Goal: Task Accomplishment & Management: Manage account settings

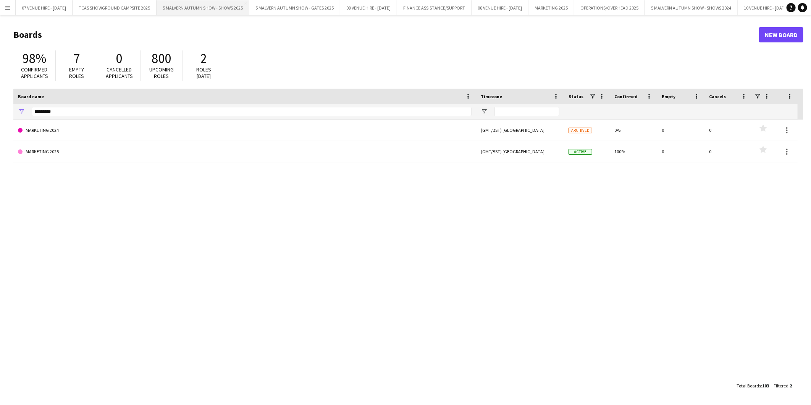
click at [208, 5] on button "5 MALVERN AUTUMN SHOW - SHOWS 2025 Close" at bounding box center [203, 7] width 93 height 15
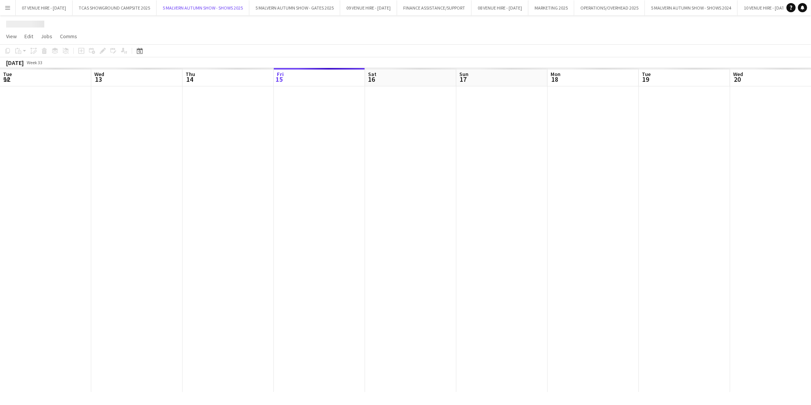
scroll to position [0, 182]
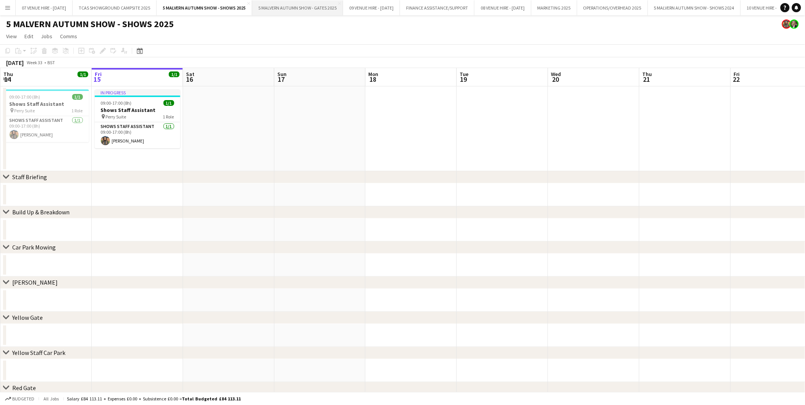
click at [304, 9] on button "5 MALVERN AUTUMN SHOW - GATES 2025 Close" at bounding box center [297, 7] width 91 height 15
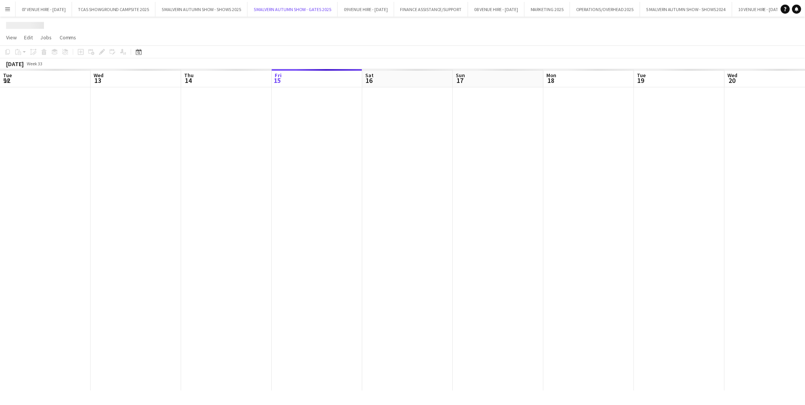
scroll to position [0, 182]
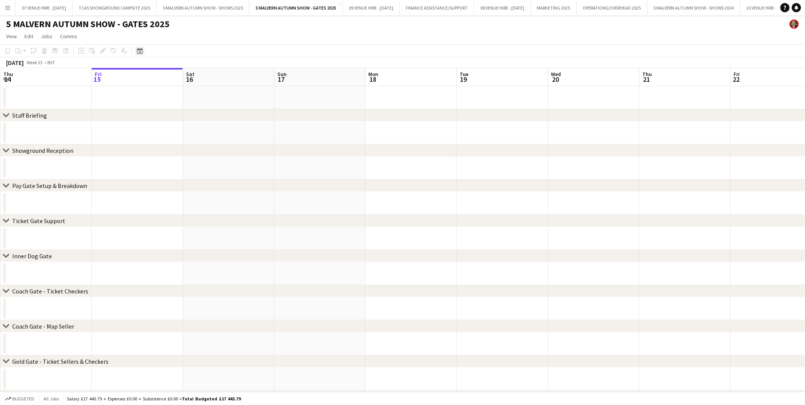
click at [140, 51] on icon "Date picker" at bounding box center [140, 51] width 6 height 6
click at [199, 76] on span "Next month" at bounding box center [201, 77] width 15 height 15
click at [202, 144] on span "28" at bounding box center [200, 146] width 9 height 9
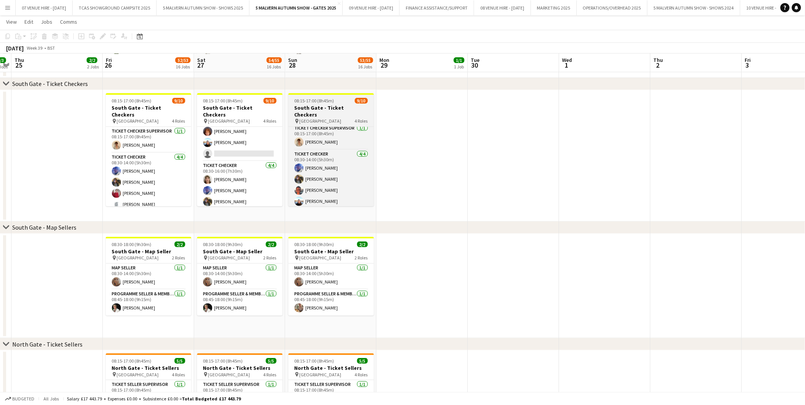
scroll to position [84, 0]
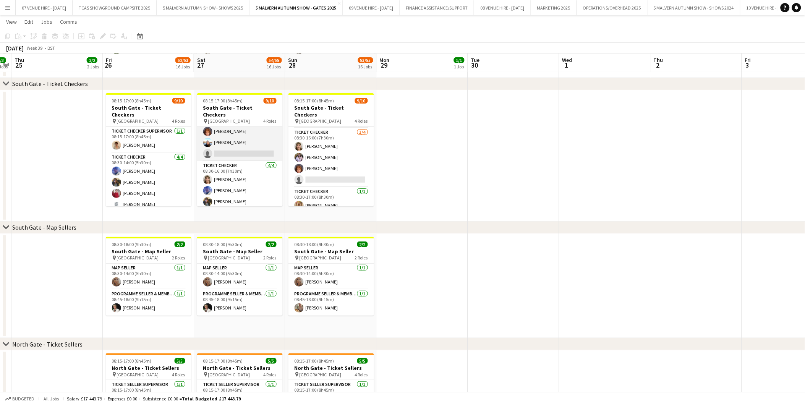
click at [264, 146] on app-card-role "Ticket Checker 3/4 08:30-14:00 (5h30m) Gwen Woodfield Sharon Hookway Alison Pri…" at bounding box center [240, 131] width 86 height 59
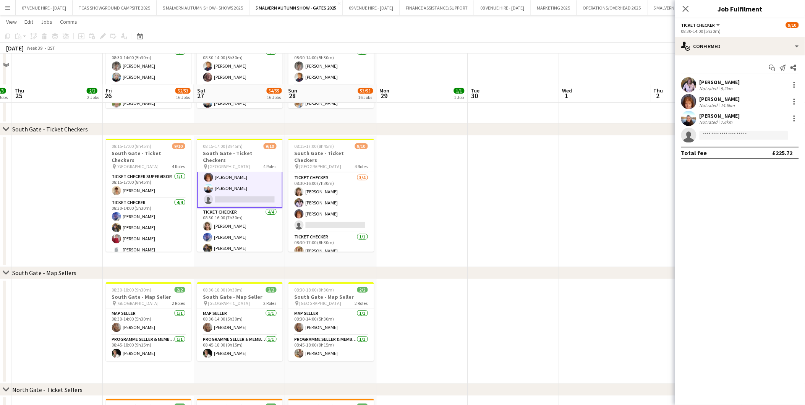
scroll to position [1008, 0]
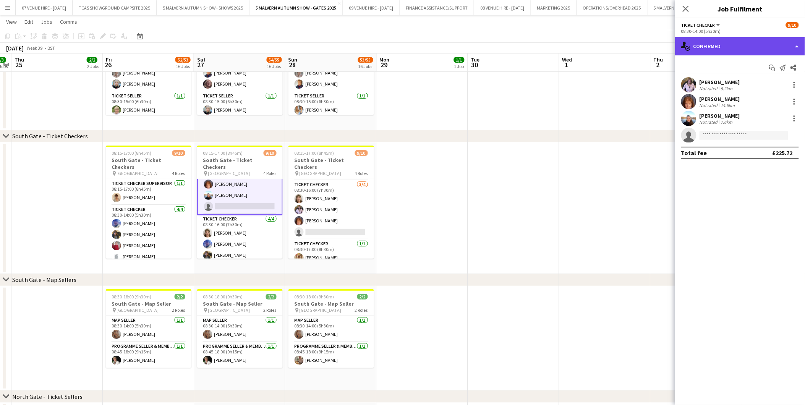
click at [743, 47] on div "single-neutral-actions-check-2 Confirmed" at bounding box center [740, 46] width 130 height 18
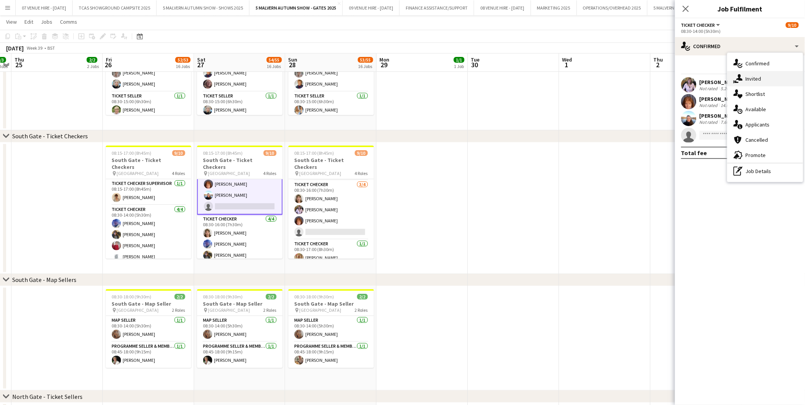
click at [763, 76] on div "single-neutral-actions-share-1 Invited" at bounding box center [765, 78] width 76 height 15
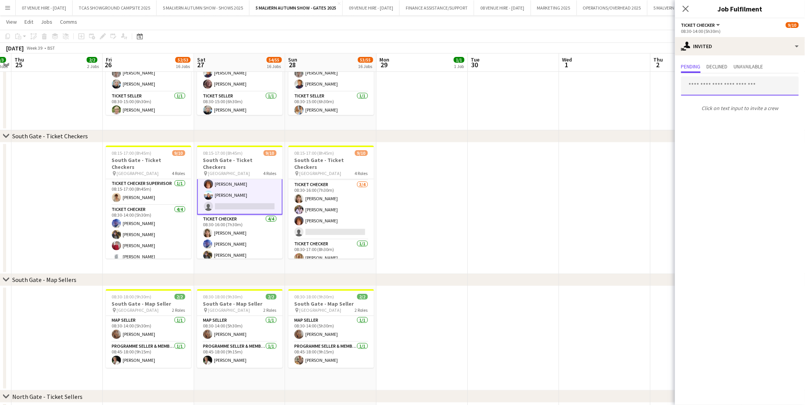
click at [730, 89] on input "text" at bounding box center [740, 85] width 118 height 19
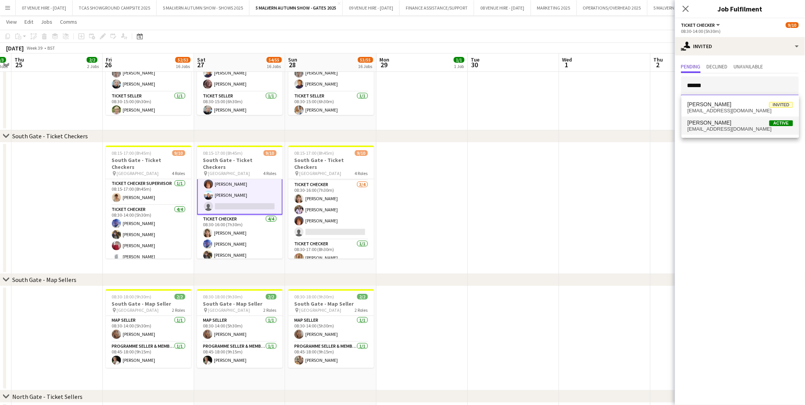
type input "******"
click at [716, 120] on span "Amelia Mills Active" at bounding box center [740, 123] width 105 height 6
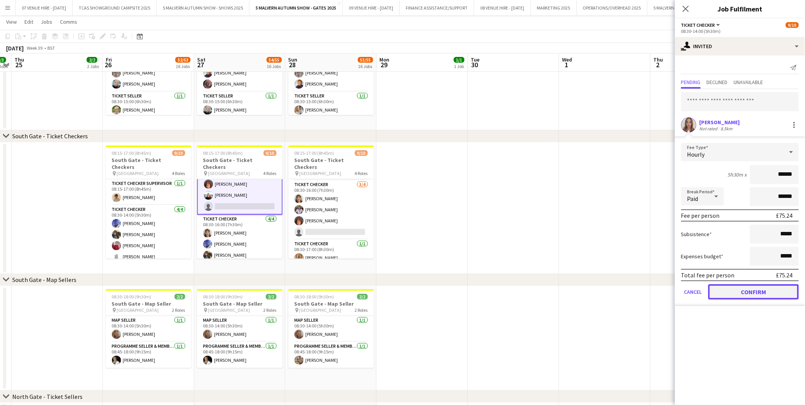
click at [733, 285] on button "Confirm" at bounding box center [753, 291] width 91 height 15
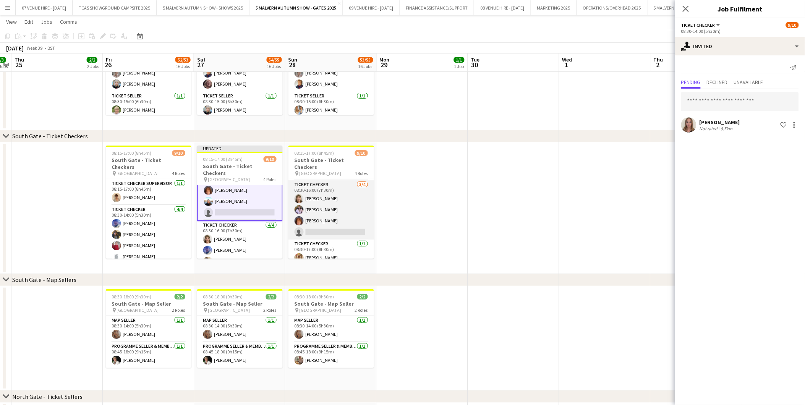
click at [350, 225] on app-card-role "Ticket Checker 3/4 08:30-16:00 (7h30m) Diane Finch Gwen Woodfield Sharon Hookwa…" at bounding box center [331, 209] width 86 height 59
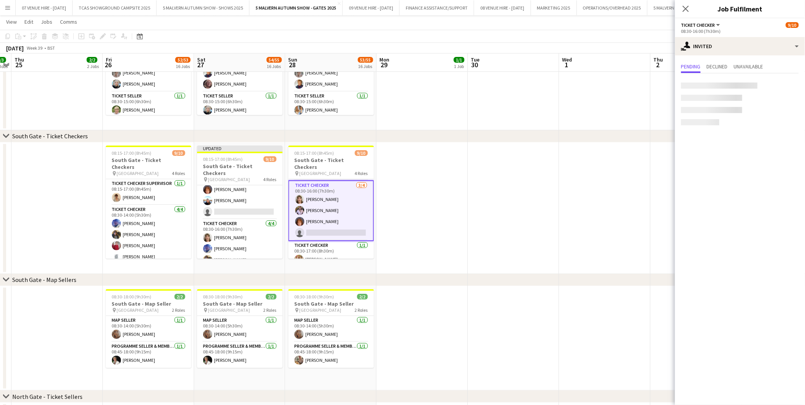
scroll to position [51, 0]
click at [702, 92] on input "text" at bounding box center [740, 85] width 118 height 19
type input "*****"
click at [701, 108] on span "aomills09@icloud.com" at bounding box center [740, 111] width 105 height 6
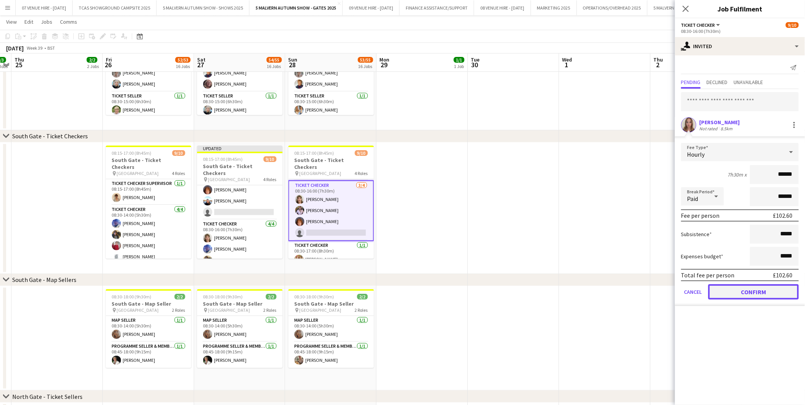
click at [751, 293] on button "Confirm" at bounding box center [753, 291] width 91 height 15
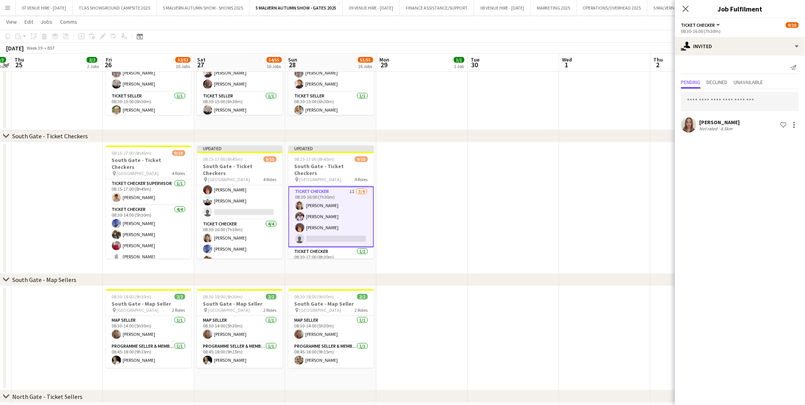
click at [539, 214] on app-date-cell at bounding box center [513, 207] width 91 height 131
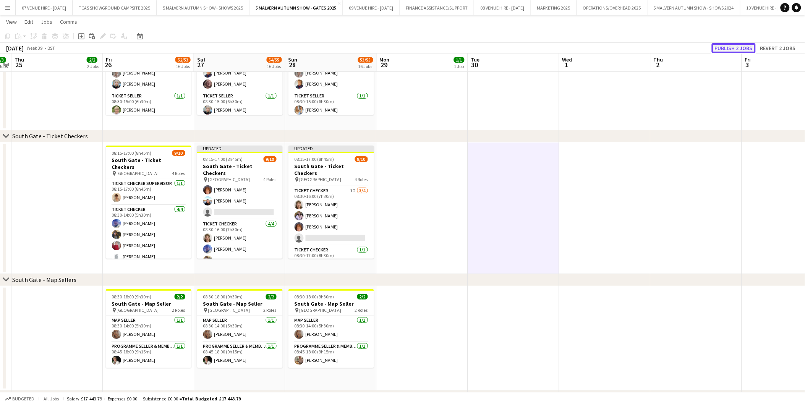
click at [735, 46] on button "Publish 2 jobs" at bounding box center [734, 48] width 44 height 10
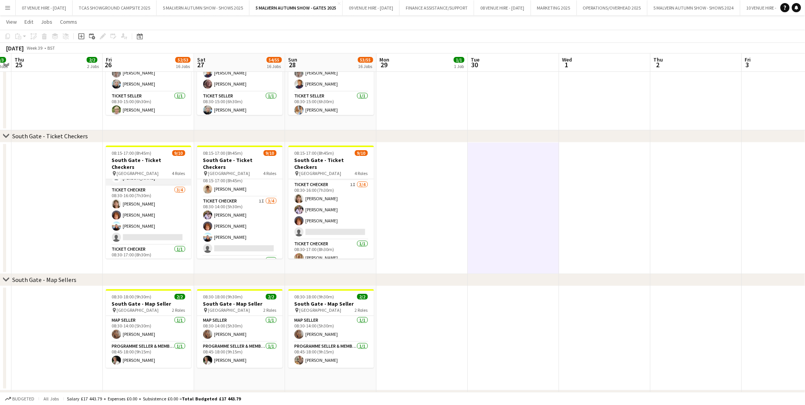
scroll to position [84, 0]
click at [146, 220] on app-card-role "Ticket Checker 3/4 08:30-16:00 (7h30m) Diane Finch Sharon Hookway Alison Priest…" at bounding box center [149, 209] width 86 height 59
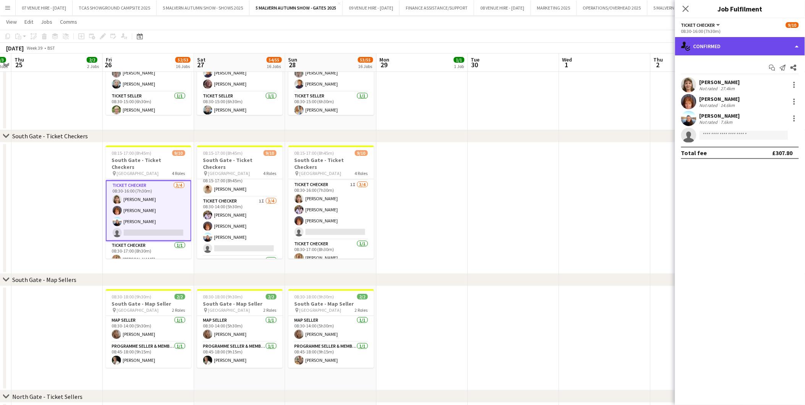
click at [727, 44] on div "single-neutral-actions-check-2 Confirmed" at bounding box center [740, 46] width 130 height 18
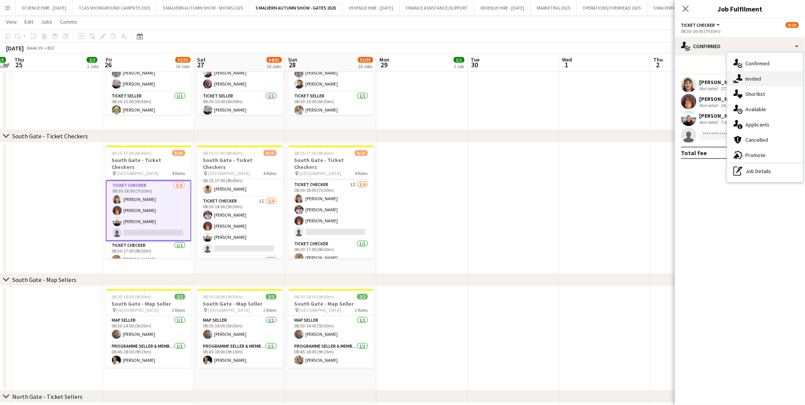
click at [754, 77] on div "single-neutral-actions-share-1 Invited" at bounding box center [765, 78] width 76 height 15
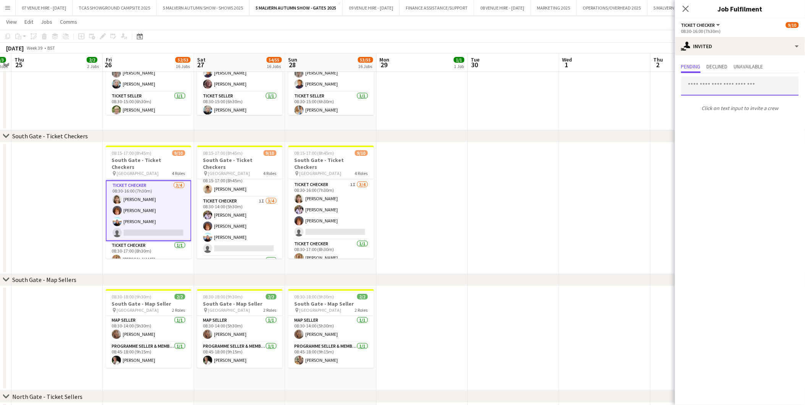
click at [736, 83] on input "text" at bounding box center [740, 85] width 118 height 19
type input "****"
click at [708, 111] on span "owendawson723@gmail.com" at bounding box center [740, 111] width 105 height 6
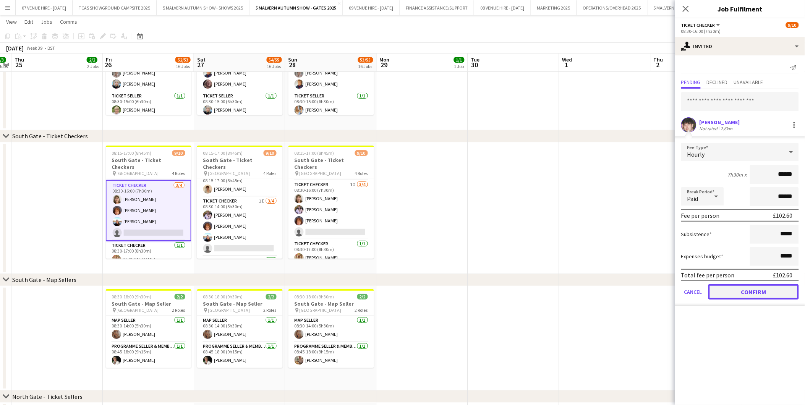
click at [751, 292] on button "Confirm" at bounding box center [753, 291] width 91 height 15
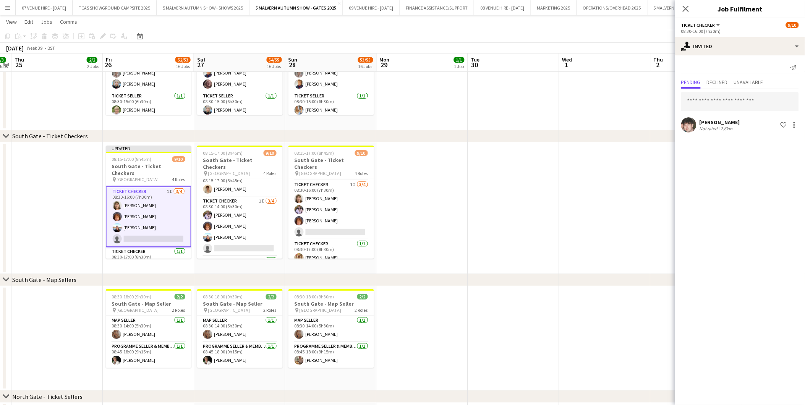
click at [628, 262] on app-date-cell at bounding box center [604, 207] width 91 height 131
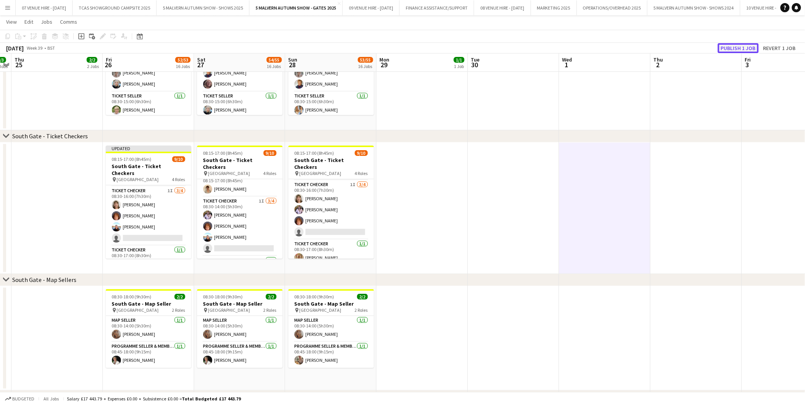
click at [732, 49] on button "Publish 1 job" at bounding box center [738, 48] width 41 height 10
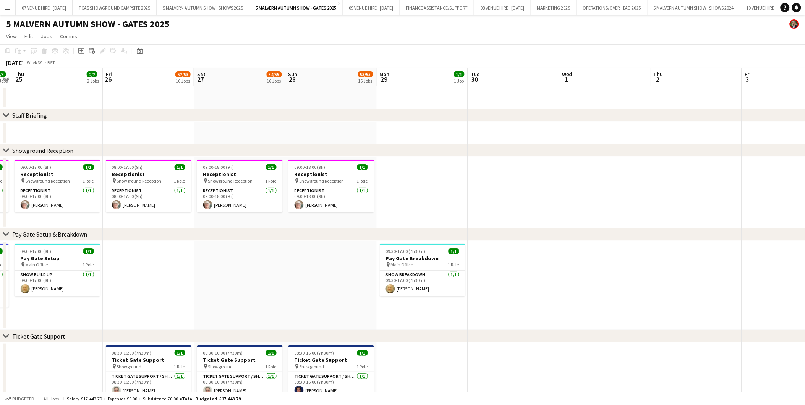
scroll to position [0, 222]
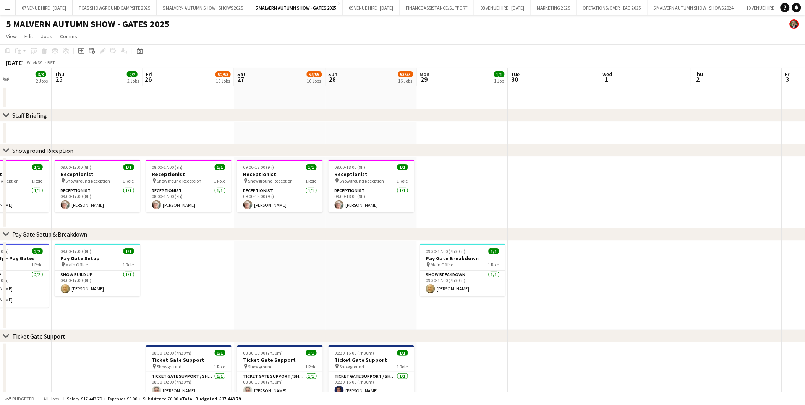
drag, startPoint x: 316, startPoint y: 183, endPoint x: 448, endPoint y: 195, distance: 132.3
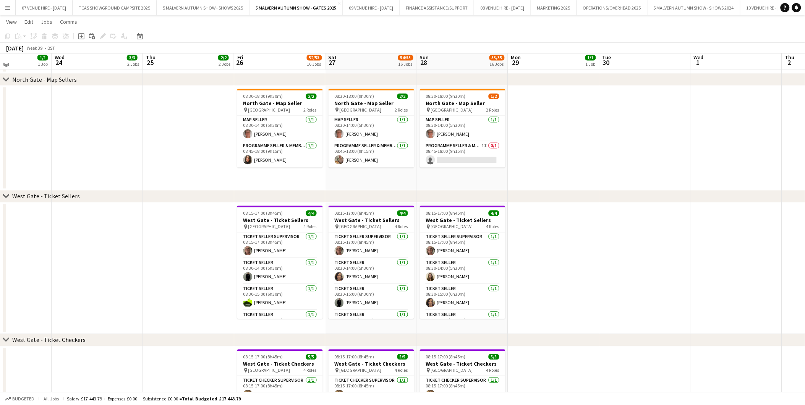
scroll to position [1528, 0]
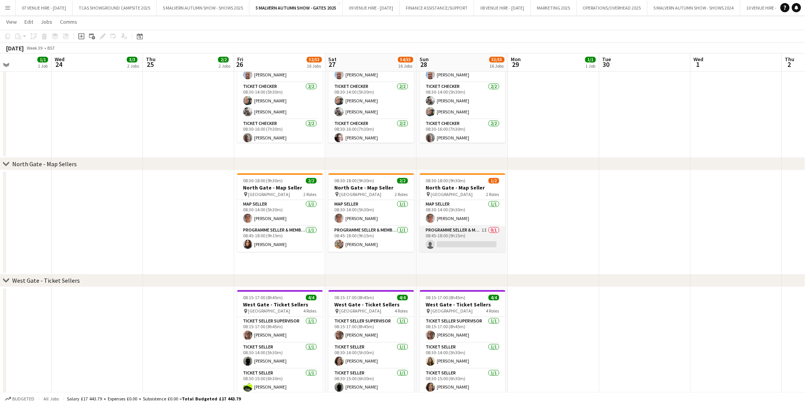
click at [465, 243] on app-card-role "Programme Seller & Membership Promoter 1I 0/1 08:45-18:00 (9h15m) single-neutra…" at bounding box center [463, 239] width 86 height 26
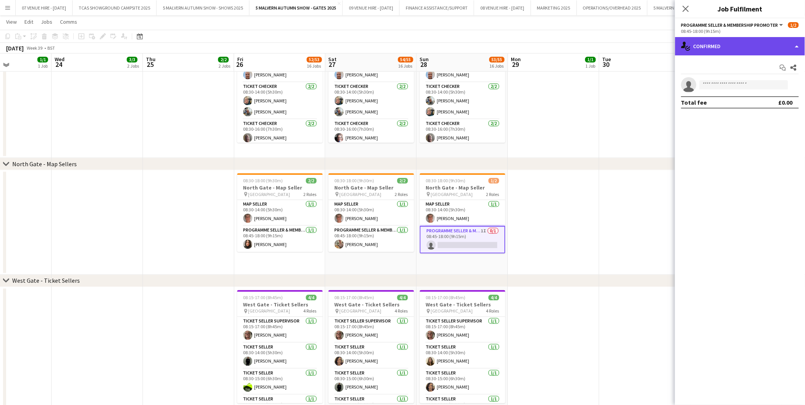
click at [709, 54] on div "single-neutral-actions-check-2 Confirmed" at bounding box center [740, 46] width 130 height 18
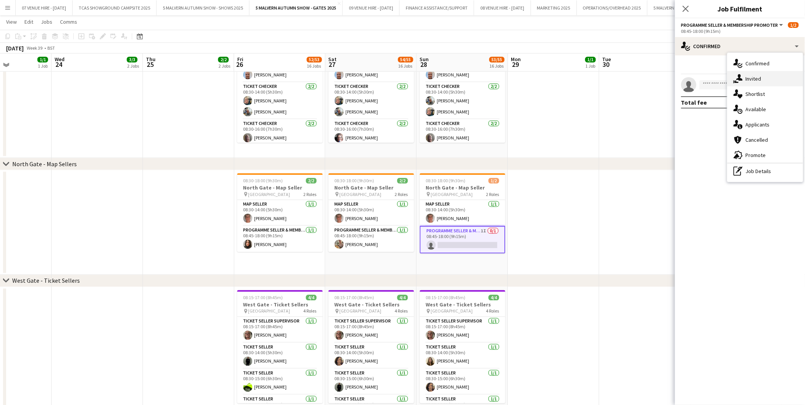
click at [751, 78] on div "single-neutral-actions-share-1 Invited" at bounding box center [765, 78] width 76 height 15
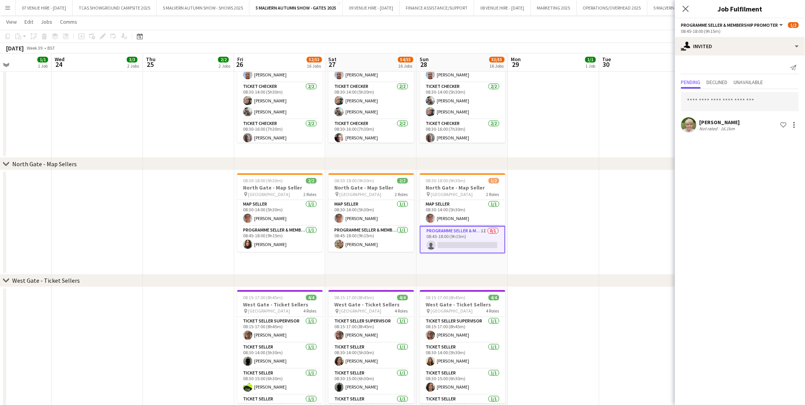
click at [601, 173] on app-date-cell at bounding box center [644, 222] width 91 height 105
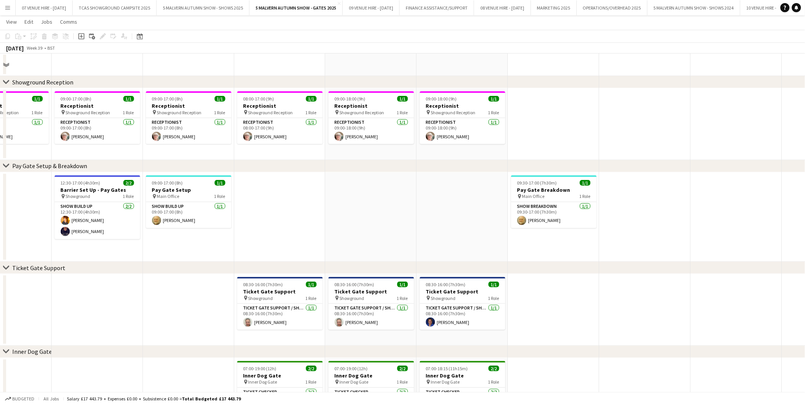
scroll to position [42, 0]
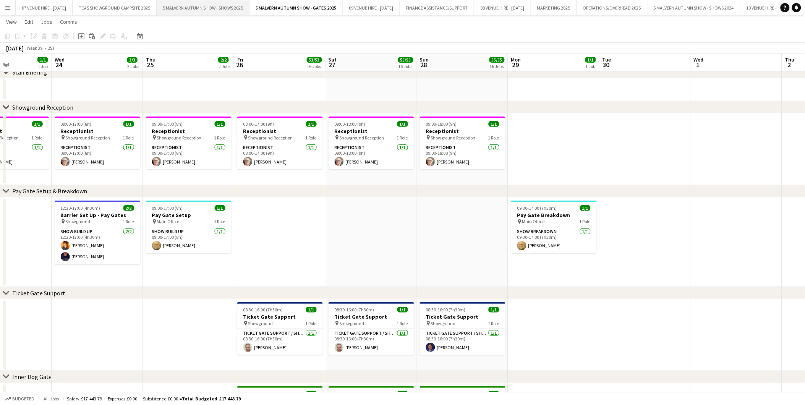
click at [188, 13] on button "5 MALVERN AUTUMN SHOW - SHOWS 2025 Close" at bounding box center [203, 7] width 93 height 15
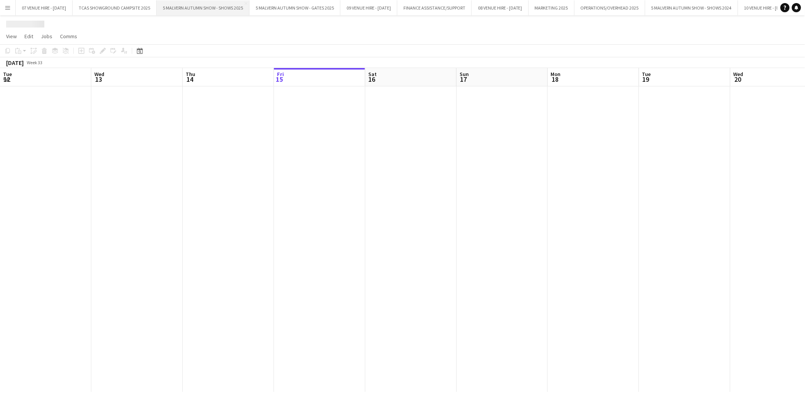
click at [189, 3] on button "5 MALVERN AUTUMN SHOW - SHOWS 2025 Close" at bounding box center [203, 7] width 93 height 15
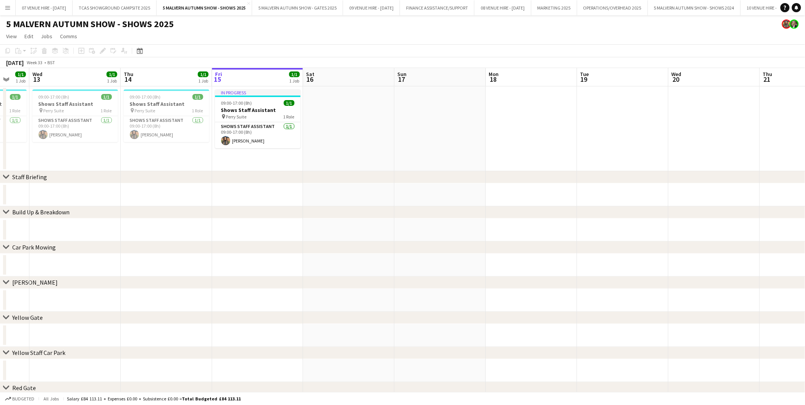
drag, startPoint x: 567, startPoint y: 162, endPoint x: 285, endPoint y: 131, distance: 283.6
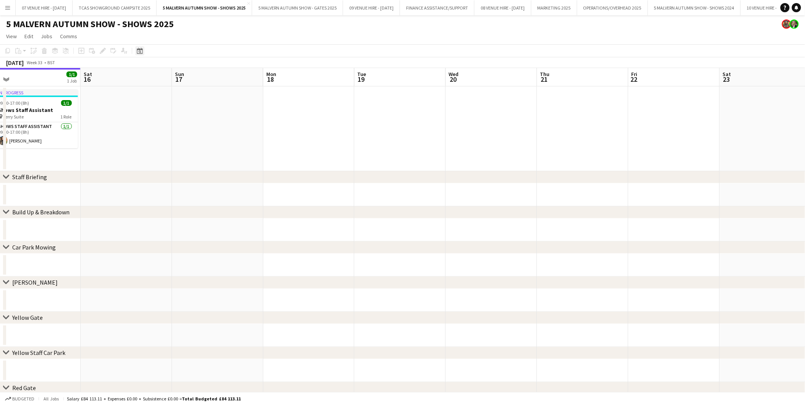
click at [140, 49] on icon at bounding box center [140, 51] width 6 height 6
click at [198, 74] on span "Next month" at bounding box center [201, 77] width 15 height 15
click at [204, 144] on span "28" at bounding box center [200, 146] width 9 height 9
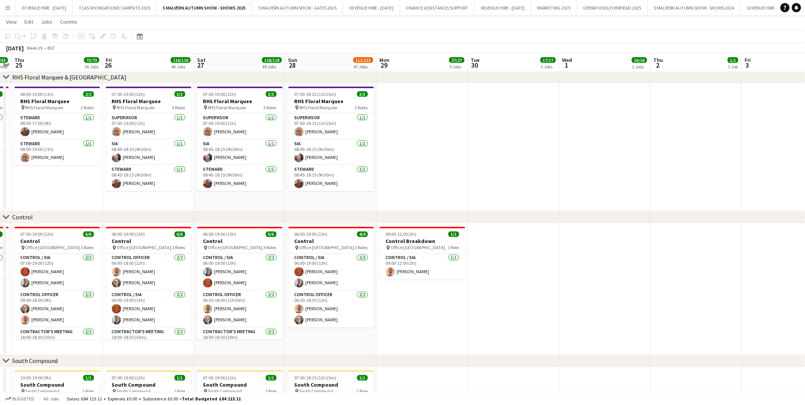
scroll to position [2462, 0]
drag, startPoint x: 432, startPoint y: 237, endPoint x: 618, endPoint y: 232, distance: 186.5
click at [618, 232] on app-calendar-viewport "Mon 22 22/22 7 Jobs Tue 23 24/24 9 Jobs Wed 24 35/35 15 Jobs Thu 25 73/73 36 Jo…" at bounding box center [402, 207] width 805 height 5279
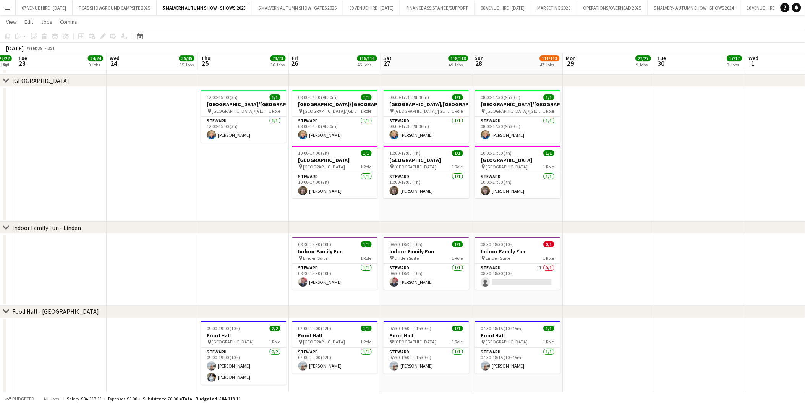
scroll to position [1903, 0]
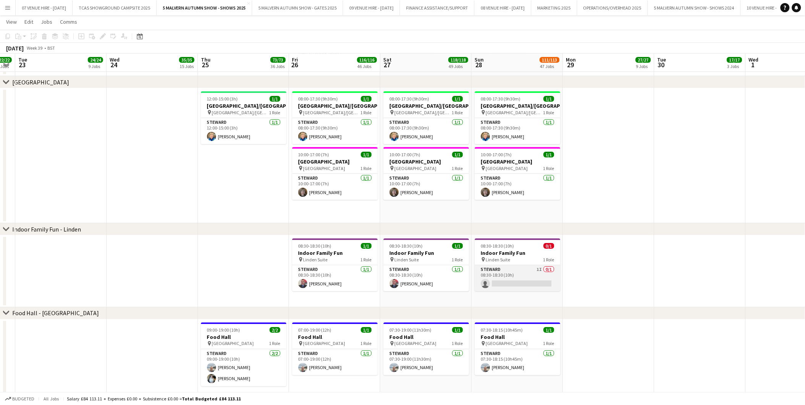
click at [526, 280] on app-card-role "Steward 1I 0/1 08:30-18:30 (10h) single-neutral-actions" at bounding box center [518, 278] width 86 height 26
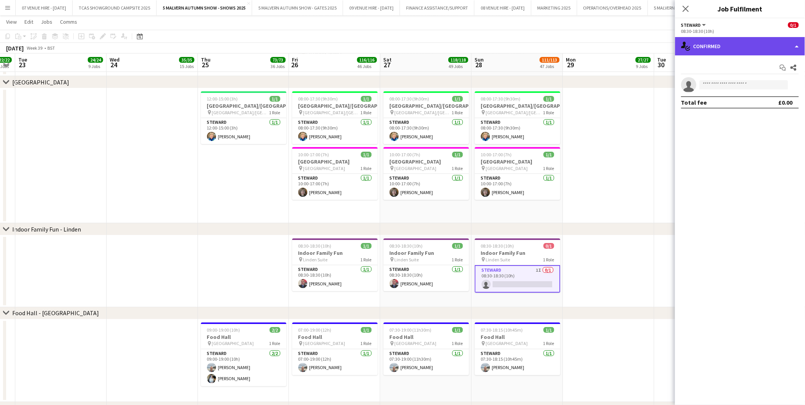
click at [743, 45] on div "single-neutral-actions-check-2 Confirmed" at bounding box center [740, 46] width 130 height 18
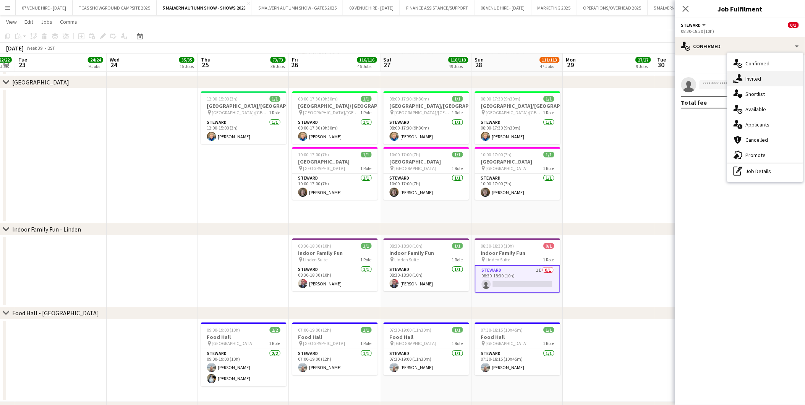
click at [751, 75] on div "single-neutral-actions-share-1 Invited" at bounding box center [765, 78] width 76 height 15
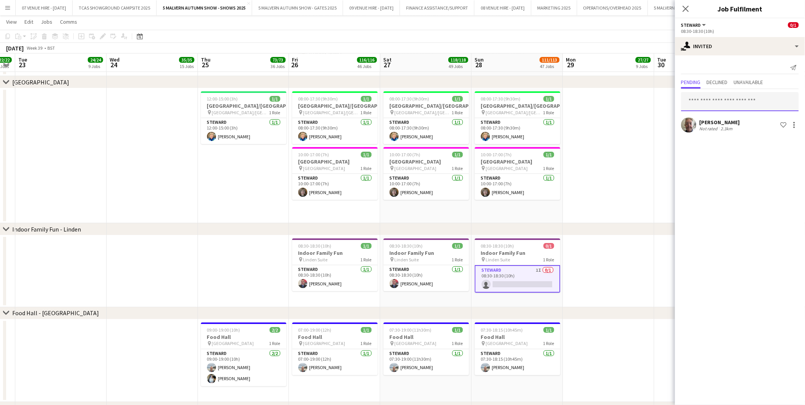
click at [721, 98] on input "text" at bounding box center [740, 101] width 118 height 19
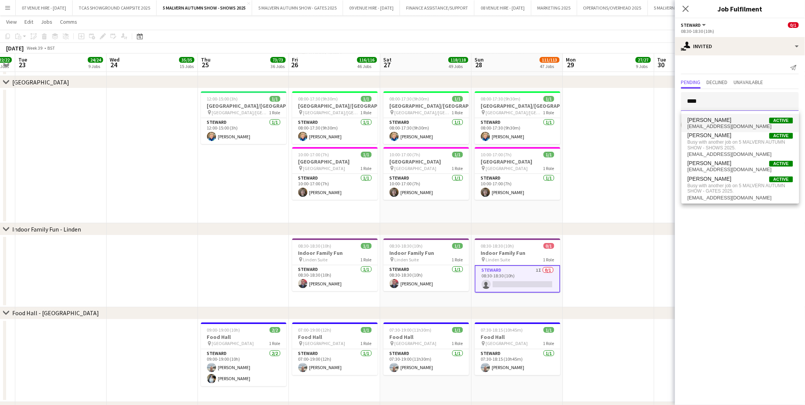
type input "****"
click at [719, 123] on span "Dave Clark Active" at bounding box center [740, 120] width 105 height 6
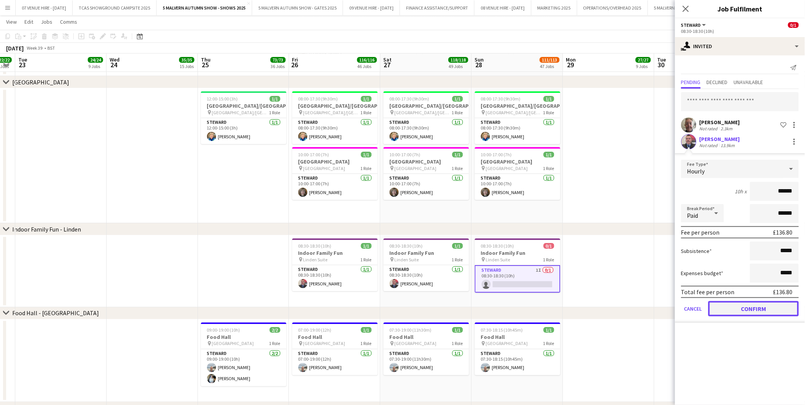
click at [754, 306] on button "Confirm" at bounding box center [753, 308] width 91 height 15
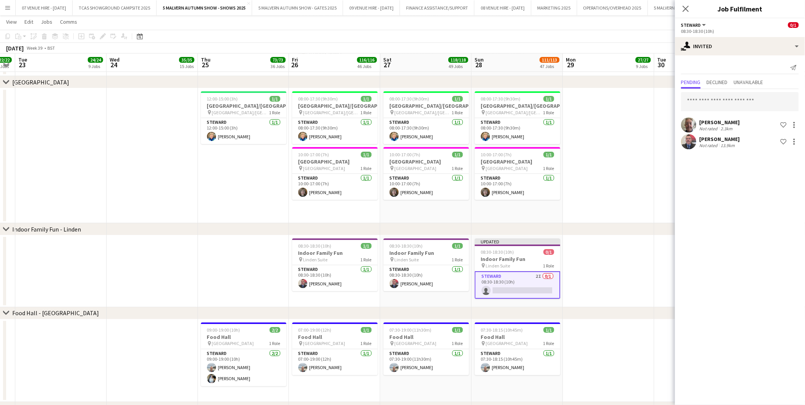
click at [623, 276] on app-date-cell at bounding box center [608, 271] width 91 height 72
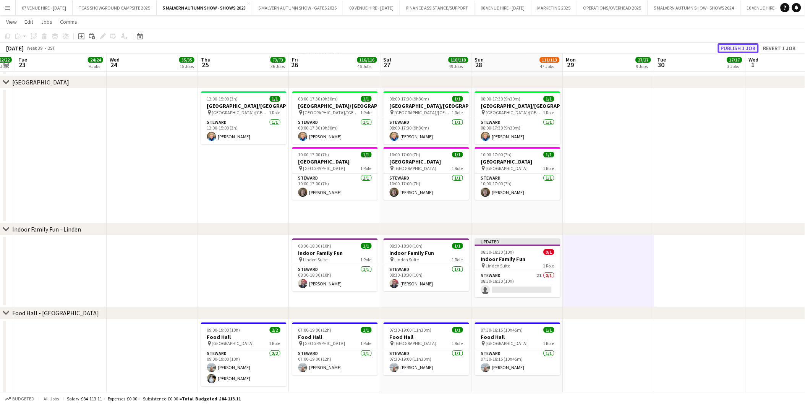
click at [727, 45] on button "Publish 1 job" at bounding box center [738, 48] width 41 height 10
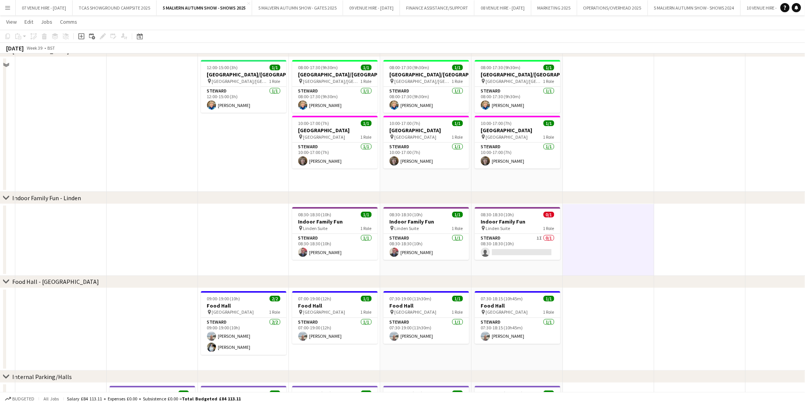
scroll to position [1910, 0]
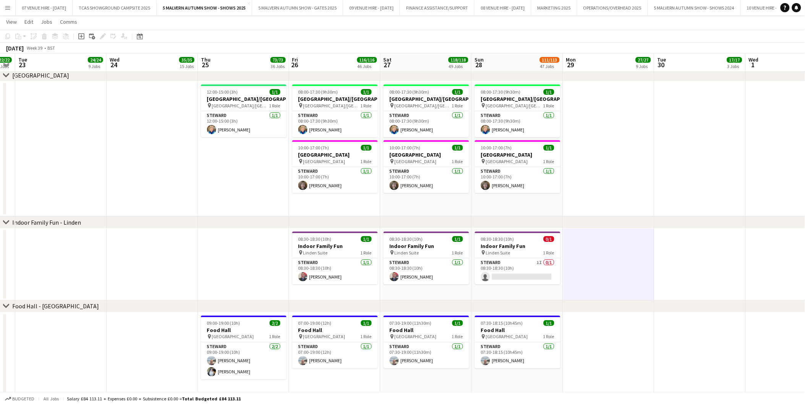
drag, startPoint x: 523, startPoint y: 272, endPoint x: 612, endPoint y: 146, distance: 154.8
click at [523, 272] on app-card-role "Steward 1I 0/1 08:30-18:30 (10h) single-neutral-actions" at bounding box center [518, 271] width 86 height 26
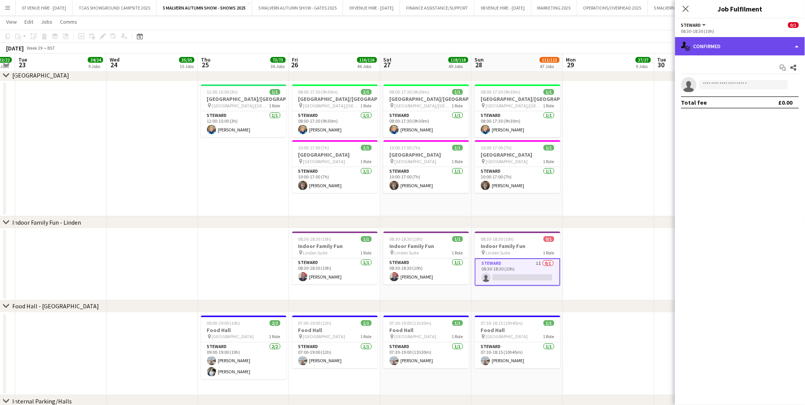
click at [709, 55] on div "single-neutral-actions-check-2 Confirmed" at bounding box center [740, 46] width 130 height 18
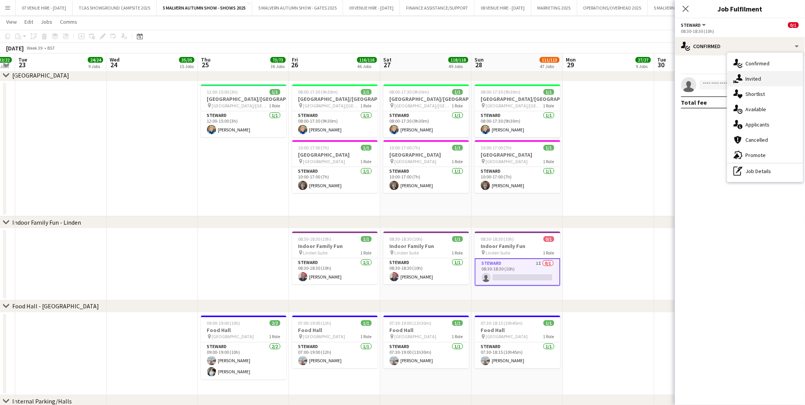
click at [744, 80] on div "single-neutral-actions-share-1 Invited" at bounding box center [765, 78] width 76 height 15
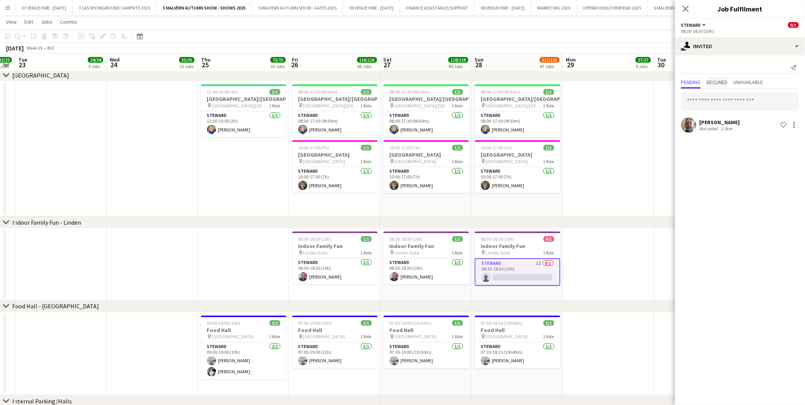
click at [724, 77] on span "Declined" at bounding box center [717, 82] width 21 height 11
click at [613, 183] on app-date-cell at bounding box center [608, 148] width 91 height 135
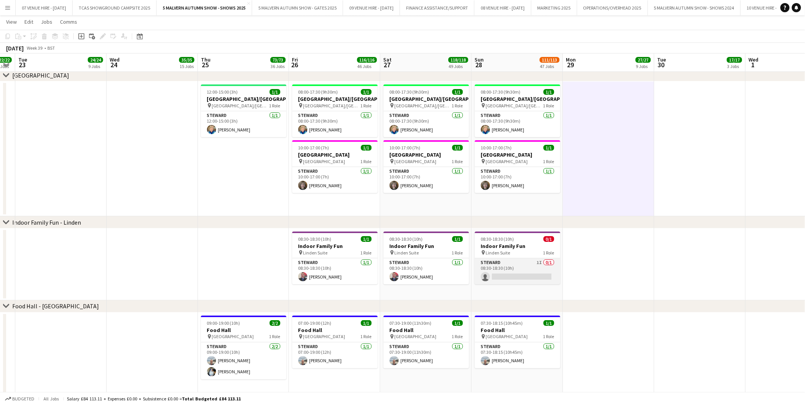
click at [522, 273] on app-card-role "Steward 1I 0/1 08:30-18:30 (10h) single-neutral-actions" at bounding box center [518, 271] width 86 height 26
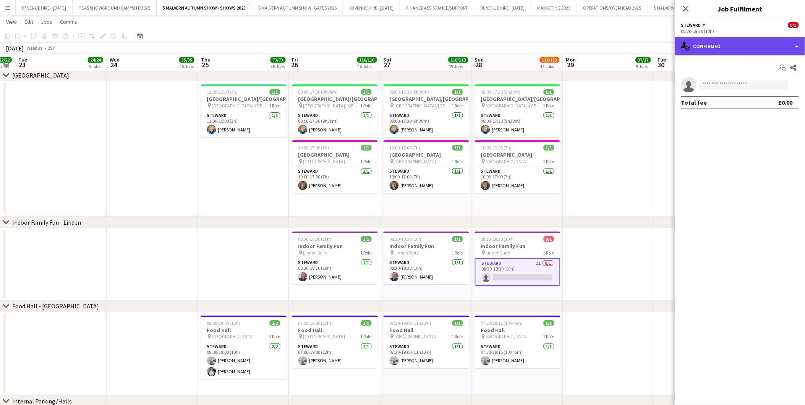
click at [723, 51] on div "single-neutral-actions-check-2 Confirmed" at bounding box center [740, 46] width 130 height 18
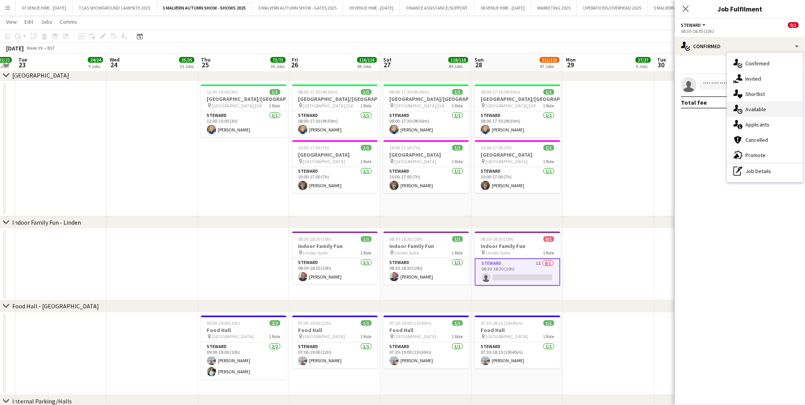
click at [756, 108] on div "single-neutral-actions-upload Available" at bounding box center [765, 109] width 76 height 15
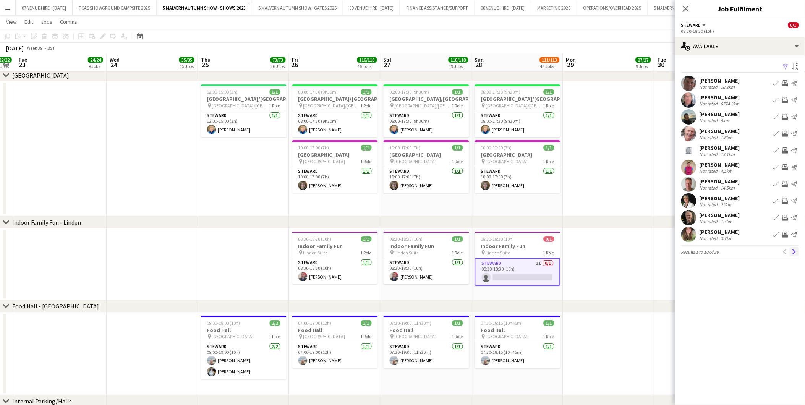
click at [796, 253] on app-icon "Next" at bounding box center [794, 251] width 5 height 5
click at [783, 250] on app-icon "Previous" at bounding box center [784, 251] width 5 height 5
click at [794, 253] on app-icon "Next" at bounding box center [794, 251] width 5 height 5
click at [526, 272] on app-card-role "Steward 1I 0/1 08:30-18:30 (10h) single-neutral-actions" at bounding box center [518, 272] width 86 height 28
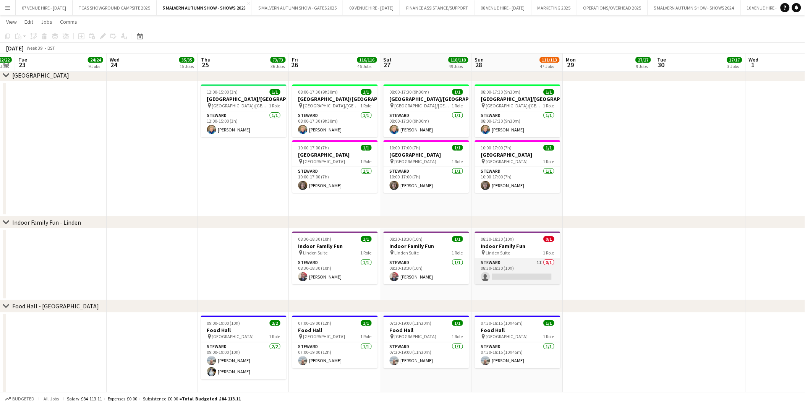
click at [522, 277] on app-card-role "Steward 1I 0/1 08:30-18:30 (10h) single-neutral-actions" at bounding box center [518, 271] width 86 height 26
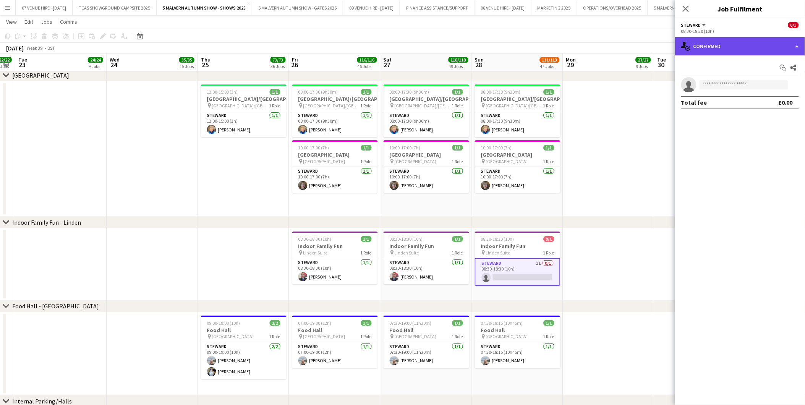
click at [706, 40] on div "single-neutral-actions-check-2 Confirmed" at bounding box center [740, 46] width 130 height 18
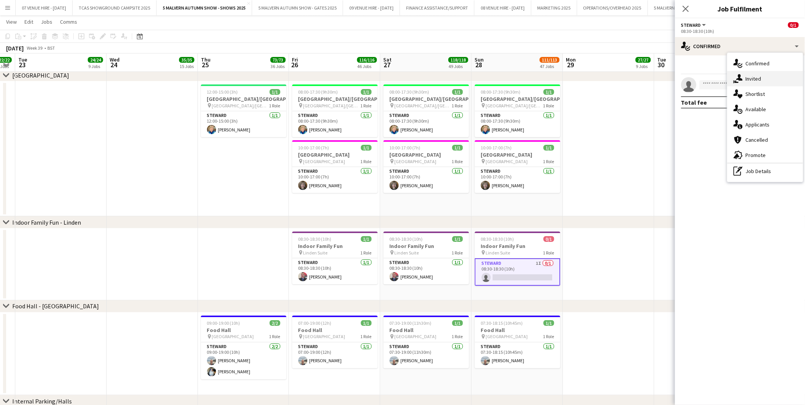
click at [749, 74] on div "single-neutral-actions-share-1 Invited" at bounding box center [765, 78] width 76 height 15
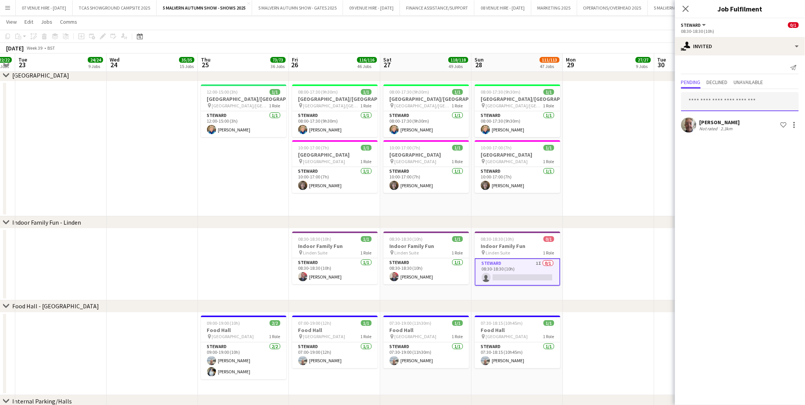
click at [709, 102] on input "text" at bounding box center [740, 101] width 118 height 19
type input "*****"
click at [713, 127] on span "ellierseabrook@gmail.com" at bounding box center [740, 126] width 105 height 6
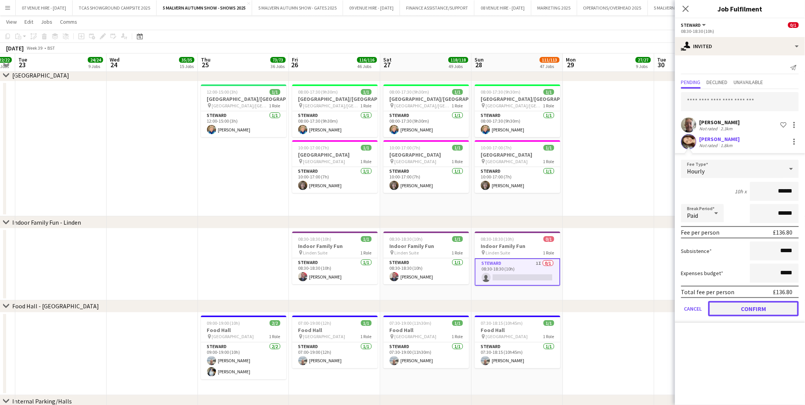
click at [735, 305] on button "Confirm" at bounding box center [753, 308] width 91 height 15
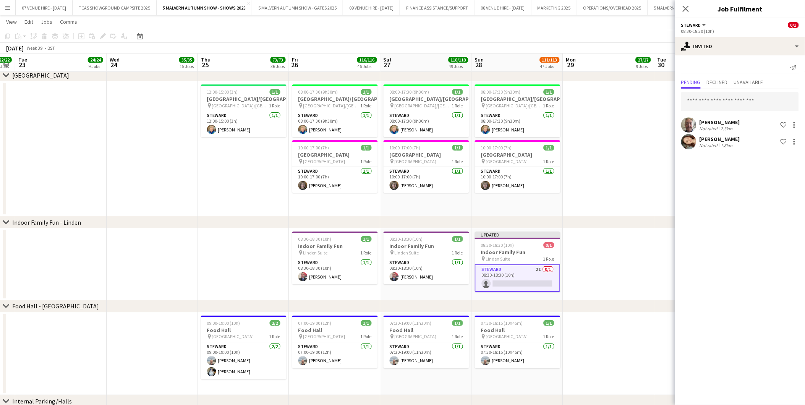
click at [626, 235] on app-date-cell at bounding box center [608, 264] width 91 height 72
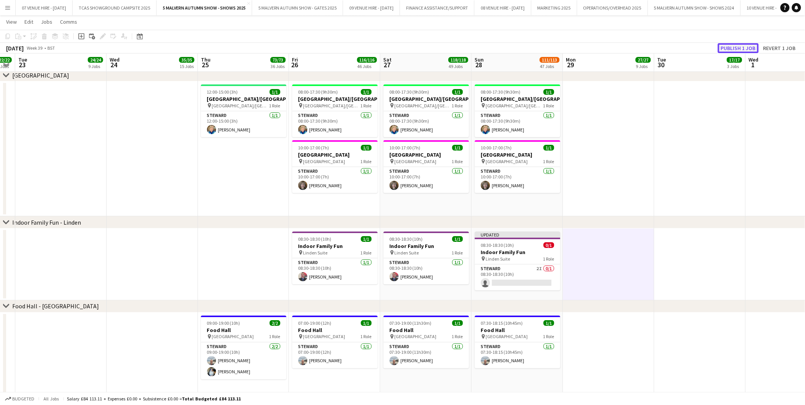
click at [727, 50] on button "Publish 1 job" at bounding box center [738, 48] width 41 height 10
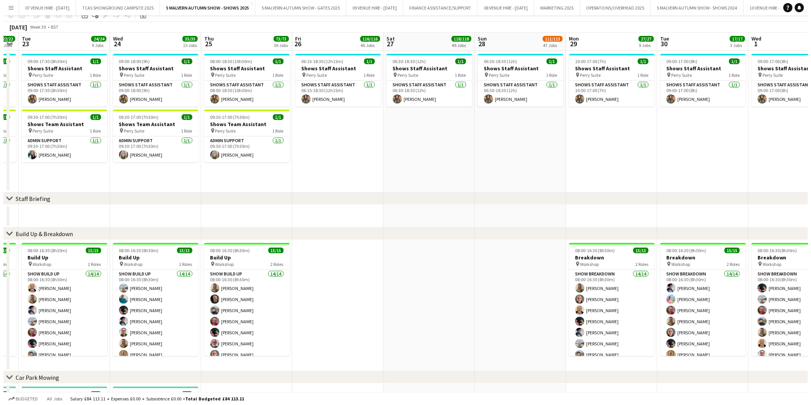
scroll to position [0, 0]
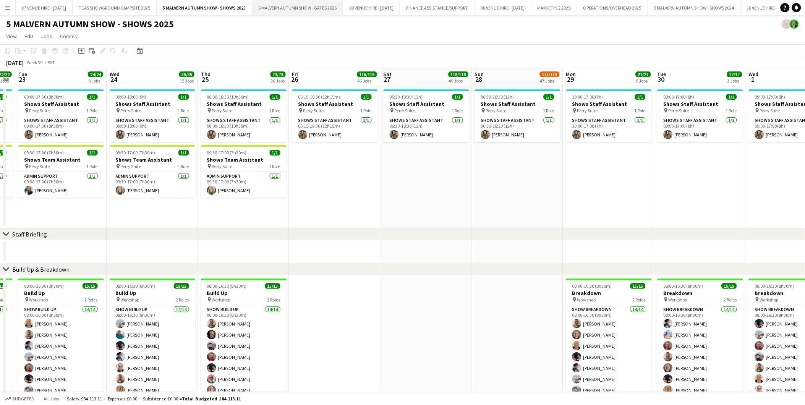
click at [301, 8] on button "5 MALVERN AUTUMN SHOW - GATES 2025 Close" at bounding box center [297, 7] width 91 height 15
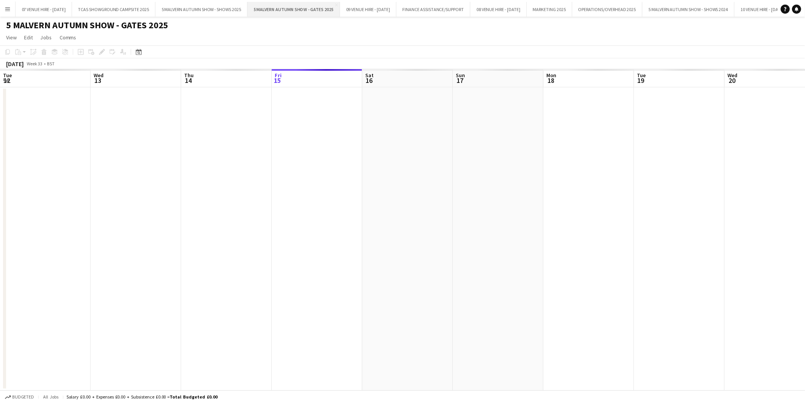
scroll to position [0, 182]
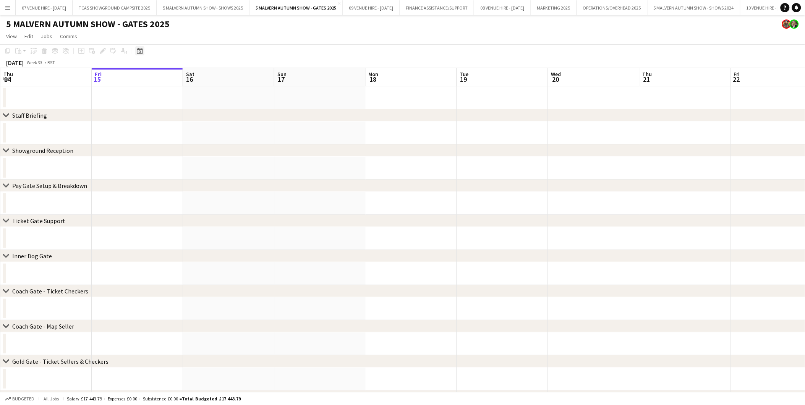
click at [137, 52] on icon "Date picker" at bounding box center [140, 51] width 6 height 6
click at [202, 74] on span "Next month" at bounding box center [201, 77] width 15 height 15
click at [171, 136] on span "18" at bounding box center [170, 136] width 9 height 9
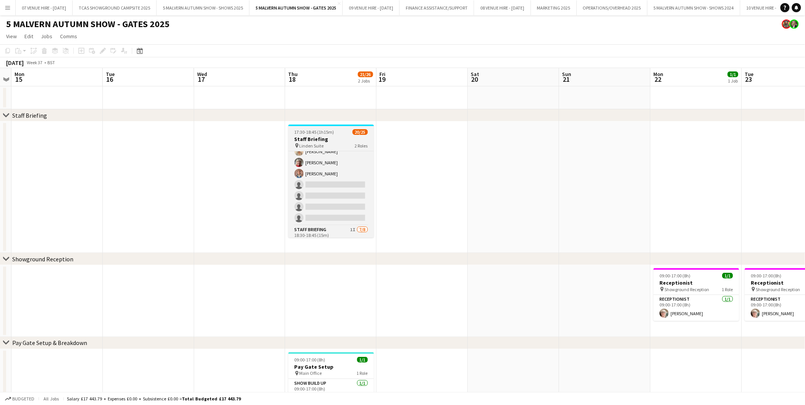
scroll to position [135, 0]
click at [341, 188] on app-card-role "Staff Briefing 2I 13/17 17:30-18:30 (1h) Denise Preston Diana Smith Sharon Tayl…" at bounding box center [331, 117] width 86 height 203
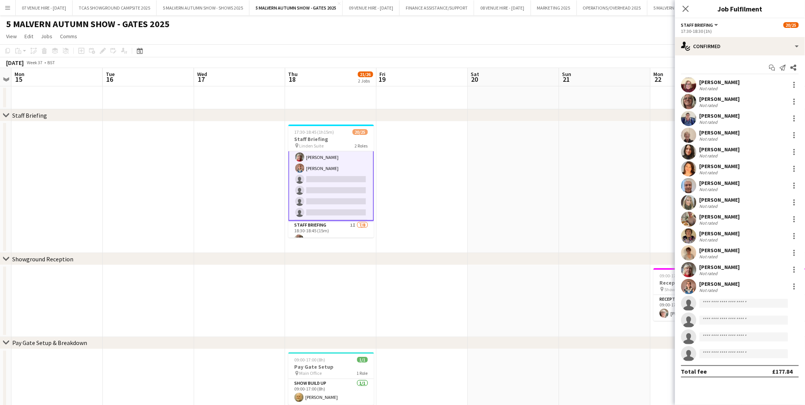
scroll to position [136, 0]
click at [713, 43] on div "single-neutral-actions-check-2 Confirmed" at bounding box center [740, 46] width 130 height 18
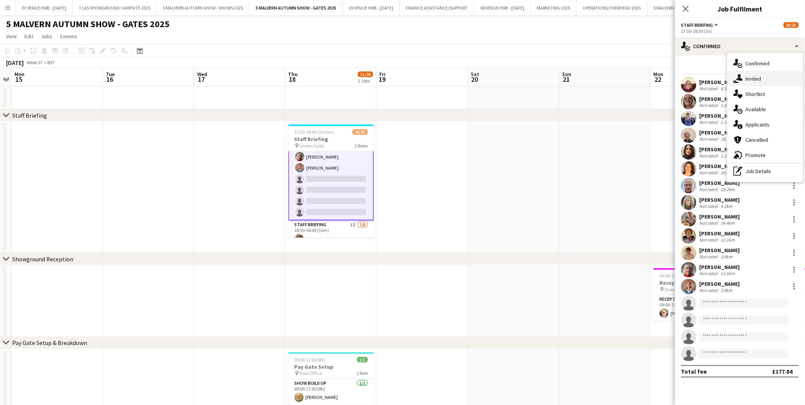
click at [757, 79] on div "single-neutral-actions-share-1 Invited" at bounding box center [765, 78] width 76 height 15
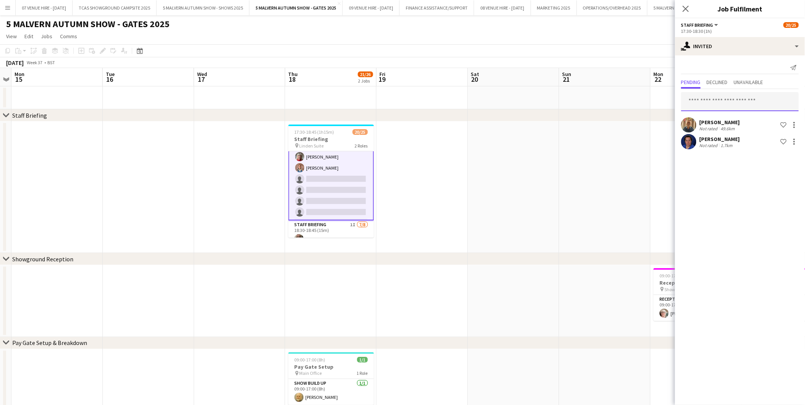
click at [722, 100] on input "text" at bounding box center [740, 101] width 118 height 19
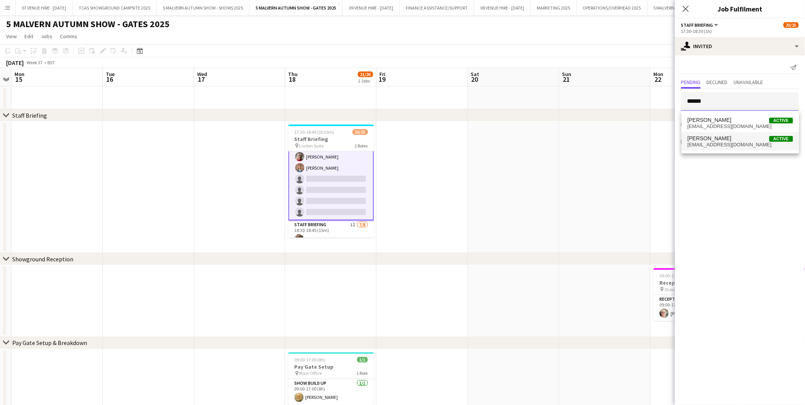
type input "******"
click at [709, 136] on span "Amelia Mills" at bounding box center [710, 138] width 44 height 6
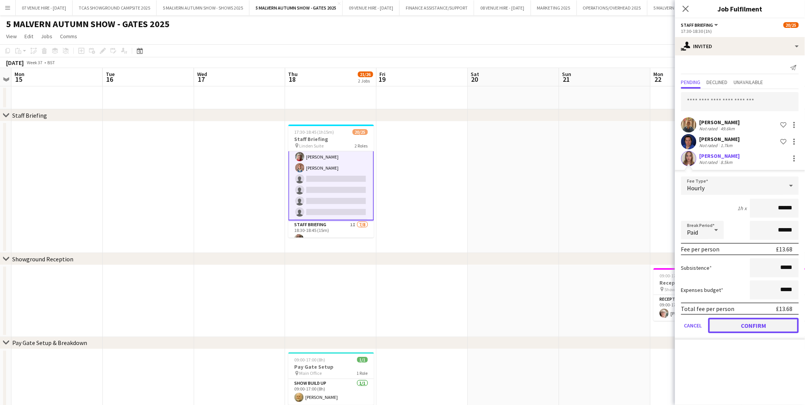
click at [743, 322] on button "Confirm" at bounding box center [753, 325] width 91 height 15
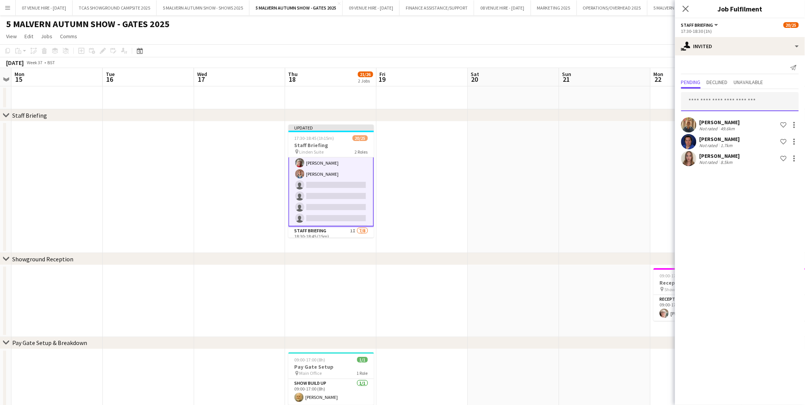
click at [722, 101] on input "text" at bounding box center [740, 101] width 118 height 19
type input "****"
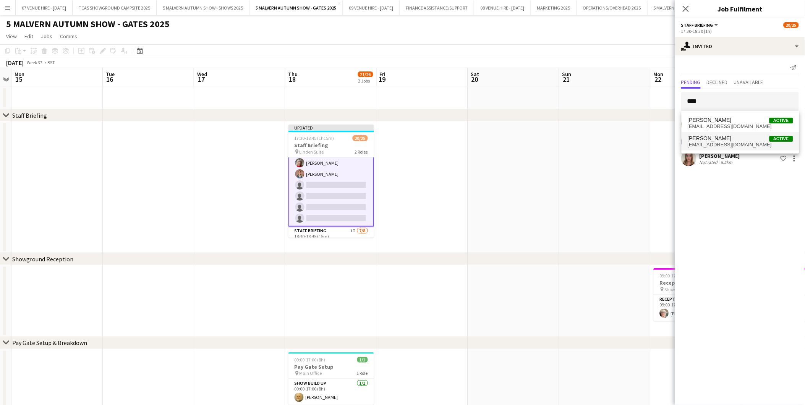
click at [703, 140] on span "Joan Peppercorn" at bounding box center [710, 138] width 44 height 6
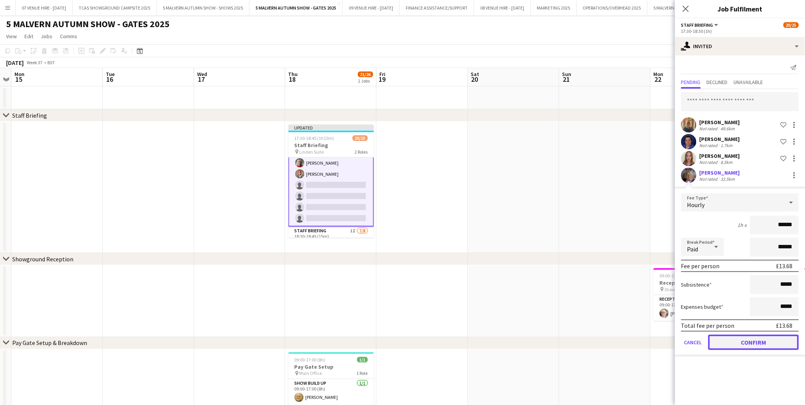
click at [761, 344] on button "Confirm" at bounding box center [753, 342] width 91 height 15
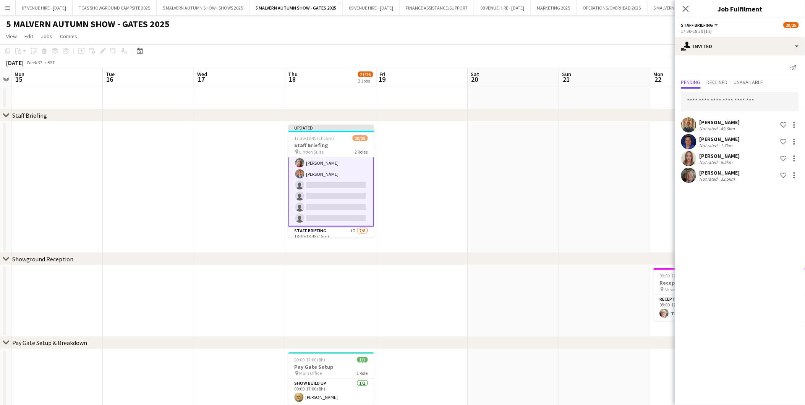
click at [614, 250] on app-date-cell at bounding box center [604, 186] width 91 height 131
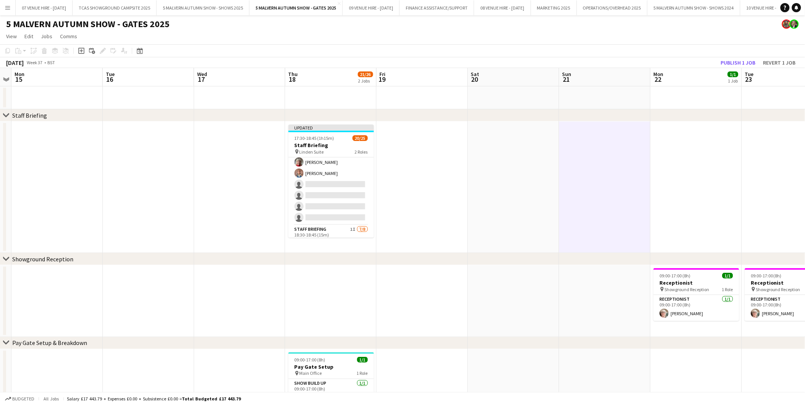
scroll to position [135, 0]
click at [749, 60] on button "Publish 1 job" at bounding box center [738, 63] width 41 height 10
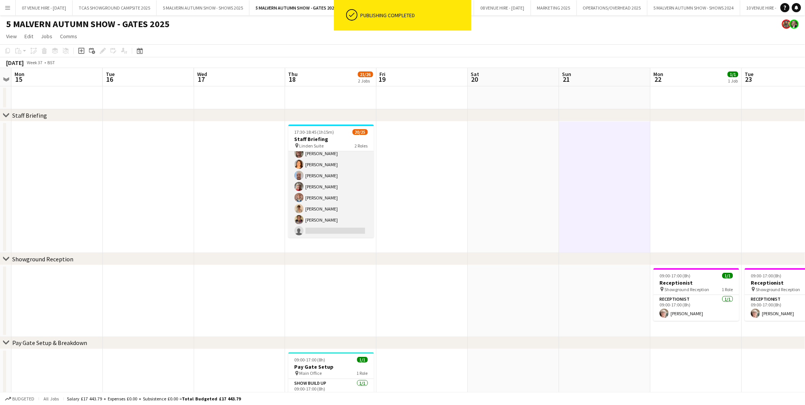
scroll to position [220, 0]
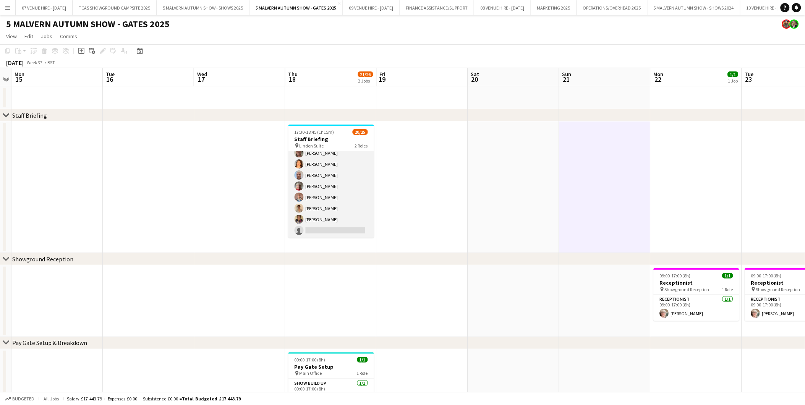
click at [334, 206] on app-card-role "Staff Briefing 1I 7/8 18:30-18:45 (15m) Diana Smith Karen Hallett Terry Barrett…" at bounding box center [331, 186] width 86 height 104
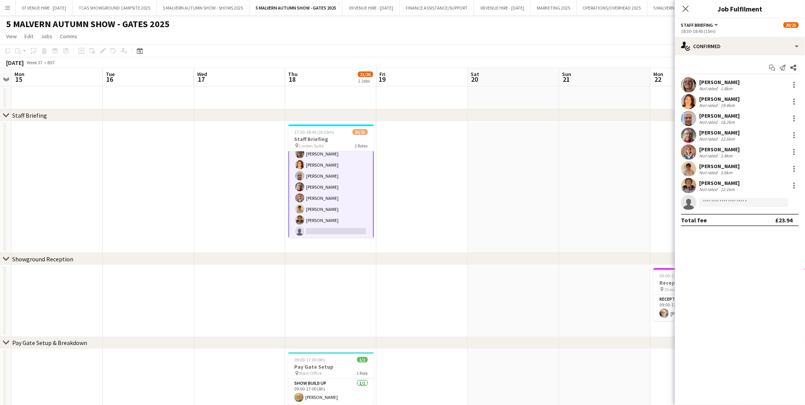
scroll to position [220, 0]
click at [702, 41] on div "single-neutral-actions-check-2 Confirmed" at bounding box center [740, 46] width 130 height 18
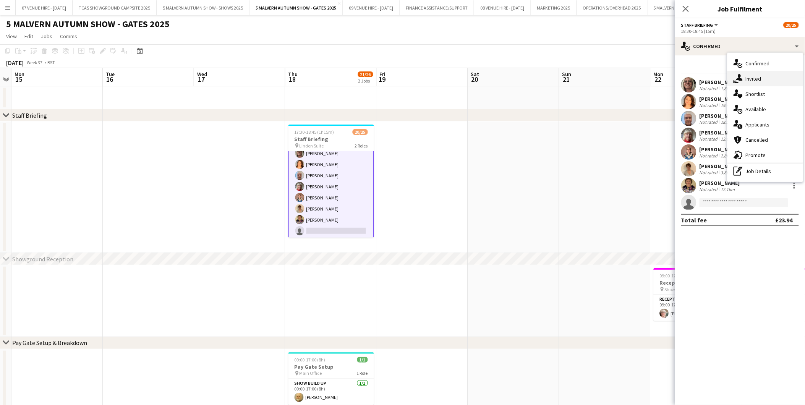
click at [751, 74] on div "single-neutral-actions-share-1 Invited" at bounding box center [765, 78] width 76 height 15
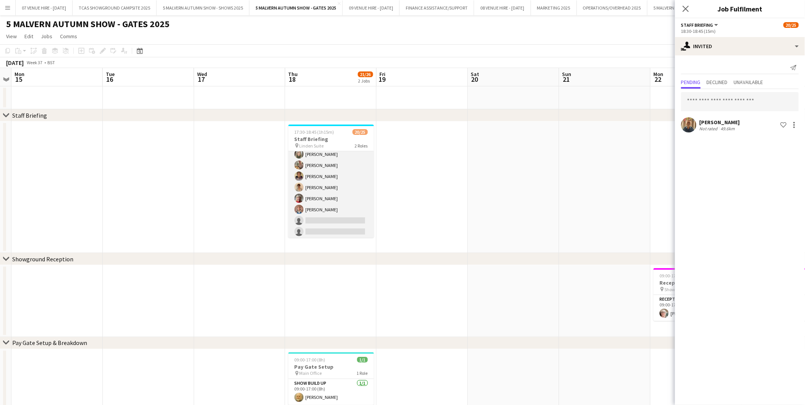
click at [331, 196] on app-card-role "Staff Briefing 4I 13/17 17:30-18:30 (1h) Denise Preston Diana Smith Sharon Tayl…" at bounding box center [331, 159] width 86 height 203
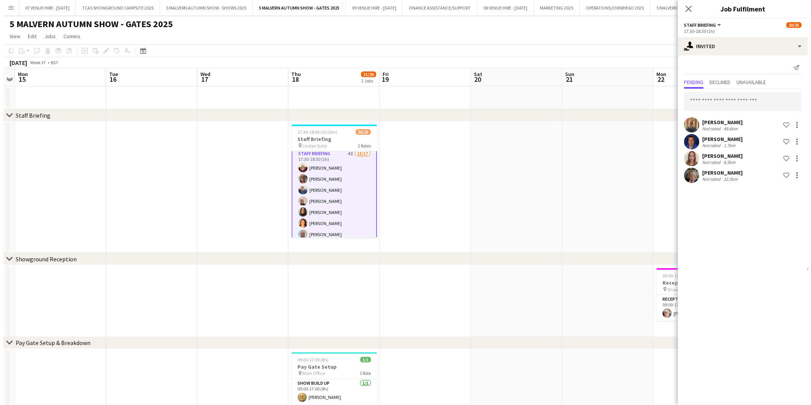
scroll to position [0, 0]
click at [478, 186] on app-date-cell at bounding box center [513, 186] width 91 height 131
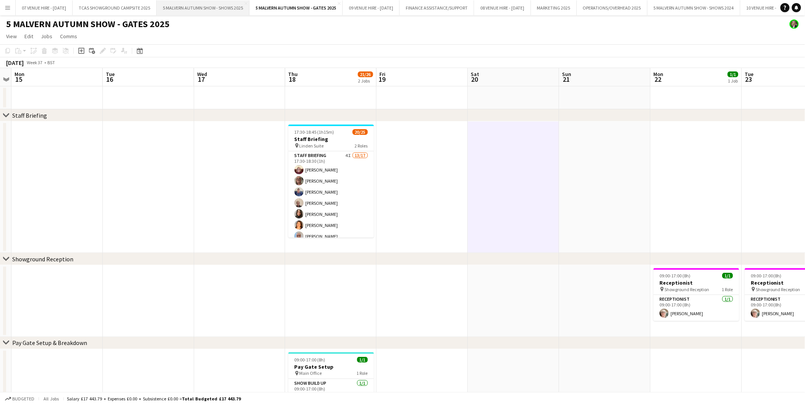
click at [226, 6] on button "5 MALVERN AUTUMN SHOW - SHOWS 2025 Close" at bounding box center [203, 7] width 93 height 15
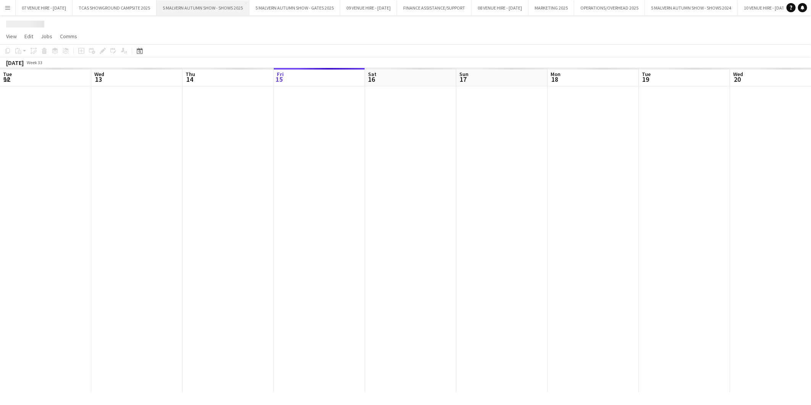
scroll to position [0, 182]
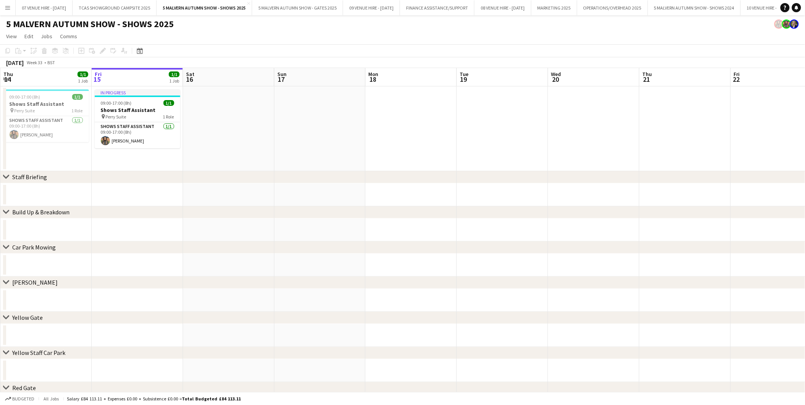
click at [297, 246] on div "chevron-right Car Park Mowing" at bounding box center [402, 247] width 805 height 12
click at [6, 10] on app-icon "Menu" at bounding box center [8, 8] width 6 height 6
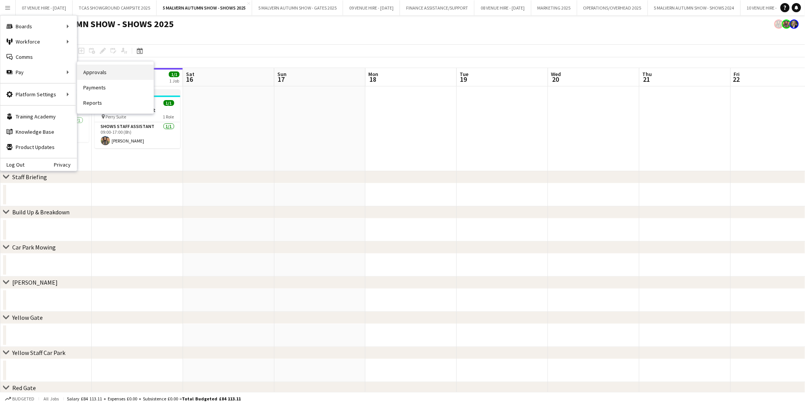
click at [93, 69] on link "Approvals" at bounding box center [115, 72] width 76 height 15
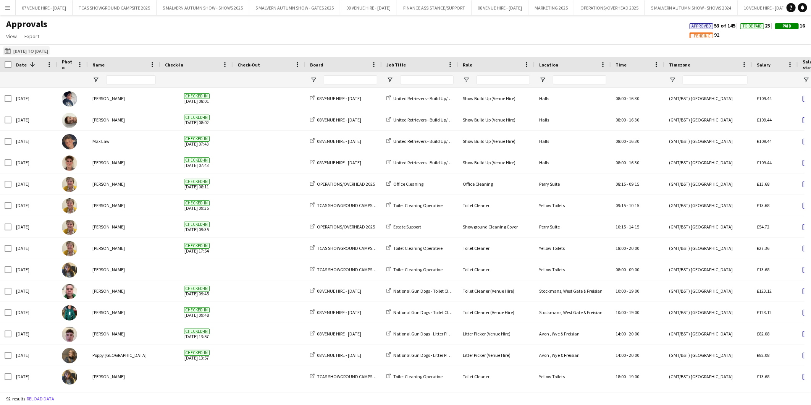
click at [27, 50] on button "01-06-2025 to 04-08-2025 01-06-2025 to 04-08-2025" at bounding box center [26, 50] width 47 height 9
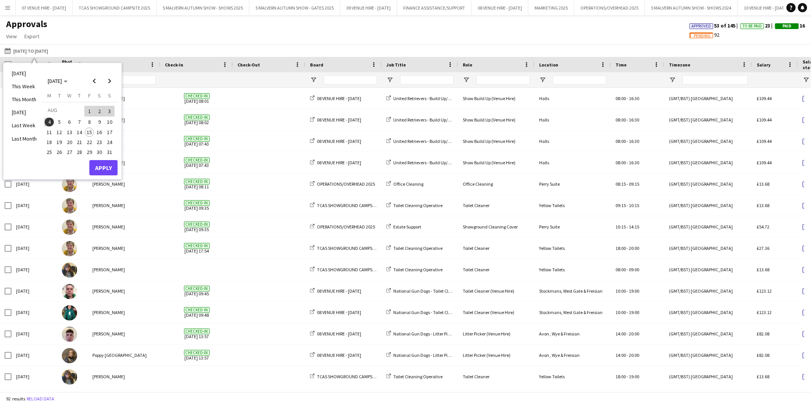
click at [103, 42] on div "Approvals View Customise view Customise filters Reset Filters Reset View Reset …" at bounding box center [405, 31] width 811 height 26
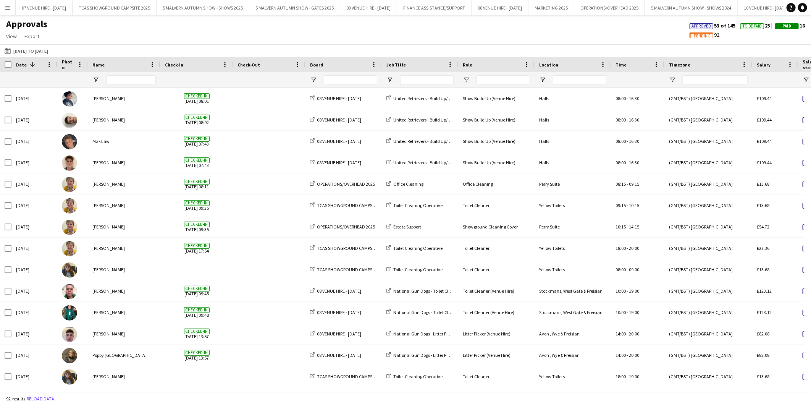
click at [9, 5] on app-icon "Menu" at bounding box center [8, 8] width 6 height 6
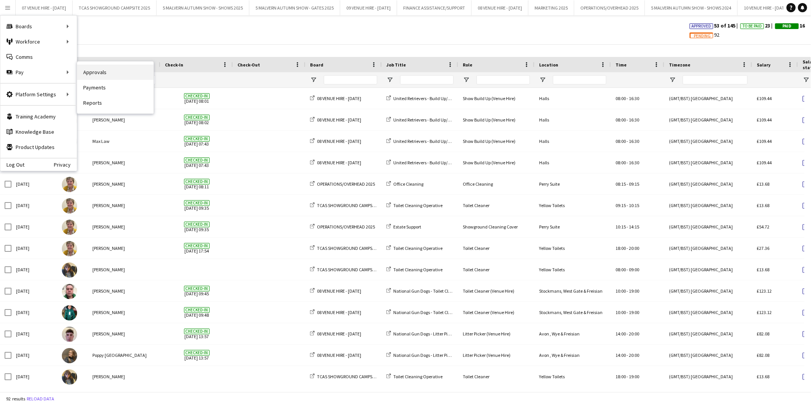
click at [92, 73] on link "Approvals" at bounding box center [115, 72] width 76 height 15
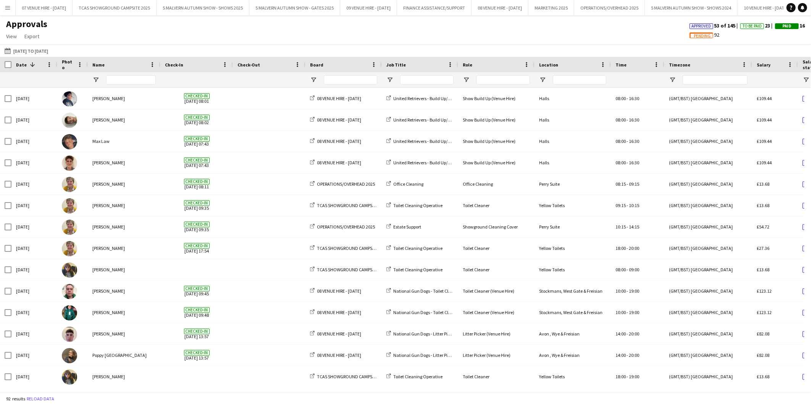
click at [9, 8] on app-icon "Menu" at bounding box center [8, 8] width 6 height 6
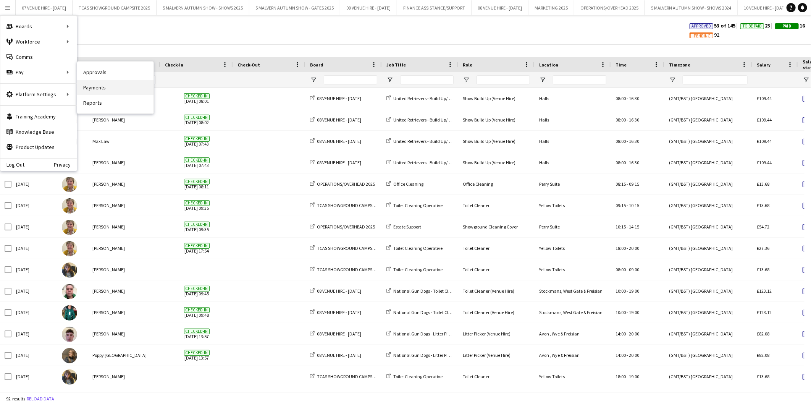
click at [91, 86] on link "Payments" at bounding box center [115, 87] width 76 height 15
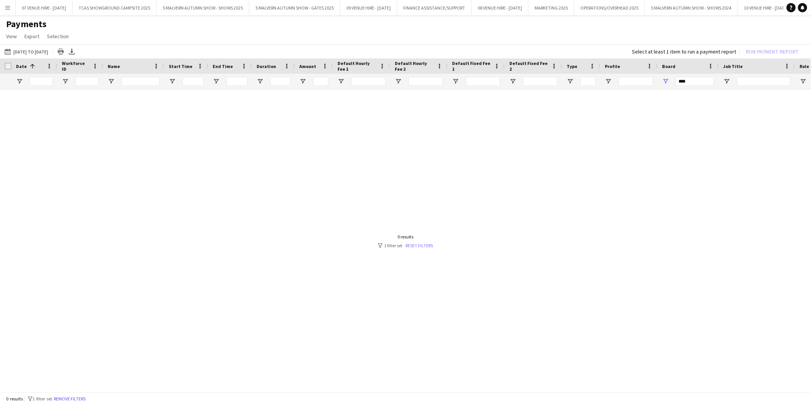
click at [427, 244] on link "Reset filters" at bounding box center [420, 246] width 28 height 6
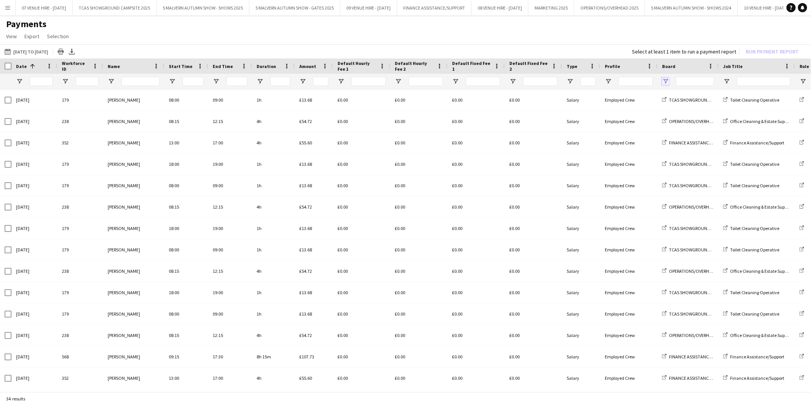
click at [665, 80] on span "Open Filter Menu" at bounding box center [665, 81] width 7 height 7
click at [50, 49] on button "01-06-2025 to 31-07-2025 01-06-2025 to 31-07-2025" at bounding box center [26, 51] width 47 height 9
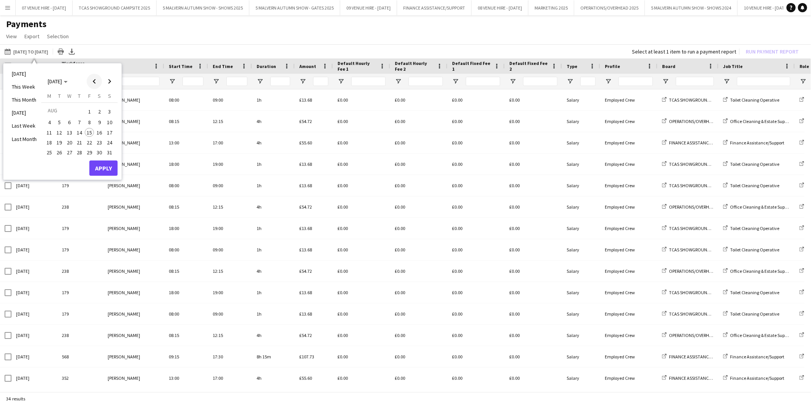
click at [91, 79] on span "Previous month" at bounding box center [94, 81] width 15 height 15
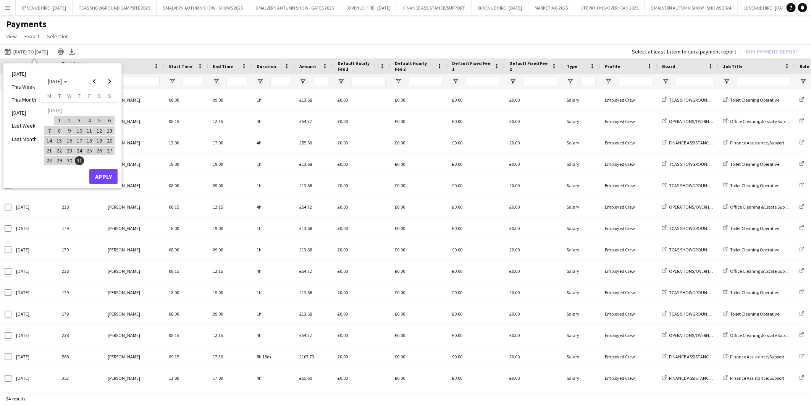
click at [51, 129] on span "7" at bounding box center [49, 130] width 9 height 9
click at [109, 82] on span "Next month" at bounding box center [109, 81] width 15 height 15
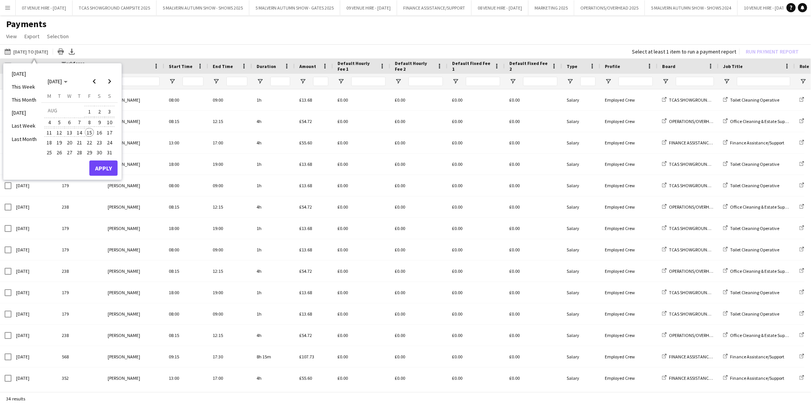
click at [89, 129] on span "15" at bounding box center [89, 132] width 9 height 9
click at [104, 164] on button "Apply" at bounding box center [103, 167] width 28 height 15
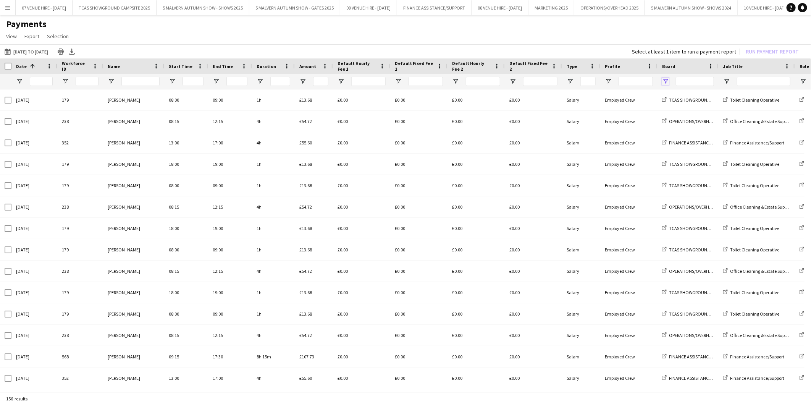
click at [665, 81] on span "Open Filter Menu" at bounding box center [665, 81] width 7 height 7
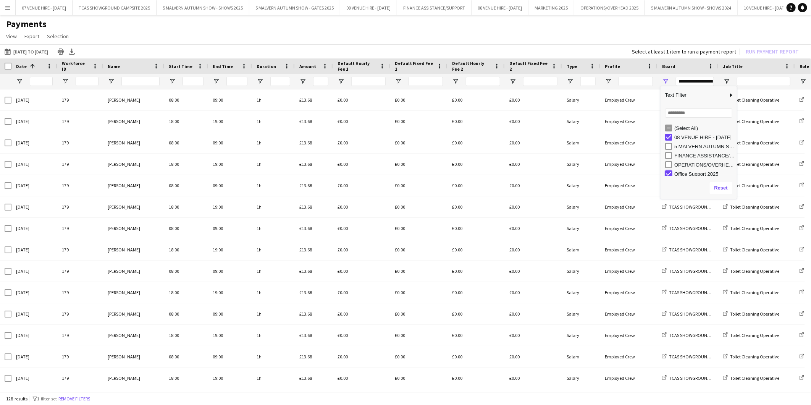
type input "**********"
click at [621, 41] on app-page-menu "View Customise view Customise filters Reset Filters Reset View Reset All Export…" at bounding box center [405, 37] width 811 height 15
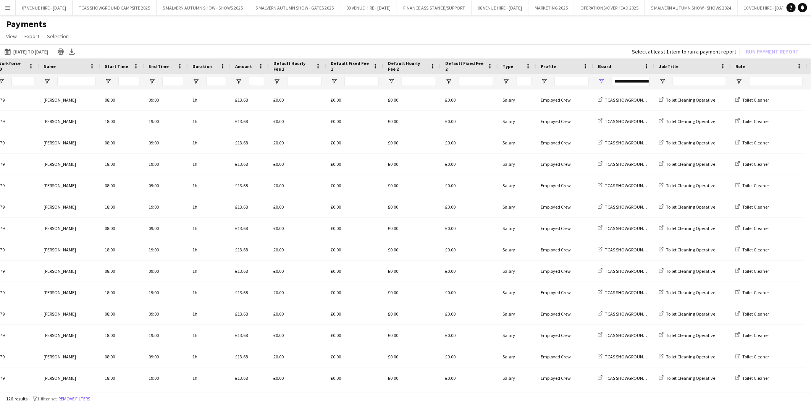
scroll to position [0, 0]
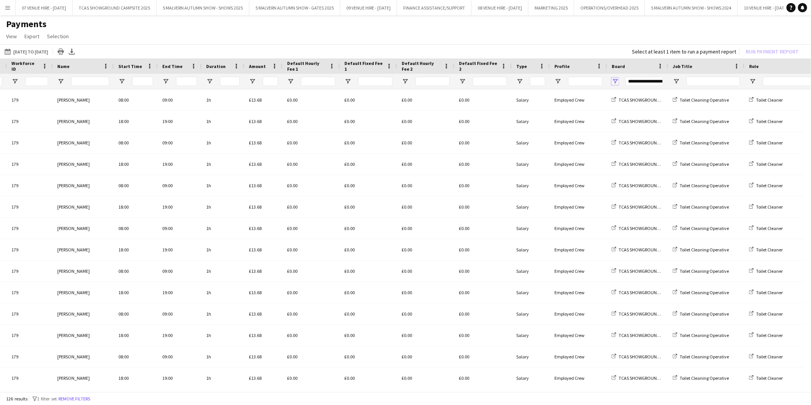
click at [615, 78] on span "Open Filter Menu" at bounding box center [615, 81] width 7 height 7
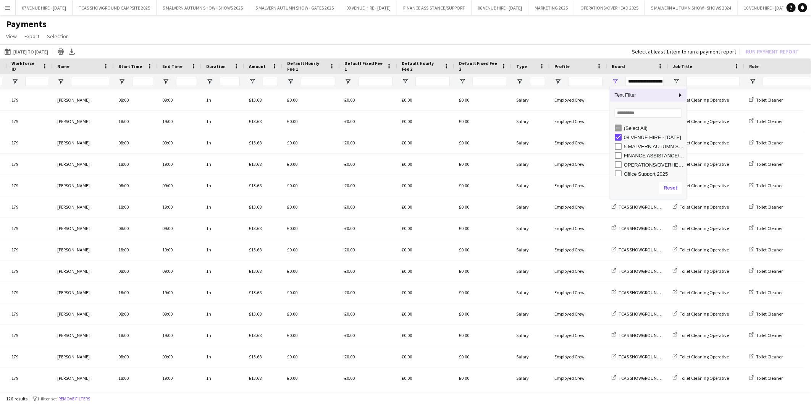
click at [639, 38] on app-page-menu "View Customise view Customise filters Reset Filters Reset View Reset All Export…" at bounding box center [405, 37] width 811 height 15
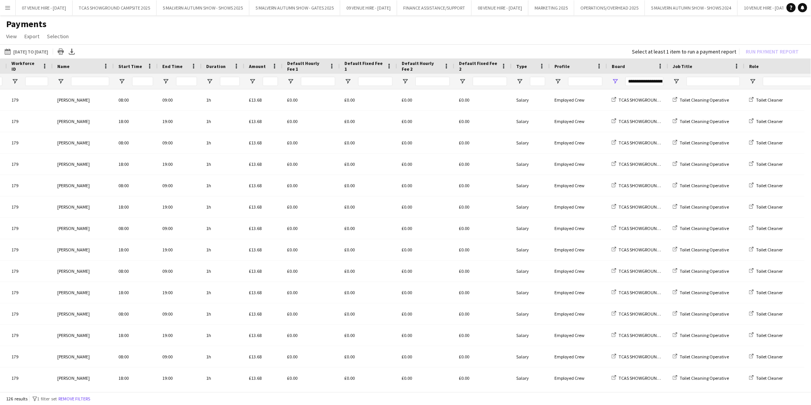
drag, startPoint x: 622, startPoint y: 386, endPoint x: 723, endPoint y: 392, distance: 101.4
click at [723, 392] on div "01-06-2025 to 31-07-2025 07-07-2025 to 15-08-2025 Today This Week This Month Ye…" at bounding box center [405, 218] width 811 height 349
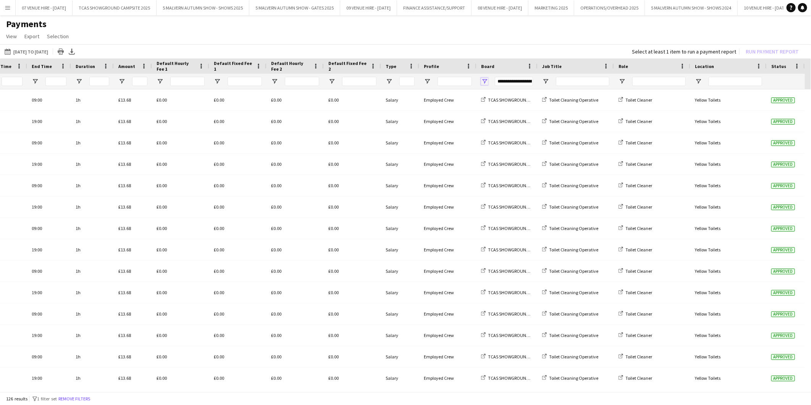
click at [486, 79] on span "Open Filter Menu" at bounding box center [484, 81] width 7 height 7
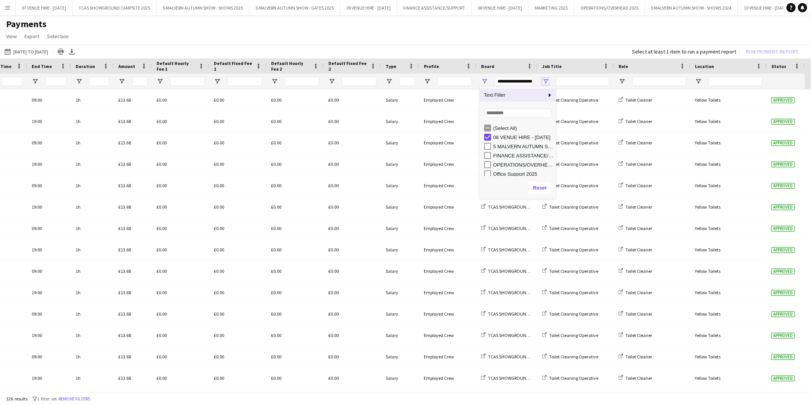
click at [546, 81] on span "Open Filter Menu" at bounding box center [545, 81] width 7 height 7
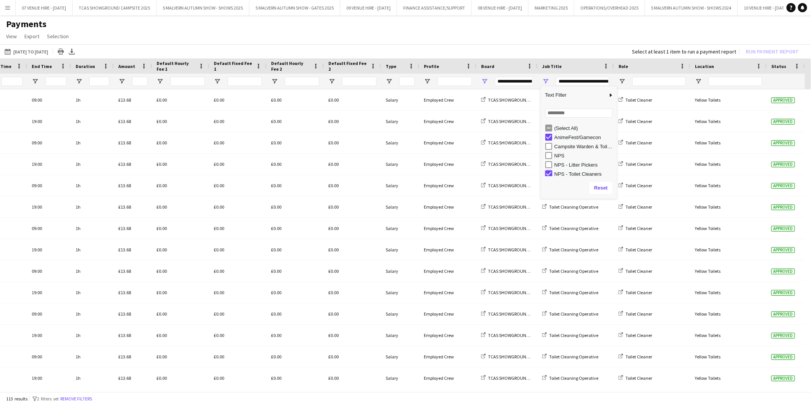
type input "**********"
click at [546, 123] on div "(Select All)" at bounding box center [581, 127] width 72 height 9
type input "***"
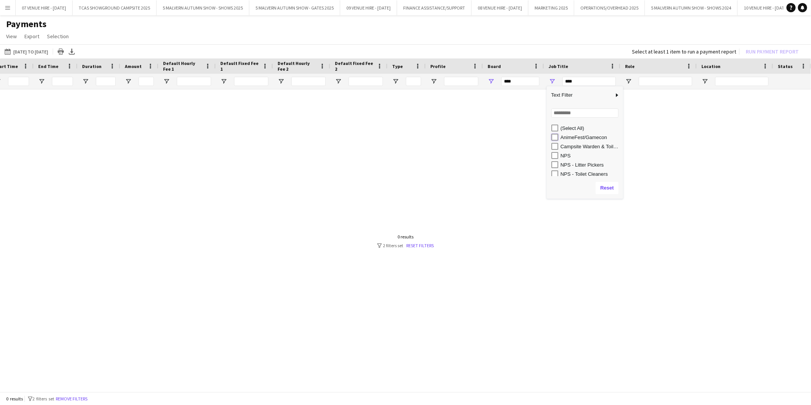
type input "**********"
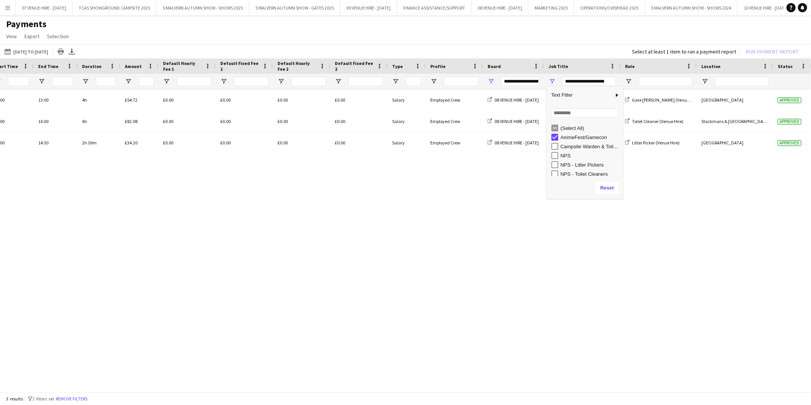
click at [497, 33] on app-page-menu "View Customise view Customise filters Reset Filters Reset View Reset All Export…" at bounding box center [405, 37] width 811 height 15
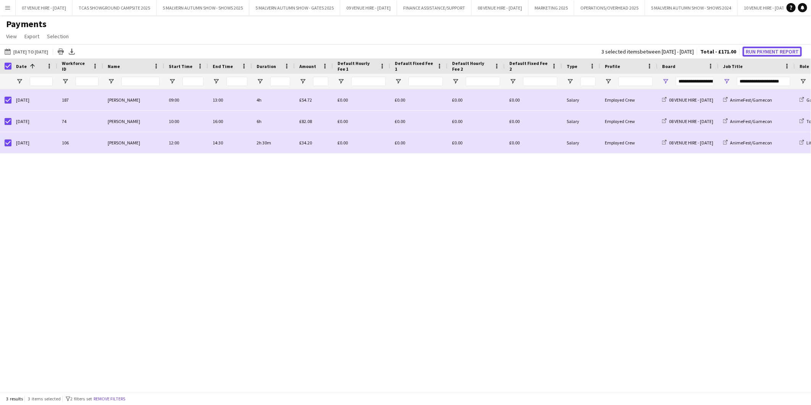
click at [762, 49] on button "Run Payment Report" at bounding box center [772, 52] width 59 height 10
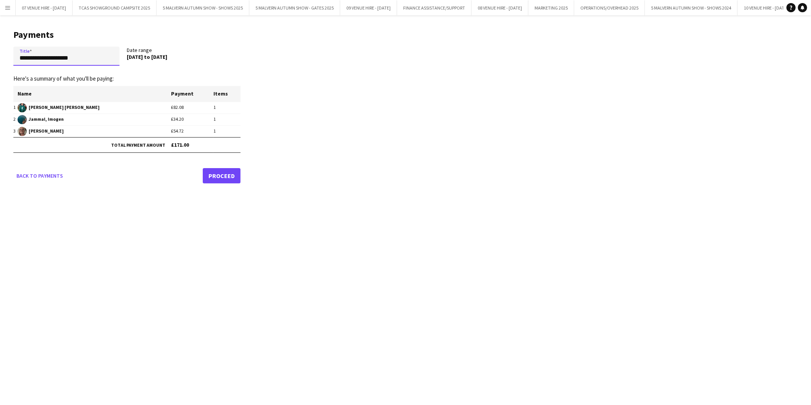
drag, startPoint x: 89, startPoint y: 56, endPoint x: -45, endPoint y: 387, distance: 356.8
click at [0, 387] on html "Menu Boards Boards Boards All jobs Status Workforce Workforce My Workforce Recr…" at bounding box center [405, 202] width 811 height 405
drag, startPoint x: 62, startPoint y: 57, endPoint x: 117, endPoint y: 60, distance: 55.5
click at [117, 60] on input "**********" at bounding box center [66, 56] width 106 height 19
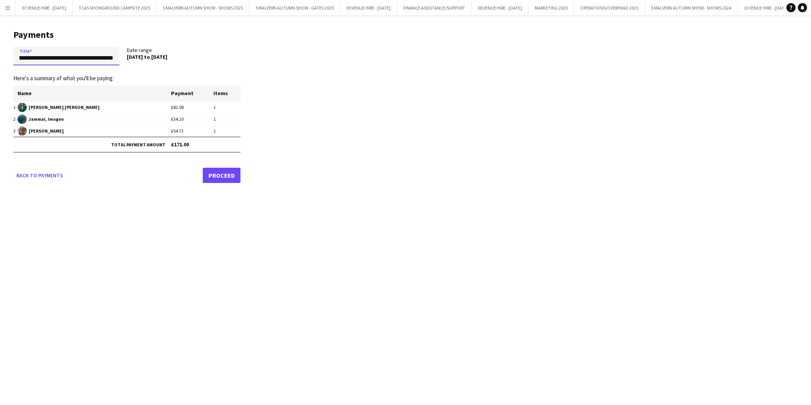
type input "**********"
click at [223, 173] on link "Proceed" at bounding box center [222, 175] width 38 height 15
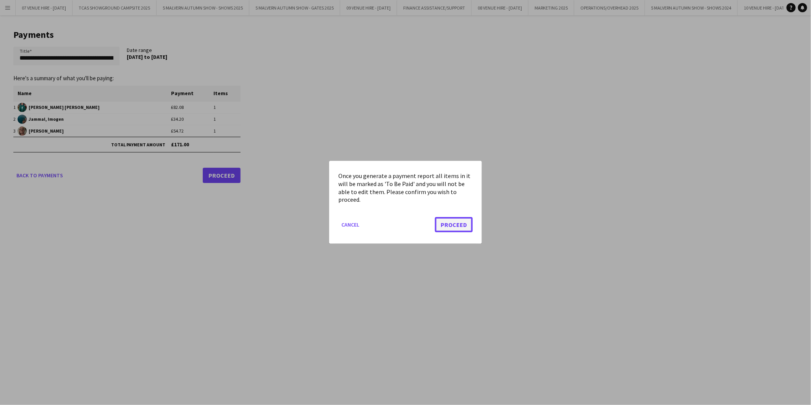
click at [467, 226] on button "Proceed" at bounding box center [454, 224] width 38 height 15
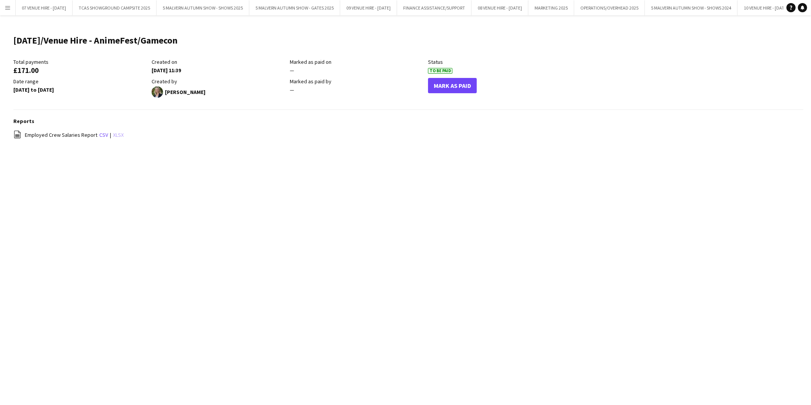
click at [117, 134] on link "xlsx" at bounding box center [118, 134] width 11 height 7
click at [470, 158] on main "2025 August/Venue Hire - AnimeFest/Gamecon Edit this field Total payments £171.…" at bounding box center [405, 90] width 811 height 151
click at [5, 6] on app-icon "Menu" at bounding box center [8, 8] width 6 height 6
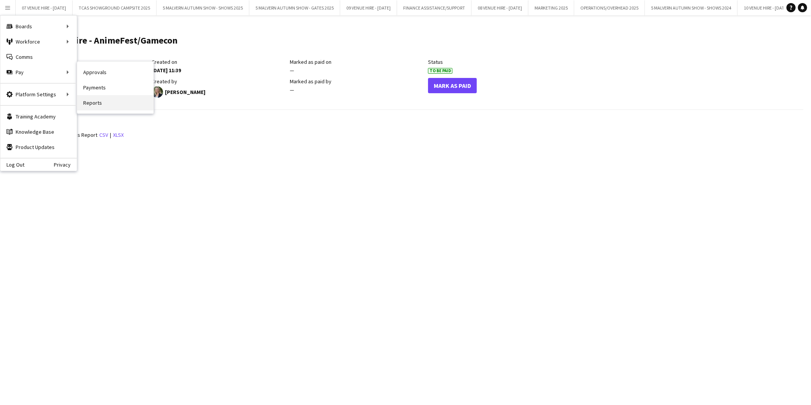
click at [100, 102] on link "Reports" at bounding box center [115, 102] width 76 height 15
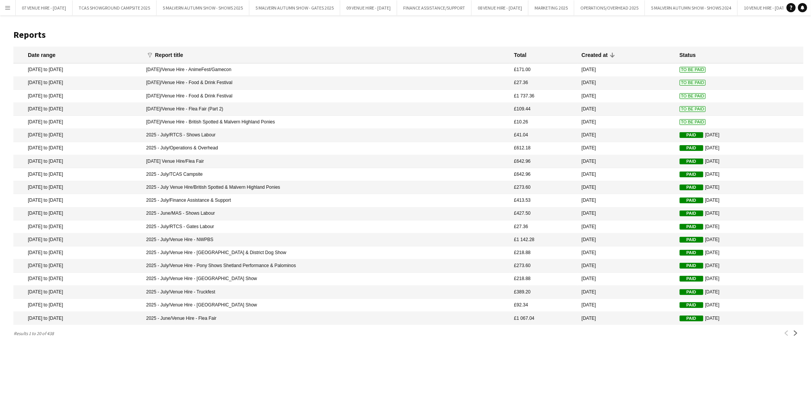
click at [9, 6] on app-icon "Menu" at bounding box center [8, 8] width 6 height 6
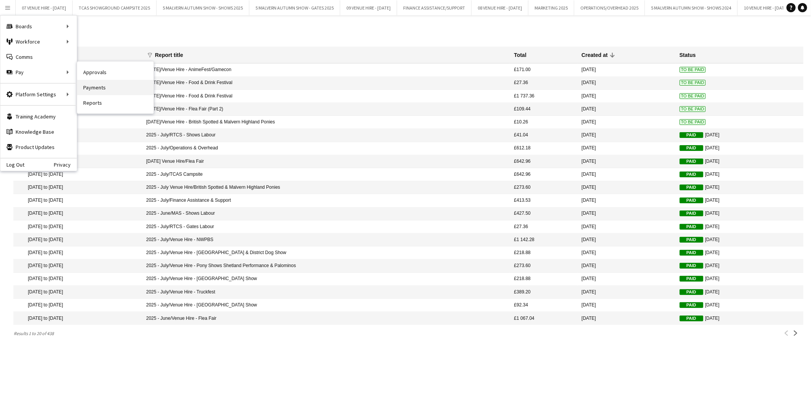
click at [94, 83] on link "Payments" at bounding box center [115, 87] width 76 height 15
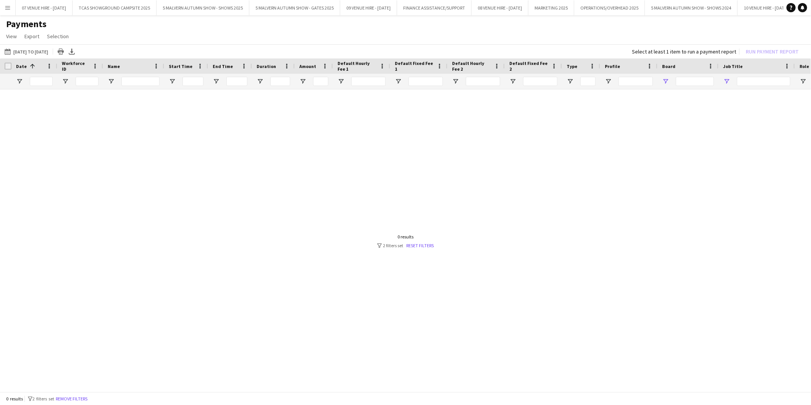
type input "**********"
type input "***"
click at [419, 243] on link "Reset filters" at bounding box center [421, 246] width 28 height 6
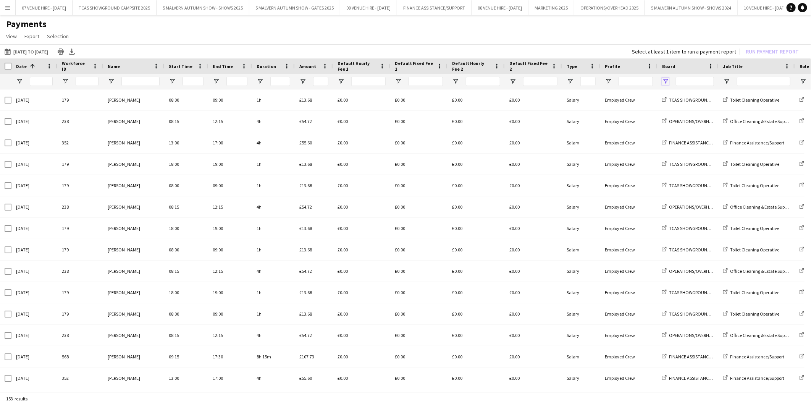
click at [665, 79] on span "Open Filter Menu" at bounding box center [665, 81] width 7 height 7
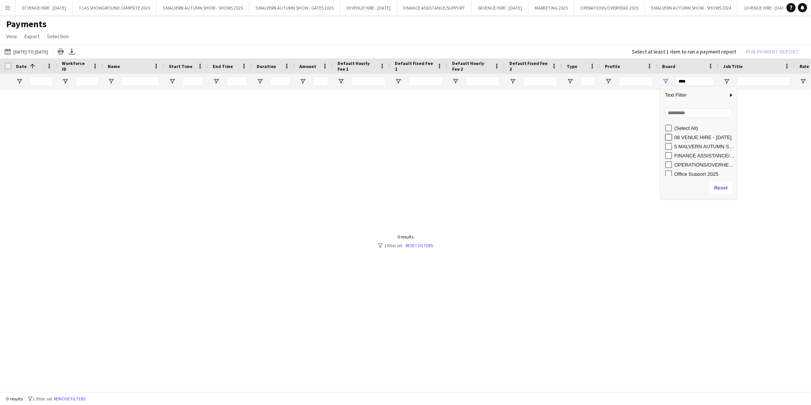
type input "**********"
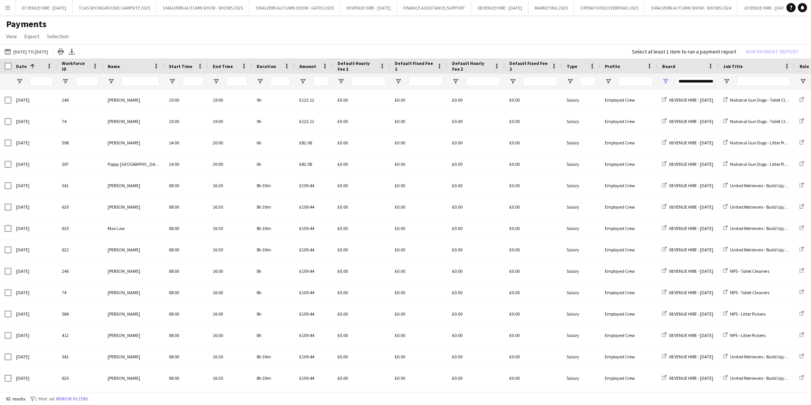
click at [637, 37] on app-page-menu "View Customise view Customise filters Reset Filters Reset View Reset All Export…" at bounding box center [405, 37] width 811 height 15
click at [728, 81] on span "Open Filter Menu" at bounding box center [727, 81] width 7 height 7
type input "***"
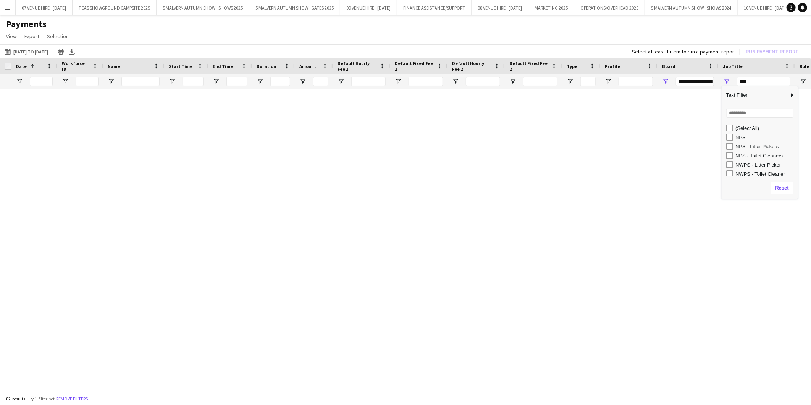
type input "***"
type input "**********"
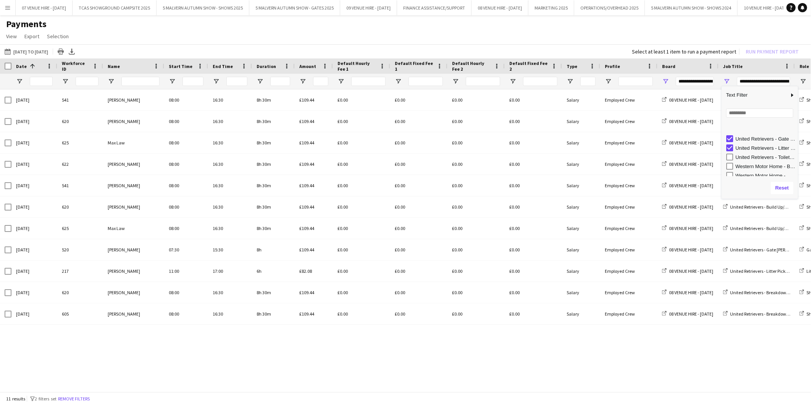
scroll to position [121, 0]
type input "**********"
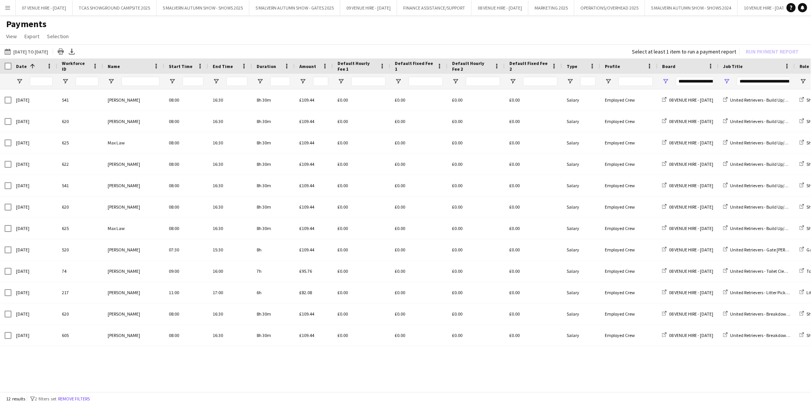
click at [588, 32] on app-page-menu "View Customise view Customise filters Reset Filters Reset View Reset All Export…" at bounding box center [405, 37] width 811 height 15
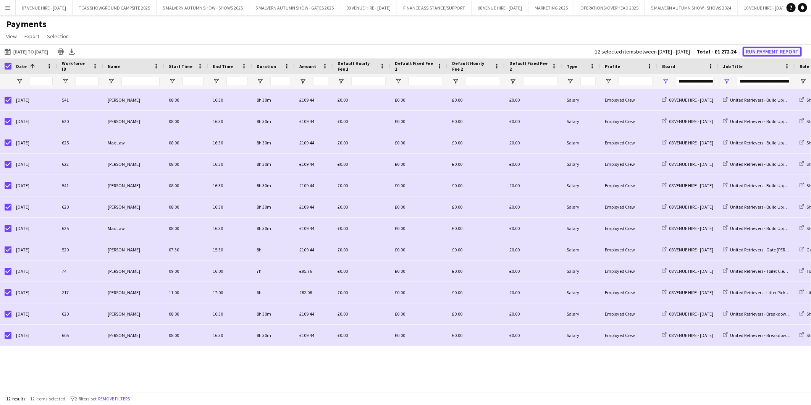
click at [769, 49] on button "Run Payment Report" at bounding box center [772, 52] width 59 height 10
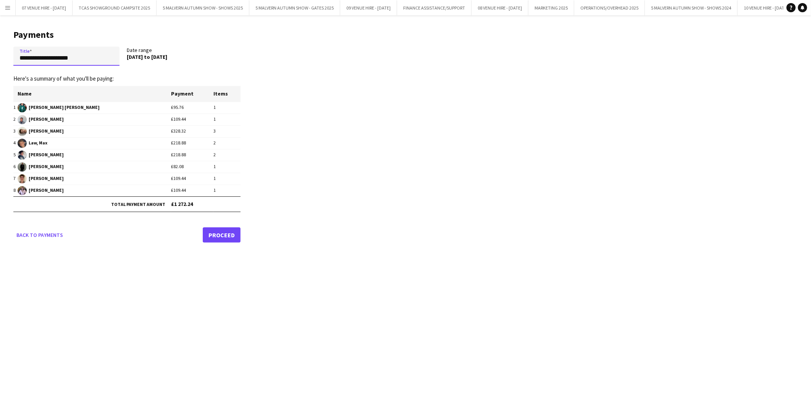
drag, startPoint x: 36, startPoint y: 58, endPoint x: -28, endPoint y: 384, distance: 332.0
click at [0, 384] on html "Menu Boards Boards Boards All jobs Status Workforce Workforce My Workforce Recr…" at bounding box center [405, 202] width 811 height 405
drag, startPoint x: 73, startPoint y: 56, endPoint x: 117, endPoint y: 61, distance: 44.3
click at [117, 61] on input "**********" at bounding box center [66, 56] width 106 height 19
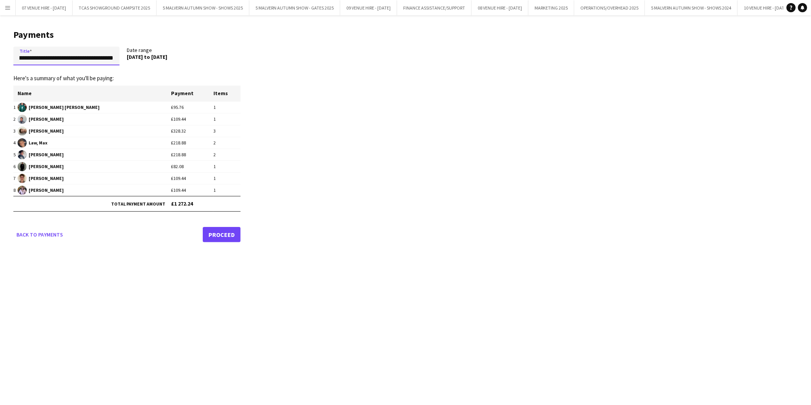
type input "**********"
click at [212, 235] on link "Proceed" at bounding box center [222, 234] width 38 height 15
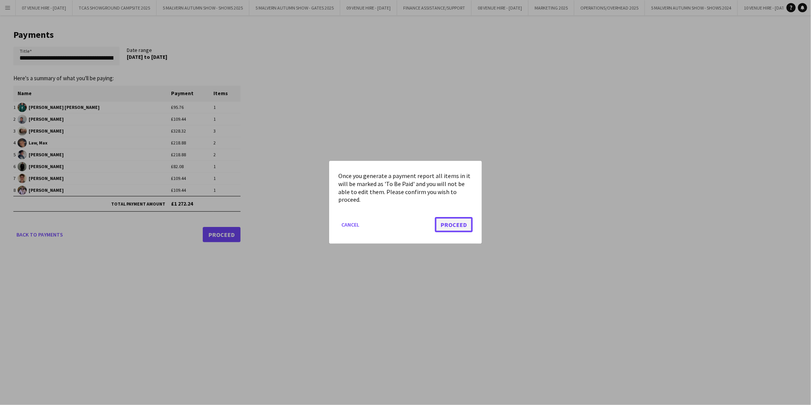
click at [457, 221] on button "Proceed" at bounding box center [454, 224] width 38 height 15
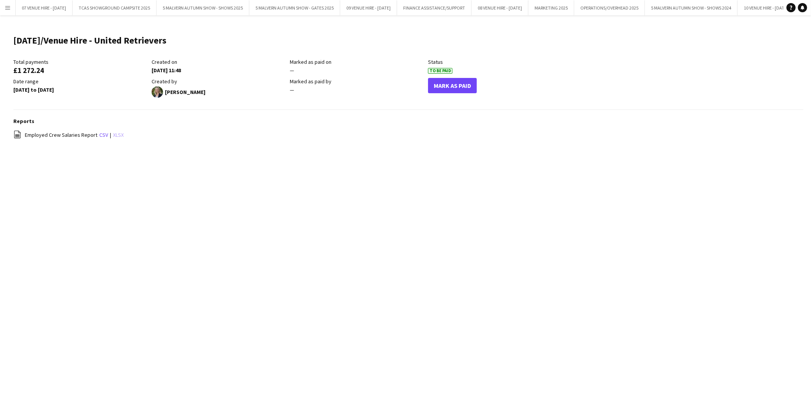
click at [117, 134] on link "xlsx" at bounding box center [118, 134] width 11 height 7
drag, startPoint x: 0, startPoint y: 293, endPoint x: 66, endPoint y: 299, distance: 66.0
click at [0, 293] on html "Menu Boards Boards Boards All jobs Status Workforce Workforce My Workforce Recr…" at bounding box center [405, 202] width 811 height 405
click at [5, 9] on app-icon "Menu" at bounding box center [8, 8] width 6 height 6
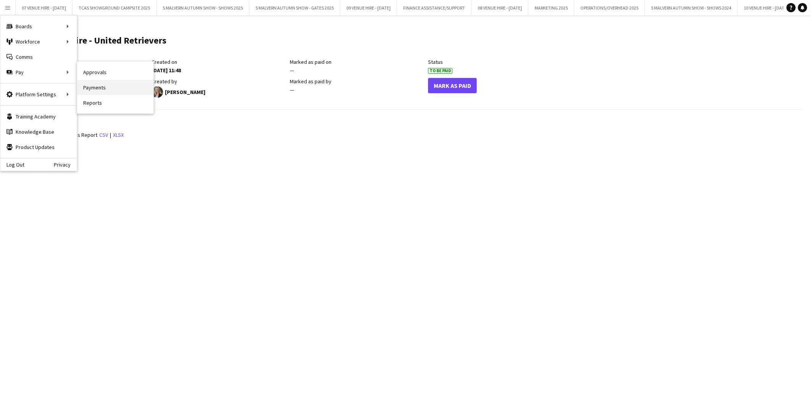
click at [105, 86] on link "Payments" at bounding box center [115, 87] width 76 height 15
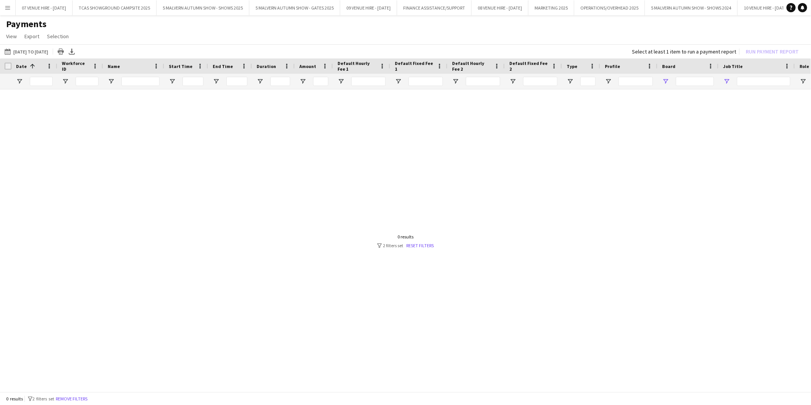
type input "**********"
type input "***"
click at [433, 243] on link "Reset filters" at bounding box center [421, 246] width 28 height 6
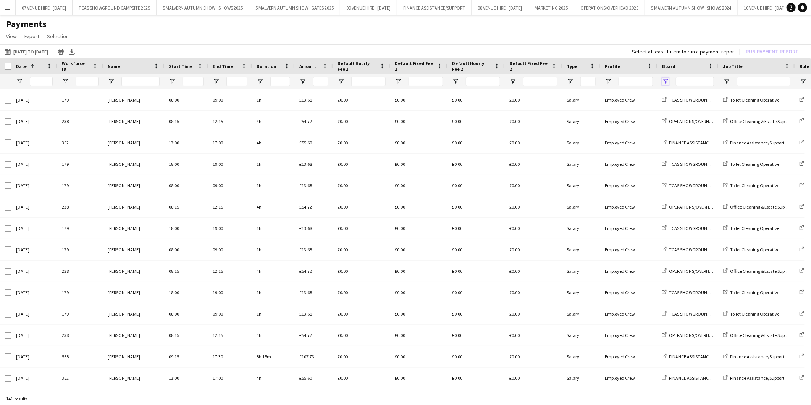
click at [666, 79] on span "Open Filter Menu" at bounding box center [665, 81] width 7 height 7
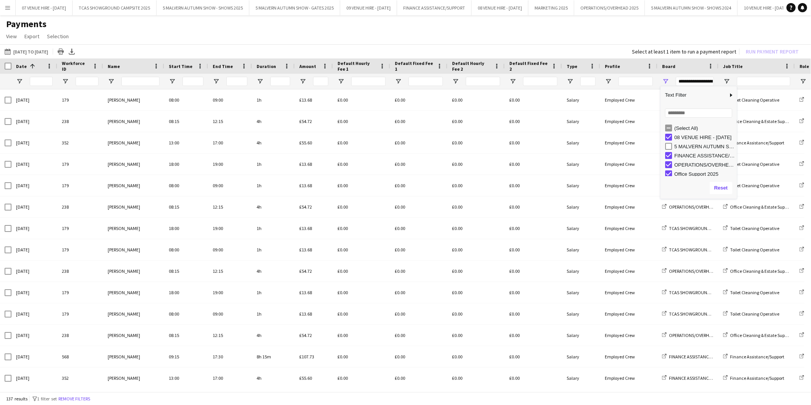
click at [670, 123] on div "(Select All)" at bounding box center [701, 127] width 72 height 9
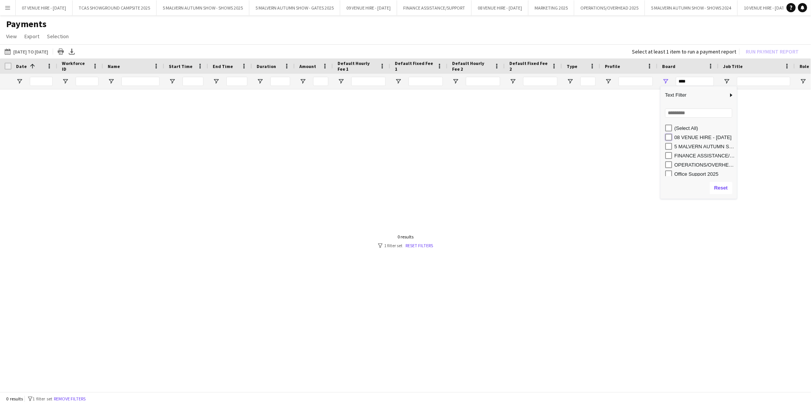
type input "**********"
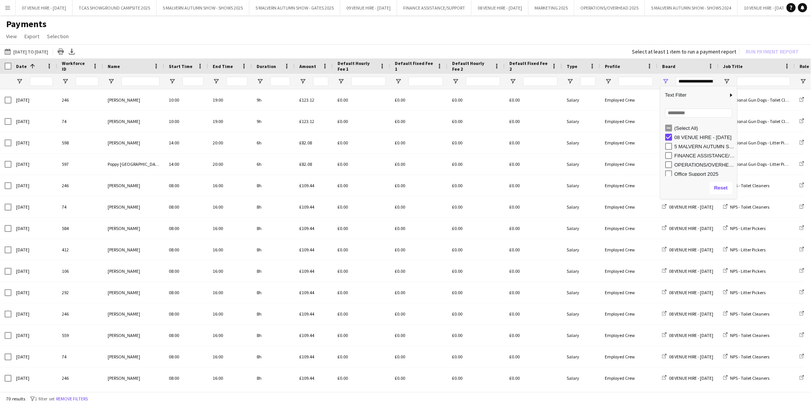
click at [602, 45] on div "07-07-2025 to 15-08-2025 07-07-2025 to 15-08-2025 Today This Week This Month Ye…" at bounding box center [405, 51] width 811 height 14
click at [667, 79] on span "Open Filter Menu" at bounding box center [665, 81] width 7 height 7
click at [685, 40] on app-page-menu "View Customise view Customise filters Reset Filters Reset View Reset All Export…" at bounding box center [405, 37] width 811 height 15
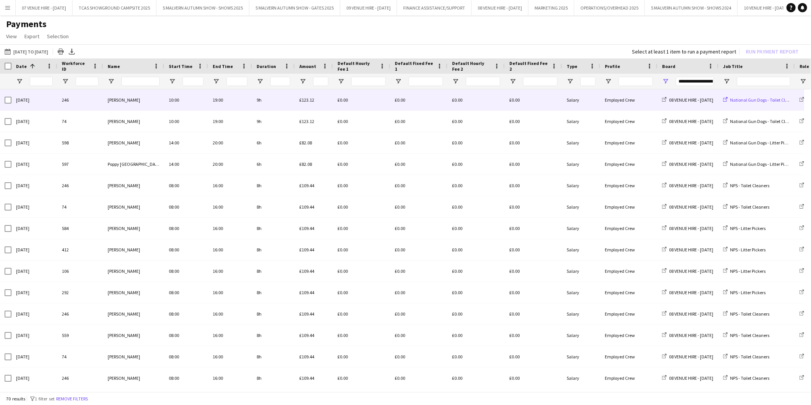
click at [725, 97] on icon at bounding box center [726, 99] width 5 height 5
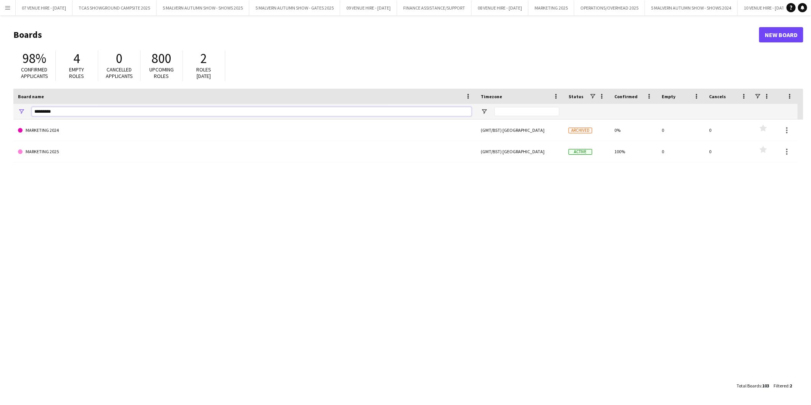
drag, startPoint x: 88, startPoint y: 108, endPoint x: 1, endPoint y: 53, distance: 103.5
click at [0, 100] on html "Menu Boards Boards Boards All jobs Status Workforce Workforce My Workforce Recr…" at bounding box center [405, 202] width 811 height 405
type input "******"
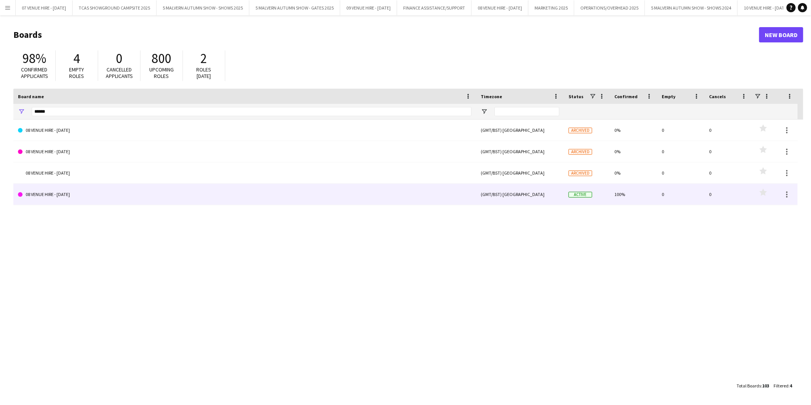
click at [52, 193] on link "08 VENUE HIRE - [DATE]" at bounding box center [245, 194] width 454 height 21
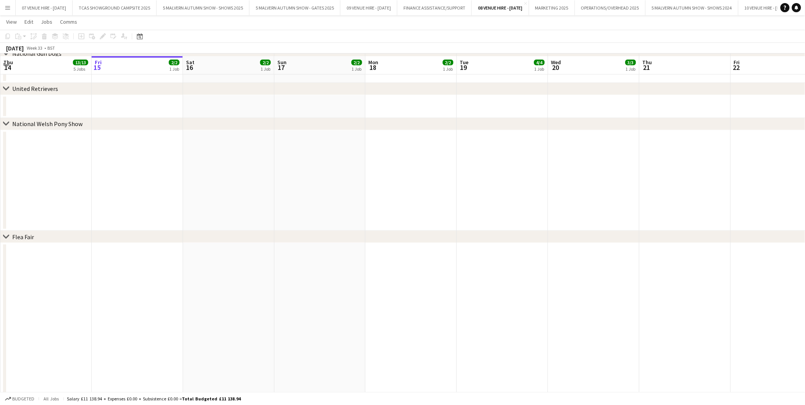
scroll to position [170, 0]
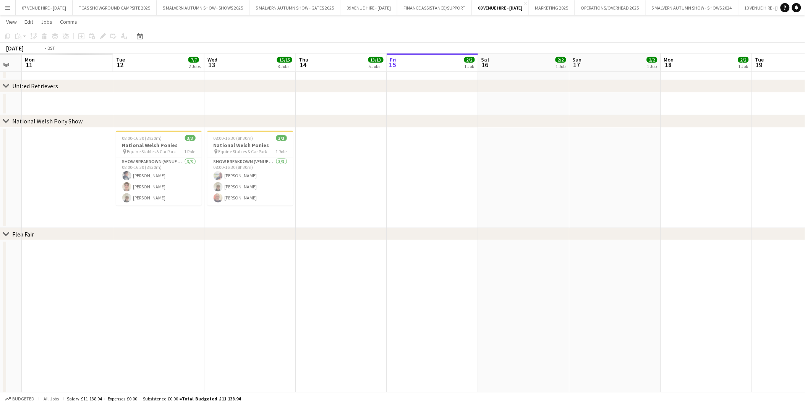
drag, startPoint x: 120, startPoint y: 99, endPoint x: 376, endPoint y: 116, distance: 257.3
click at [428, 100] on app-calendar-viewport "Sat 9 Sun 10 Mon 11 Tue 12 7/7 2 Jobs Wed 13 15/15 8 Jobs Thu 14 13/13 5 Jobs F…" at bounding box center [402, 403] width 805 height 1086
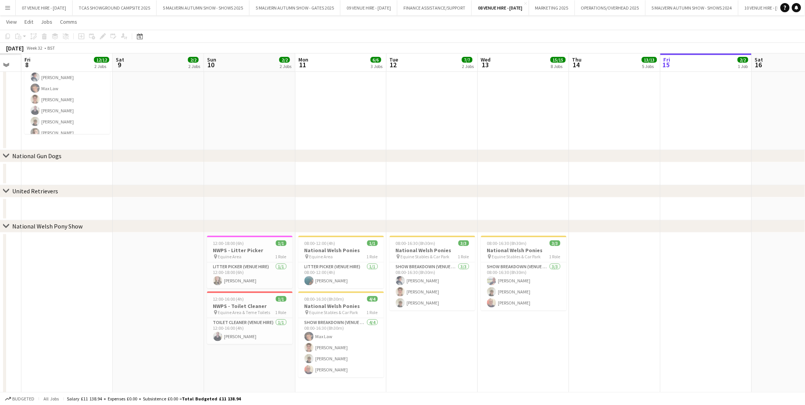
scroll to position [0, 221]
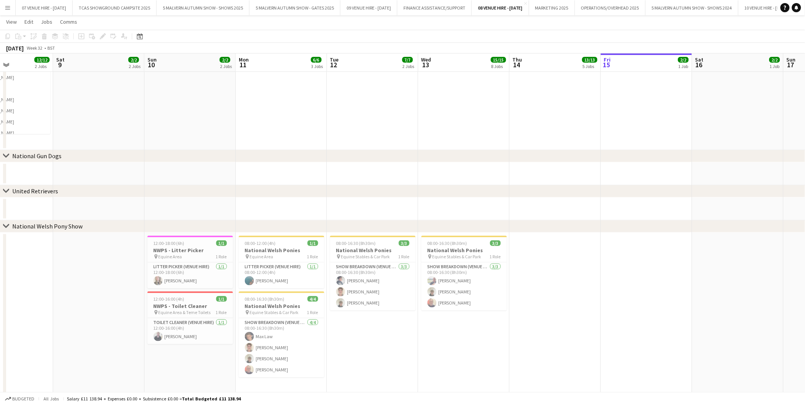
drag, startPoint x: 139, startPoint y: 172, endPoint x: 431, endPoint y: 180, distance: 291.9
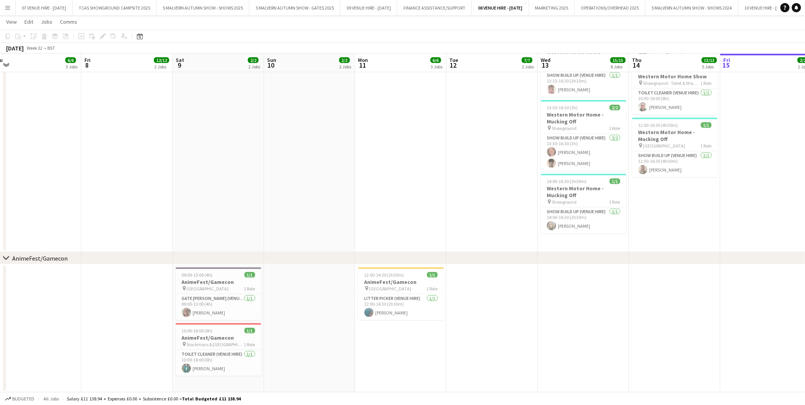
scroll to position [0, 188]
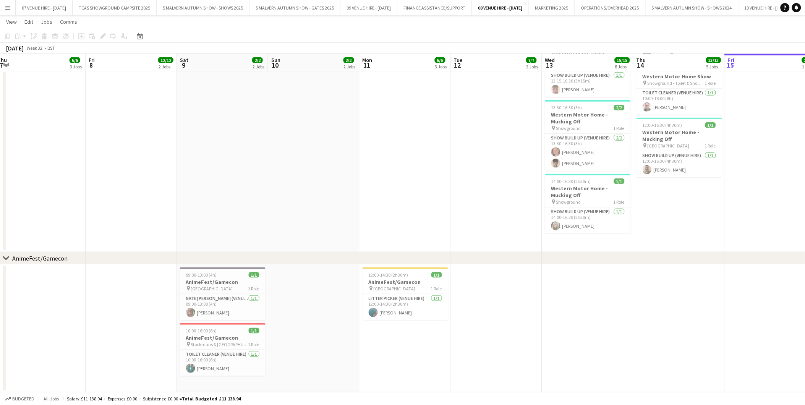
drag, startPoint x: 193, startPoint y: 281, endPoint x: 226, endPoint y: 276, distance: 33.2
click at [227, 278] on h3 "AnimeFest/Gamecon" at bounding box center [223, 281] width 86 height 7
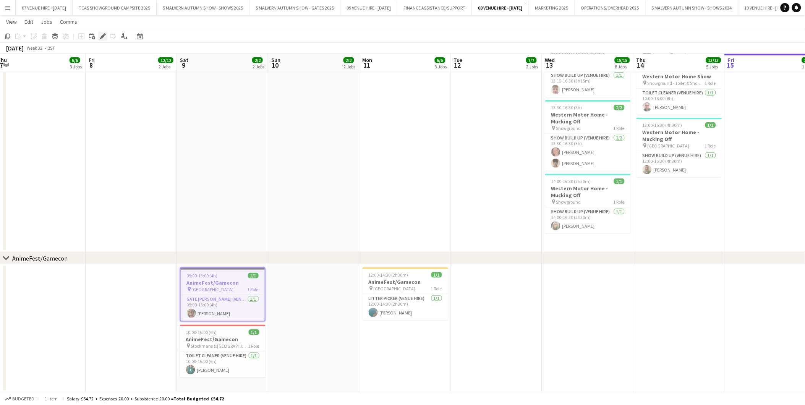
click at [100, 36] on icon "Edit" at bounding box center [103, 36] width 6 height 6
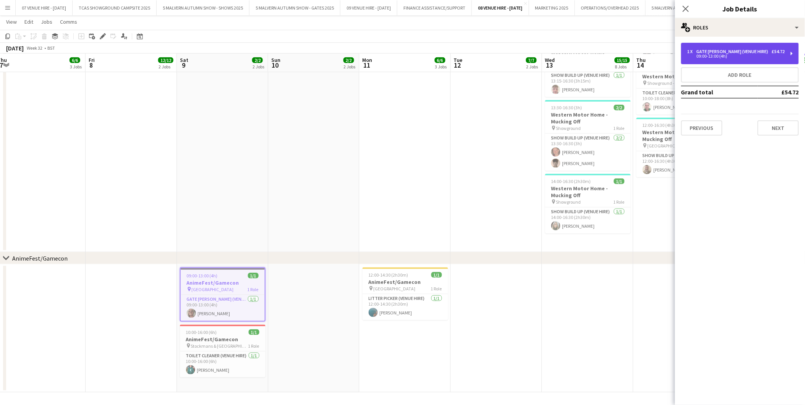
click at [723, 60] on div "1 x Gate Steward (Venue Hire) £54.72 09:00-13:00 (4h)" at bounding box center [740, 53] width 118 height 21
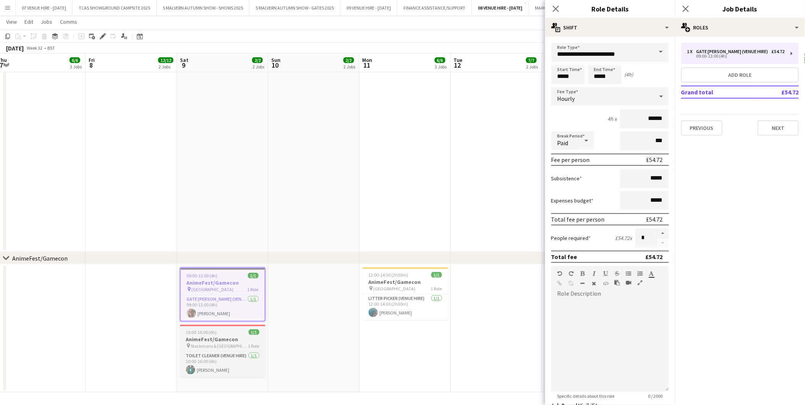
click at [225, 336] on h3 "AnimeFest/Gamecon" at bounding box center [223, 339] width 86 height 7
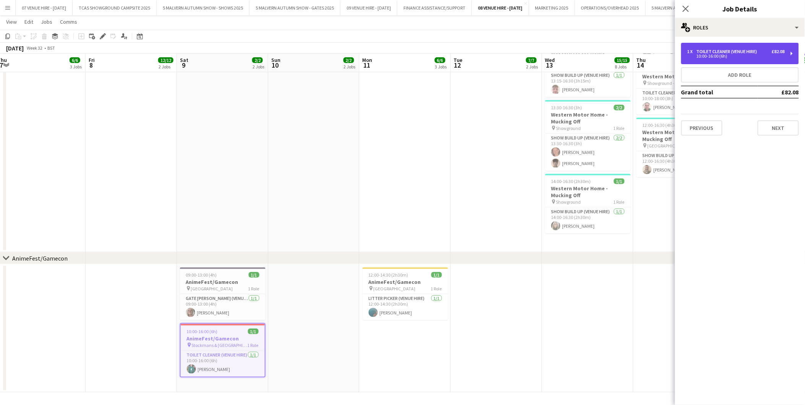
click at [727, 52] on div "Toilet Cleaner (Venue Hire)" at bounding box center [728, 51] width 64 height 5
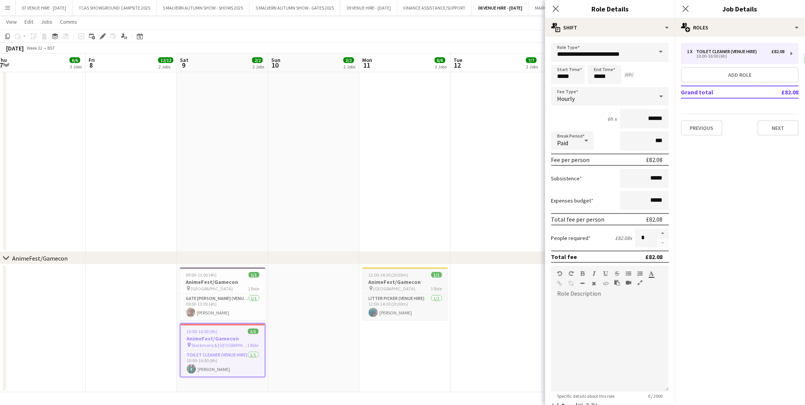
click at [413, 280] on h3 "AnimeFest/Gamecon" at bounding box center [406, 281] width 86 height 7
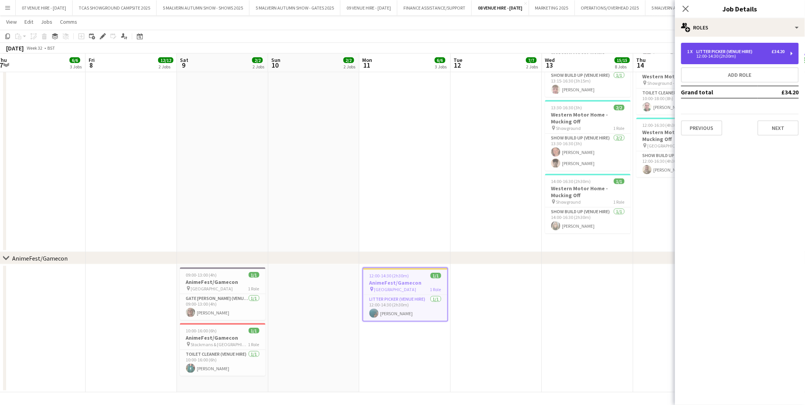
click at [720, 58] on div "12:00-14:30 (2h30m)" at bounding box center [735, 56] width 97 height 4
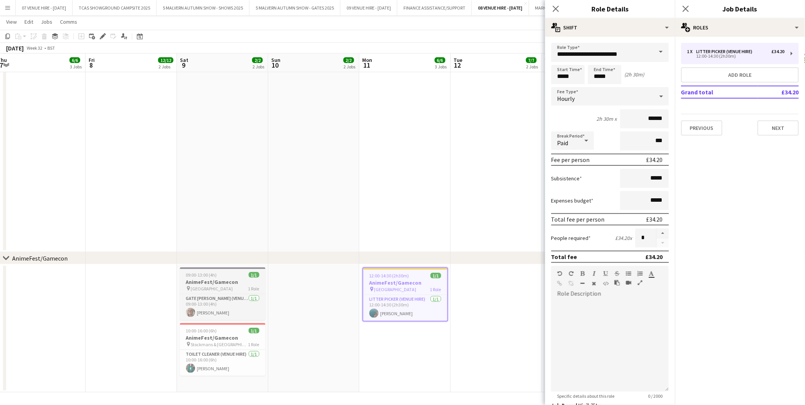
click at [216, 270] on app-job-card "09:00-13:00 (4h) 1/1 AnimeFest/Gamecon pin Outer Brown Gate 1 Role Gate Steward…" at bounding box center [223, 293] width 86 height 53
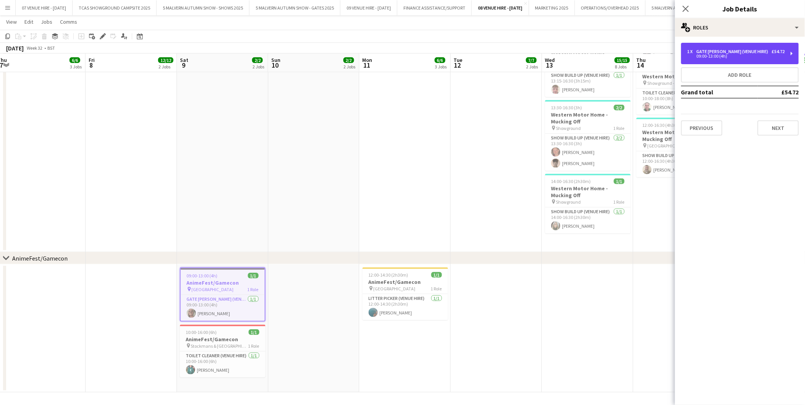
drag, startPoint x: 771, startPoint y: 55, endPoint x: 702, endPoint y: 84, distance: 75.0
click at [770, 55] on div "09:00-13:00 (4h)" at bounding box center [735, 56] width 97 height 4
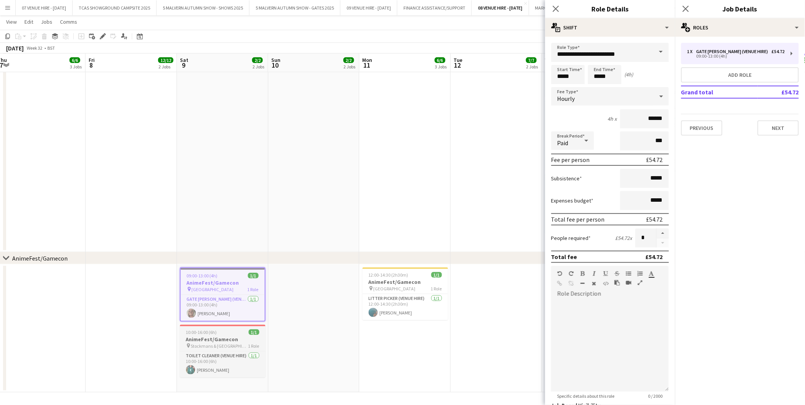
click at [223, 343] on span "Stockmans & [GEOGRAPHIC_DATA]" at bounding box center [219, 346] width 57 height 6
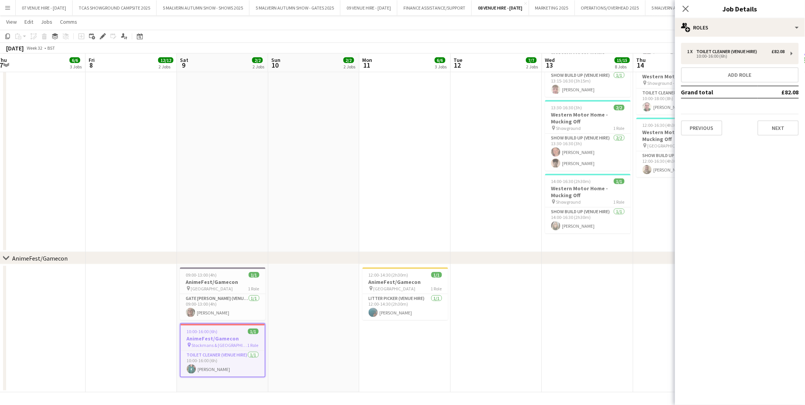
click at [439, 192] on app-date-cell at bounding box center [404, 38] width 91 height 428
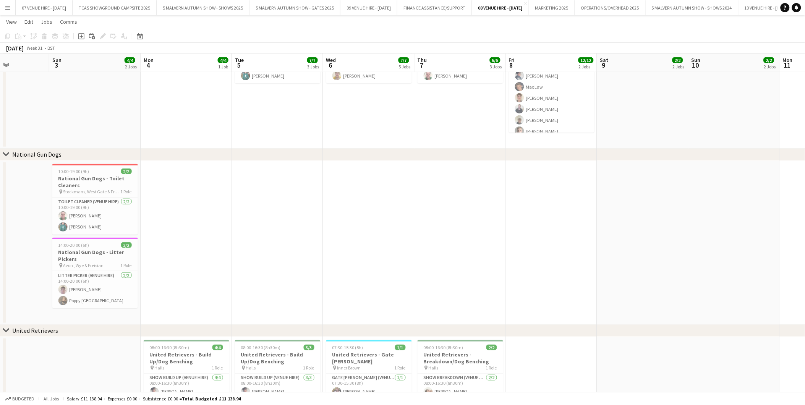
scroll to position [0, 220]
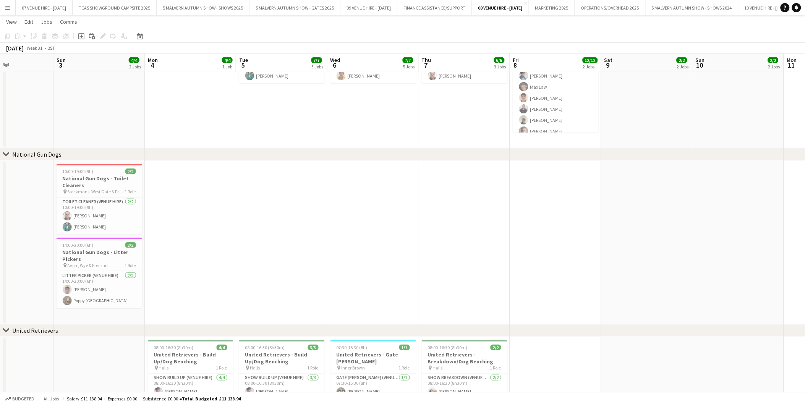
drag, startPoint x: 48, startPoint y: 222, endPoint x: 472, endPoint y: 231, distance: 424.5
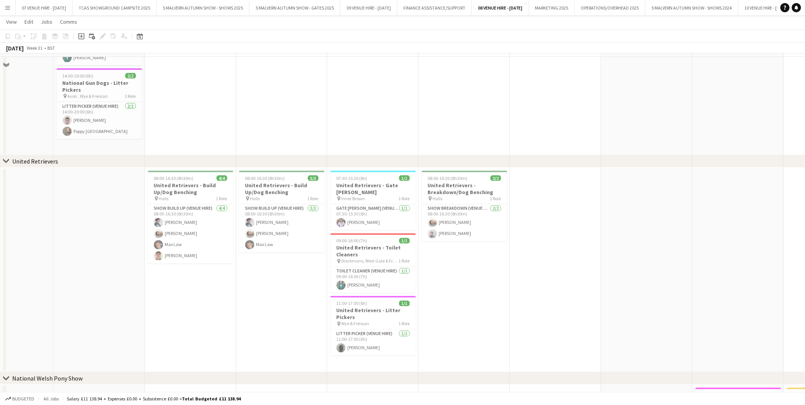
scroll to position [341, 0]
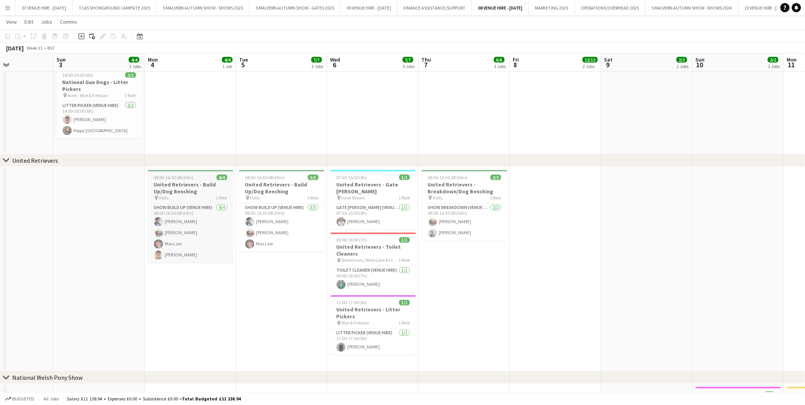
click at [194, 186] on h3 "United Retrievers - Build Up/Dog Benching" at bounding box center [191, 188] width 86 height 14
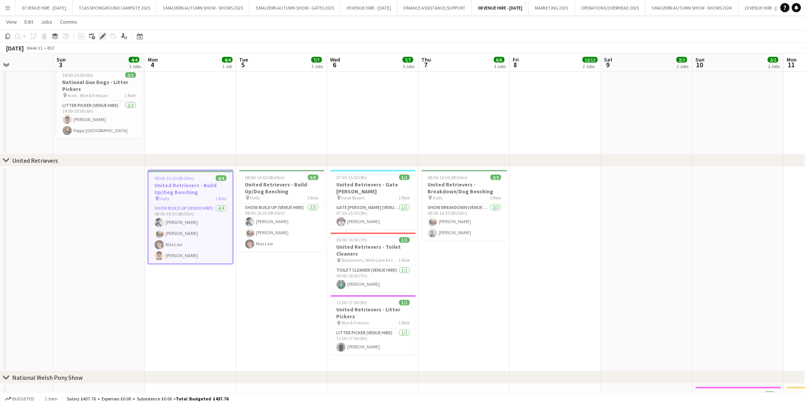
click at [102, 37] on icon at bounding box center [102, 36] width 4 height 4
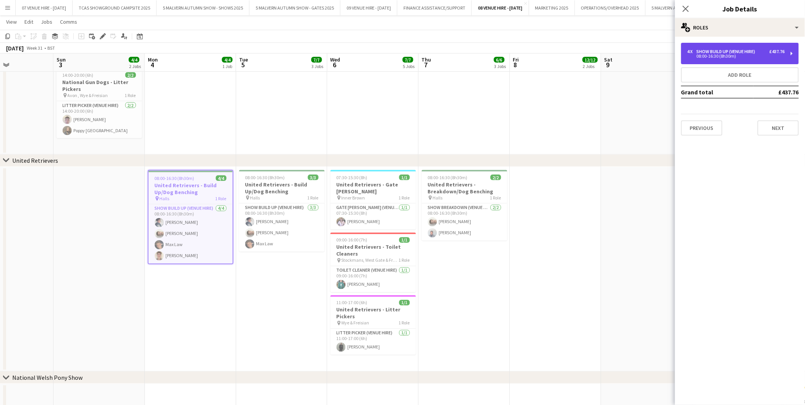
click at [762, 60] on div "4 x Show Build Up (Venue Hire) £437.76 08:00-16:30 (8h30m)" at bounding box center [740, 53] width 118 height 21
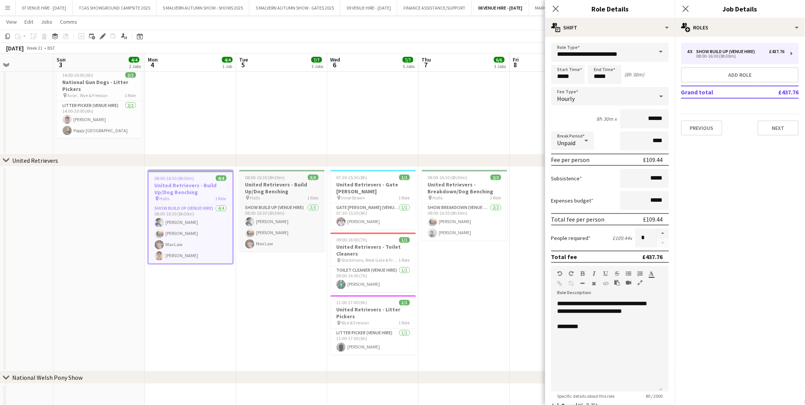
click at [266, 183] on h3 "United Retrievers - Build Up/Dog Benching" at bounding box center [282, 188] width 86 height 14
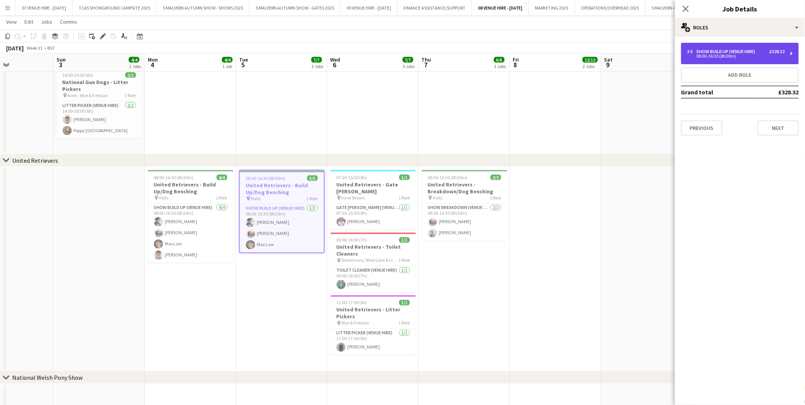
click at [726, 48] on div "3 x Show Build Up (Venue Hire) £328.32 08:00-16:30 (8h30m)" at bounding box center [740, 53] width 118 height 21
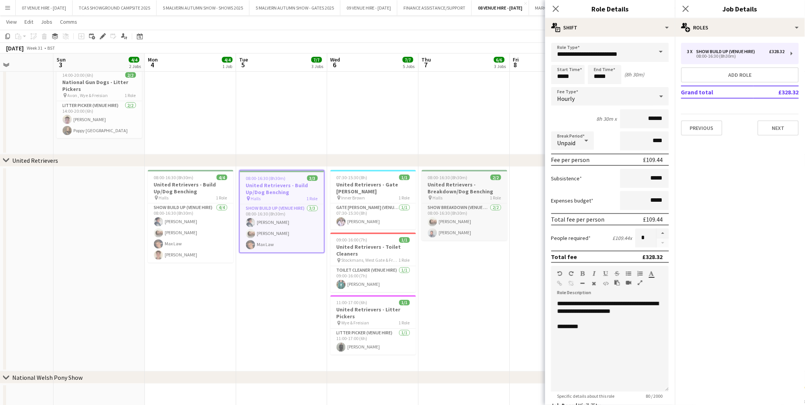
click at [456, 181] on h3 "United Retrievers - Breakdown/Dog Benching" at bounding box center [465, 188] width 86 height 14
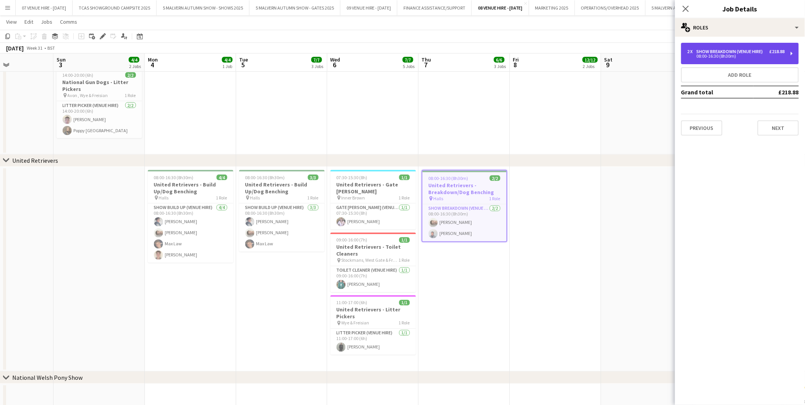
click at [713, 58] on div "08:00-16:30 (8h30m)" at bounding box center [735, 56] width 97 height 4
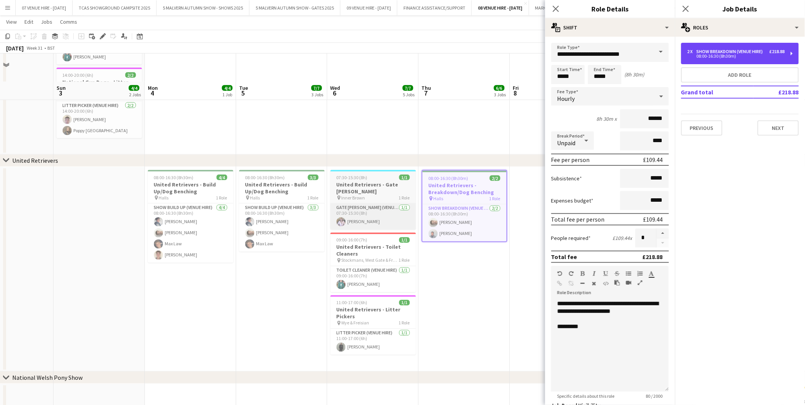
scroll to position [384, 0]
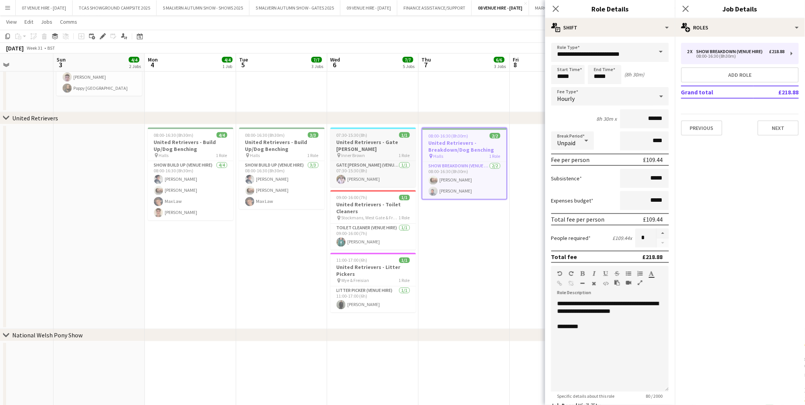
click at [358, 135] on span "07:30-15:30 (8h)" at bounding box center [352, 135] width 31 height 6
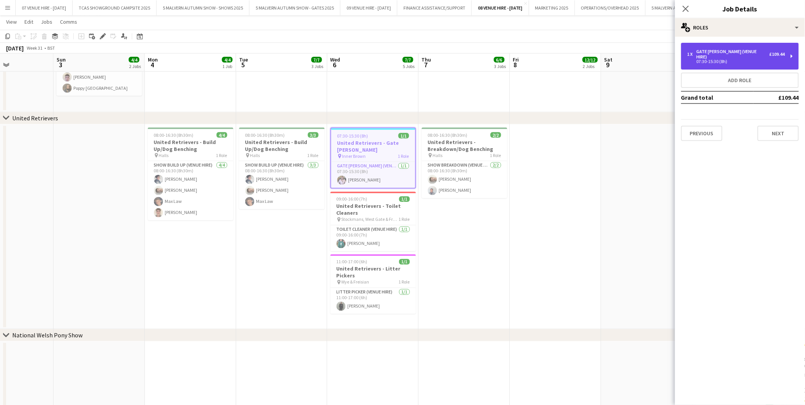
click at [741, 59] on div "1 x Gate Steward (Venue Hire) £109.44 07:30-15:30 (8h)" at bounding box center [740, 56] width 118 height 27
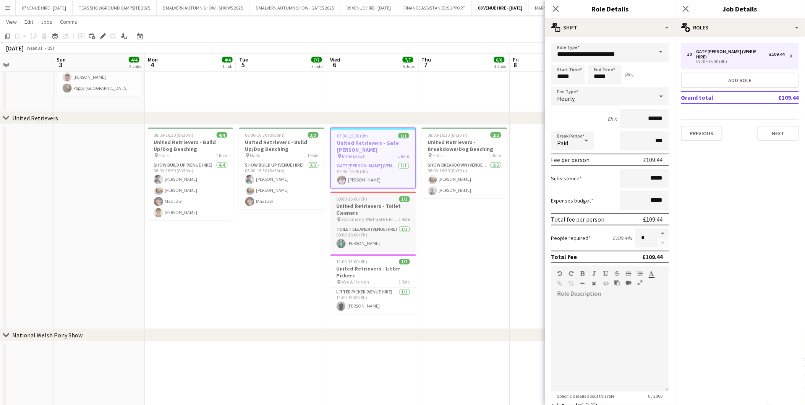
click at [379, 203] on h3 "United Retrievers - Toilet Cleaners" at bounding box center [373, 210] width 86 height 14
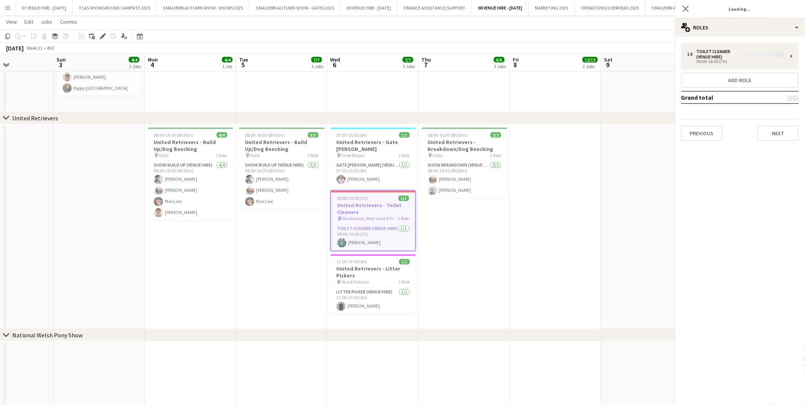
scroll to position [0, 221]
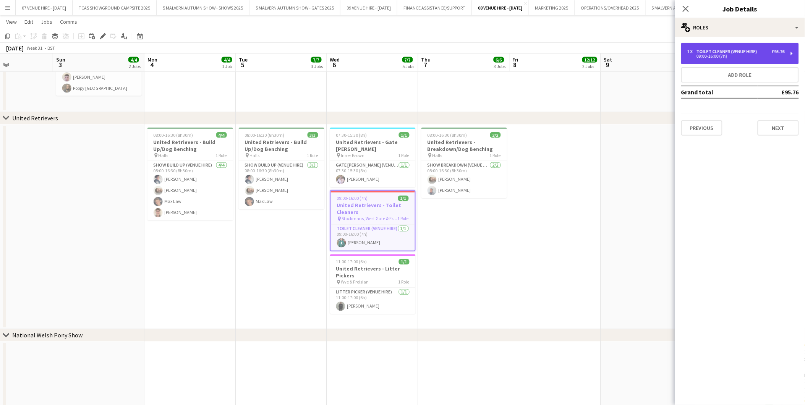
click at [696, 54] on div "09:00-16:00 (7h)" at bounding box center [735, 56] width 97 height 4
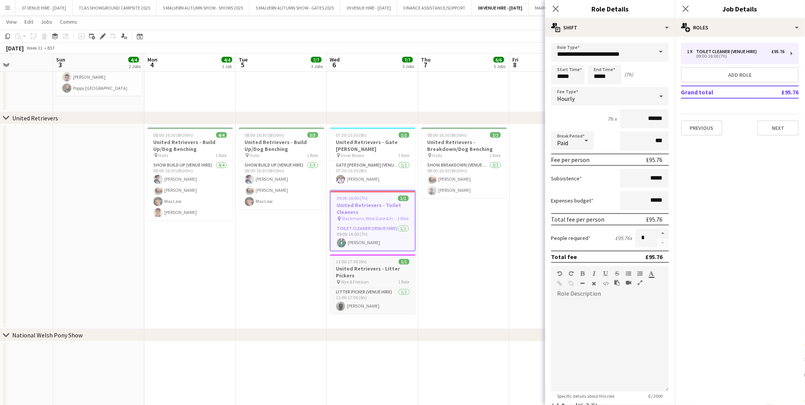
click at [368, 269] on h3 "United Retrievers - Litter Pickers" at bounding box center [373, 272] width 86 height 14
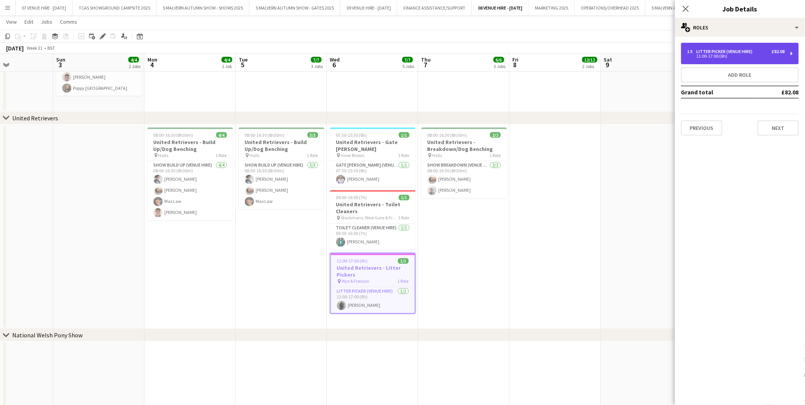
click at [721, 55] on div "11:00-17:00 (6h)" at bounding box center [735, 56] width 97 height 4
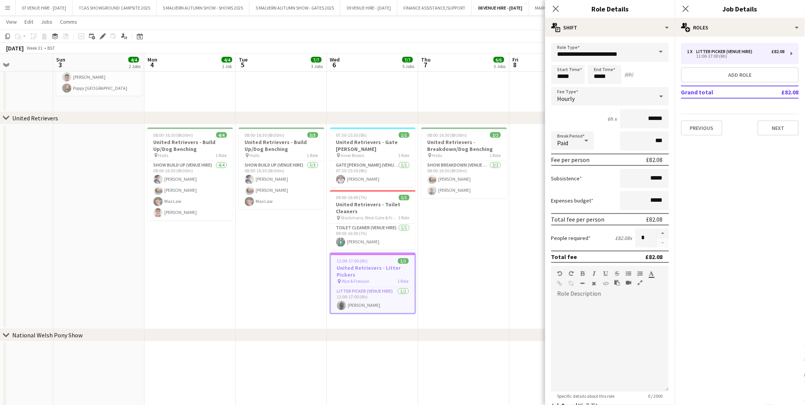
click at [495, 247] on app-date-cell "08:00-16:30 (8h30m) 2/2 United Retrievers - Breakdown/Dog Benching pin Halls 1 …" at bounding box center [463, 227] width 91 height 205
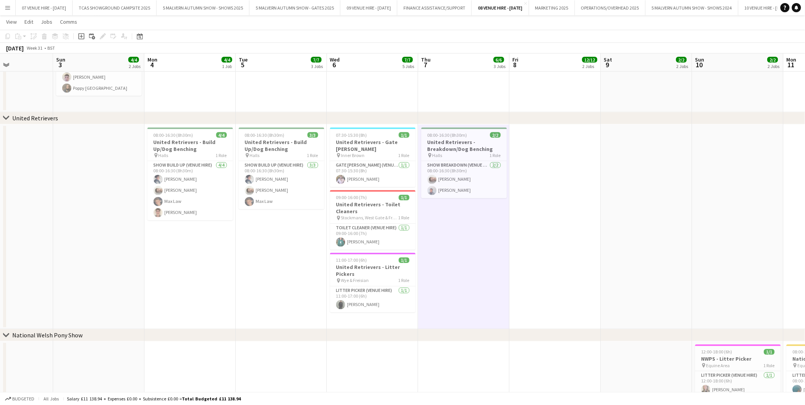
click at [171, 272] on app-date-cell "08:00-16:30 (8h30m) 4/4 United Retrievers - Build Up/Dog Benching pin Halls 1 R…" at bounding box center [189, 227] width 91 height 205
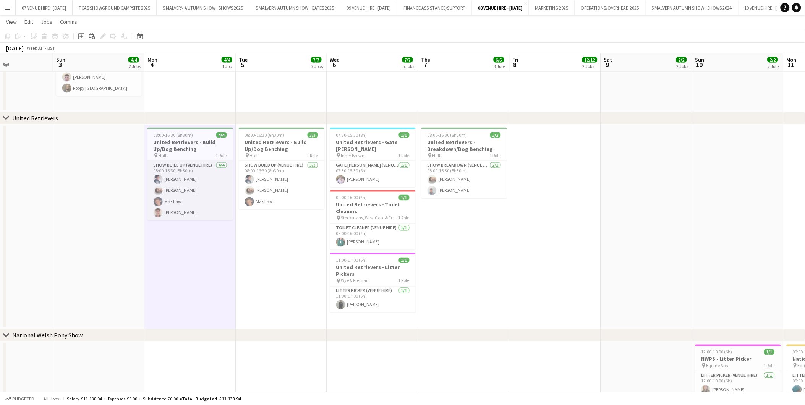
click at [185, 192] on app-card-role "Show Build Up (Venue Hire) 4/4 08:00-16:30 (8h30m) Annie Webb Jack Kane Max Law…" at bounding box center [190, 190] width 86 height 59
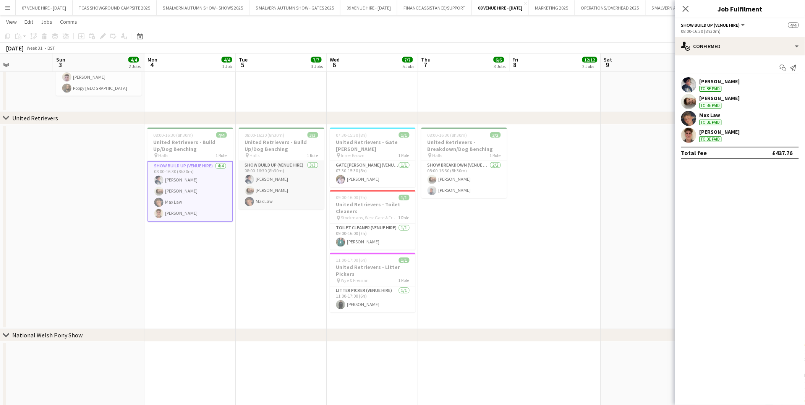
click at [281, 182] on app-card-role "Show Build Up (Venue Hire) 3/3 08:00-16:30 (8h30m) Annie Webb Jack Kane Max Law" at bounding box center [282, 185] width 86 height 48
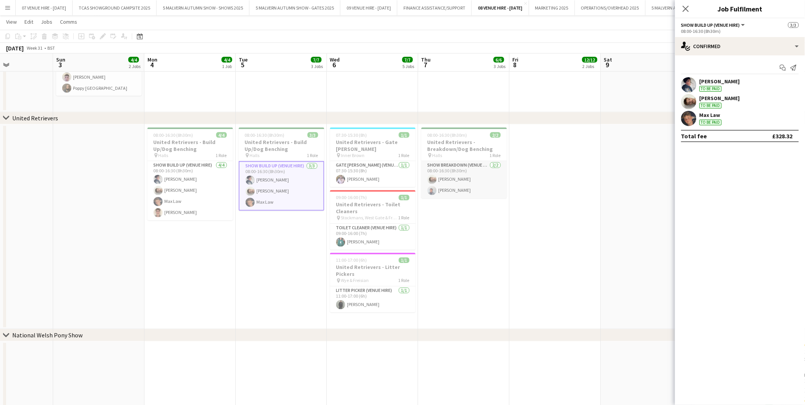
click at [447, 184] on app-card-role "Show Breakdown (Venue Hire) 2/2 08:00-16:30 (8h30m) Jack Kane Mark Hubbard" at bounding box center [464, 179] width 86 height 37
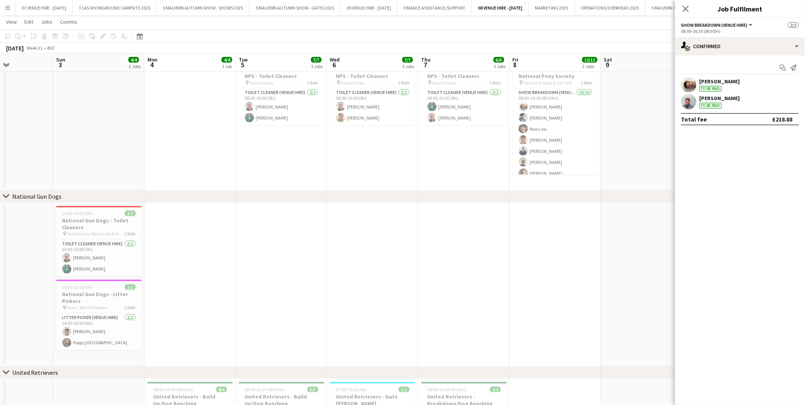
scroll to position [129, 0]
click at [92, 322] on app-card-role "Litter Picker (Venue Hire) 2/2 14:00-20:00 (6h) Barty Hunt Poppy Bolton-Lake" at bounding box center [99, 332] width 86 height 37
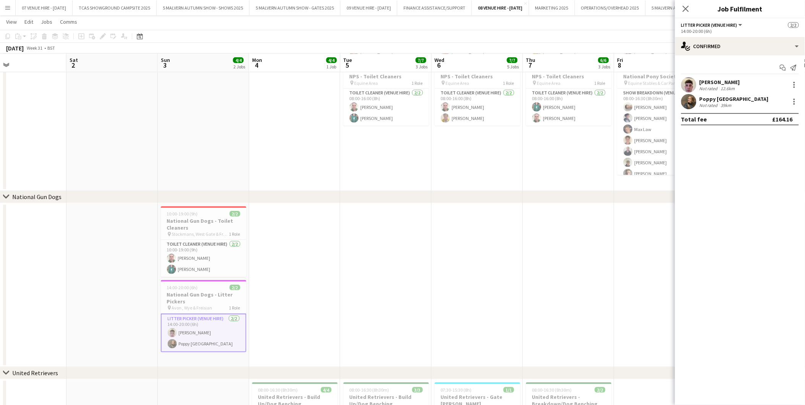
scroll to position [0, 207]
drag, startPoint x: 99, startPoint y: 227, endPoint x: 204, endPoint y: 226, distance: 105.4
click at [176, 214] on span "10:00-19:00 (9h)" at bounding box center [182, 214] width 31 height 6
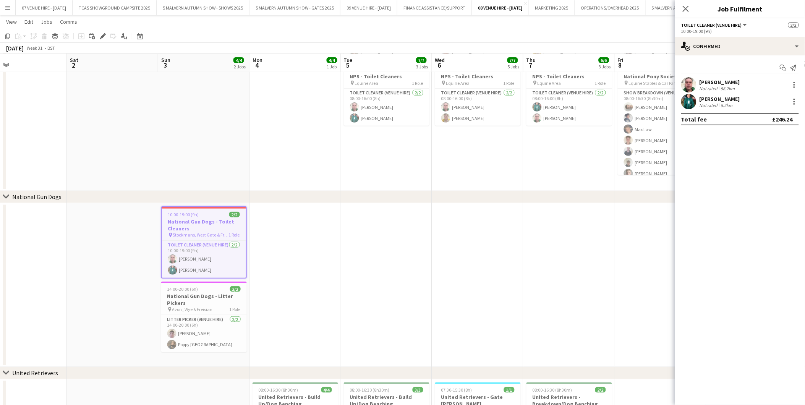
scroll to position [0, 206]
click at [102, 34] on icon "Edit" at bounding box center [103, 36] width 6 height 6
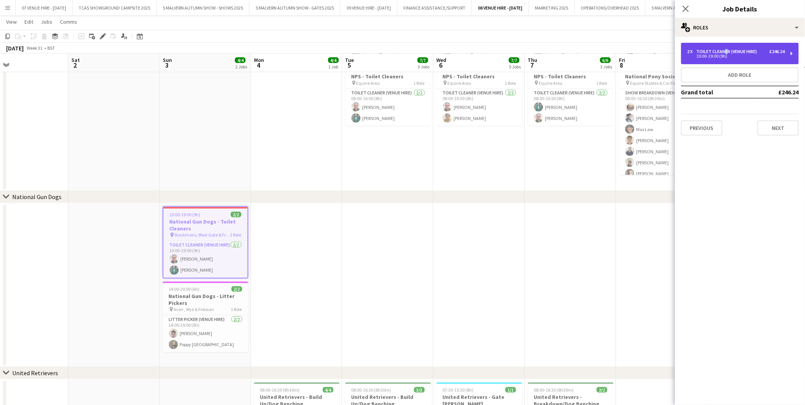
click at [723, 50] on div "Toilet Cleaner (Venue Hire)" at bounding box center [728, 51] width 64 height 5
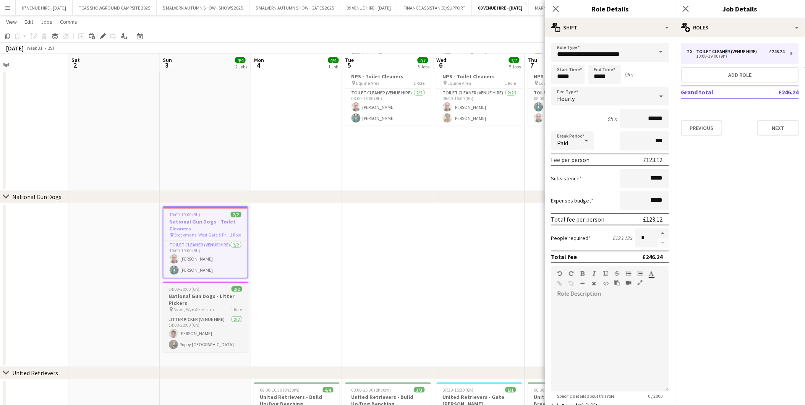
click at [213, 297] on h3 "National Gun Dogs - Litter Pickers" at bounding box center [206, 300] width 86 height 14
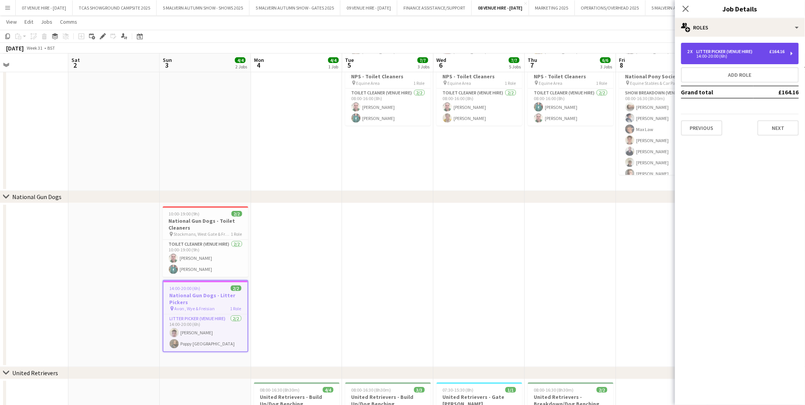
click at [754, 45] on div "2 x Litter Picker (Venue Hire) £164.16 14:00-20:00 (6h)" at bounding box center [740, 53] width 118 height 21
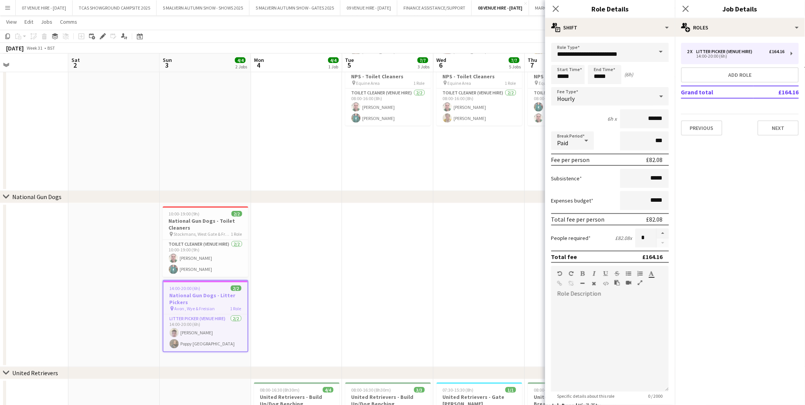
click at [540, 310] on app-date-cell at bounding box center [570, 285] width 91 height 164
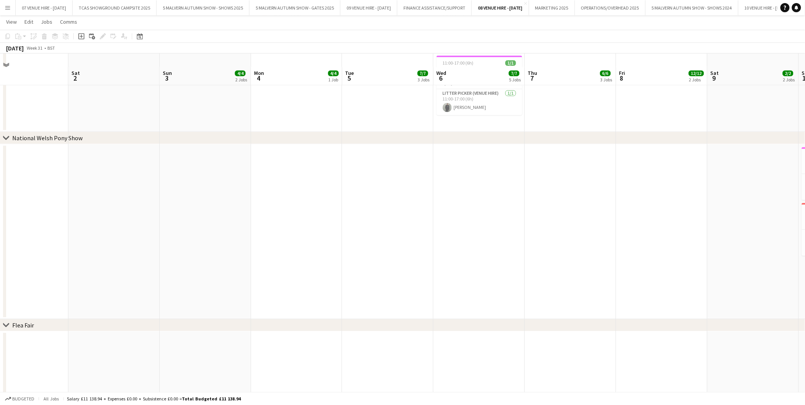
scroll to position [594, 0]
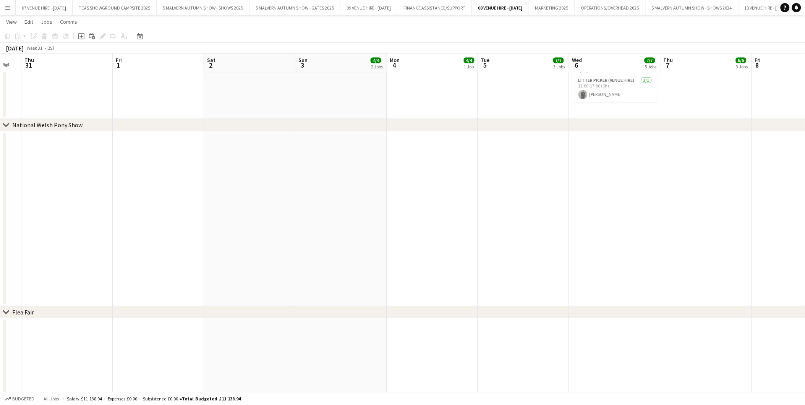
drag, startPoint x: 198, startPoint y: 268, endPoint x: 516, endPoint y: 258, distance: 318.7
click at [516, 258] on app-calendar-viewport "Wed 30 Thu 31 Fri 1 Sat 2 Sun 3 4/4 2 Jobs Mon 4 4/4 1 Job Tue 5 7/7 3 Jobs Wed…" at bounding box center [402, 282] width 805 height 1693
drag, startPoint x: 333, startPoint y: 229, endPoint x: 359, endPoint y: 228, distance: 26.8
click at [465, 229] on app-calendar-viewport "Sat 26 Sun 27 Mon 28 Tue 29 Wed 30 Thu 31 Fri 1 Sat 2 Sun 3 4/4 2 Jobs Mon 4 4/…" at bounding box center [402, 282] width 805 height 1693
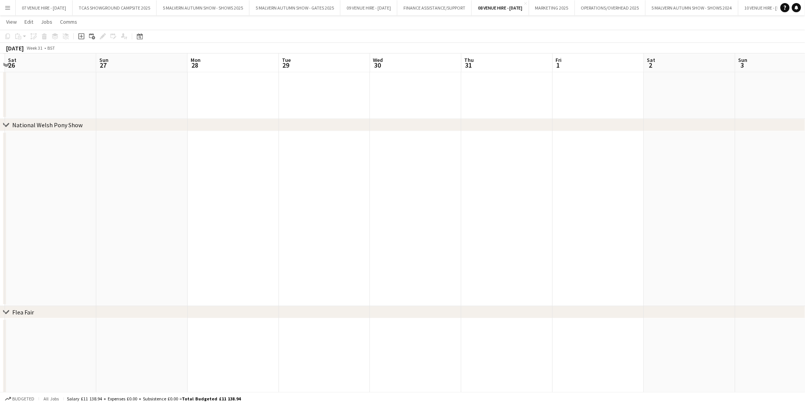
drag, startPoint x: 317, startPoint y: 204, endPoint x: 326, endPoint y: 208, distance: 9.9
click at [357, 208] on app-calendar-viewport "Thu 24 Fri 25 Sat 26 Sun 27 Mon 28 Tue 29 Wed 30 Thu 31 Fri 1 Sat 2 Sun 3 4/4 2…" at bounding box center [402, 282] width 805 height 1693
drag, startPoint x: 196, startPoint y: 208, endPoint x: 287, endPoint y: 219, distance: 91.2
click at [386, 221] on app-calendar-viewport "Tue 22 Wed 23 Thu 24 Fri 25 Sat 26 Sun 27 Mon 28 Tue 29 Wed 30 Thu 31 Fri 1 Sat…" at bounding box center [402, 282] width 805 height 1693
drag, startPoint x: 211, startPoint y: 212, endPoint x: 247, endPoint y: 212, distance: 36.3
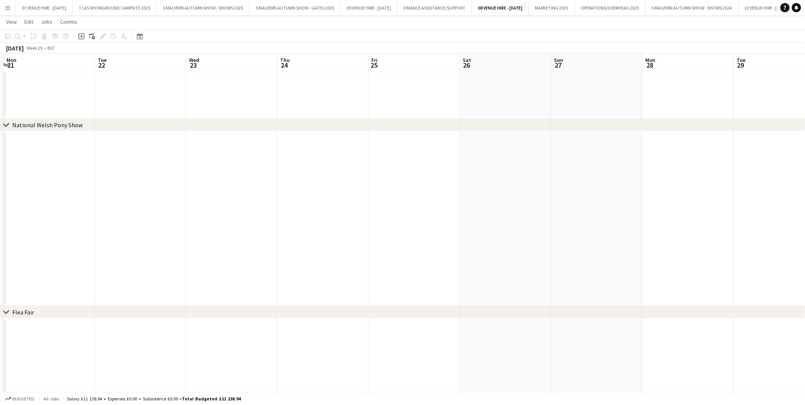
click at [247, 212] on app-calendar-viewport "Fri 18 Sat 19 Sun 20 Mon 21 Tue 22 Wed 23 Thu 24 Fri 25 Sat 26 Sun 27 Mon 28 Tu…" at bounding box center [402, 282] width 805 height 1693
drag, startPoint x: 486, startPoint y: 209, endPoint x: 259, endPoint y: 207, distance: 226.9
click at [259, 207] on app-calendar-viewport "Fri 18 Sat 19 Sun 20 Mon 21 Tue 22 Wed 23 Thu 24 Fri 25 Sat 26 Sun 27 Mon 28 Tu…" at bounding box center [402, 282] width 805 height 1693
drag, startPoint x: 528, startPoint y: 225, endPoint x: 329, endPoint y: 225, distance: 199.4
click at [329, 225] on app-calendar-viewport "Sun 20 Mon 21 Tue 22 Wed 23 Thu 24 Fri 25 Sat 26 Sun 27 Mon 28 Tue 29 Wed 30 Th…" at bounding box center [402, 282] width 805 height 1693
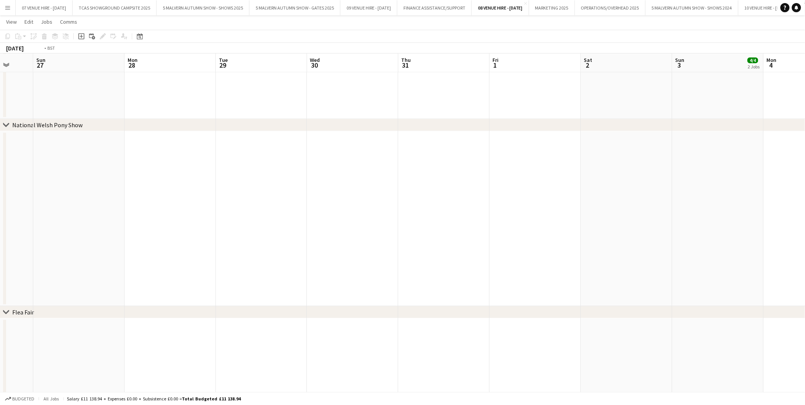
drag, startPoint x: 572, startPoint y: 253, endPoint x: 352, endPoint y: 236, distance: 220.3
click at [350, 240] on app-calendar-viewport "Thu 24 Fri 25 Sat 26 Sun 27 Mon 28 Tue 29 Wed 30 Thu 31 Fri 1 Sat 2 Sun 3 4/4 2…" at bounding box center [402, 282] width 805 height 1693
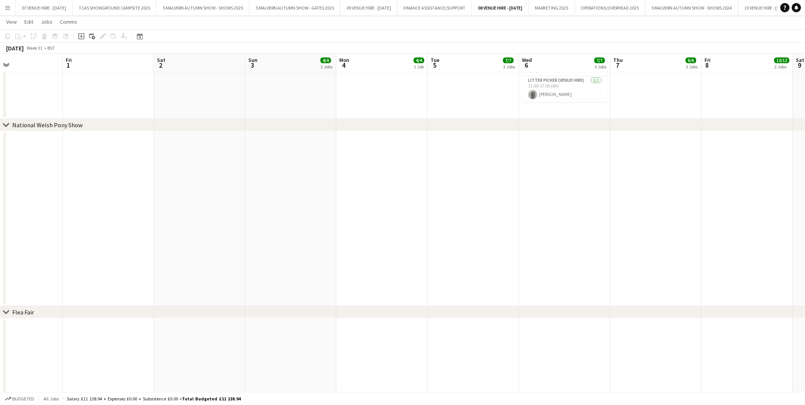
drag, startPoint x: 379, startPoint y: 253, endPoint x: 576, endPoint y: 238, distance: 196.9
click at [379, 250] on app-calendar-viewport "Tue 29 Wed 30 Thu 31 Fri 1 Sat 2 Sun 3 4/4 2 Jobs Mon 4 4/4 1 Job Tue 5 7/7 3 J…" at bounding box center [402, 282] width 805 height 1693
drag, startPoint x: 612, startPoint y: 230, endPoint x: 246, endPoint y: 217, distance: 367.0
click at [246, 217] on app-calendar-viewport "Tue 29 Wed 30 Thu 31 Fri 1 Sat 2 Sun 3 4/4 2 Jobs Mon 4 4/4 1 Job Tue 5 7/7 3 J…" at bounding box center [402, 282] width 805 height 1693
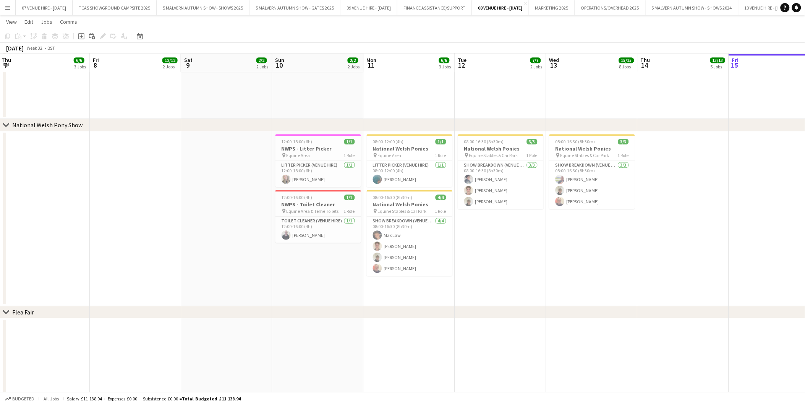
scroll to position [0, 287]
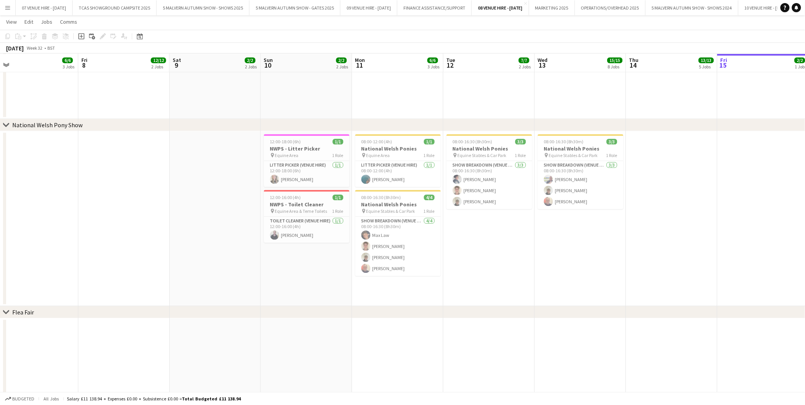
drag, startPoint x: 532, startPoint y: 223, endPoint x: 275, endPoint y: 235, distance: 256.6
click at [275, 235] on app-calendar-viewport "Mon 4 4/4 1 Job Tue 5 7/7 3 Jobs Wed 6 7/7 5 Jobs Thu 7 6/6 3 Jobs Fri 8 12/12 …" at bounding box center [402, 282] width 805 height 1693
click at [298, 230] on app-card-role "Toilet Cleaner (Venue Hire) 1/1 12:00-16:00 (4h) Emma Sheppard" at bounding box center [307, 230] width 86 height 26
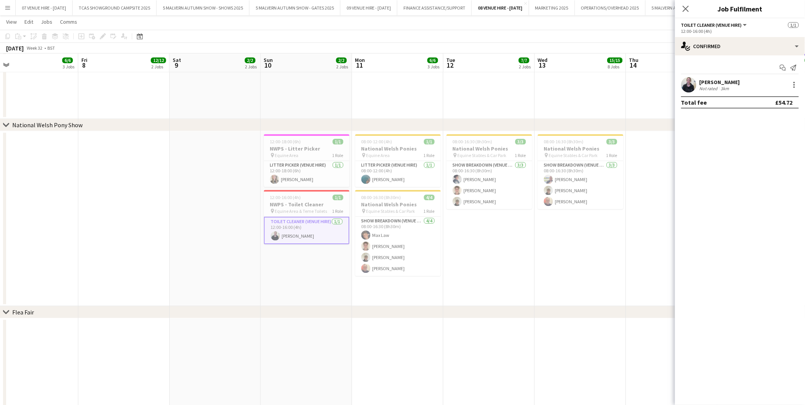
click at [624, 223] on app-date-cell "08:00-16:30 (8h30m) 3/3 National Welsh Ponies pin Equine Stables & Car Park 1 R…" at bounding box center [580, 218] width 91 height 175
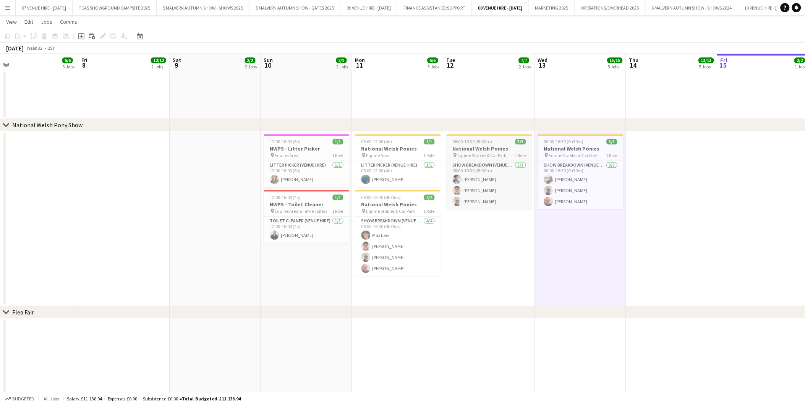
click at [469, 148] on h3 "National Welsh Ponies" at bounding box center [490, 148] width 86 height 7
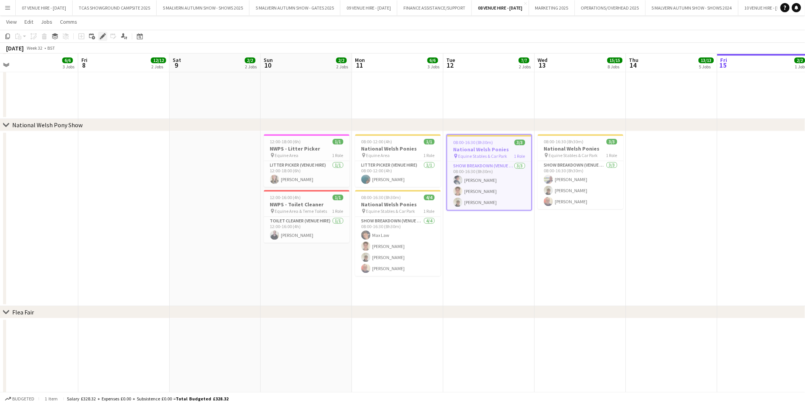
click at [100, 37] on icon "Edit" at bounding box center [103, 36] width 6 height 6
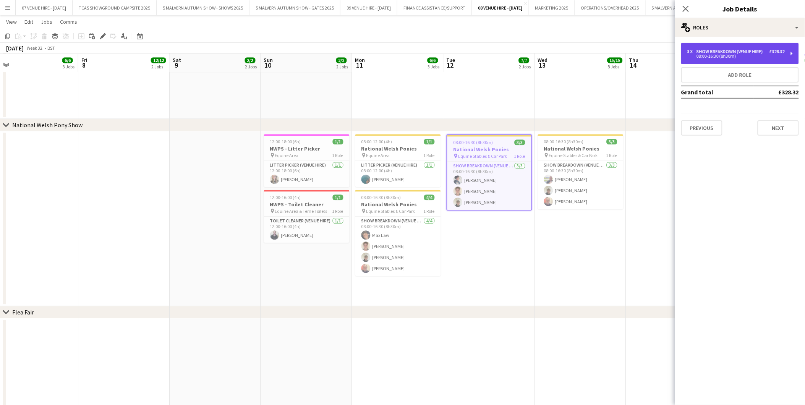
click at [732, 58] on div "08:00-16:30 (8h30m)" at bounding box center [735, 56] width 97 height 4
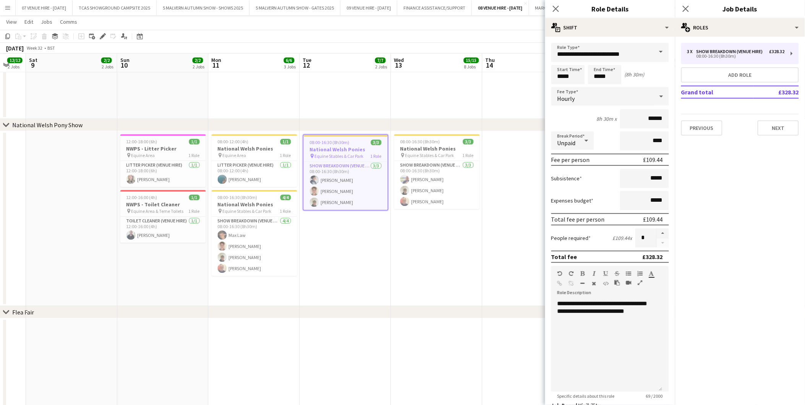
scroll to position [0, 276]
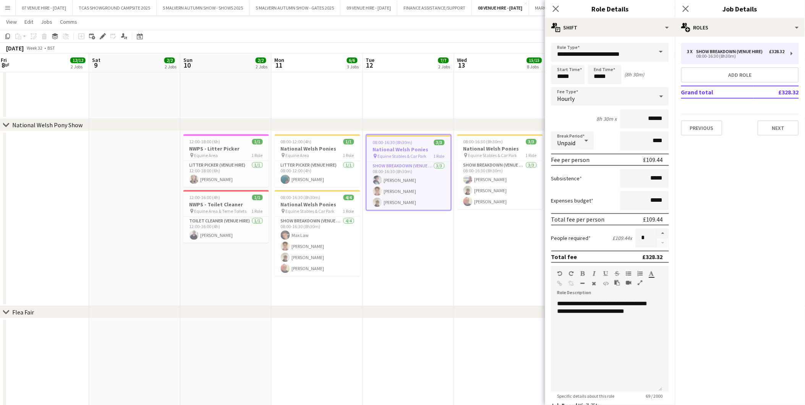
drag, startPoint x: 513, startPoint y: 155, endPoint x: 432, endPoint y: 157, distance: 80.6
click at [432, 157] on app-calendar-viewport "Tue 5 7/7 3 Jobs Wed 6 7/7 5 Jobs Thu 7 6/6 3 Jobs Fri 8 12/12 2 Jobs Sat 9 2/2…" at bounding box center [402, 282] width 805 height 1693
click at [497, 146] on h3 "National Welsh Ponies" at bounding box center [500, 148] width 86 height 7
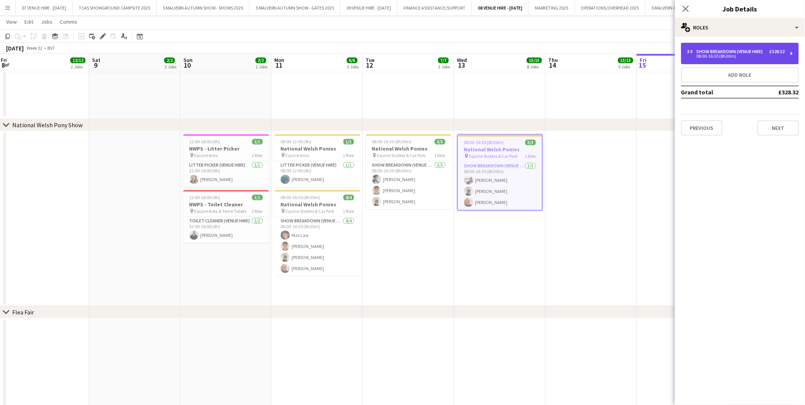
click at [732, 59] on div "3 x Show Breakdown (Venue Hire) £328.32 08:00-16:30 (8h30m)" at bounding box center [740, 53] width 118 height 21
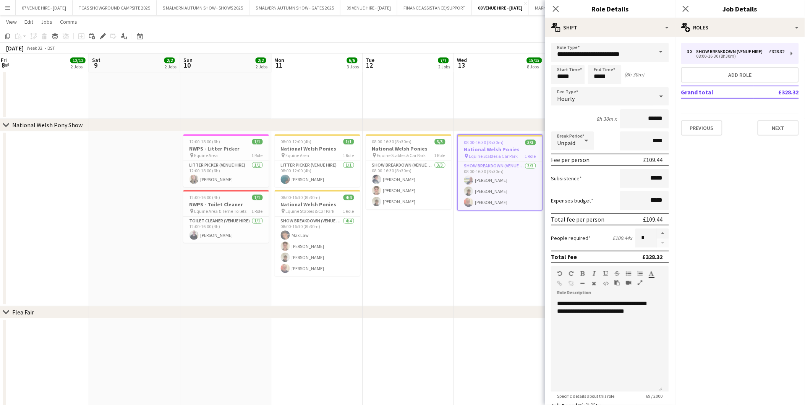
click at [480, 290] on app-date-cell "08:00-16:30 (8h30m) 3/3 National Welsh Ponies pin Equine Stables & Car Park 1 R…" at bounding box center [499, 218] width 91 height 175
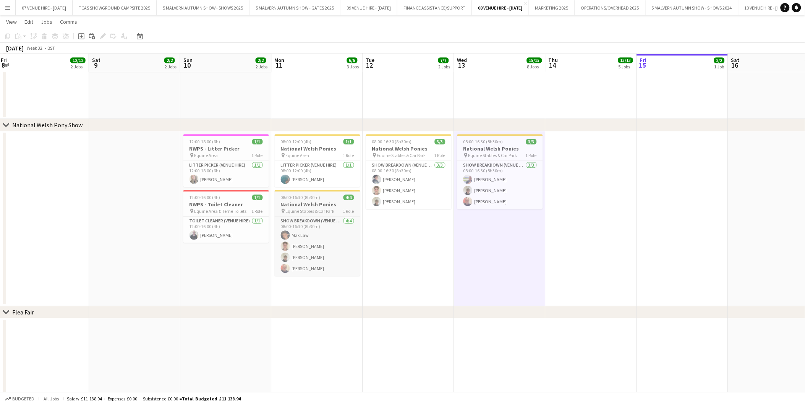
click at [316, 200] on span "08:00-16:30 (8h30m)" at bounding box center [301, 197] width 40 height 6
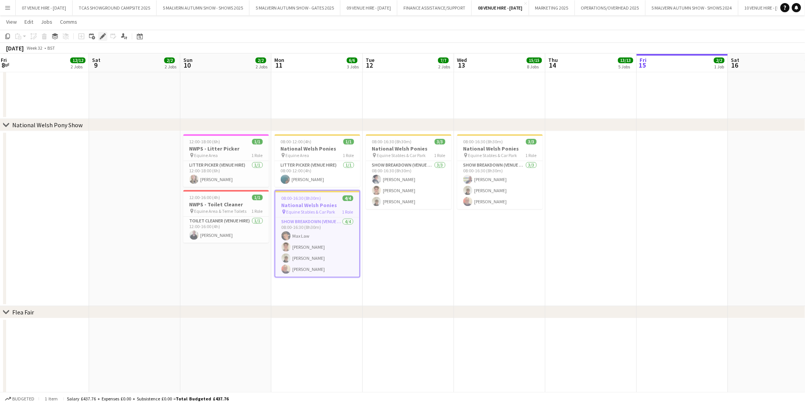
click at [102, 36] on icon at bounding box center [102, 36] width 4 height 4
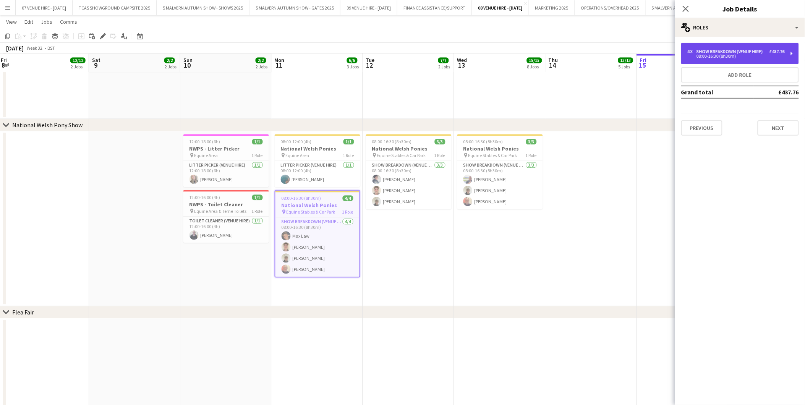
click at [733, 48] on div "4 x Show Breakdown (Venue Hire) £437.76 08:00-16:30 (8h30m)" at bounding box center [740, 53] width 118 height 21
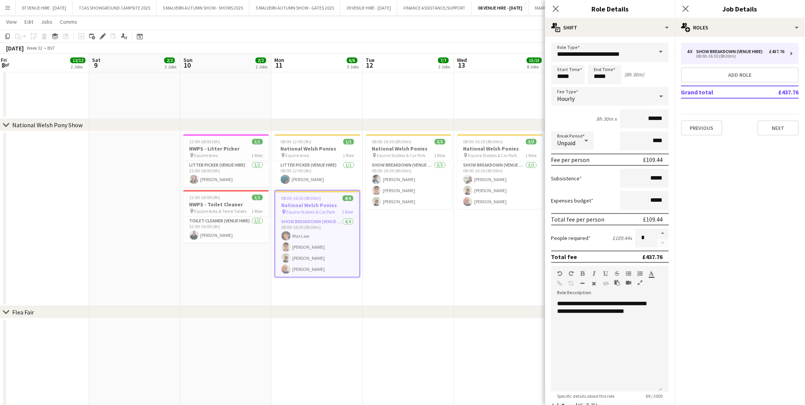
click at [512, 241] on app-date-cell "08:00-16:30 (8h30m) 3/3 National Welsh Ponies pin Equine Stables & Car Park 1 R…" at bounding box center [499, 218] width 91 height 175
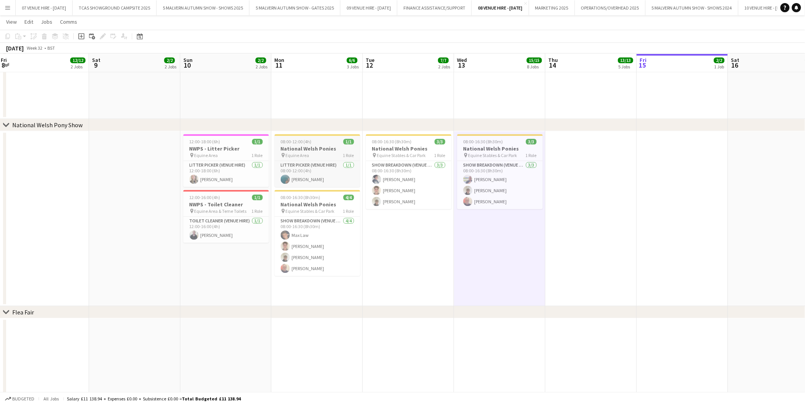
click at [308, 146] on h3 "National Welsh Ponies" at bounding box center [318, 148] width 86 height 7
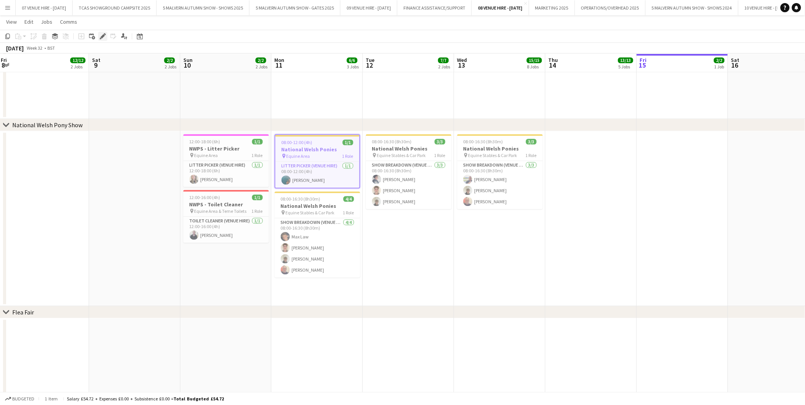
click at [102, 37] on icon at bounding box center [102, 36] width 4 height 4
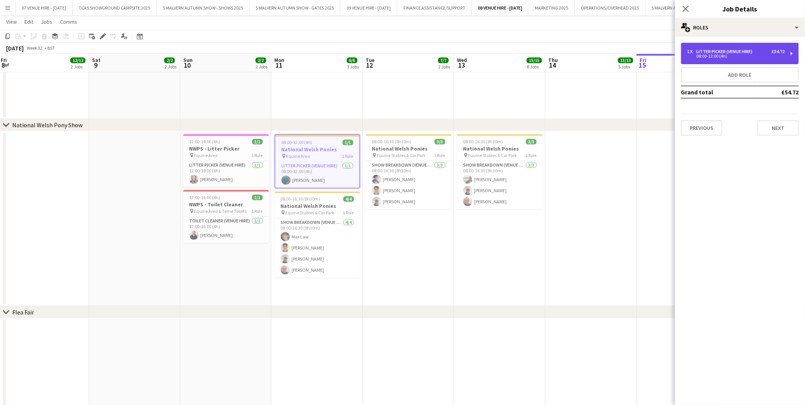
click at [734, 57] on div "08:00-12:00 (4h)" at bounding box center [735, 56] width 97 height 4
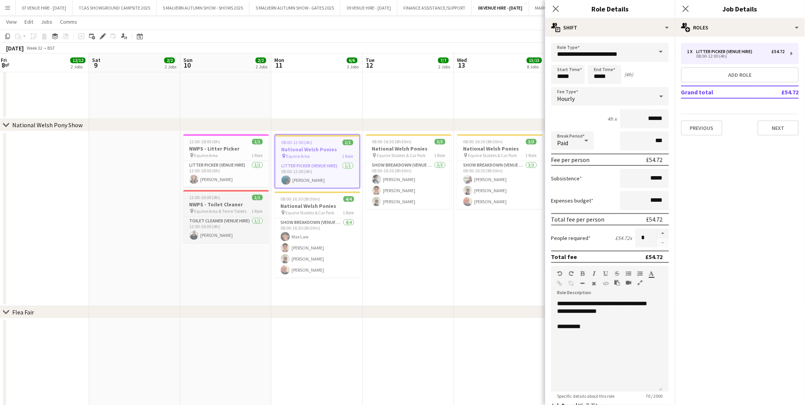
click at [231, 198] on div "12:00-16:00 (4h) 1/1" at bounding box center [226, 197] width 86 height 6
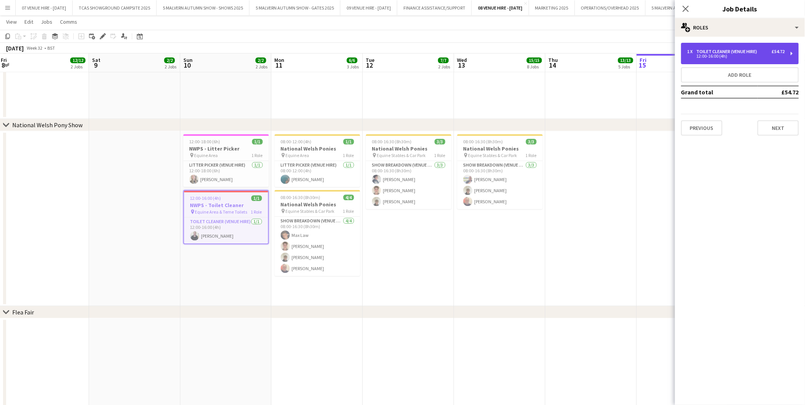
click at [724, 51] on div "Toilet Cleaner (Venue Hire)" at bounding box center [728, 51] width 64 height 5
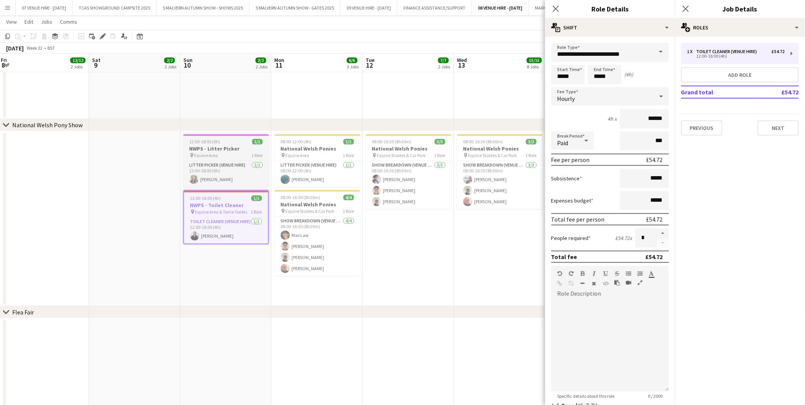
click at [235, 151] on h3 "NWPS - Litter Picker" at bounding box center [226, 148] width 86 height 7
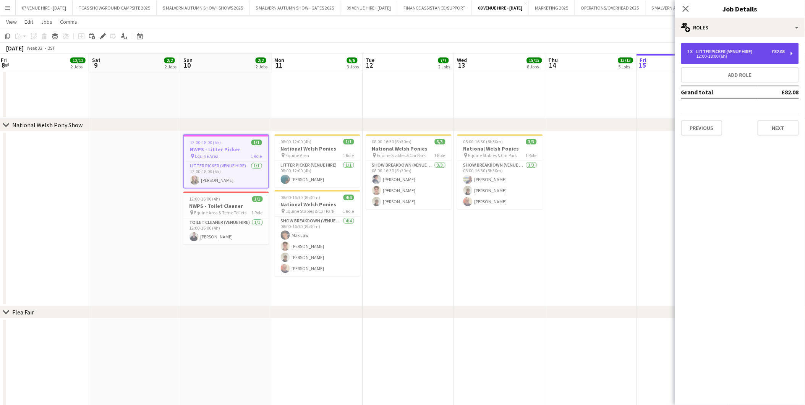
click at [701, 49] on div "Litter Picker (Venue Hire)" at bounding box center [725, 51] width 59 height 5
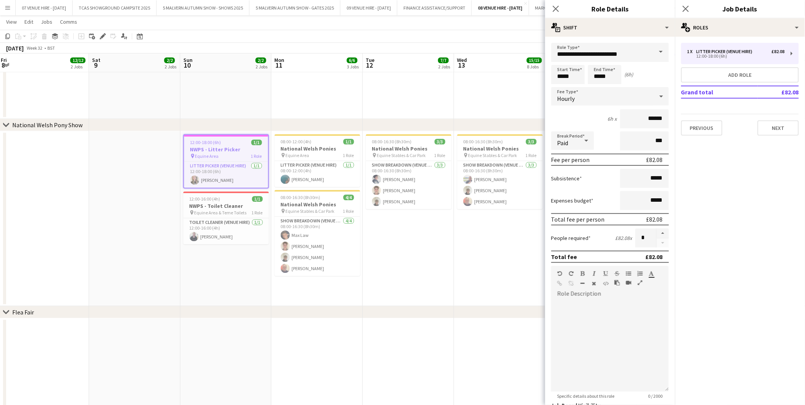
click at [434, 246] on app-date-cell "08:00-16:30 (8h30m) 3/3 National Welsh Ponies pin Equine Stables & Car Park 1 R…" at bounding box center [408, 218] width 91 height 175
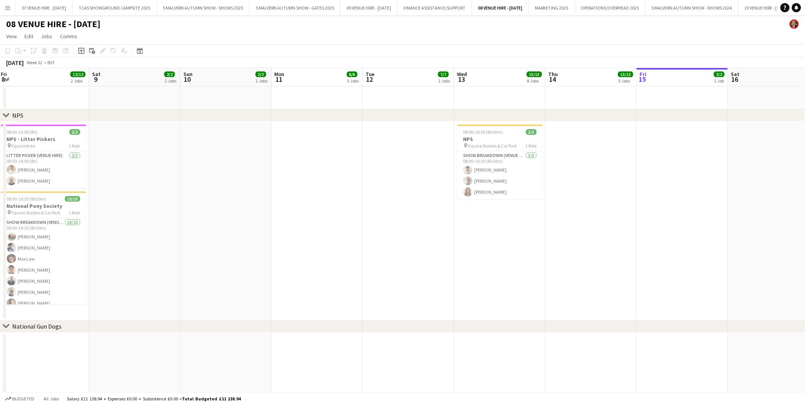
scroll to position [0, 222]
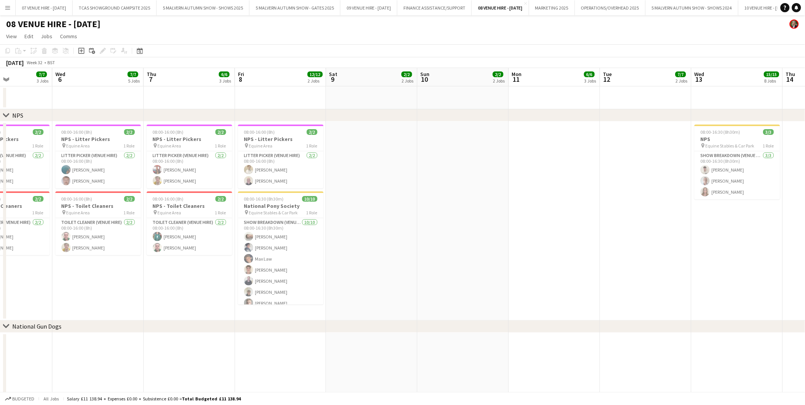
drag, startPoint x: 344, startPoint y: 138, endPoint x: 581, endPoint y: 144, distance: 237.3
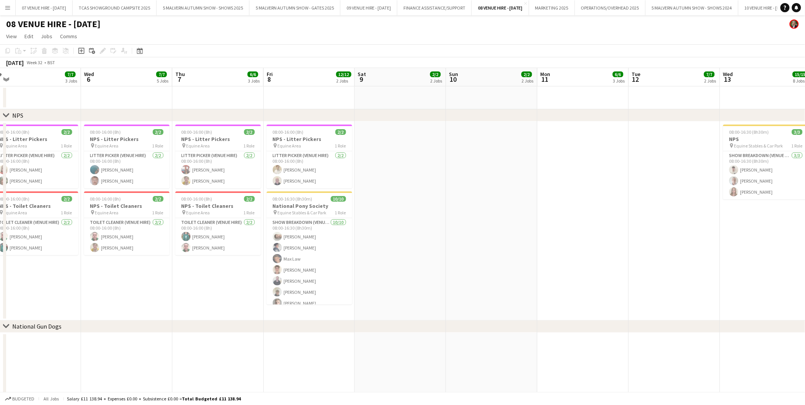
drag, startPoint x: 268, startPoint y: 133, endPoint x: 387, endPoint y: 140, distance: 119.8
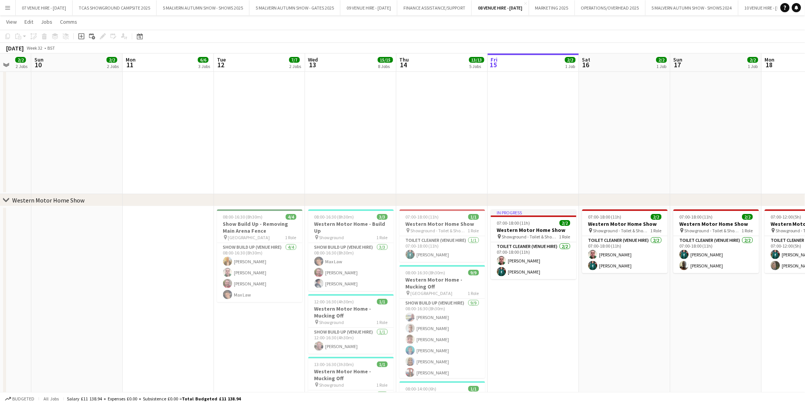
scroll to position [0, 245]
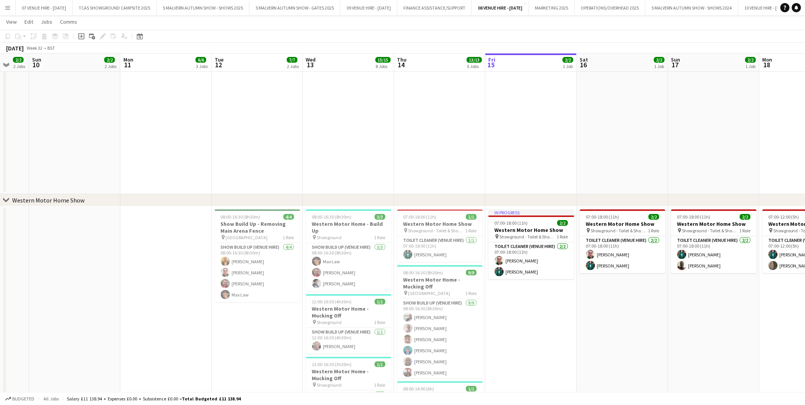
drag, startPoint x: 738, startPoint y: 212, endPoint x: 230, endPoint y: 216, distance: 508.5
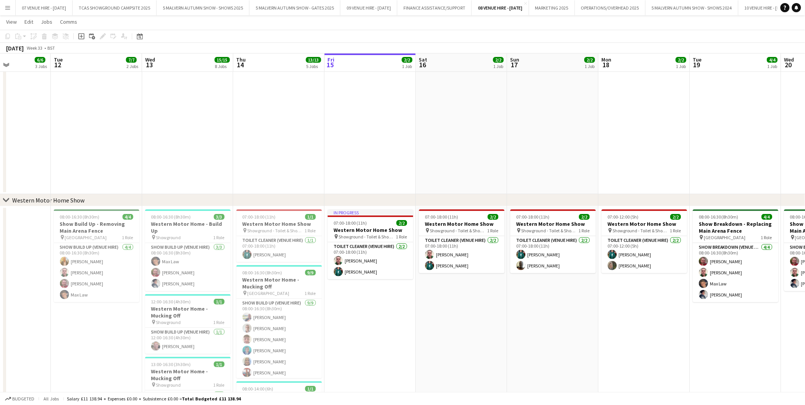
scroll to position [0, 316]
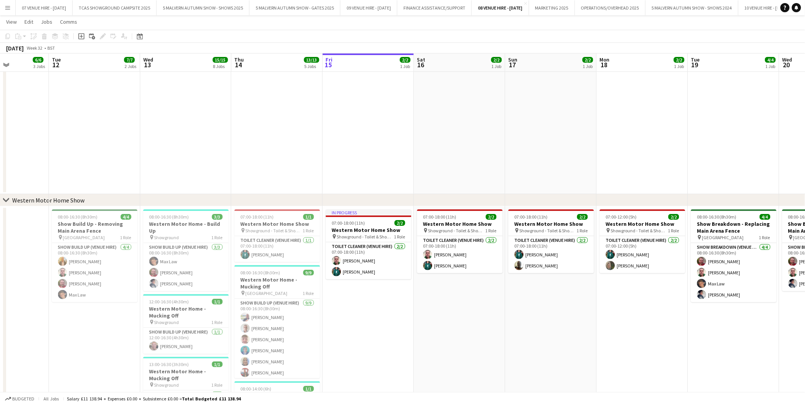
drag, startPoint x: 747, startPoint y: 232, endPoint x: 584, endPoint y: 231, distance: 163.1
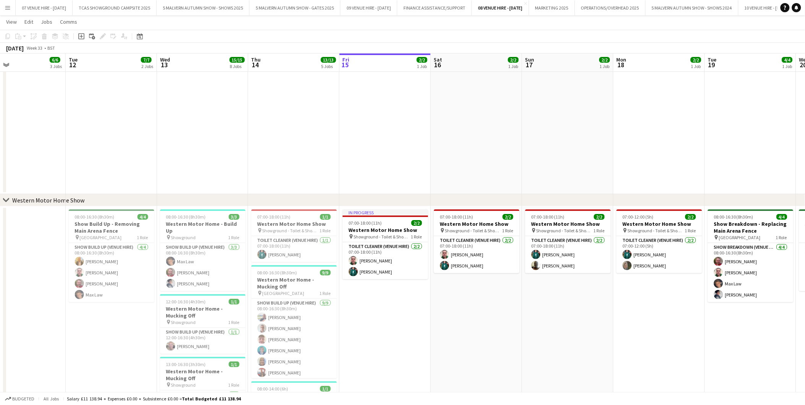
scroll to position [0, 298]
drag, startPoint x: 612, startPoint y: 225, endPoint x: 631, endPoint y: 221, distance: 18.9
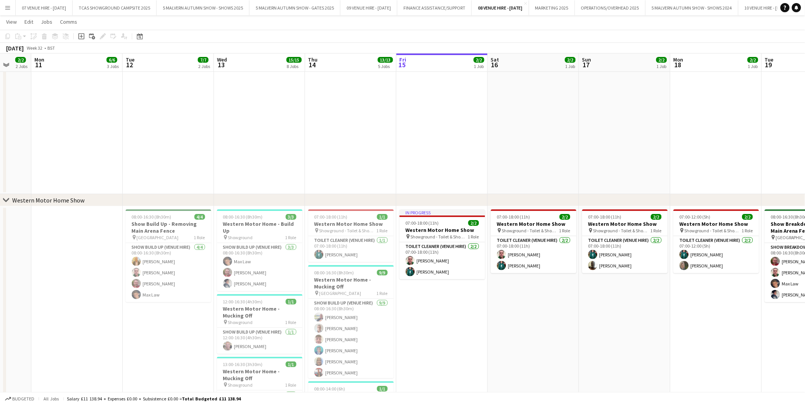
scroll to position [0, 242]
drag, startPoint x: 381, startPoint y: 235, endPoint x: 437, endPoint y: 228, distance: 56.5
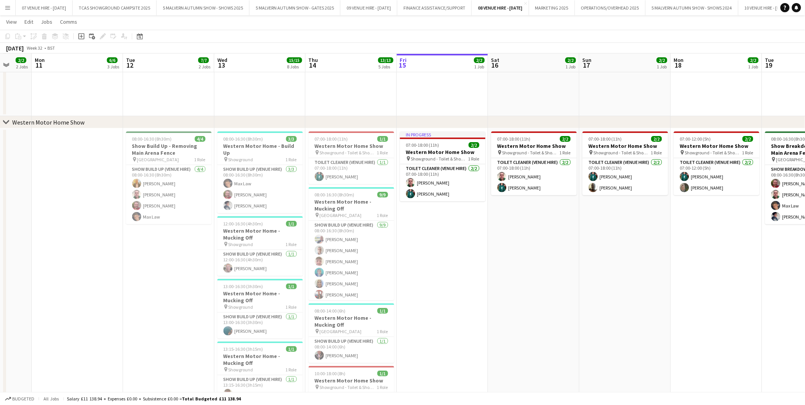
scroll to position [1034, 0]
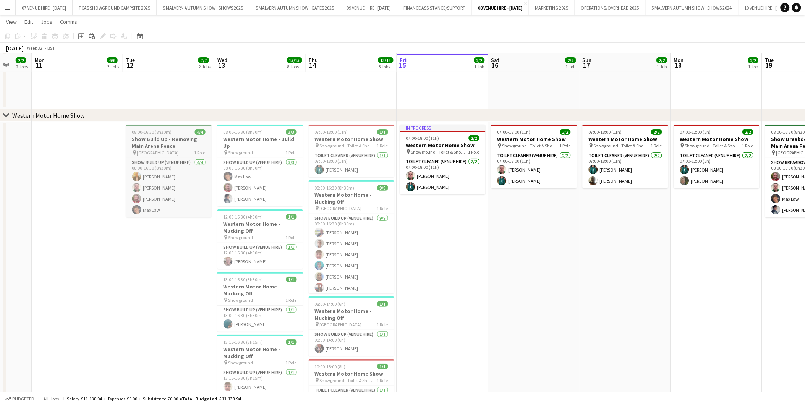
click at [163, 134] on span "08:00-16:30 (8h30m)" at bounding box center [152, 132] width 40 height 6
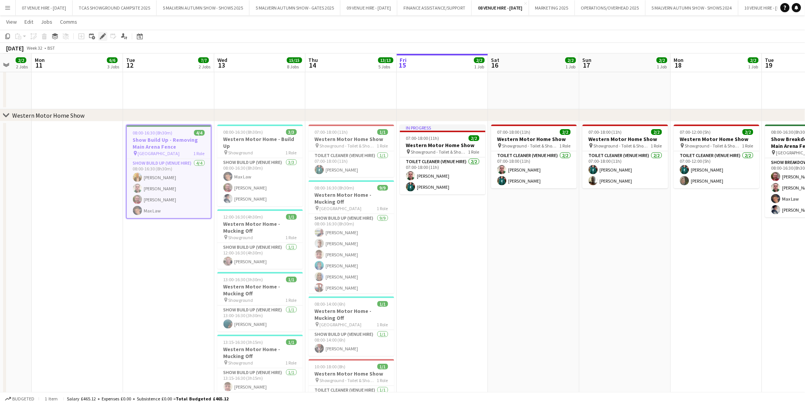
click at [105, 35] on icon "Edit" at bounding box center [103, 36] width 6 height 6
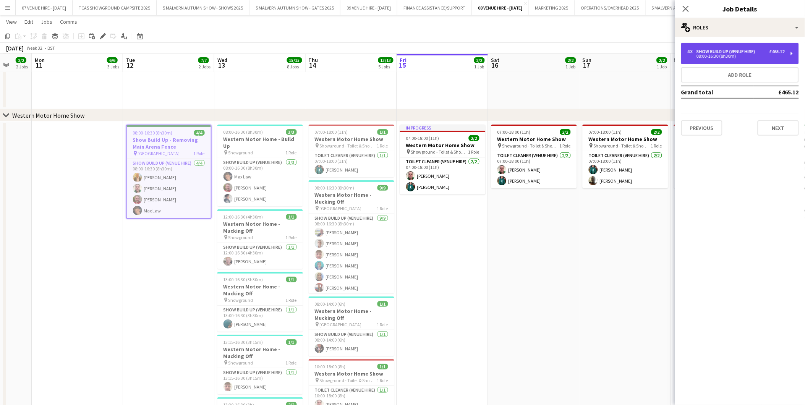
click at [700, 54] on div "08:00-16:30 (8h30m)" at bounding box center [735, 56] width 97 height 4
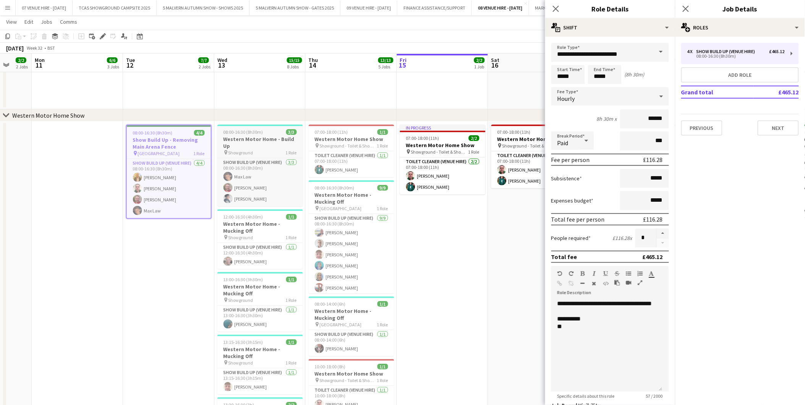
click at [254, 133] on span "08:00-16:30 (8h30m)" at bounding box center [243, 132] width 40 height 6
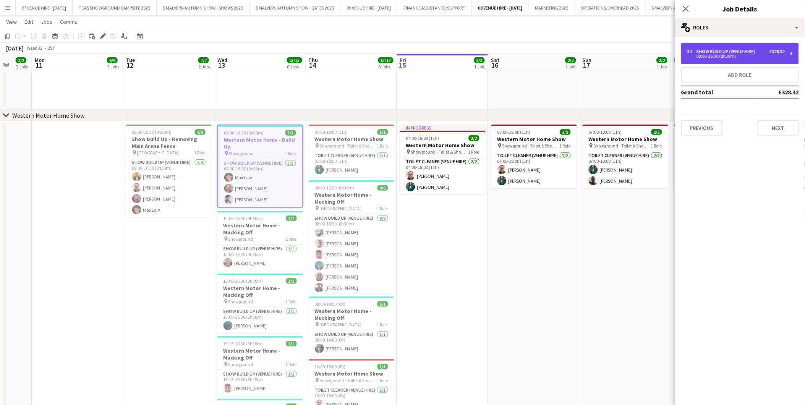
click at [744, 55] on div "08:00-16:30 (8h30m)" at bounding box center [735, 56] width 97 height 4
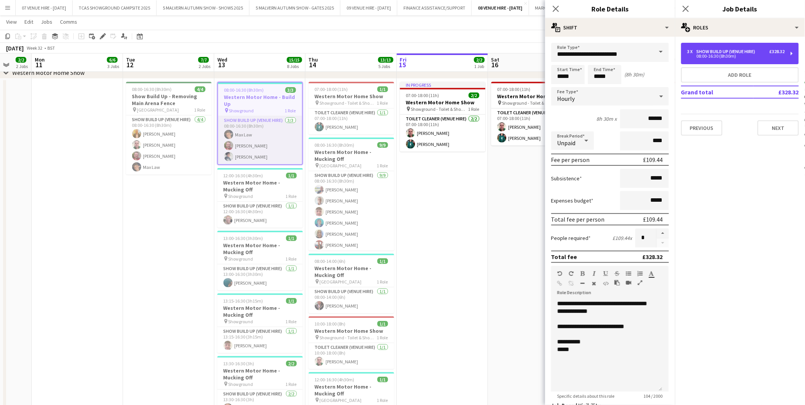
scroll to position [1076, 0]
click at [330, 144] on span "08:00-16:30 (8h30m)" at bounding box center [335, 145] width 40 height 6
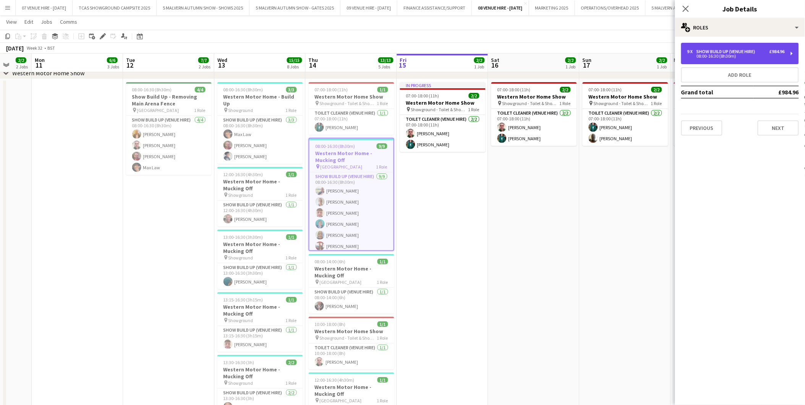
click at [689, 49] on div "9 x" at bounding box center [691, 51] width 9 height 5
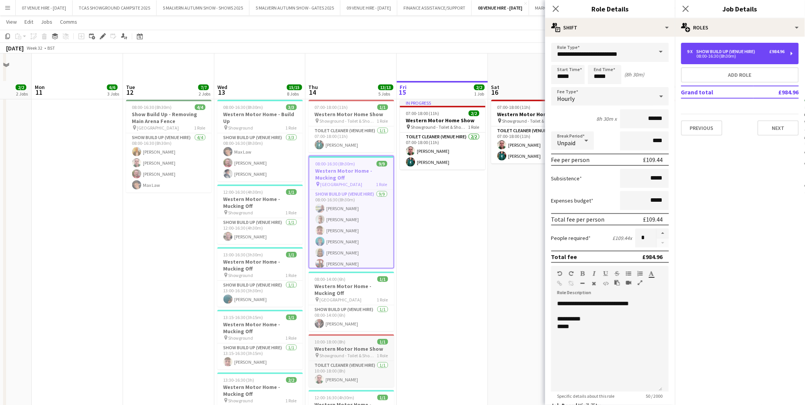
scroll to position [1034, 0]
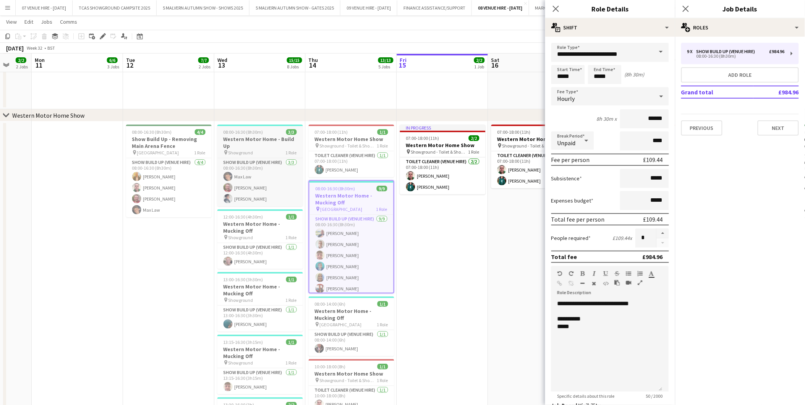
click at [270, 141] on h3 "Western Motor Home - Build Up" at bounding box center [260, 143] width 86 height 14
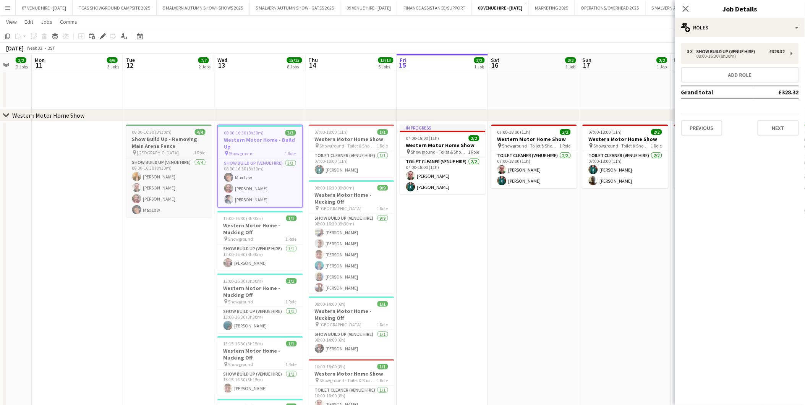
click at [178, 133] on div "08:00-16:30 (8h30m) 4/4" at bounding box center [169, 132] width 86 height 6
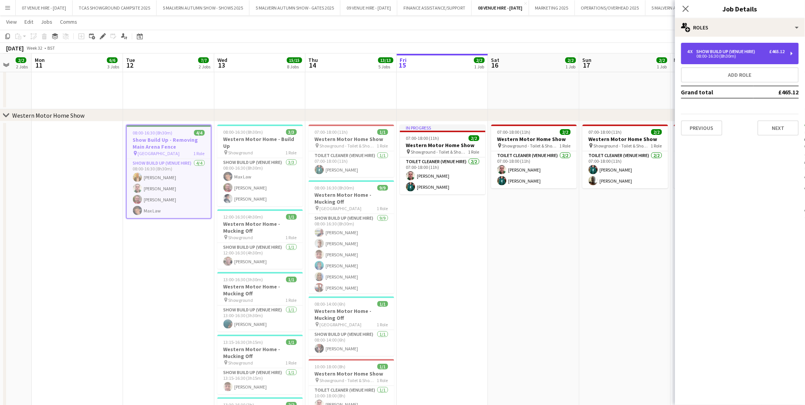
click at [718, 55] on div "08:00-16:30 (8h30m)" at bounding box center [735, 56] width 97 height 4
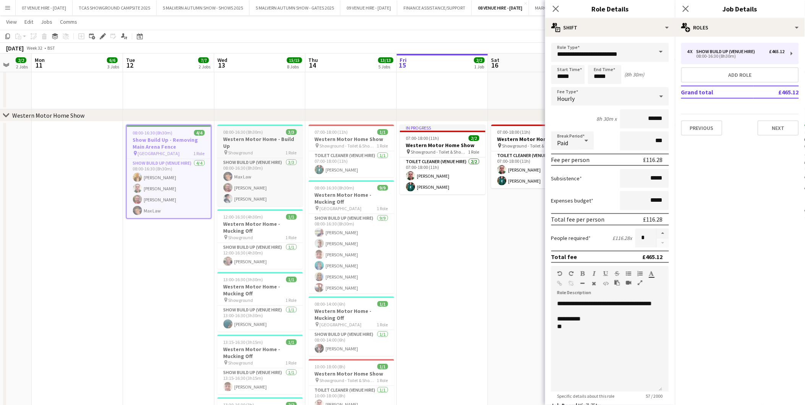
click at [241, 128] on app-job-card "08:00-16:30 (8h30m) 3/3 Western Motor Home - Build Up pin Showground 1 Role Sho…" at bounding box center [260, 166] width 86 height 82
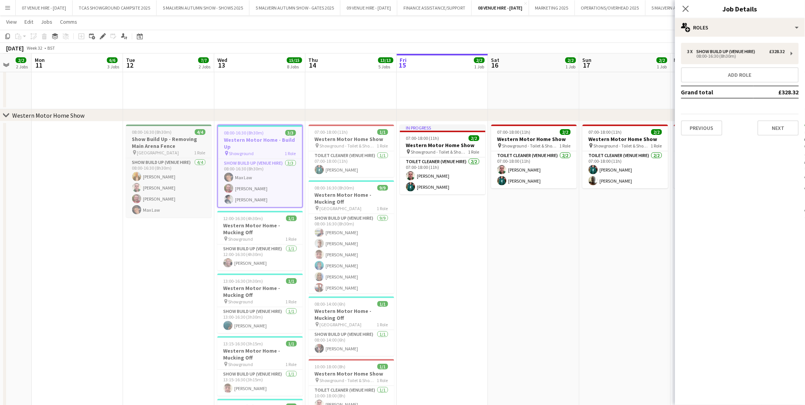
click at [172, 136] on h3 "Show Build Up - Removing Main Arena Fence" at bounding box center [169, 143] width 86 height 14
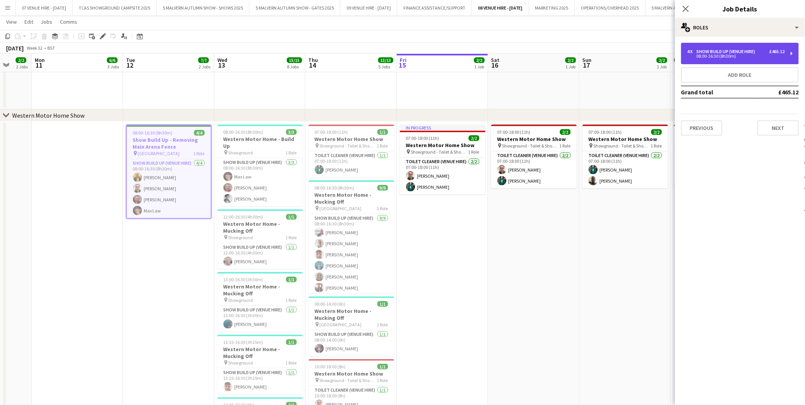
click at [709, 63] on div "4 x Show Build Up (Venue Hire) £465.12 08:00-16:30 (8h30m)" at bounding box center [740, 53] width 118 height 21
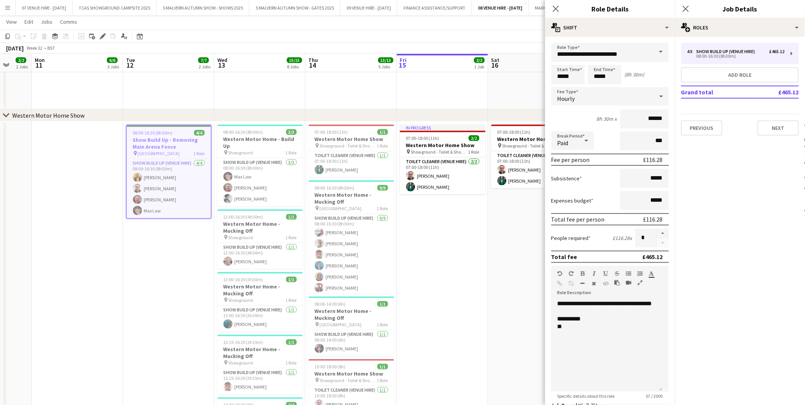
click at [423, 240] on app-date-cell "In progress 07:00-18:00 (11h) 2/2 Western Motor Home Show pin Showground - Toil…" at bounding box center [442, 335] width 91 height 428
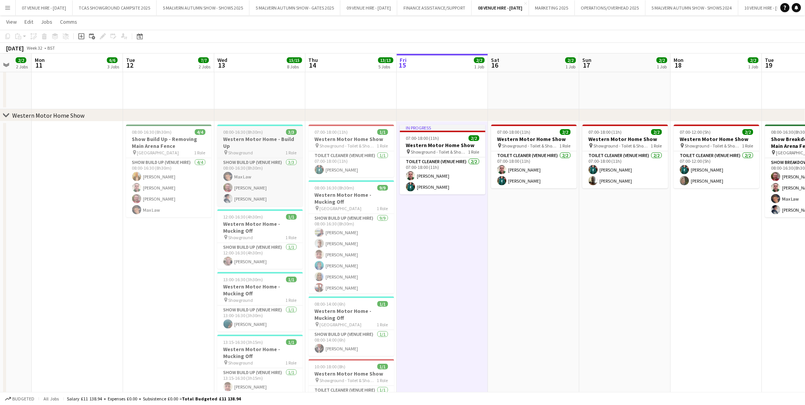
click at [261, 137] on h3 "Western Motor Home - Build Up" at bounding box center [260, 143] width 86 height 14
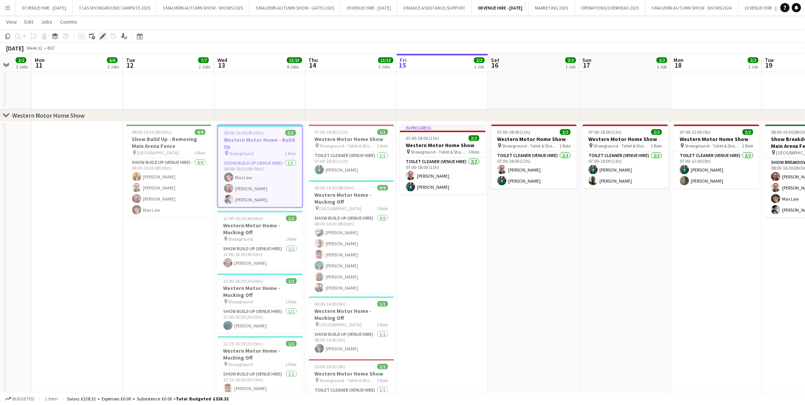
click at [100, 36] on icon "Edit" at bounding box center [103, 36] width 6 height 6
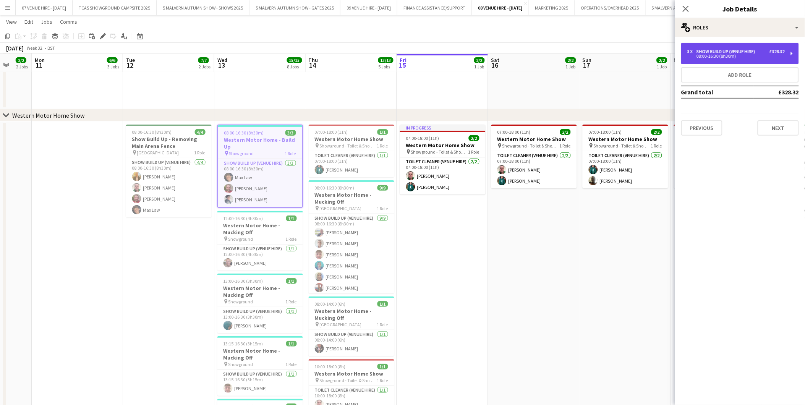
click at [730, 46] on div "3 x Show Build Up (Venue Hire) £328.32 08:00-16:30 (8h30m)" at bounding box center [740, 53] width 118 height 21
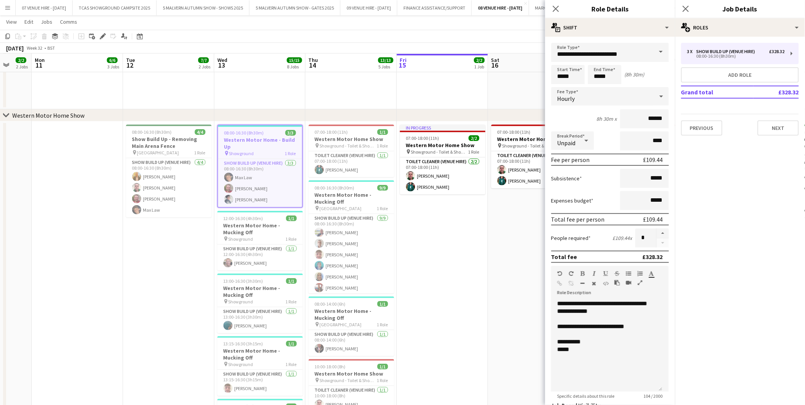
click at [588, 138] on icon at bounding box center [586, 140] width 9 height 15
click at [575, 158] on span "Paid" at bounding box center [573, 160] width 31 height 7
drag, startPoint x: 638, startPoint y: 139, endPoint x: 667, endPoint y: 139, distance: 28.3
click at [667, 139] on form "**********" at bounding box center [610, 260] width 130 height 435
type input "***"
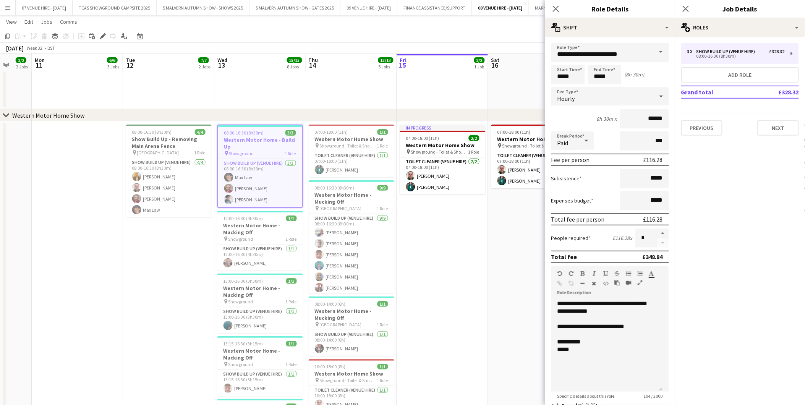
click at [521, 236] on app-date-cell "07:00-18:00 (11h) 2/2 Western Motor Home Show pin Showground - Toilet & Showers…" at bounding box center [533, 335] width 91 height 428
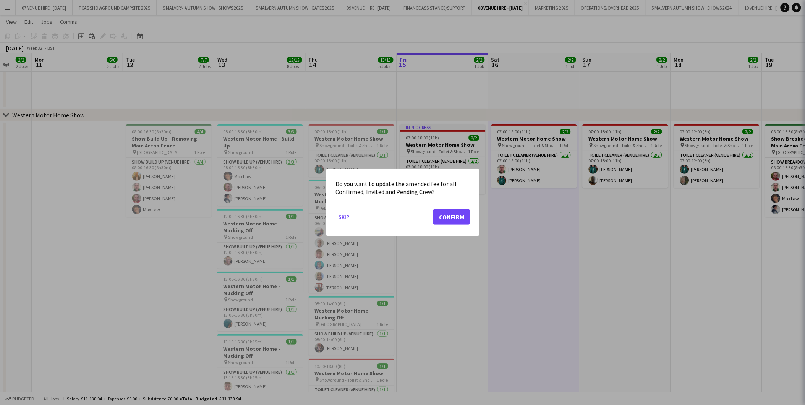
scroll to position [0, 0]
click at [452, 219] on button "Confirm" at bounding box center [451, 216] width 37 height 15
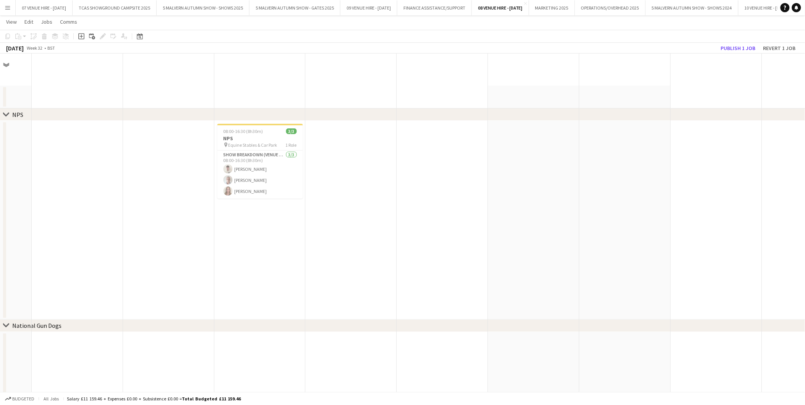
scroll to position [1034, 0]
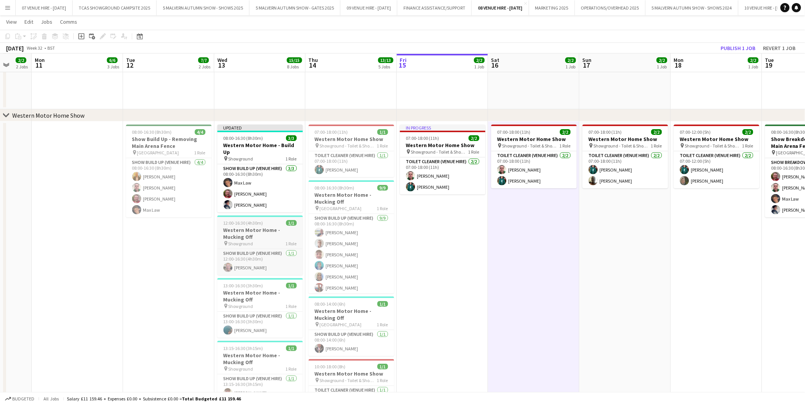
click at [257, 227] on h3 "Western Motor Home - Mucking Off" at bounding box center [260, 234] width 86 height 14
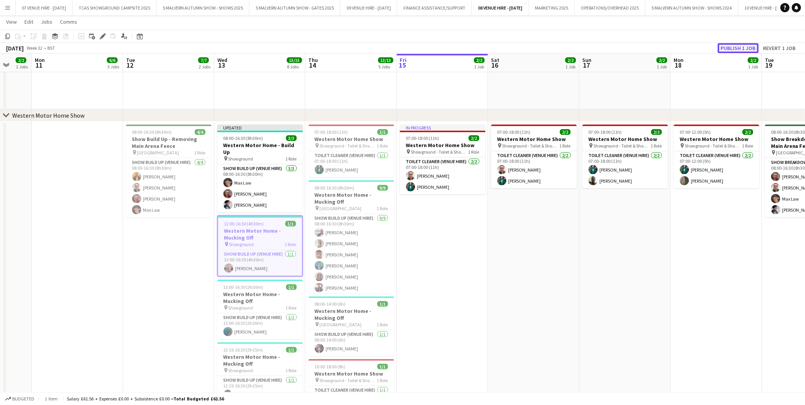
click at [726, 49] on button "Publish 1 job" at bounding box center [738, 48] width 41 height 10
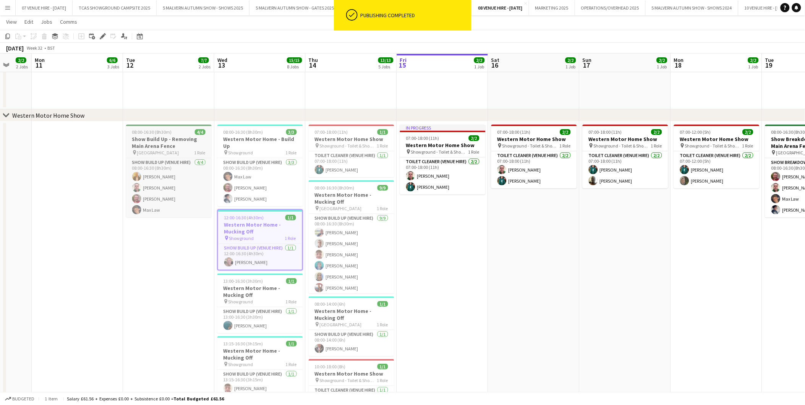
click at [148, 140] on h3 "Show Build Up - Removing Main Arena Fence" at bounding box center [169, 143] width 86 height 14
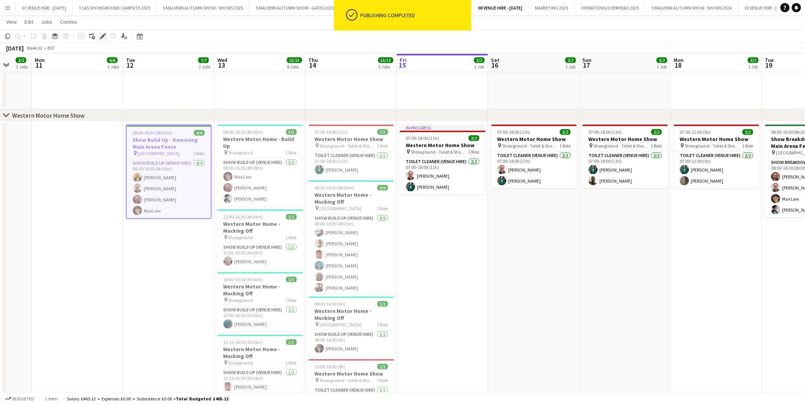
click at [105, 34] on div "Edit" at bounding box center [102, 36] width 9 height 9
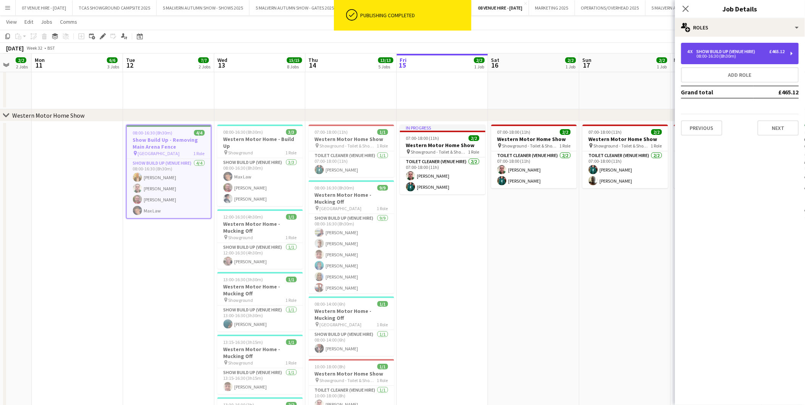
click at [698, 48] on div "4 x Show Build Up (Venue Hire) £465.12 08:00-16:30 (8h30m)" at bounding box center [740, 53] width 118 height 21
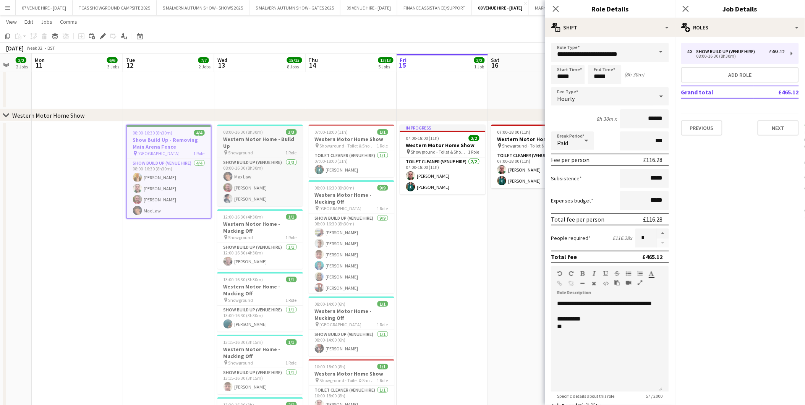
click at [262, 136] on h3 "Western Motor Home - Build Up" at bounding box center [260, 143] width 86 height 14
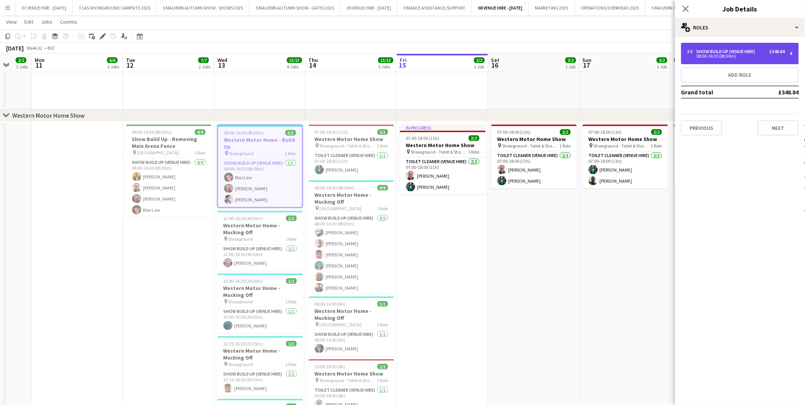
click at [717, 45] on div "3 x Show Build Up (Venue Hire) £348.84 08:00-16:30 (8h30m)" at bounding box center [740, 53] width 118 height 21
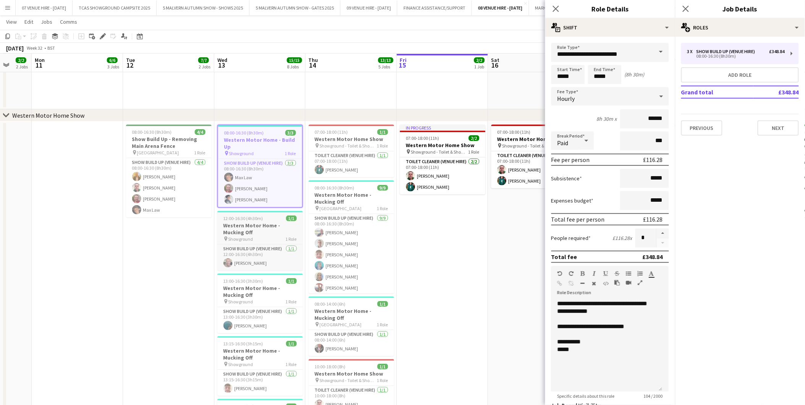
click at [277, 226] on h3 "Western Motor Home - Mucking Off" at bounding box center [260, 229] width 86 height 14
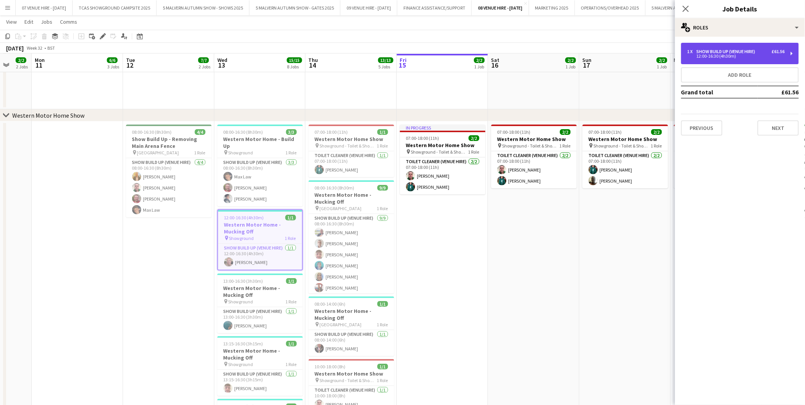
click at [704, 56] on div "12:00-16:30 (4h30m)" at bounding box center [735, 56] width 97 height 4
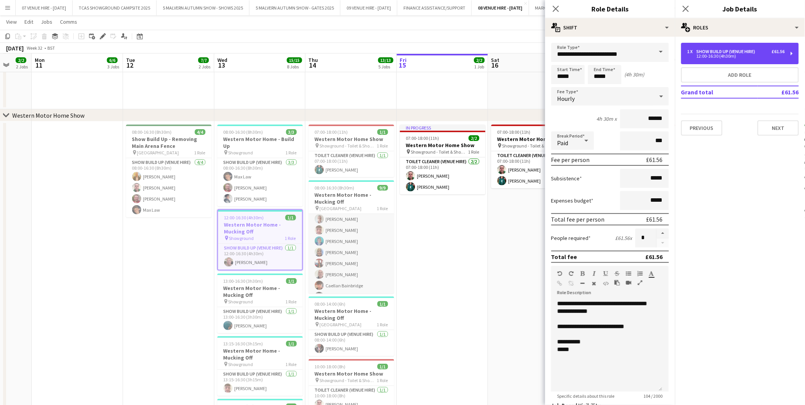
scroll to position [35, 0]
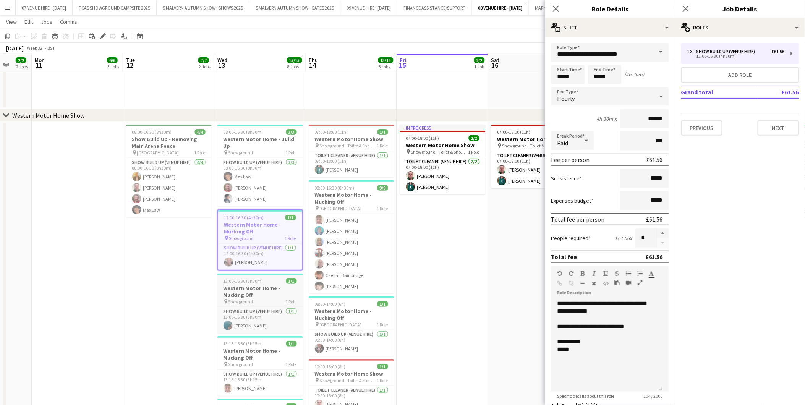
click at [258, 278] on span "13:00-16:30 (3h30m)" at bounding box center [243, 281] width 40 height 6
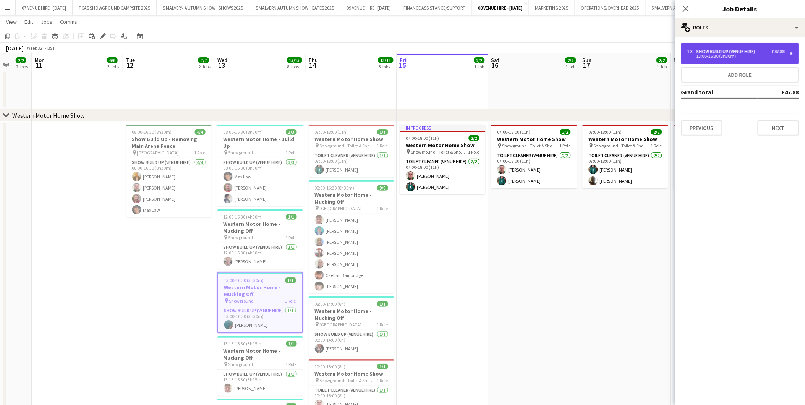
click at [714, 54] on div "13:00-16:30 (3h30m)" at bounding box center [735, 56] width 97 height 4
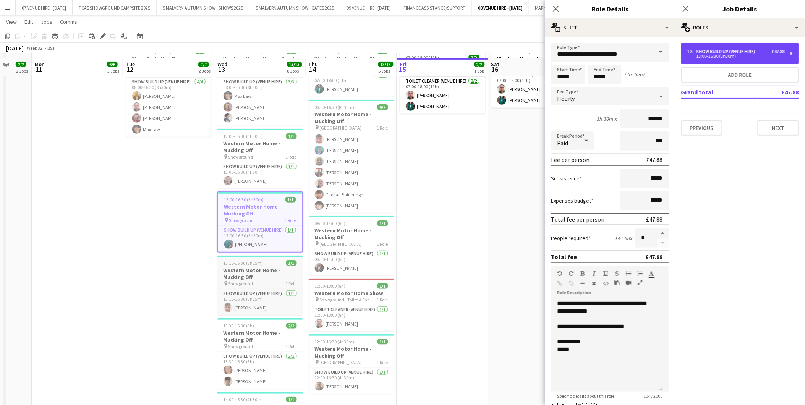
scroll to position [1118, 0]
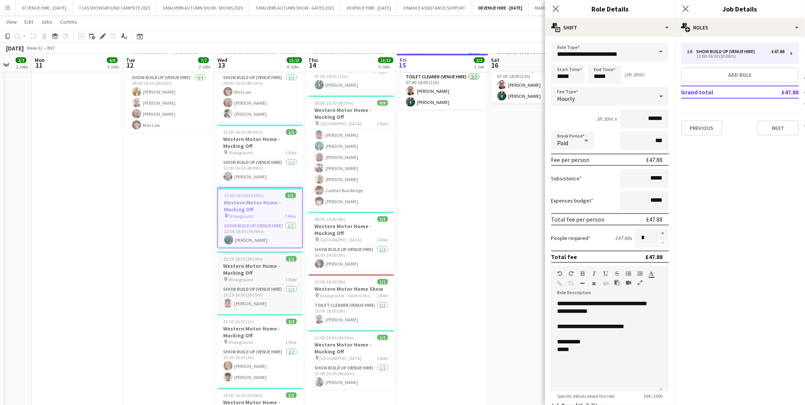
click at [258, 262] on h3 "Western Motor Home - Mucking Off" at bounding box center [260, 269] width 86 height 14
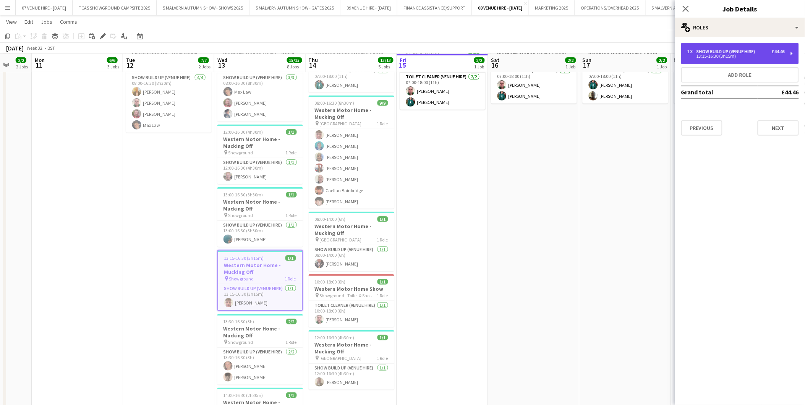
click at [707, 57] on div "13:15-16:30 (3h15m)" at bounding box center [735, 56] width 97 height 4
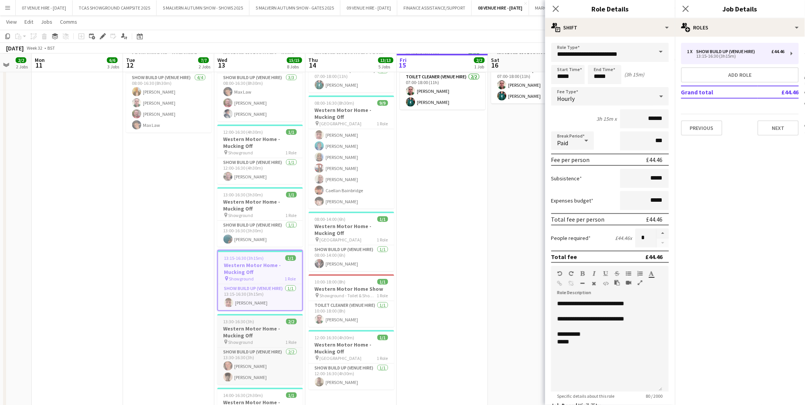
click at [258, 325] on h3 "Western Motor Home - Mucking Off" at bounding box center [260, 332] width 86 height 14
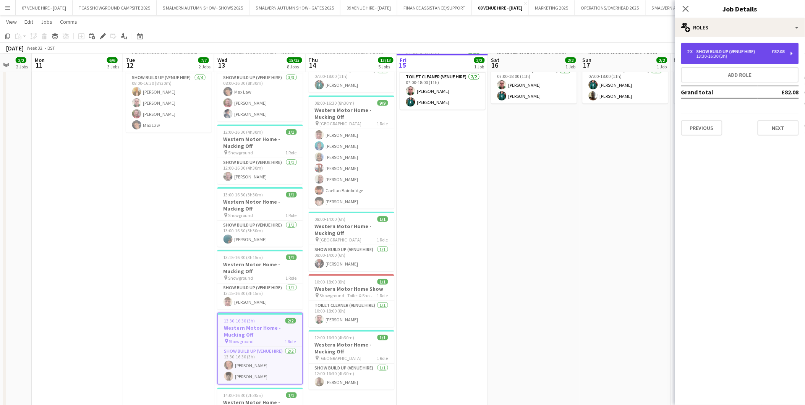
click at [738, 55] on div "13:30-16:30 (3h)" at bounding box center [735, 56] width 97 height 4
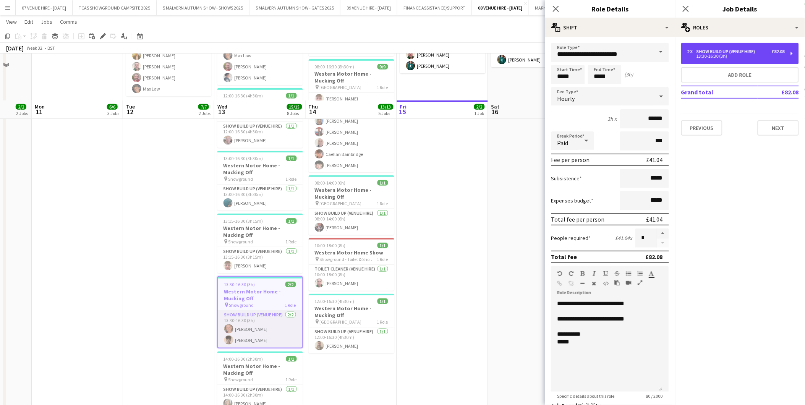
scroll to position [1246, 0]
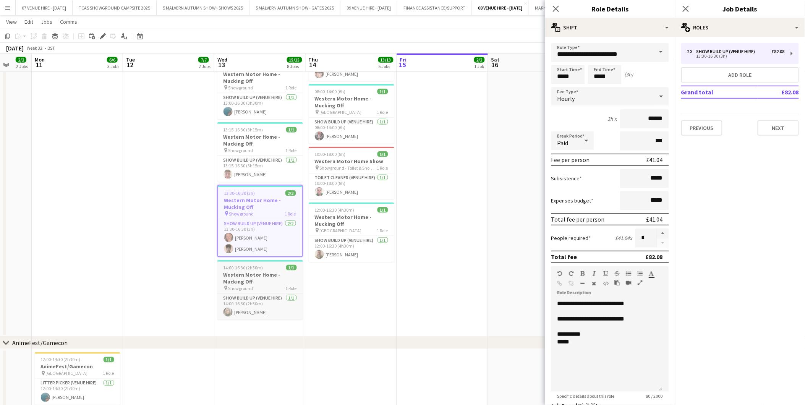
click at [259, 263] on app-job-card "14:00-16:30 (2h30m) 1/1 Western Motor Home - Mucking Off pin Showground 1 Role …" at bounding box center [260, 290] width 86 height 60
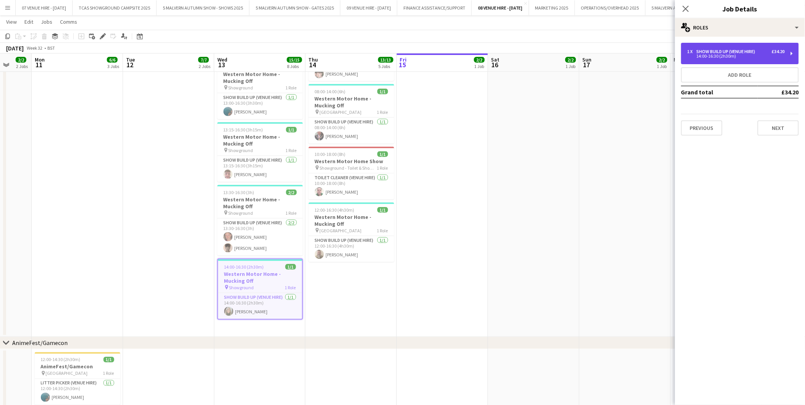
click at [726, 59] on div "1 x Show Build Up (Venue Hire) £34.20 14:00-16:30 (2h30m)" at bounding box center [740, 53] width 118 height 21
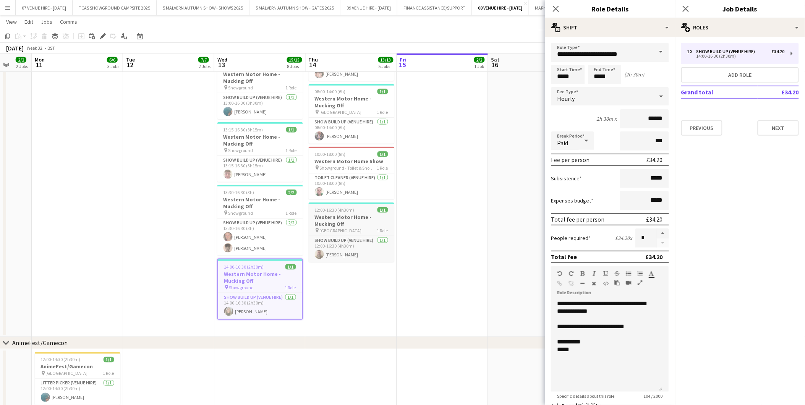
click at [371, 223] on h3 "Western Motor Home - Mucking Off" at bounding box center [352, 221] width 86 height 14
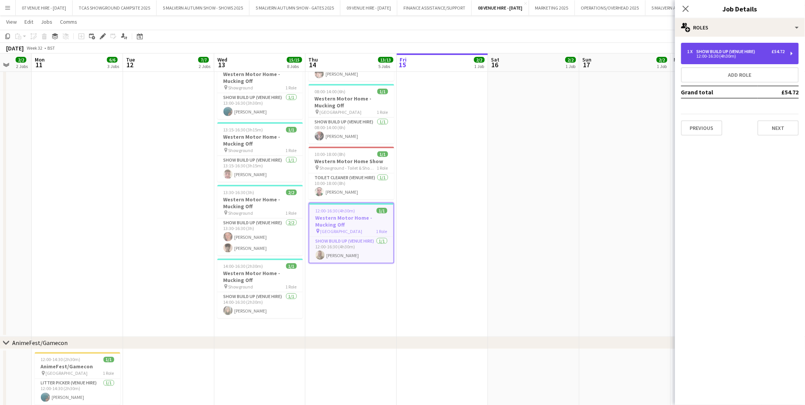
click at [706, 54] on div "12:00-16:30 (4h30m)" at bounding box center [735, 56] width 97 height 4
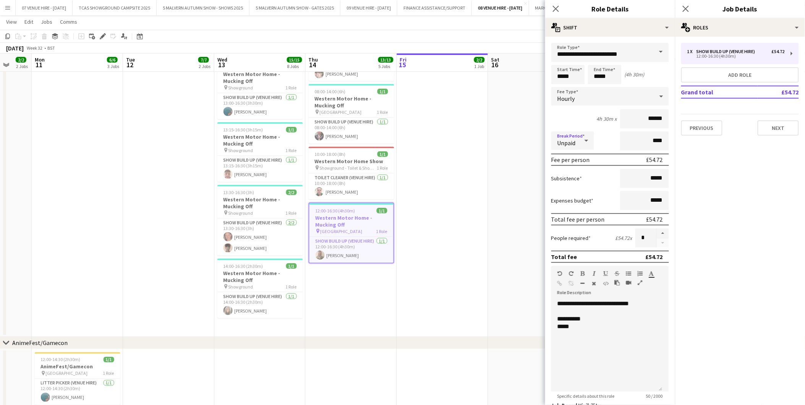
click at [588, 138] on icon at bounding box center [586, 140] width 9 height 15
click at [564, 163] on span "Paid" at bounding box center [573, 160] width 31 height 7
drag, startPoint x: 639, startPoint y: 142, endPoint x: 655, endPoint y: 141, distance: 16.0
click at [655, 141] on input "****" at bounding box center [644, 140] width 49 height 19
type input "***"
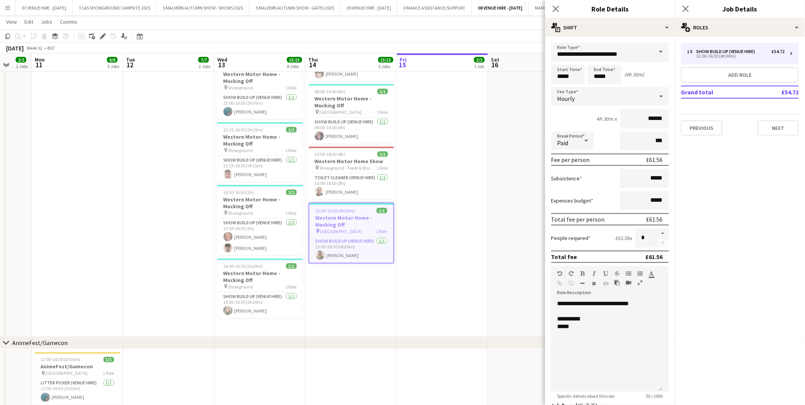
click at [520, 194] on app-date-cell "07:00-18:00 (11h) 2/2 Western Motor Home Show pin Showground - Toilet & Showers…" at bounding box center [533, 123] width 91 height 428
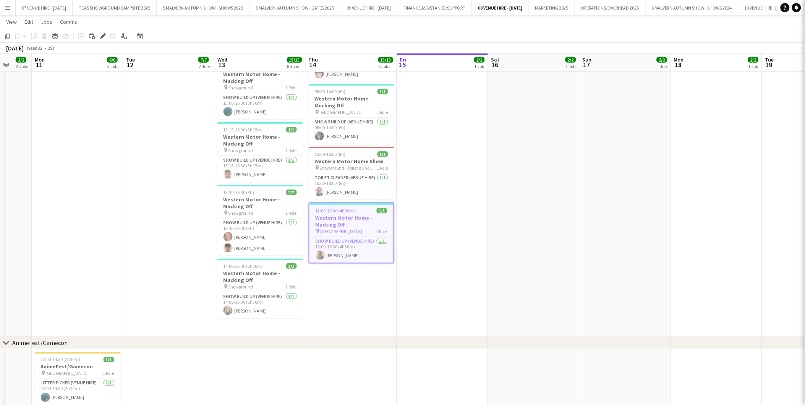
scroll to position [0, 0]
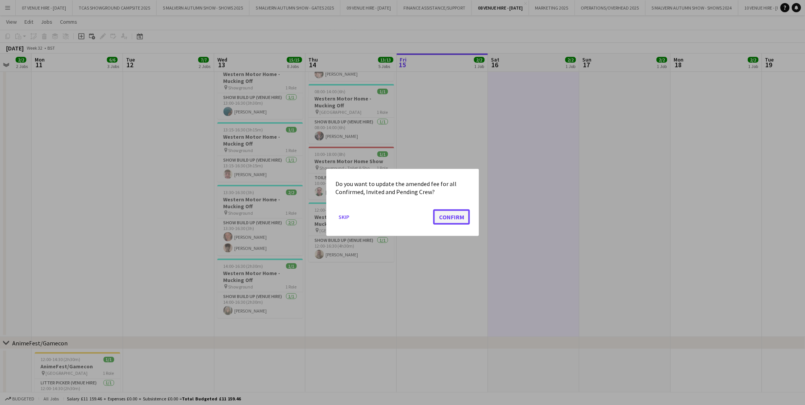
click at [453, 218] on button "Confirm" at bounding box center [451, 216] width 37 height 15
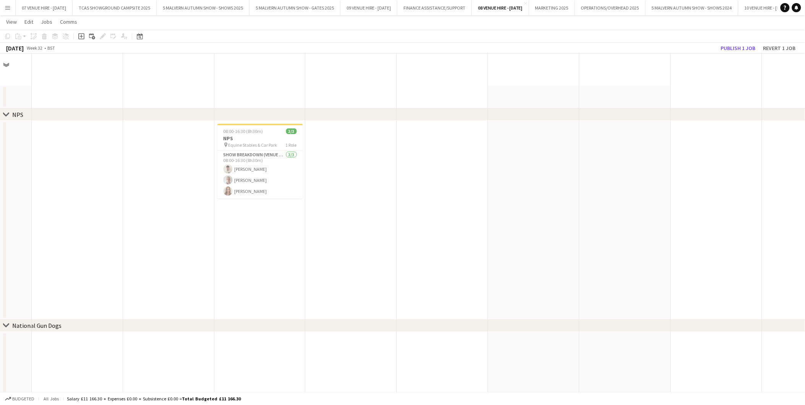
scroll to position [1246, 0]
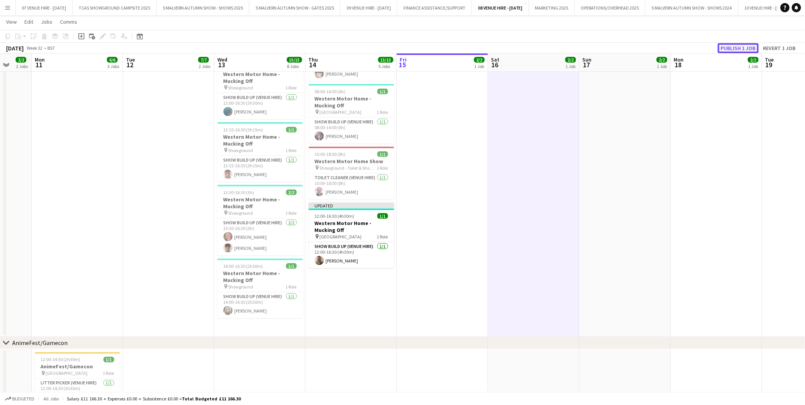
click at [745, 45] on button "Publish 1 job" at bounding box center [738, 48] width 41 height 10
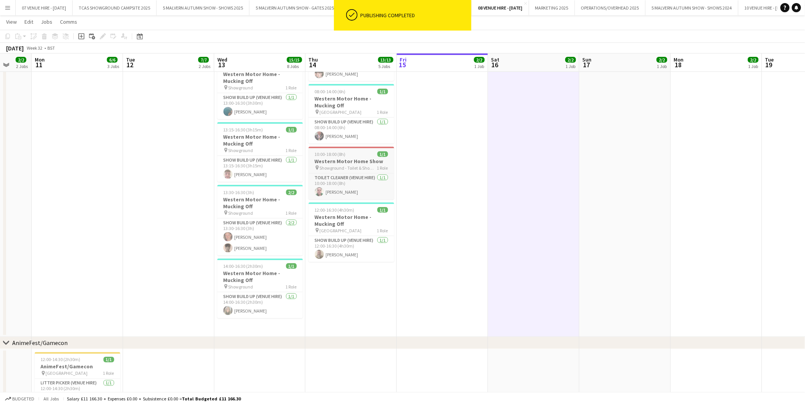
click at [338, 155] on span "10:00-18:00 (8h)" at bounding box center [330, 154] width 31 height 6
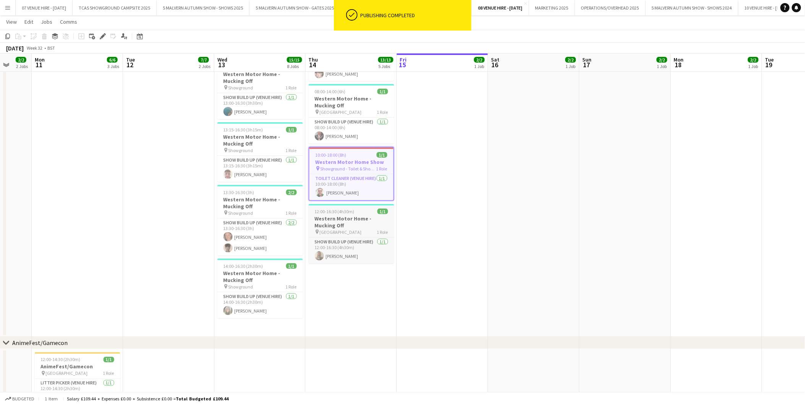
click at [326, 216] on h3 "Western Motor Home - Mucking Off" at bounding box center [352, 222] width 86 height 14
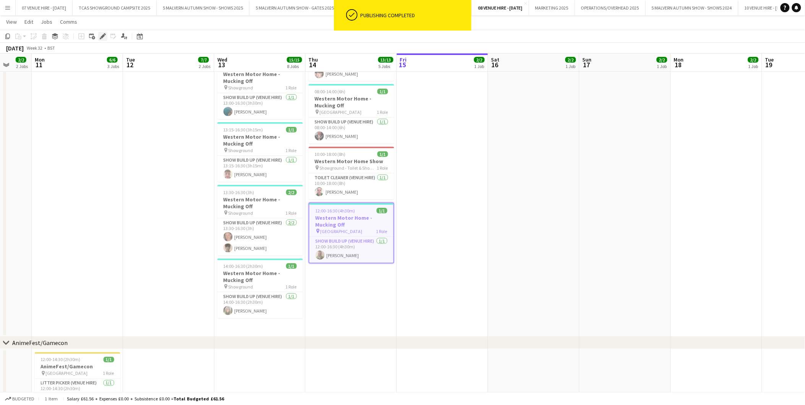
click at [104, 36] on icon at bounding box center [102, 36] width 4 height 4
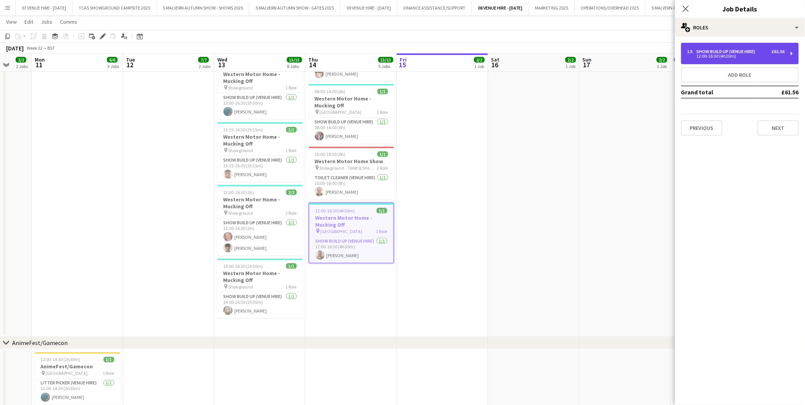
click at [724, 49] on div "Show Build Up (Venue Hire)" at bounding box center [727, 51] width 62 height 5
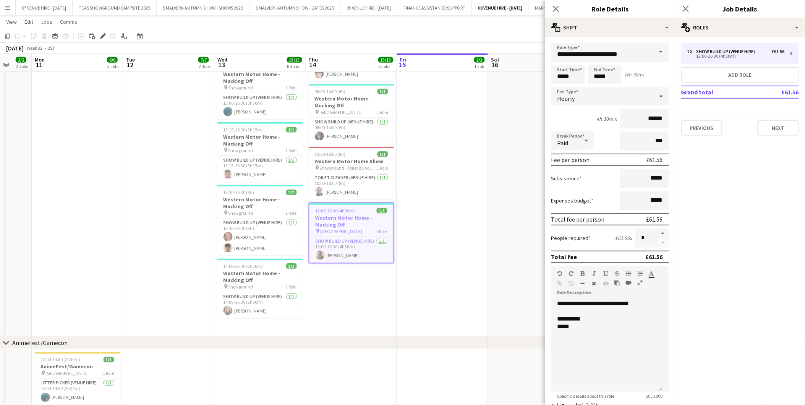
click at [514, 162] on app-date-cell "07:00-18:00 (11h) 2/2 Western Motor Home Show pin Showground - Toilet & Showers…" at bounding box center [533, 123] width 91 height 428
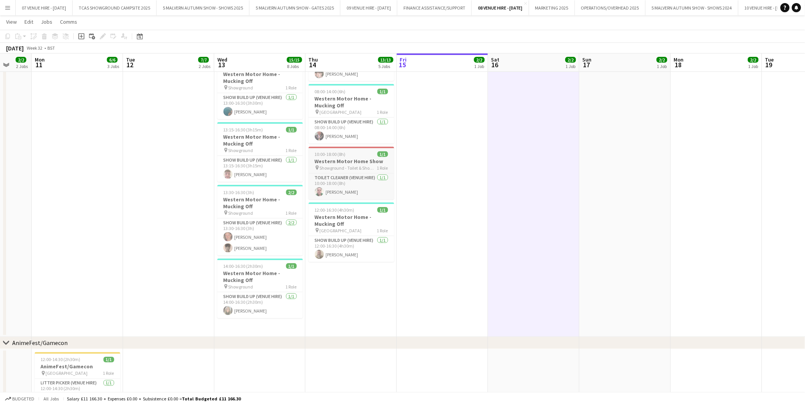
click at [364, 156] on div "10:00-18:00 (8h) 1/1" at bounding box center [352, 154] width 86 height 6
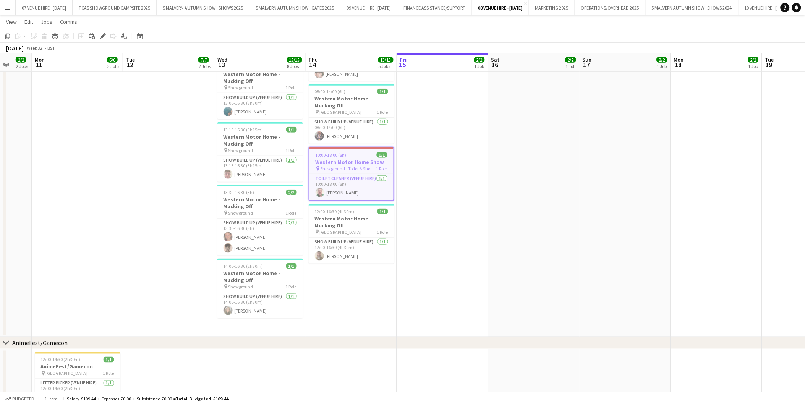
click at [100, 36] on icon "Edit" at bounding box center [103, 36] width 6 height 6
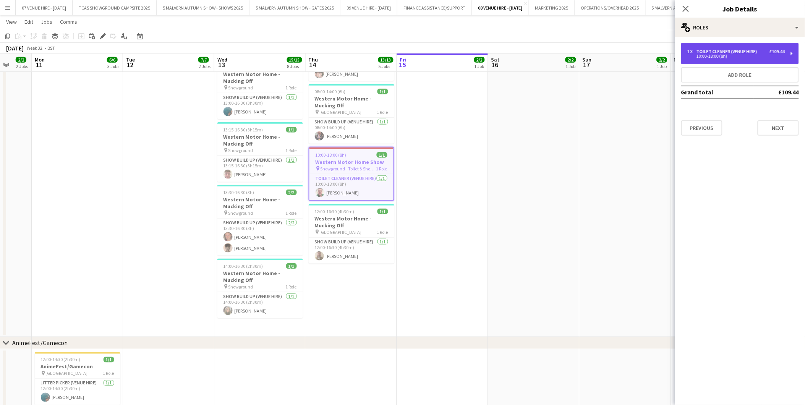
click at [724, 46] on div "1 x Toilet Cleaner (Venue Hire) £109.44 10:00-18:00 (8h)" at bounding box center [740, 53] width 118 height 21
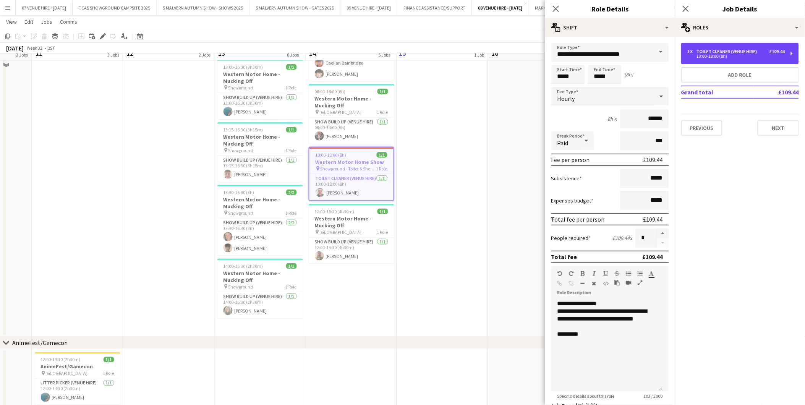
scroll to position [1204, 0]
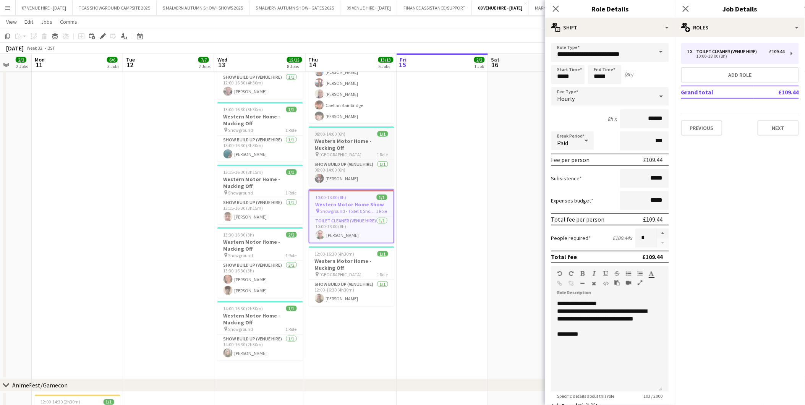
click at [352, 144] on h3 "Western Motor Home - Mucking Off" at bounding box center [352, 145] width 86 height 14
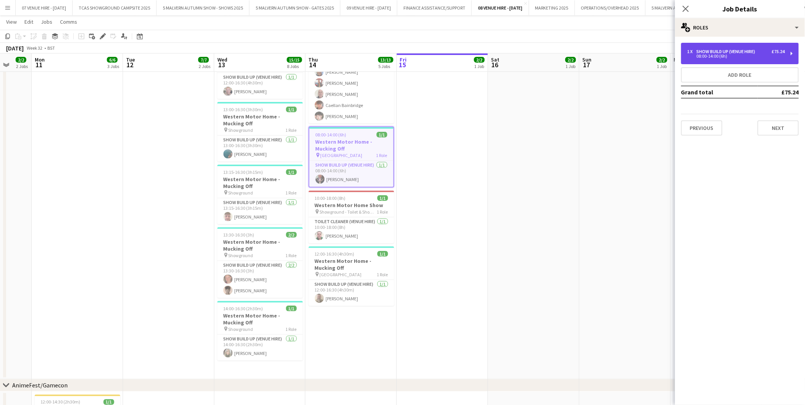
click at [728, 56] on div "08:00-14:00 (6h)" at bounding box center [735, 56] width 97 height 4
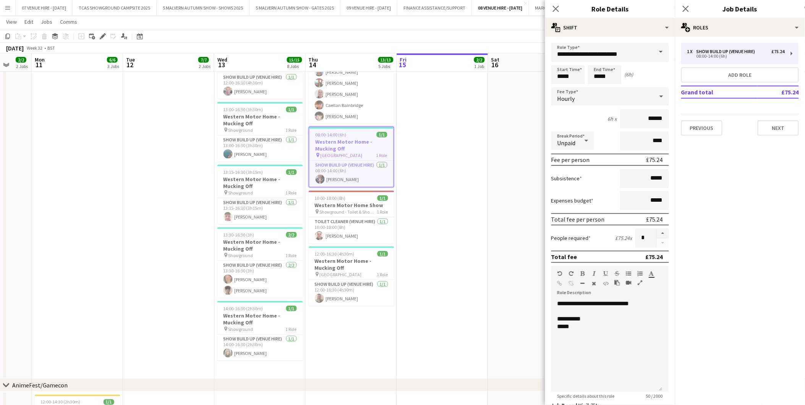
click at [586, 140] on icon at bounding box center [586, 140] width 9 height 15
click at [568, 160] on span "Paid" at bounding box center [573, 160] width 31 height 7
drag, startPoint x: 628, startPoint y: 140, endPoint x: 678, endPoint y: 141, distance: 50.8
drag, startPoint x: 648, startPoint y: 138, endPoint x: 635, endPoint y: 134, distance: 13.5
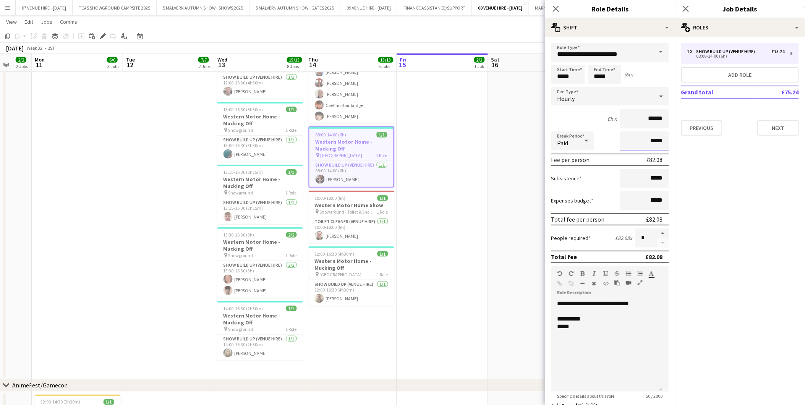
click at [635, 134] on input "*****" at bounding box center [644, 140] width 49 height 19
type input "****"
click at [526, 141] on app-date-cell "07:00-18:00 (11h) 2/2 Western Motor Home Show pin Showground - Toilet & Showers…" at bounding box center [533, 165] width 91 height 428
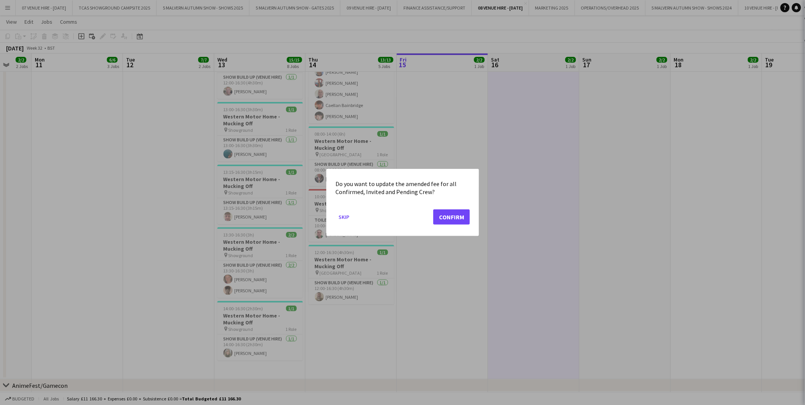
scroll to position [0, 0]
click at [439, 219] on button "Confirm" at bounding box center [451, 216] width 37 height 15
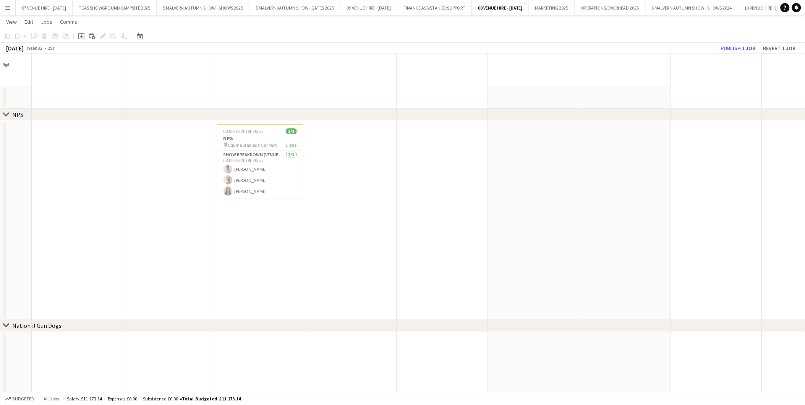
scroll to position [1204, 0]
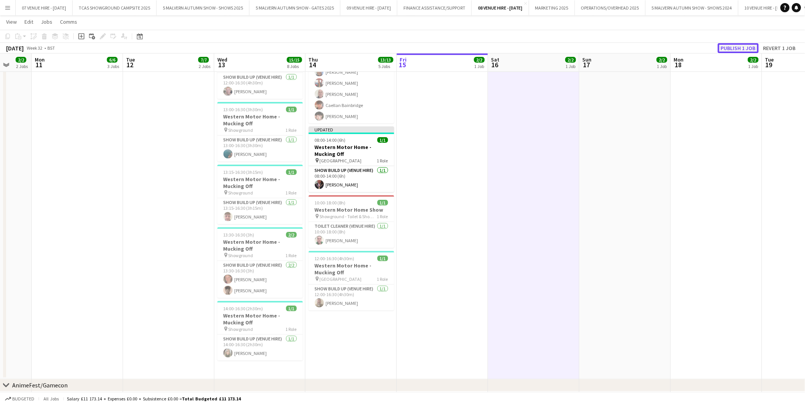
click at [733, 48] on button "Publish 1 job" at bounding box center [738, 48] width 41 height 10
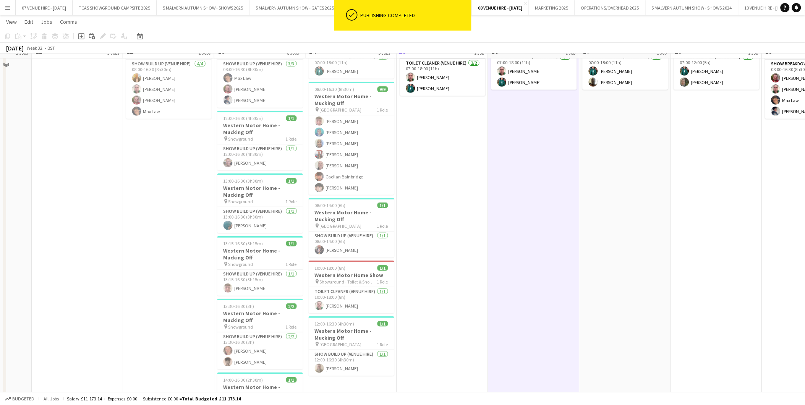
scroll to position [1118, 0]
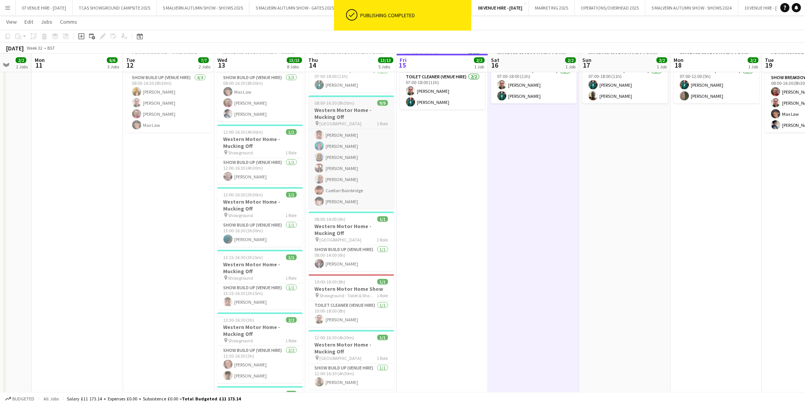
click at [341, 107] on h3 "Western Motor Home - Mucking Off" at bounding box center [352, 114] width 86 height 14
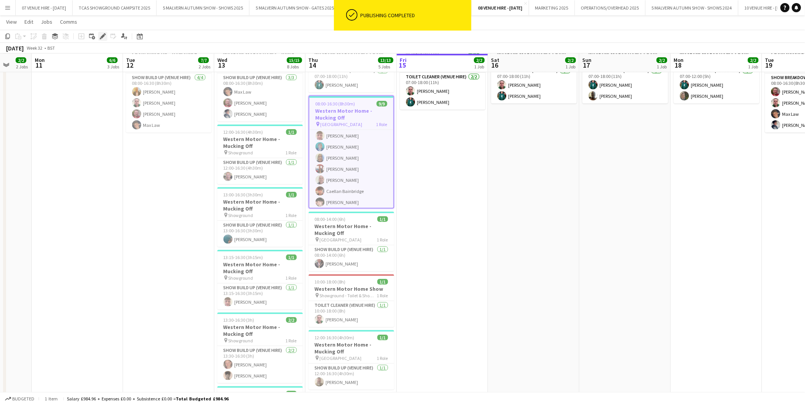
click at [104, 35] on icon "Edit" at bounding box center [103, 36] width 6 height 6
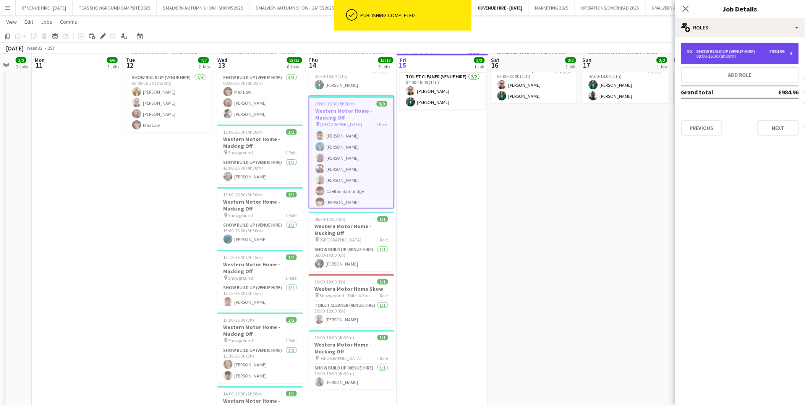
click at [765, 51] on div "9 x Show Build Up (Venue Hire) £984.96" at bounding box center [735, 51] width 97 height 5
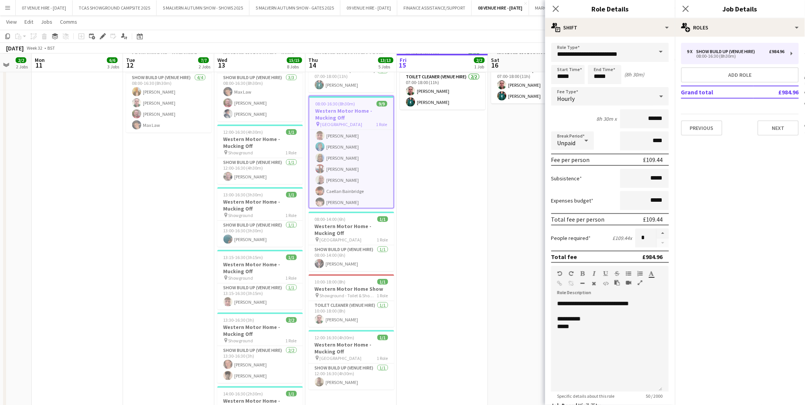
click at [587, 140] on icon at bounding box center [586, 140] width 9 height 15
click at [563, 161] on span "Paid" at bounding box center [573, 160] width 31 height 7
drag, startPoint x: 639, startPoint y: 139, endPoint x: 650, endPoint y: 139, distance: 11.5
click at [650, 139] on input "****" at bounding box center [644, 140] width 49 height 19
type input "***"
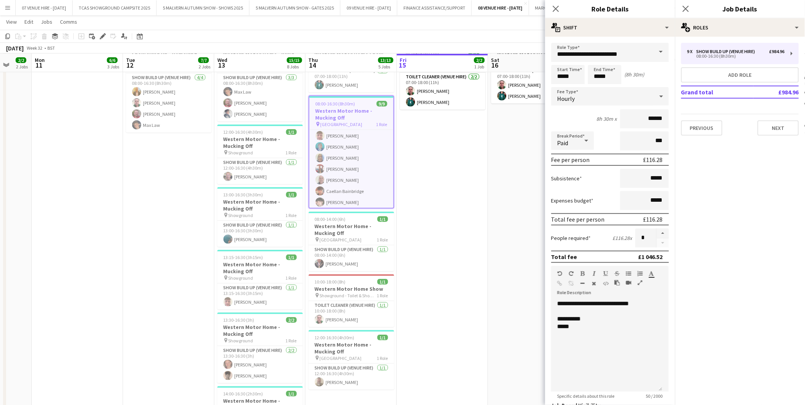
click at [497, 168] on app-date-cell "07:00-18:00 (11h) 2/2 Western Motor Home Show pin Showground - Toilet & Showers…" at bounding box center [533, 251] width 91 height 428
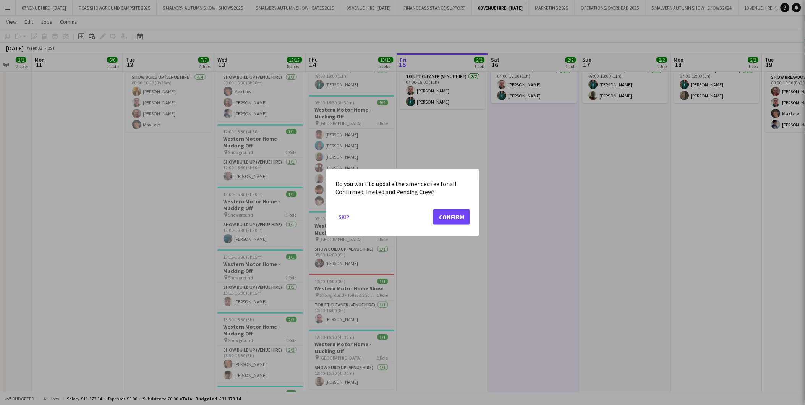
scroll to position [0, 0]
click at [455, 219] on button "Confirm" at bounding box center [451, 216] width 37 height 15
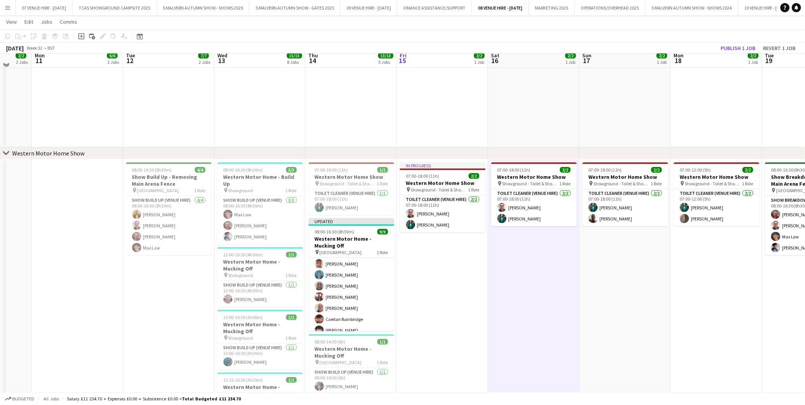
scroll to position [991, 0]
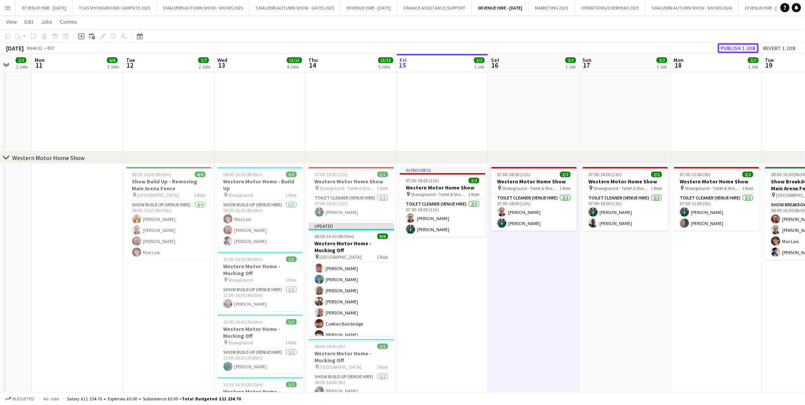
click at [732, 47] on button "Publish 1 job" at bounding box center [738, 48] width 41 height 10
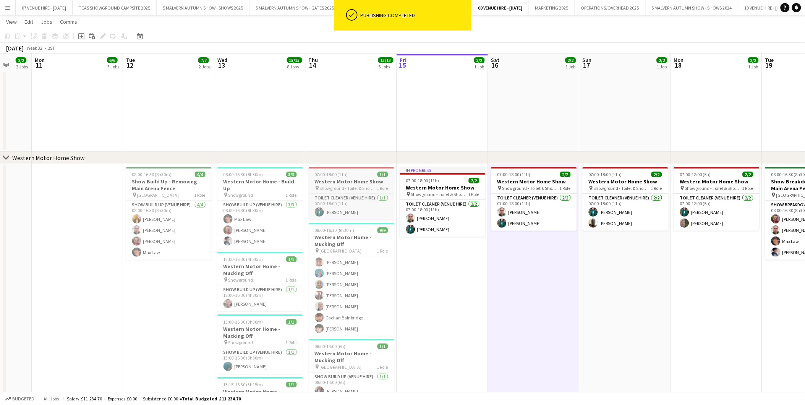
click at [348, 179] on h3 "Western Motor Home Show" at bounding box center [352, 181] width 86 height 7
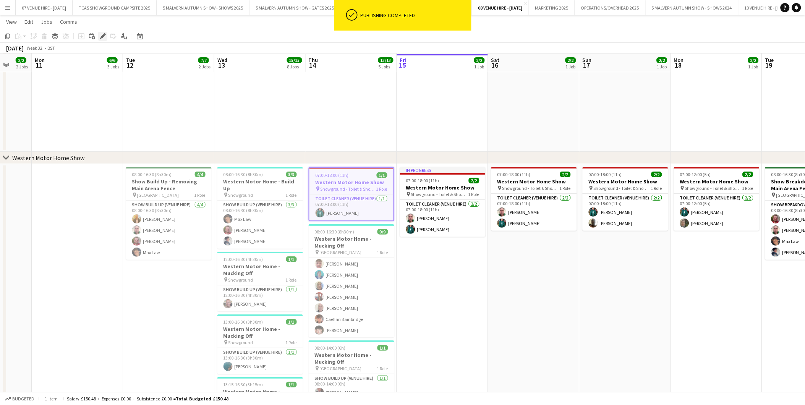
click at [100, 37] on icon "Edit" at bounding box center [103, 36] width 6 height 6
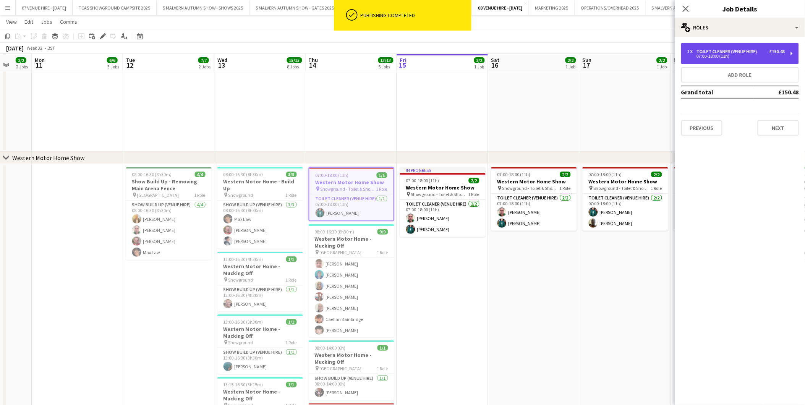
click at [739, 48] on div "1 x Toilet Cleaner (Venue Hire) £150.48 07:00-18:00 (11h)" at bounding box center [740, 53] width 118 height 21
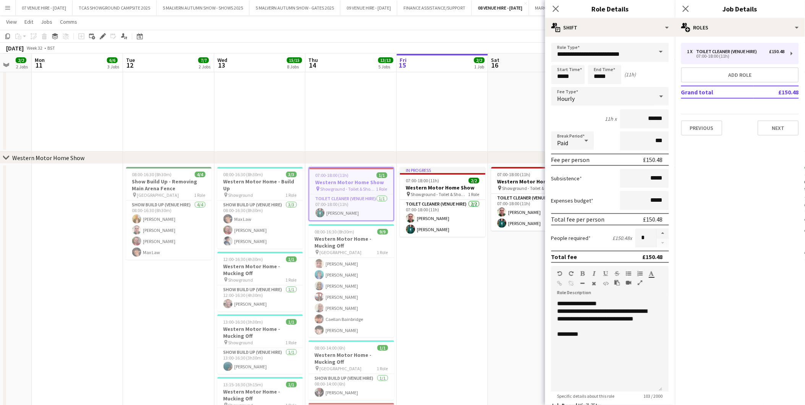
click at [494, 272] on app-date-cell "07:00-18:00 (11h) 2/2 Western Motor Home Show pin Showground - Toilet & Showers…" at bounding box center [533, 378] width 91 height 428
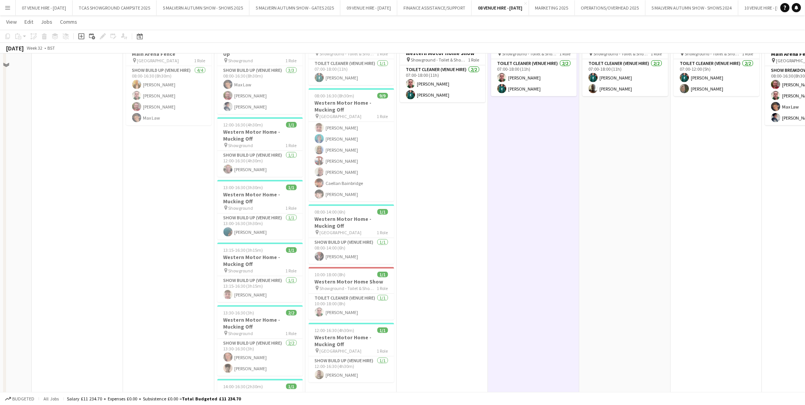
scroll to position [1076, 0]
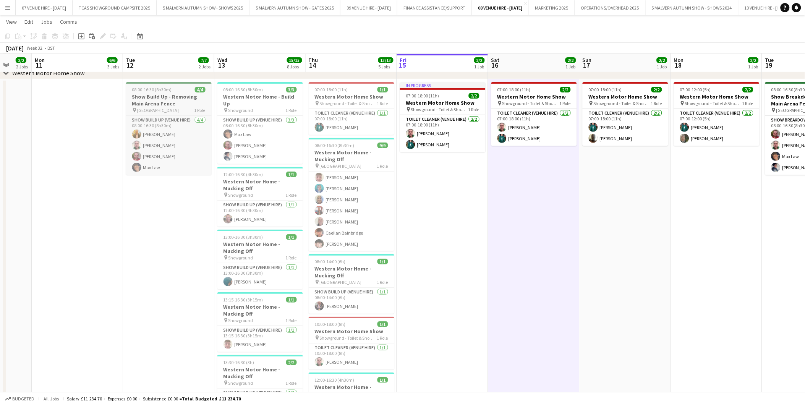
click at [143, 94] on h3 "Show Build Up - Removing Main Arena Fence" at bounding box center [169, 100] width 86 height 14
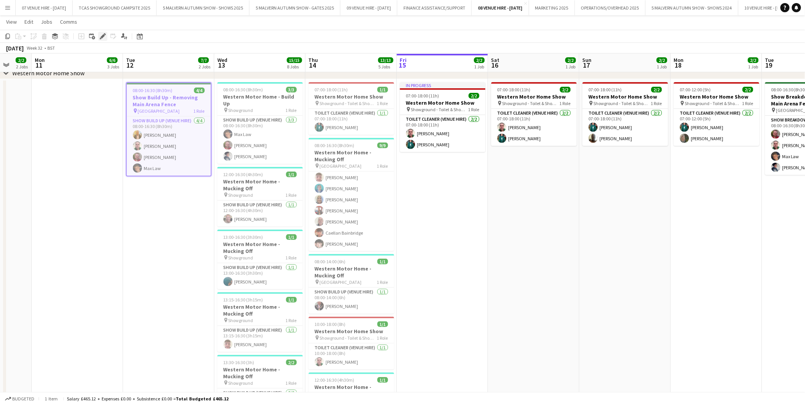
click at [102, 36] on icon at bounding box center [102, 36] width 4 height 4
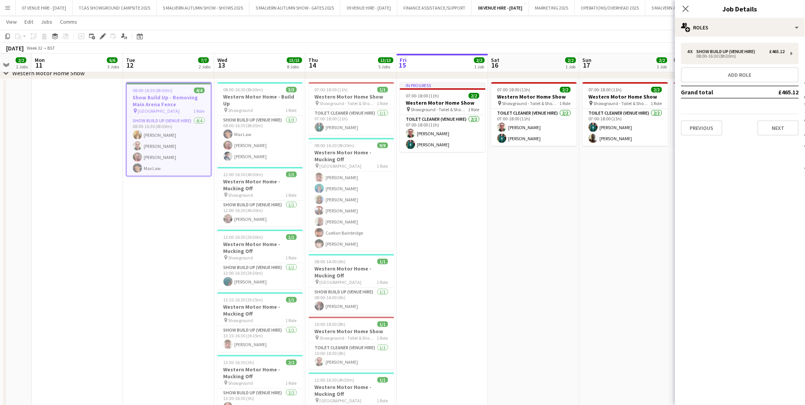
click at [736, 64] on div "4 x Show Build Up (Venue Hire) £465.12 08:00-16:30 (8h30m) Add role Grand total…" at bounding box center [740, 89] width 130 height 93
click at [735, 56] on div "08:00-16:30 (8h30m)" at bounding box center [735, 56] width 97 height 4
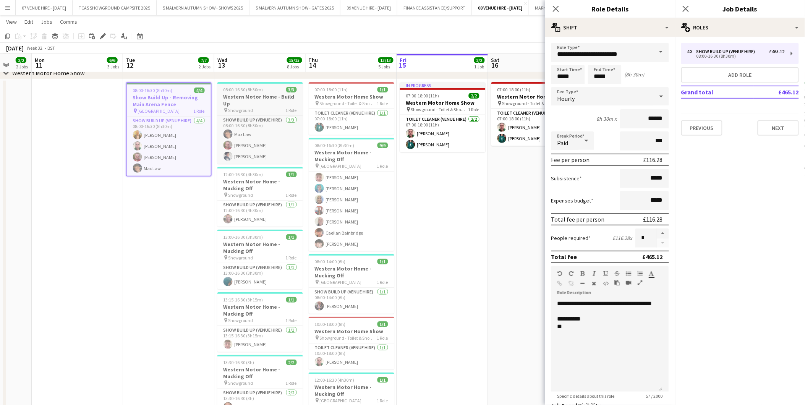
click at [259, 96] on h3 "Western Motor Home - Build Up" at bounding box center [260, 100] width 86 height 14
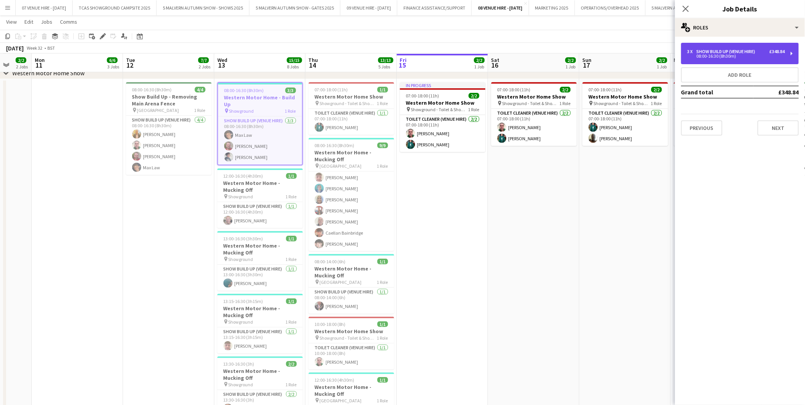
click at [709, 48] on div "3 x Show Build Up (Venue Hire) £348.84 08:00-16:30 (8h30m)" at bounding box center [740, 53] width 118 height 21
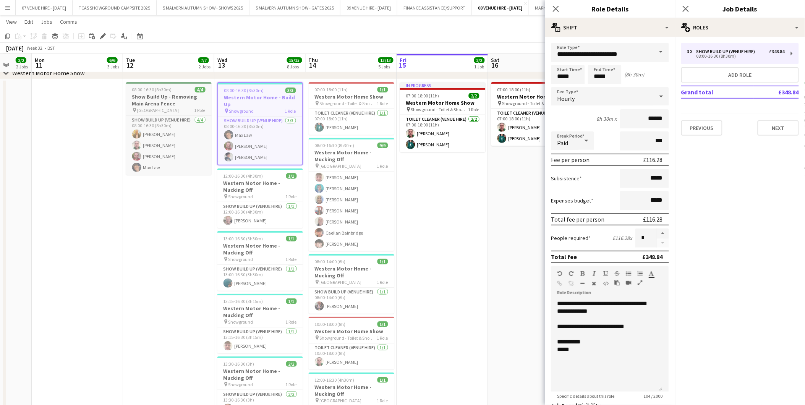
click at [176, 99] on h3 "Show Build Up - Removing Main Arena Fence" at bounding box center [169, 100] width 86 height 14
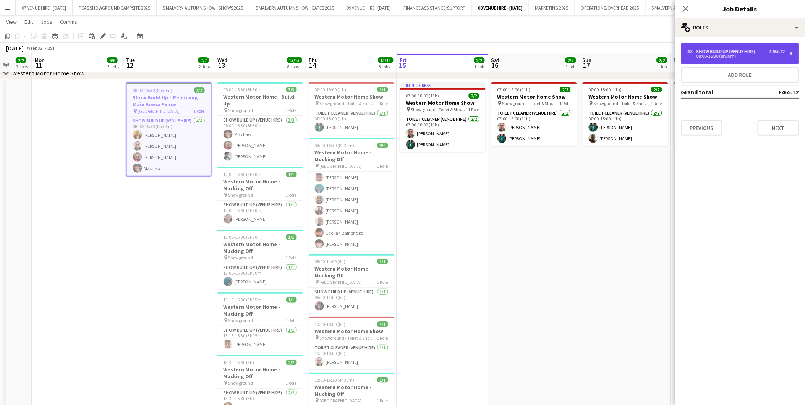
click at [726, 52] on div "Show Build Up (Venue Hire)" at bounding box center [727, 51] width 62 height 5
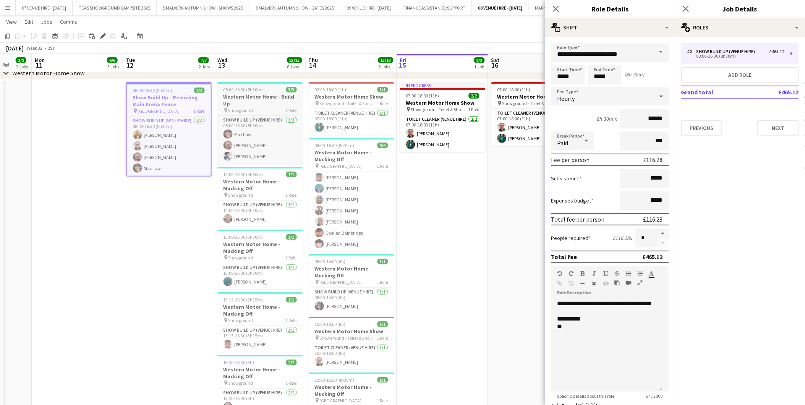
click at [272, 95] on h3 "Western Motor Home - Build Up" at bounding box center [260, 100] width 86 height 14
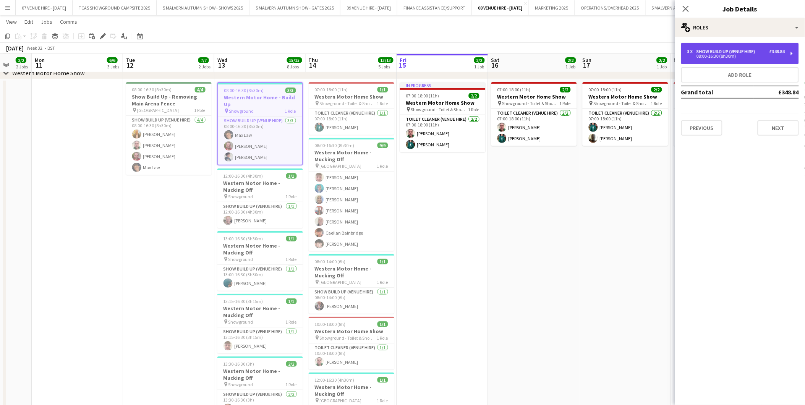
click at [714, 46] on div "3 x Show Build Up (Venue Hire) £348.84 08:00-16:30 (8h30m)" at bounding box center [740, 53] width 118 height 21
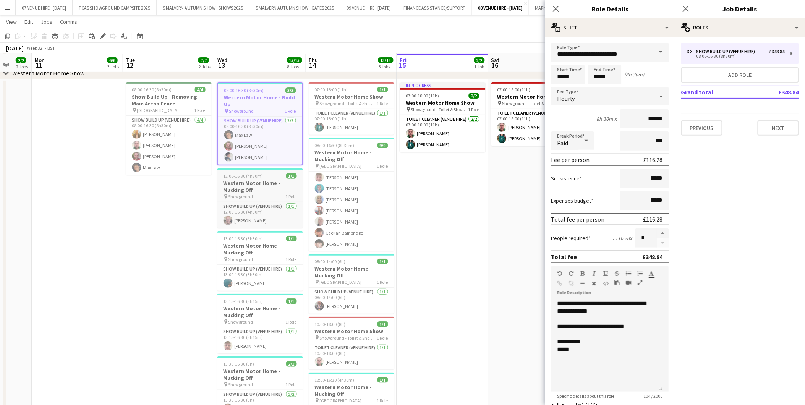
click at [266, 180] on h3 "Western Motor Home - Mucking Off" at bounding box center [260, 187] width 86 height 14
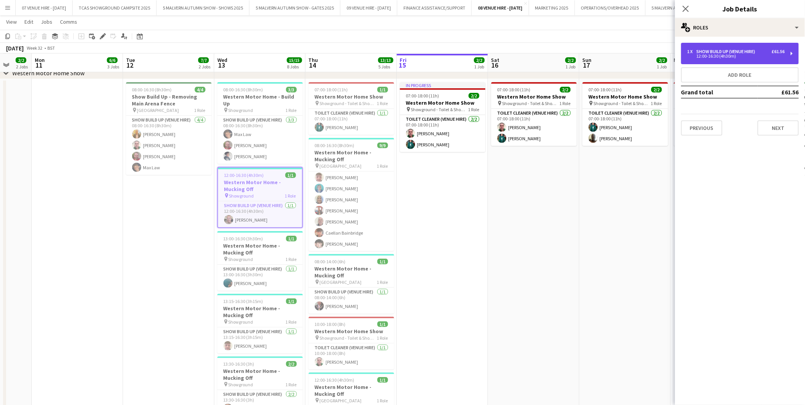
click at [715, 52] on div "Show Build Up (Venue Hire)" at bounding box center [727, 51] width 62 height 5
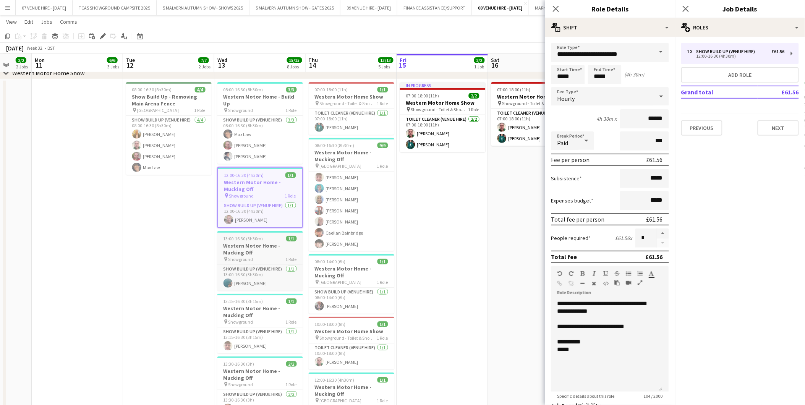
click at [268, 242] on h3 "Western Motor Home - Mucking Off" at bounding box center [260, 249] width 86 height 14
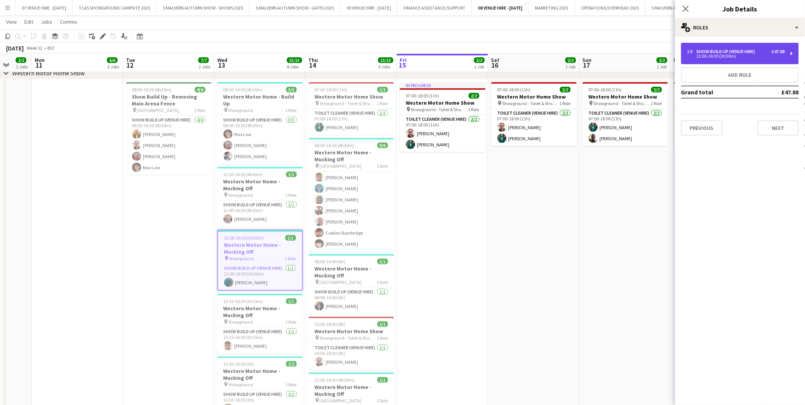
click at [708, 62] on div "1 x Show Build Up (Venue Hire) £47.88 13:00-16:30 (3h30m)" at bounding box center [740, 53] width 118 height 21
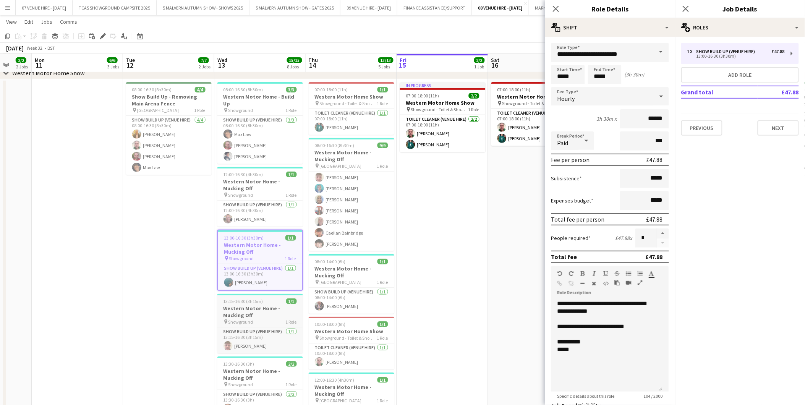
click at [253, 298] on span "13:15-16:30 (3h15m)" at bounding box center [243, 301] width 40 height 6
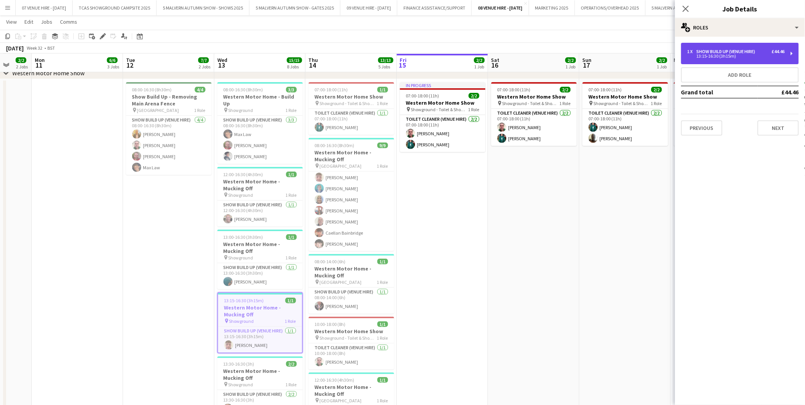
click at [759, 59] on div "1 x Show Build Up (Venue Hire) £44.46 13:15-16:30 (3h15m)" at bounding box center [740, 53] width 118 height 21
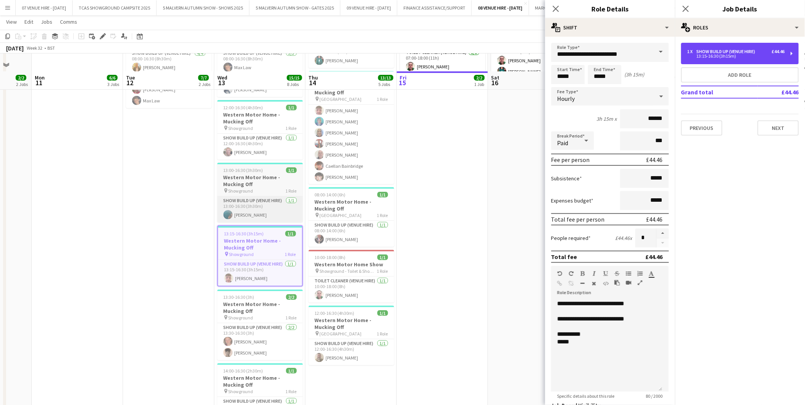
scroll to position [1161, 0]
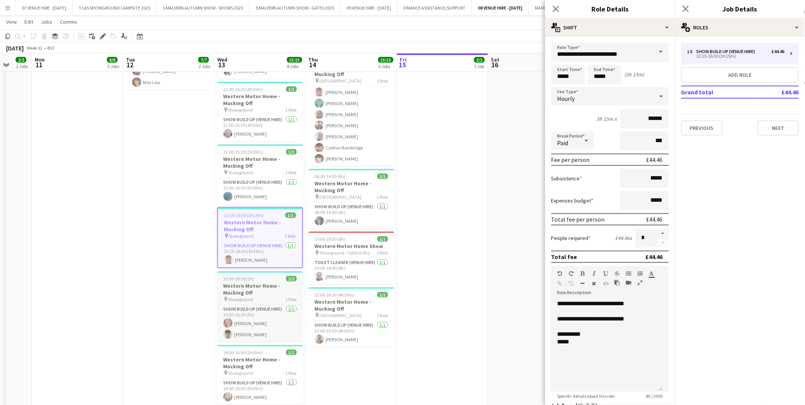
click at [264, 274] on app-job-card "13:30-16:30 (3h) 2/2 Western Motor Home - Mucking Off pin Showground 1 Role Sho…" at bounding box center [260, 306] width 86 height 71
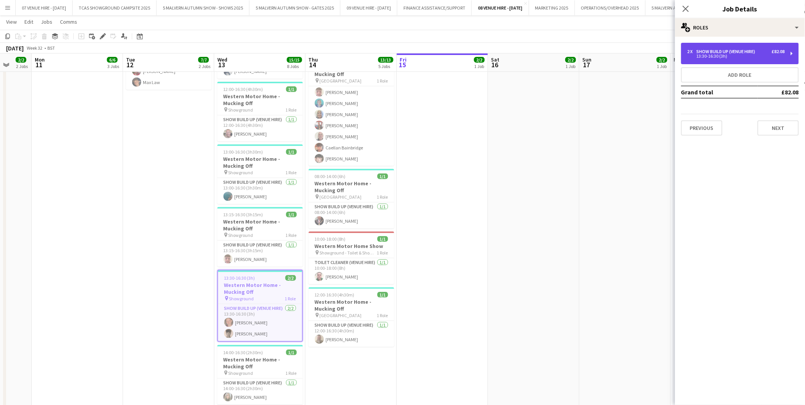
click at [725, 60] on div "2 x Show Build Up (Venue Hire) £82.08 13:30-16:30 (3h)" at bounding box center [740, 53] width 118 height 21
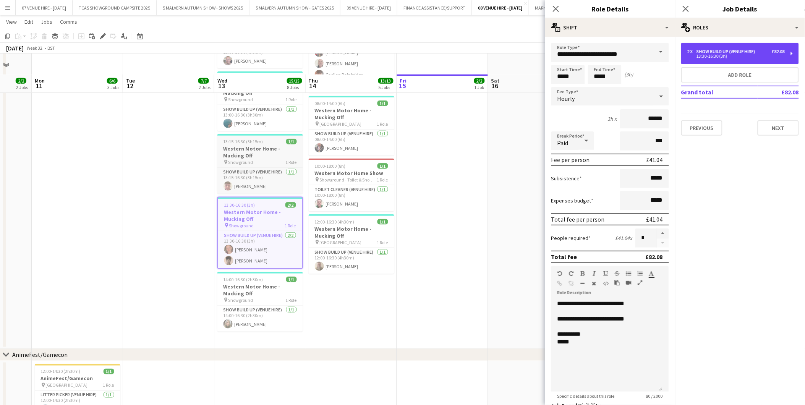
scroll to position [1288, 0]
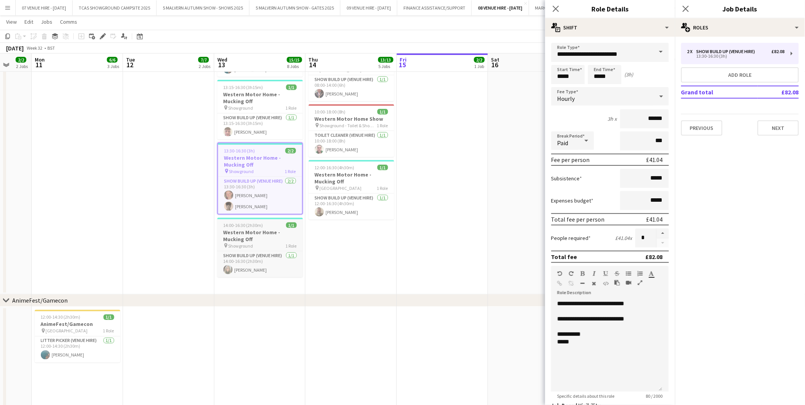
click at [264, 229] on h3 "Western Motor Home - Mucking Off" at bounding box center [260, 236] width 86 height 14
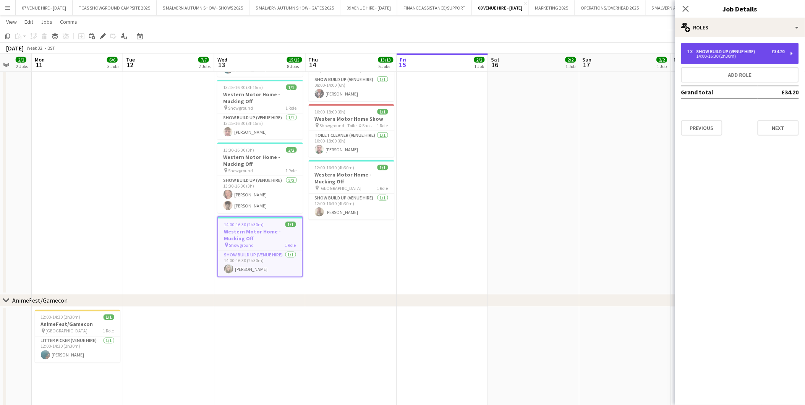
click at [709, 56] on div "14:00-16:30 (2h30m)" at bounding box center [735, 56] width 97 height 4
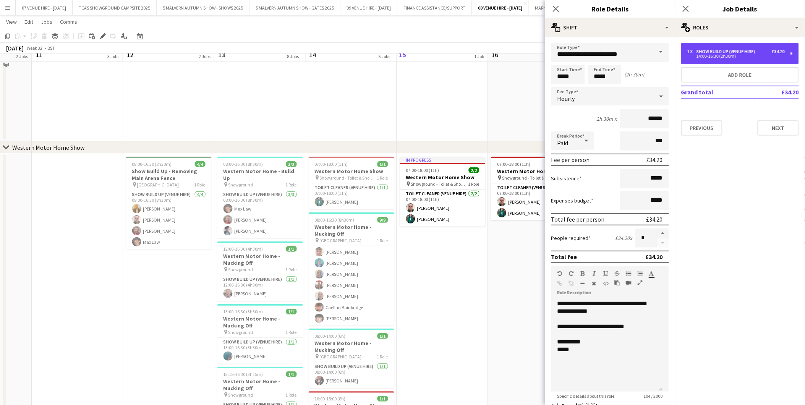
scroll to position [991, 0]
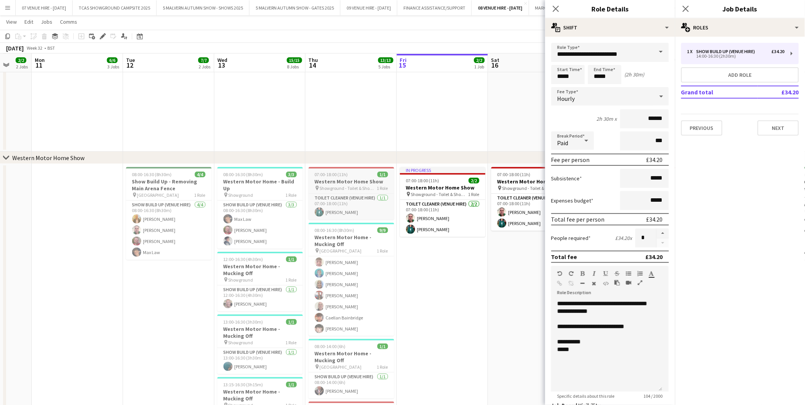
click at [334, 174] on span "07:00-18:00 (11h)" at bounding box center [331, 175] width 33 height 6
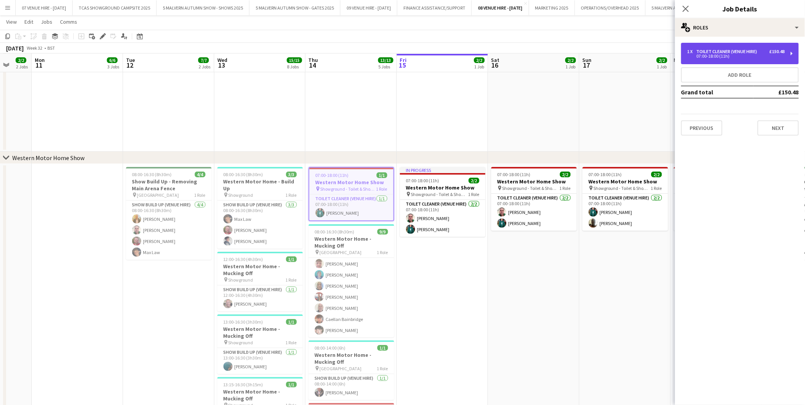
click at [698, 50] on div "Toilet Cleaner (Venue Hire)" at bounding box center [728, 51] width 64 height 5
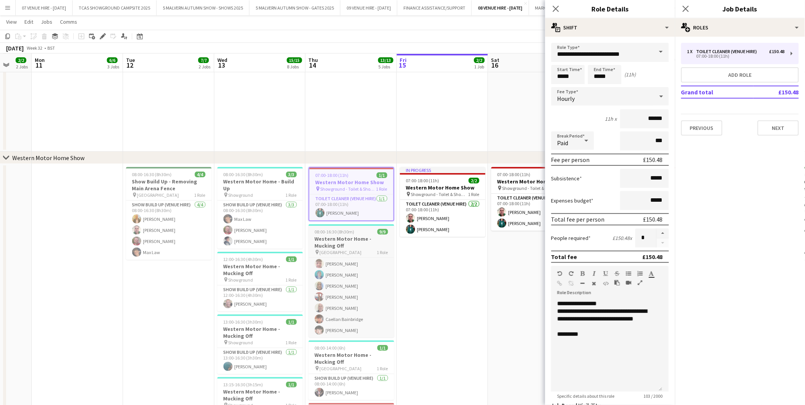
click at [332, 233] on span "08:00-16:30 (8h30m)" at bounding box center [335, 232] width 40 height 6
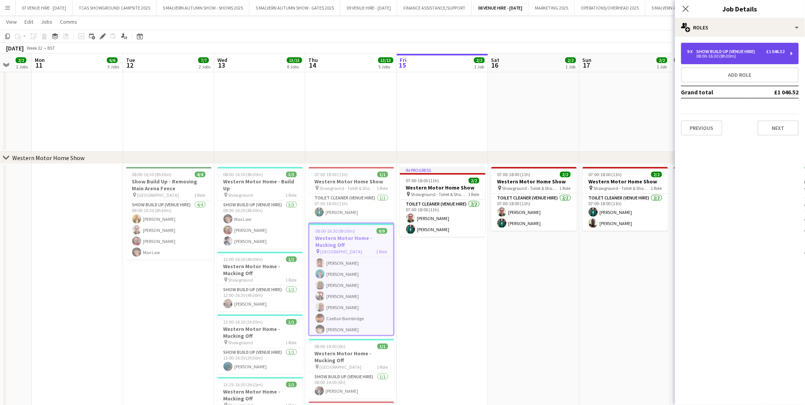
click at [764, 55] on div "08:00-16:30 (8h30m)" at bounding box center [735, 56] width 97 height 4
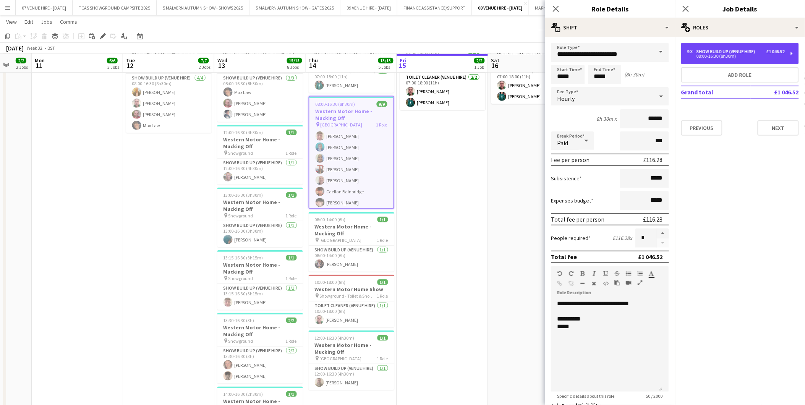
scroll to position [1118, 0]
click at [358, 225] on h3 "Western Motor Home - Mucking Off" at bounding box center [352, 230] width 86 height 14
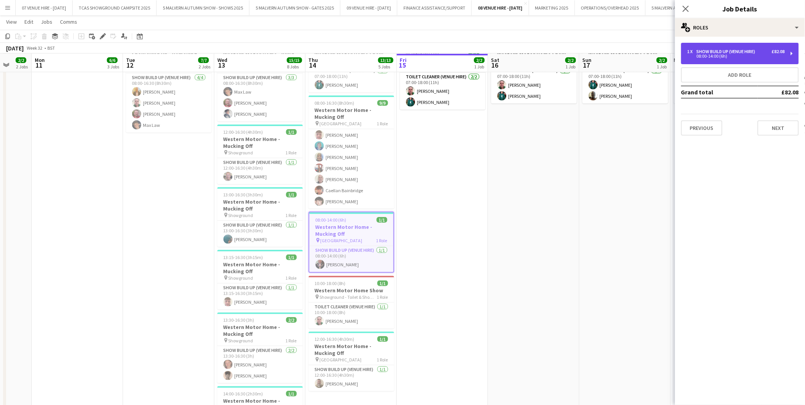
click at [723, 51] on div "Show Build Up (Venue Hire)" at bounding box center [727, 51] width 62 height 5
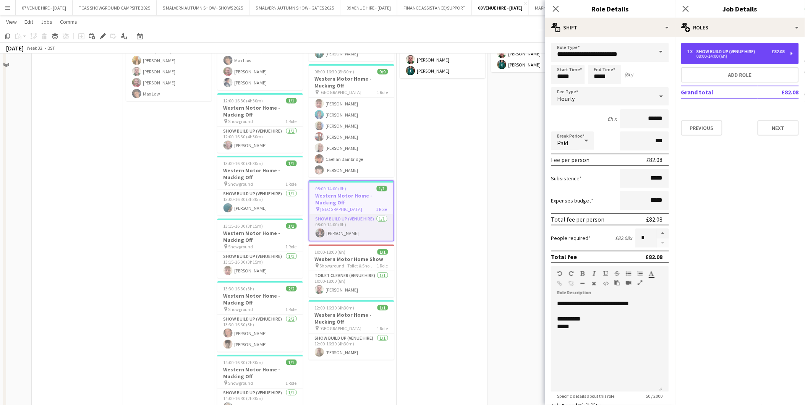
scroll to position [1161, 0]
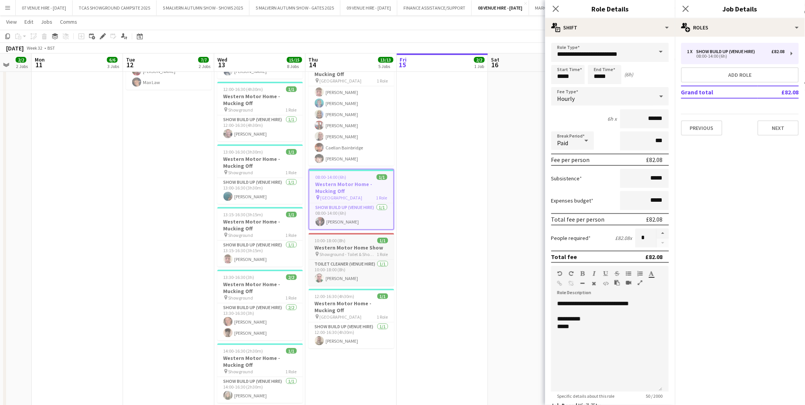
click at [361, 241] on div "10:00-18:00 (8h) 1/1" at bounding box center [352, 241] width 86 height 6
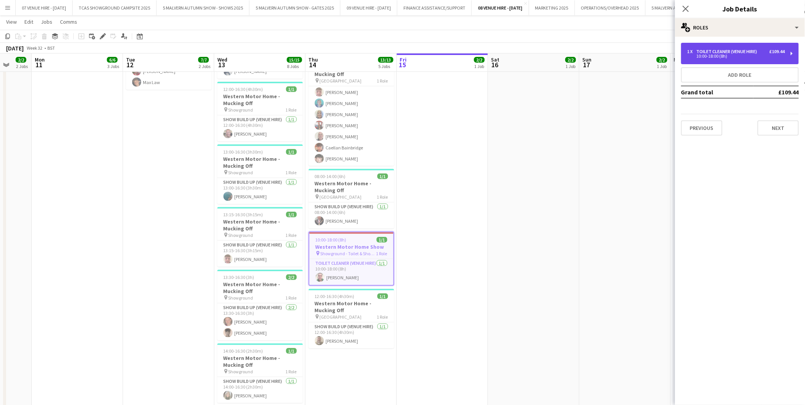
click at [738, 55] on div "10:00-18:00 (8h)" at bounding box center [735, 56] width 97 height 4
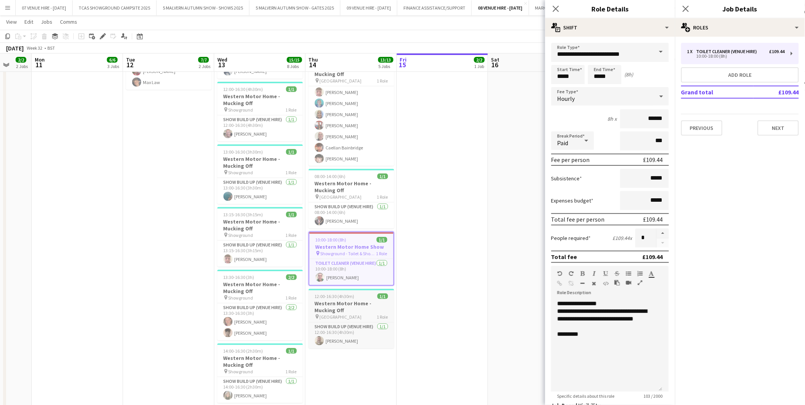
click at [333, 302] on h3 "Western Motor Home - Mucking Off" at bounding box center [352, 307] width 86 height 14
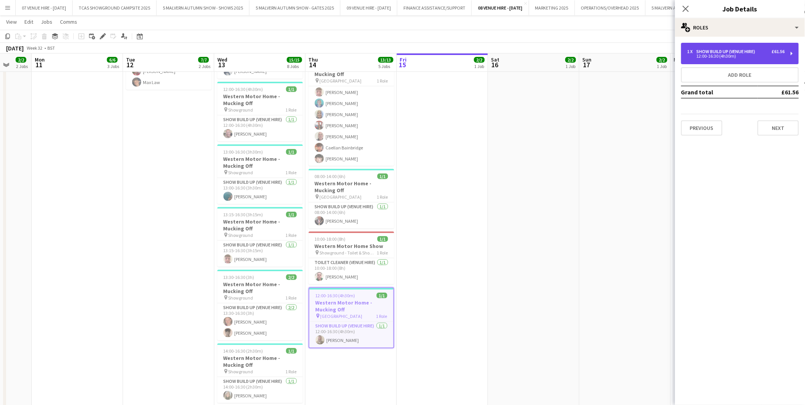
click at [703, 49] on div "Show Build Up (Venue Hire)" at bounding box center [727, 51] width 62 height 5
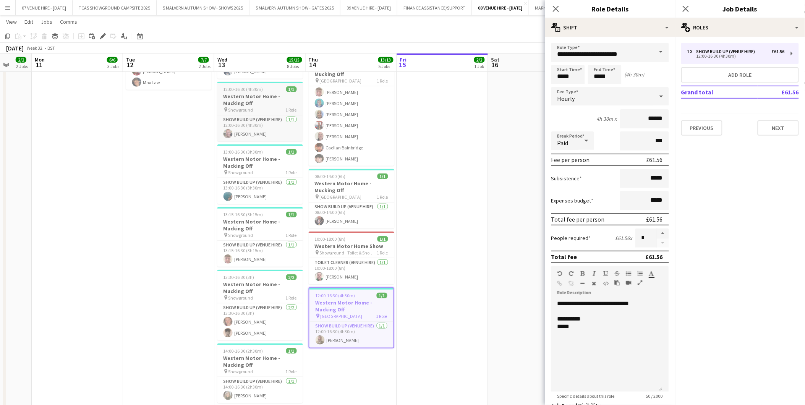
click at [257, 93] on h3 "Western Motor Home - Mucking Off" at bounding box center [260, 100] width 86 height 14
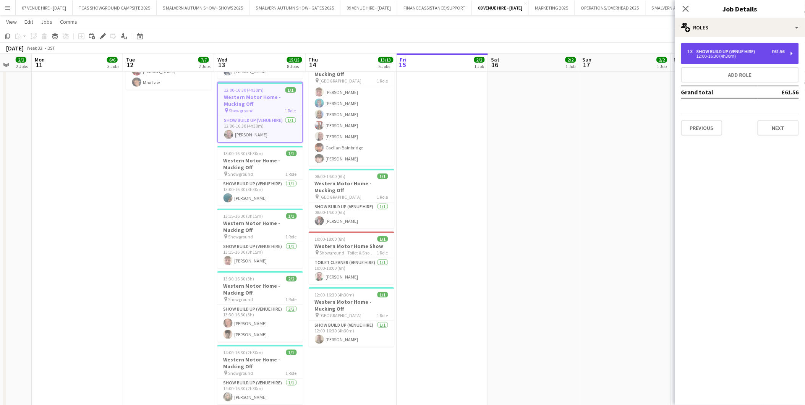
click at [706, 51] on div "Show Build Up (Venue Hire)" at bounding box center [727, 51] width 62 height 5
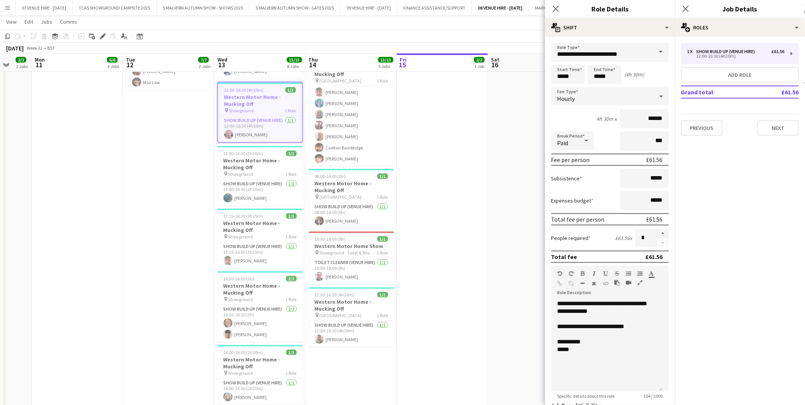
click at [453, 154] on app-date-cell "In progress 07:00-18:00 (11h) 2/2 Western Motor Home Show pin Showground - Toil…" at bounding box center [442, 208] width 91 height 428
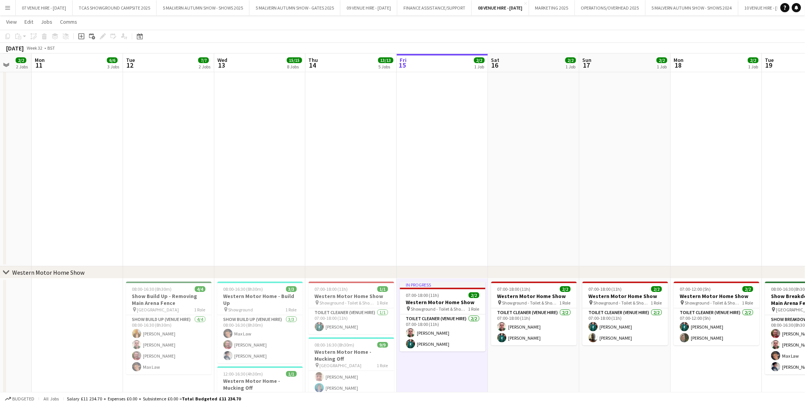
scroll to position [949, 0]
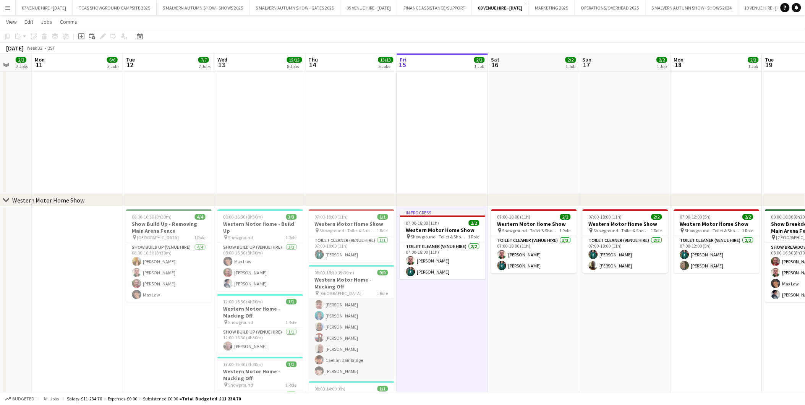
click at [332, 343] on app-card-role "Show Build Up (Venue Hire) 9/9 08:00-16:30 (8h30m) Alexander Brooks Timothy Hol…" at bounding box center [352, 321] width 86 height 115
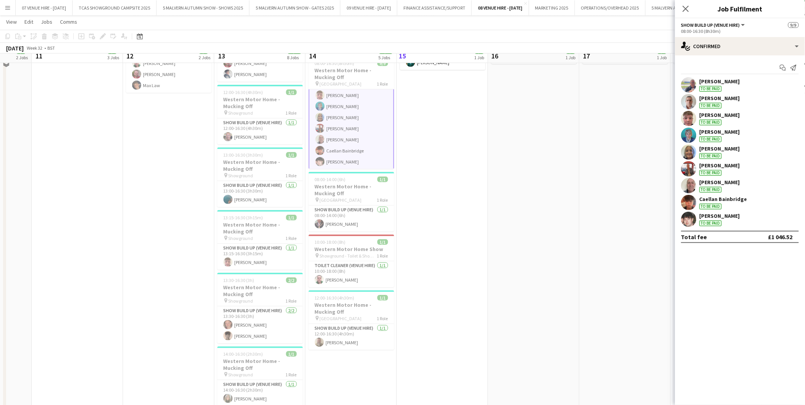
scroll to position [1161, 0]
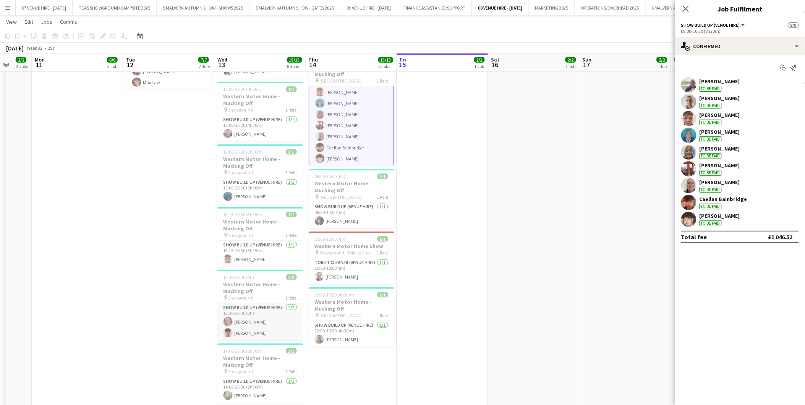
click at [250, 322] on app-card-role "Show Build Up (Venue Hire) 2/2 13:30-16:30 (3h) Amelia Alcott Reuben Alcott" at bounding box center [260, 321] width 86 height 37
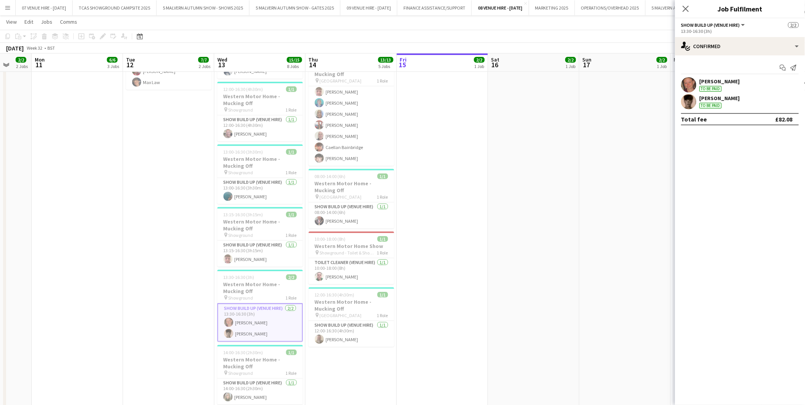
scroll to position [35, 0]
click at [447, 296] on app-date-cell "In progress 07:00-18:00 (11h) 2/2 Western Motor Home Show pin Showground - Toil…" at bounding box center [442, 208] width 91 height 428
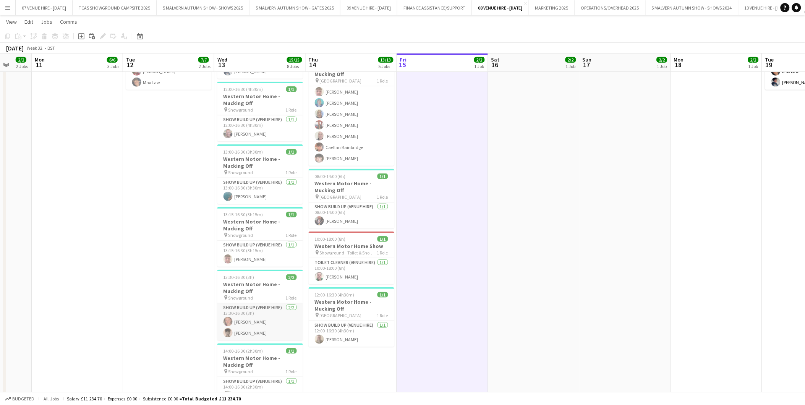
click at [235, 316] on app-card-role "Show Build Up (Venue Hire) 2/2 13:30-16:30 (3h) Amelia Alcott Reuben Alcott" at bounding box center [260, 321] width 86 height 37
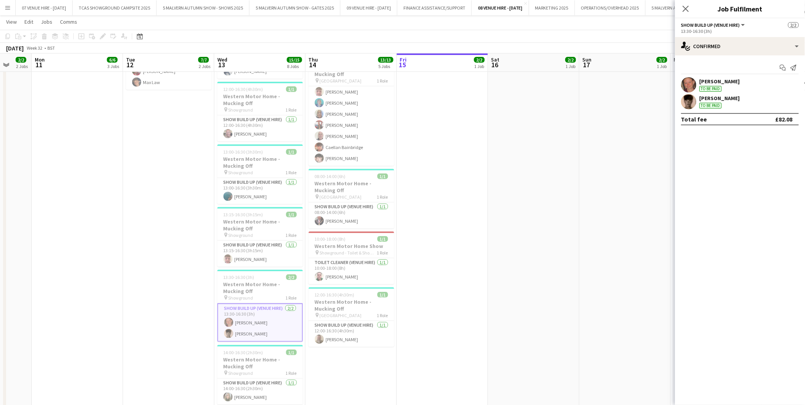
click at [691, 83] on app-user-avatar at bounding box center [688, 84] width 15 height 15
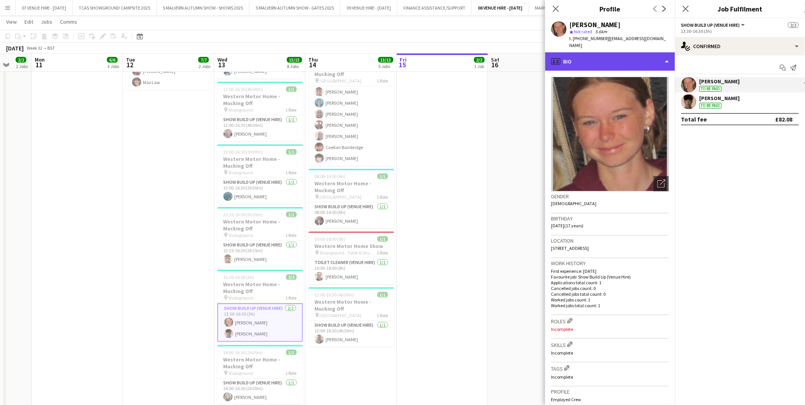
click at [635, 58] on div "profile Bio" at bounding box center [610, 61] width 130 height 18
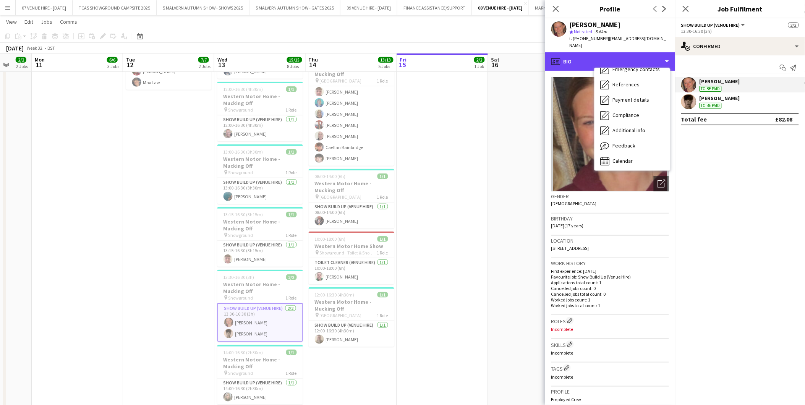
scroll to position [71, 0]
click at [691, 101] on app-user-avatar at bounding box center [688, 101] width 15 height 15
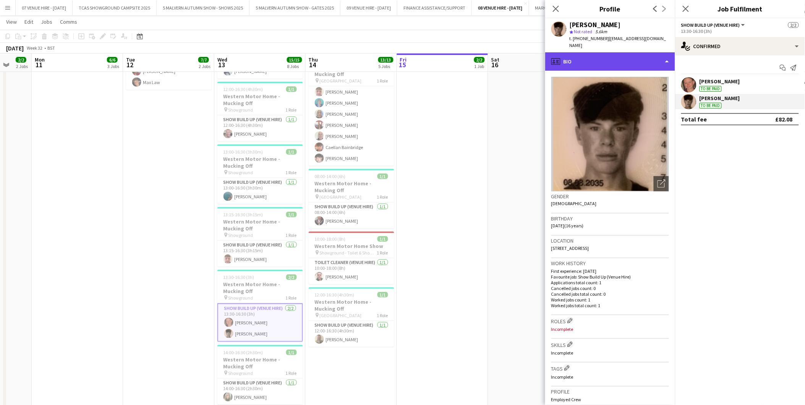
click at [632, 61] on div "profile Bio" at bounding box center [610, 61] width 130 height 18
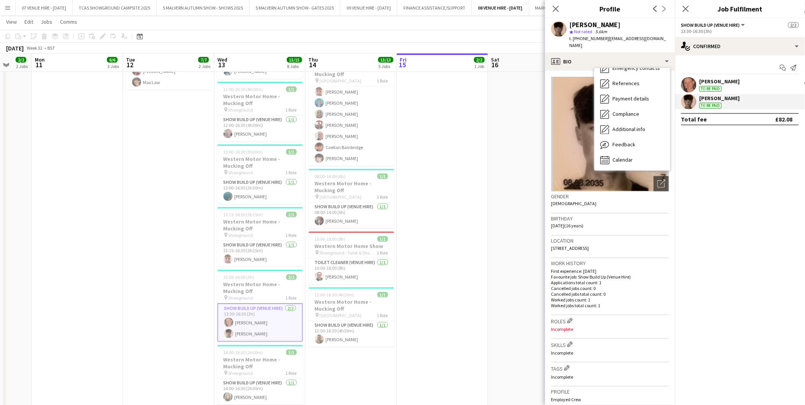
click at [491, 135] on app-date-cell "07:00-18:00 (11h) 2/2 Western Motor Home Show pin Showground - Toilet & Showers…" at bounding box center [533, 208] width 91 height 428
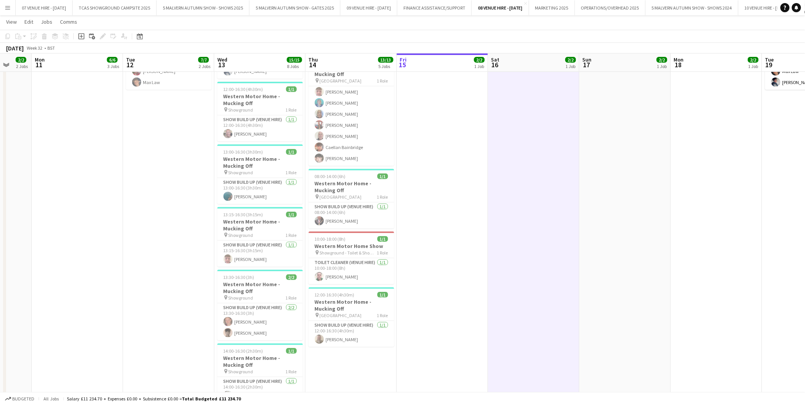
click at [434, 267] on app-date-cell "In progress 07:00-18:00 (11h) 2/2 Western Motor Home Show pin Showground - Toil…" at bounding box center [442, 208] width 91 height 428
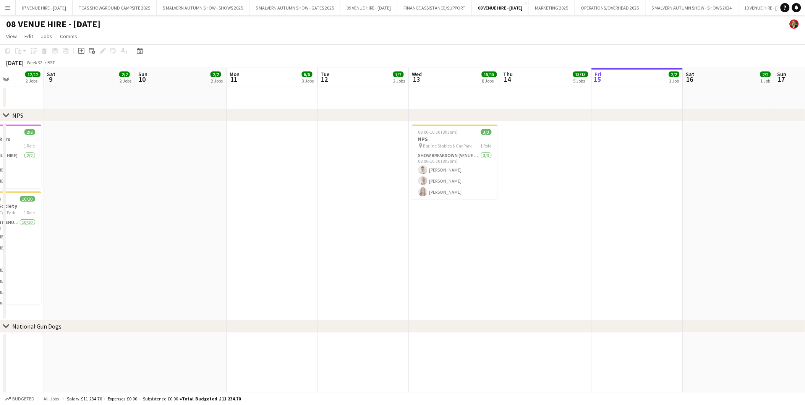
scroll to position [0, 228]
drag, startPoint x: 228, startPoint y: 150, endPoint x: 424, endPoint y: 144, distance: 196.5
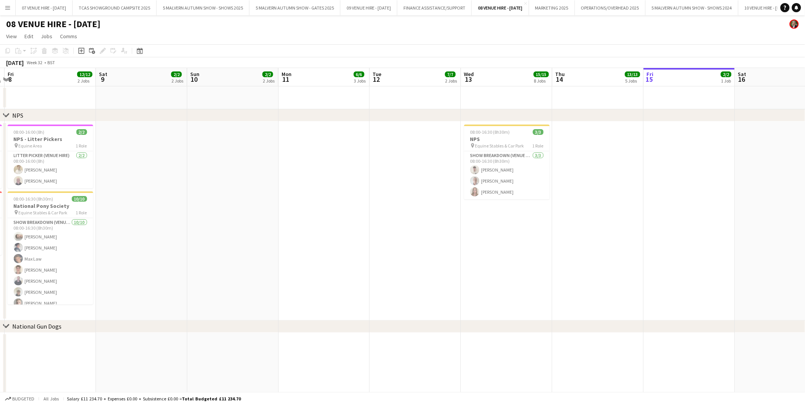
scroll to position [0, 177]
drag, startPoint x: 321, startPoint y: 154, endPoint x: 373, endPoint y: 152, distance: 51.6
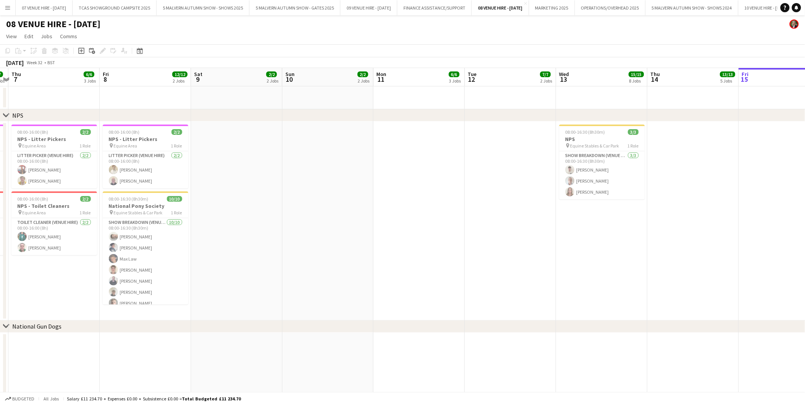
drag, startPoint x: 260, startPoint y: 163, endPoint x: 354, endPoint y: 158, distance: 94.5
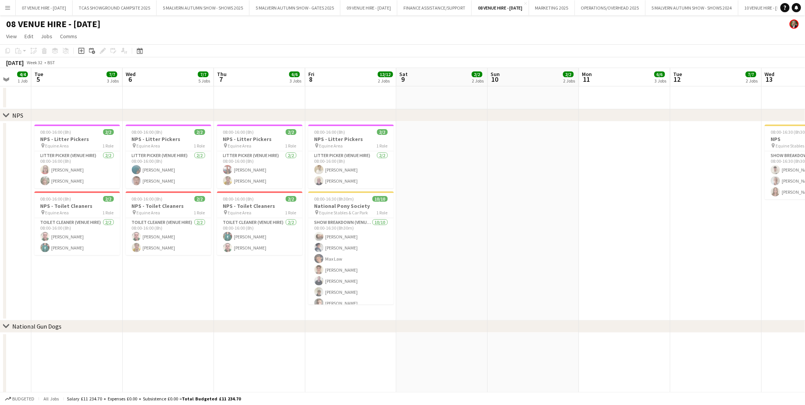
scroll to position [0, 243]
drag, startPoint x: 304, startPoint y: 159, endPoint x: 509, endPoint y: 167, distance: 205.6
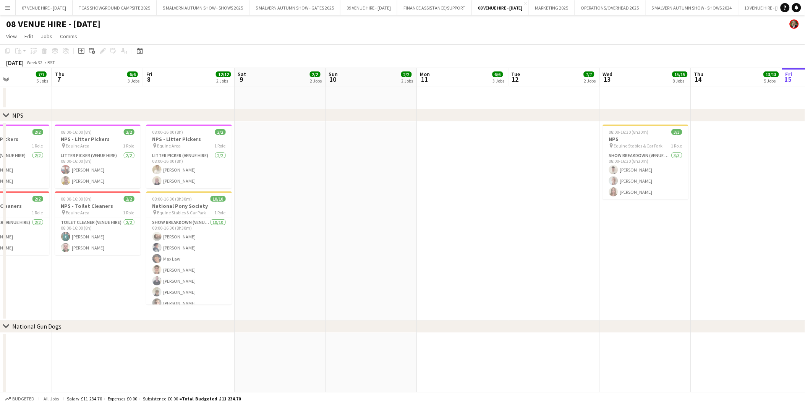
scroll to position [0, 231]
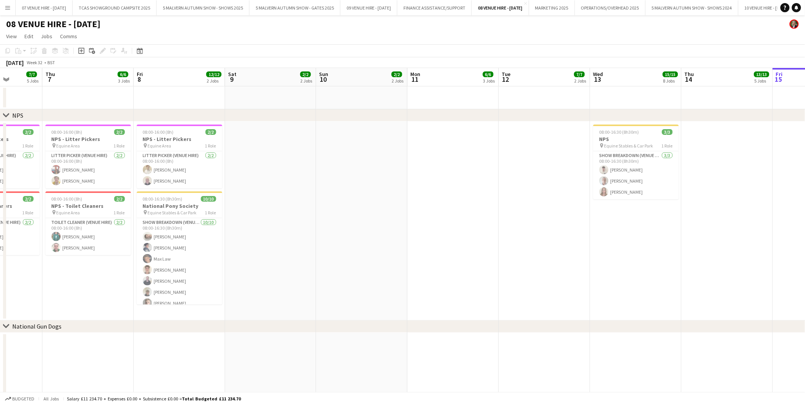
drag, startPoint x: 651, startPoint y: 155, endPoint x: 479, endPoint y: 158, distance: 171.6
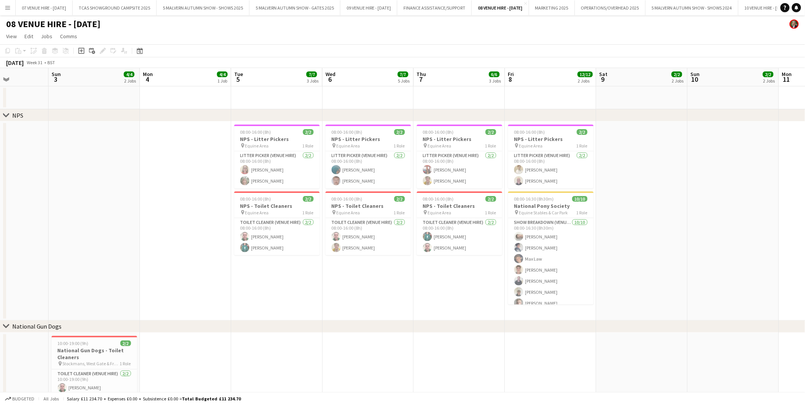
scroll to position [0, 191]
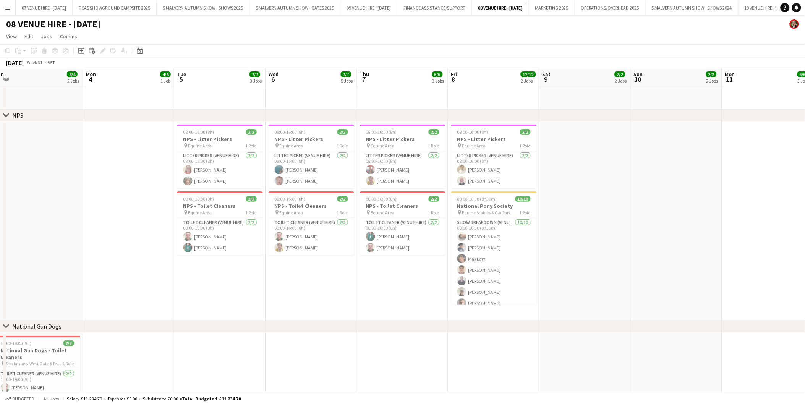
drag, startPoint x: 250, startPoint y: 165, endPoint x: 565, endPoint y: 165, distance: 314.8
click at [224, 133] on div "08:00-16:00 (8h) 2/2" at bounding box center [220, 132] width 86 height 6
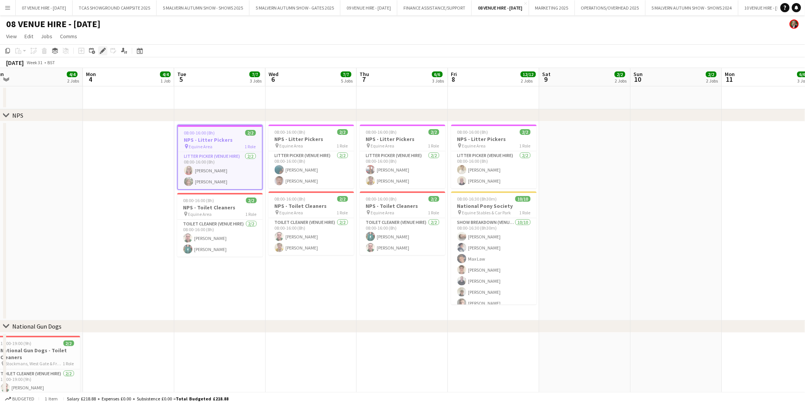
click at [102, 50] on icon at bounding box center [102, 51] width 4 height 4
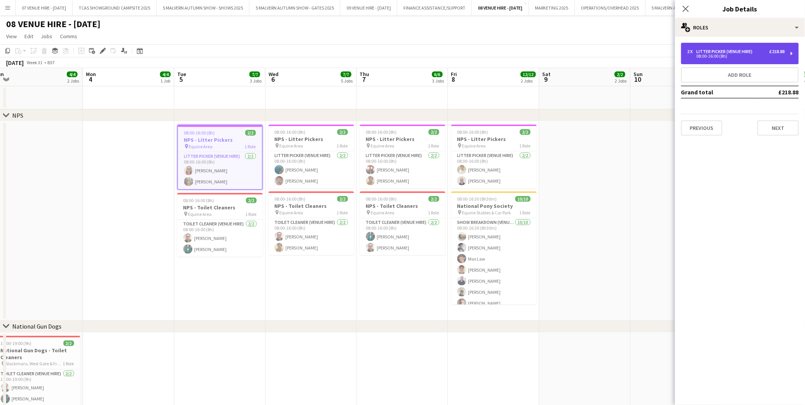
click at [714, 43] on div "2 x Litter Picker (Venue Hire) £218.88 08:00-16:00 (8h)" at bounding box center [740, 53] width 118 height 21
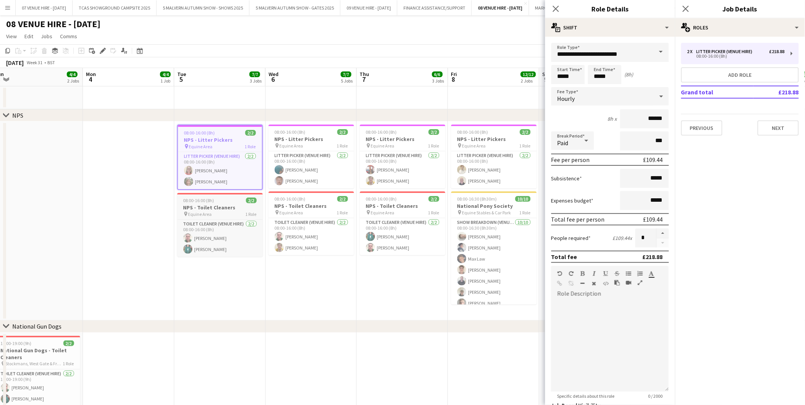
click at [207, 202] on span "08:00-16:00 (8h)" at bounding box center [198, 200] width 31 height 6
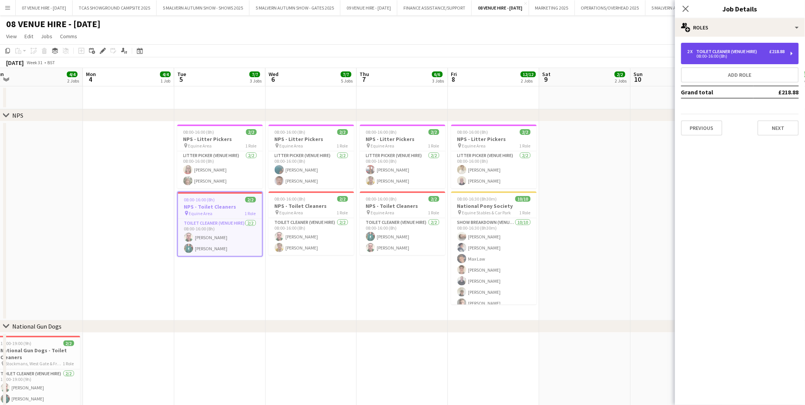
click at [704, 52] on div "Toilet Cleaner (Venue Hire)" at bounding box center [728, 51] width 64 height 5
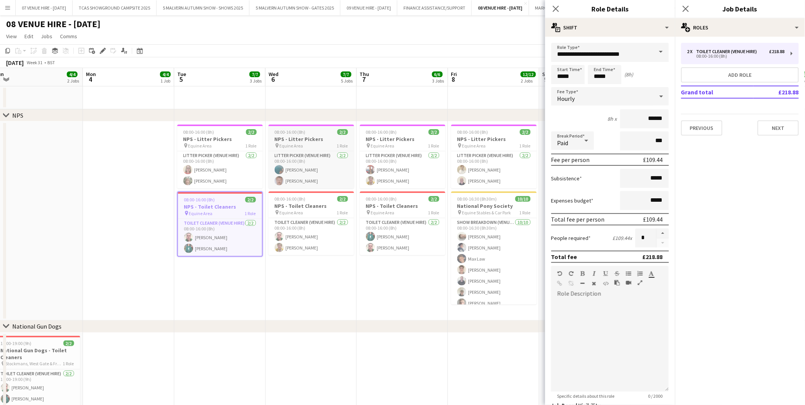
click at [314, 132] on div "08:00-16:00 (8h) 2/2" at bounding box center [312, 132] width 86 height 6
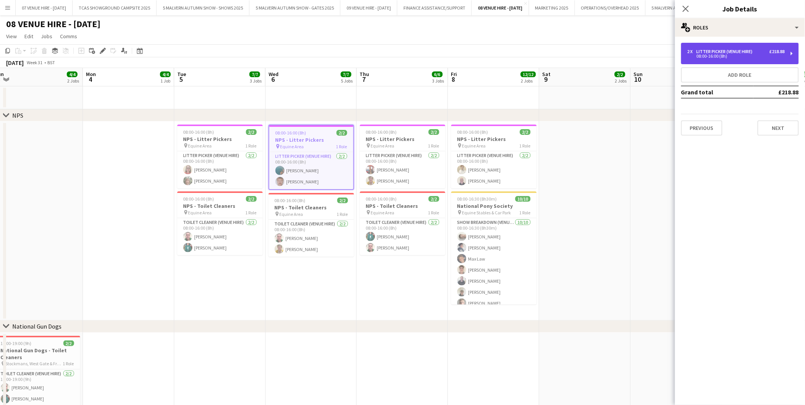
click at [711, 63] on div "2 x Litter Picker (Venue Hire) £218.88 08:00-16:00 (8h)" at bounding box center [740, 53] width 118 height 21
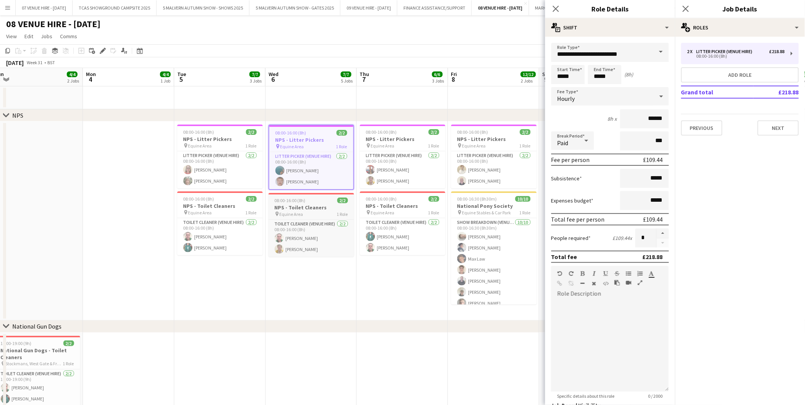
click at [306, 204] on h3 "NPS - Toilet Cleaners" at bounding box center [312, 207] width 86 height 7
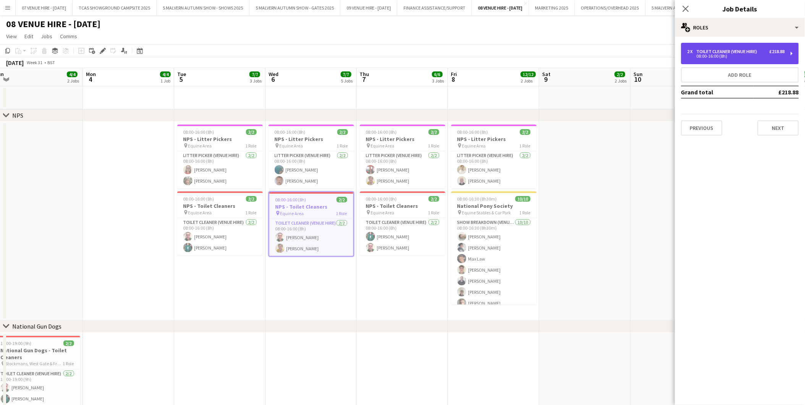
click at [725, 59] on div "2 x Toilet Cleaner (Venue Hire) £218.88 08:00-16:00 (8h)" at bounding box center [740, 53] width 118 height 21
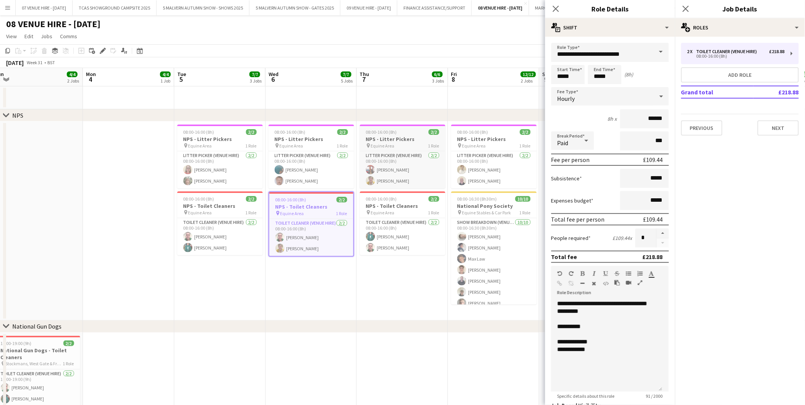
click at [405, 138] on h3 "NPS - Litter Pickers" at bounding box center [403, 139] width 86 height 7
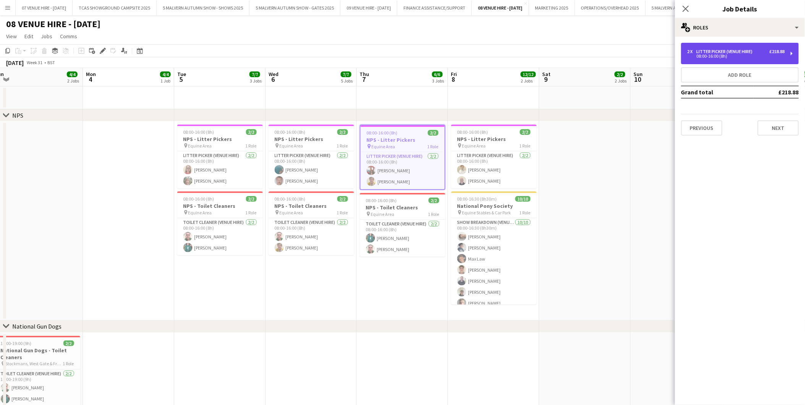
click at [749, 58] on div "2 x Litter Picker (Venue Hire) £218.88 08:00-16:00 (8h)" at bounding box center [740, 53] width 118 height 21
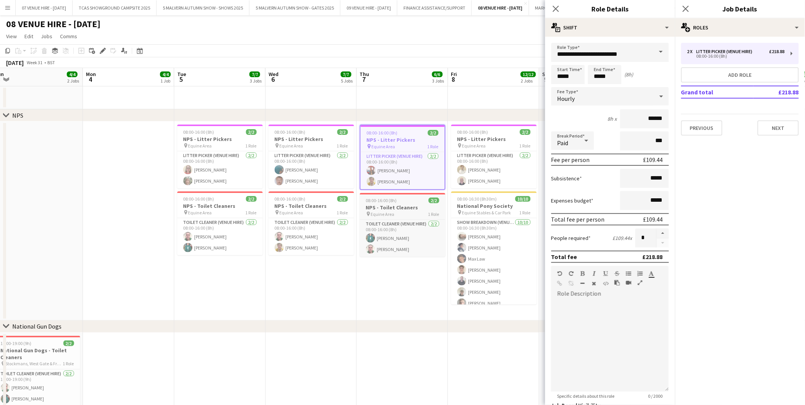
click at [400, 209] on h3 "NPS - Toilet Cleaners" at bounding box center [403, 207] width 86 height 7
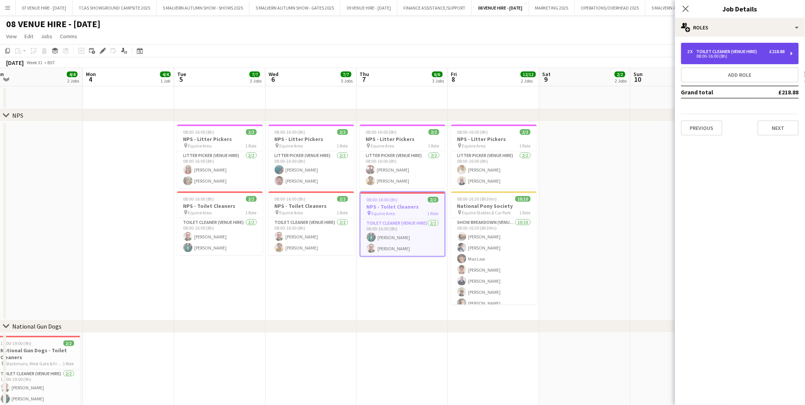
click at [741, 52] on div "Toilet Cleaner (Venue Hire)" at bounding box center [728, 51] width 64 height 5
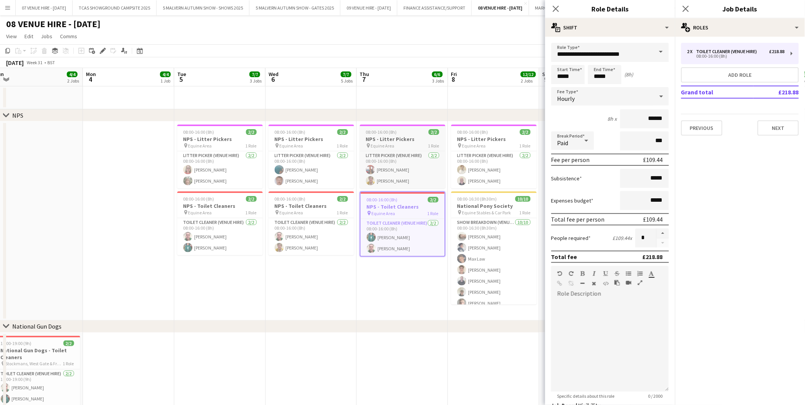
click at [415, 141] on h3 "NPS - Litter Pickers" at bounding box center [403, 139] width 86 height 7
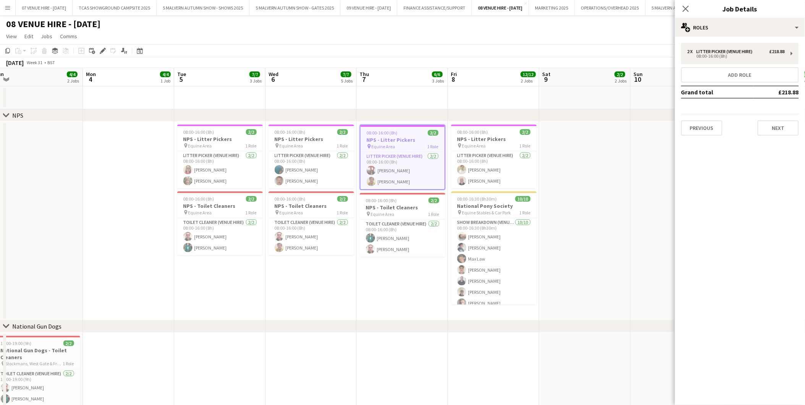
scroll to position [0, 251]
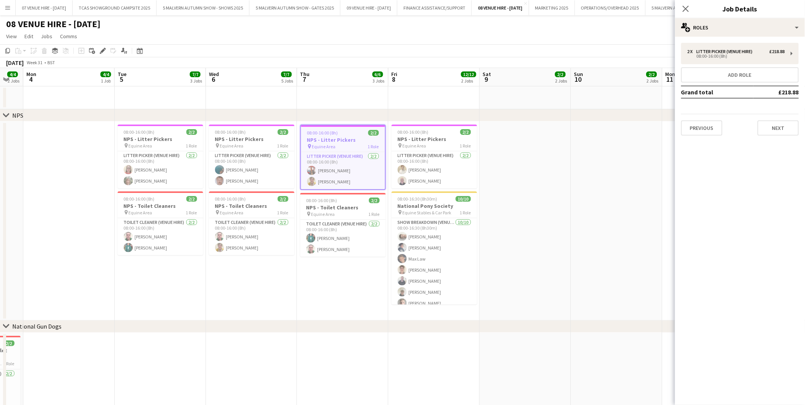
drag, startPoint x: 417, startPoint y: 139, endPoint x: 357, endPoint y: 142, distance: 60.0
click at [410, 134] on span "08:00-16:00 (8h)" at bounding box center [413, 132] width 31 height 6
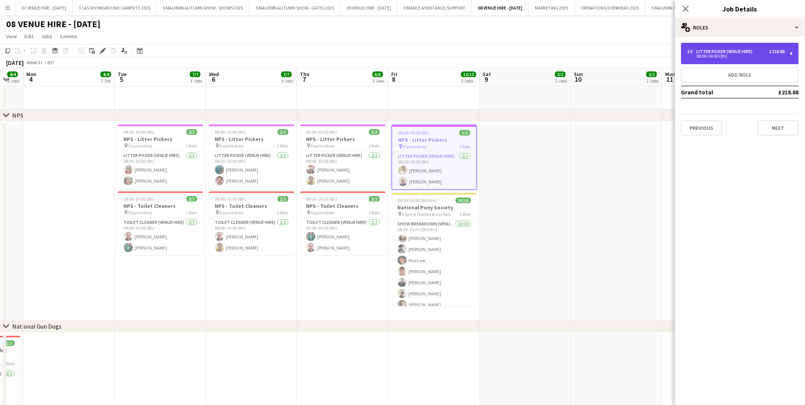
click at [728, 57] on div "08:00-16:00 (8h)" at bounding box center [735, 56] width 97 height 4
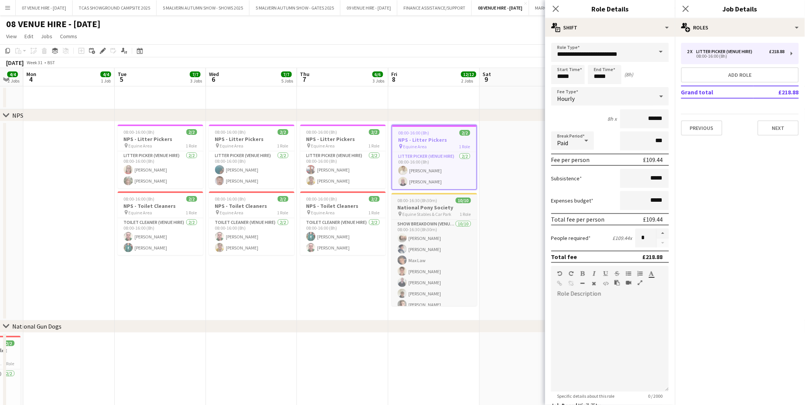
click at [430, 204] on h3 "National Pony Society" at bounding box center [435, 207] width 86 height 7
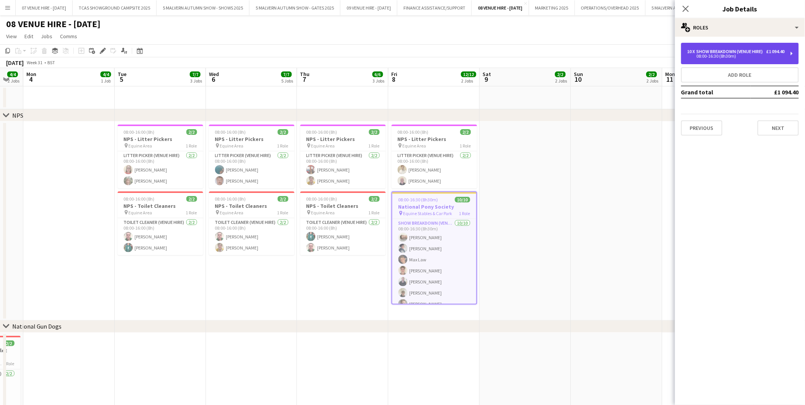
click at [751, 64] on div "10 x Show Breakdown (Venue Hire) £1 094.40 08:00-16:30 (8h30m)" at bounding box center [740, 53] width 118 height 21
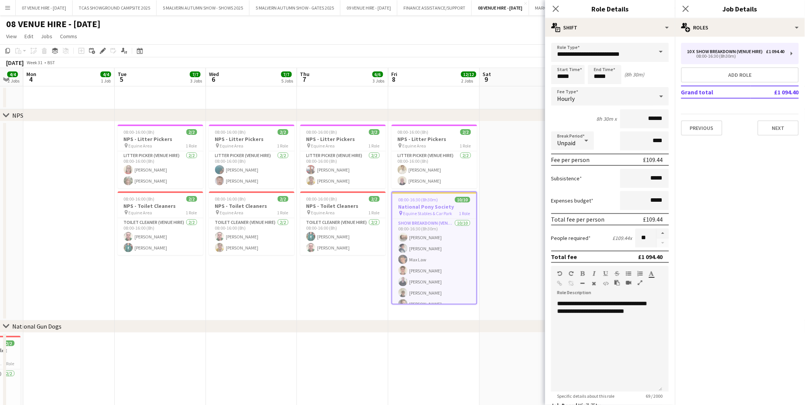
click at [586, 141] on icon at bounding box center [586, 140] width 9 height 15
click at [566, 161] on span "Paid" at bounding box center [573, 160] width 31 height 7
drag, startPoint x: 643, startPoint y: 139, endPoint x: 692, endPoint y: 135, distance: 49.5
type input "***"
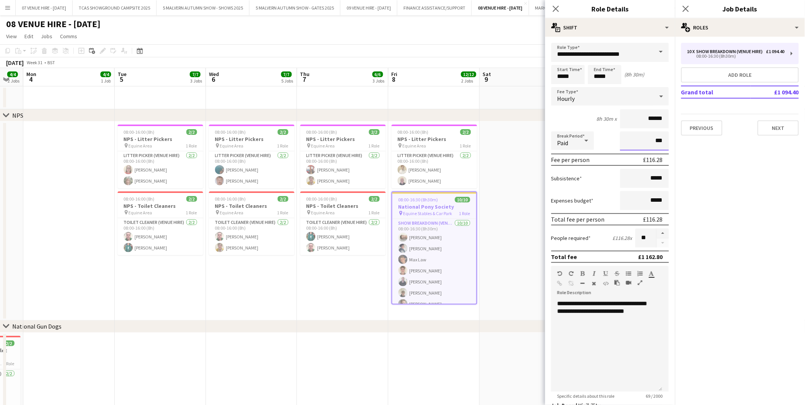
type input "***"
click at [498, 189] on app-date-cell at bounding box center [525, 220] width 91 height 199
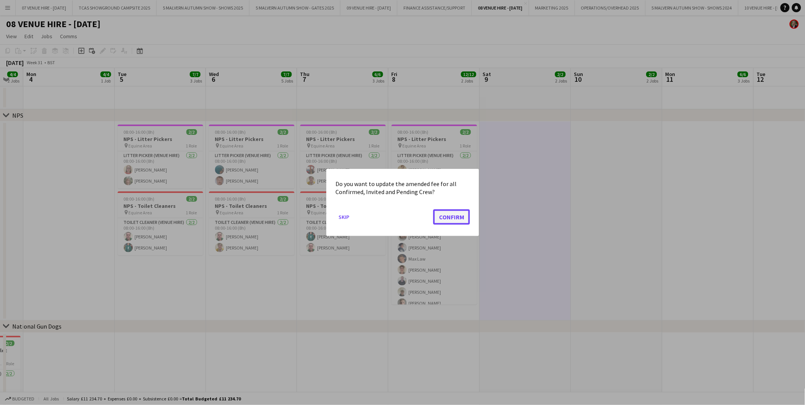
click at [452, 220] on button "Confirm" at bounding box center [451, 216] width 37 height 15
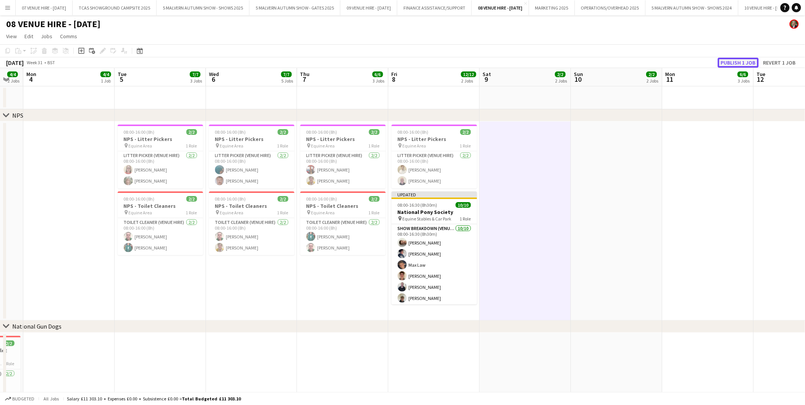
click at [727, 63] on button "Publish 1 job" at bounding box center [738, 63] width 41 height 10
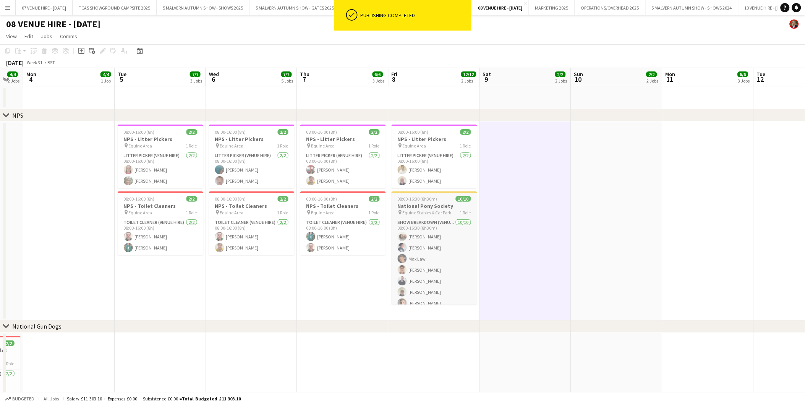
click at [429, 206] on h3 "National Pony Society" at bounding box center [435, 205] width 86 height 7
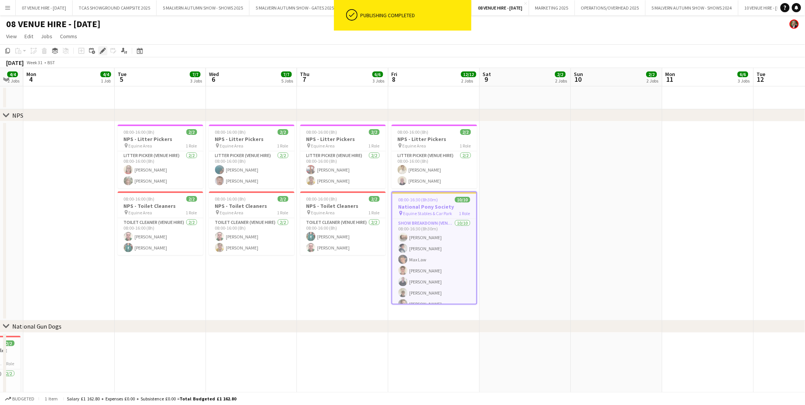
click at [102, 49] on icon "Edit" at bounding box center [103, 51] width 6 height 6
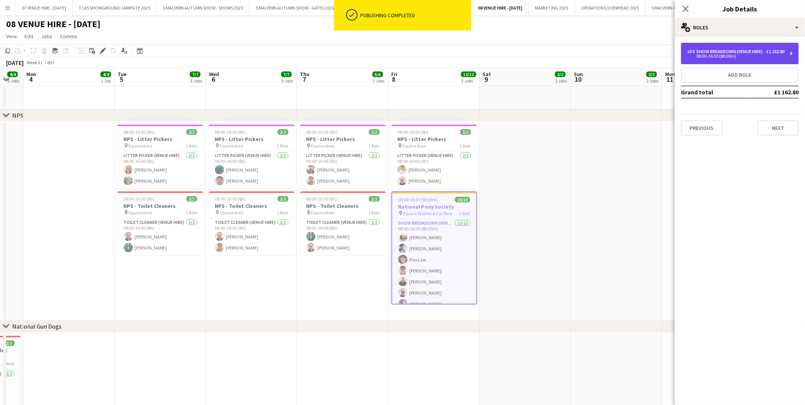
click at [734, 58] on div "08:00-16:30 (8h30m)" at bounding box center [735, 56] width 97 height 4
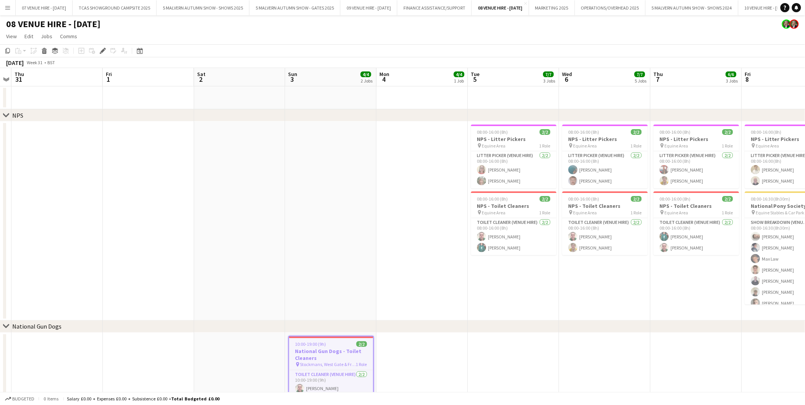
click at [9, 5] on app-icon "Menu" at bounding box center [8, 8] width 6 height 6
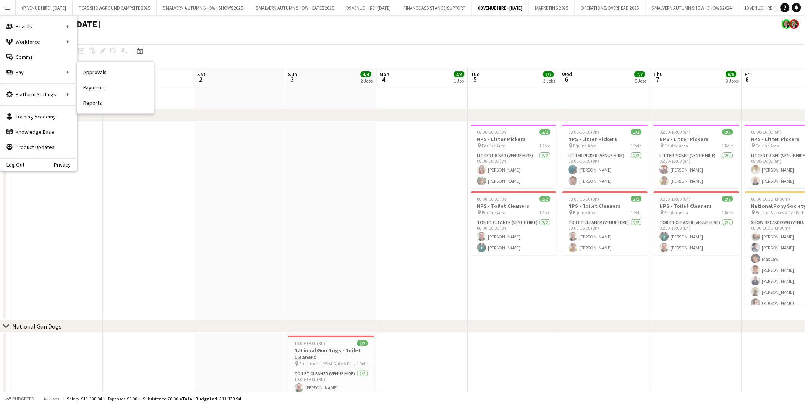
click at [91, 84] on link "Payments" at bounding box center [115, 87] width 76 height 15
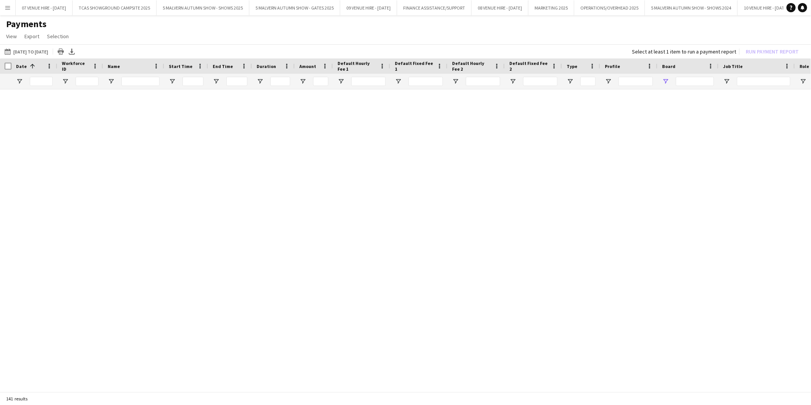
type input "**********"
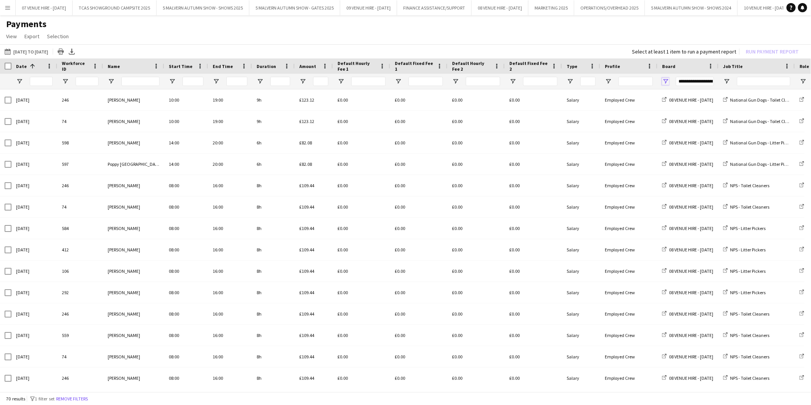
click at [667, 80] on span "Open Filter Menu" at bounding box center [665, 81] width 7 height 7
click at [734, 29] on h1 "Payments" at bounding box center [405, 23] width 811 height 11
click at [727, 82] on span "Open Filter Menu" at bounding box center [727, 81] width 7 height 7
type input "***"
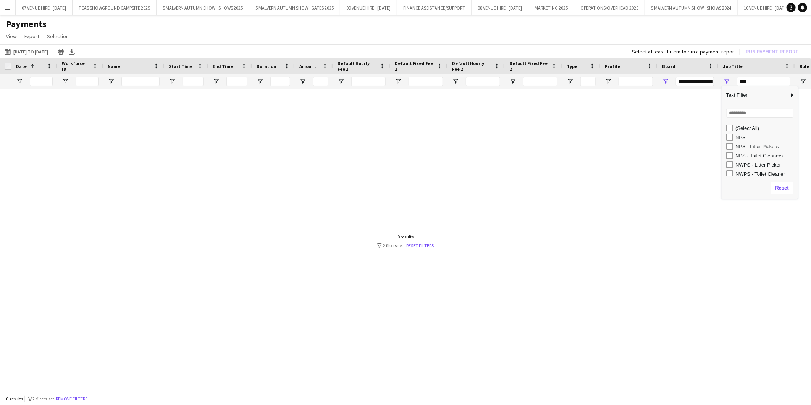
type input "***"
type input "**********"
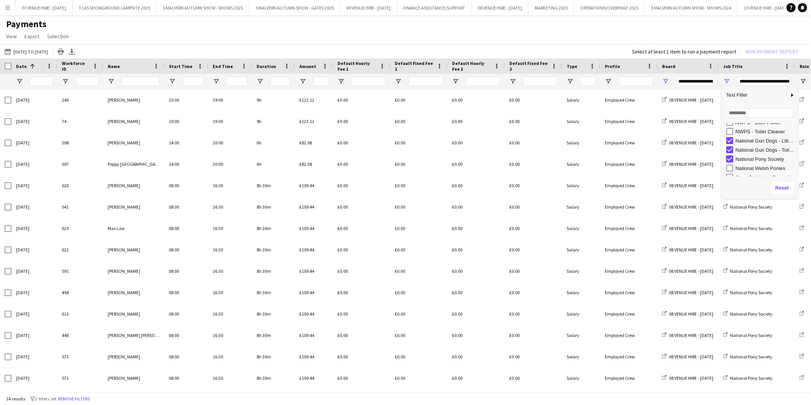
type input "**********"
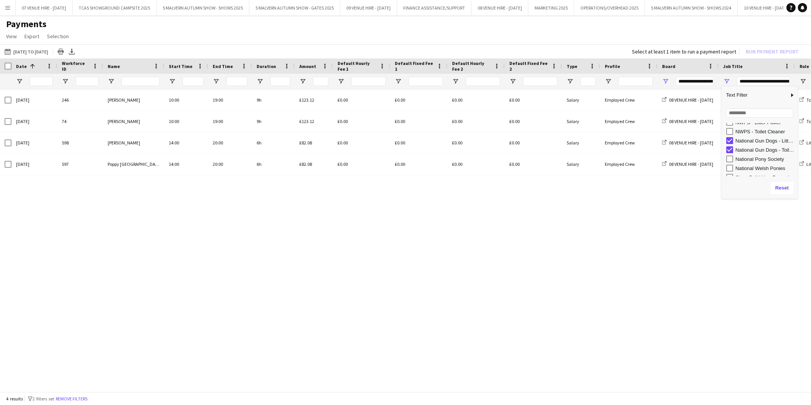
click at [225, 26] on h1 "Payments" at bounding box center [405, 23] width 811 height 11
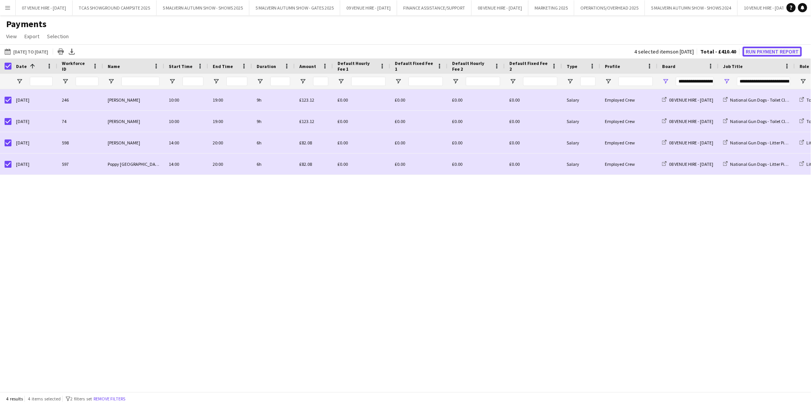
click at [755, 49] on button "Run Payment Report" at bounding box center [772, 52] width 59 height 10
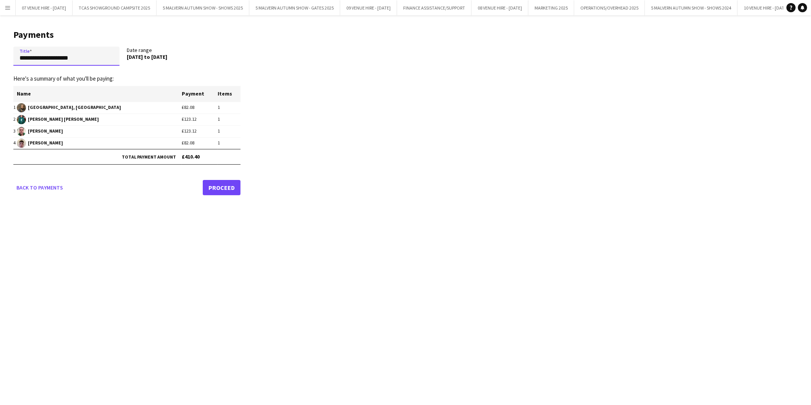
drag, startPoint x: 87, startPoint y: 62, endPoint x: 3, endPoint y: 57, distance: 83.9
click at [8, 60] on main "**********" at bounding box center [124, 110] width 248 height 191
drag, startPoint x: 68, startPoint y: 56, endPoint x: 121, endPoint y: 62, distance: 53.4
click at [121, 62] on app-form-group "**********" at bounding box center [70, 56] width 114 height 19
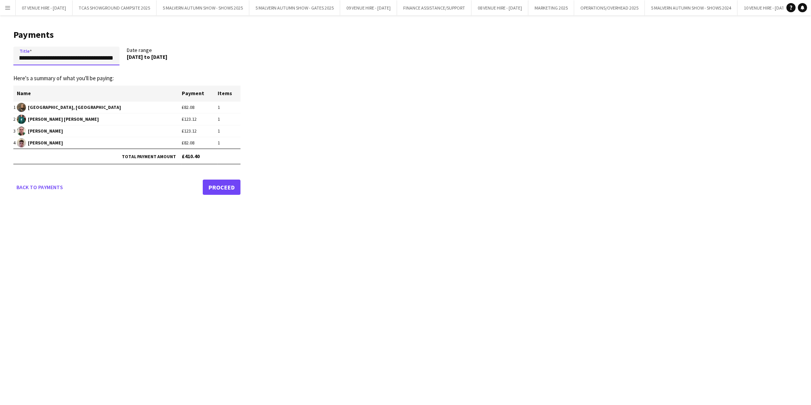
click at [118, 62] on input "**********" at bounding box center [66, 56] width 106 height 19
drag, startPoint x: 65, startPoint y: 58, endPoint x: 120, endPoint y: 60, distance: 54.7
click at [120, 60] on app-form-group "**********" at bounding box center [70, 56] width 114 height 19
type input "**********"
click at [214, 185] on link "Proceed" at bounding box center [222, 187] width 38 height 15
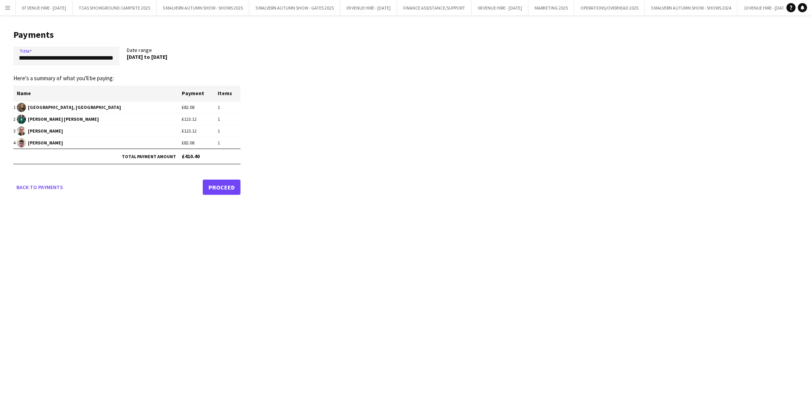
scroll to position [0, 0]
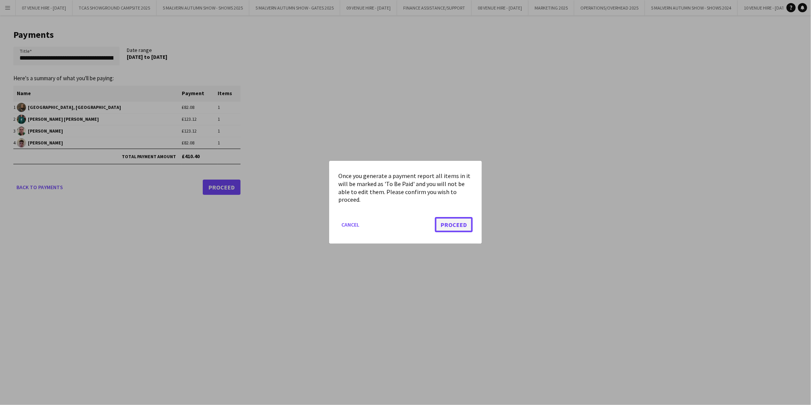
click at [445, 223] on button "Proceed" at bounding box center [454, 224] width 38 height 15
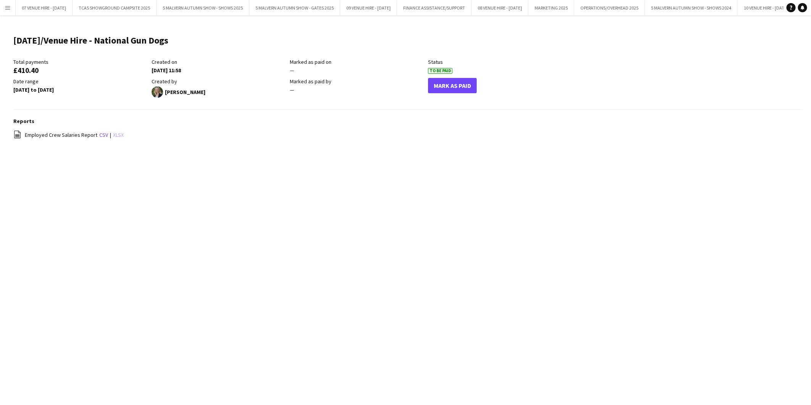
click at [118, 131] on link "xlsx" at bounding box center [118, 134] width 11 height 7
click at [494, 164] on main "2025 August/Venue Hire - National Gun Dogs Edit this field Total payments £410.…" at bounding box center [405, 90] width 811 height 151
click at [6, 8] on app-icon "Menu" at bounding box center [8, 8] width 6 height 6
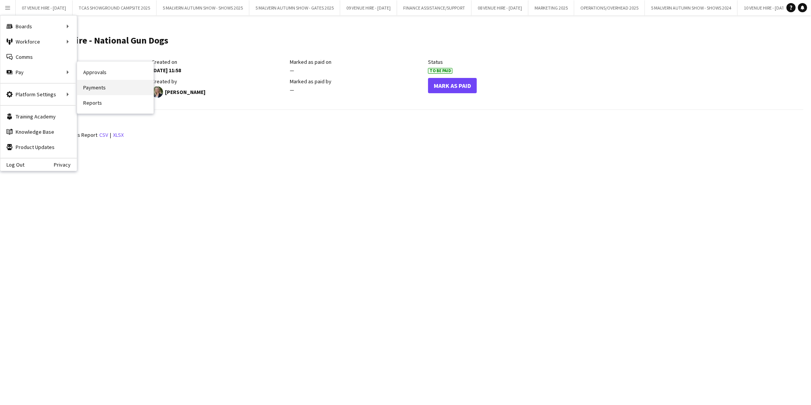
click at [102, 85] on link "Payments" at bounding box center [115, 87] width 76 height 15
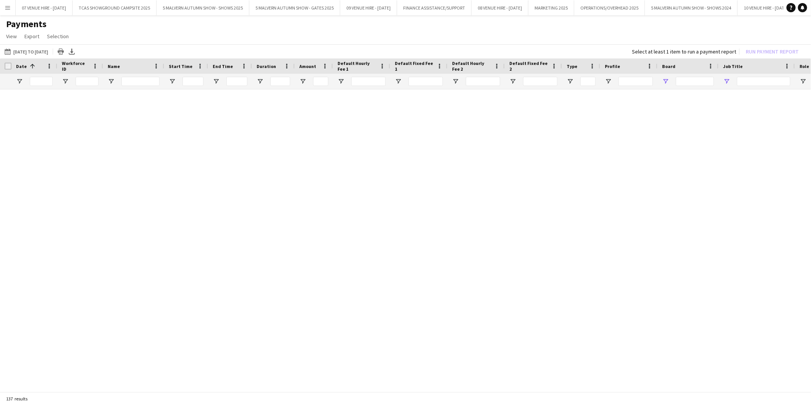
type input "**********"
type input "***"
click at [431, 244] on link "Reset filters" at bounding box center [421, 246] width 28 height 6
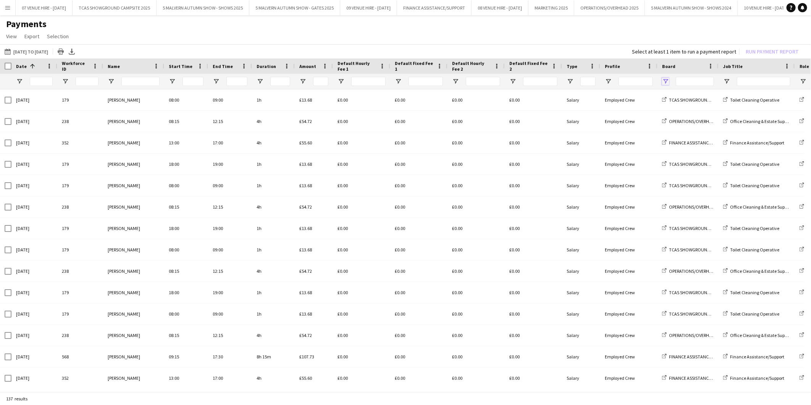
click at [664, 81] on span "Open Filter Menu" at bounding box center [665, 81] width 7 height 7
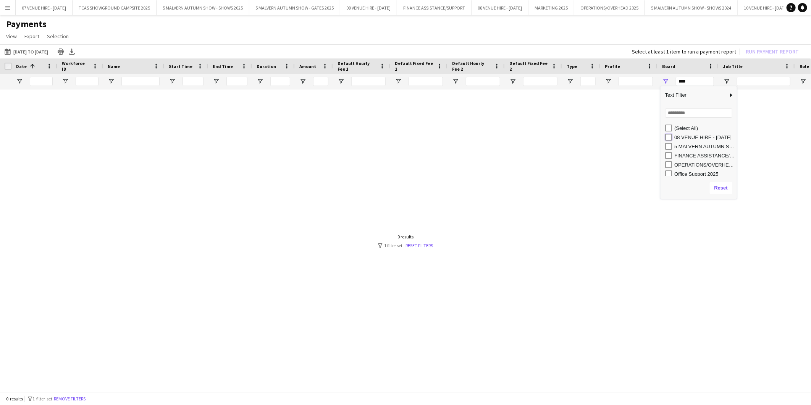
type input "**********"
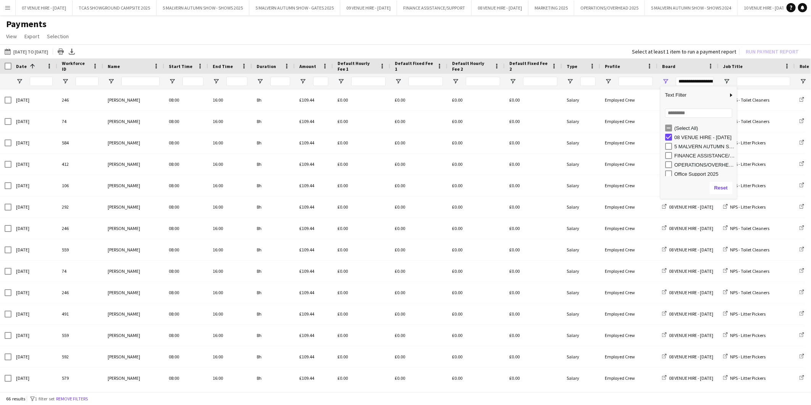
click at [634, 31] on app-page-menu "View Customise view Customise filters Reset Filters Reset View Reset All Export…" at bounding box center [405, 37] width 811 height 15
click at [728, 79] on span "Open Filter Menu" at bounding box center [727, 81] width 7 height 7
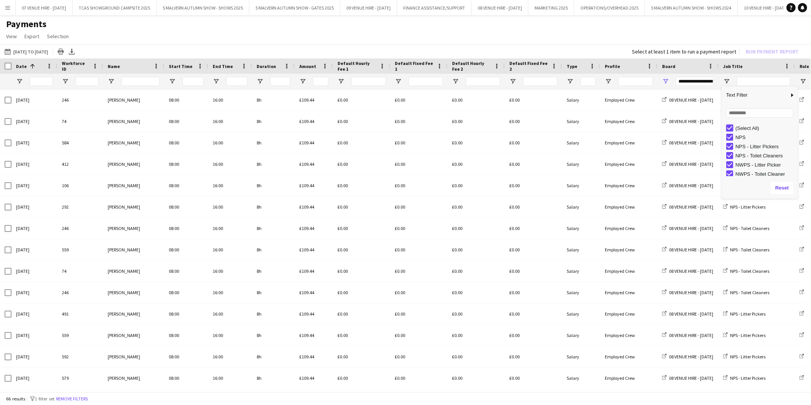
type input "***"
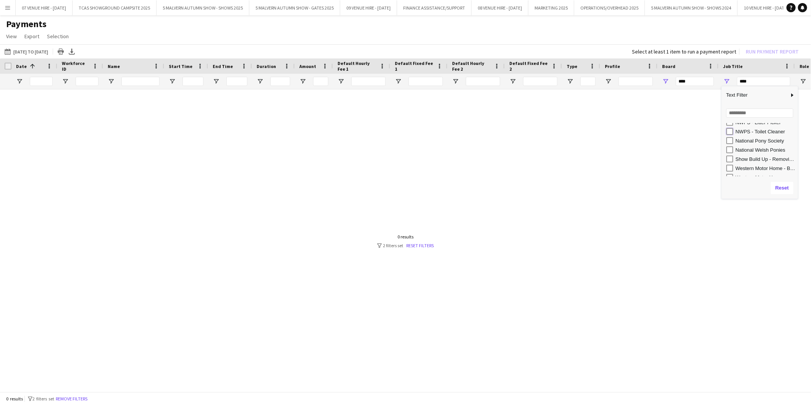
type input "**********"
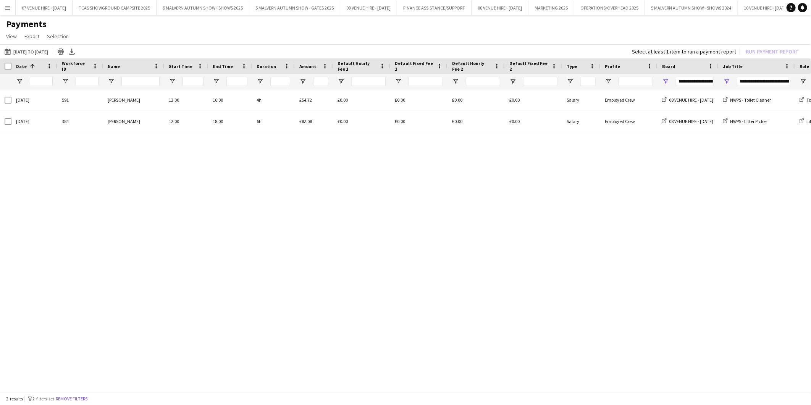
click at [545, 44] on app-page-menu "View Customise view Customise filters Reset Filters Reset View Reset All Export…" at bounding box center [405, 37] width 811 height 15
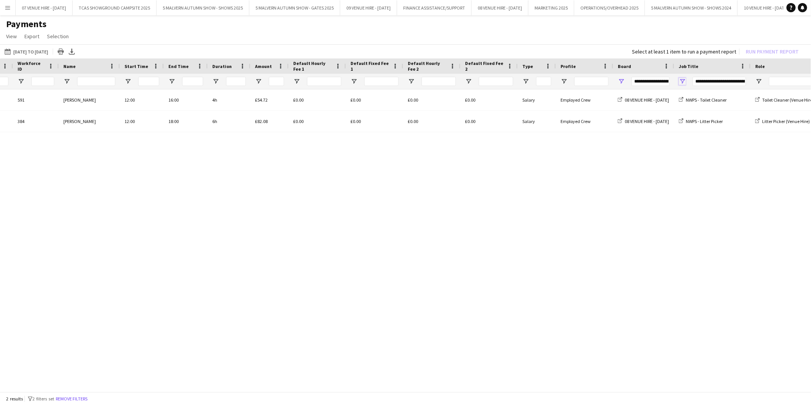
click at [680, 80] on span "Open Filter Menu" at bounding box center [682, 81] width 7 height 7
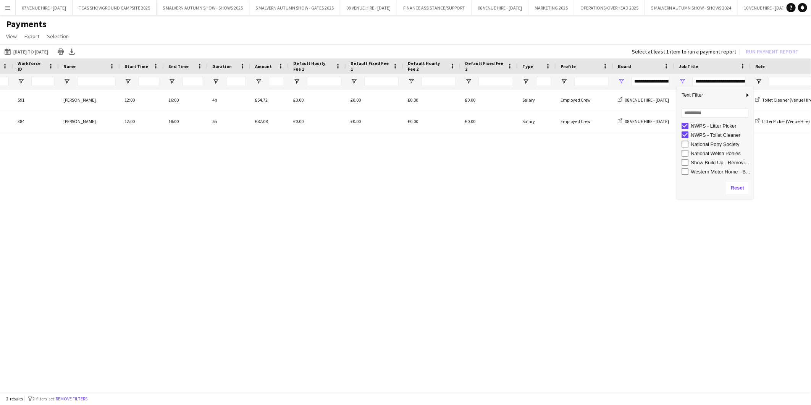
type input "**********"
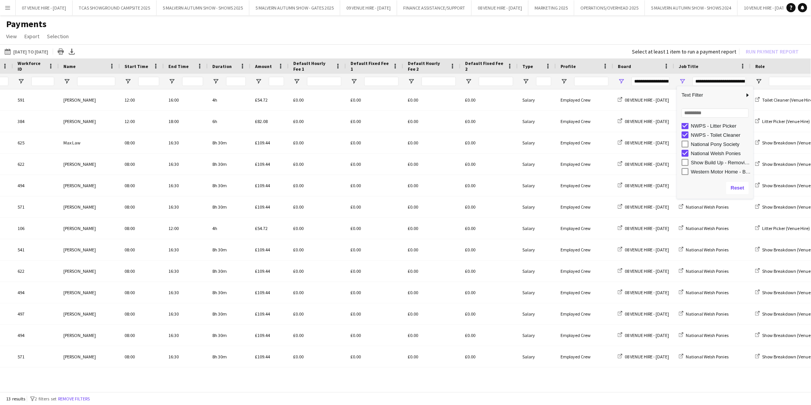
click at [330, 25] on h1 "Payments" at bounding box center [405, 23] width 811 height 11
drag, startPoint x: 468, startPoint y: 386, endPoint x: 144, endPoint y: 374, distance: 323.4
click at [210, 387] on div at bounding box center [405, 390] width 811 height 6
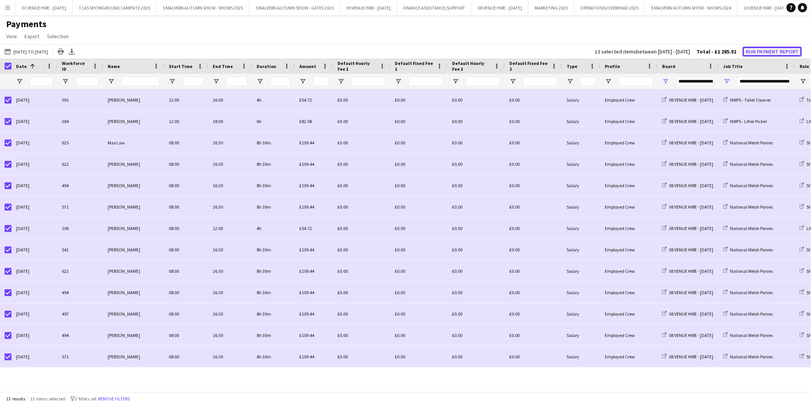
click at [764, 52] on button "Run Payment Report" at bounding box center [772, 52] width 59 height 10
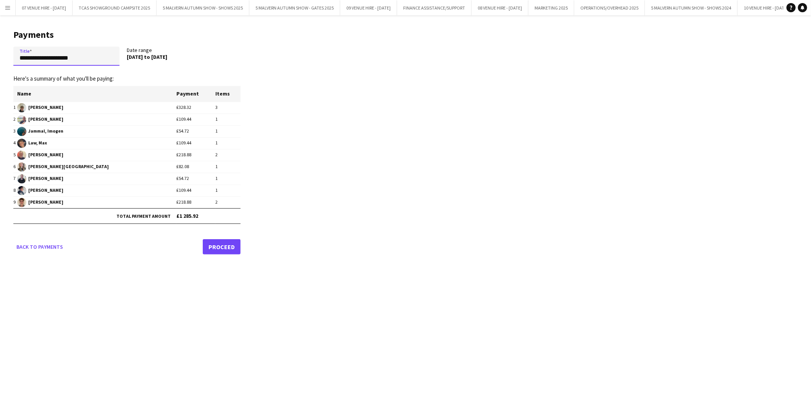
drag, startPoint x: 92, startPoint y: 57, endPoint x: 5, endPoint y: 51, distance: 86.9
click at [5, 51] on main "**********" at bounding box center [124, 140] width 248 height 251
drag, startPoint x: 115, startPoint y: 58, endPoint x: 0, endPoint y: 53, distance: 115.1
click at [0, 53] on main "**********" at bounding box center [124, 140] width 248 height 250
type input "**********"
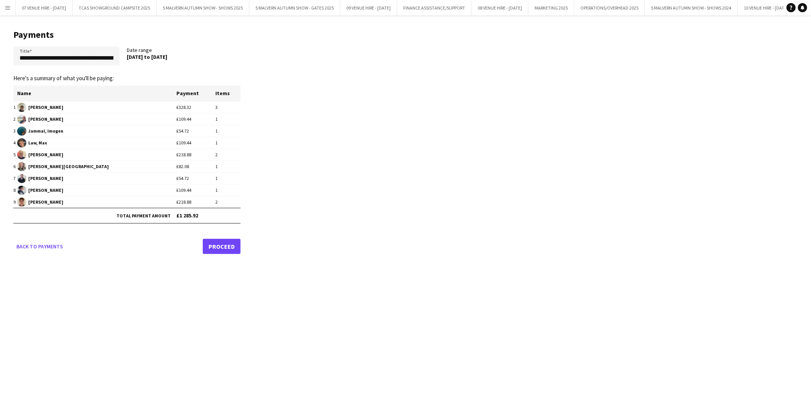
click at [226, 249] on link "Proceed" at bounding box center [222, 246] width 38 height 15
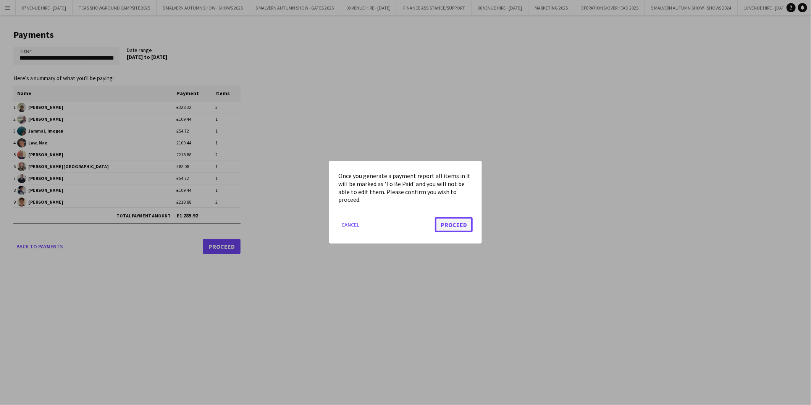
click at [463, 228] on button "Proceed" at bounding box center [454, 224] width 38 height 15
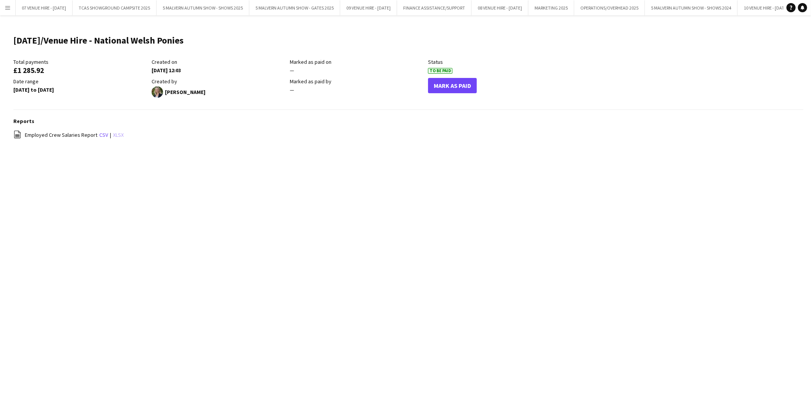
click at [118, 135] on link "xlsx" at bounding box center [118, 134] width 11 height 7
click at [393, 220] on div "Menu Boards Boards Boards All jobs Status Workforce Workforce My Workforce Recr…" at bounding box center [405, 202] width 811 height 405
click at [6, 6] on app-icon "Menu" at bounding box center [8, 8] width 6 height 6
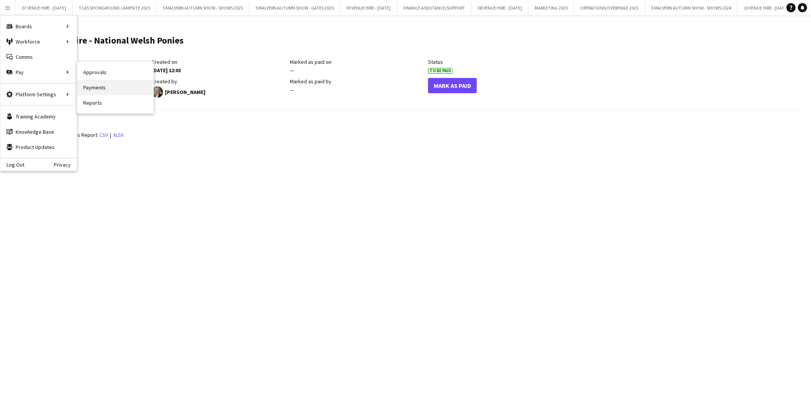
click at [95, 88] on link "Payments" at bounding box center [115, 87] width 76 height 15
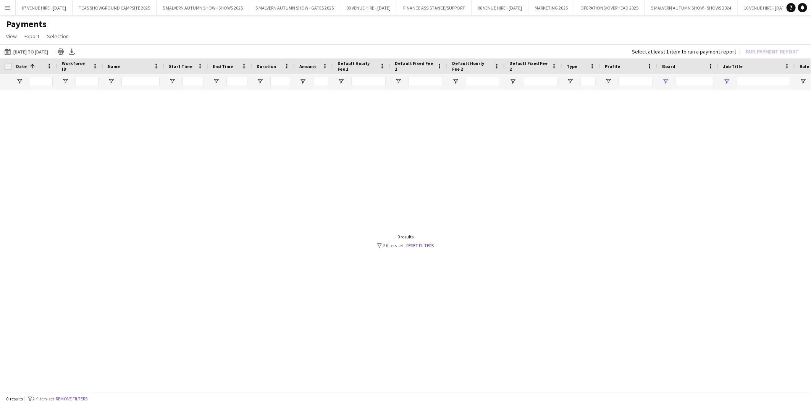
type input "**********"
type input "***"
click at [418, 246] on link "Reset filters" at bounding box center [421, 246] width 28 height 6
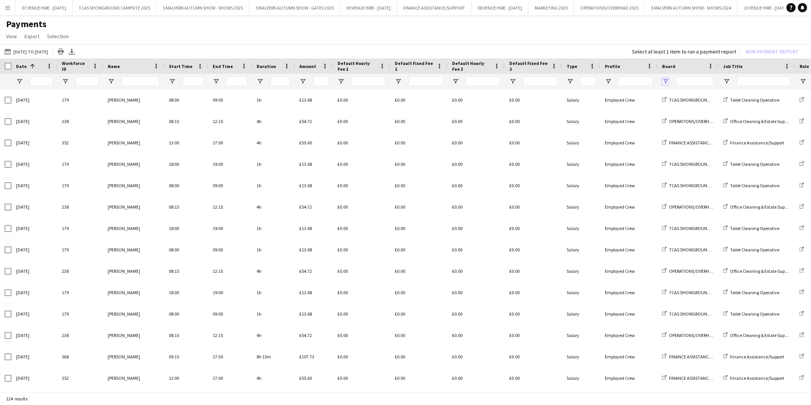
click at [665, 79] on span "Open Filter Menu" at bounding box center [665, 81] width 7 height 7
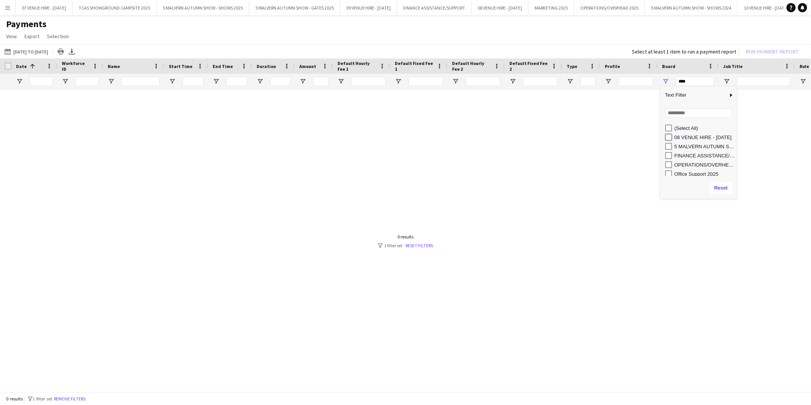
type input "**********"
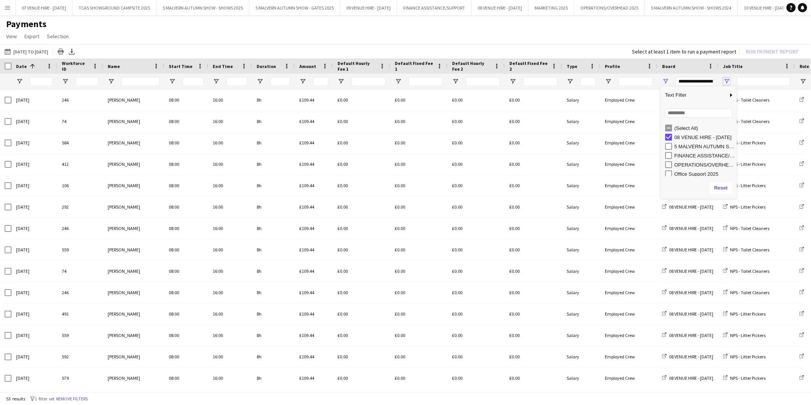
click at [728, 79] on span "Open Filter Menu" at bounding box center [727, 81] width 7 height 7
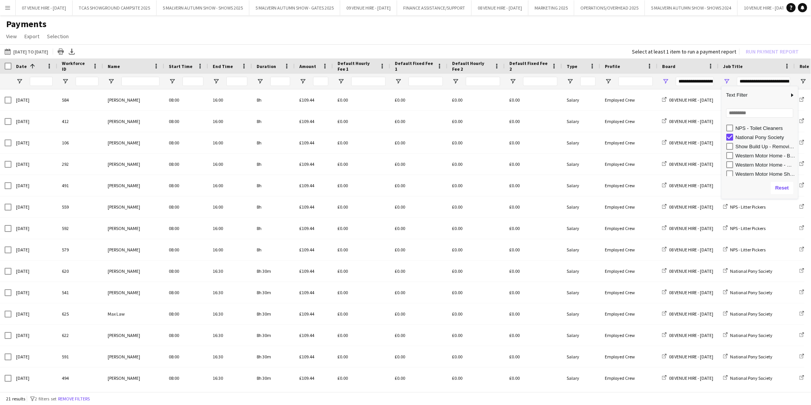
scroll to position [29, 0]
click at [660, 37] on app-page-menu "View Customise view Customise filters Reset Filters Reset View Reset All Export…" at bounding box center [405, 37] width 811 height 15
click at [726, 79] on span "Open Filter Menu" at bounding box center [727, 81] width 7 height 7
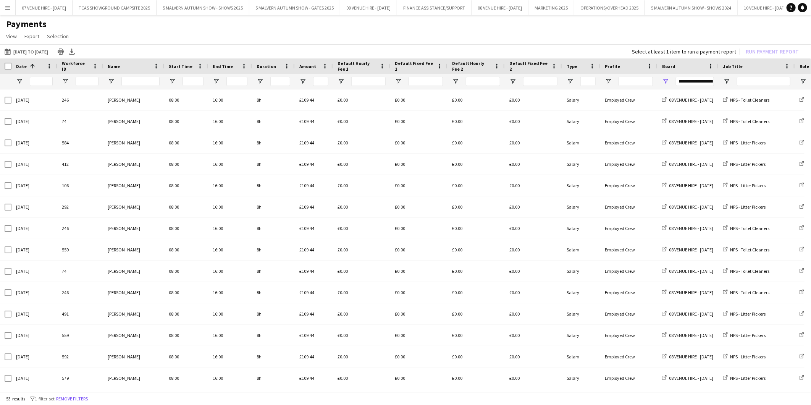
click at [502, 37] on app-page-menu "View Customise view Customise filters Reset Filters Reset View Reset All Export…" at bounding box center [405, 37] width 811 height 15
click at [725, 79] on span "Open Filter Menu" at bounding box center [727, 81] width 7 height 7
click at [733, 134] on div "NPS" at bounding box center [763, 137] width 72 height 9
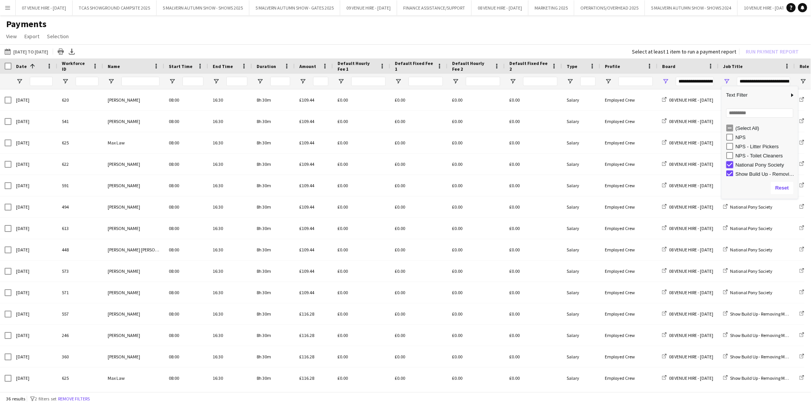
type input "**********"
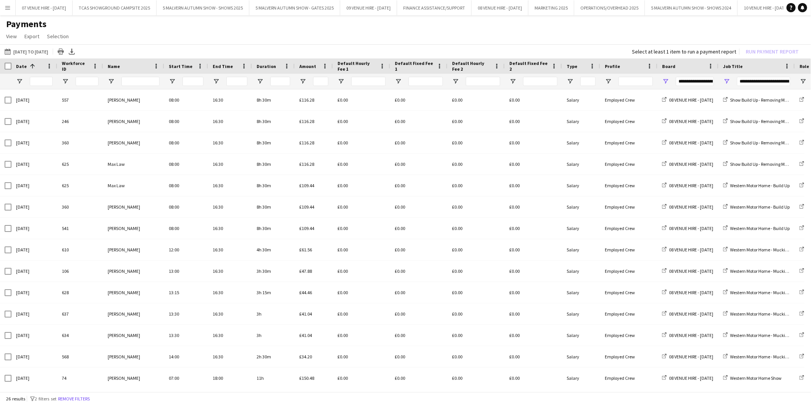
click at [700, 40] on app-page-menu "View Customise view Customise filters Reset Filters Reset View Reset All Export…" at bounding box center [405, 37] width 811 height 15
click at [697, 28] on h1 "Payments" at bounding box center [405, 23] width 811 height 11
click at [147, 28] on h1 "Payments" at bounding box center [405, 23] width 811 height 11
click at [116, 39] on app-page-menu "View Customise view Customise filters Reset Filters Reset View Reset All Export…" at bounding box center [405, 37] width 811 height 15
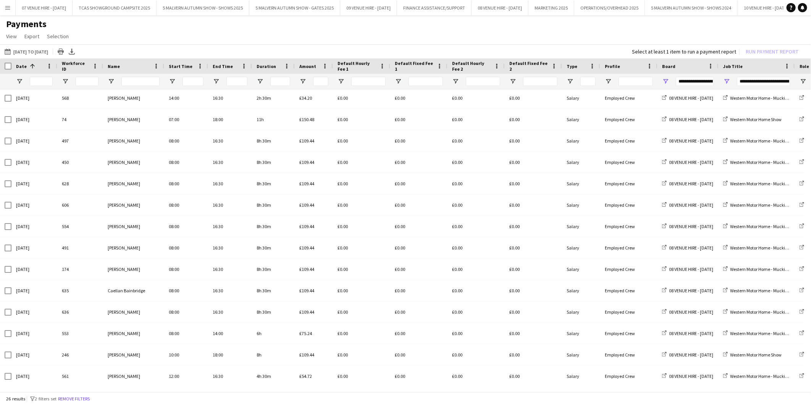
click at [7, 5] on app-icon "Menu" at bounding box center [8, 8] width 6 height 6
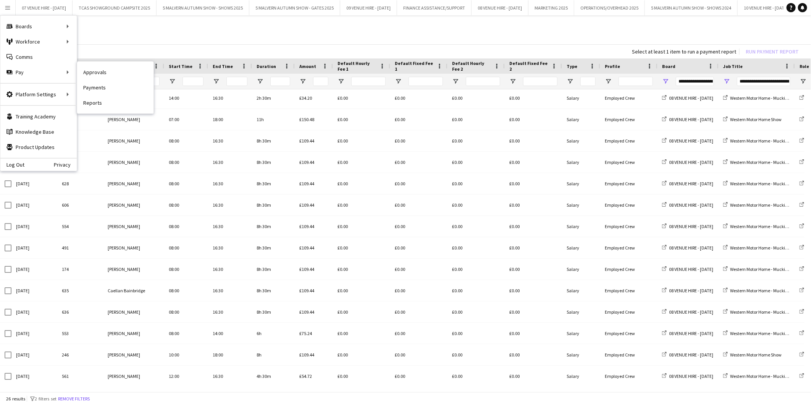
click at [104, 73] on link "Approvals" at bounding box center [115, 72] width 76 height 15
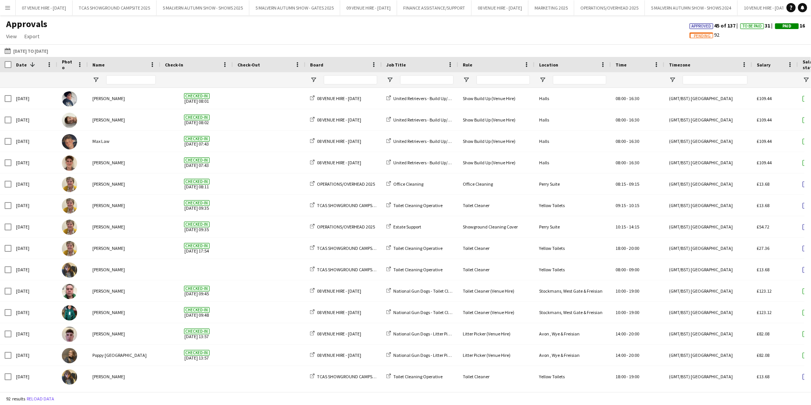
click at [9, 9] on app-icon "Menu" at bounding box center [8, 8] width 6 height 6
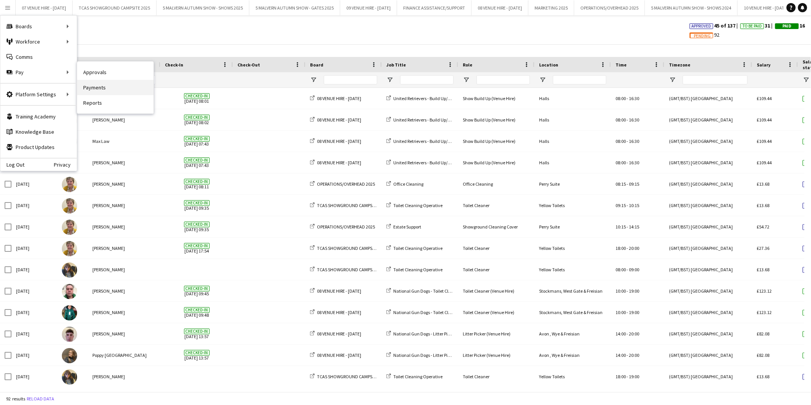
click at [93, 86] on link "Payments" at bounding box center [115, 87] width 76 height 15
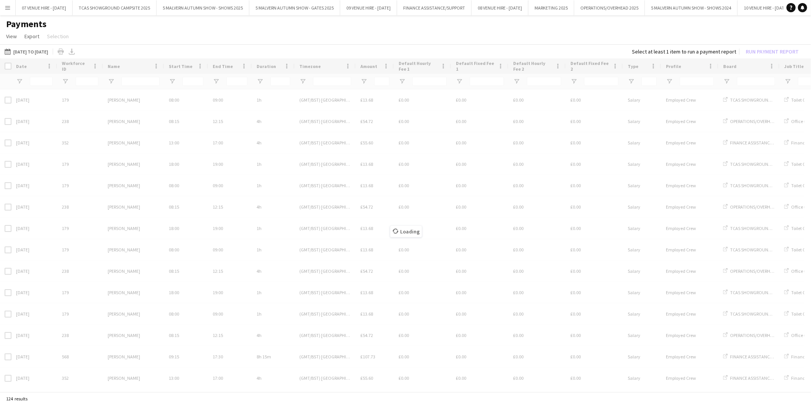
type input "**********"
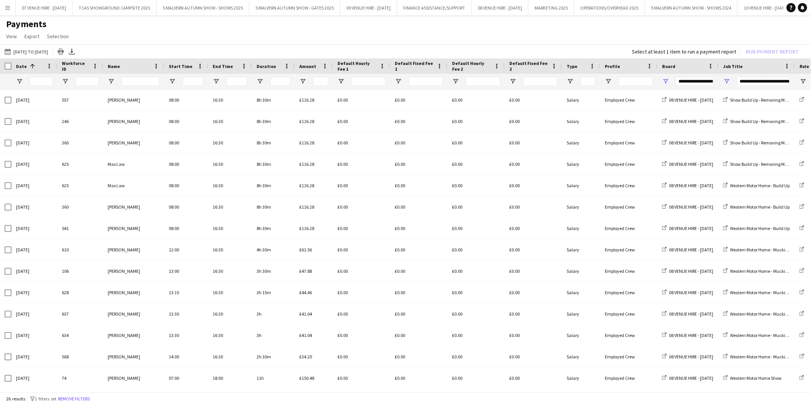
type input "**********"
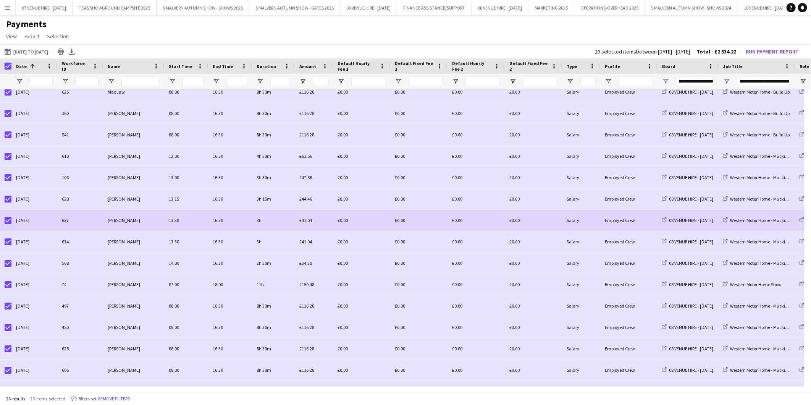
scroll to position [6, 0]
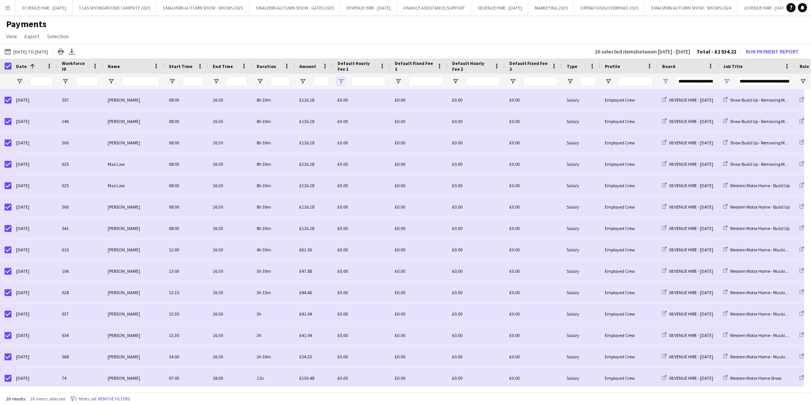
click at [341, 79] on span "Open Filter Menu" at bounding box center [341, 81] width 7 height 7
click at [365, 29] on h1 "Payments" at bounding box center [405, 23] width 811 height 11
click at [773, 51] on button "Run Payment Report" at bounding box center [772, 52] width 59 height 10
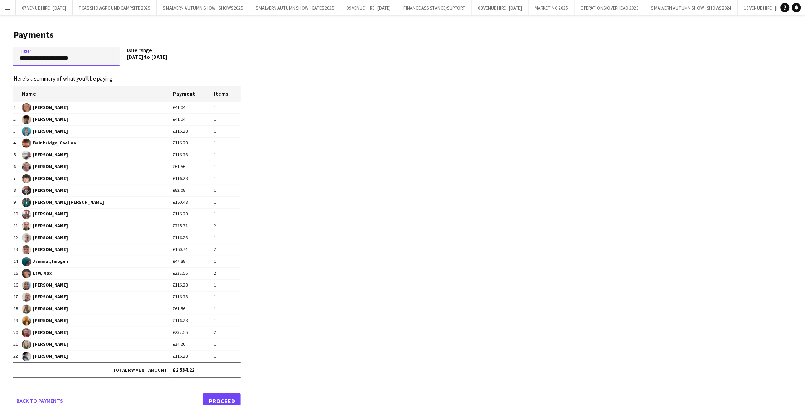
drag, startPoint x: 86, startPoint y: 54, endPoint x: 2, endPoint y: 52, distance: 84.1
click at [2, 52] on main "**********" at bounding box center [124, 217] width 248 height 405
type input "**********"
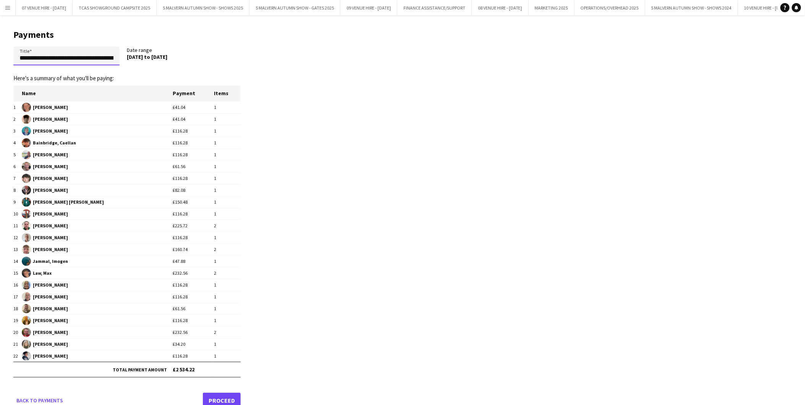
click at [104, 63] on input "**********" at bounding box center [66, 56] width 106 height 19
drag, startPoint x: 41, startPoint y: 58, endPoint x: 126, endPoint y: 59, distance: 84.8
click at [126, 59] on app-form-group "**********" at bounding box center [70, 56] width 114 height 19
click at [225, 396] on link "Proceed" at bounding box center [222, 400] width 38 height 15
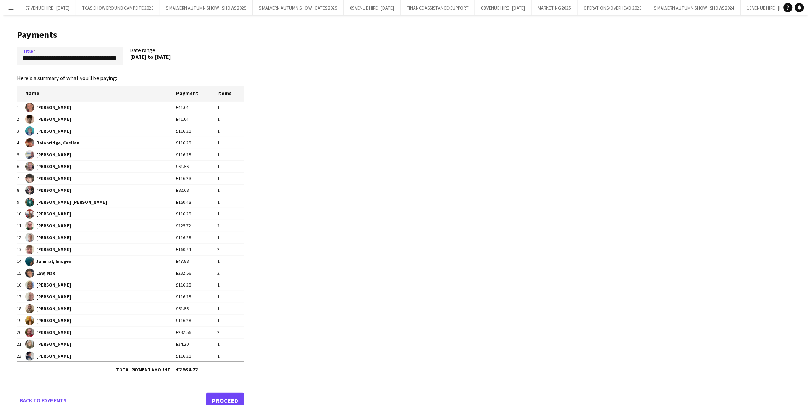
scroll to position [0, 0]
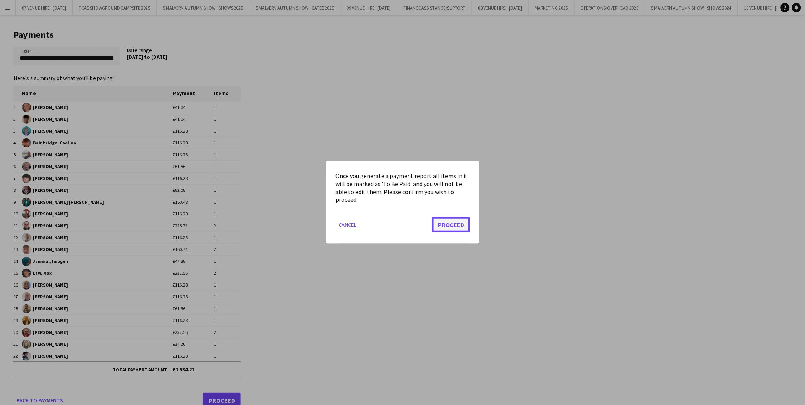
click at [448, 225] on button "Proceed" at bounding box center [451, 224] width 38 height 15
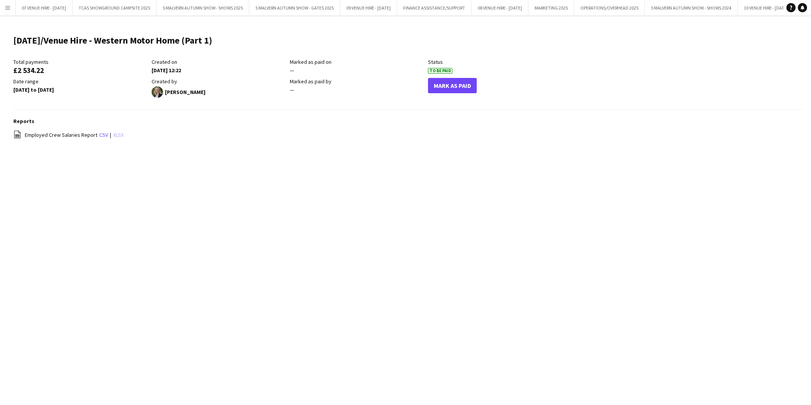
click at [115, 136] on link "xlsx" at bounding box center [118, 134] width 11 height 7
click at [295, 167] on div "Menu Boards Boards Boards All jobs Status Workforce Workforce My Workforce Recr…" at bounding box center [405, 202] width 811 height 405
click at [10, 10] on app-icon "Menu" at bounding box center [8, 8] width 6 height 6
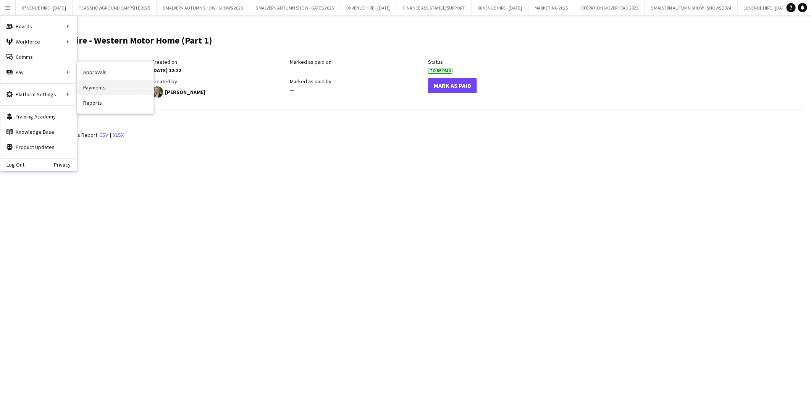
click at [90, 88] on link "Payments" at bounding box center [115, 87] width 76 height 15
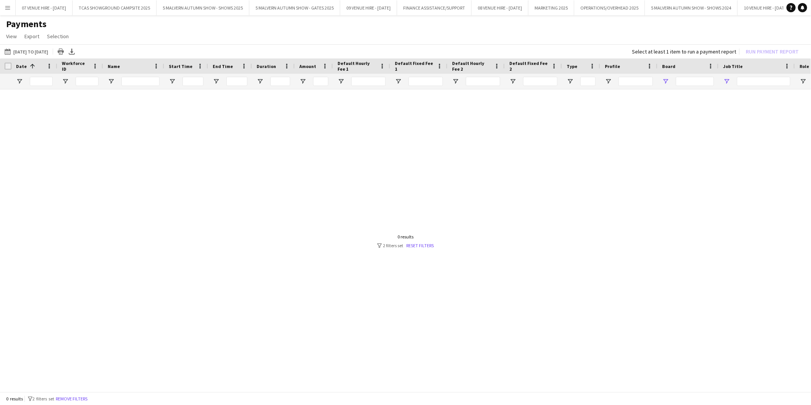
type input "**********"
type input "***"
click at [418, 243] on link "Reset filters" at bounding box center [421, 246] width 28 height 6
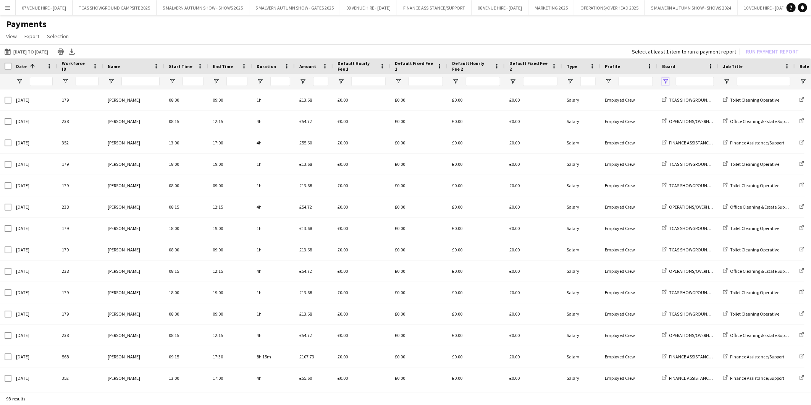
click at [667, 79] on span "Open Filter Menu" at bounding box center [665, 81] width 7 height 7
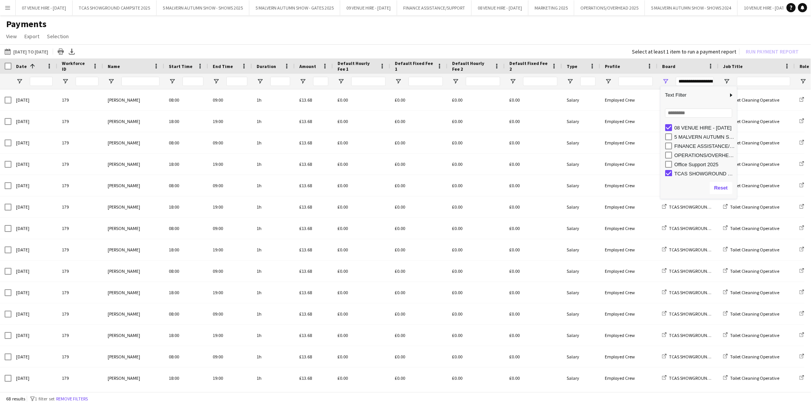
scroll to position [11, 0]
type input "**********"
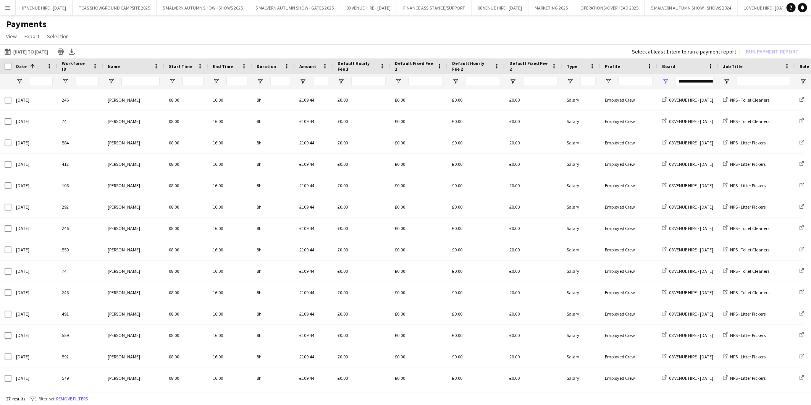
click at [642, 21] on h1 "Payments" at bounding box center [405, 23] width 811 height 11
click at [727, 78] on span "Open Filter Menu" at bounding box center [727, 81] width 7 height 7
click at [638, 25] on h1 "Payments" at bounding box center [405, 23] width 811 height 11
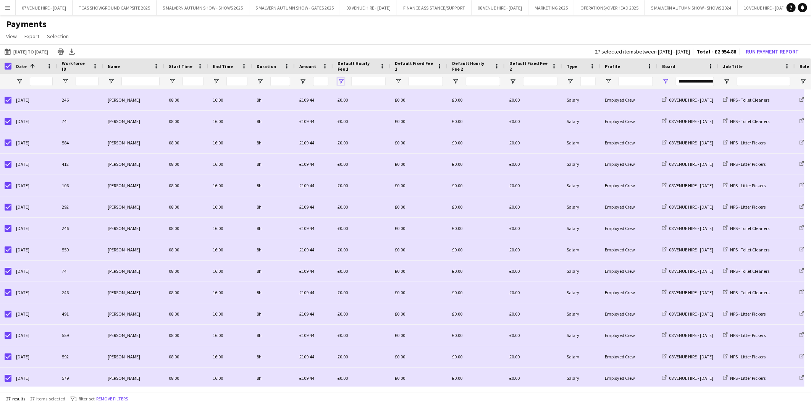
click at [340, 80] on span "Open Filter Menu" at bounding box center [341, 81] width 7 height 7
click at [397, 81] on span "Open Filter Menu" at bounding box center [398, 81] width 7 height 7
click at [457, 80] on span "Open Filter Menu" at bounding box center [455, 81] width 7 height 7
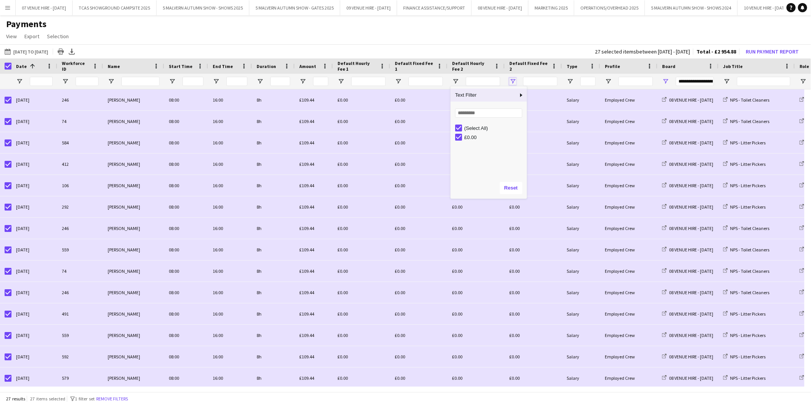
click at [512, 79] on span "Open Filter Menu" at bounding box center [513, 81] width 7 height 7
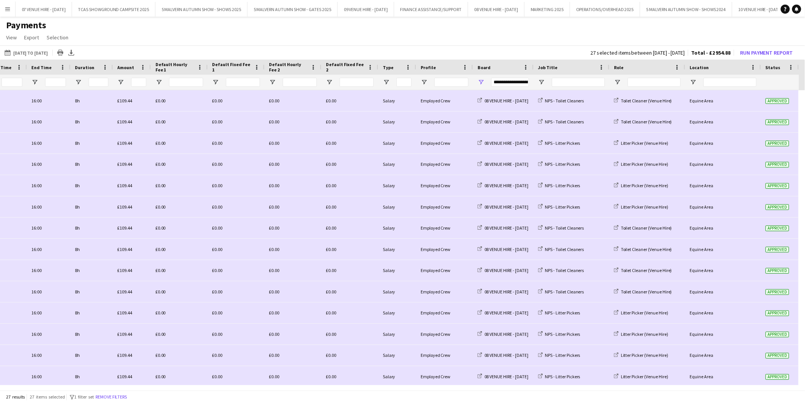
scroll to position [0, 0]
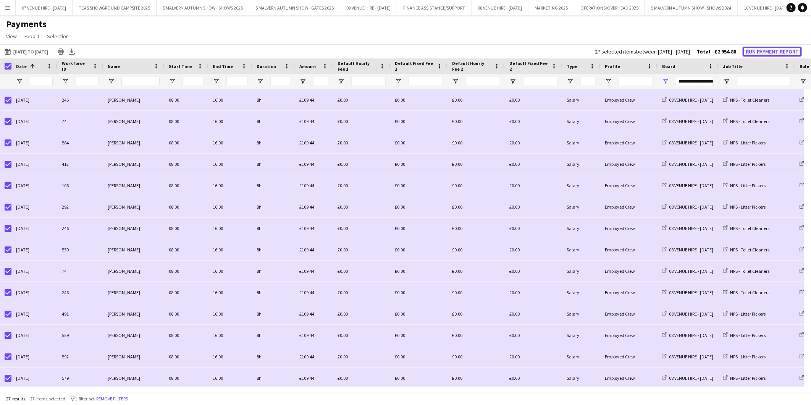
click at [763, 49] on button "Run Payment Report" at bounding box center [772, 52] width 59 height 10
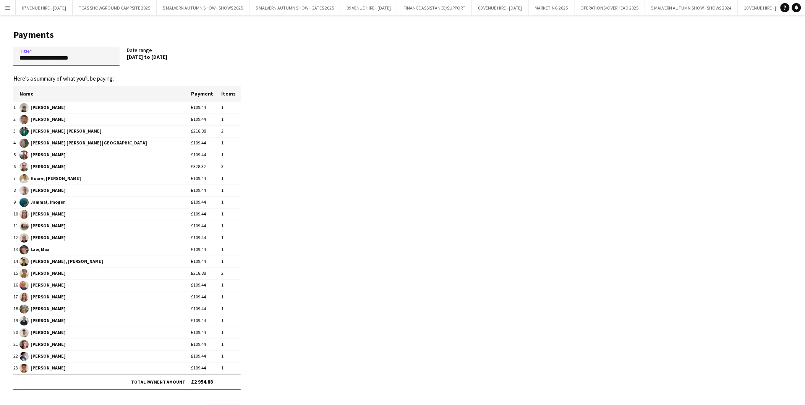
drag, startPoint x: 101, startPoint y: 55, endPoint x: -7, endPoint y: 386, distance: 348.5
click at [0, 386] on html "Menu Boards Boards Boards All jobs Status Workforce Workforce My Workforce Recr…" at bounding box center [402, 216] width 805 height 432
drag, startPoint x: 59, startPoint y: 56, endPoint x: 115, endPoint y: 57, distance: 56.5
click at [115, 57] on input "**********" at bounding box center [66, 56] width 106 height 19
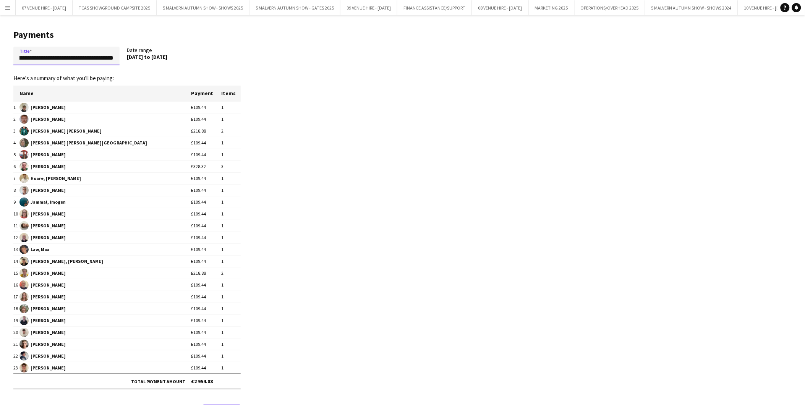
type input "**********"
click at [373, 121] on app-pay-new-report "**********" at bounding box center [402, 223] width 805 height 416
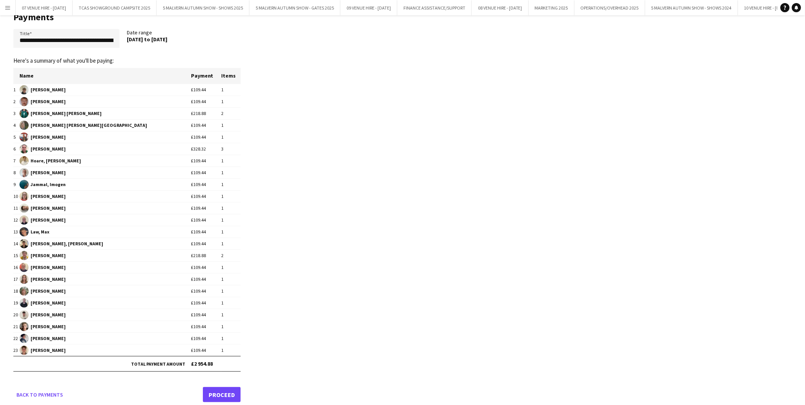
scroll to position [26, 0]
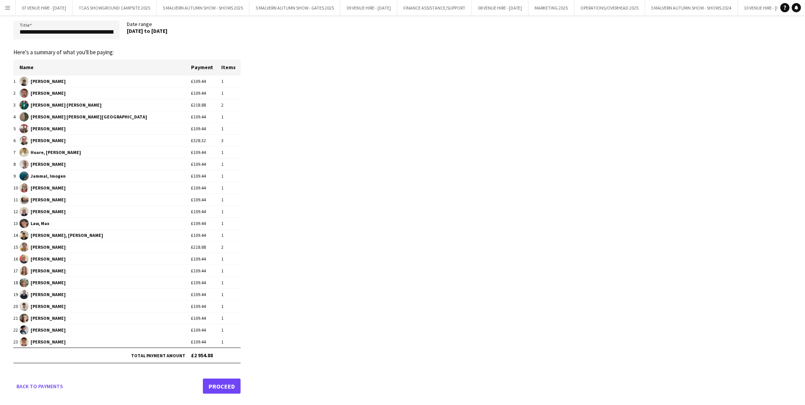
click at [220, 381] on link "Proceed" at bounding box center [222, 386] width 38 height 15
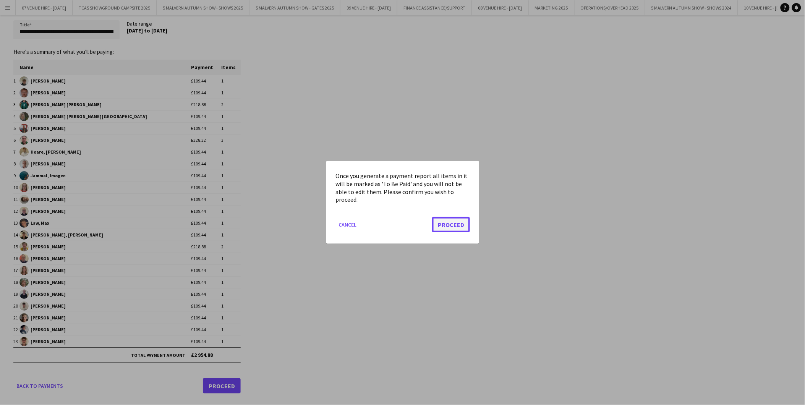
click at [448, 222] on button "Proceed" at bounding box center [451, 224] width 38 height 15
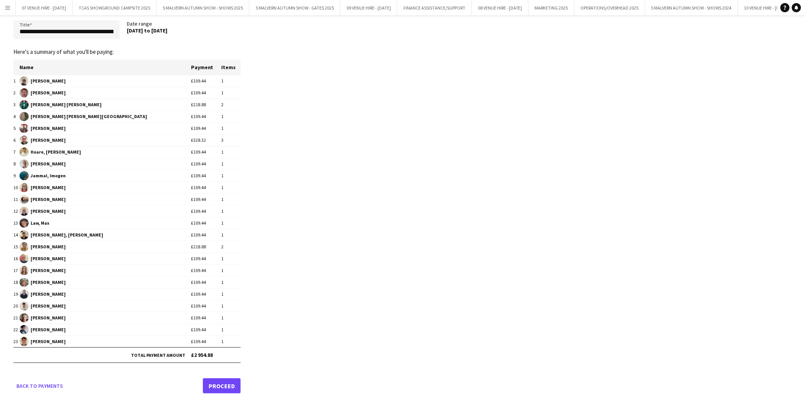
scroll to position [26, 0]
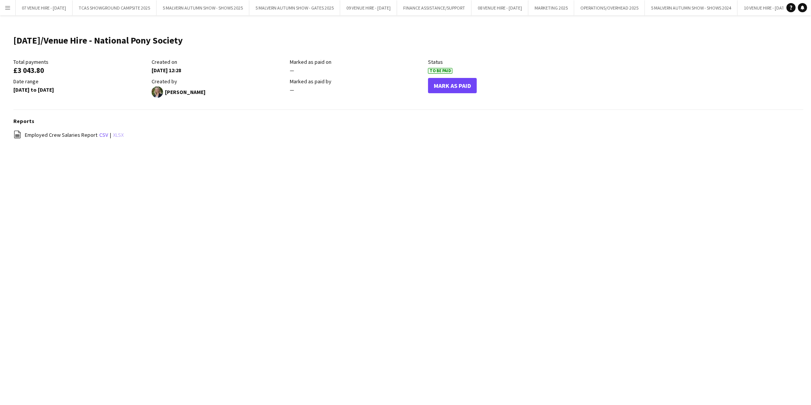
click at [116, 131] on link "xlsx" at bounding box center [118, 134] width 11 height 7
click at [249, 230] on div "Menu Boards Boards Boards All jobs Status Workforce Workforce My Workforce Recr…" at bounding box center [405, 202] width 811 height 405
click at [8, 6] on app-icon "Menu" at bounding box center [8, 8] width 6 height 6
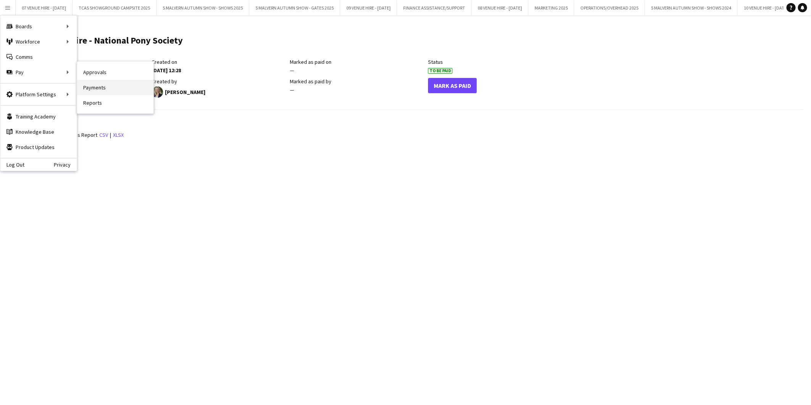
click at [88, 86] on link "Payments" at bounding box center [115, 87] width 76 height 15
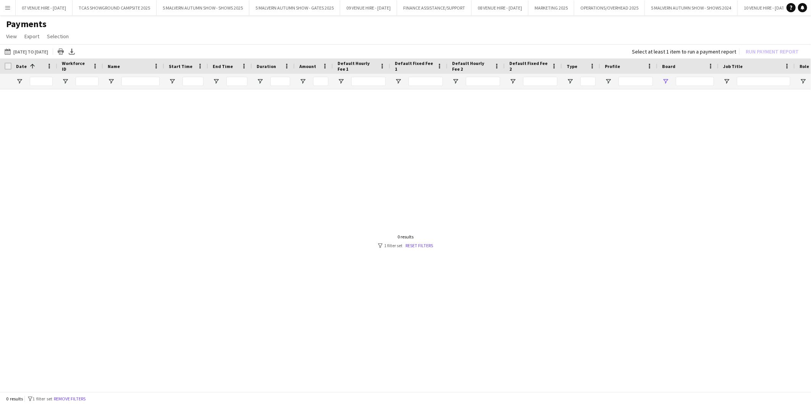
type input "***"
click at [415, 245] on link "Reset filters" at bounding box center [420, 246] width 28 height 6
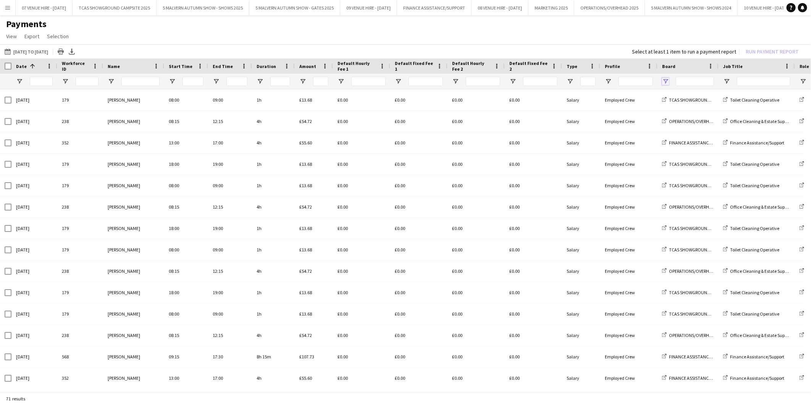
click at [666, 81] on span "Open Filter Menu" at bounding box center [665, 81] width 7 height 7
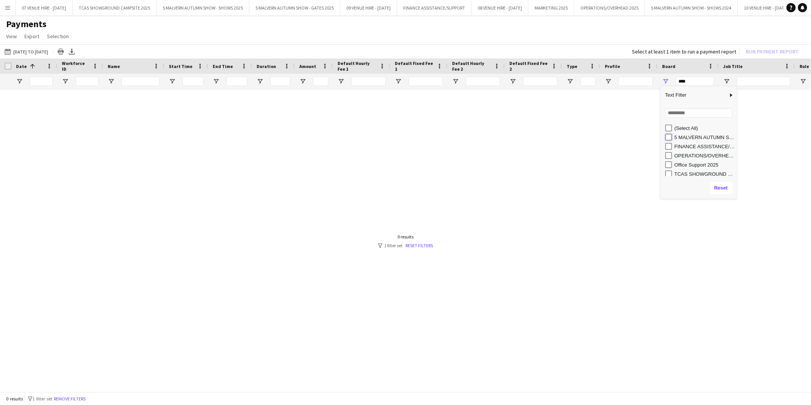
type input "**********"
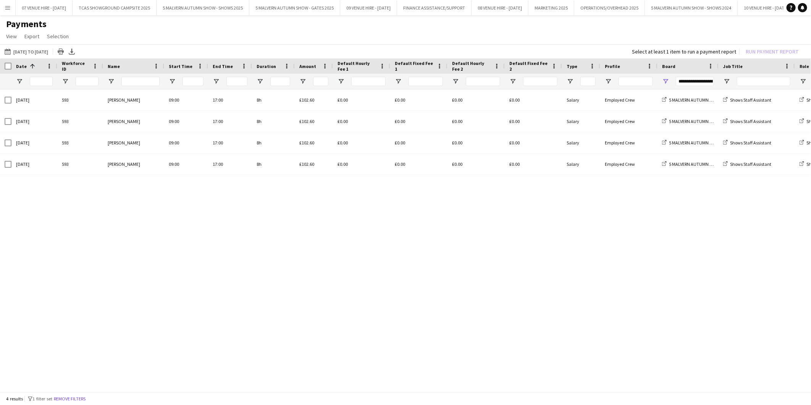
click at [597, 44] on div "07-07-2025 to 15-08-2025 07-07-2025 to 15-08-2025 Today This Week This Month Ye…" at bounding box center [405, 51] width 811 height 14
click at [433, 265] on div "11-08-2025 593 Esme Ruff 09:00 17:00 8h £102.60 £0.00 £0.00 £0.00 £0.00 Salary …" at bounding box center [405, 237] width 811 height 297
click at [667, 81] on span "Open Filter Menu" at bounding box center [665, 81] width 7 height 7
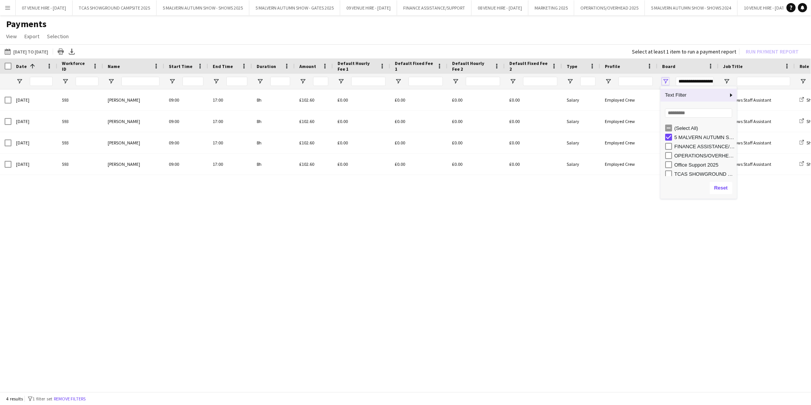
click at [667, 81] on span "Open Filter Menu" at bounding box center [665, 81] width 7 height 7
click at [728, 79] on span "Open Filter Menu" at bounding box center [727, 81] width 7 height 7
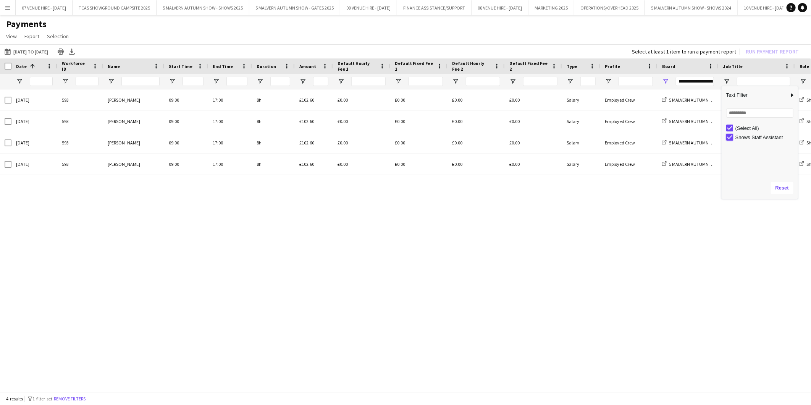
type input "***"
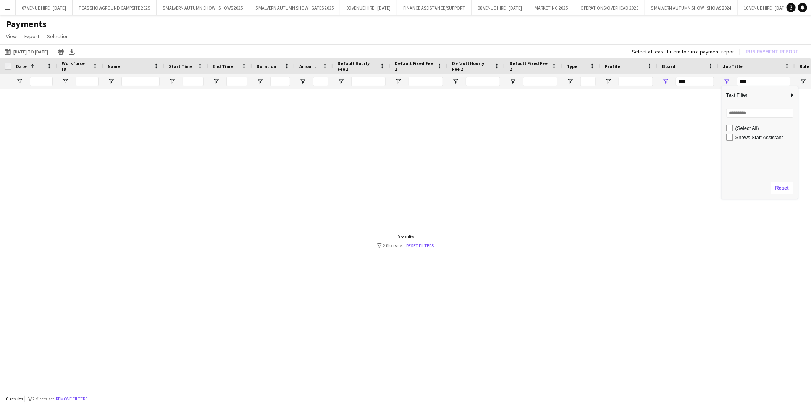
click at [585, 169] on div at bounding box center [405, 237] width 811 height 297
click at [432, 243] on link "Reset filters" at bounding box center [421, 246] width 28 height 6
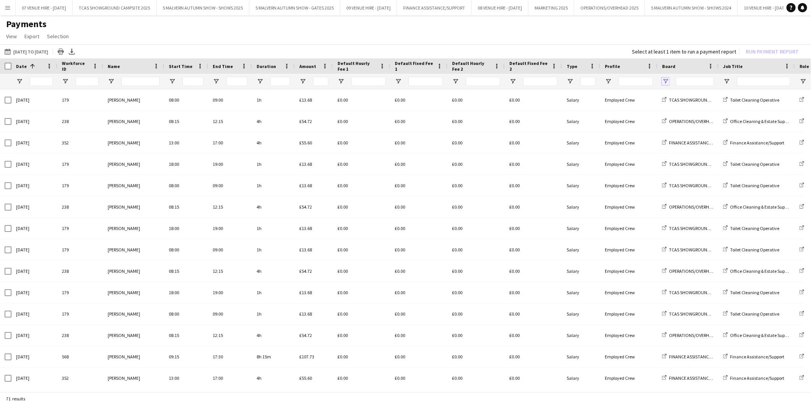
click at [664, 81] on span "Open Filter Menu" at bounding box center [665, 81] width 7 height 7
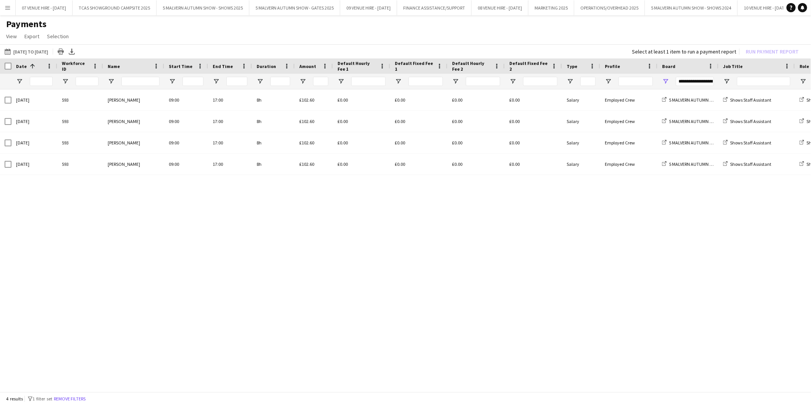
click at [611, 35] on app-page-menu "View Customise view Customise filters Reset Filters Reset View Reset All Export…" at bounding box center [405, 37] width 811 height 15
click at [665, 78] on span "Open Filter Menu" at bounding box center [665, 81] width 7 height 7
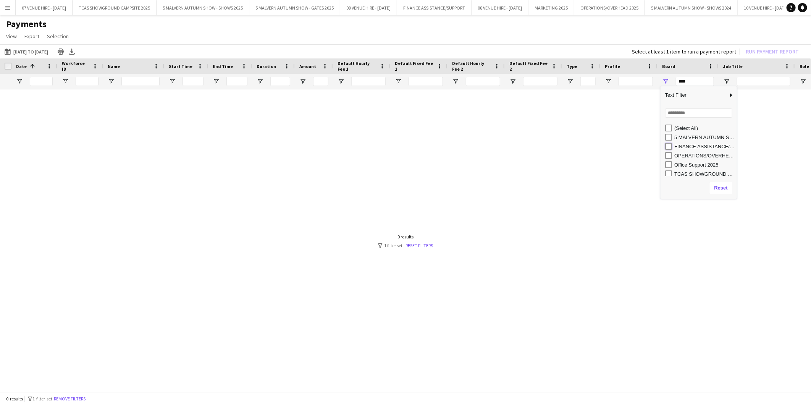
type input "**********"
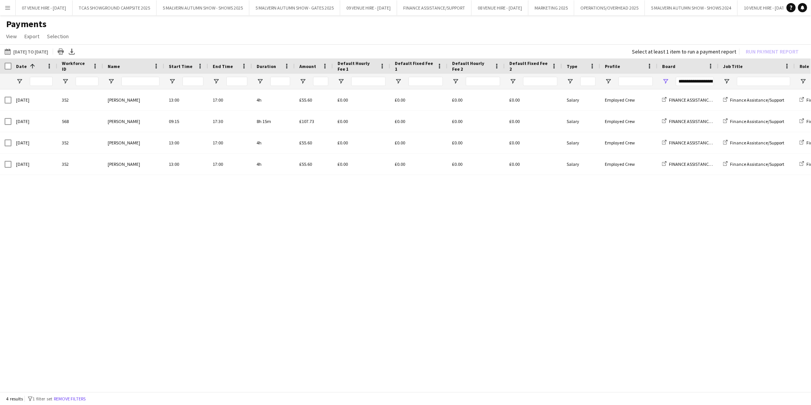
click at [567, 257] on div "21-07-2025 352 Julia Adams 13:00 17:00 4h £55.60 £0.00 £0.00 £0.00 £0.00 Salary…" at bounding box center [405, 237] width 811 height 297
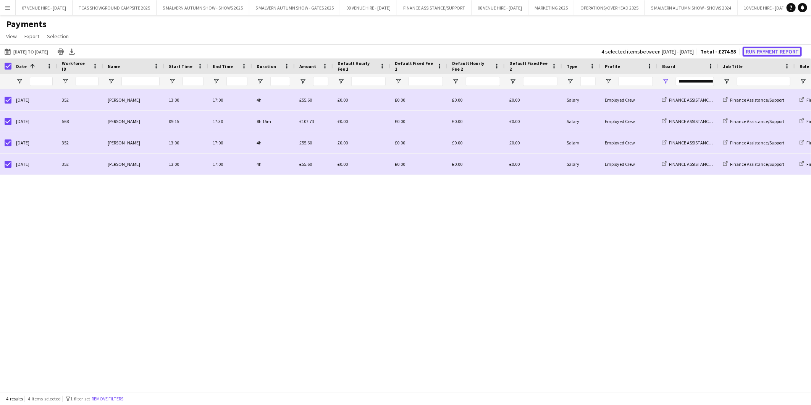
click at [754, 49] on button "Run Payment Report" at bounding box center [772, 52] width 59 height 10
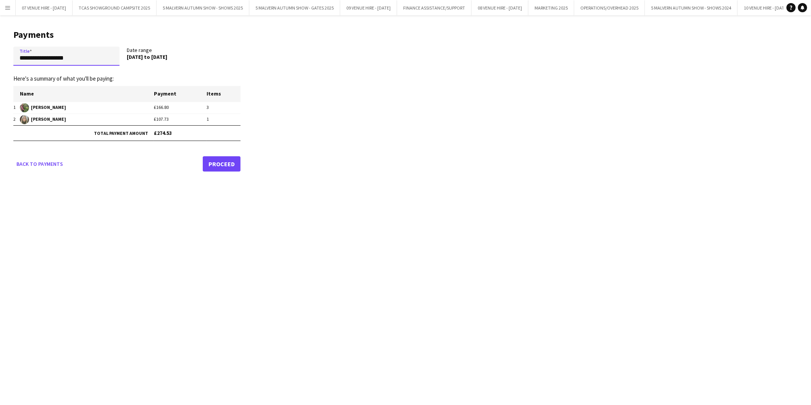
drag, startPoint x: 95, startPoint y: 55, endPoint x: -15, endPoint y: 388, distance: 350.8
click at [0, 388] on html "Menu Boards Boards Boards All jobs Status Workforce Workforce My Workforce Recr…" at bounding box center [405, 202] width 811 height 405
type input "**********"
click at [231, 163] on link "Proceed" at bounding box center [222, 163] width 38 height 15
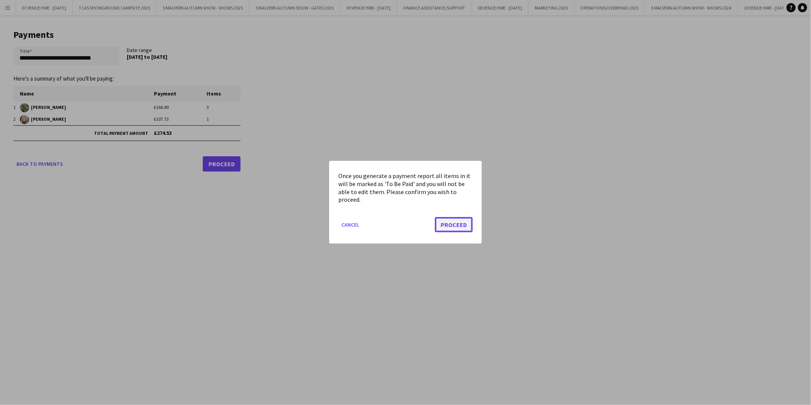
click at [460, 227] on button "Proceed" at bounding box center [454, 224] width 38 height 15
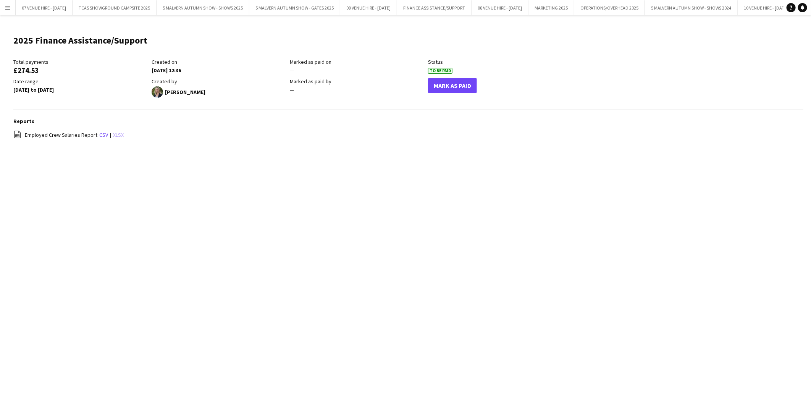
click at [118, 134] on link "xlsx" at bounding box center [118, 134] width 11 height 7
click at [254, 191] on div "Menu Boards Boards Boards All jobs Status Workforce Workforce My Workforce Recr…" at bounding box center [405, 202] width 811 height 405
click at [8, 9] on app-icon "Menu" at bounding box center [8, 8] width 6 height 6
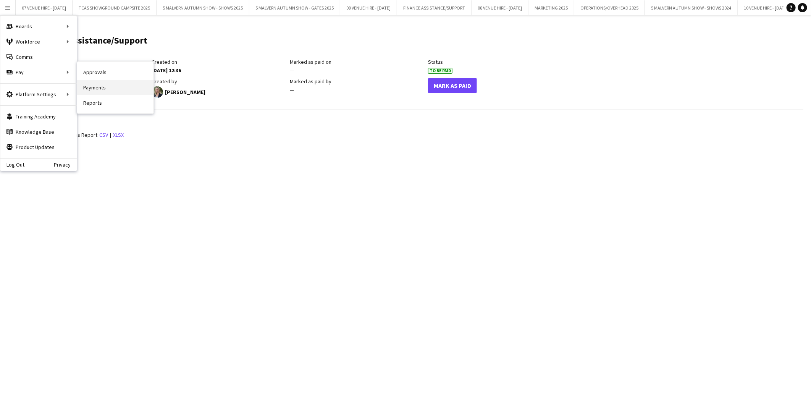
click at [97, 86] on link "Payments" at bounding box center [115, 87] width 76 height 15
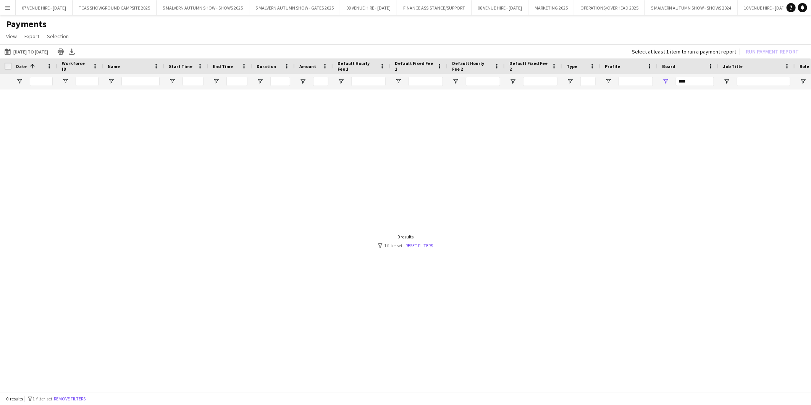
click at [425, 241] on div "0 results filter-1 1 filter set Reset filters" at bounding box center [405, 241] width 55 height 15
click at [421, 243] on link "Reset filters" at bounding box center [420, 246] width 28 height 6
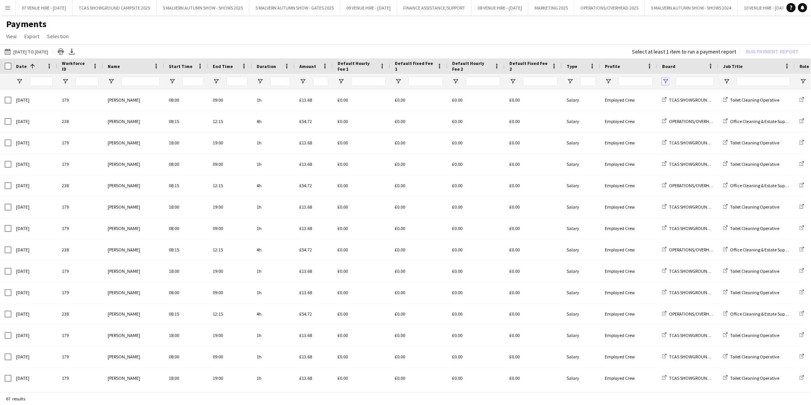
click at [666, 78] on span "Open Filter Menu" at bounding box center [665, 81] width 7 height 7
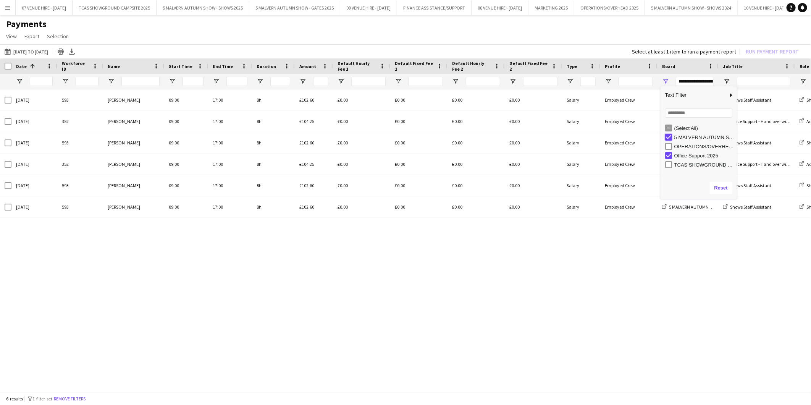
type input "**********"
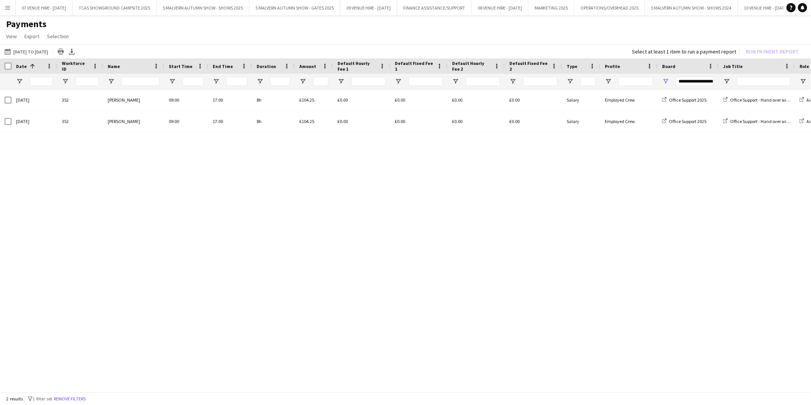
click at [583, 36] on app-page-menu "View Customise view Customise filters Reset Filters Reset View Reset All Export…" at bounding box center [405, 37] width 811 height 15
click at [201, 280] on div "11-08-2025 352 Julia Adams 09:00 17:00 8h £104.25 £0.00 £0.00 £0.00 £0.00 Salar…" at bounding box center [405, 237] width 811 height 297
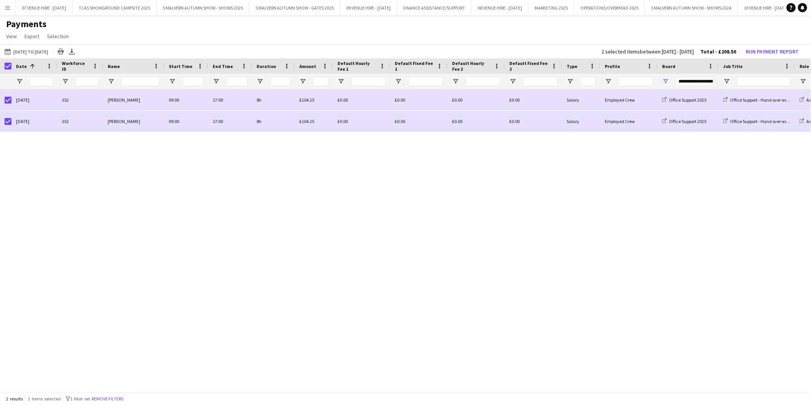
click at [762, 45] on div "07-07-2025 to 15-08-2025 07-07-2025 to 15-08-2025 Today This Week This Month Ye…" at bounding box center [405, 51] width 811 height 14
click at [762, 49] on button "Run Payment Report" at bounding box center [772, 52] width 59 height 10
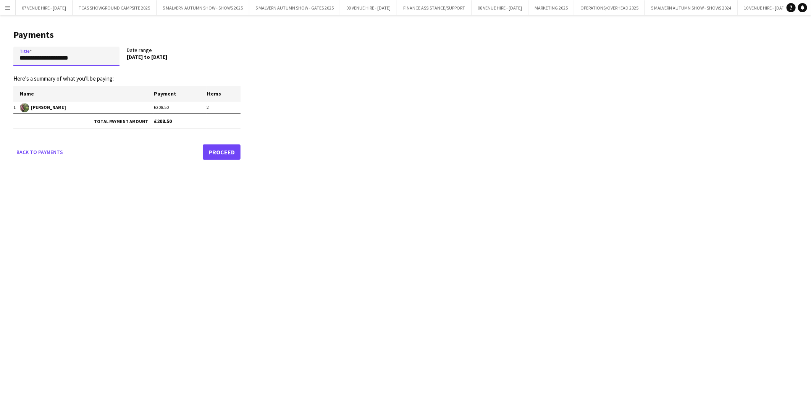
drag, startPoint x: 79, startPoint y: 59, endPoint x: -85, endPoint y: 380, distance: 360.1
click at [0, 380] on html "Menu Boards Boards Boards All jobs Status Workforce Workforce My Workforce Recr…" at bounding box center [405, 202] width 811 height 405
type input "**********"
click at [218, 147] on link "Proceed" at bounding box center [222, 151] width 38 height 15
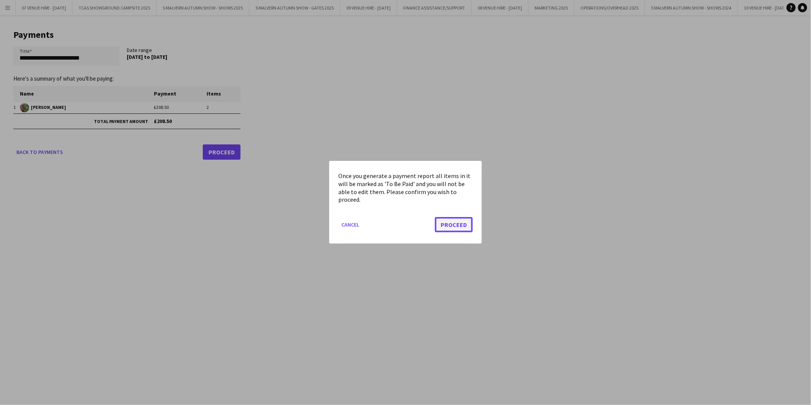
click at [463, 222] on button "Proceed" at bounding box center [454, 224] width 38 height 15
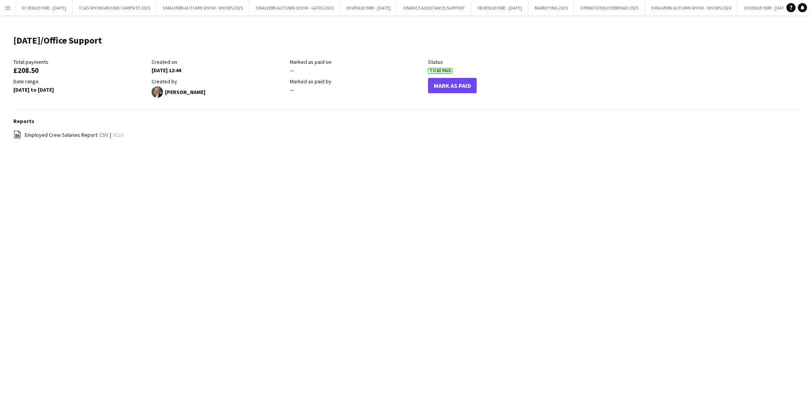
click at [116, 132] on link "xlsx" at bounding box center [118, 134] width 11 height 7
click at [347, 226] on div "Menu Boards Boards Boards All jobs Status Workforce Workforce My Workforce Recr…" at bounding box center [405, 202] width 811 height 405
click at [322, 256] on div "Menu Boards Boards Boards All jobs Status Workforce Workforce My Workforce Recr…" at bounding box center [405, 202] width 811 height 405
click at [8, 6] on app-icon "Menu" at bounding box center [8, 8] width 6 height 6
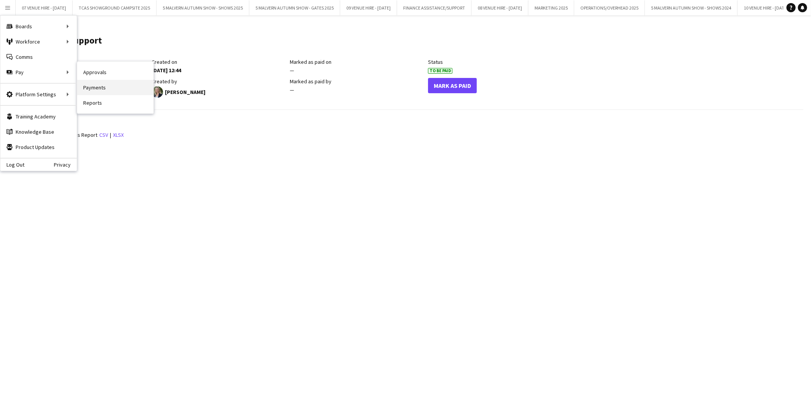
click at [91, 85] on link "Payments" at bounding box center [115, 87] width 76 height 15
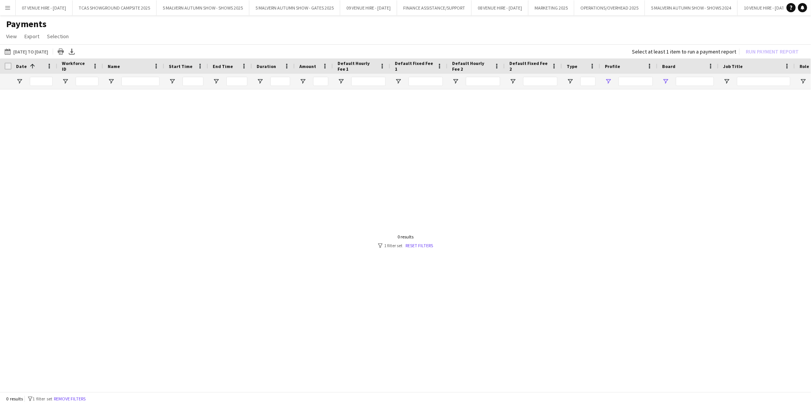
type input "***"
click at [425, 243] on link "Reset filters" at bounding box center [420, 246] width 28 height 6
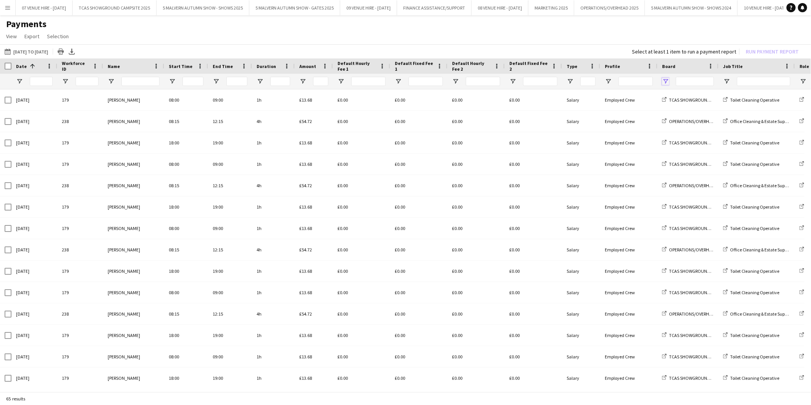
click at [665, 78] on span "Open Filter Menu" at bounding box center [665, 81] width 7 height 7
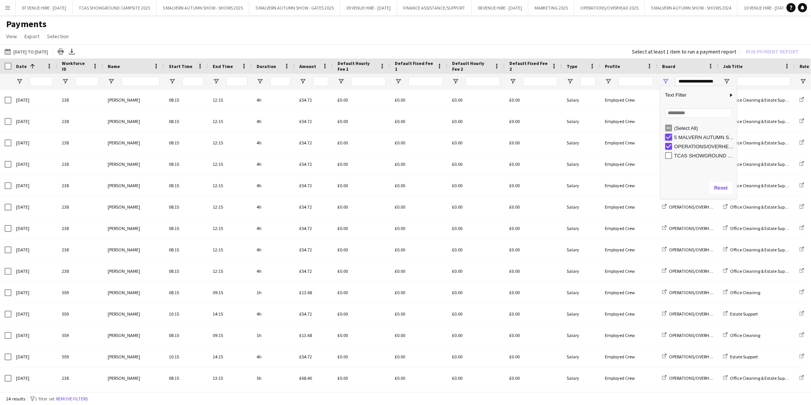
type input "**********"
click at [606, 39] on app-page-menu "View Customise view Customise filters Reset Filters Reset View Reset All Export…" at bounding box center [405, 37] width 811 height 15
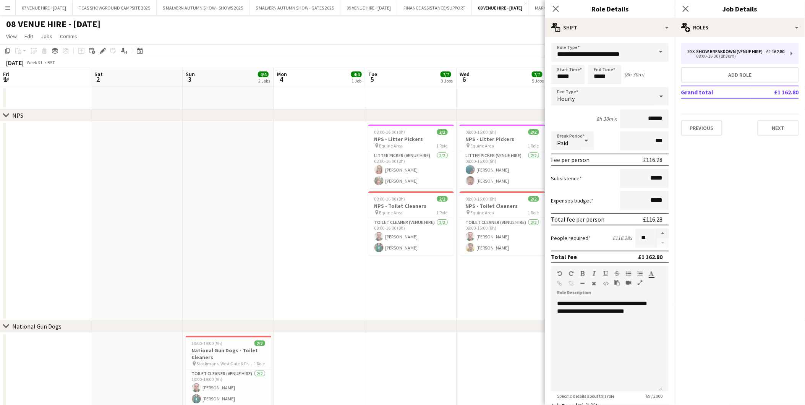
scroll to position [35, 0]
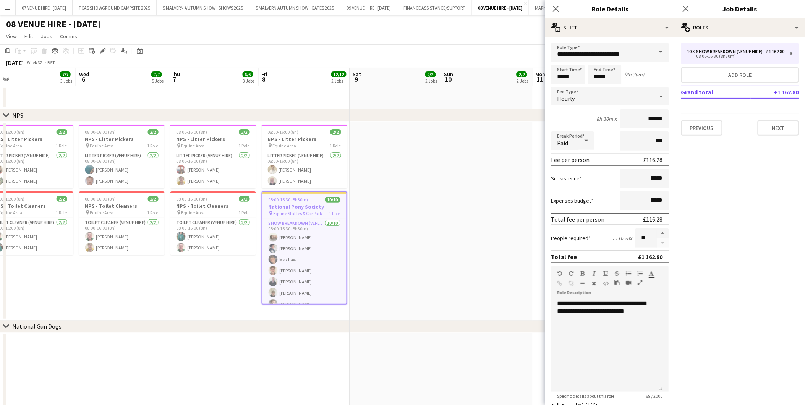
drag, startPoint x: 0, startPoint y: 0, endPoint x: 391, endPoint y: 163, distance: 424.0
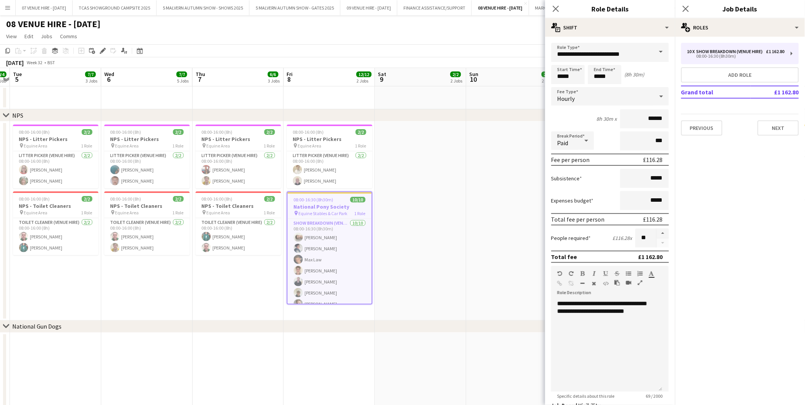
drag, startPoint x: 478, startPoint y: 158, endPoint x: 330, endPoint y: 157, distance: 148.2
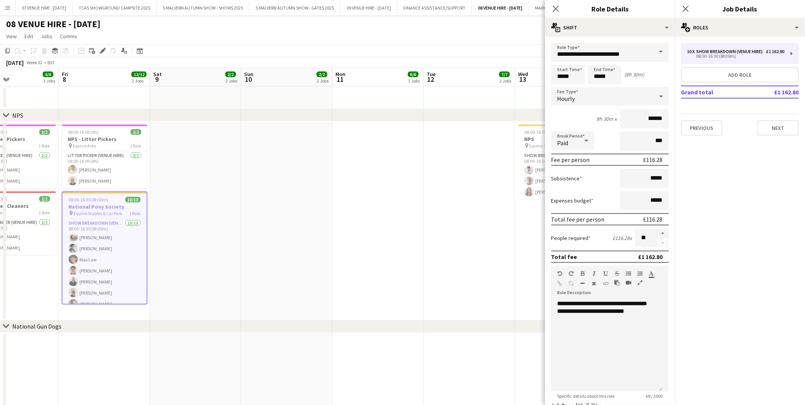
drag, startPoint x: 437, startPoint y: 155, endPoint x: 303, endPoint y: 155, distance: 133.7
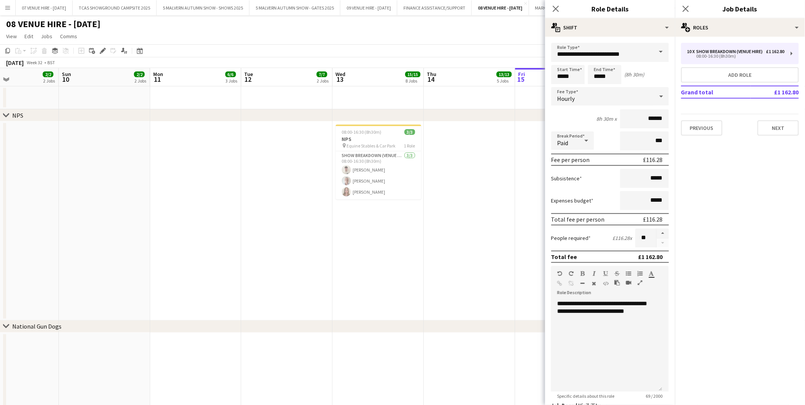
scroll to position [0, 253]
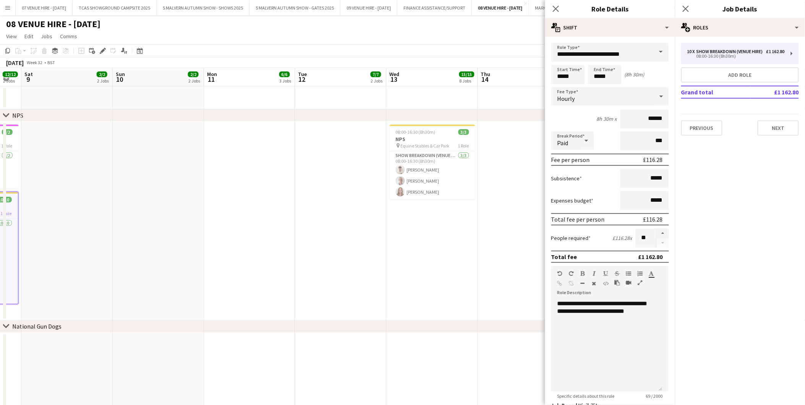
drag, startPoint x: 322, startPoint y: 155, endPoint x: 306, endPoint y: 154, distance: 15.4
click at [430, 136] on h3 "NPS" at bounding box center [433, 139] width 86 height 7
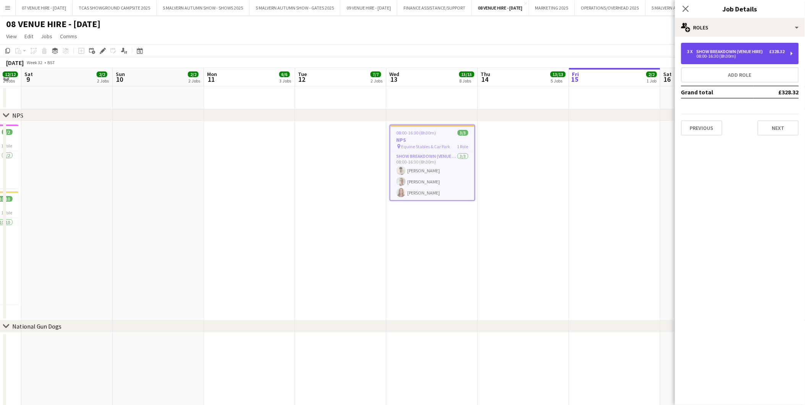
click at [730, 58] on div "08:00-16:30 (8h30m)" at bounding box center [735, 56] width 97 height 4
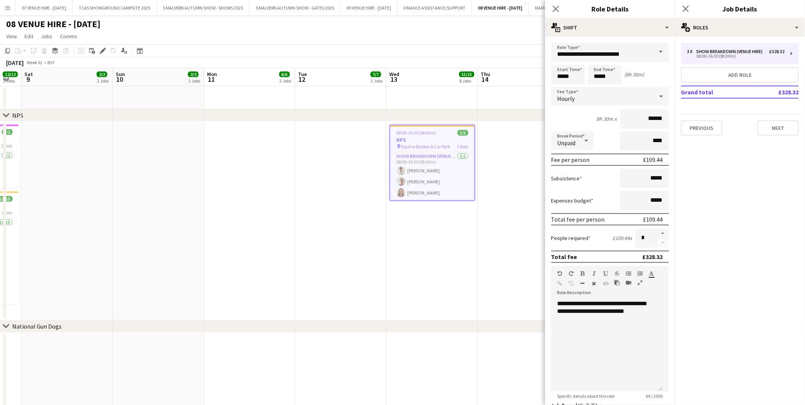
click at [586, 140] on icon at bounding box center [586, 141] width 4 height 2
click at [568, 157] on span "Paid" at bounding box center [573, 160] width 31 height 7
drag, startPoint x: 643, startPoint y: 138, endPoint x: 657, endPoint y: 139, distance: 15.0
click at [657, 139] on input "****" at bounding box center [644, 140] width 49 height 19
type input "***"
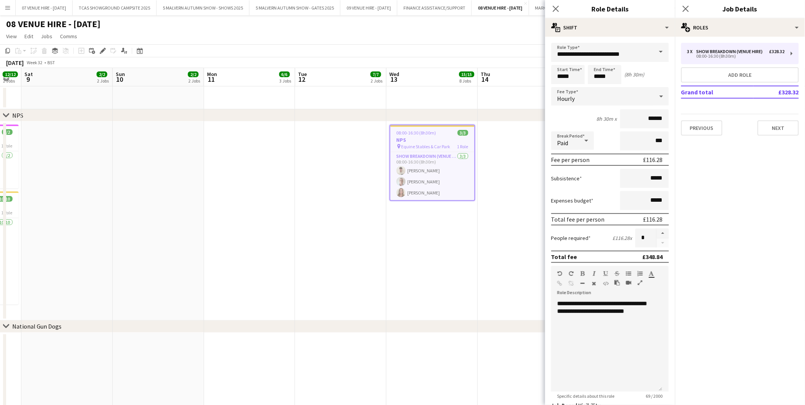
click at [505, 127] on app-date-cell at bounding box center [523, 220] width 91 height 199
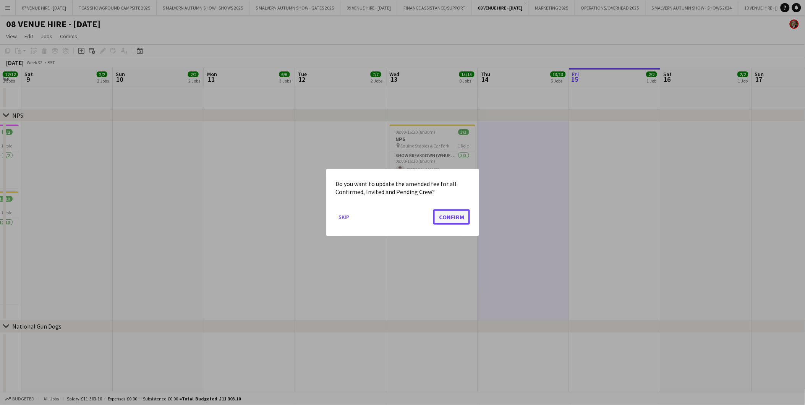
click at [455, 216] on button "Confirm" at bounding box center [451, 216] width 37 height 15
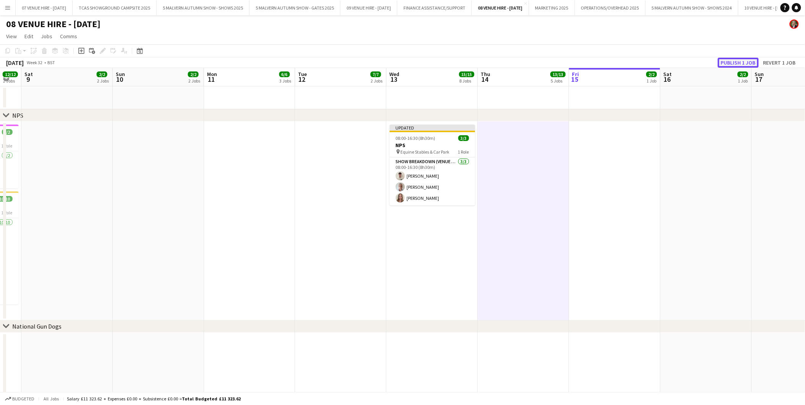
click at [732, 60] on button "Publish 1 job" at bounding box center [738, 63] width 41 height 10
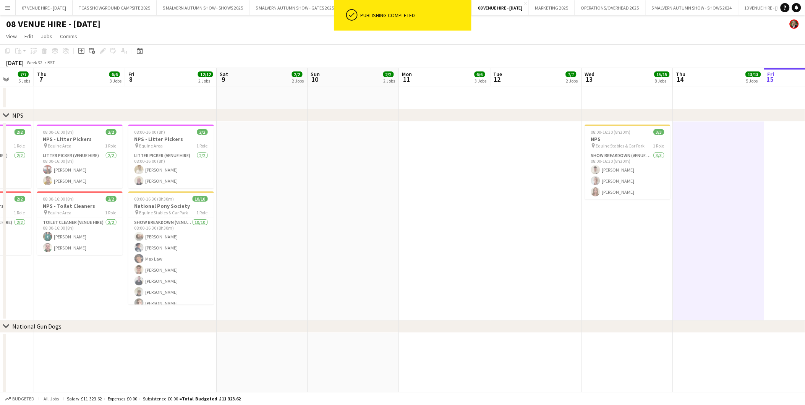
drag, startPoint x: 411, startPoint y: 138, endPoint x: 606, endPoint y: 155, distance: 195.6
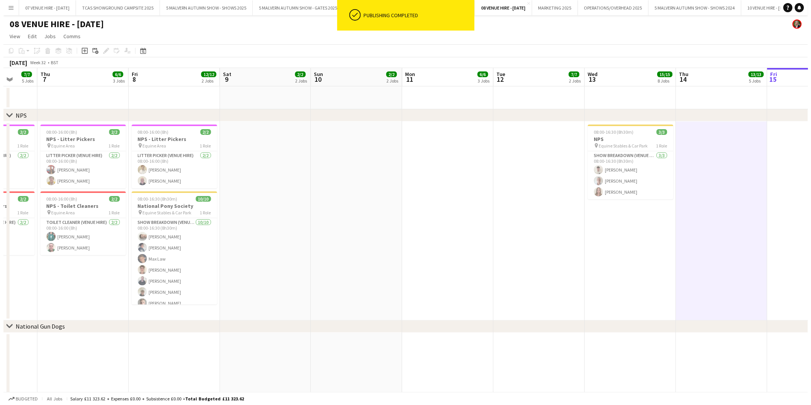
scroll to position [0, 218]
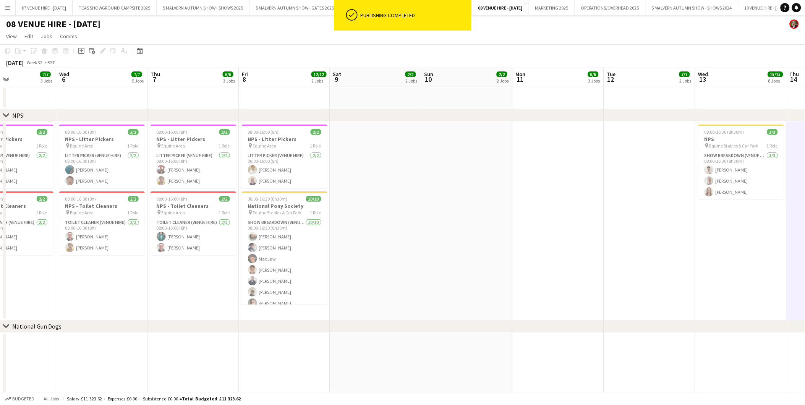
drag, startPoint x: 383, startPoint y: 173, endPoint x: 497, endPoint y: 173, distance: 113.8
click at [720, 136] on h3 "NPS" at bounding box center [741, 139] width 86 height 7
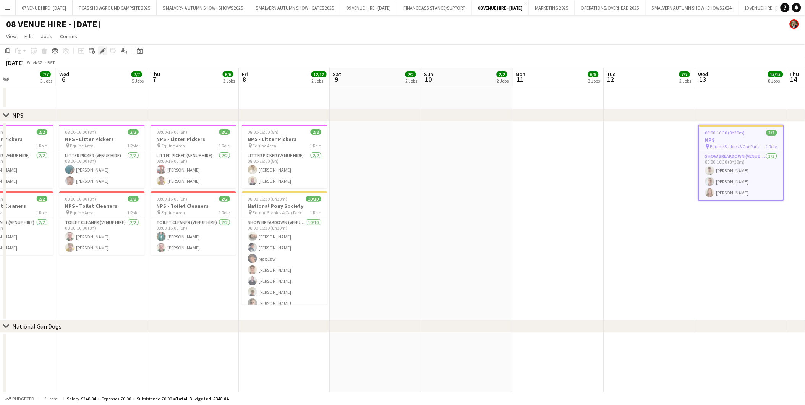
click at [105, 49] on icon at bounding box center [105, 49] width 2 height 2
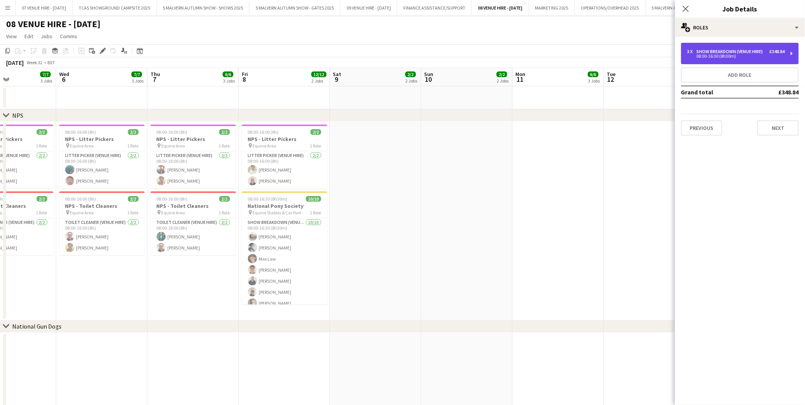
click at [708, 60] on div "3 x Show Breakdown (Venue Hire) £348.84 08:00-16:30 (8h30m)" at bounding box center [740, 53] width 118 height 21
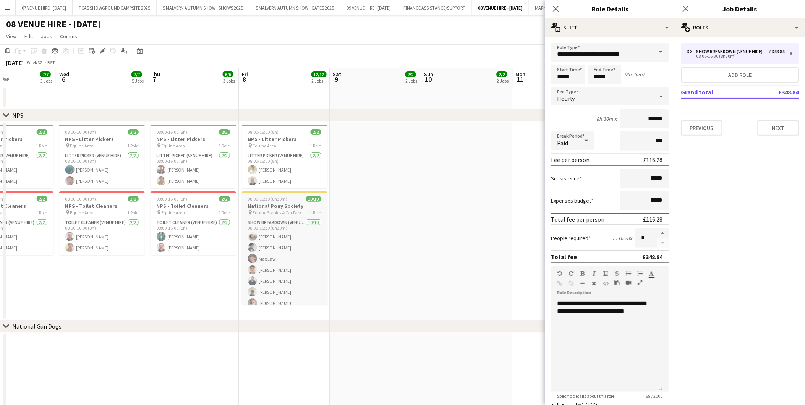
click at [264, 207] on h3 "National Pony Society" at bounding box center [285, 205] width 86 height 7
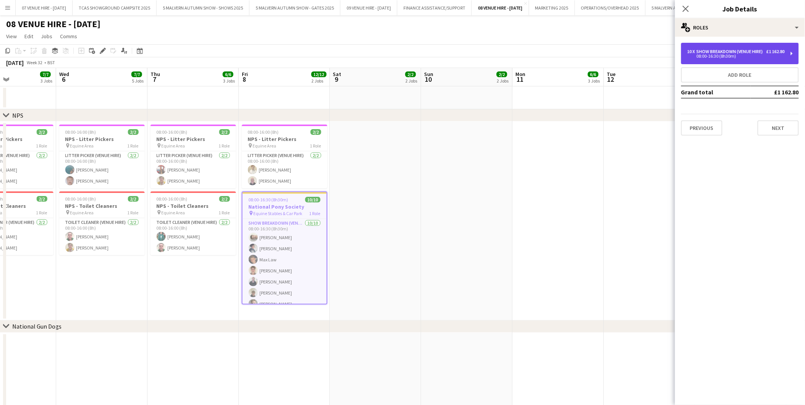
click at [704, 53] on div "Show Breakdown (Venue Hire)" at bounding box center [731, 51] width 70 height 5
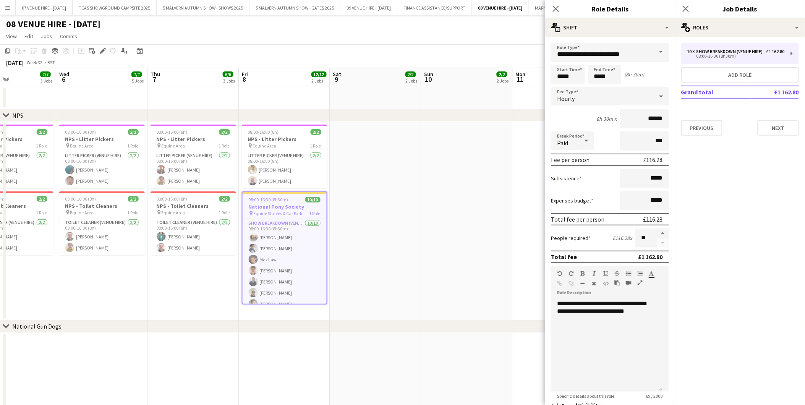
click at [471, 134] on app-date-cell at bounding box center [466, 220] width 91 height 199
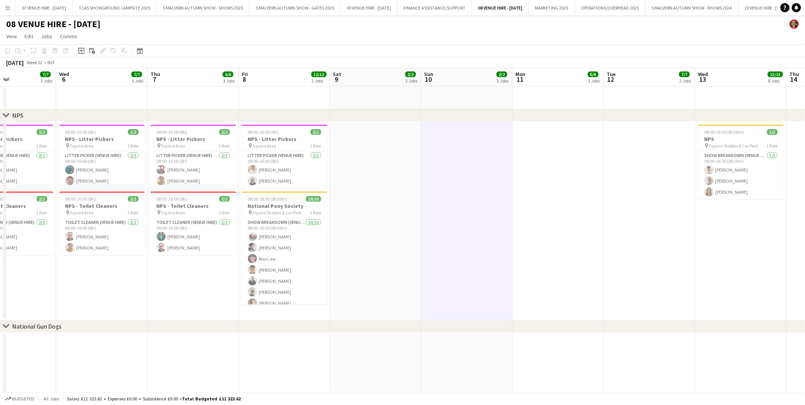
click at [388, 184] on app-date-cell at bounding box center [375, 220] width 91 height 199
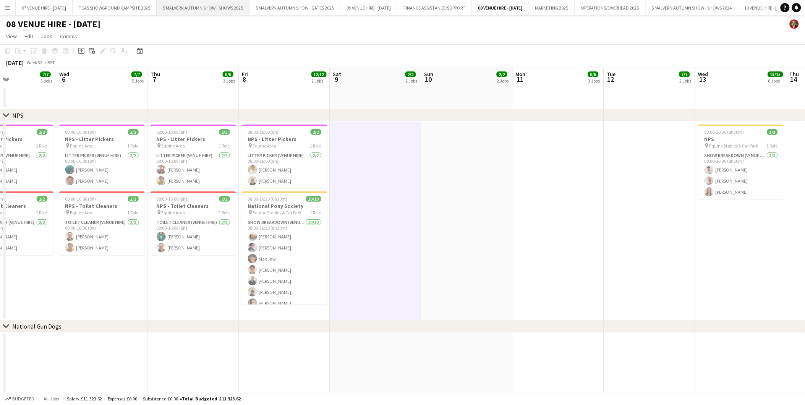
click at [211, 8] on button "5 MALVERN AUTUMN SHOW - SHOWS 2025 Close" at bounding box center [203, 7] width 93 height 15
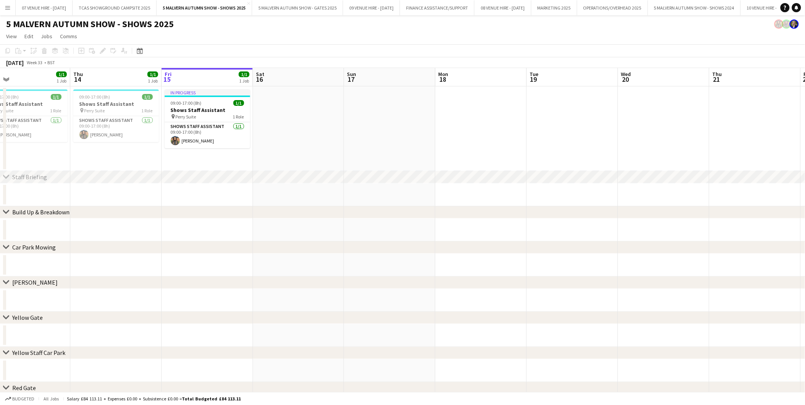
scroll to position [0, 201]
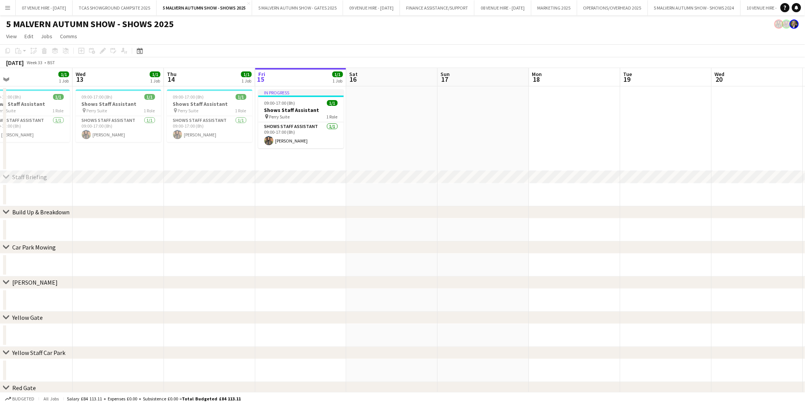
drag, startPoint x: 123, startPoint y: 102, endPoint x: 287, endPoint y: 111, distance: 163.8
click at [280, 107] on h3 "Shows Staff Assistant" at bounding box center [301, 110] width 86 height 7
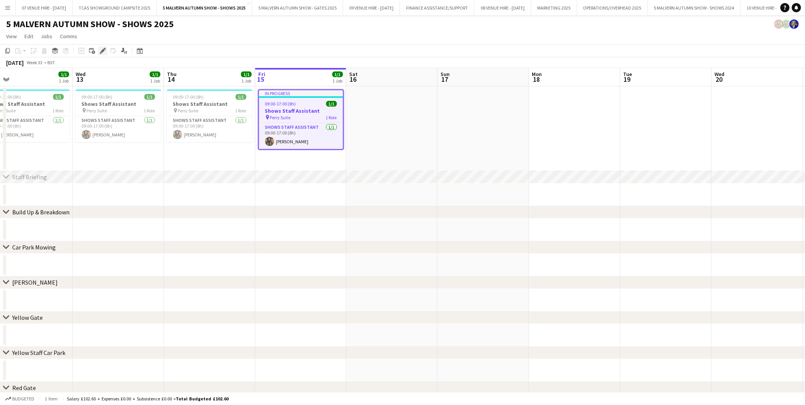
click at [104, 49] on icon at bounding box center [105, 49] width 2 height 2
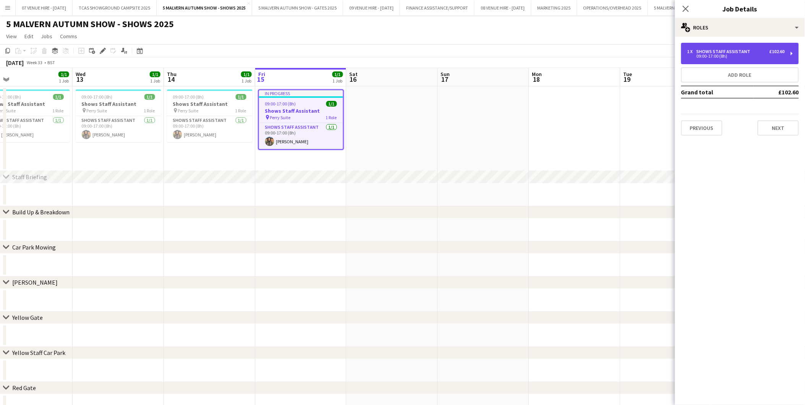
click at [744, 50] on div "Shows Staff Assistant" at bounding box center [724, 51] width 57 height 5
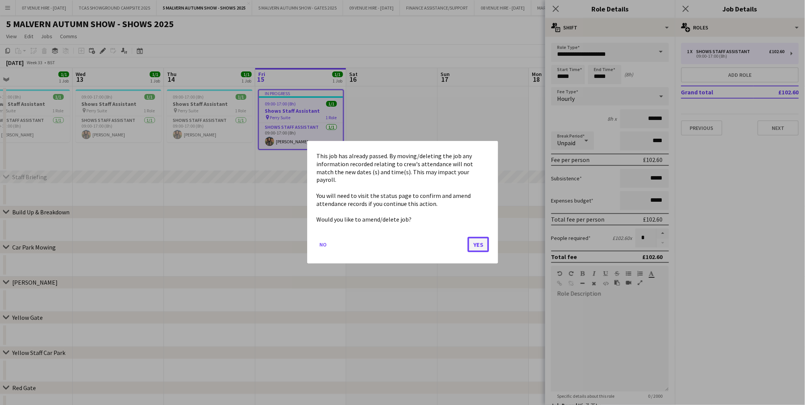
click at [480, 238] on button "Yes" at bounding box center [478, 244] width 21 height 15
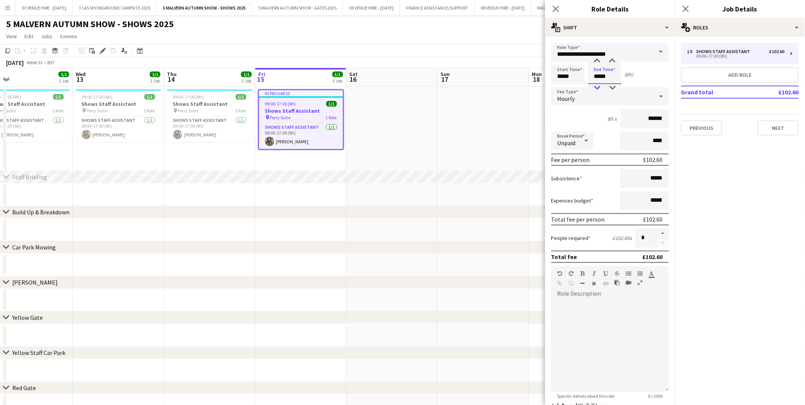
click at [598, 91] on div at bounding box center [596, 88] width 15 height 8
click at [581, 74] on input "*****" at bounding box center [568, 74] width 34 height 19
click at [614, 71] on input "*****" at bounding box center [605, 74] width 34 height 19
click at [597, 87] on div at bounding box center [596, 88] width 15 height 8
click at [611, 87] on div at bounding box center [612, 88] width 15 height 8
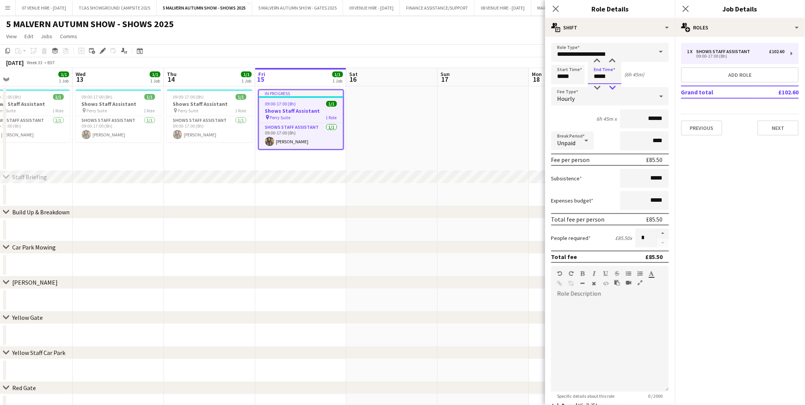
type input "*****"
click at [611, 87] on div at bounding box center [612, 88] width 15 height 8
click at [574, 74] on input "*****" at bounding box center [568, 74] width 34 height 19
click at [563, 88] on div at bounding box center [560, 88] width 15 height 8
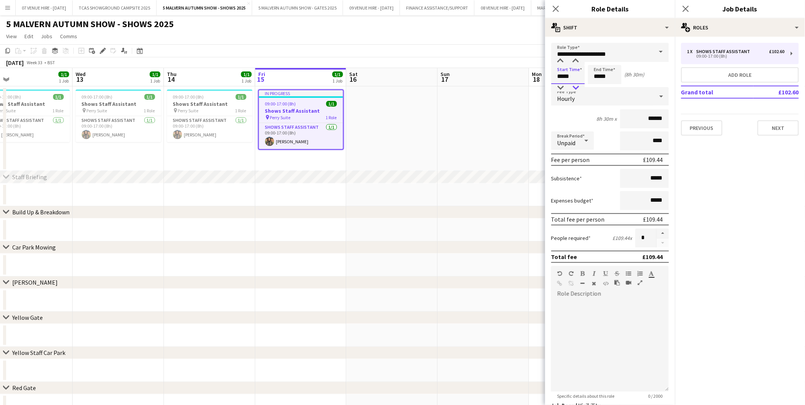
click at [575, 88] on div at bounding box center [575, 88] width 15 height 8
type input "*****"
click at [575, 88] on div at bounding box center [575, 88] width 15 height 8
click at [516, 46] on app-toolbar "Copy Paste Paste Ctrl+V Paste with crew Ctrl+Shift+V Paste linked Job Delete Gr…" at bounding box center [402, 50] width 805 height 13
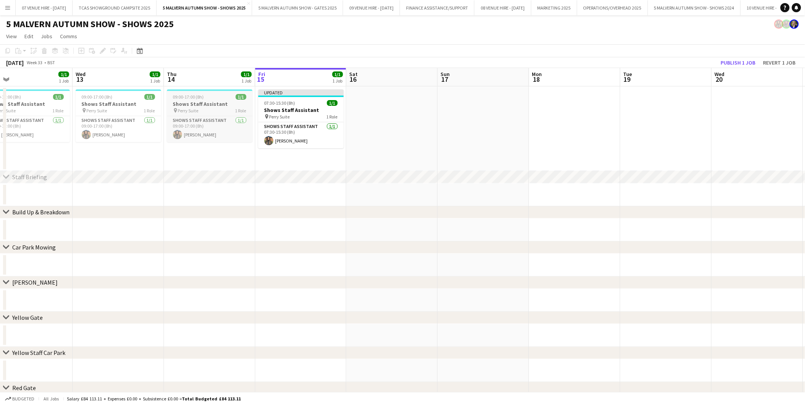
click at [197, 95] on span "09:00-17:00 (8h)" at bounding box center [188, 97] width 31 height 6
click at [102, 50] on icon at bounding box center [102, 51] width 4 height 4
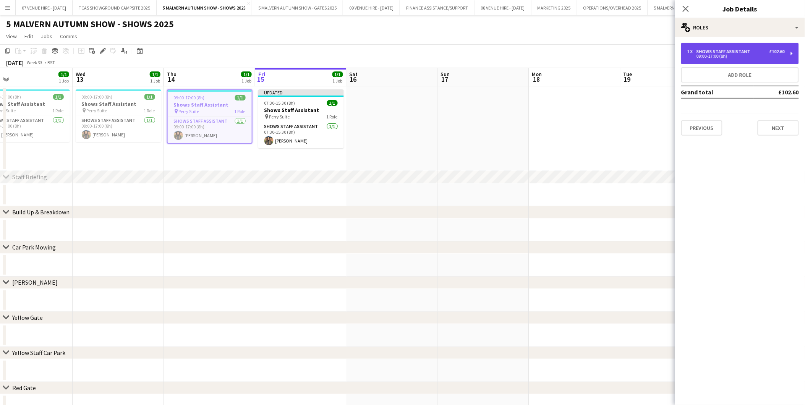
click at [736, 44] on div "1 x Shows Staff Assistant £102.60 09:00-17:00 (8h)" at bounding box center [740, 53] width 118 height 21
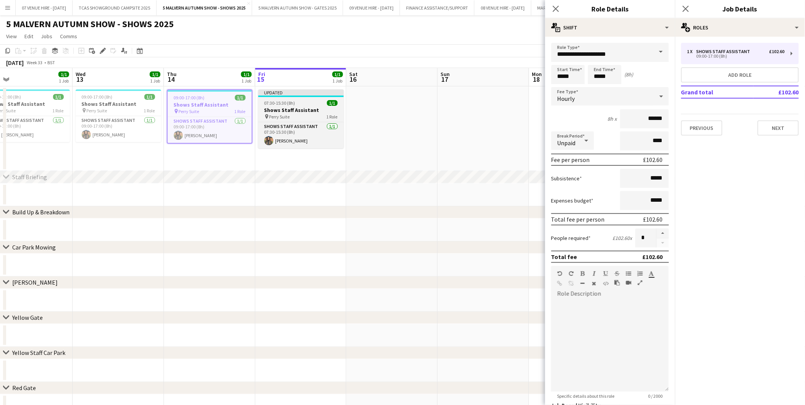
click at [295, 107] on h3 "Shows Staff Assistant" at bounding box center [301, 110] width 86 height 7
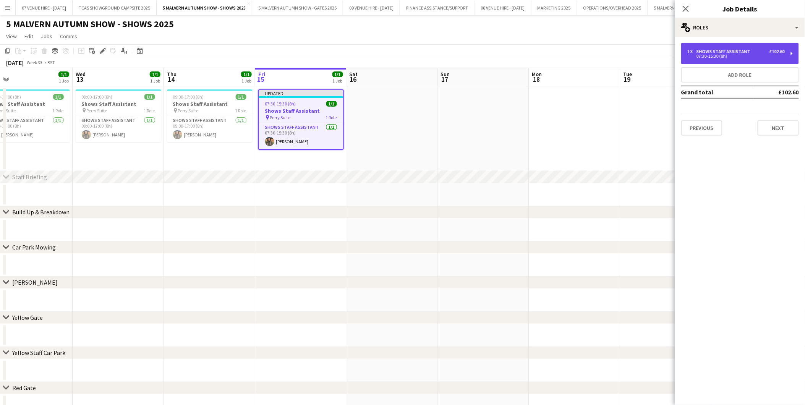
click at [749, 50] on div "Shows Staff Assistant" at bounding box center [724, 51] width 57 height 5
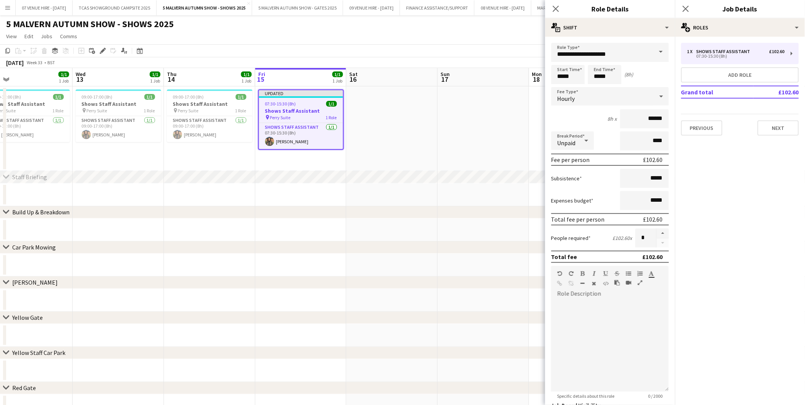
click at [469, 122] on app-date-cell at bounding box center [483, 128] width 91 height 85
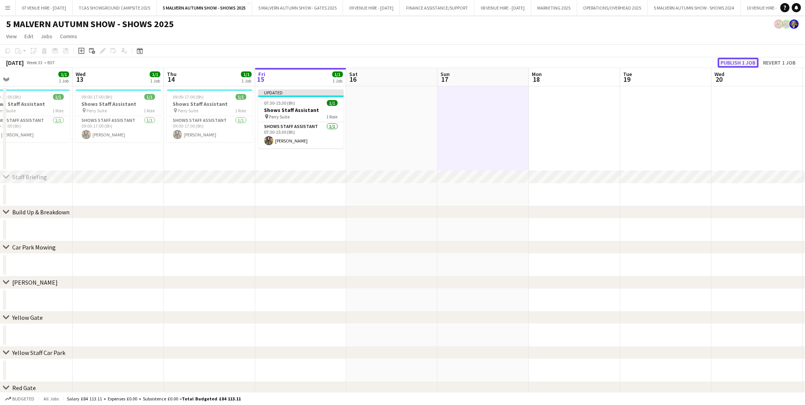
click at [735, 64] on button "Publish 1 job" at bounding box center [738, 63] width 41 height 10
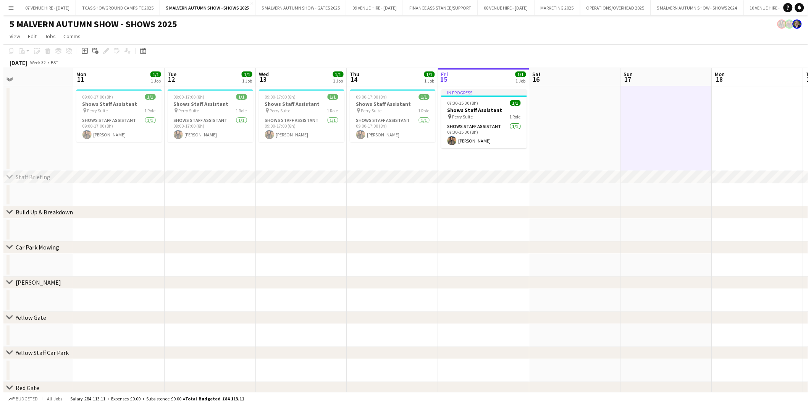
scroll to position [0, 204]
drag, startPoint x: 235, startPoint y: 112, endPoint x: 416, endPoint y: 96, distance: 181.0
click at [117, 95] on div "09:00-17:00 (8h) 1/1" at bounding box center [116, 97] width 86 height 6
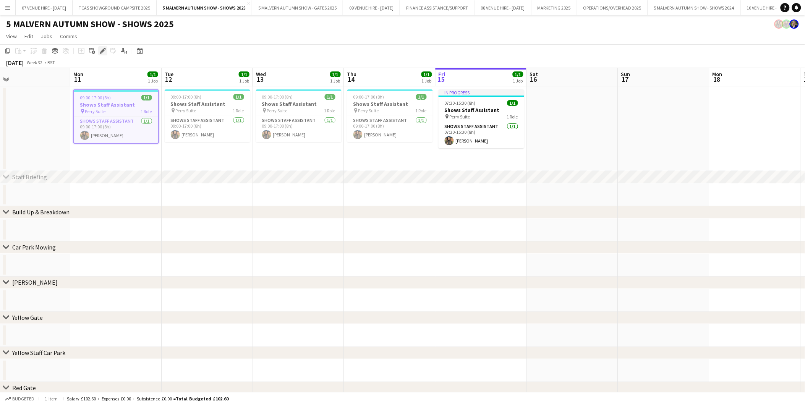
click at [100, 51] on icon at bounding box center [102, 51] width 4 height 4
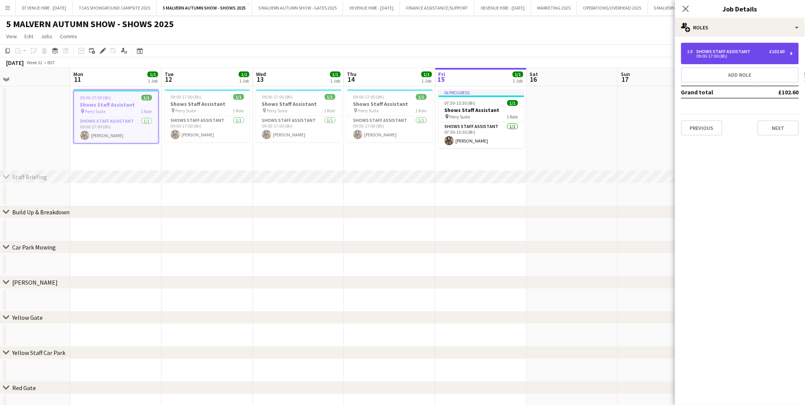
click at [715, 47] on div "1 x Shows Staff Assistant £102.60 09:00-17:00 (8h)" at bounding box center [740, 53] width 118 height 21
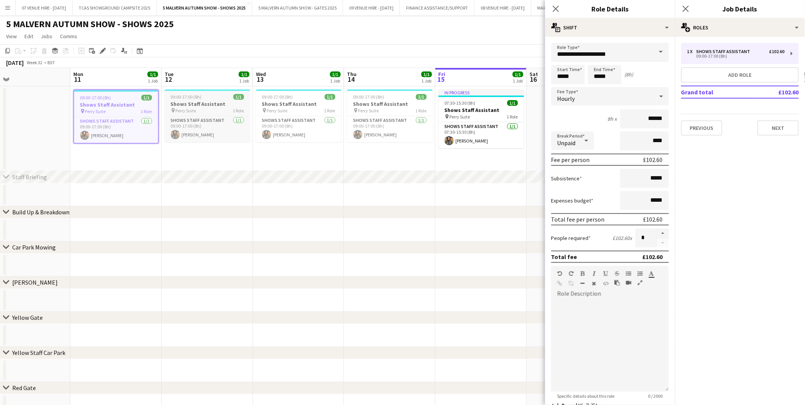
click at [191, 100] on h3 "Shows Staff Assistant" at bounding box center [208, 103] width 86 height 7
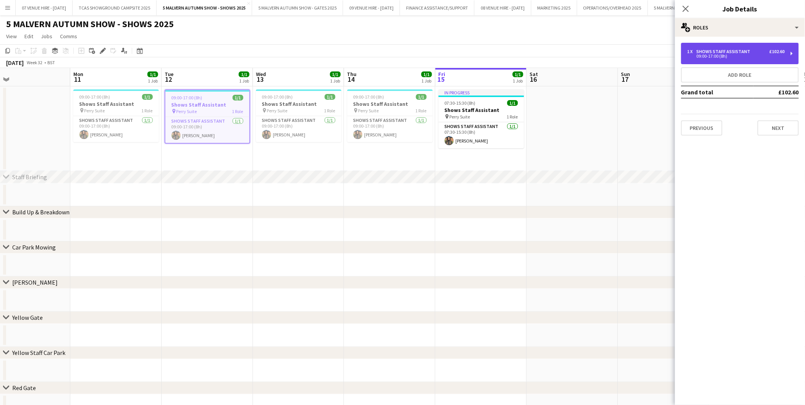
click at [705, 48] on div "1 x Shows Staff Assistant £102.60 09:00-17:00 (8h)" at bounding box center [740, 53] width 118 height 21
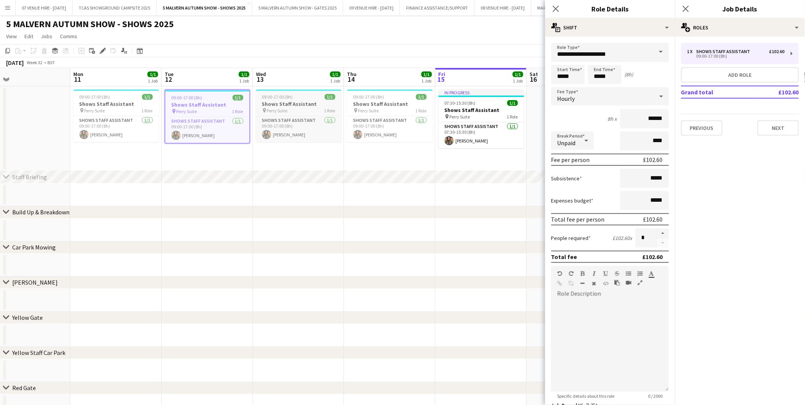
click at [283, 92] on app-job-card "09:00-17:00 (8h) 1/1 Shows Staff Assistant pin Perry Suite 1 Role Shows Staff A…" at bounding box center [299, 115] width 86 height 53
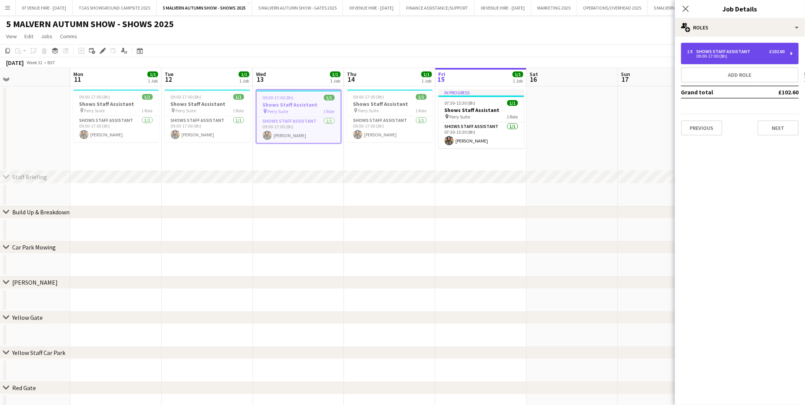
click at [721, 50] on div "Shows Staff Assistant" at bounding box center [724, 51] width 57 height 5
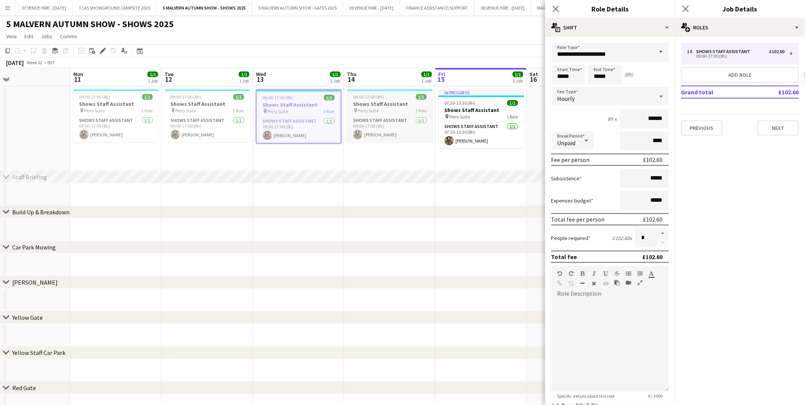
click at [384, 98] on div "09:00-17:00 (8h) 1/1" at bounding box center [390, 97] width 86 height 6
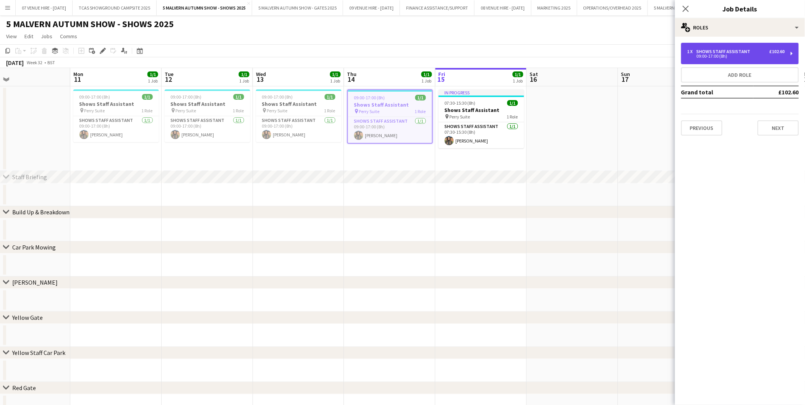
click at [714, 50] on div "Shows Staff Assistant" at bounding box center [724, 51] width 57 height 5
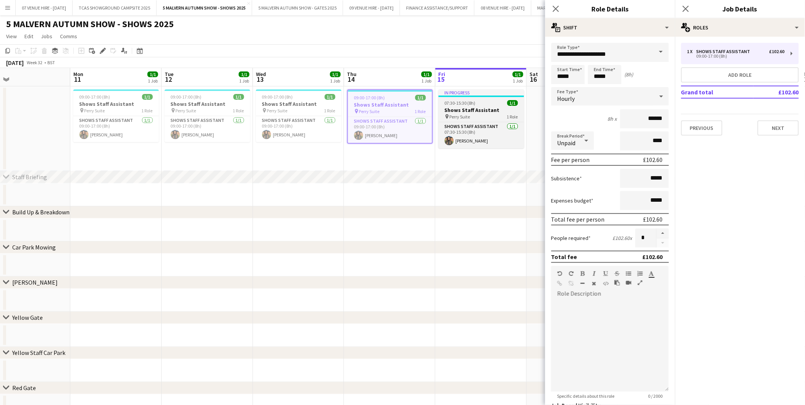
click at [487, 104] on div "07:30-15:30 (8h) 1/1" at bounding box center [482, 103] width 86 height 6
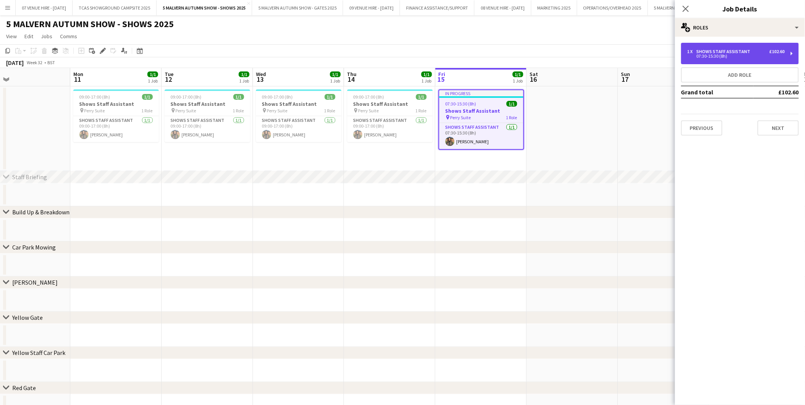
click at [704, 59] on div "1 x Shows Staff Assistant £102.60 07:30-15:30 (8h)" at bounding box center [740, 53] width 118 height 21
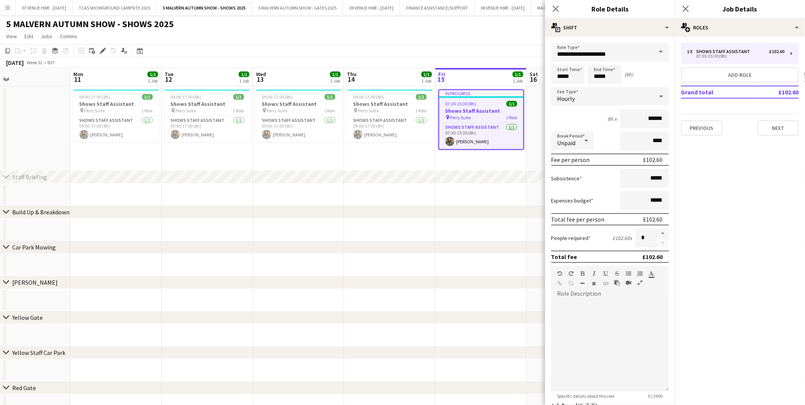
click at [472, 239] on app-date-cell at bounding box center [480, 230] width 91 height 23
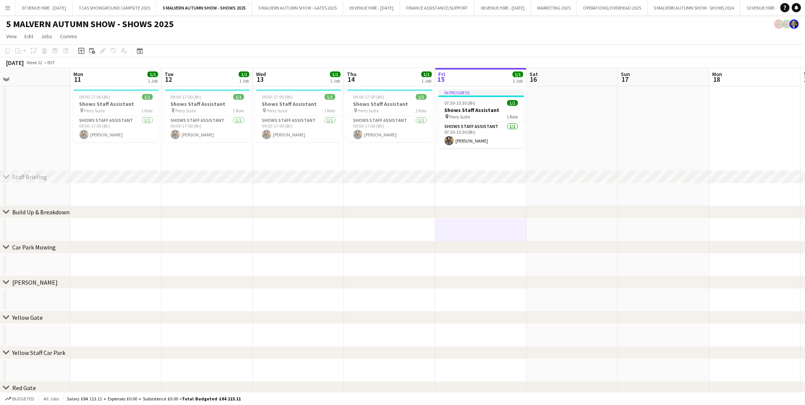
click at [159, 213] on div "chevron-right Build Up & Breakdown" at bounding box center [402, 212] width 805 height 12
click at [474, 3] on button "FINANCE ASSISTANCE/SUPPORT Close" at bounding box center [437, 7] width 74 height 15
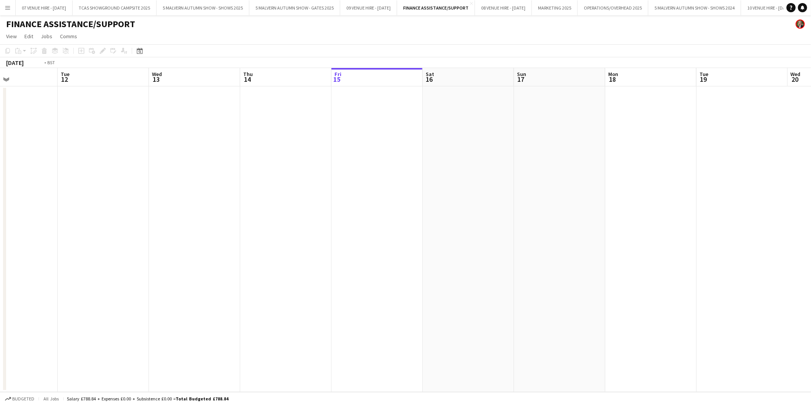
scroll to position [0, 253]
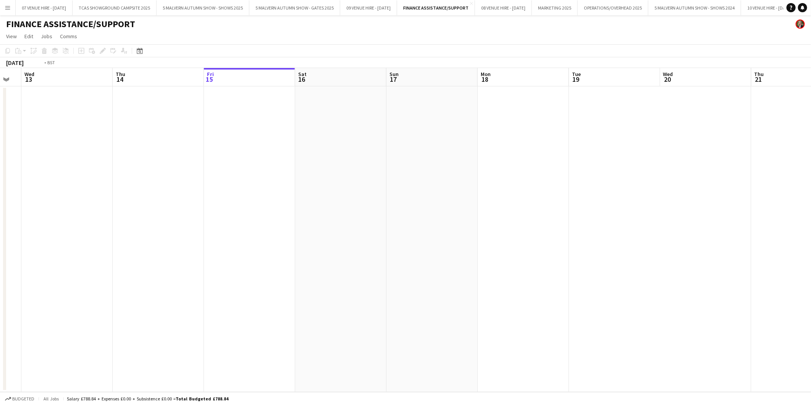
drag, startPoint x: 381, startPoint y: 180, endPoint x: 676, endPoint y: 184, distance: 295.3
click at [676, 184] on app-calendar-viewport "Sun 10 Mon 11 Tue 12 Wed 13 Thu 14 Fri 15 Sat 16 Sun 17 Mon 18 Tue 19 Wed 20 Th…" at bounding box center [405, 230] width 811 height 324
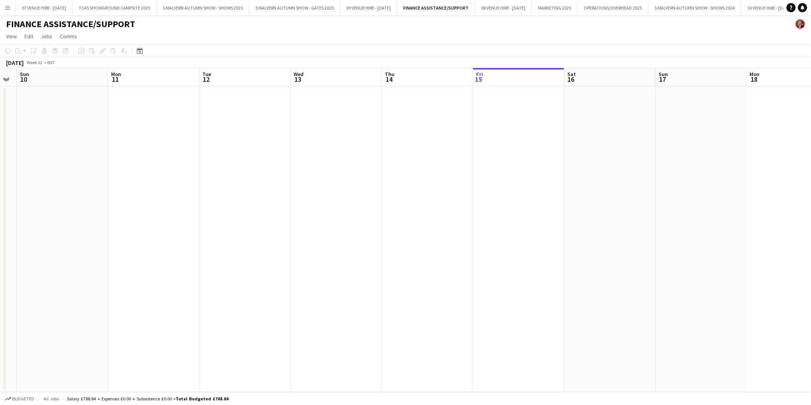
drag, startPoint x: 88, startPoint y: 224, endPoint x: 374, endPoint y: 220, distance: 286.5
click at [375, 220] on app-calendar-viewport "Fri 8 Sat 9 Sun 10 Mon 11 Tue 12 Wed 13 Thu 14 Fri 15 Sat 16 Sun 17 Mon 18 Tue …" at bounding box center [405, 230] width 811 height 324
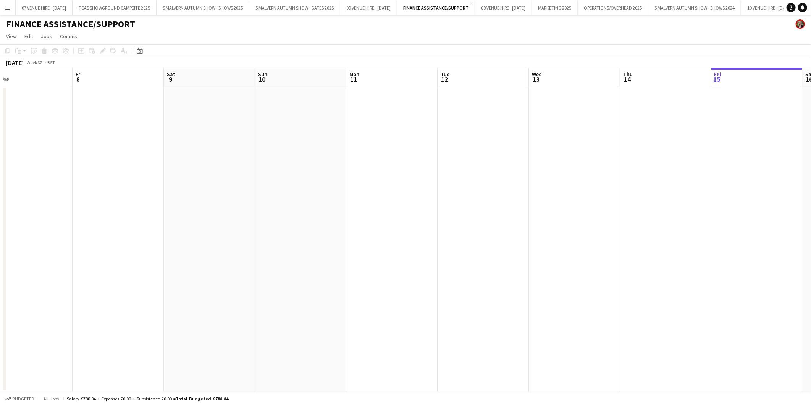
drag, startPoint x: 108, startPoint y: 194, endPoint x: 304, endPoint y: 189, distance: 196.0
click at [304, 189] on app-calendar-viewport "Tue 5 Wed 6 Thu 7 Fri 8 Sat 9 Sun 10 Mon 11 Tue 12 Wed 13 Thu 14 Fri 15 Sat 16 …" at bounding box center [405, 230] width 811 height 324
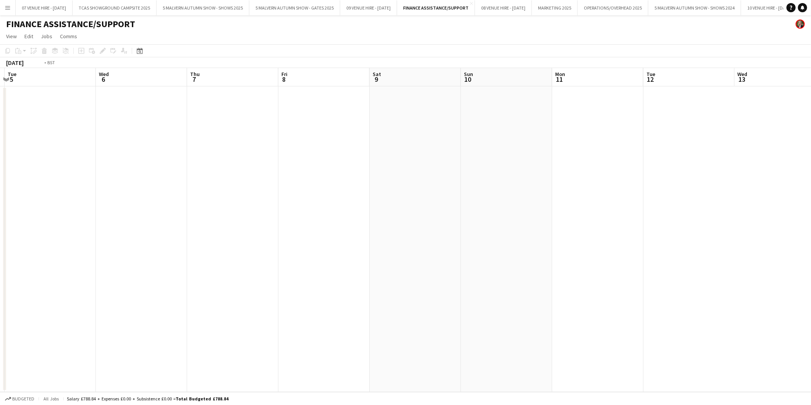
drag, startPoint x: 26, startPoint y: 170, endPoint x: 358, endPoint y: 166, distance: 332.4
click at [358, 166] on app-calendar-viewport "Sun 3 Mon 4 Tue 5 Wed 6 Thu 7 Fri 8 Sat 9 Sun 10 Mon 11 Tue 12 Wed 13 Thu 14 Fr…" at bounding box center [405, 230] width 811 height 324
drag, startPoint x: 226, startPoint y: 171, endPoint x: 463, endPoint y: 178, distance: 237.0
click at [463, 178] on app-calendar-viewport "Thu 31 Fri 1 Sat 2 Sun 3 Mon 4 Tue 5 Wed 6 Thu 7 Fri 8 Sat 9 Sun 10 Mon 11 Tue …" at bounding box center [405, 230] width 811 height 324
drag, startPoint x: 173, startPoint y: 177, endPoint x: 395, endPoint y: 168, distance: 222.1
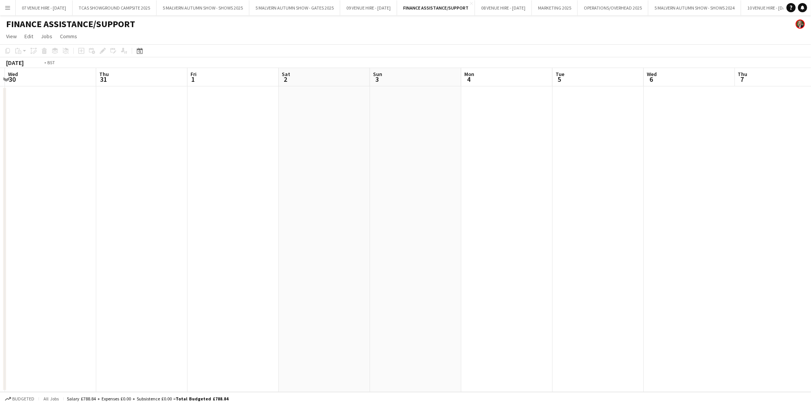
click at [395, 168] on app-calendar-viewport "Mon 28 Tue 29 Wed 30 Thu 31 Fri 1 Sat 2 Sun 3 Mon 4 Tue 5 Wed 6 Thu 7 Fri 8 Sat…" at bounding box center [405, 230] width 811 height 324
drag, startPoint x: 194, startPoint y: 178, endPoint x: 478, endPoint y: 178, distance: 284.2
click at [478, 178] on app-calendar-viewport "Sat 26 Sun 27 Mon 28 Tue 29 Wed 30 Thu 31 Fri 1 Sat 2 Sun 3 Mon 4 Tue 5 Wed 6 T…" at bounding box center [405, 230] width 811 height 324
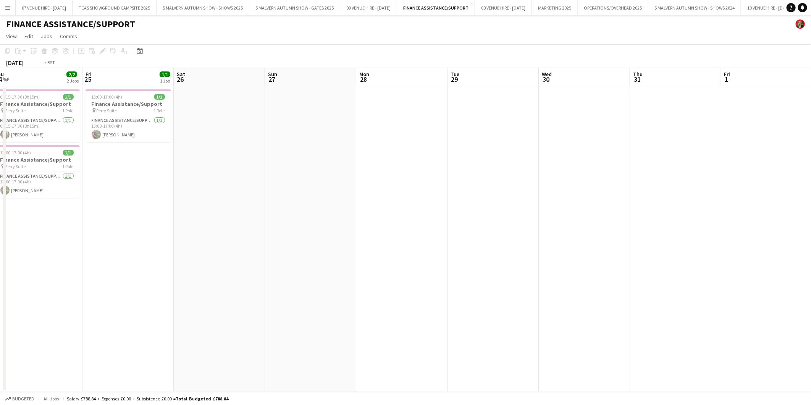
scroll to position [0, 234]
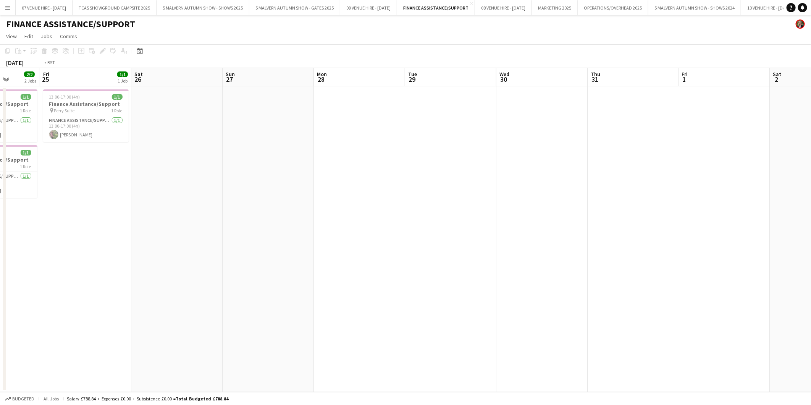
drag, startPoint x: 189, startPoint y: 181, endPoint x: 489, endPoint y: 180, distance: 299.9
click at [489, 180] on app-calendar-viewport "Tue 22 Wed 23 Thu 24 2/2 2 Jobs Fri 25 1/1 1 Job Sat 26 Sun 27 Mon 28 Tue 29 We…" at bounding box center [405, 230] width 811 height 324
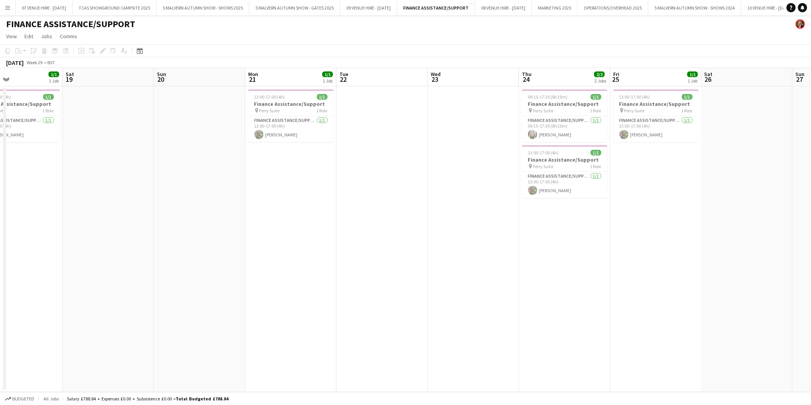
drag, startPoint x: 151, startPoint y: 149, endPoint x: 356, endPoint y: 146, distance: 205.2
click at [356, 146] on app-calendar-viewport "Wed 16 Thu 17 1/1 1 Job Fri 18 1/1 1 Job Sat 19 Sun 20 Mon 21 1/1 1 Job Tue 22 …" at bounding box center [405, 230] width 811 height 324
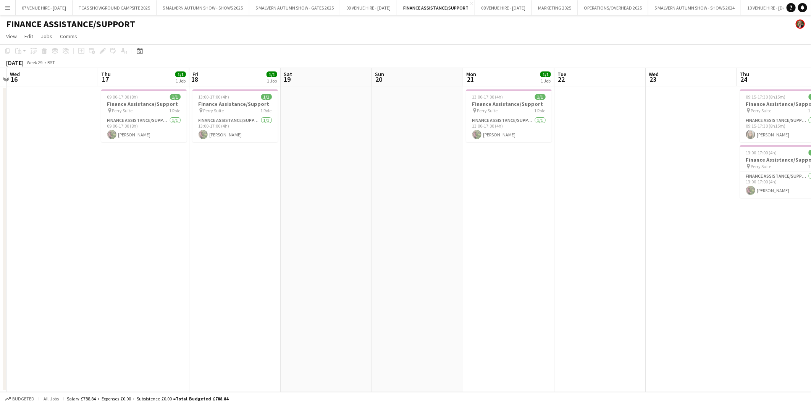
scroll to position [0, 161]
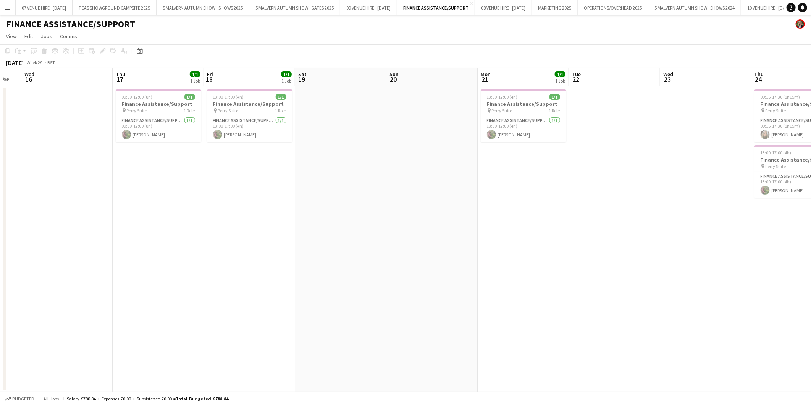
drag, startPoint x: 113, startPoint y: 173, endPoint x: 346, endPoint y: 170, distance: 232.7
click at [346, 170] on app-calendar-viewport "Mon 14 Tue 15 Wed 16 Thu 17 1/1 1 Job Fri 18 1/1 1 Job Sat 19 Sun 20 Mon 21 1/1…" at bounding box center [405, 230] width 811 height 324
click at [223, 128] on app-card-role "Finance Assistance/Support 1/1 13:00-17:00 (4h) Julia Adams" at bounding box center [250, 129] width 86 height 26
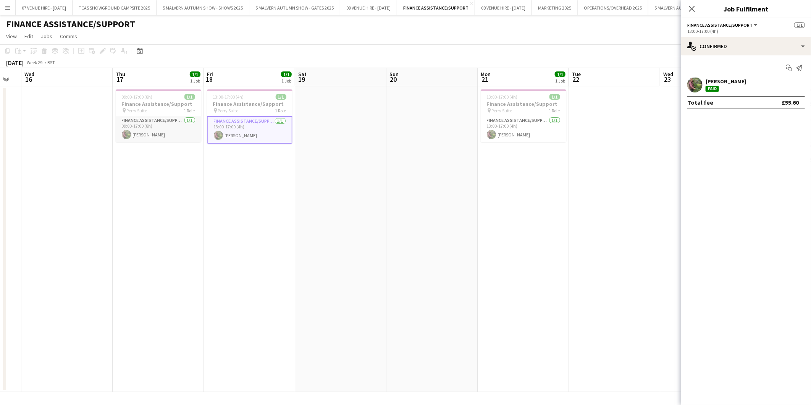
click at [162, 131] on app-card-role "Finance Assistance/Support 1/1 09:00-17:00 (8h) Julia Adams" at bounding box center [159, 129] width 86 height 26
click at [219, 130] on app-user-avatar at bounding box center [217, 134] width 9 height 9
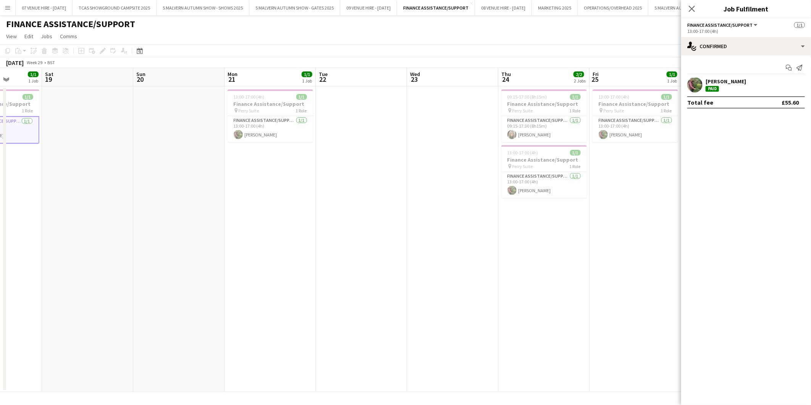
drag, startPoint x: 414, startPoint y: 106, endPoint x: 161, endPoint y: 128, distance: 254.2
click at [161, 128] on app-calendar-viewport "Wed 16 Thu 17 1/1 1 Job Fri 18 1/1 1 Job Sat 19 Sun 20 Mon 21 1/1 1 Job Tue 22 …" at bounding box center [405, 230] width 811 height 324
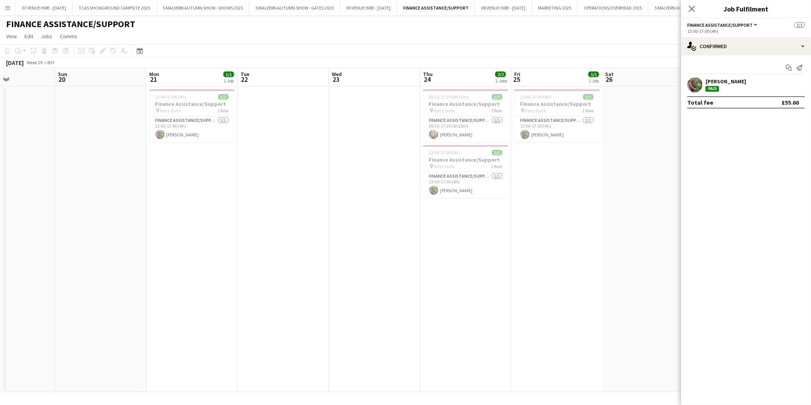
scroll to position [0, 311]
drag, startPoint x: 329, startPoint y: 180, endPoint x: 251, endPoint y: 181, distance: 78.7
click at [251, 181] on app-calendar-viewport "Wed 16 Thu 17 1/1 1 Job Fri 18 1/1 1 Job Sat 19 Sun 20 Mon 21 1/1 1 Job Tue 22 …" at bounding box center [405, 230] width 811 height 324
click at [359, 251] on app-date-cell at bounding box center [374, 239] width 91 height 306
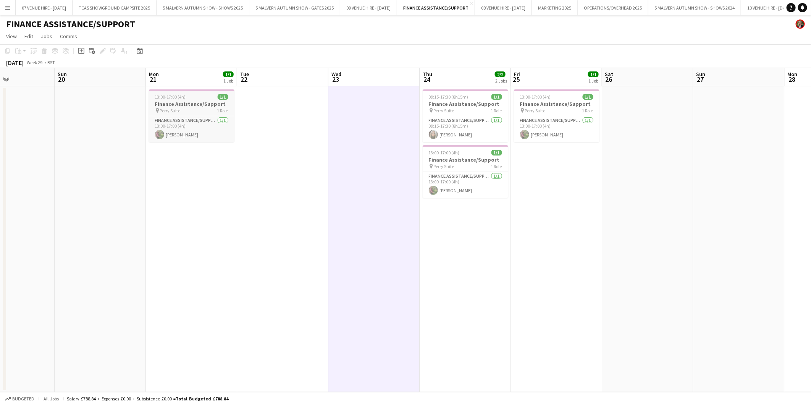
click at [189, 104] on h3 "Finance Assistance/Support" at bounding box center [192, 103] width 86 height 7
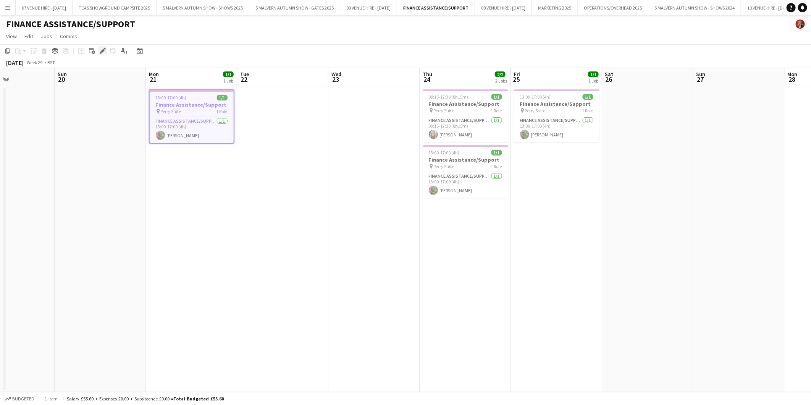
click at [104, 50] on icon at bounding box center [102, 51] width 4 height 4
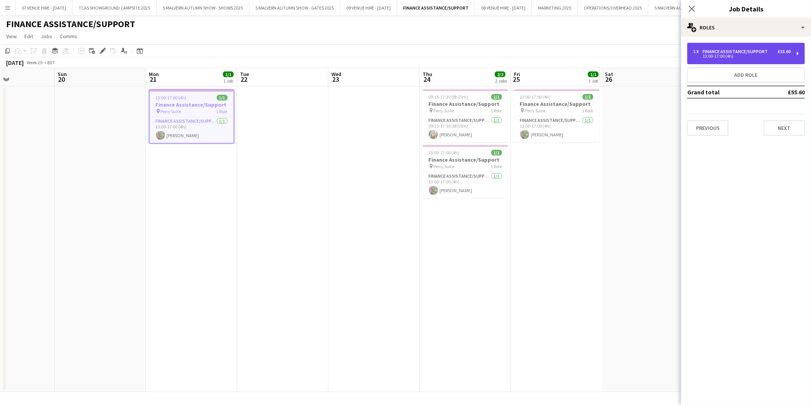
click at [725, 55] on div "13:00-17:00 (4h)" at bounding box center [742, 56] width 97 height 4
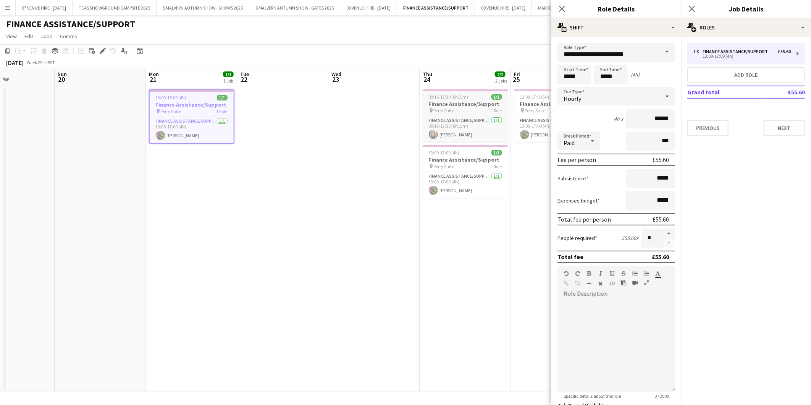
click at [473, 104] on h3 "Finance Assistance/Support" at bounding box center [466, 103] width 86 height 7
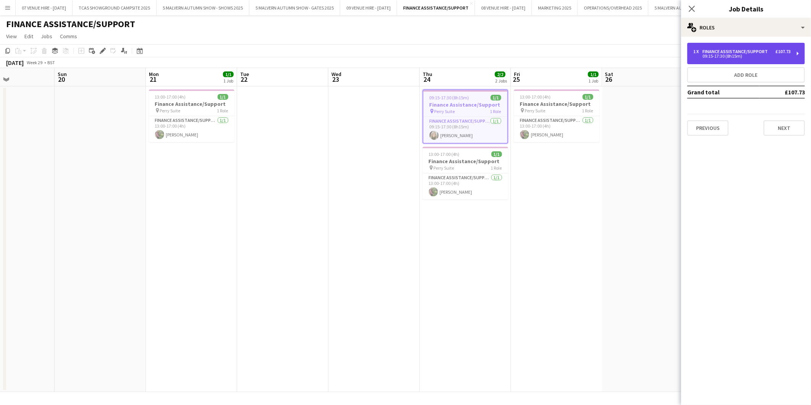
click at [709, 55] on div "09:15-17:30 (8h15m)" at bounding box center [742, 56] width 97 height 4
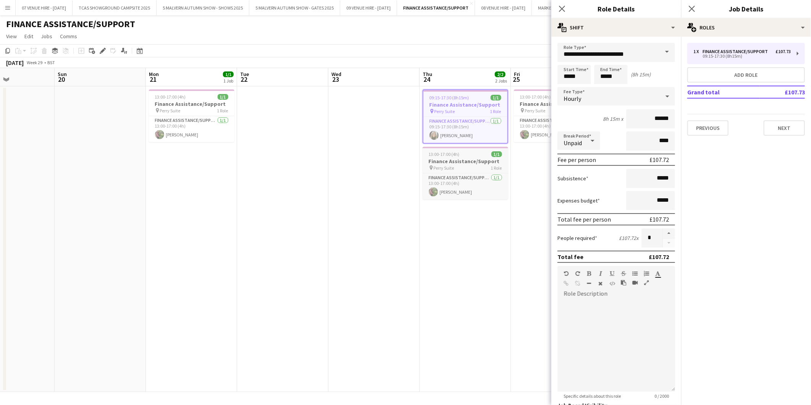
click at [437, 162] on h3 "Finance Assistance/Support" at bounding box center [466, 161] width 86 height 7
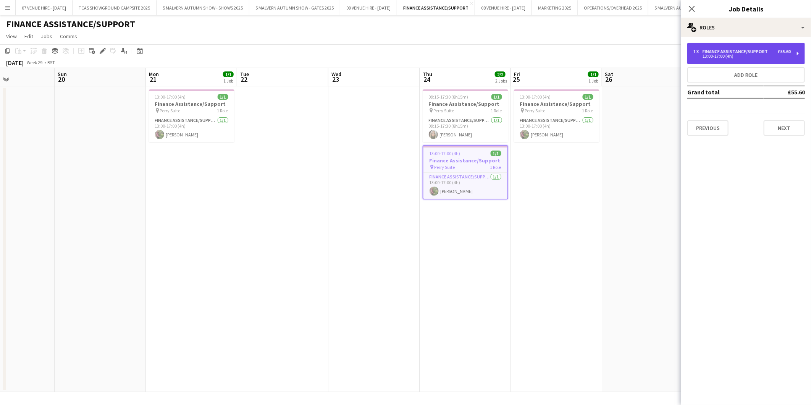
click at [720, 56] on div "13:00-17:00 (4h)" at bounding box center [742, 56] width 97 height 4
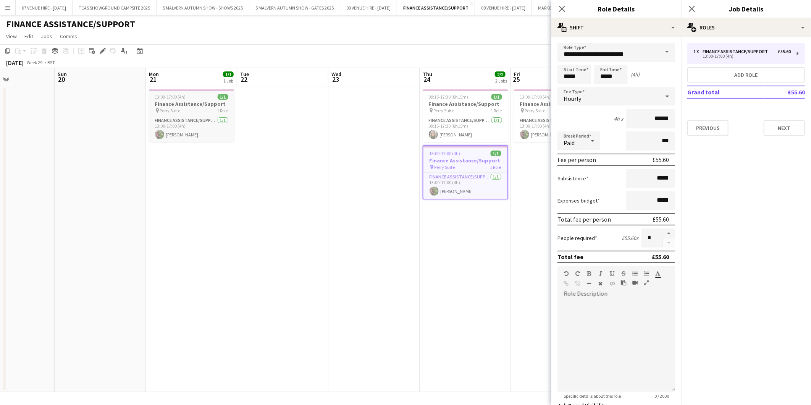
click at [219, 97] on span "1/1" at bounding box center [223, 97] width 11 height 6
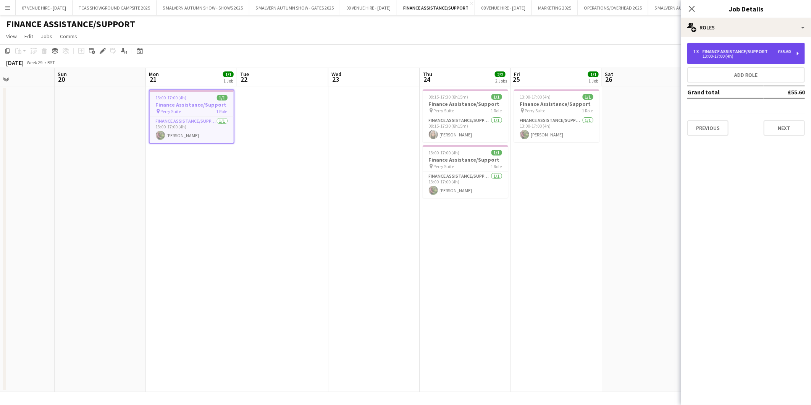
click at [702, 48] on div "1 x Finance Assistance/Support £55.60 13:00-17:00 (4h)" at bounding box center [747, 53] width 118 height 21
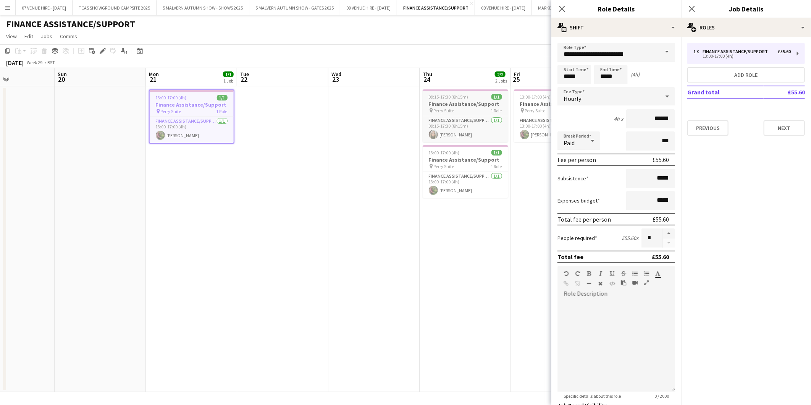
click at [481, 100] on app-job-card "09:15-17:30 (8h15m) 1/1 Finance Assistance/Support pin Perry Suite 1 Role Finan…" at bounding box center [466, 115] width 86 height 53
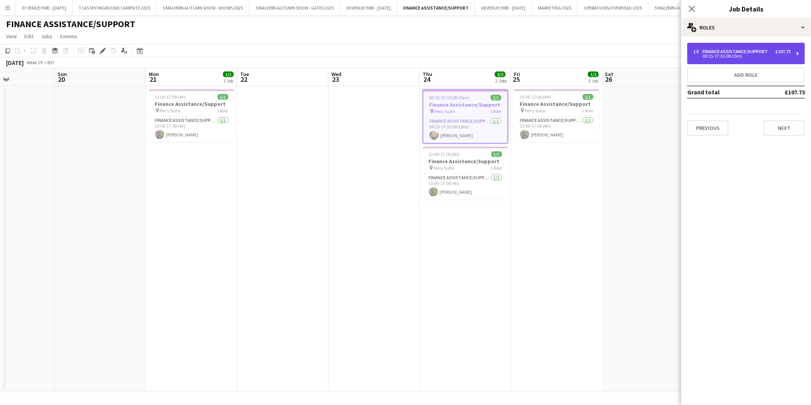
click at [720, 57] on div "09:15-17:30 (8h15m)" at bounding box center [742, 56] width 97 height 4
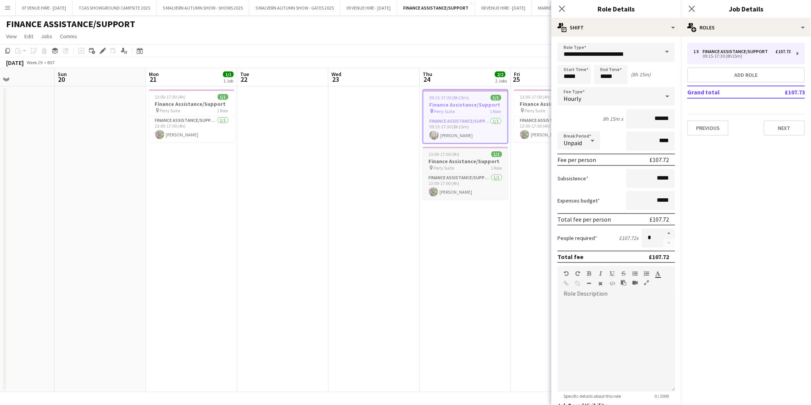
click at [456, 160] on h3 "Finance Assistance/Support" at bounding box center [466, 161] width 86 height 7
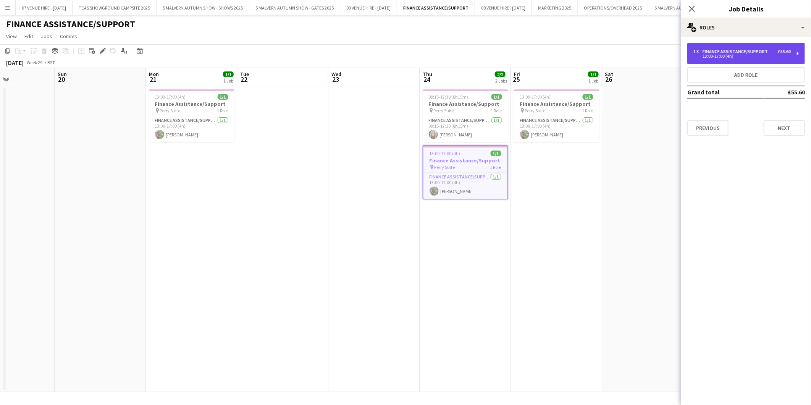
click at [726, 59] on div "1 x Finance Assistance/Support £55.60 13:00-17:00 (4h)" at bounding box center [747, 53] width 118 height 21
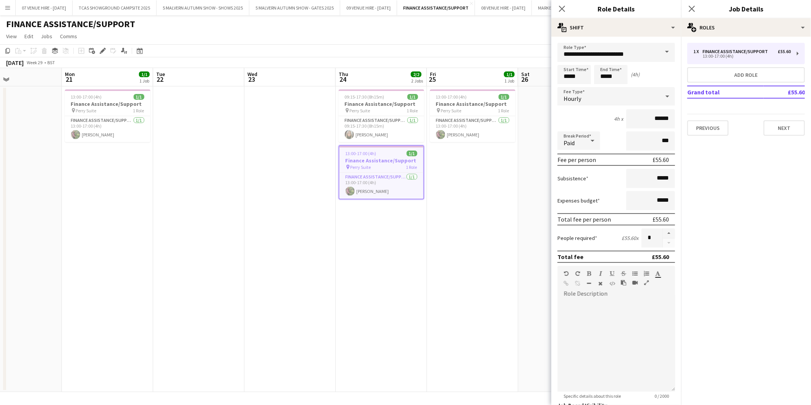
scroll to position [0, 256]
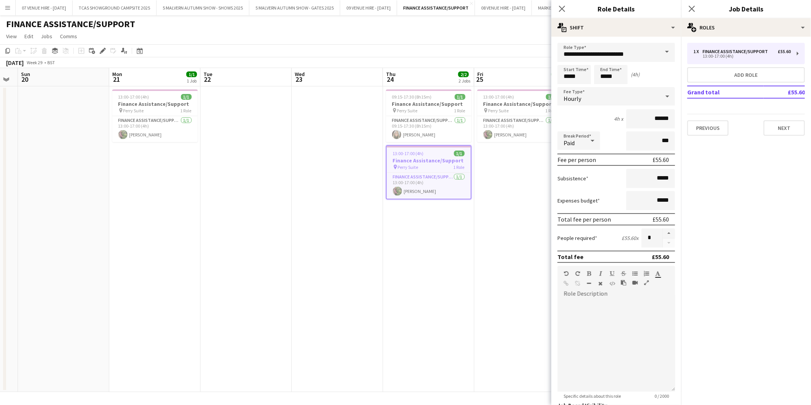
drag, startPoint x: 482, startPoint y: 104, endPoint x: 354, endPoint y: 92, distance: 128.5
click at [354, 92] on app-calendar-viewport "Thu 17 1/1 1 Job Fri 18 1/1 1 Job Sat 19 Sun 20 Mon 21 1/1 1 Job Tue 22 Wed 23 …" at bounding box center [405, 230] width 811 height 324
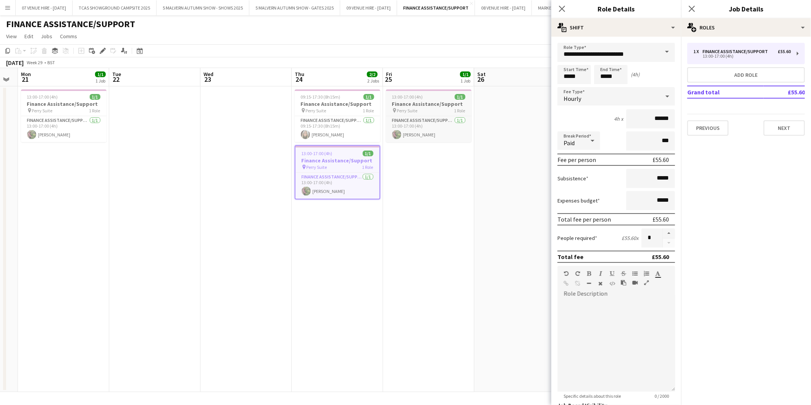
click at [404, 100] on app-job-card "13:00-17:00 (4h) 1/1 Finance Assistance/Support pin Perry Suite 1 Role Finance …" at bounding box center [429, 115] width 86 height 53
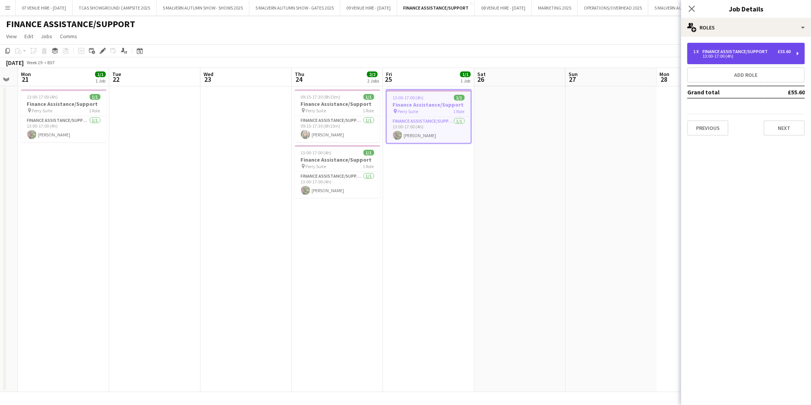
click at [711, 55] on div "13:00-17:00 (4h)" at bounding box center [742, 56] width 97 height 4
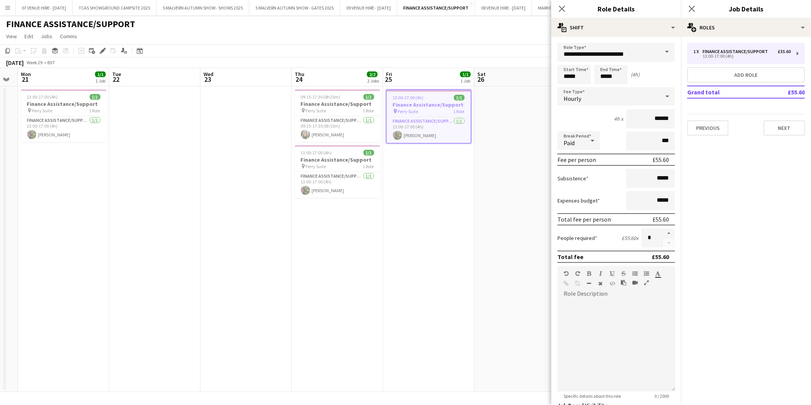
click at [522, 147] on app-date-cell at bounding box center [519, 239] width 91 height 306
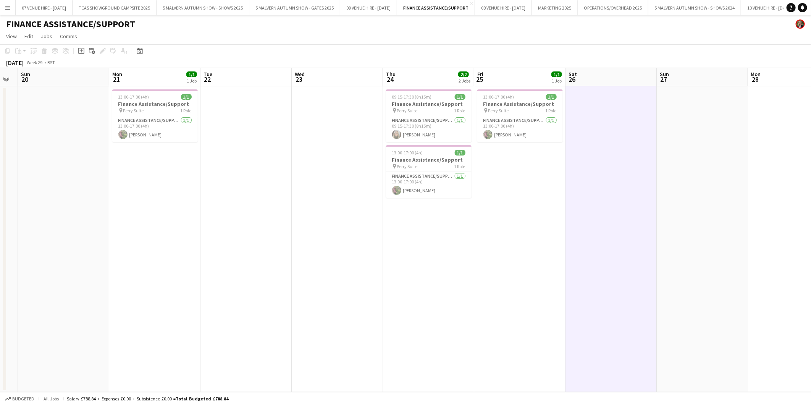
scroll to position [0, 239]
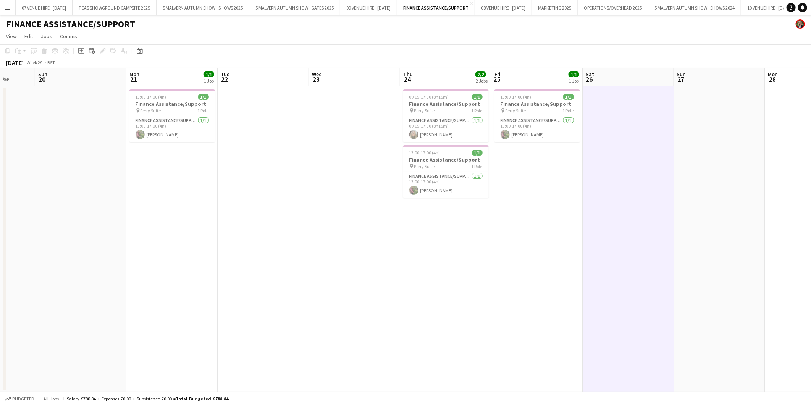
drag, startPoint x: 235, startPoint y: 191, endPoint x: 343, endPoint y: 179, distance: 108.8
click at [343, 179] on app-calendar-viewport "Thu 17 1/1 1 Job Fri 18 1/1 1 Job Sat 19 Sun 20 Mon 21 1/1 1 Job Tue 22 Wed 23 …" at bounding box center [405, 230] width 811 height 324
click at [6, 8] on app-icon "Menu" at bounding box center [8, 8] width 6 height 6
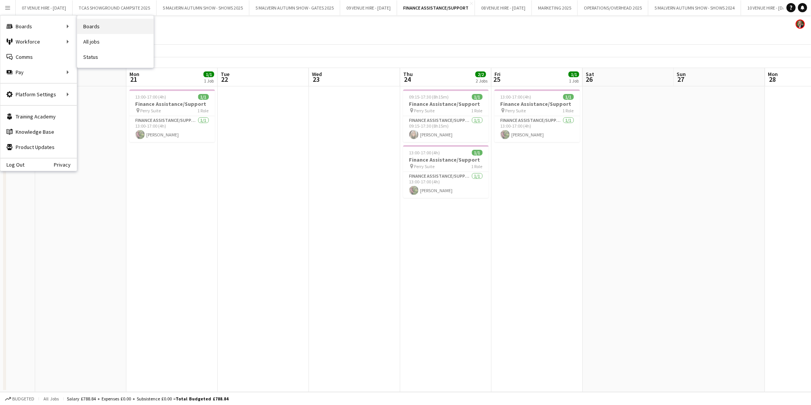
click at [93, 24] on link "Boards" at bounding box center [115, 26] width 76 height 15
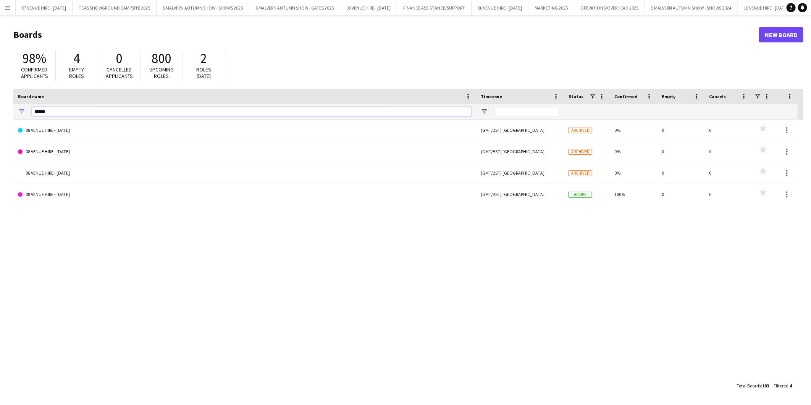
drag, startPoint x: 83, startPoint y: 111, endPoint x: -2, endPoint y: 110, distance: 84.8
click at [0, 110] on html "Menu Boards Boards Boards All jobs Status Workforce Workforce My Workforce Recr…" at bounding box center [405, 202] width 811 height 405
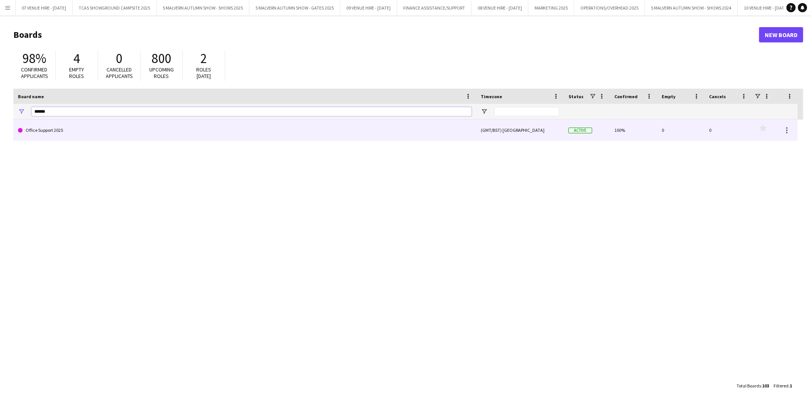
type input "******"
click at [39, 130] on link "Office Support 2025" at bounding box center [245, 130] width 454 height 21
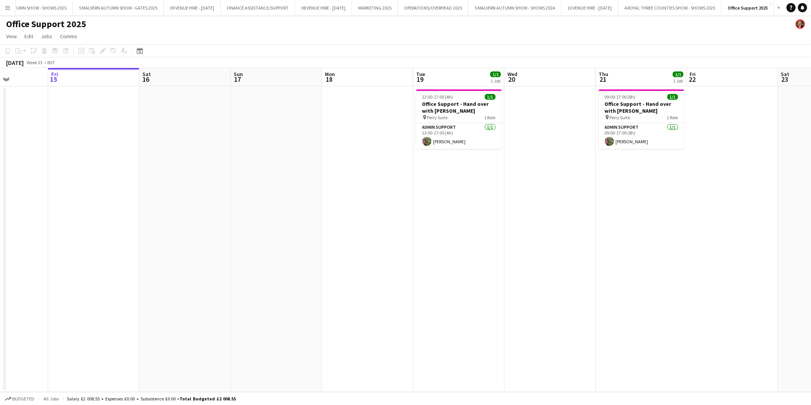
scroll to position [0, 265]
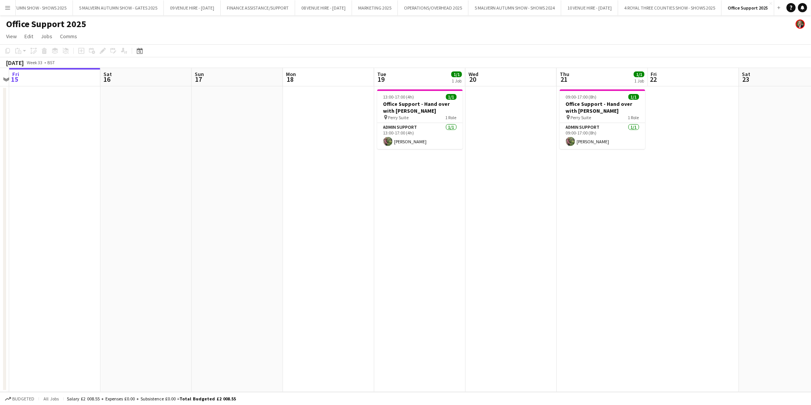
drag, startPoint x: 501, startPoint y: 100, endPoint x: 418, endPoint y: 111, distance: 83.3
click at [418, 111] on app-calendar-viewport "Tue 12 1/1 1 Job Wed 13 Thu 14 Fri 15 Sat 16 Sun 17 Mon 18 Tue 19 1/1 1 Job Wed…" at bounding box center [405, 230] width 811 height 324
click at [414, 141] on app-card-role "Admin Support 1/1 13:00-17:00 (4h) Julia Adams" at bounding box center [420, 136] width 86 height 26
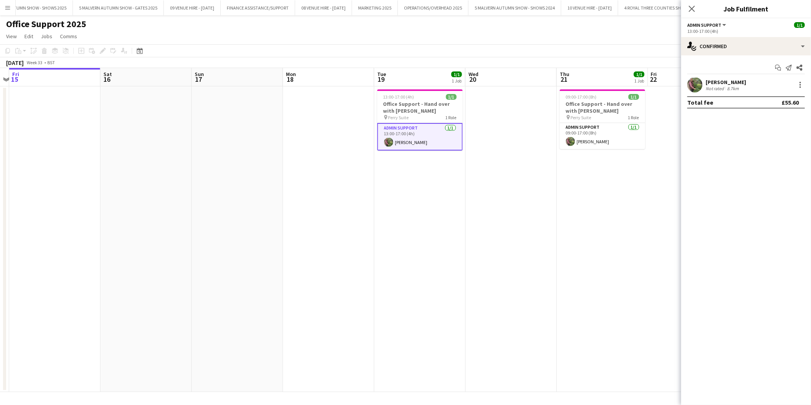
click at [429, 181] on app-date-cell "13:00-17:00 (4h) 1/1 Office Support - Hand over with Hayley pin Perry Suite 1 R…" at bounding box center [419, 239] width 91 height 306
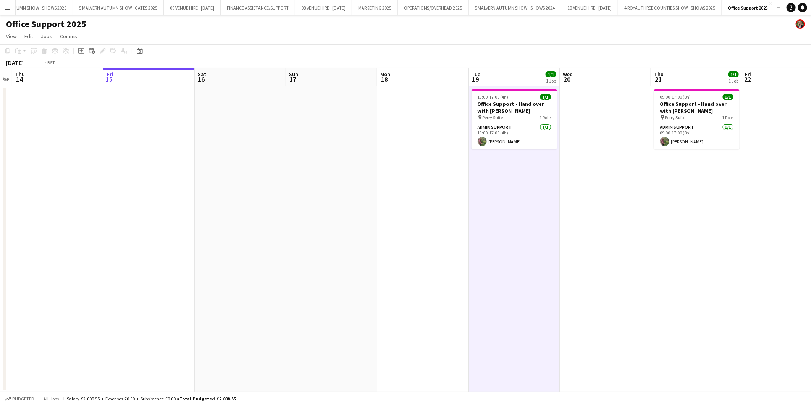
drag, startPoint x: 140, startPoint y: 192, endPoint x: 508, endPoint y: 181, distance: 368.4
click at [508, 181] on app-calendar-viewport "Tue 12 1/1 1 Job Wed 13 Thu 14 Fri 15 Sat 16 Sun 17 Mon 18 Tue 19 1/1 1 Job Wed…" at bounding box center [405, 230] width 811 height 324
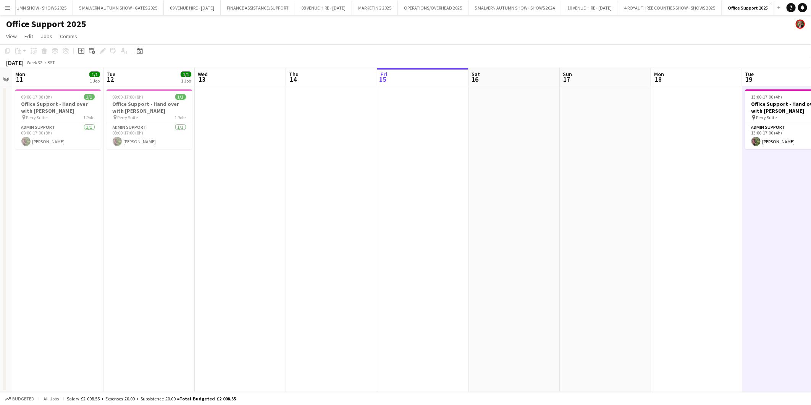
scroll to position [0, 218]
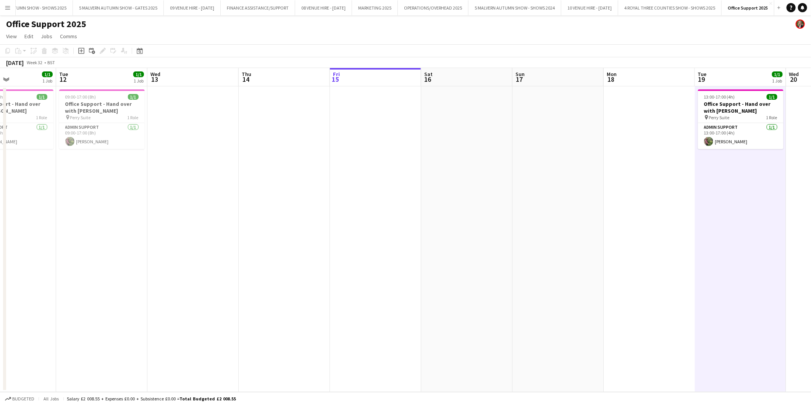
drag, startPoint x: 264, startPoint y: 201, endPoint x: 491, endPoint y: 190, distance: 227.2
click at [491, 190] on app-calendar-viewport "Sat 9 Sun 10 Mon 11 1/1 1 Job Tue 12 1/1 1 Job Wed 13 Thu 14 Fri 15 Sat 16 Sun …" at bounding box center [405, 230] width 811 height 324
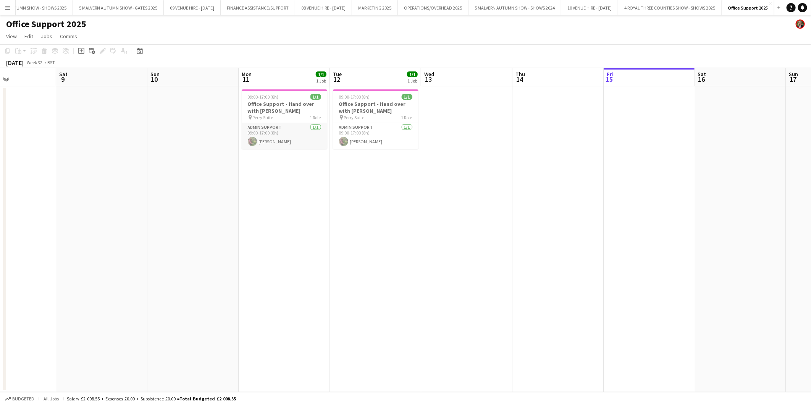
click at [292, 135] on app-card-role "Admin Support 1/1 09:00-17:00 (8h) Julia Adams" at bounding box center [285, 136] width 86 height 26
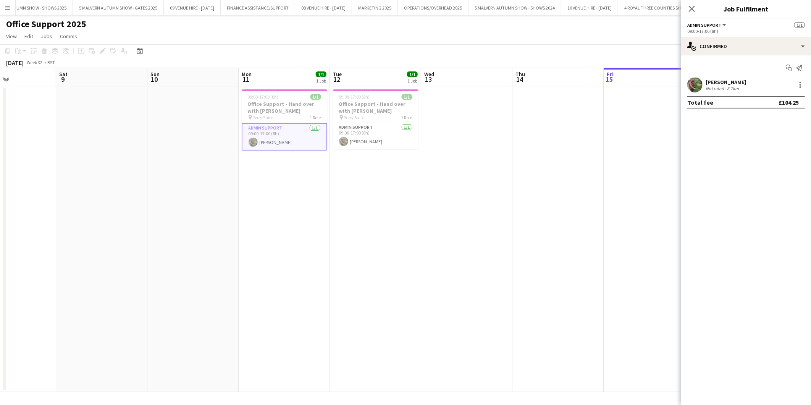
click at [392, 197] on app-date-cell "09:00-17:00 (8h) 1/1 Office Support - Hand over with Hayley pin Perry Suite 1 R…" at bounding box center [375, 239] width 91 height 306
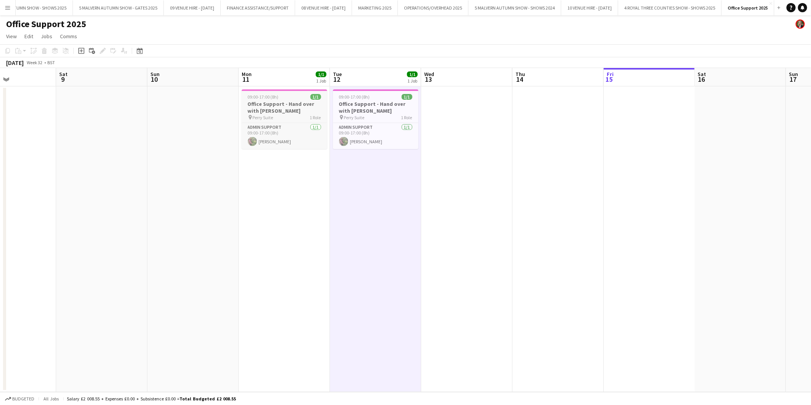
click at [266, 99] on span "09:00-17:00 (8h)" at bounding box center [263, 97] width 31 height 6
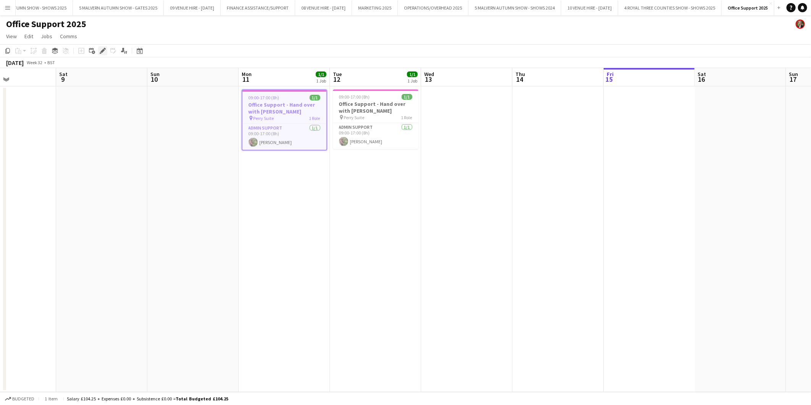
click at [104, 51] on icon "Edit" at bounding box center [103, 51] width 6 height 6
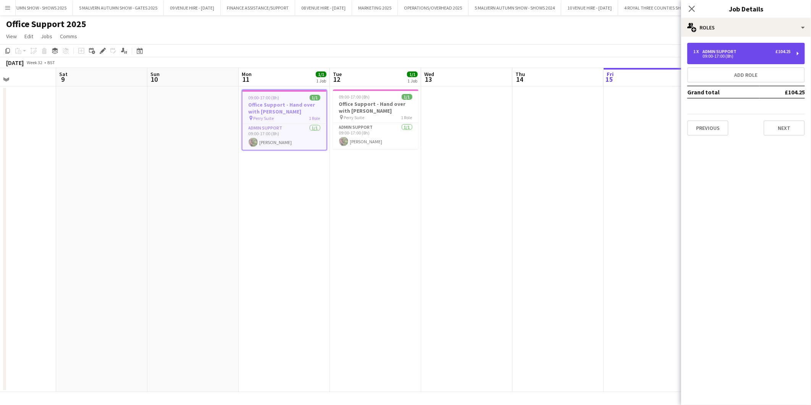
click at [763, 59] on div "1 x Admin Support £104.25 09:00-17:00 (8h)" at bounding box center [747, 53] width 118 height 21
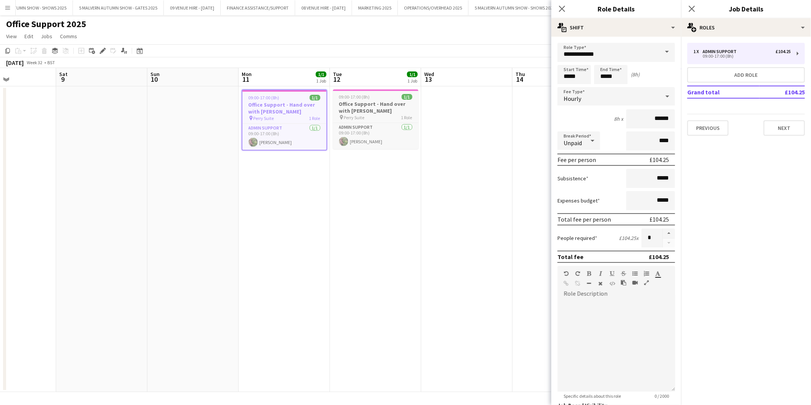
click at [361, 96] on span "09:00-17:00 (8h)" at bounding box center [354, 97] width 31 height 6
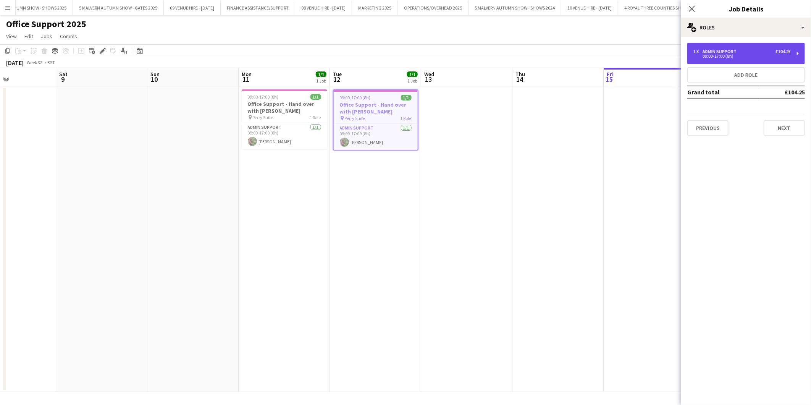
click at [725, 46] on div "1 x Admin Support £104.25 09:00-17:00 (8h)" at bounding box center [747, 53] width 118 height 21
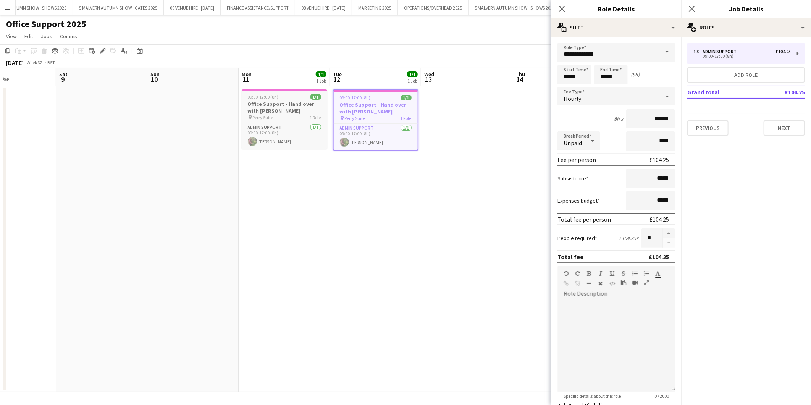
click at [267, 106] on h3 "Office Support - Hand over with Hayley" at bounding box center [285, 107] width 86 height 14
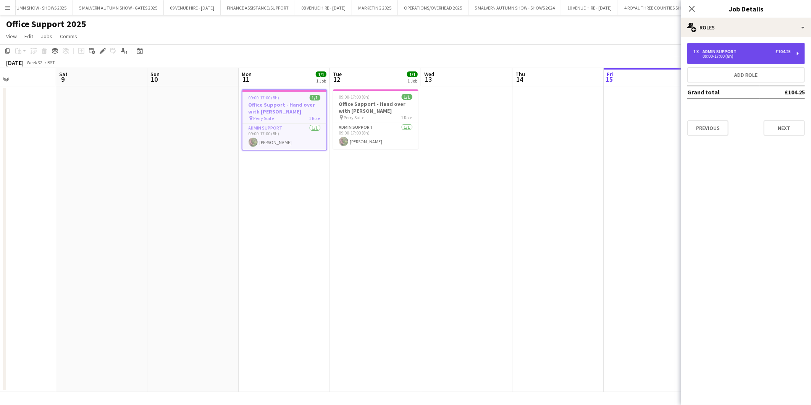
click at [708, 50] on div "Admin Support" at bounding box center [721, 51] width 37 height 5
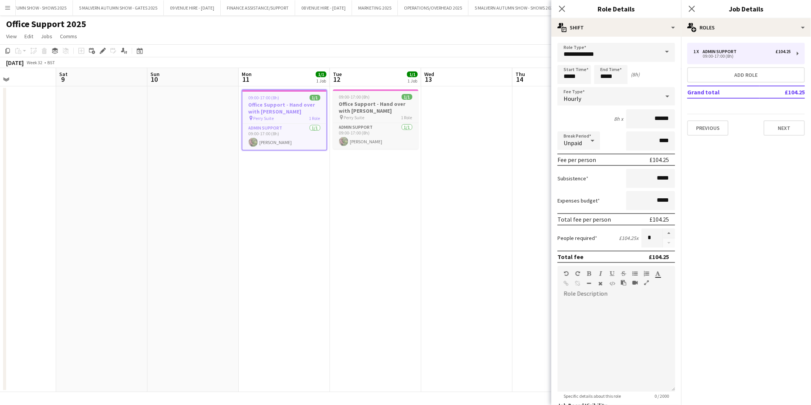
click at [379, 102] on h3 "Office Support - Hand over with Hayley" at bounding box center [376, 107] width 86 height 14
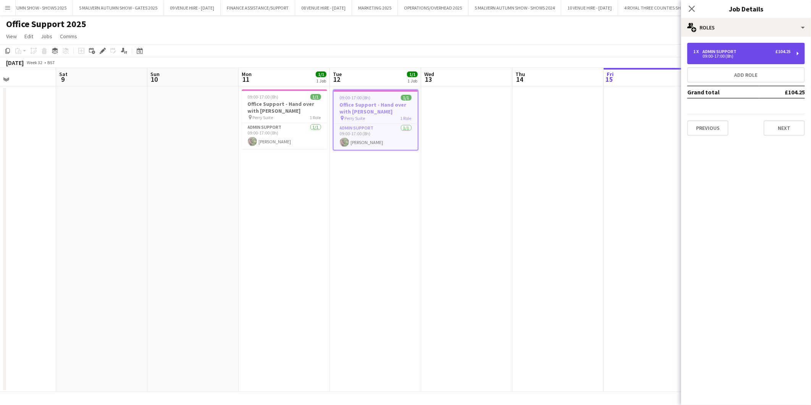
click at [713, 49] on div "Admin Support" at bounding box center [721, 51] width 37 height 5
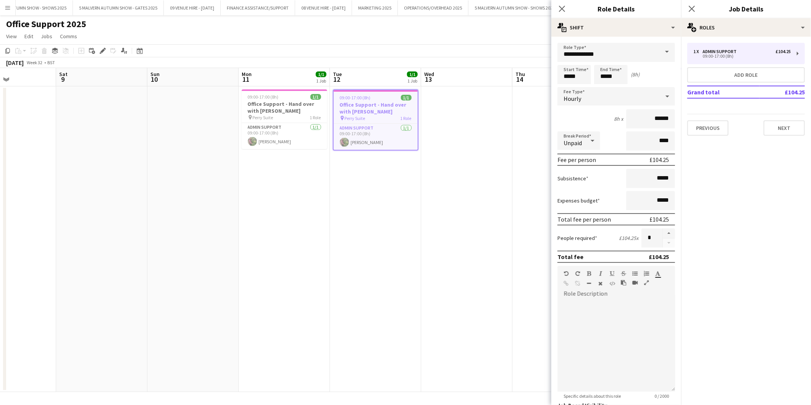
click at [475, 209] on app-date-cell at bounding box center [466, 239] width 91 height 306
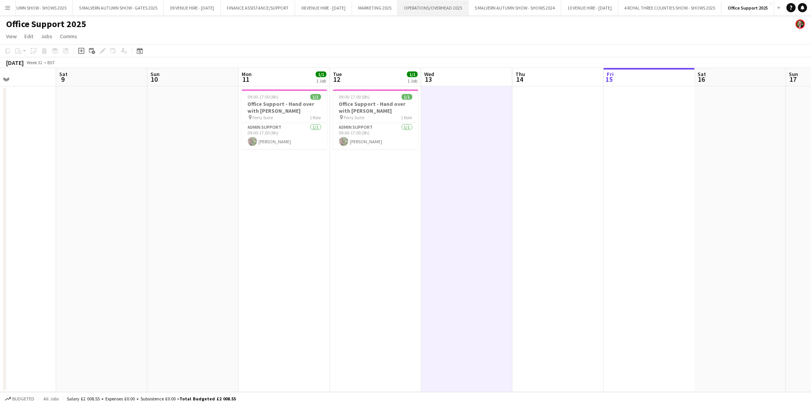
click at [403, 5] on button "OPERATIONS/OVERHEAD 2025 Close" at bounding box center [433, 7] width 71 height 15
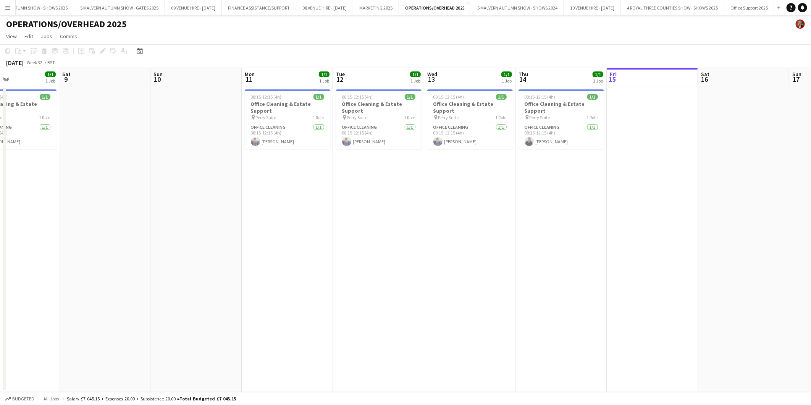
scroll to position [0, 154]
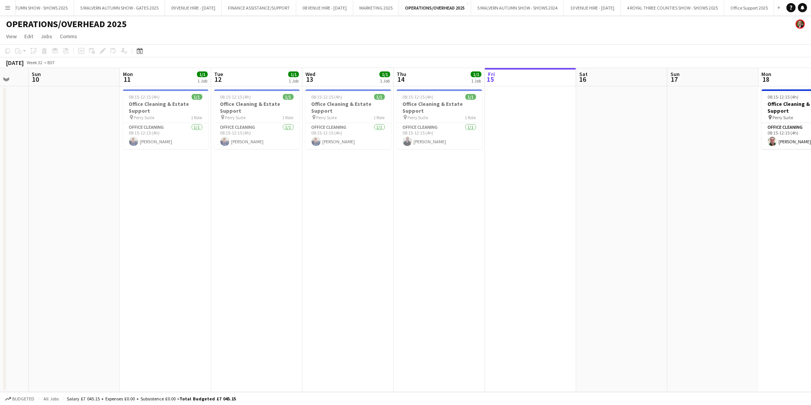
drag, startPoint x: 155, startPoint y: 116, endPoint x: 548, endPoint y: 147, distance: 394.7
click at [548, 147] on app-calendar-viewport "Fri 8 1/1 1 Job Sat 9 Sun 10 Mon 11 1/1 1 Job Tue 12 1/1 1 Job Wed 13 1/1 1 Job…" at bounding box center [405, 230] width 811 height 324
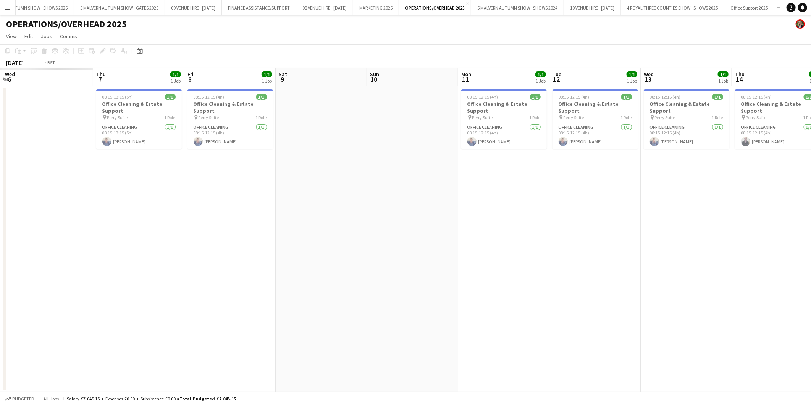
drag, startPoint x: 140, startPoint y: 132, endPoint x: 633, endPoint y: 132, distance: 493.2
click at [669, 124] on app-calendar-viewport "Tue 5 Wed 6 Thu 7 1/1 1 Job Fri 8 1/1 1 Job Sat 9 Sun 10 Mon 11 1/1 1 Job Tue 1…" at bounding box center [405, 230] width 811 height 324
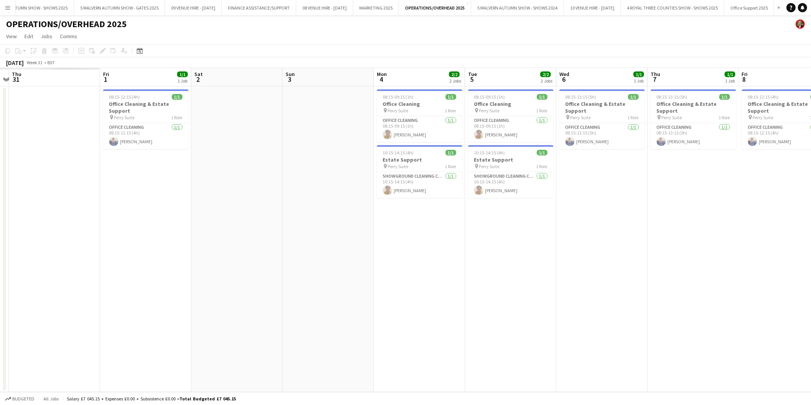
drag, startPoint x: 231, startPoint y: 139, endPoint x: 595, endPoint y: 106, distance: 365.2
click at [595, 106] on app-calendar-viewport "Tue 29 Wed 30 Thu 31 Fri 1 1/1 1 Job Sat 2 Sun 3 Mon 4 2/2 2 Jobs Tue 5 2/2 2 J…" at bounding box center [405, 230] width 811 height 324
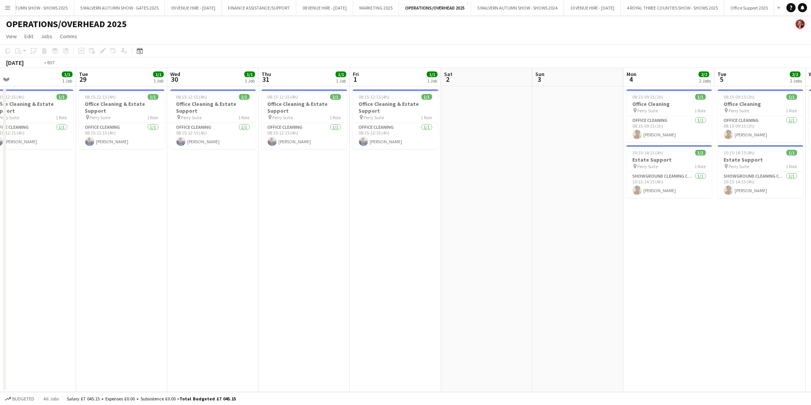
drag, startPoint x: 301, startPoint y: 143, endPoint x: 676, endPoint y: 118, distance: 375.9
click at [676, 118] on app-calendar-viewport "Sat 26 Sun 27 Mon 28 1/1 1 Job Tue 29 1/1 1 Job Wed 30 1/1 1 Job Thu 31 1/1 1 J…" at bounding box center [405, 230] width 811 height 324
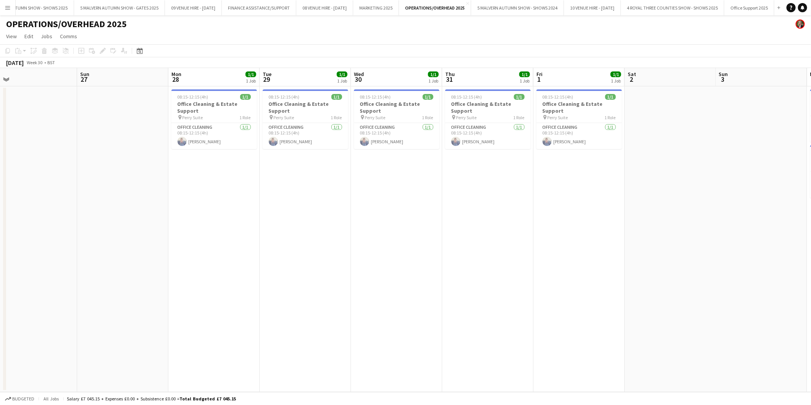
drag, startPoint x: 376, startPoint y: 136, endPoint x: 586, endPoint y: 106, distance: 212.3
click at [586, 106] on app-calendar-viewport "Thu 24 1/1 1 Job Fri 25 Sat 26 Sun 27 Mon 28 1/1 1 Job Tue 29 1/1 1 Job Wed 30 …" at bounding box center [405, 230] width 811 height 324
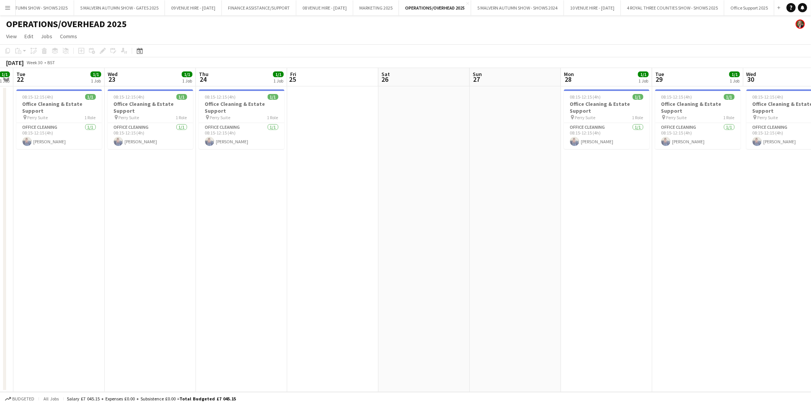
scroll to position [0, 177]
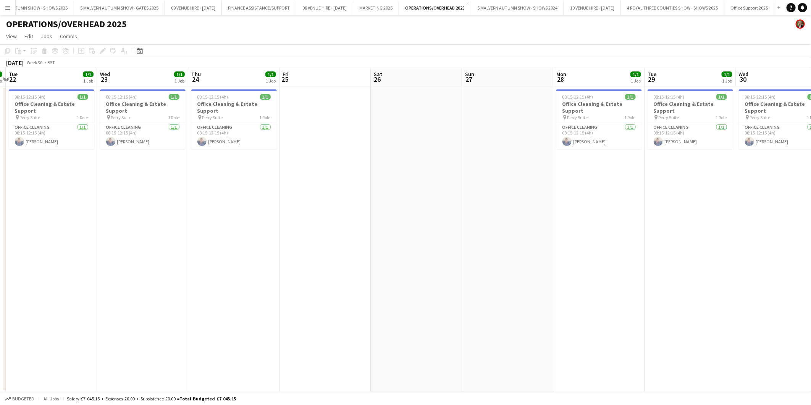
drag, startPoint x: 381, startPoint y: 122, endPoint x: 528, endPoint y: 110, distance: 147.6
click at [528, 110] on app-calendar-viewport "Sun 20 Mon 21 1/1 1 Job Tue 22 1/1 1 Job Wed 23 1/1 1 Job Thu 24 1/1 1 Job Fri …" at bounding box center [405, 230] width 811 height 324
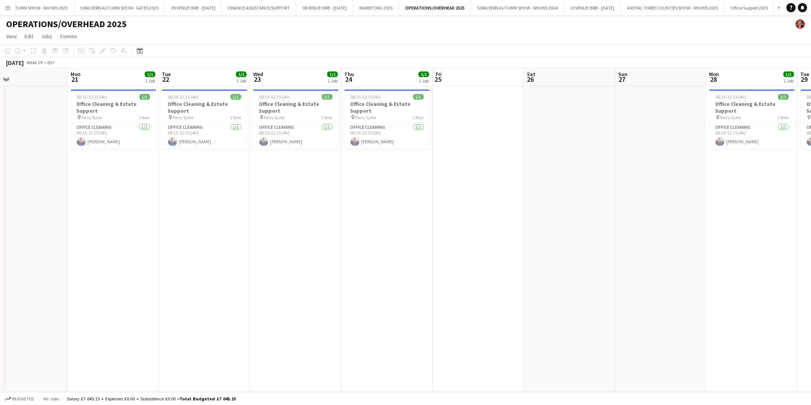
drag, startPoint x: 227, startPoint y: 183, endPoint x: 380, endPoint y: 167, distance: 154.0
click at [380, 167] on app-calendar-viewport "Fri 18 Sat 19 Sun 20 Mon 21 1/1 1 Job Tue 22 1/1 1 Job Wed 23 1/1 1 Job Thu 24 …" at bounding box center [405, 230] width 811 height 324
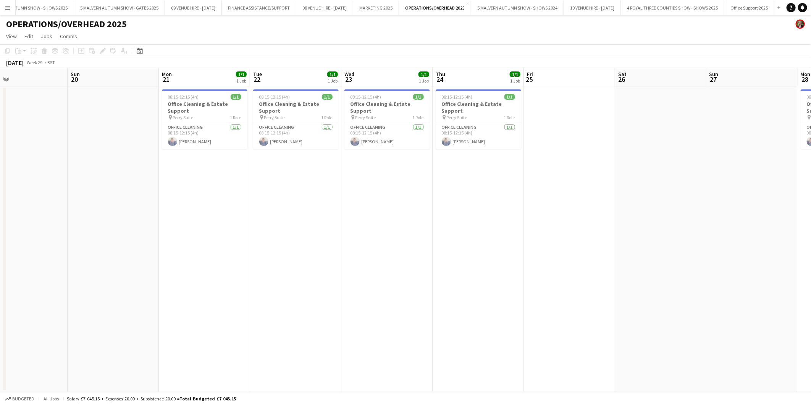
scroll to position [0, 159]
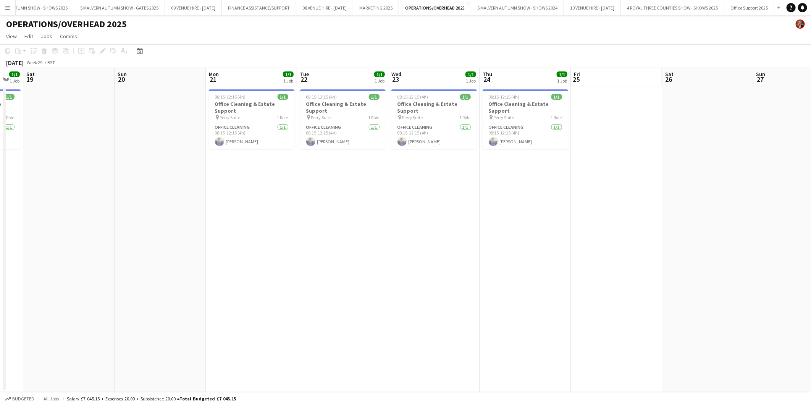
drag, startPoint x: 250, startPoint y: 188, endPoint x: 388, endPoint y: 188, distance: 137.9
click at [388, 188] on app-calendar-viewport "Thu 17 1/1 1 Job Fri 18 1/1 1 Job Sat 19 Sun 20 Mon 21 1/1 1 Job Tue 22 1/1 1 J…" at bounding box center [405, 230] width 811 height 324
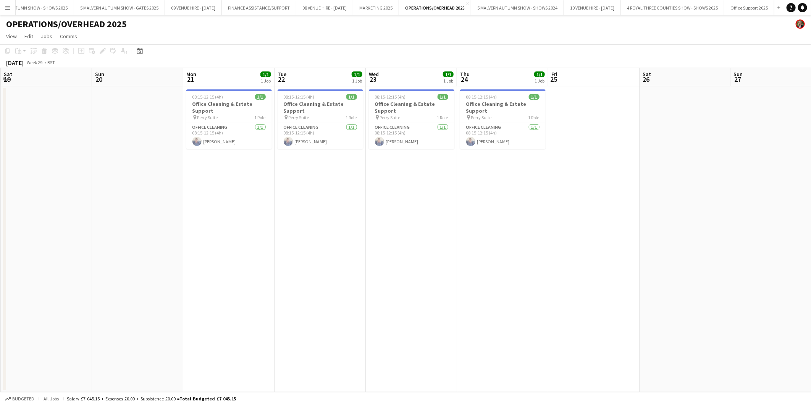
drag, startPoint x: 324, startPoint y: 246, endPoint x: 468, endPoint y: 238, distance: 144.6
click at [468, 238] on app-calendar-viewport "Thu 17 1/1 1 Job Fri 18 1/1 1 Job Sat 19 Sun 20 Mon 21 1/1 1 Job Tue 22 1/1 1 J…" at bounding box center [405, 230] width 811 height 324
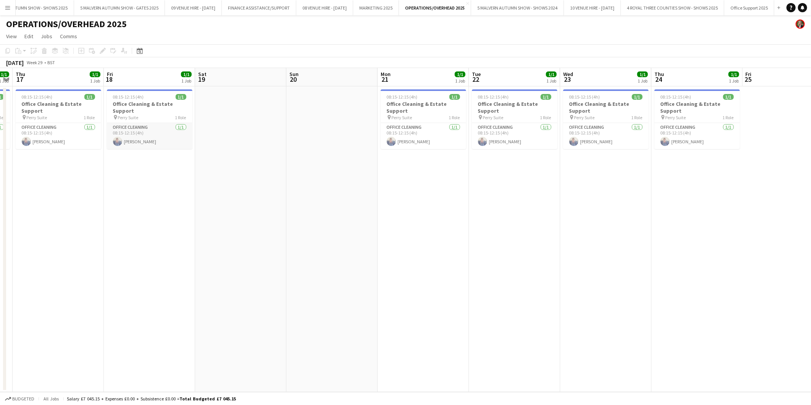
click at [159, 138] on app-card-role "Office Cleaning 1/1 08:15-12:15 (4h) Sharon Taylor" at bounding box center [150, 136] width 86 height 26
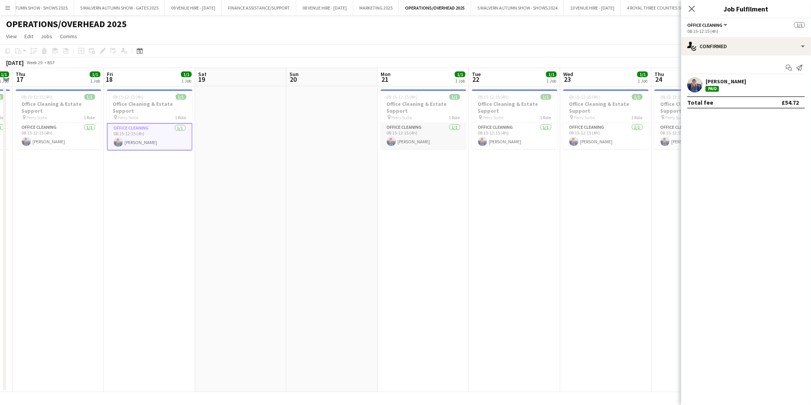
click at [400, 139] on app-card-role "Office Cleaning 1/1 08:15-12:15 (4h) Sharon Taylor" at bounding box center [424, 136] width 86 height 26
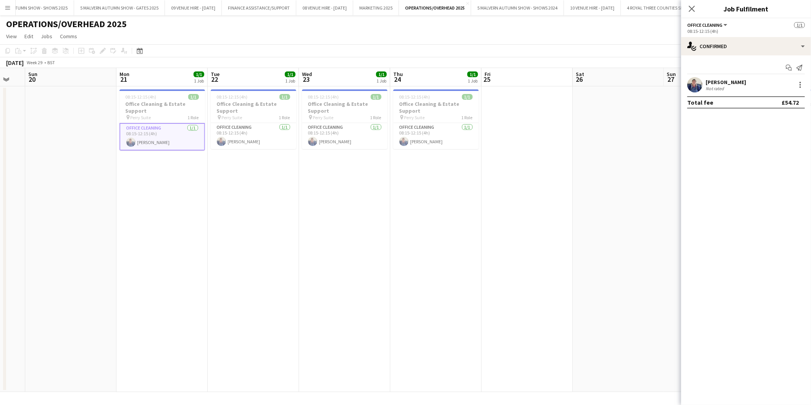
drag, startPoint x: 397, startPoint y: 98, endPoint x: 136, endPoint y: 103, distance: 261.0
click at [136, 103] on app-calendar-viewport "Thu 17 1/1 1 Job Fri 18 1/1 1 Job Sat 19 Sun 20 Mon 21 1/1 1 Job Tue 22 1/1 1 J…" at bounding box center [405, 230] width 811 height 324
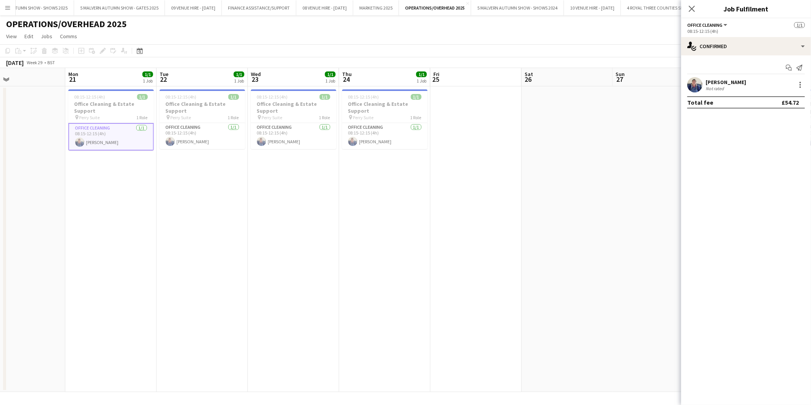
scroll to position [0, 304]
drag, startPoint x: 225, startPoint y: 107, endPoint x: 170, endPoint y: 108, distance: 55.4
click at [170, 108] on app-calendar-viewport "Thu 17 1/1 1 Job Fri 18 1/1 1 Job Sat 19 Sun 20 Mon 21 1/1 1 Job Tue 22 1/1 1 J…" at bounding box center [405, 230] width 811 height 324
click at [85, 141] on app-card-role "Office Cleaning 1/1 08:15-12:15 (4h) Sharon Taylor" at bounding box center [107, 137] width 86 height 28
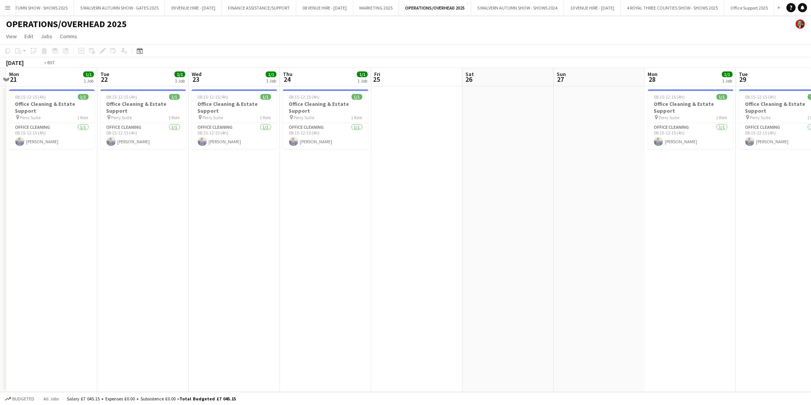
drag, startPoint x: 554, startPoint y: 111, endPoint x: 401, endPoint y: 110, distance: 152.8
click at [402, 110] on app-calendar-viewport "Fri 18 1/1 1 Job Sat 19 Sun 20 Mon 21 1/1 1 Job Tue 22 1/1 1 Job Wed 23 1/1 1 J…" at bounding box center [405, 230] width 811 height 324
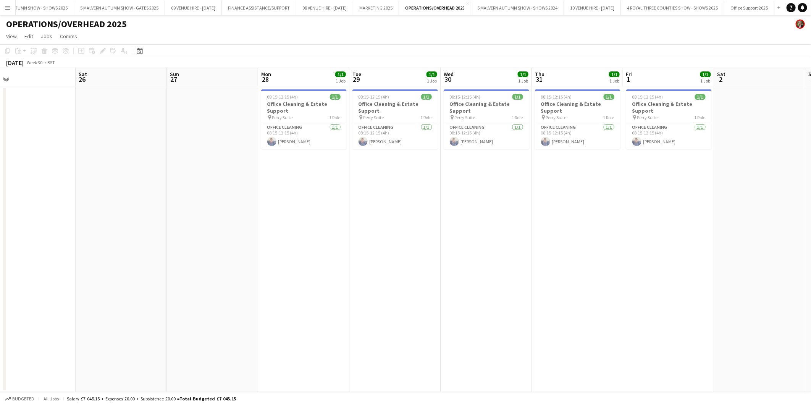
drag, startPoint x: 592, startPoint y: 107, endPoint x: 298, endPoint y: 139, distance: 296.2
click at [298, 139] on app-calendar-viewport "Tue 22 1/1 1 Job Wed 23 1/1 1 Job Thu 24 1/1 1 Job Fri 25 Sat 26 Sun 27 Mon 28 …" at bounding box center [405, 230] width 811 height 324
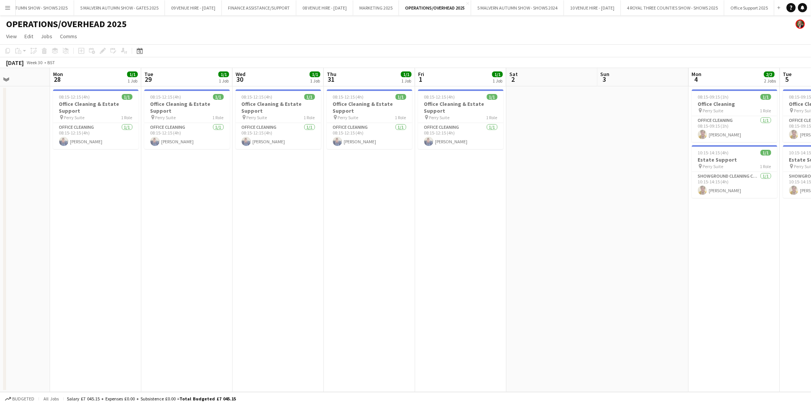
drag, startPoint x: 446, startPoint y: 113, endPoint x: 243, endPoint y: 135, distance: 204.4
click at [243, 135] on app-calendar-viewport "Thu 24 1/1 1 Job Fri 25 Sat 26 Sun 27 Mon 28 1/1 1 Job Tue 29 1/1 1 Job Wed 30 …" at bounding box center [405, 230] width 811 height 324
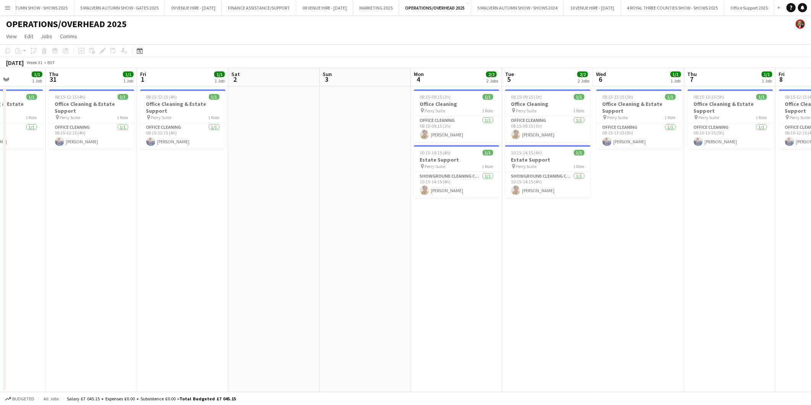
drag, startPoint x: 577, startPoint y: 133, endPoint x: 299, endPoint y: 144, distance: 278.3
click at [299, 144] on app-calendar-viewport "Sun 27 Mon 28 1/1 1 Job Tue 29 1/1 1 Job Wed 30 1/1 1 Job Thu 31 1/1 1 Job Fri …" at bounding box center [405, 230] width 811 height 324
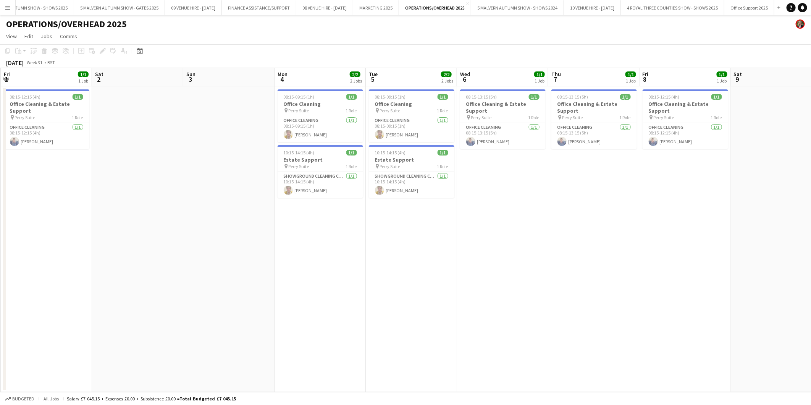
scroll to position [0, 284]
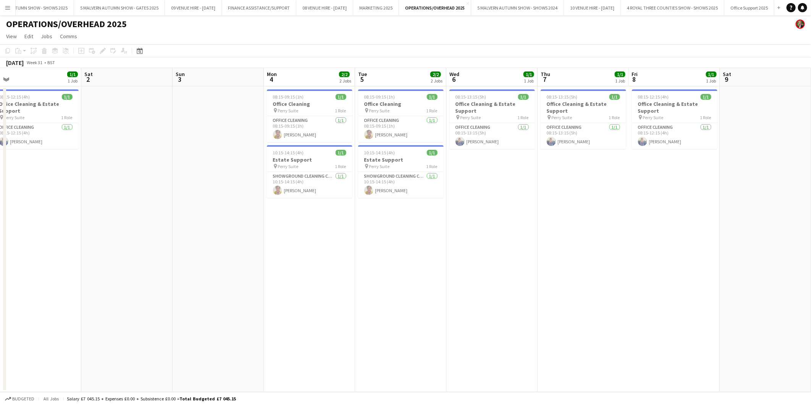
drag, startPoint x: 457, startPoint y: 120, endPoint x: 310, endPoint y: 132, distance: 147.5
click at [310, 132] on app-calendar-viewport "Tue 29 1/1 1 Job Wed 30 1/1 1 Job Thu 31 1/1 1 Job Fri 1 1/1 1 Job Sat 2 Sun 3 …" at bounding box center [405, 230] width 811 height 324
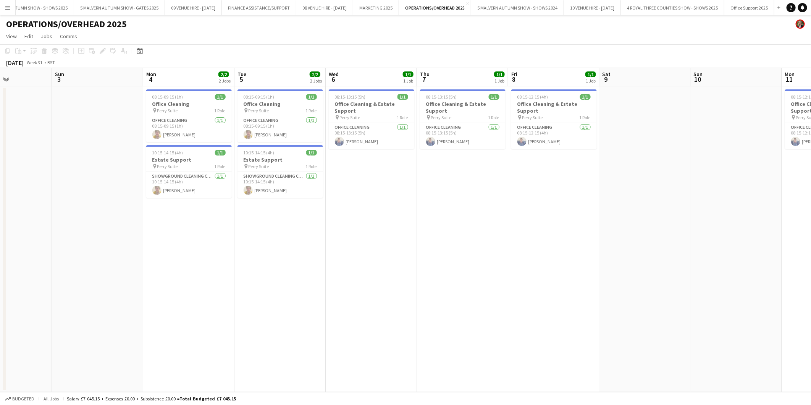
scroll to position [0, 319]
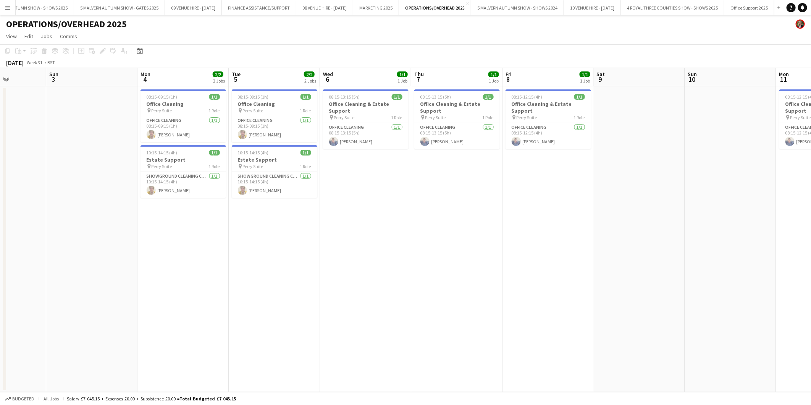
drag, startPoint x: 582, startPoint y: 111, endPoint x: 456, endPoint y: 118, distance: 126.7
click at [456, 118] on app-calendar-viewport "Wed 30 1/1 1 Job Thu 31 1/1 1 Job Fri 1 1/1 1 Job Sat 2 Sun 3 Mon 4 2/2 2 Jobs …" at bounding box center [405, 230] width 811 height 324
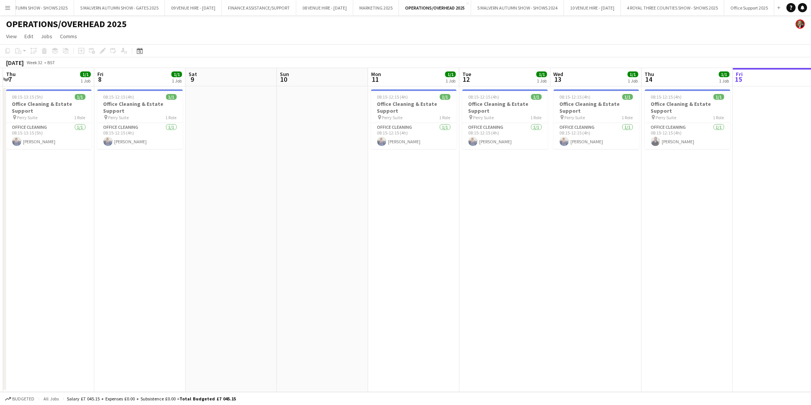
scroll to position [0, 297]
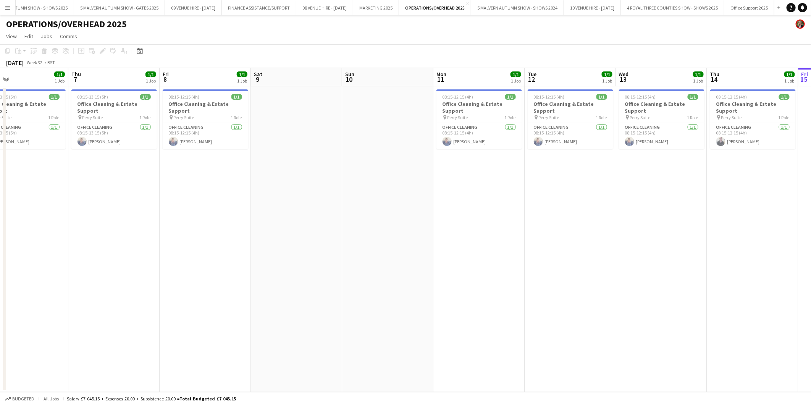
drag, startPoint x: 647, startPoint y: 129, endPoint x: 304, endPoint y: 129, distance: 343.0
click at [304, 129] on app-calendar-viewport "Sun 3 Mon 4 2/2 2 Jobs Tue 5 2/2 2 Jobs Wed 6 1/1 1 Job Thu 7 1/1 1 Job Fri 8 1…" at bounding box center [405, 230] width 811 height 324
drag, startPoint x: 522, startPoint y: 128, endPoint x: 249, endPoint y: 131, distance: 273.2
click at [249, 131] on app-calendar-viewport "Mon 4 2/2 2 Jobs Tue 5 2/2 2 Jobs Wed 6 1/1 1 Job Thu 7 1/1 1 Job Fri 8 1/1 1 J…" at bounding box center [405, 230] width 811 height 324
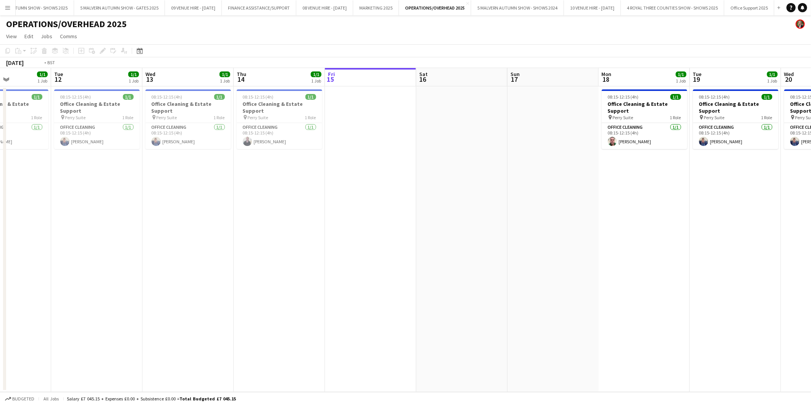
scroll to position [0, 236]
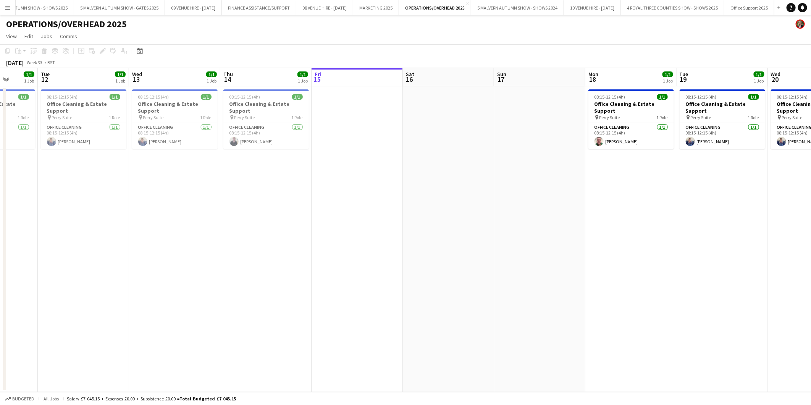
drag, startPoint x: 469, startPoint y: 115, endPoint x: 255, endPoint y: 115, distance: 213.9
click at [255, 115] on app-calendar-viewport "Sat 9 Sun 10 Mon 11 1/1 1 Job Tue 12 1/1 1 Job Wed 13 1/1 1 Job Thu 14 1/1 1 Jo…" at bounding box center [405, 230] width 811 height 324
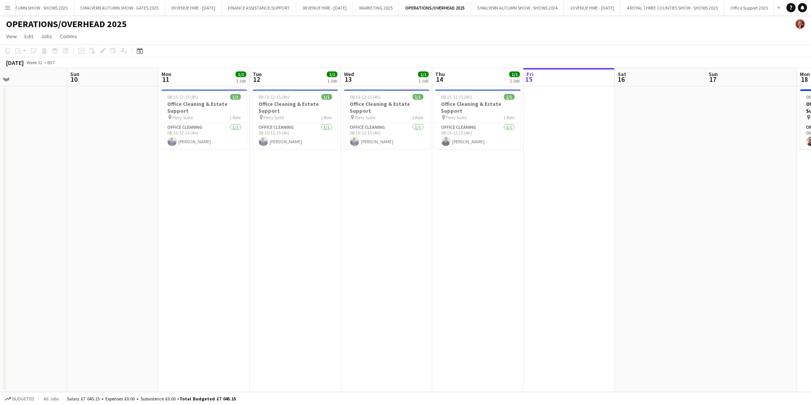
scroll to position [0, 200]
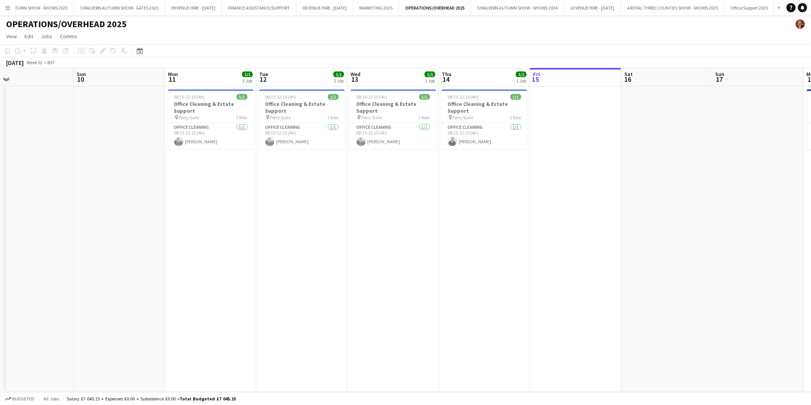
drag, startPoint x: 246, startPoint y: 110, endPoint x: 465, endPoint y: 117, distance: 219.0
click at [465, 117] on app-calendar-viewport "Thu 7 1/1 1 Job Fri 8 1/1 1 Job Sat 9 Sun 10 Mon 11 1/1 1 Job Tue 12 1/1 1 Job …" at bounding box center [405, 230] width 811 height 324
click at [489, 180] on app-date-cell "08:15-12:15 (4h) 1/1 Office Cleaning & Estate Support pin Perry Suite 1 Role Of…" at bounding box center [484, 239] width 91 height 306
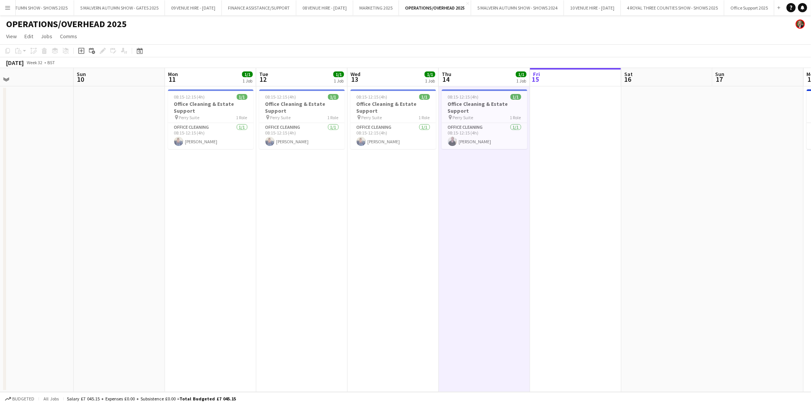
click at [10, 5] on app-icon "Menu" at bounding box center [8, 8] width 6 height 6
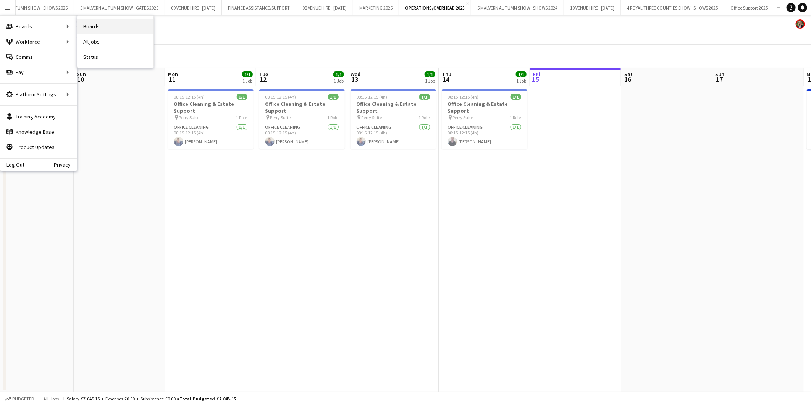
click at [86, 27] on link "Boards" at bounding box center [115, 26] width 76 height 15
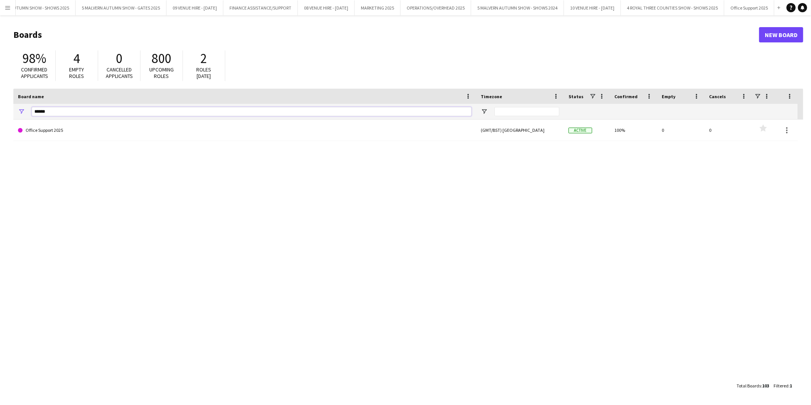
drag, startPoint x: 61, startPoint y: 110, endPoint x: 11, endPoint y: 107, distance: 49.7
click at [11, 107] on main "Boards New Board 98% Confirmed applicants 4 Empty roles 0 Cancelled applicants …" at bounding box center [405, 209] width 811 height 389
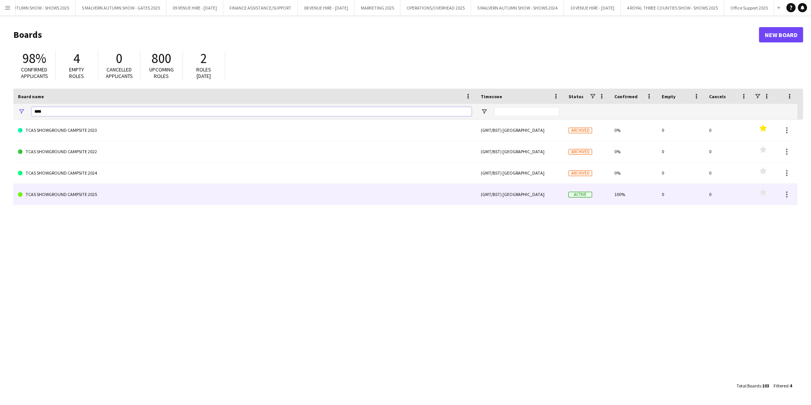
type input "****"
click at [43, 191] on link "TCAS SHOWGROUND CAMPSITE 2025" at bounding box center [245, 194] width 454 height 21
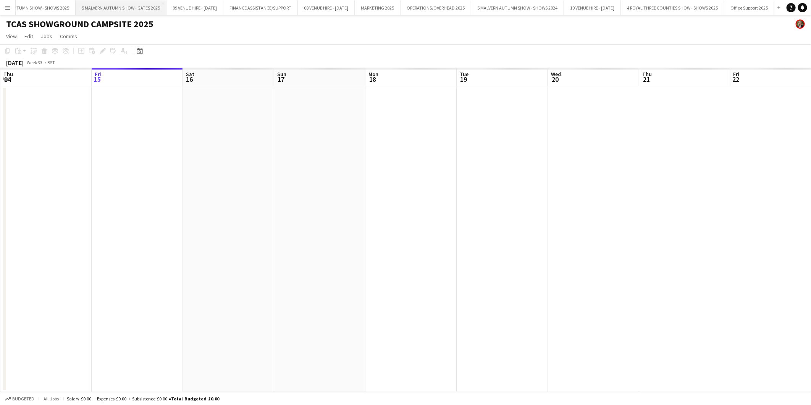
scroll to position [0, 63]
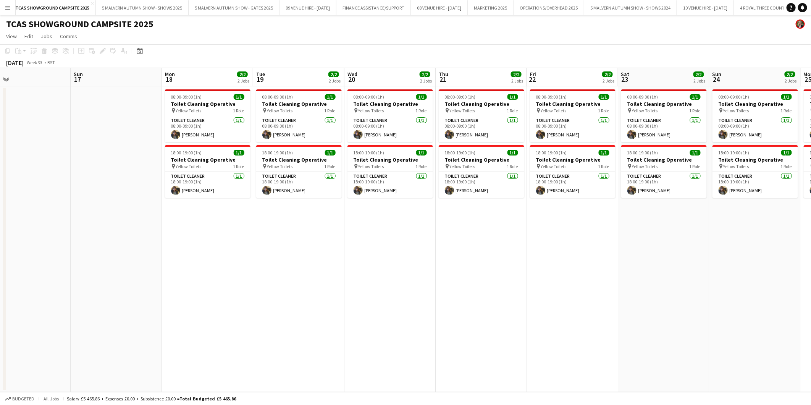
drag, startPoint x: 514, startPoint y: 112, endPoint x: 283, endPoint y: 117, distance: 231.5
click at [283, 117] on app-calendar-viewport "Wed 13 Thu 14 Fri 15 Sat 16 Sun 17 Mon 18 2/2 2 Jobs Tue 19 2/2 2 Jobs Wed 20 2…" at bounding box center [405, 230] width 811 height 324
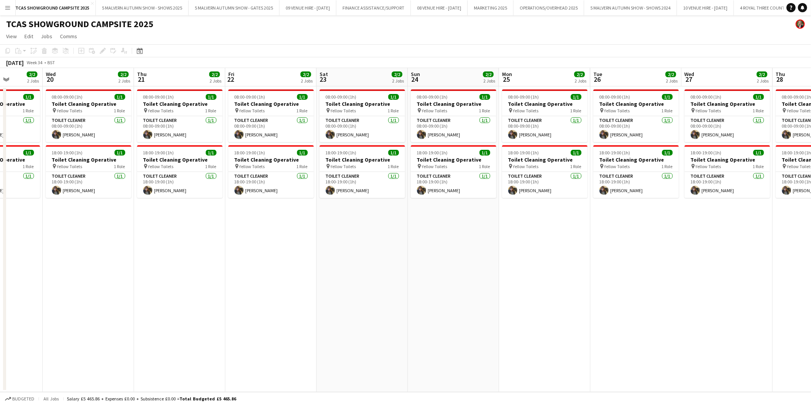
drag, startPoint x: 583, startPoint y: 117, endPoint x: 285, endPoint y: 121, distance: 298.8
click at [285, 121] on app-calendar-viewport "Sun 17 Mon 18 2/2 2 Jobs Tue 19 2/2 2 Jobs Wed 20 2/2 2 Jobs Thu 21 2/2 2 Jobs …" at bounding box center [405, 230] width 811 height 324
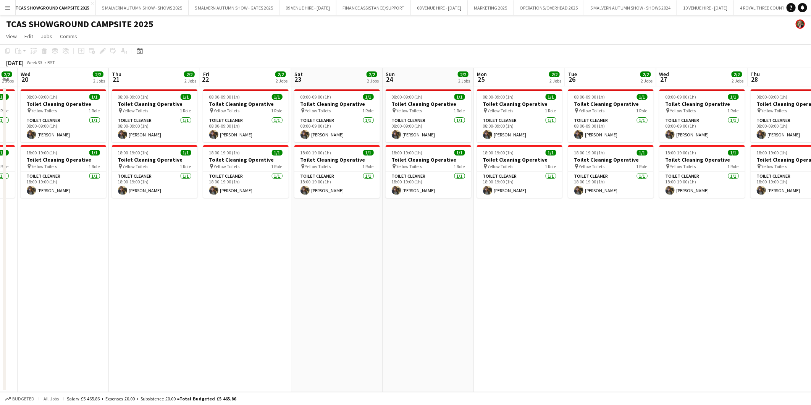
drag, startPoint x: 486, startPoint y: 117, endPoint x: 261, endPoint y: 121, distance: 225.0
click at [261, 121] on app-calendar-viewport "Sun 17 Mon 18 2/2 2 Jobs Tue 19 2/2 2 Jobs Wed 20 2/2 2 Jobs Thu 21 2/2 2 Jobs …" at bounding box center [405, 230] width 811 height 324
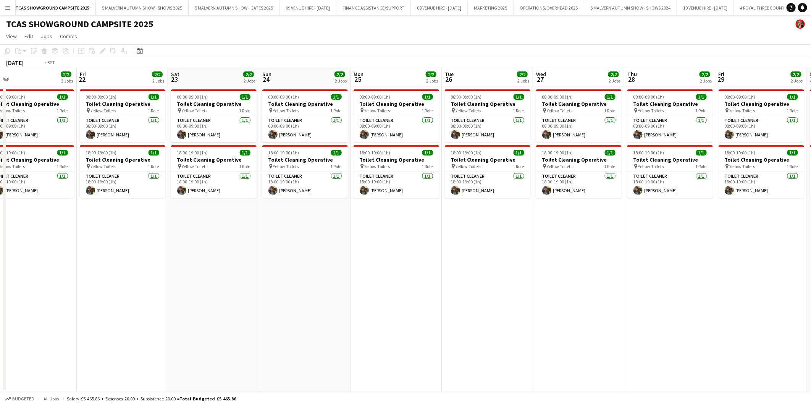
drag, startPoint x: 441, startPoint y: 120, endPoint x: 177, endPoint y: 124, distance: 263.6
click at [177, 124] on app-calendar-viewport "Tue 19 2/2 2 Jobs Wed 20 2/2 2 Jobs Thu 21 2/2 2 Jobs Fri 22 2/2 2 Jobs Sat 23 …" at bounding box center [405, 230] width 811 height 324
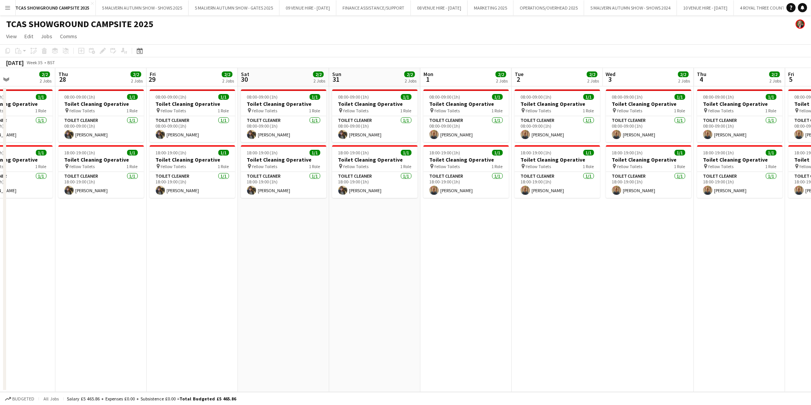
drag, startPoint x: 452, startPoint y: 125, endPoint x: 335, endPoint y: 125, distance: 117.3
click at [335, 125] on app-calendar-viewport "Sun 24 2/2 2 Jobs Mon 25 2/2 2 Jobs Tue 26 2/2 2 Jobs Wed 27 2/2 2 Jobs Thu 28 …" at bounding box center [405, 230] width 811 height 324
click at [139, 48] on icon "Date picker" at bounding box center [140, 51] width 6 height 6
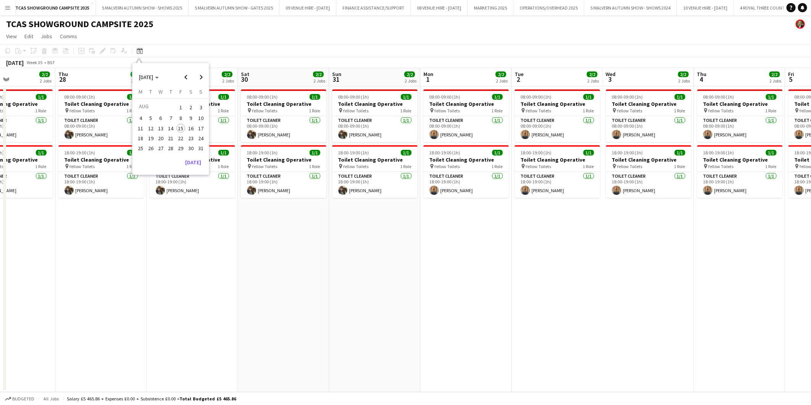
click at [180, 128] on span "15" at bounding box center [180, 128] width 9 height 9
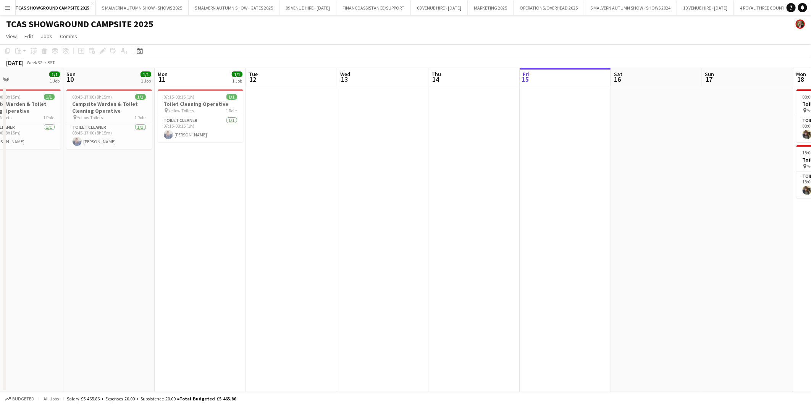
drag, startPoint x: 192, startPoint y: 144, endPoint x: 427, endPoint y: 144, distance: 234.9
click at [427, 144] on app-calendar-viewport "Thu 7 Fri 8 2/2 2 Jobs Sat 9 1/1 1 Job Sun 10 1/1 1 Job Mon 11 1/1 1 Job Tue 12…" at bounding box center [405, 230] width 811 height 324
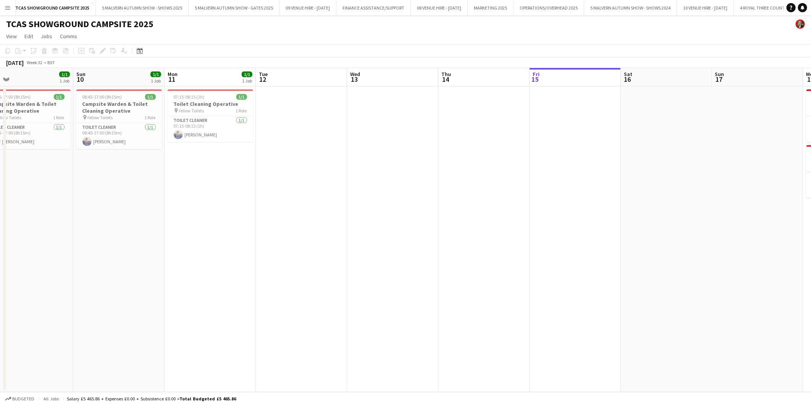
drag, startPoint x: 333, startPoint y: 155, endPoint x: 434, endPoint y: 155, distance: 101.2
click at [434, 155] on app-calendar-viewport "Thu 7 2/2 2 Jobs Fri 8 2/2 2 Jobs Sat 9 1/1 1 Job Sun 10 1/1 1 Job Mon 11 1/1 1…" at bounding box center [405, 230] width 811 height 324
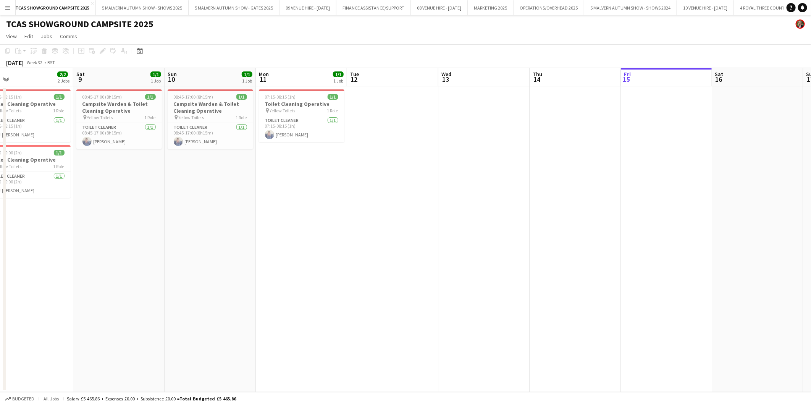
scroll to position [0, 172]
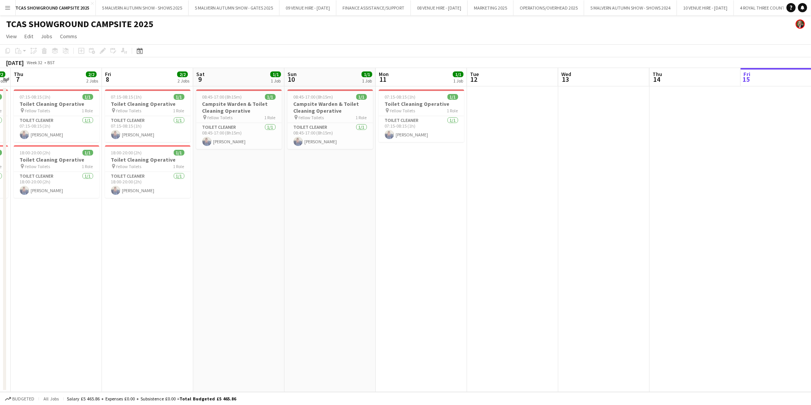
drag, startPoint x: 95, startPoint y: 115, endPoint x: 215, endPoint y: 115, distance: 120.3
click at [215, 115] on app-calendar-viewport "Tue 5 2/2 2 Jobs Wed 6 2/2 2 Jobs Thu 7 2/2 2 Jobs Fri 8 2/2 2 Jobs Sat 9 1/1 1…" at bounding box center [405, 230] width 811 height 324
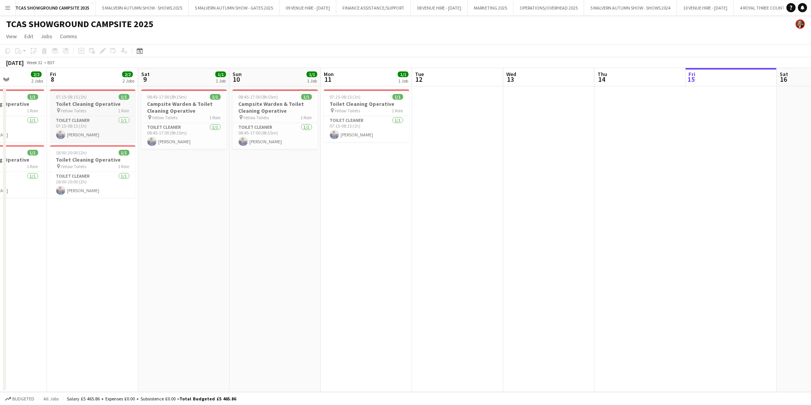
drag, startPoint x: 155, startPoint y: 116, endPoint x: 280, endPoint y: 97, distance: 125.6
click at [292, 94] on app-calendar-viewport "Tue 5 2/2 2 Jobs Wed 6 2/2 2 Jobs Thu 7 2/2 2 Jobs Fri 8 2/2 2 Jobs Sat 9 1/1 1…" at bounding box center [405, 230] width 811 height 324
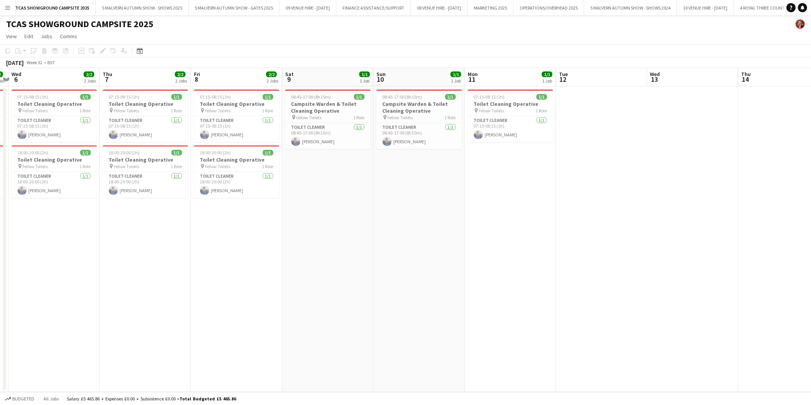
drag, startPoint x: 549, startPoint y: 105, endPoint x: 502, endPoint y: 104, distance: 47.4
click at [502, 104] on app-calendar-viewport "Sun 3 2/2 2 Jobs Mon 4 2/2 2 Jobs Tue 5 2/2 2 Jobs Wed 6 2/2 2 Jobs Thu 7 2/2 2…" at bounding box center [405, 230] width 811 height 324
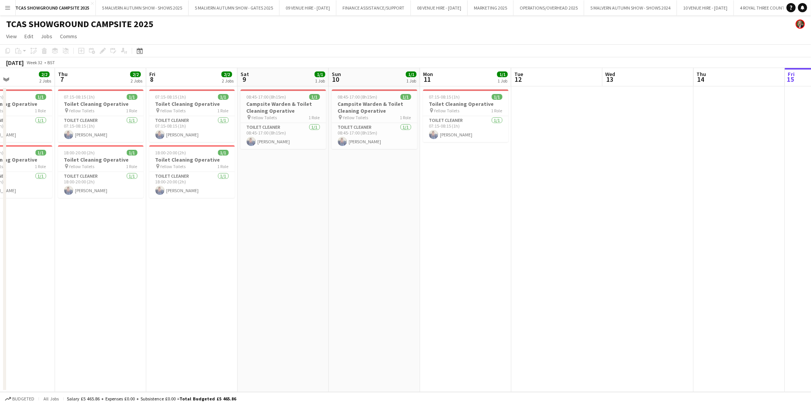
drag, startPoint x: 587, startPoint y: 101, endPoint x: 445, endPoint y: 116, distance: 142.9
click at [445, 116] on app-calendar-viewport "Sun 3 2/2 2 Jobs Mon 4 2/2 2 Jobs Tue 5 2/2 2 Jobs Wed 6 2/2 2 Jobs Thu 7 2/2 2…" at bounding box center [405, 230] width 811 height 324
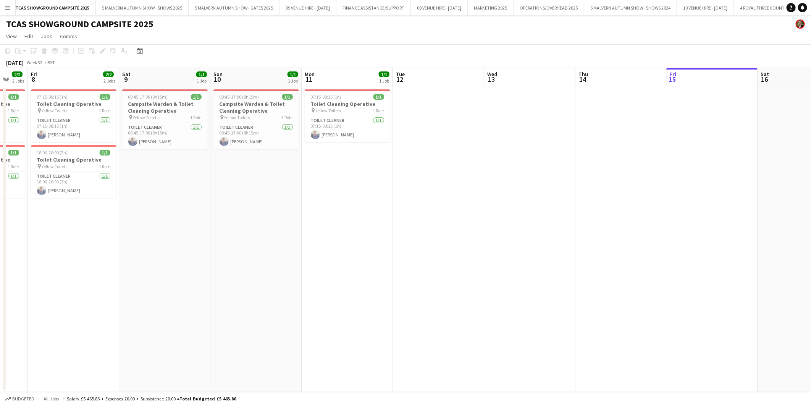
drag, startPoint x: 525, startPoint y: 122, endPoint x: 454, endPoint y: 125, distance: 71.5
click at [454, 125] on app-calendar-viewport "Tue 5 2/2 2 Jobs Wed 6 2/2 2 Jobs Thu 7 2/2 2 Jobs Fri 8 2/2 2 Jobs Sat 9 1/1 1…" at bounding box center [405, 230] width 811 height 324
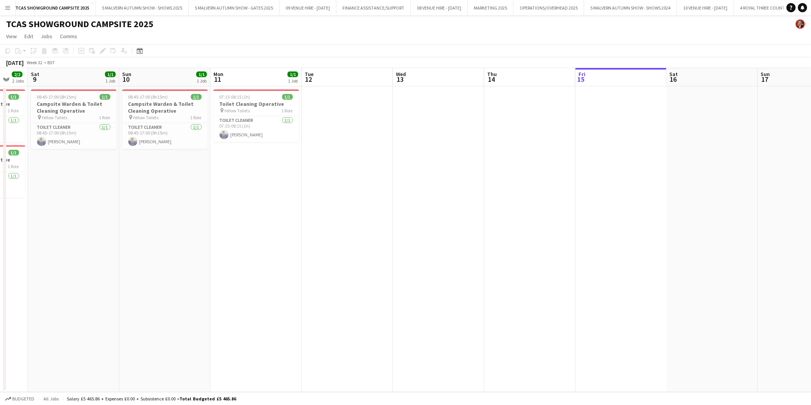
scroll to position [0, 301]
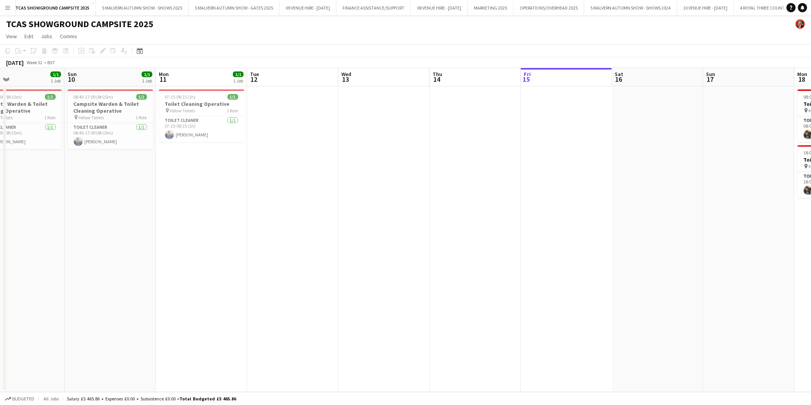
click at [471, 132] on app-calendar-viewport "Wed 6 2/2 2 Jobs Thu 7 2/2 2 Jobs Fri 8 2/2 2 Jobs Sat 9 1/1 1 Job Sun 10 1/1 1…" at bounding box center [405, 230] width 811 height 324
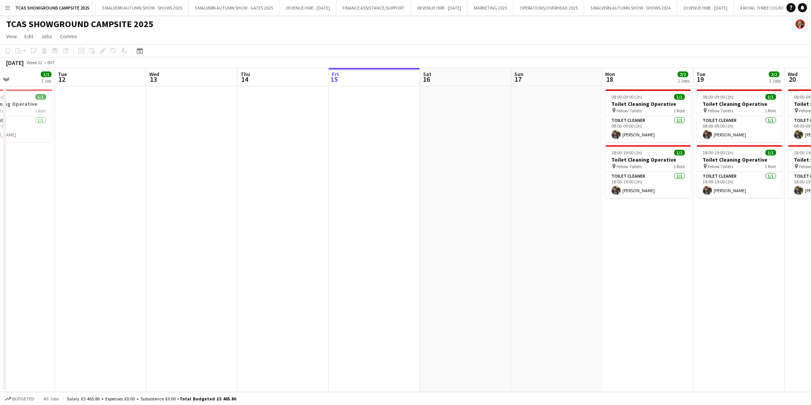
scroll to position [0, 231]
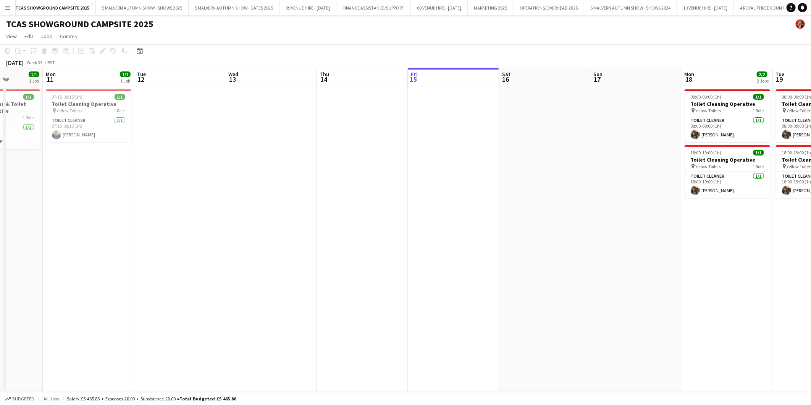
drag, startPoint x: 528, startPoint y: 126, endPoint x: 415, endPoint y: 144, distance: 114.4
click at [415, 144] on app-calendar-viewport "Fri 8 2/2 2 Jobs Sat 9 1/1 1 Job Sun 10 1/1 1 Job Mon 11 1/1 1 Job Tue 12 Wed 1…" at bounding box center [405, 230] width 811 height 324
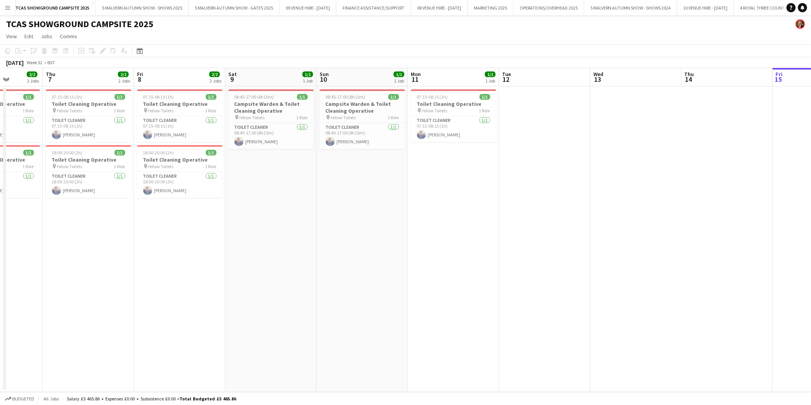
scroll to position [0, 200]
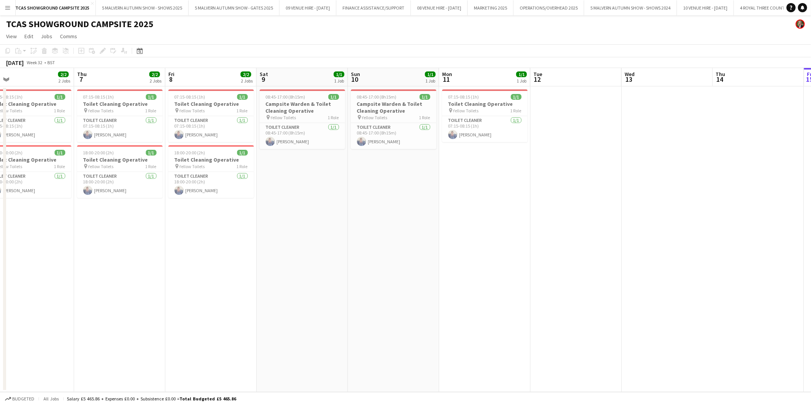
drag, startPoint x: 212, startPoint y: 118, endPoint x: 608, endPoint y: 108, distance: 396.6
click at [608, 108] on app-calendar-viewport "Mon 4 2/2 2 Jobs Tue 5 2/2 2 Jobs Wed 6 2/2 2 Jobs Thu 7 2/2 2 Jobs Fri 8 2/2 2…" at bounding box center [405, 230] width 811 height 324
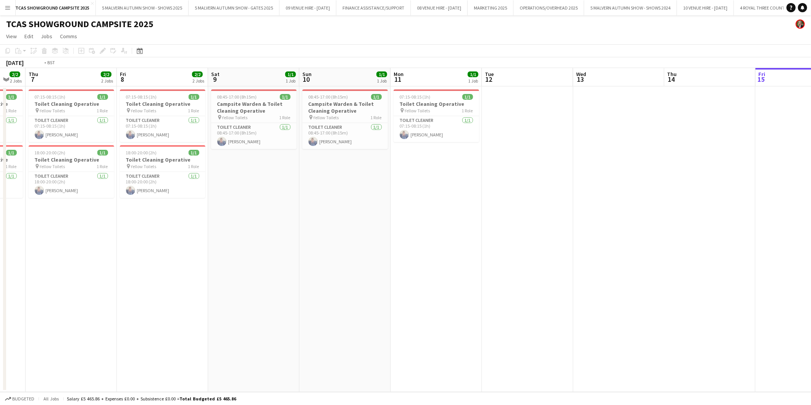
drag, startPoint x: 211, startPoint y: 115, endPoint x: 436, endPoint y: 102, distance: 225.8
click at [436, 102] on app-calendar-viewport "Mon 4 2/2 2 Jobs Tue 5 2/2 2 Jobs Wed 6 2/2 2 Jobs Thu 7 2/2 2 Jobs Fri 8 2/2 2…" at bounding box center [405, 230] width 811 height 324
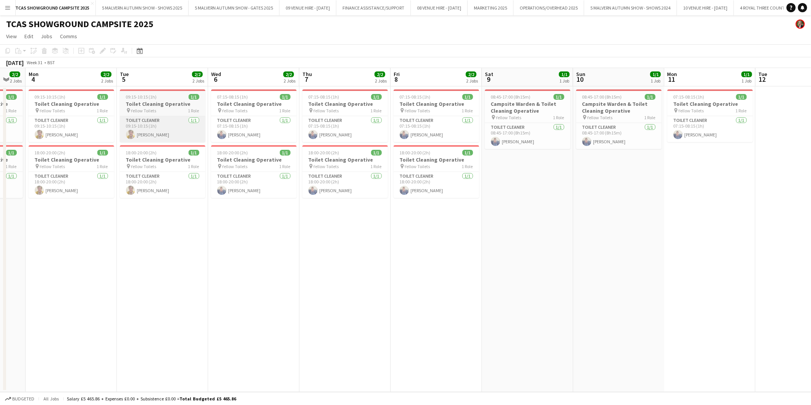
drag, startPoint x: 201, startPoint y: 125, endPoint x: 360, endPoint y: 125, distance: 159.7
click at [391, 124] on app-calendar-viewport "Fri 1 2/2 2 Jobs Sat 2 2/2 2 Jobs Sun 3 2/2 2 Jobs Mon 4 2/2 2 Jobs Tue 5 2/2 2…" at bounding box center [405, 230] width 811 height 324
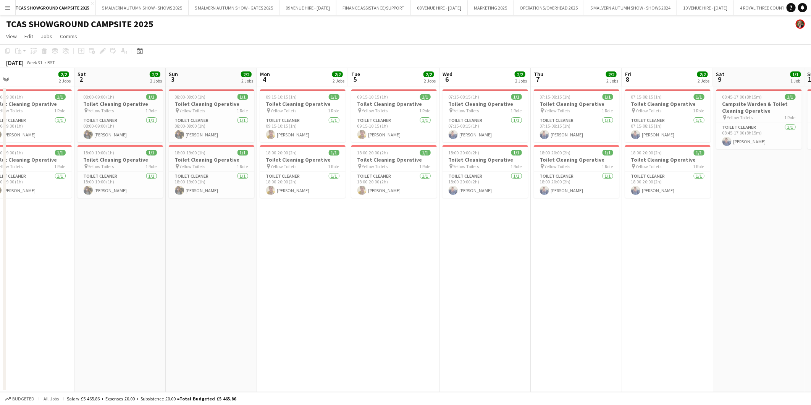
drag, startPoint x: 92, startPoint y: 132, endPoint x: 233, endPoint y: 137, distance: 141.0
click at [342, 117] on app-calendar-viewport "Wed 30 2/2 2 Jobs Thu 31 2/2 2 Jobs Fri 1 2/2 2 Jobs Sat 2 2/2 2 Jobs Sun 3 2/2…" at bounding box center [405, 230] width 811 height 324
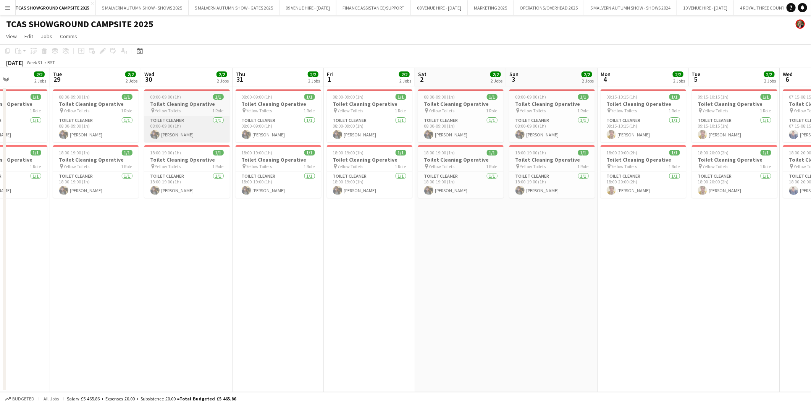
drag, startPoint x: 181, startPoint y: 138, endPoint x: 189, endPoint y: 138, distance: 8.0
click at [246, 138] on app-calendar-viewport "Sat 26 Sun 27 2/2 2 Jobs Mon 28 2/2 2 Jobs Tue 29 2/2 2 Jobs Wed 30 2/2 2 Jobs …" at bounding box center [405, 230] width 811 height 324
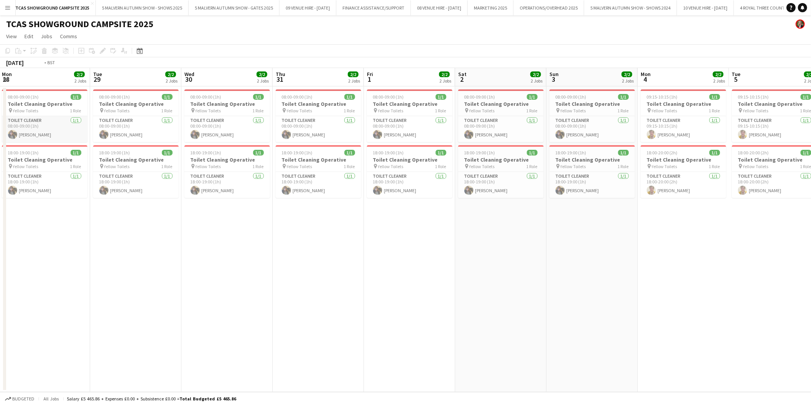
drag, startPoint x: 171, startPoint y: 126, endPoint x: 189, endPoint y: 126, distance: 18.0
click at [268, 126] on app-calendar-viewport "Sat 26 2/2 2 Jobs Sun 27 2/2 2 Jobs Mon 28 2/2 2 Jobs Tue 29 2/2 2 Jobs Wed 30 …" at bounding box center [405, 230] width 811 height 324
drag, startPoint x: 167, startPoint y: 121, endPoint x: 253, endPoint y: 121, distance: 86.0
click at [260, 121] on app-calendar-viewport "Thu 24 2/2 2 Jobs Fri 25 2/2 2 Jobs Sat 26 2/2 2 Jobs Sun 27 2/2 2 Jobs Mon 28 …" at bounding box center [405, 230] width 811 height 324
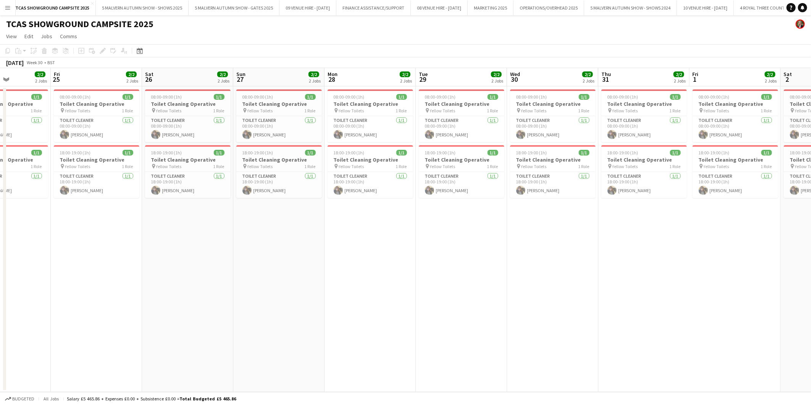
drag, startPoint x: 270, startPoint y: 124, endPoint x: 191, endPoint y: 125, distance: 78.7
click at [309, 124] on app-calendar-viewport "Tue 22 2/2 2 Jobs Wed 23 2/2 2 Jobs Thu 24 2/2 2 Jobs Fri 25 2/2 2 Jobs Sat 26 …" at bounding box center [405, 230] width 811 height 324
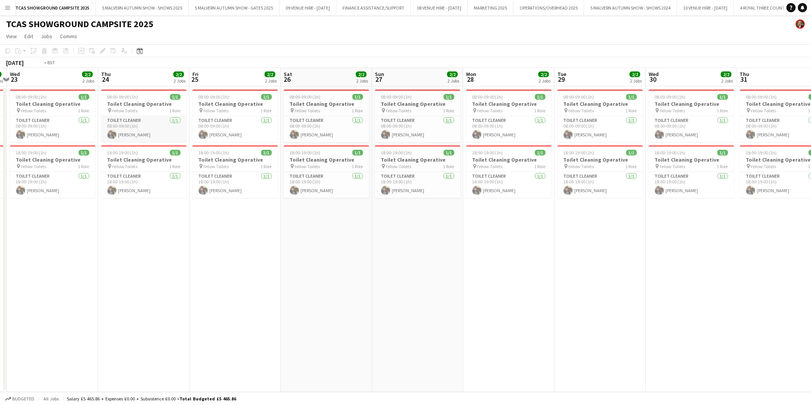
drag, startPoint x: 168, startPoint y: 125, endPoint x: 319, endPoint y: 133, distance: 150.3
click at [366, 126] on app-calendar-viewport "Mon 21 2/2 2 Jobs Tue 22 2/2 2 Jobs Wed 23 2/2 2 Jobs Thu 24 2/2 2 Jobs Fri 25 …" at bounding box center [405, 230] width 811 height 324
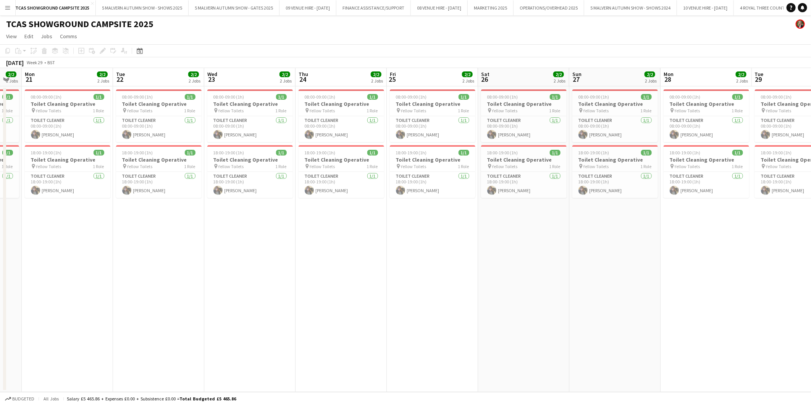
drag, startPoint x: 64, startPoint y: 142, endPoint x: 257, endPoint y: 131, distance: 193.6
click at [299, 117] on app-calendar-viewport "Sat 19 2/2 2 Jobs Sun 20 2/2 2 Jobs Mon 21 2/2 2 Jobs Tue 22 2/2 2 Jobs Wed 23 …" at bounding box center [405, 230] width 811 height 324
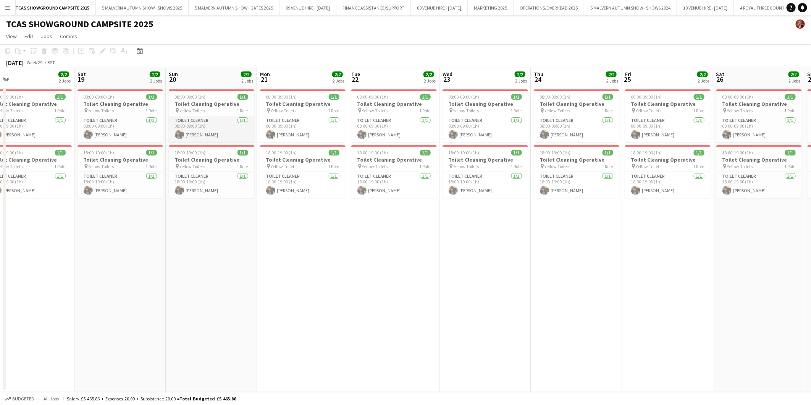
click at [210, 134] on app-card-role "Toilet Cleaner 1/1 08:00-09:00 (1h) Sharon Rose" at bounding box center [212, 129] width 86 height 26
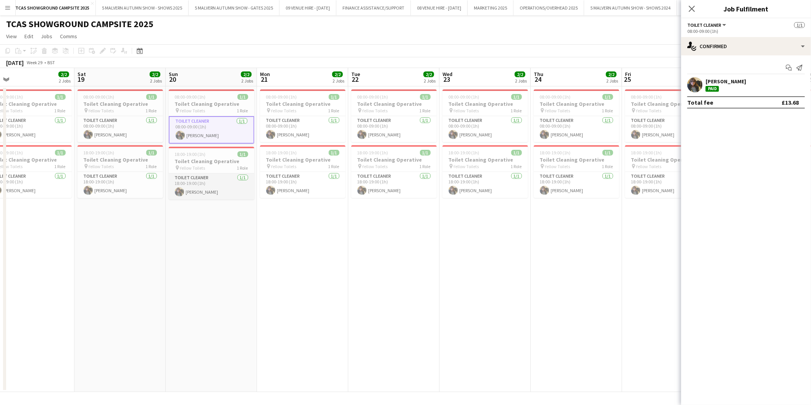
click at [215, 188] on app-card-role "Toilet Cleaner 1/1 18:00-19:00 (1h) Sharon Rose" at bounding box center [212, 186] width 86 height 26
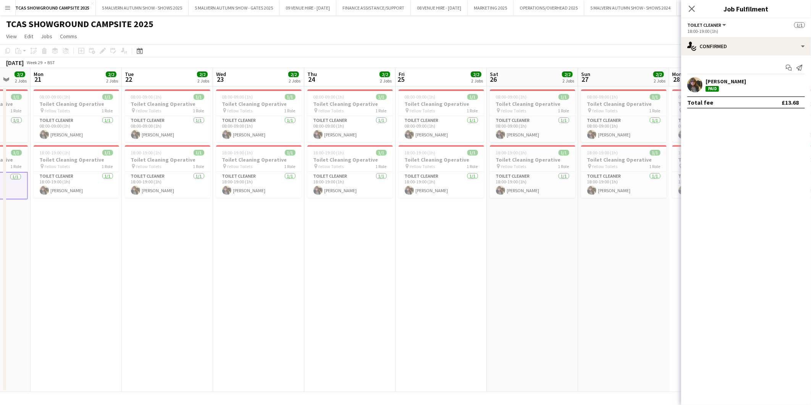
scroll to position [0, 245]
drag, startPoint x: 228, startPoint y: 112, endPoint x: -2, endPoint y: 128, distance: 230.9
click at [0, 128] on html "Menu Boards Boards Boards All jobs Status Workforce Workforce My Workforce Recr…" at bounding box center [405, 202] width 811 height 405
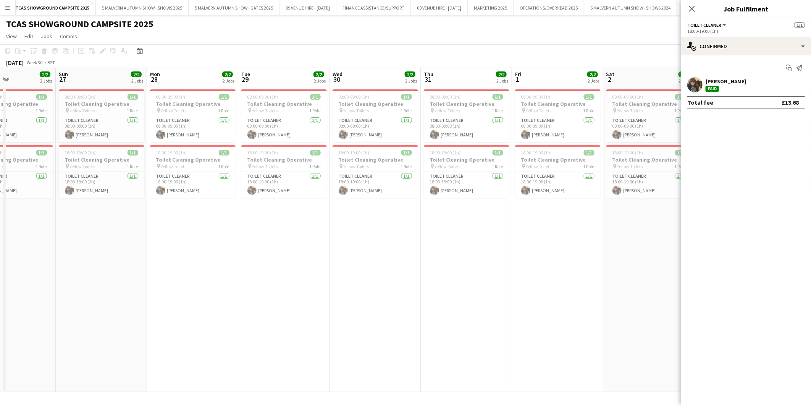
scroll to position [0, 310]
drag, startPoint x: 552, startPoint y: 124, endPoint x: 31, endPoint y: 144, distance: 521.8
click at [31, 144] on app-calendar-viewport "Wed 23 2/2 2 Jobs Thu 24 2/2 2 Jobs Fri 25 2/2 2 Jobs Sat 26 2/2 2 Jobs Sun 27 …" at bounding box center [405, 230] width 811 height 324
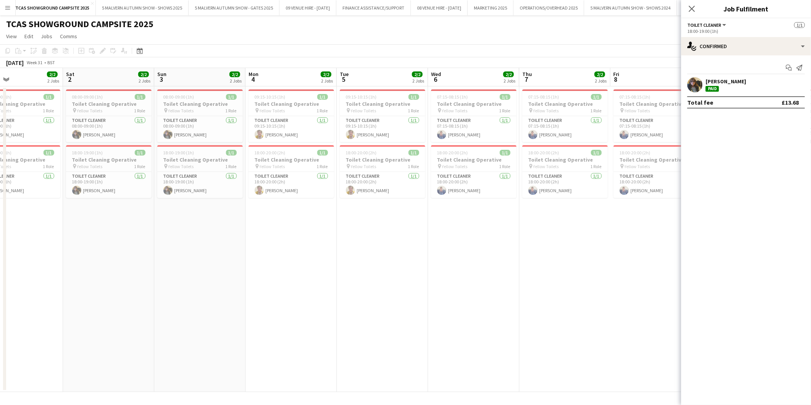
scroll to position [0, 311]
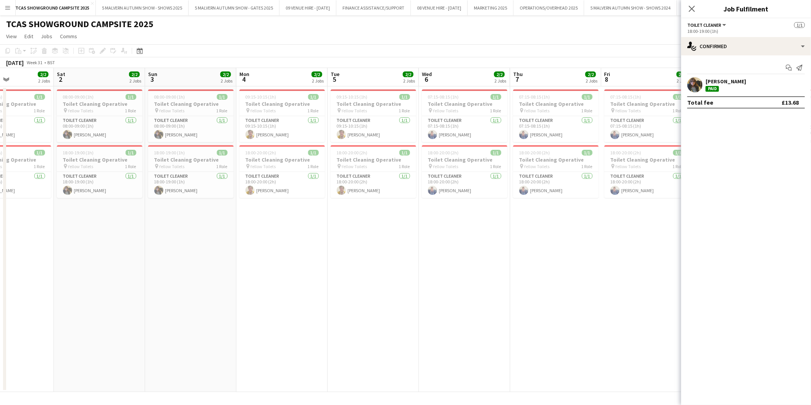
drag, startPoint x: 631, startPoint y: 104, endPoint x: 81, endPoint y: 138, distance: 550.3
click at [81, 138] on app-calendar-viewport "Tue 29 2/2 2 Jobs Wed 30 2/2 2 Jobs Thu 31 2/2 2 Jobs Fri 1 2/2 2 Jobs Sat 2 2/…" at bounding box center [405, 230] width 811 height 324
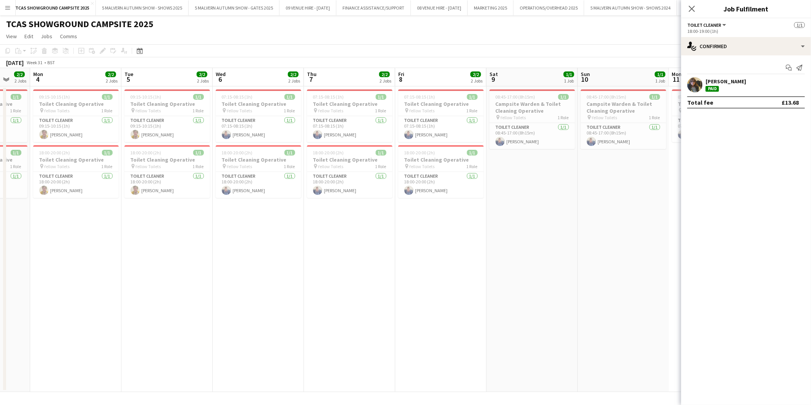
scroll to position [0, 247]
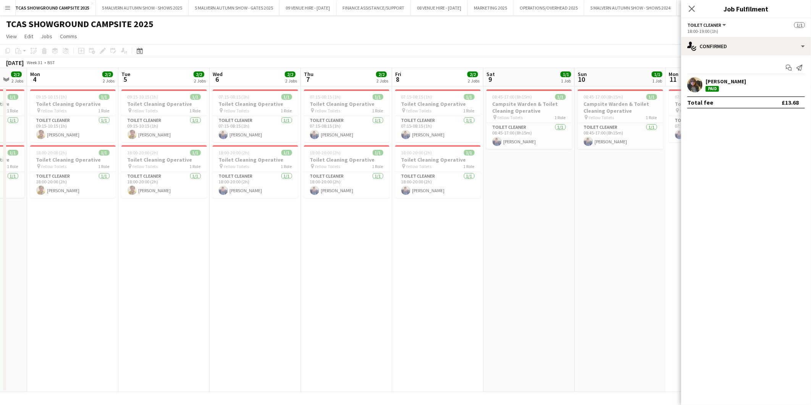
drag, startPoint x: 280, startPoint y: 104, endPoint x: 71, endPoint y: 129, distance: 210.8
click at [71, 129] on app-calendar-viewport "Fri 1 2/2 2 Jobs Sat 2 2/2 2 Jobs Sun 3 2/2 2 Jobs Mon 4 2/2 2 Jobs Tue 5 2/2 2…" at bounding box center [405, 230] width 811 height 324
click at [693, 10] on icon at bounding box center [691, 8] width 7 height 7
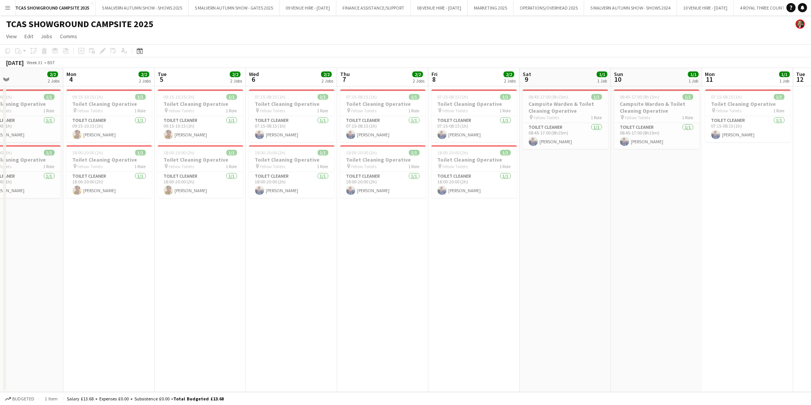
scroll to position [0, 209]
drag, startPoint x: 690, startPoint y: 247, endPoint x: 727, endPoint y: 231, distance: 40.4
click at [727, 231] on app-calendar-viewport "Fri 1 2/2 2 Jobs Sat 2 2/2 2 Jobs Sun 3 2/2 2 Jobs Mon 4 2/2 2 Jobs Tue 5 2/2 2…" at bounding box center [405, 230] width 811 height 324
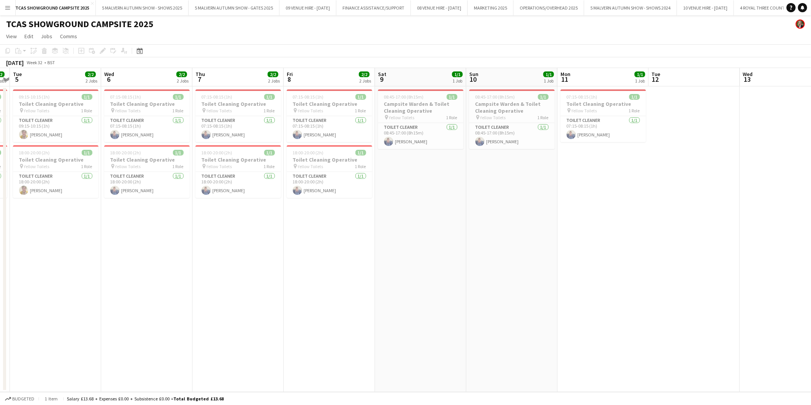
scroll to position [0, 298]
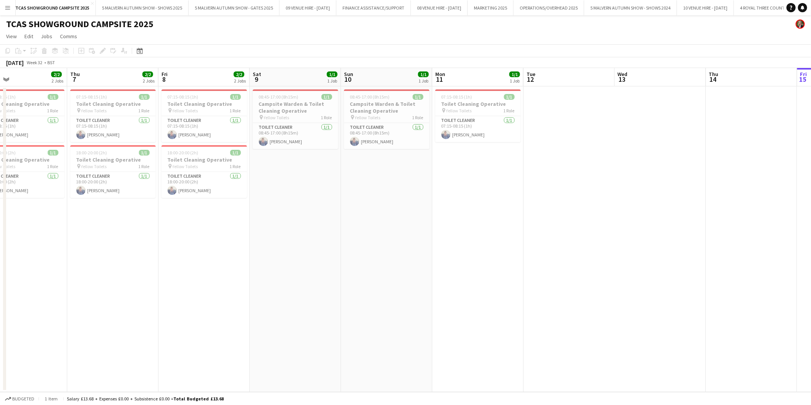
drag, startPoint x: 734, startPoint y: 100, endPoint x: 463, endPoint y: 104, distance: 270.9
click at [463, 104] on app-calendar-viewport "Sun 3 2/2 2 Jobs Mon 4 2/2 2 Jobs Tue 5 2/2 2 Jobs Wed 6 2/2 2 Jobs Thu 7 2/2 2…" at bounding box center [405, 230] width 811 height 324
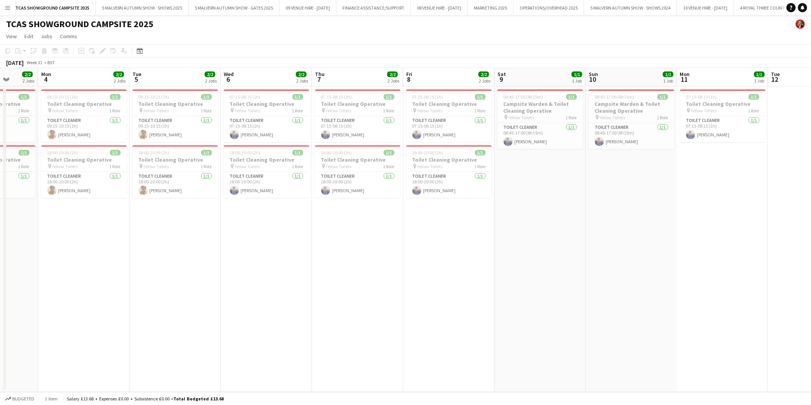
scroll to position [0, 235]
drag, startPoint x: 459, startPoint y: 104, endPoint x: 704, endPoint y: 123, distance: 246.0
click at [704, 123] on app-calendar-viewport "Fri 1 2/2 2 Jobs Sat 2 2/2 2 Jobs Sun 3 2/2 2 Jobs Mon 4 2/2 2 Jobs Tue 5 2/2 2…" at bounding box center [405, 230] width 811 height 324
click at [620, 97] on span "08:45-17:00 (8h15m)" at bounding box center [616, 97] width 40 height 6
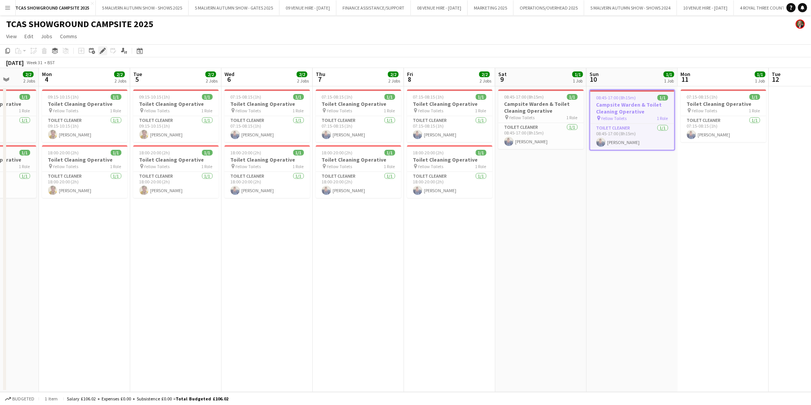
click at [100, 48] on icon "Edit" at bounding box center [103, 51] width 6 height 6
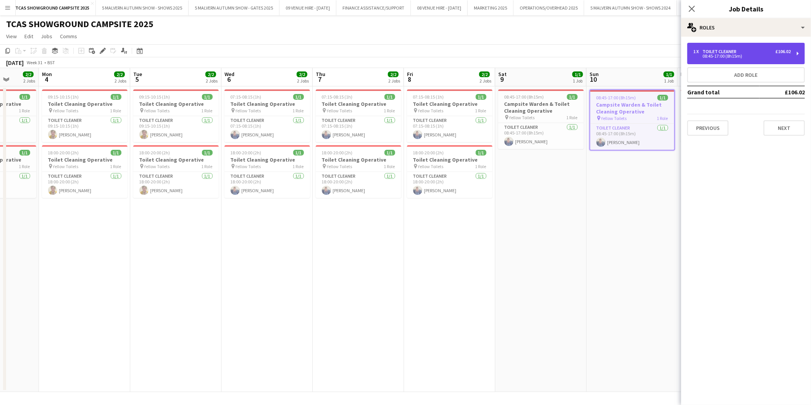
click at [695, 55] on div "08:45-17:00 (8h15m)" at bounding box center [742, 56] width 97 height 4
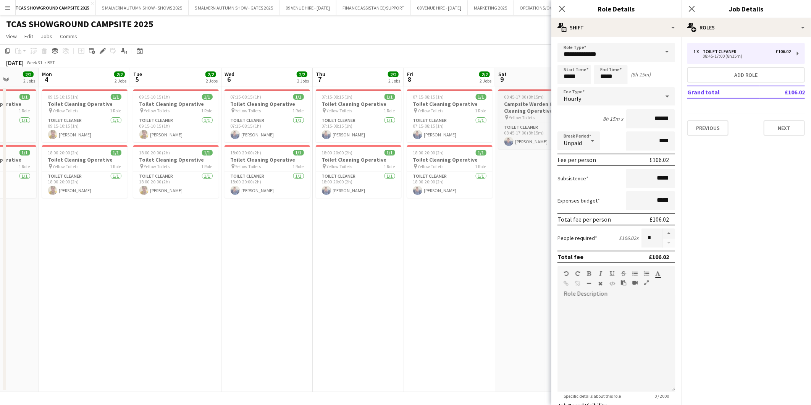
click at [536, 105] on h3 "Campsite Warden & Toilet Cleaning Operative" at bounding box center [542, 107] width 86 height 14
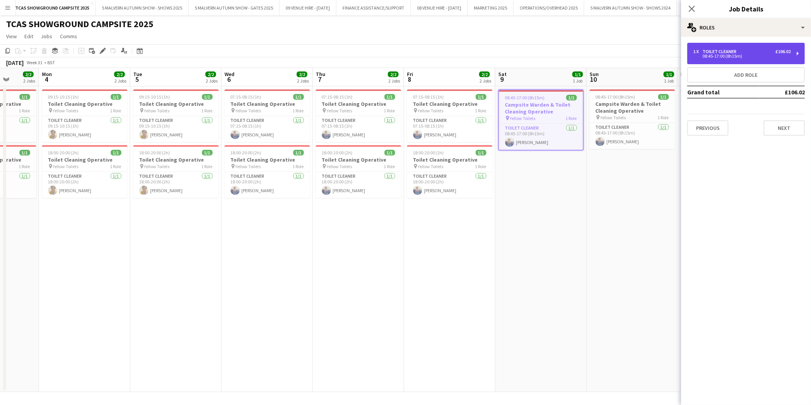
click at [762, 57] on div "08:45-17:00 (8h15m)" at bounding box center [742, 56] width 97 height 4
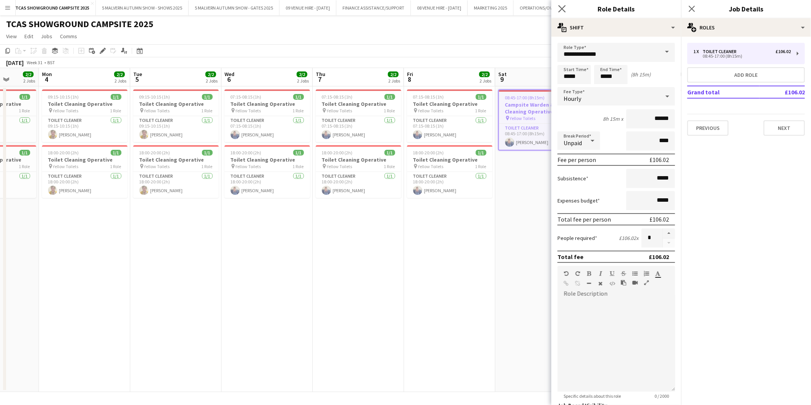
click at [558, 9] on icon "Close pop-in" at bounding box center [561, 8] width 7 height 7
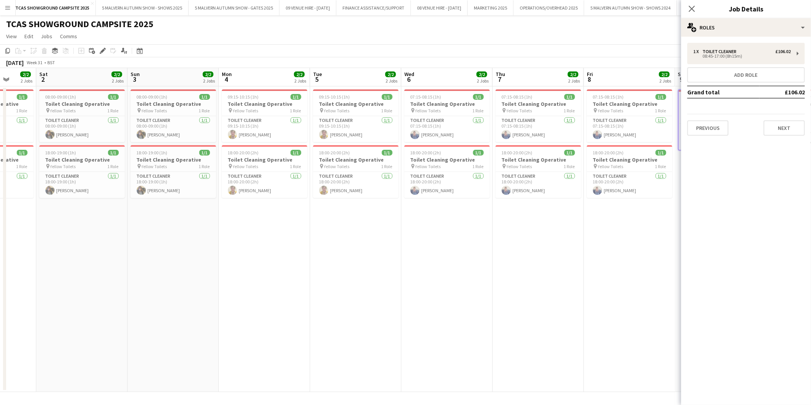
scroll to position [0, 237]
drag, startPoint x: 342, startPoint y: 119, endPoint x: 522, endPoint y: 114, distance: 180.4
click at [522, 114] on app-calendar-viewport "Wed 30 2/2 2 Jobs Thu 31 2/2 2 Jobs Fri 1 2/2 2 Jobs Sat 2 2/2 2 Jobs Sun 3 2/2…" at bounding box center [405, 230] width 811 height 324
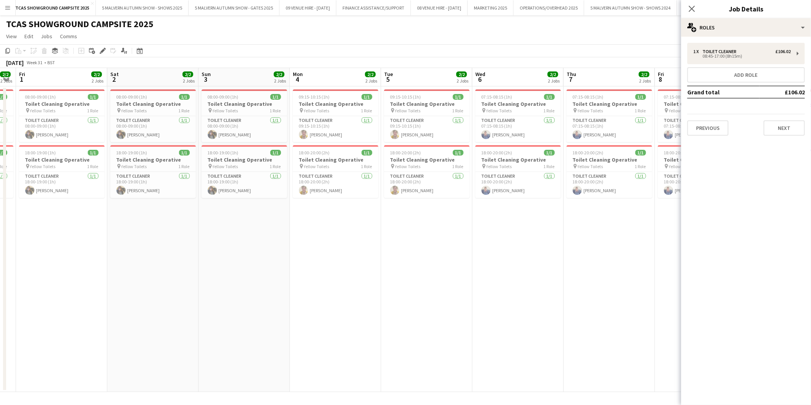
scroll to position [0, 160]
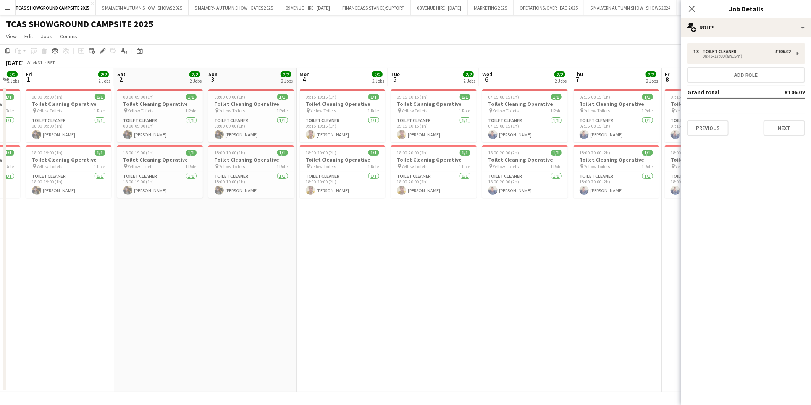
drag, startPoint x: 288, startPoint y: 151, endPoint x: 366, endPoint y: 150, distance: 77.2
click at [366, 150] on app-calendar-viewport "Wed 30 2/2 2 Jobs Thu 31 2/2 2 Jobs Fri 1 2/2 2 Jobs Sat 2 2/2 2 Jobs Sun 3 2/2…" at bounding box center [405, 230] width 811 height 324
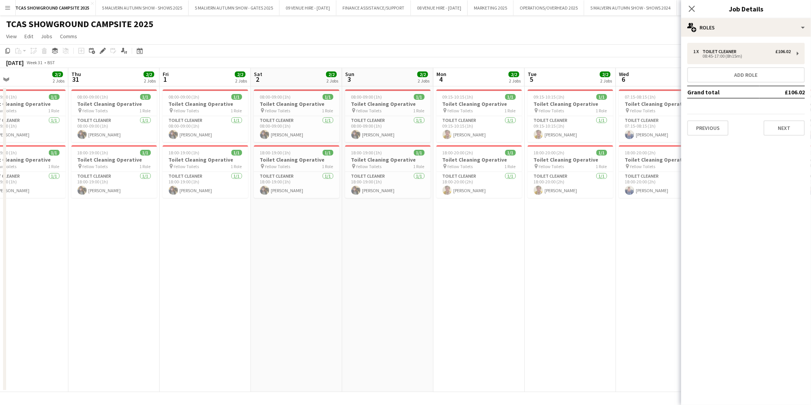
scroll to position [0, 176]
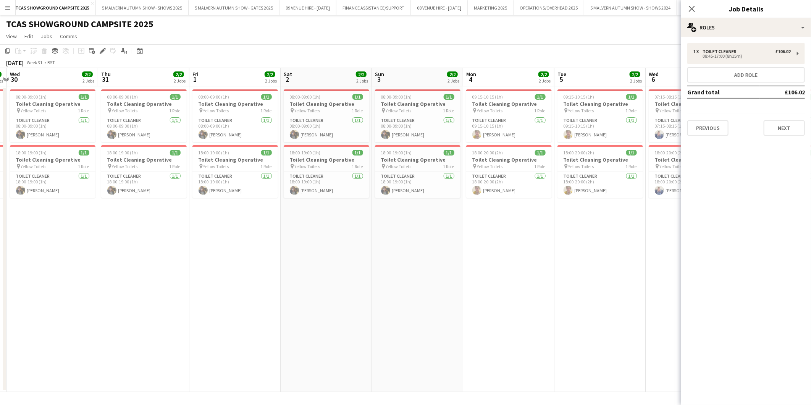
drag, startPoint x: 233, startPoint y: 107, endPoint x: 400, endPoint y: 122, distance: 167.6
click at [400, 122] on app-calendar-viewport "Mon 28 2/2 2 Jobs Tue 29 2/2 2 Jobs Wed 30 2/2 2 Jobs Thu 31 2/2 2 Jobs Fri 1 2…" at bounding box center [405, 230] width 811 height 324
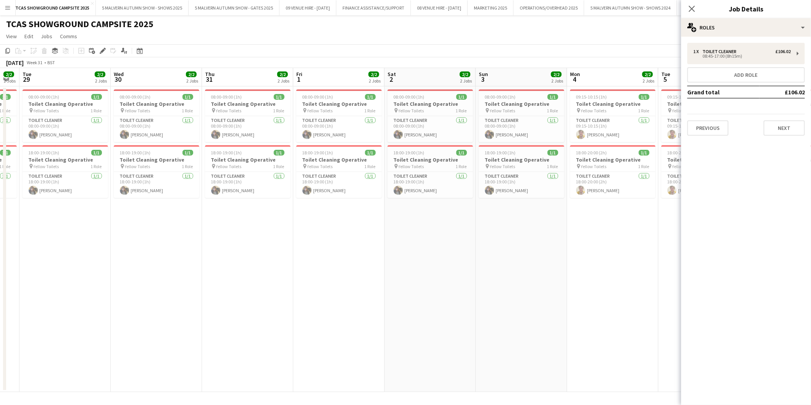
drag, startPoint x: 252, startPoint y: 125, endPoint x: 356, endPoint y: 125, distance: 103.5
click at [356, 125] on app-calendar-viewport "Sun 27 2/2 2 Jobs Mon 28 2/2 2 Jobs Tue 29 2/2 2 Jobs Wed 30 2/2 2 Jobs Thu 31 …" at bounding box center [405, 230] width 811 height 324
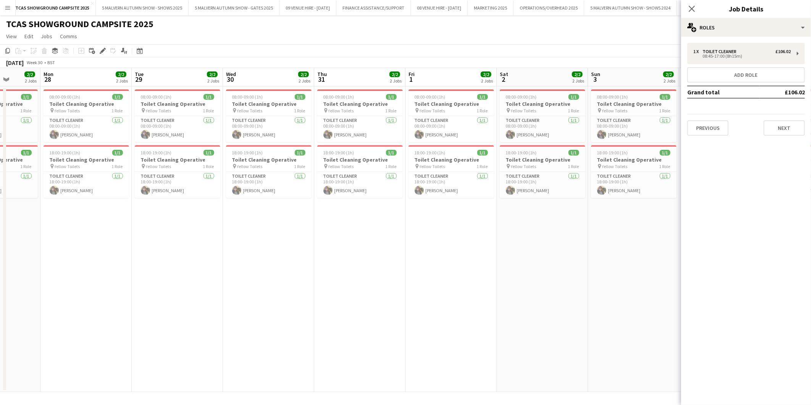
drag, startPoint x: 279, startPoint y: 130, endPoint x: 392, endPoint y: 127, distance: 112.7
click at [392, 127] on app-calendar-viewport "Fri 25 2/2 2 Jobs Sat 26 2/2 2 Jobs Sun 27 2/2 2 Jobs Mon 28 2/2 2 Jobs Tue 29 …" at bounding box center [405, 230] width 811 height 324
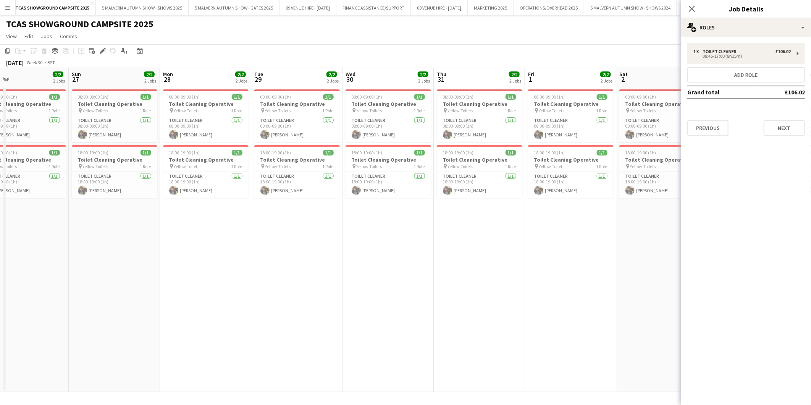
drag, startPoint x: 298, startPoint y: 120, endPoint x: 417, endPoint y: 117, distance: 119.2
click at [417, 117] on app-calendar-viewport "Thu 24 2/2 2 Jobs Fri 25 2/2 2 Jobs Sat 26 2/2 2 Jobs Sun 27 2/2 2 Jobs Mon 28 …" at bounding box center [405, 230] width 811 height 324
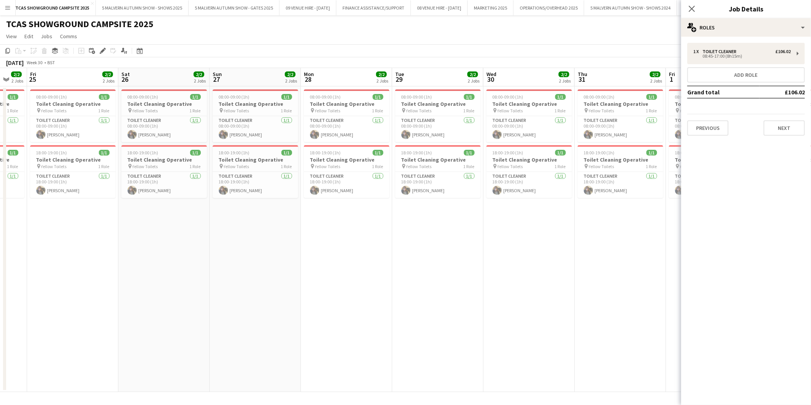
drag, startPoint x: 325, startPoint y: 106, endPoint x: 403, endPoint y: 115, distance: 78.1
click at [403, 115] on app-calendar-viewport "Wed 23 2/2 2 Jobs Thu 24 2/2 2 Jobs Fri 25 2/2 2 Jobs Sat 26 2/2 2 Jobs Sun 27 …" at bounding box center [405, 230] width 811 height 324
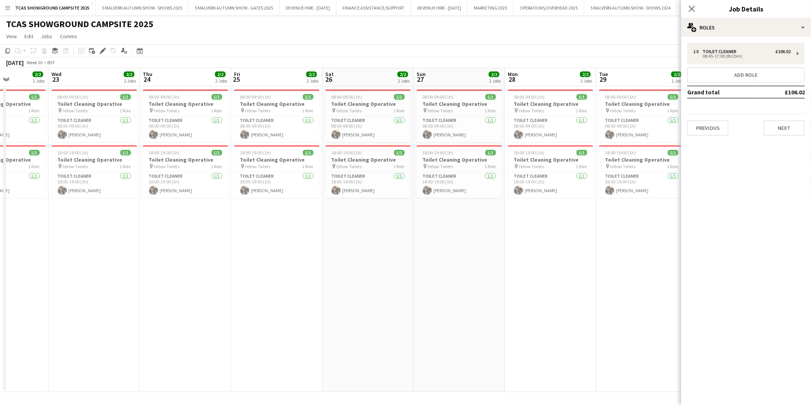
drag, startPoint x: 274, startPoint y: 123, endPoint x: 478, endPoint y: 133, distance: 204.6
click at [478, 133] on app-calendar-viewport "Sun 20 2/2 2 Jobs Mon 21 2/2 2 Jobs Tue 22 2/2 2 Jobs Wed 23 2/2 2 Jobs Thu 24 …" at bounding box center [405, 230] width 811 height 324
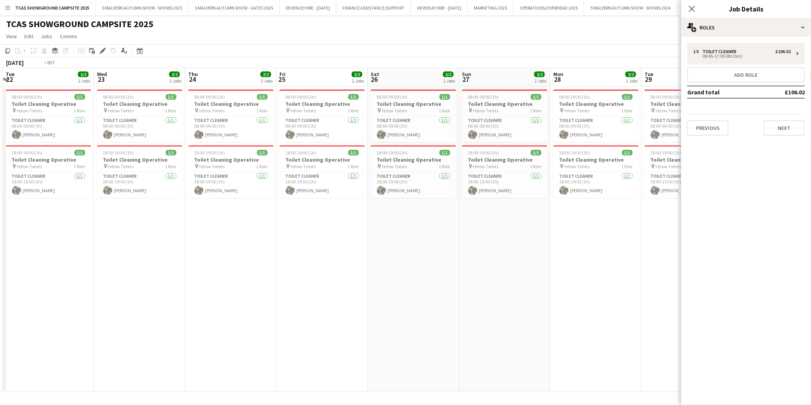
drag, startPoint x: 277, startPoint y: 126, endPoint x: 414, endPoint y: 122, distance: 136.8
click at [414, 122] on app-calendar-viewport "Sun 20 2/2 2 Jobs Mon 21 2/2 2 Jobs Tue 22 2/2 2 Jobs Wed 23 2/2 2 Jobs Thu 24 …" at bounding box center [405, 230] width 811 height 324
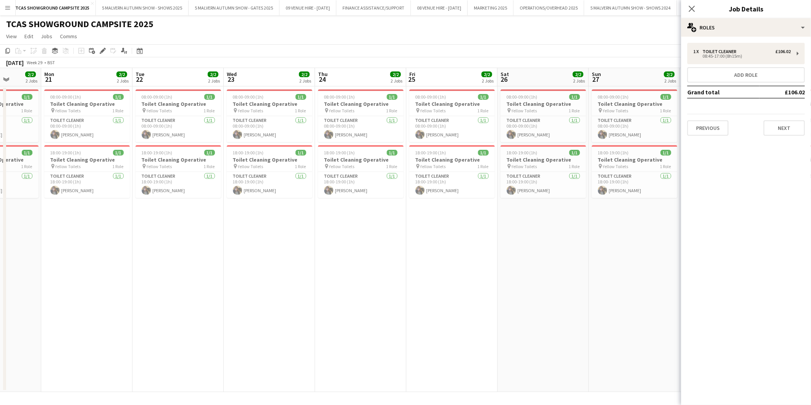
drag, startPoint x: 327, startPoint y: 121, endPoint x: 458, endPoint y: 117, distance: 131.8
click at [458, 117] on app-calendar-viewport "Sat 19 2/2 2 Jobs Sun 20 2/2 2 Jobs Mon 21 2/2 2 Jobs Tue 22 2/2 2 Jobs Wed 23 …" at bounding box center [405, 230] width 811 height 324
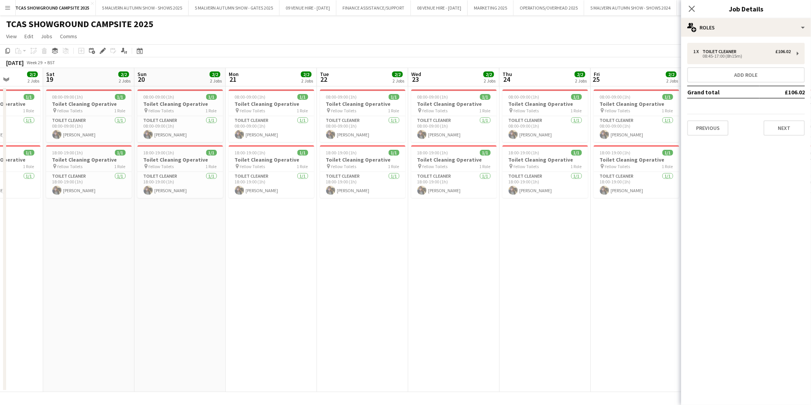
scroll to position [0, 207]
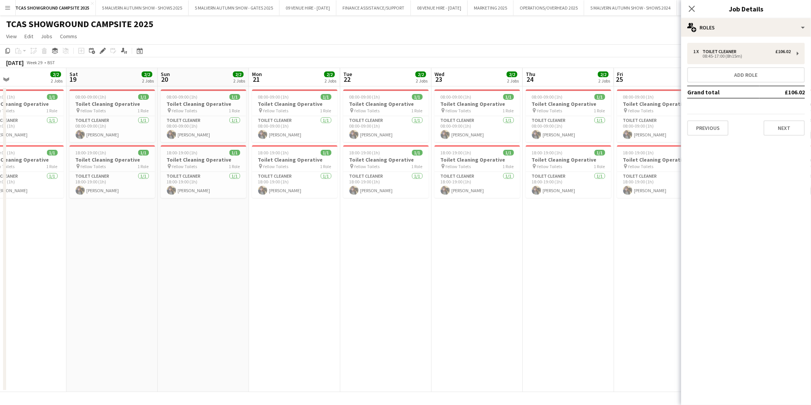
click at [418, 106] on app-calendar-viewport "Wed 16 2/2 2 Jobs Thu 17 2/2 2 Jobs Fri 18 2/2 2 Jobs Sat 19 2/2 2 Jobs Sun 20 …" at bounding box center [405, 230] width 811 height 324
click at [207, 134] on app-card-role "Toilet Cleaner 1/1 08:00-09:00 (1h) Sharon Rose" at bounding box center [204, 129] width 86 height 26
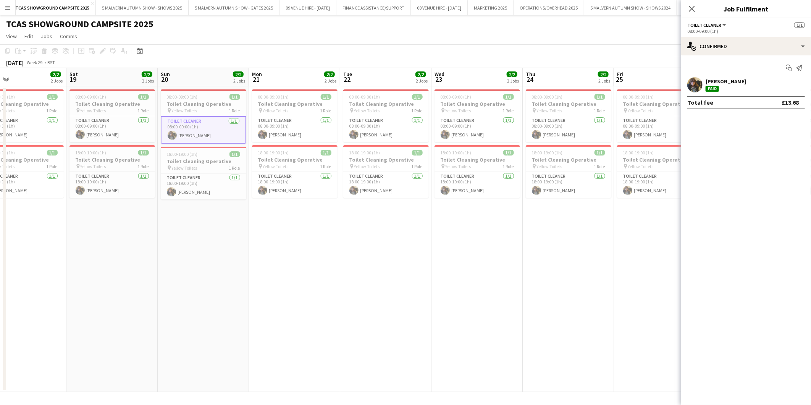
click at [224, 278] on app-date-cell "08:00-09:00 (1h) 1/1 Toilet Cleaning Operative pin Yellow Toilets 1 Role Toilet…" at bounding box center [203, 239] width 91 height 306
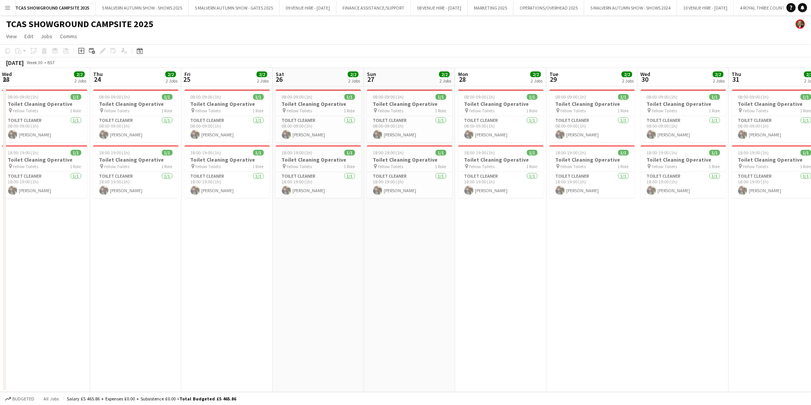
drag, startPoint x: 686, startPoint y: 120, endPoint x: 253, endPoint y: 129, distance: 432.9
click at [253, 129] on app-calendar-viewport "Sun 20 2/2 2 Jobs Mon 21 2/2 2 Jobs Tue 22 2/2 2 Jobs Wed 23 2/2 2 Jobs Thu 24 …" at bounding box center [405, 230] width 811 height 324
drag, startPoint x: 603, startPoint y: 101, endPoint x: 171, endPoint y: 110, distance: 431.7
click at [171, 110] on app-calendar-viewport "Thu 24 2/2 2 Jobs Fri 25 2/2 2 Jobs Sat 26 2/2 2 Jobs Sun 27 2/2 2 Jobs Mon 28 …" at bounding box center [405, 230] width 811 height 324
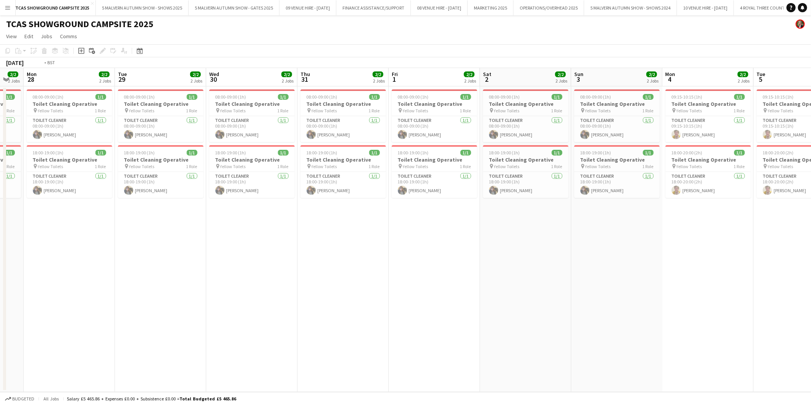
drag, startPoint x: 549, startPoint y: 112, endPoint x: 192, endPoint y: 123, distance: 357.3
click at [186, 128] on app-calendar-viewport "Fri 25 2/2 2 Jobs Sat 26 2/2 2 Jobs Sun 27 2/2 2 Jobs Mon 28 2/2 2 Jobs Tue 29 …" at bounding box center [405, 230] width 811 height 324
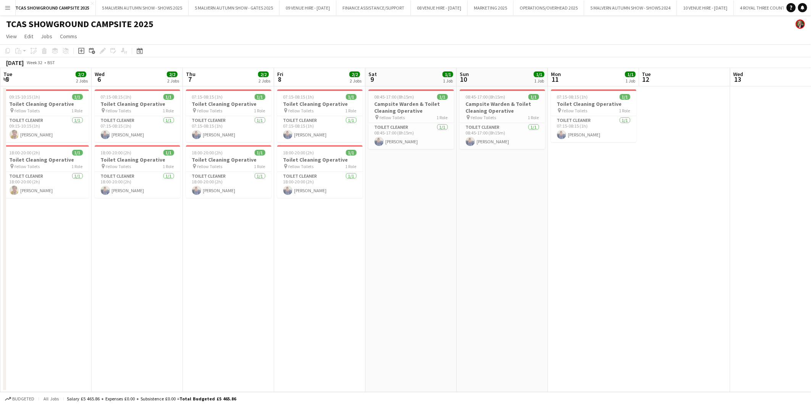
scroll to position [0, 253]
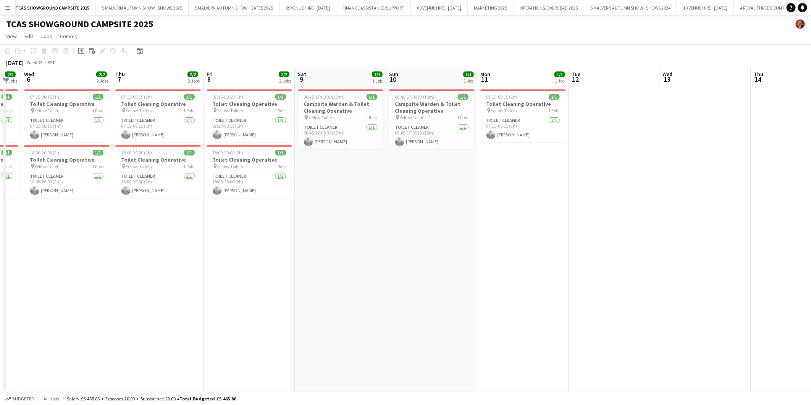
drag, startPoint x: 667, startPoint y: 114, endPoint x: 219, endPoint y: 149, distance: 449.8
click at [219, 149] on app-calendar-viewport "Sun 3 2/2 2 Jobs Mon 4 2/2 2 Jobs Tue 5 2/2 2 Jobs Wed 6 2/2 2 Jobs Thu 7 2/2 2…" at bounding box center [405, 230] width 811 height 324
click at [424, 142] on app-card-role "Toilet Cleaner 1/1 08:45-17:00 (8h15m) Sharon Taylor" at bounding box center [432, 136] width 86 height 26
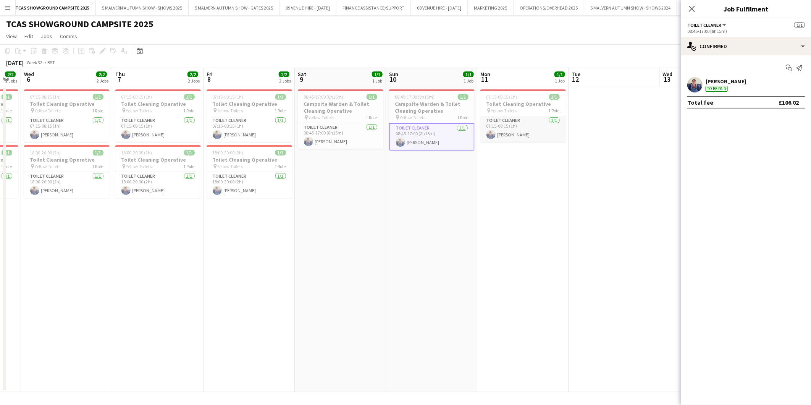
click at [517, 134] on app-card-role "Toilet Cleaner 1/1 07:15-08:15 (1h) Sharon Taylor" at bounding box center [524, 129] width 86 height 26
click at [692, 8] on icon "Close pop-in" at bounding box center [692, 9] width 6 height 6
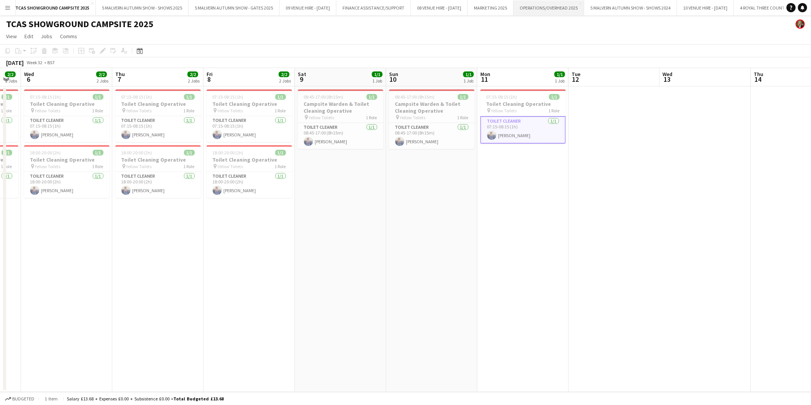
click at [562, 6] on button "OPERATIONS/OVERHEAD 2025 Close" at bounding box center [549, 7] width 71 height 15
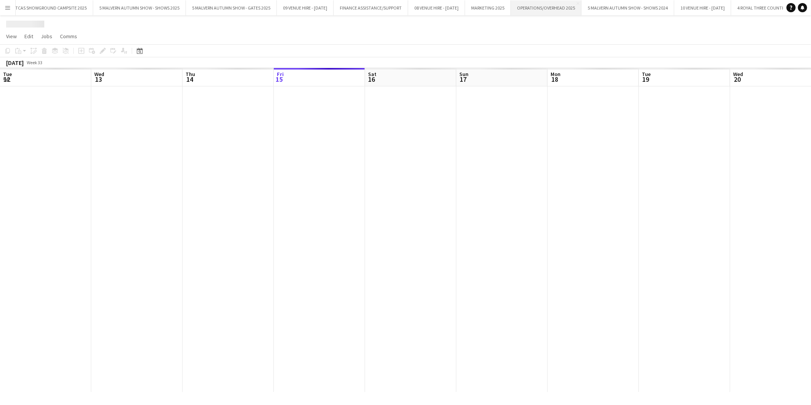
scroll to position [0, 182]
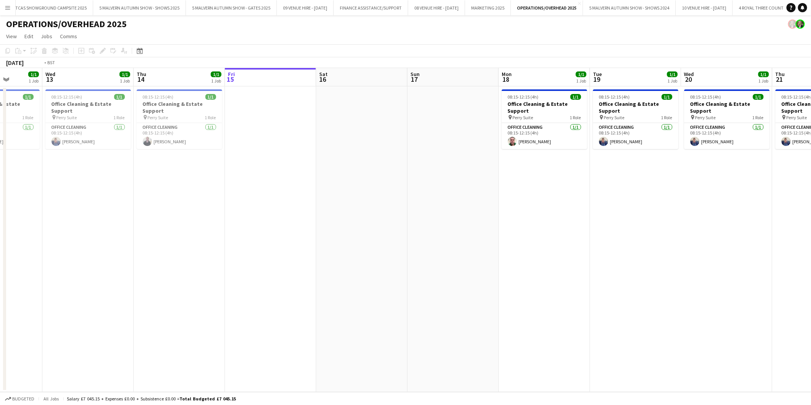
drag, startPoint x: 46, startPoint y: 112, endPoint x: 362, endPoint y: 116, distance: 315.9
click at [362, 116] on app-calendar-viewport "Sun 10 Mon 11 Tue 12 1/1 1 Job Wed 13 1/1 1 Job Thu 14 1/1 1 Job Fri 15 Sat 16 …" at bounding box center [405, 230] width 811 height 324
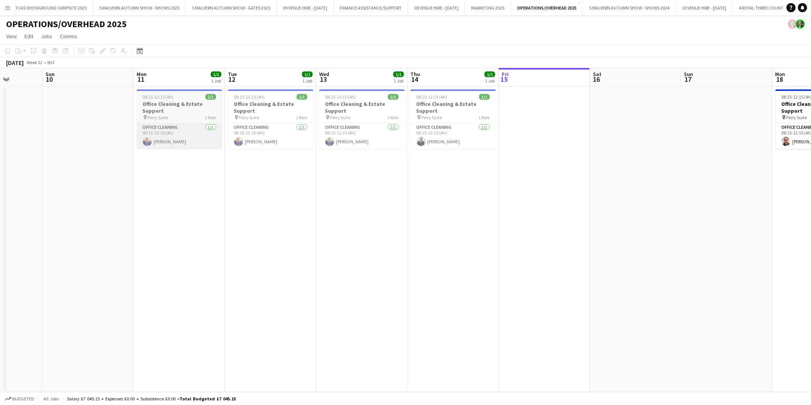
drag, startPoint x: 132, startPoint y: 133, endPoint x: 337, endPoint y: 133, distance: 205.5
click at [340, 133] on app-calendar-viewport "Thu 7 Fri 8 1/1 1 Job Sat 9 Sun 10 Mon 11 1/1 1 Job Tue 12 1/1 1 Job Wed 13 1/1…" at bounding box center [405, 230] width 811 height 324
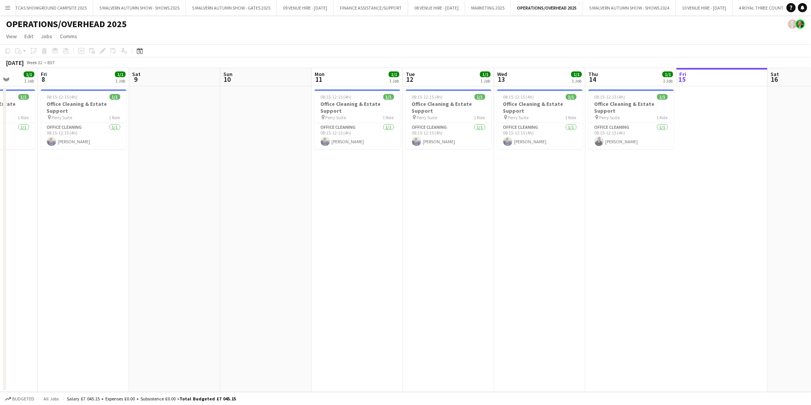
click at [285, 120] on app-calendar-viewport "Tue 5 2/2 2 Jobs Wed 6 1/1 1 Job Thu 7 1/1 1 Job Fri 8 1/1 1 Job Sat 9 Sun 10 M…" at bounding box center [405, 230] width 811 height 324
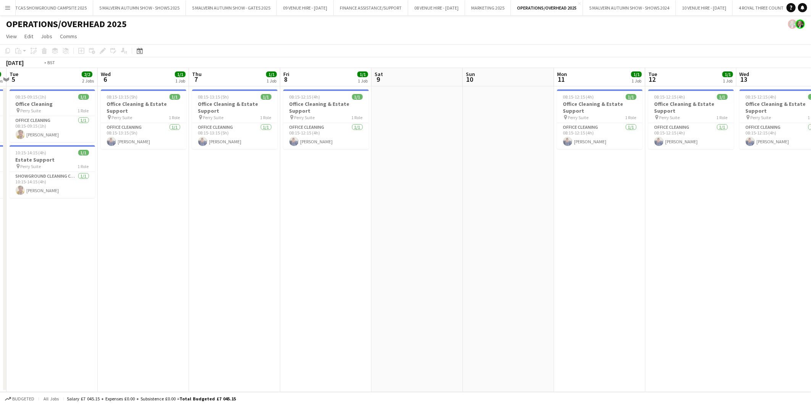
click at [335, 114] on app-calendar-viewport "Sun 3 Mon 4 2/2 2 Jobs Tue 5 2/2 2 Jobs Wed 6 1/1 1 Job Thu 7 1/1 1 Job Fri 8 1…" at bounding box center [405, 230] width 811 height 324
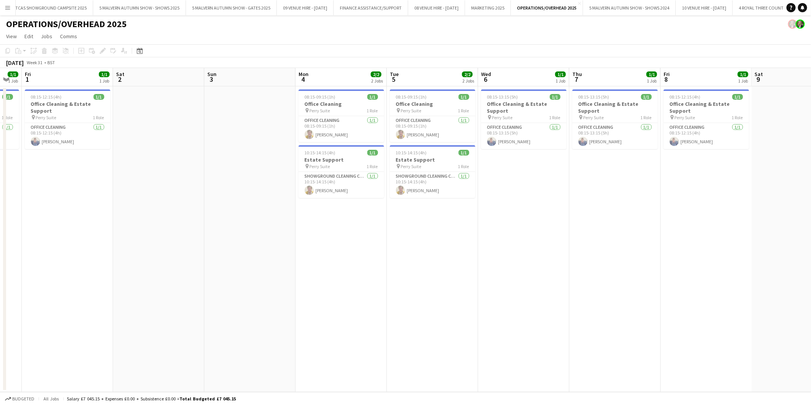
drag, startPoint x: 241, startPoint y: 112, endPoint x: 314, endPoint y: 113, distance: 72.2
click at [314, 112] on app-calendar-viewport "Wed 30 Thu 31 1/1 1 Job Fri 1 1/1 1 Job Sat 2 Sun 3 Mon 4 2/2 2 Jobs Tue 5 2/2 …" at bounding box center [405, 230] width 811 height 324
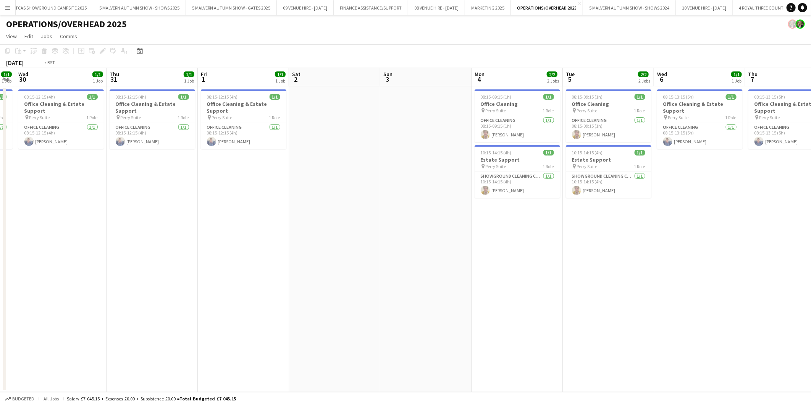
drag, startPoint x: 115, startPoint y: 139, endPoint x: 361, endPoint y: 128, distance: 245.5
click at [361, 128] on app-calendar-viewport "Mon 28 1/1 1 Job Tue 29 1/1 1 Job Wed 30 1/1 1 Job Thu 31 1/1 1 Job Fri 1 1/1 1…" at bounding box center [405, 230] width 811 height 324
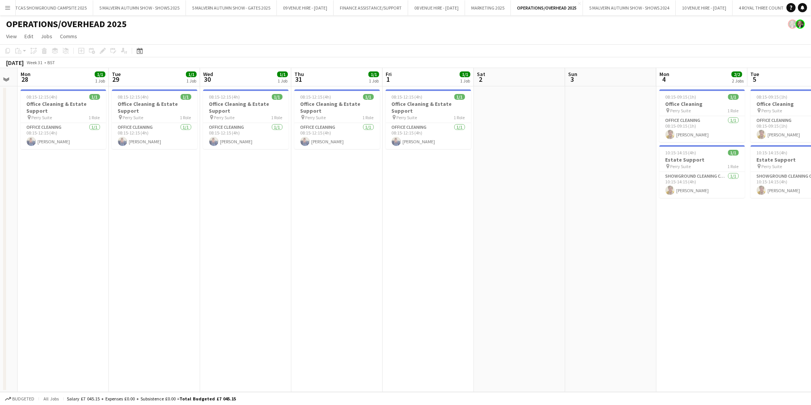
click at [400, 127] on app-calendar-viewport "Sat 26 Sun 27 Mon 28 1/1 1 Job Tue 29 1/1 1 Job Wed 30 1/1 1 Job Thu 31 1/1 1 J…" at bounding box center [405, 230] width 811 height 324
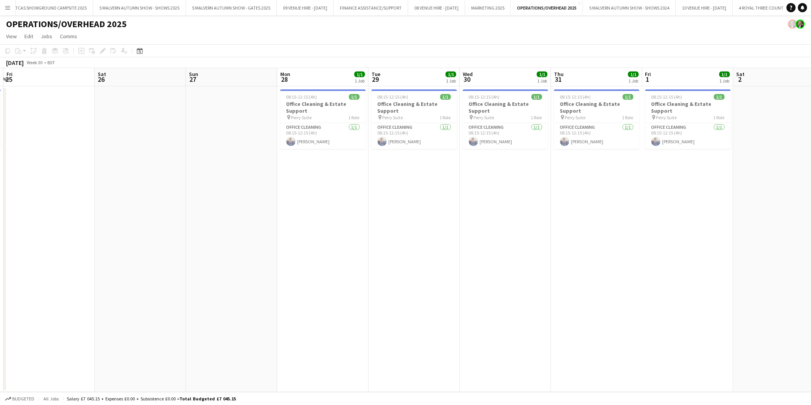
drag, startPoint x: 124, startPoint y: 128, endPoint x: 422, endPoint y: 137, distance: 298.1
click at [436, 135] on app-calendar-viewport "Tue 22 1/1 1 Job Wed 23 1/1 1 Job Thu 24 1/1 1 Job Fri 25 Sat 26 Sun 27 Mon 28 …" at bounding box center [405, 230] width 811 height 324
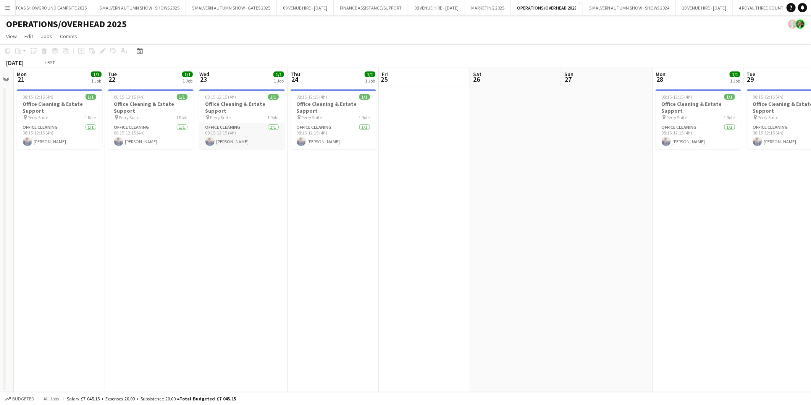
drag, startPoint x: 167, startPoint y: 137, endPoint x: 503, endPoint y: 139, distance: 335.4
click at [505, 138] on app-calendar-viewport "Sat 19 Sun 20 Mon 21 1/1 1 Job Tue 22 1/1 1 Job Wed 23 1/1 1 Job Thu 24 1/1 1 J…" at bounding box center [405, 230] width 811 height 324
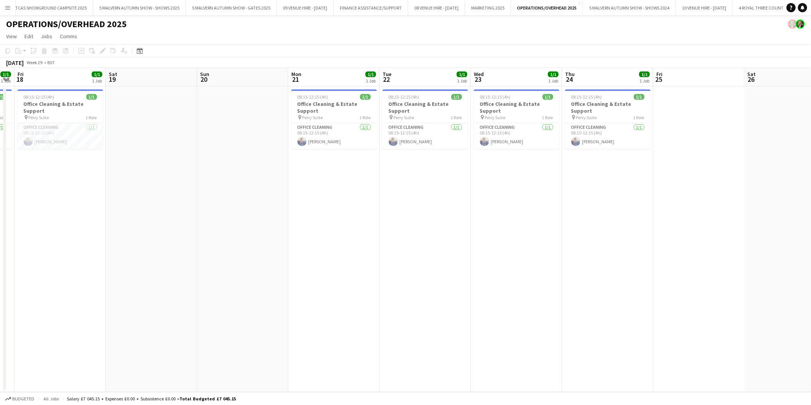
scroll to position [0, 225]
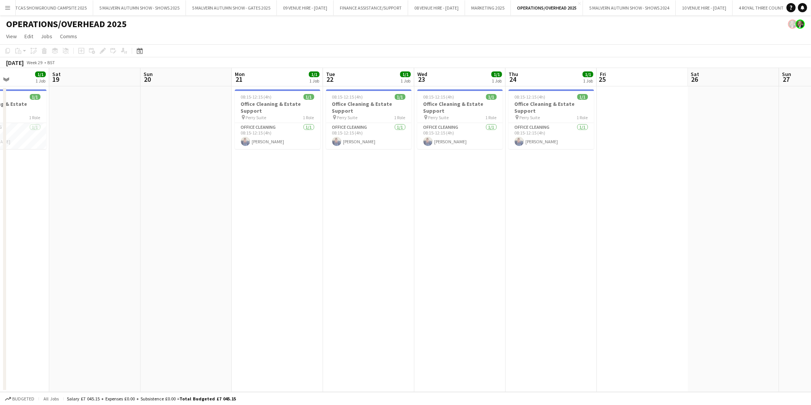
drag, startPoint x: 290, startPoint y: 149, endPoint x: 507, endPoint y: 145, distance: 217.0
click at [507, 145] on app-calendar-viewport "Wed 16 1/1 1 Job Thu 17 1/1 1 Job Fri 18 1/1 1 Job Sat 19 Sun 20 Mon 21 1/1 1 J…" at bounding box center [405, 230] width 811 height 324
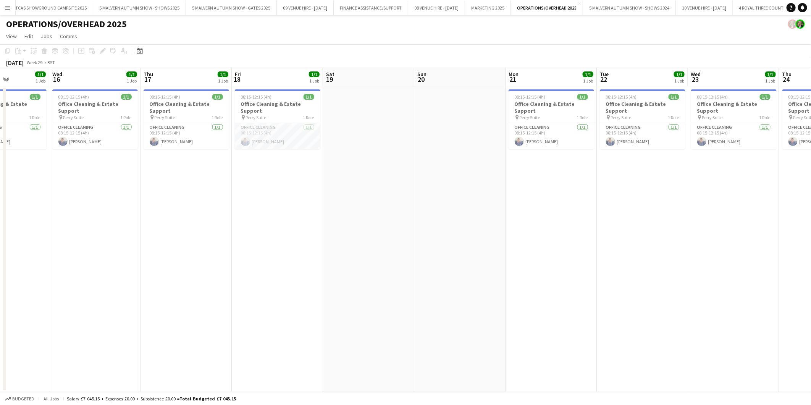
click at [267, 139] on app-card-role "Office Cleaning 1/1 08:15-12:15 (4h) Sharon Taylor" at bounding box center [278, 136] width 86 height 26
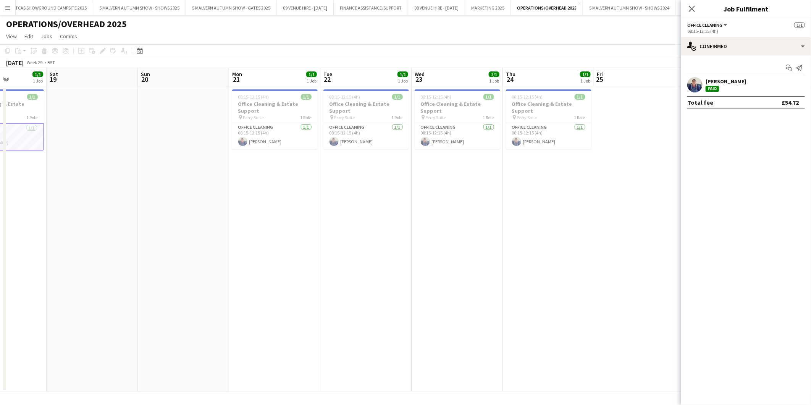
drag, startPoint x: 529, startPoint y: 102, endPoint x: 253, endPoint y: 125, distance: 277.5
click at [253, 125] on app-calendar-viewport "Tue 15 1/1 1 Job Wed 16 1/1 1 Job Thu 17 1/1 1 Job Fri 18 1/1 1 Job Sat 19 Sun …" at bounding box center [405, 230] width 811 height 324
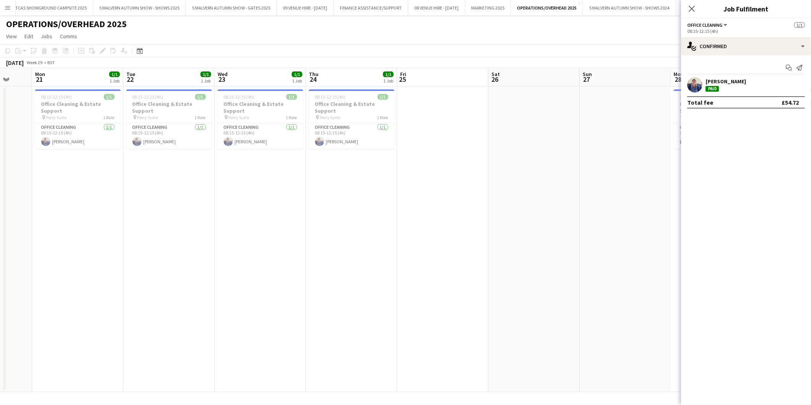
scroll to position [0, 243]
drag, startPoint x: 540, startPoint y: 98, endPoint x: 341, endPoint y: 121, distance: 200.0
click at [341, 121] on app-calendar-viewport "Fri 18 1/1 1 Job Sat 19 Sun 20 Mon 21 1/1 1 Job Tue 22 1/1 1 Job Wed 23 1/1 1 J…" at bounding box center [405, 230] width 811 height 324
click at [348, 272] on app-date-cell "08:15-12:15 (4h) 1/1 Office Cleaning & Estate Support pin Perry Suite 1 Role Of…" at bounding box center [349, 239] width 91 height 306
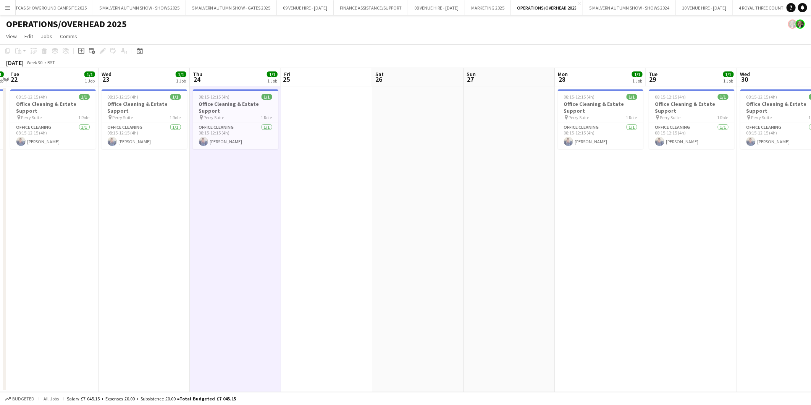
drag, startPoint x: 759, startPoint y: 178, endPoint x: 462, endPoint y: 186, distance: 297.3
click at [462, 186] on app-calendar-viewport "Sat 19 Sun 20 Mon 21 1/1 1 Job Tue 22 1/1 1 Job Wed 23 1/1 1 Job Thu 24 1/1 1 J…" at bounding box center [405, 230] width 811 height 324
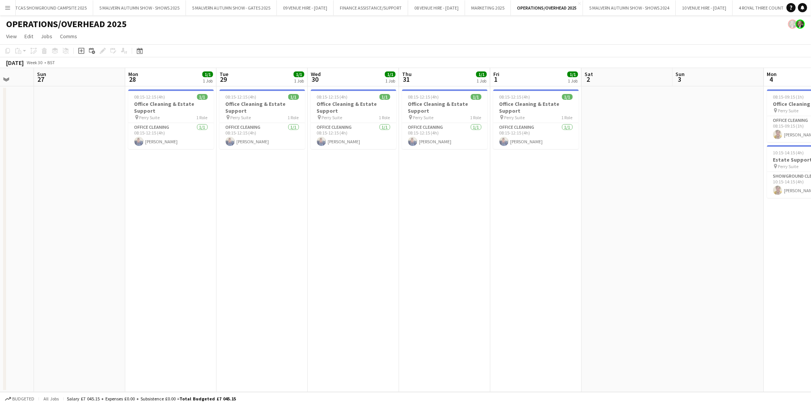
drag, startPoint x: 675, startPoint y: 182, endPoint x: 337, endPoint y: 186, distance: 338.5
click at [337, 186] on app-calendar-viewport "Thu 24 1/1 1 Job Fri 25 Sat 26 Sun 27 Mon 28 1/1 1 Job Tue 29 1/1 1 Job Wed 30 …" at bounding box center [405, 230] width 811 height 324
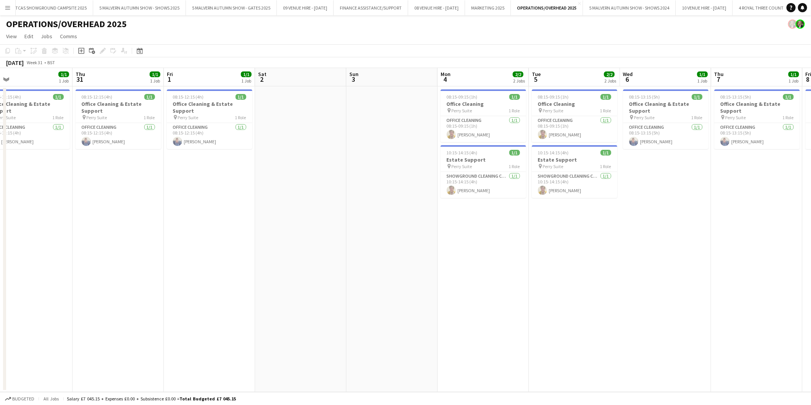
scroll to position [0, 320]
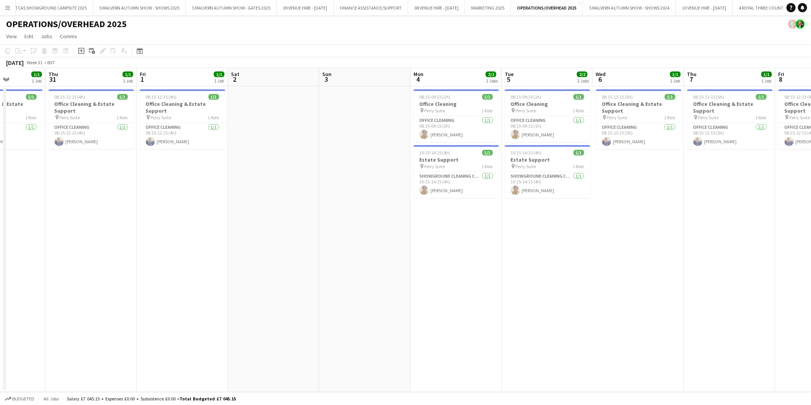
drag, startPoint x: 595, startPoint y: 179, endPoint x: 332, endPoint y: 180, distance: 262.4
click at [332, 180] on app-calendar-viewport "Sun 27 Mon 28 1/1 1 Job Tue 29 1/1 1 Job Wed 30 1/1 1 Job Thu 31 1/1 1 Job Fri …" at bounding box center [405, 230] width 811 height 324
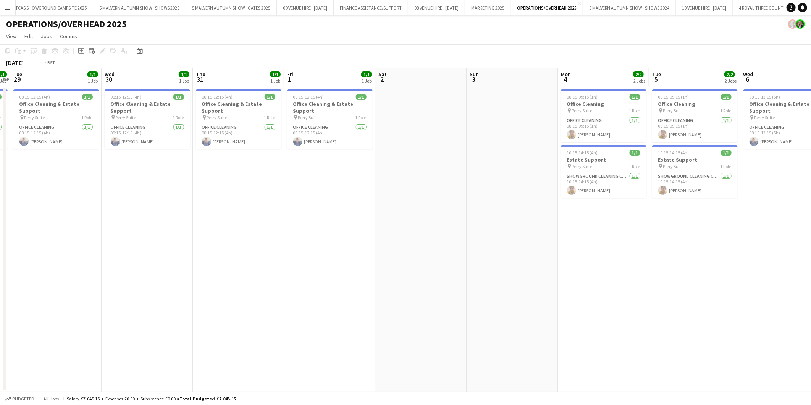
drag, startPoint x: 313, startPoint y: 176, endPoint x: 559, endPoint y: 161, distance: 246.1
click at [559, 161] on app-calendar-viewport "Sun 27 Mon 28 1/1 1 Job Tue 29 1/1 1 Job Wed 30 1/1 1 Job Thu 31 1/1 1 Job Fri …" at bounding box center [405, 230] width 811 height 324
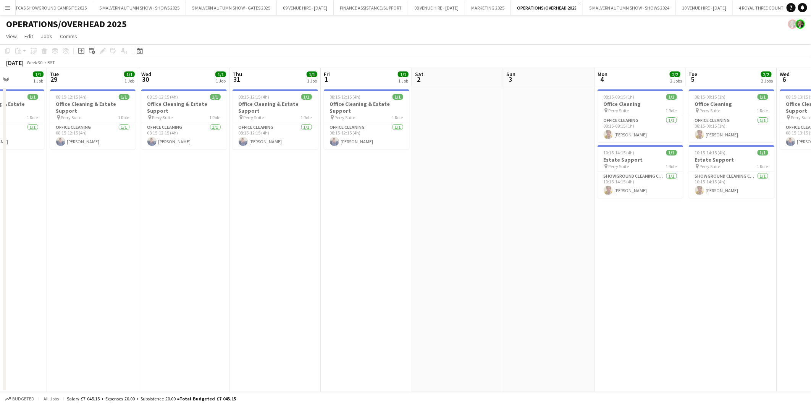
drag, startPoint x: 147, startPoint y: 145, endPoint x: 359, endPoint y: 144, distance: 212.4
click at [359, 144] on app-calendar-viewport "Sat 26 Sun 27 Mon 28 1/1 1 Job Tue 29 1/1 1 Job Wed 30 1/1 1 Job Thu 31 1/1 1 J…" at bounding box center [405, 230] width 811 height 324
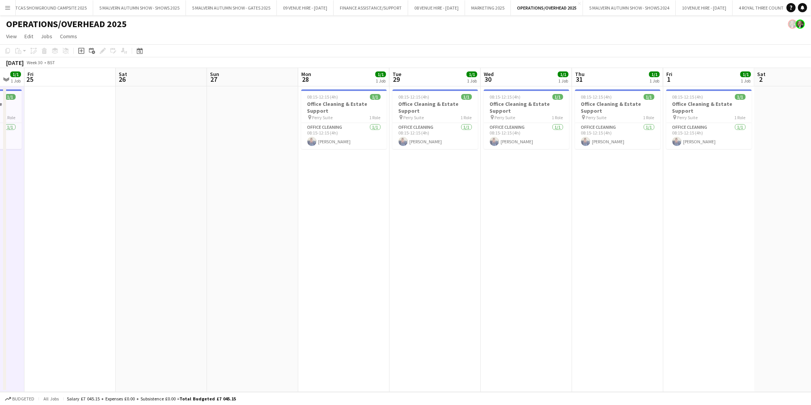
drag, startPoint x: 215, startPoint y: 113, endPoint x: 341, endPoint y: 112, distance: 126.1
click at [341, 112] on app-calendar-viewport "Wed 23 1/1 1 Job Thu 24 1/1 1 Job Fri 25 Sat 26 Sun 27 Mon 28 1/1 1 Job Tue 29 …" at bounding box center [405, 230] width 811 height 324
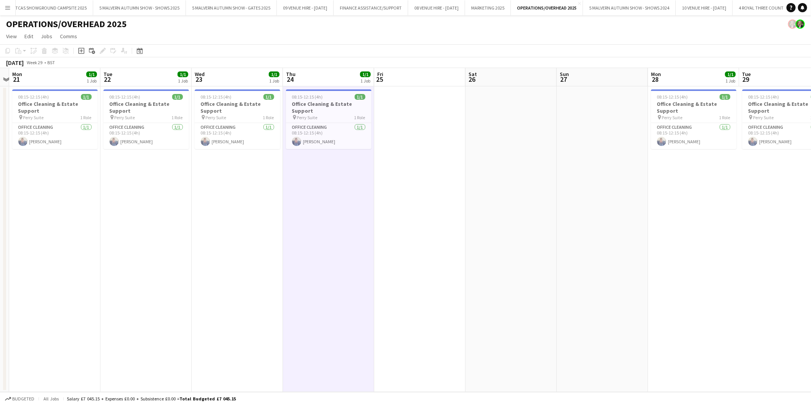
drag, startPoint x: 340, startPoint y: 131, endPoint x: 354, endPoint y: 131, distance: 14.1
click at [354, 131] on app-calendar-viewport "Sat 19 Sun 20 Mon 21 1/1 1 Job Tue 22 1/1 1 Job Wed 23 1/1 1 Job Thu 24 1/1 1 J…" at bounding box center [405, 230] width 811 height 324
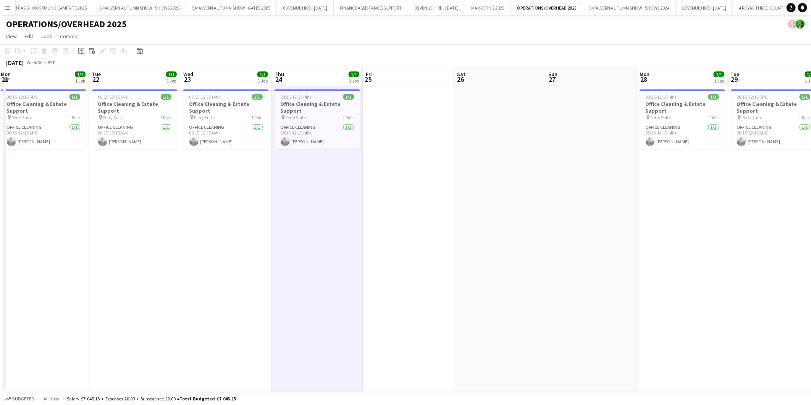
drag, startPoint x: 251, startPoint y: 132, endPoint x: 438, endPoint y: 142, distance: 187.4
click at [437, 142] on app-calendar-viewport "Sat 19 Sun 20 Mon 21 1/1 1 Job Tue 22 1/1 1 Job Wed 23 1/1 1 Job Thu 24 1/1 1 J…" at bounding box center [405, 230] width 811 height 324
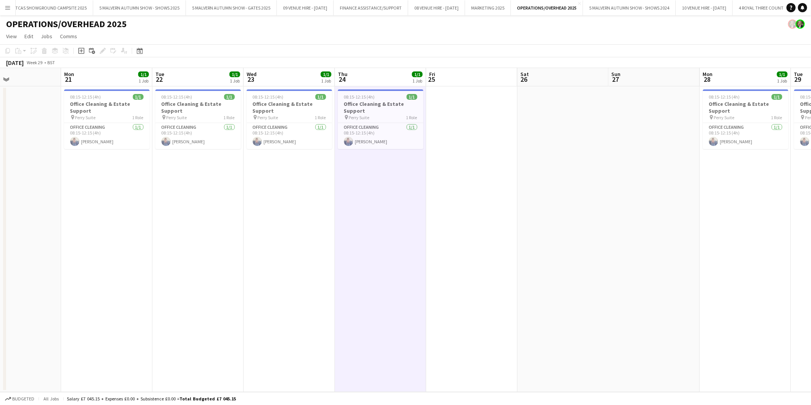
drag, startPoint x: 358, startPoint y: 117, endPoint x: 147, endPoint y: 123, distance: 210.6
click at [147, 123] on app-calendar-viewport "Thu 17 1/1 1 Job Fri 18 1/1 1 Job Sat 19 Sun 20 Mon 21 1/1 1 Job Tue 22 1/1 1 J…" at bounding box center [405, 230] width 811 height 324
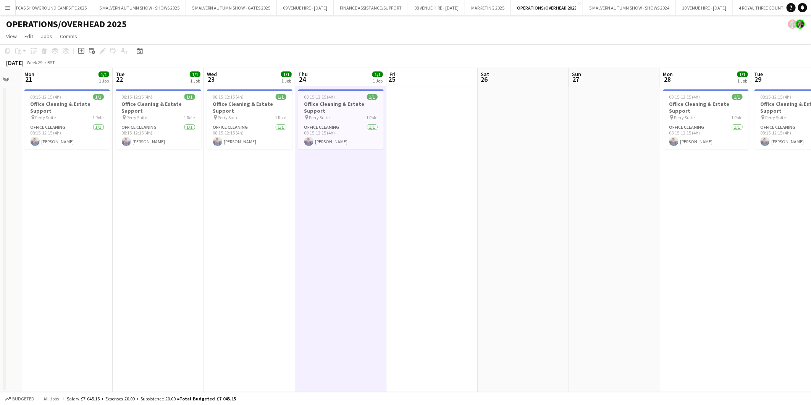
scroll to position [0, 254]
drag, startPoint x: 250, startPoint y: 118, endPoint x: 209, endPoint y: 120, distance: 40.9
click at [209, 120] on app-calendar-viewport "Fri 18 1/1 1 Job Sat 19 Sun 20 Mon 21 1/1 1 Job Tue 22 1/1 1 Job Wed 23 1/1 1 J…" at bounding box center [405, 230] width 811 height 324
drag, startPoint x: 62, startPoint y: 111, endPoint x: 60, endPoint y: 102, distance: 9.7
click at [62, 111] on h3 "Office Cleaning & Estate Support" at bounding box center [66, 107] width 86 height 14
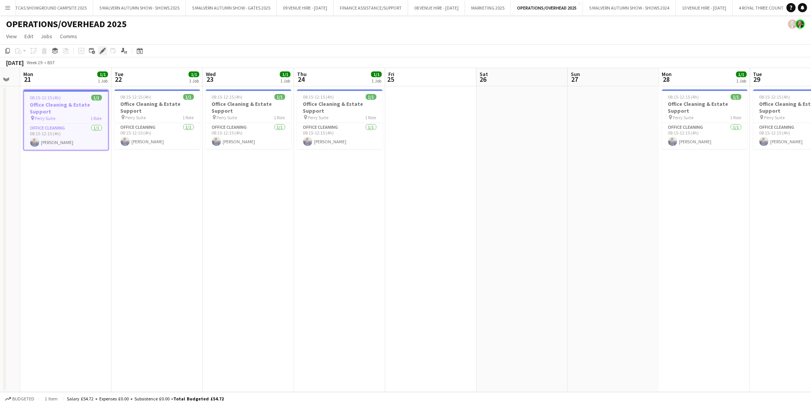
click at [99, 47] on div "Edit" at bounding box center [102, 50] width 9 height 9
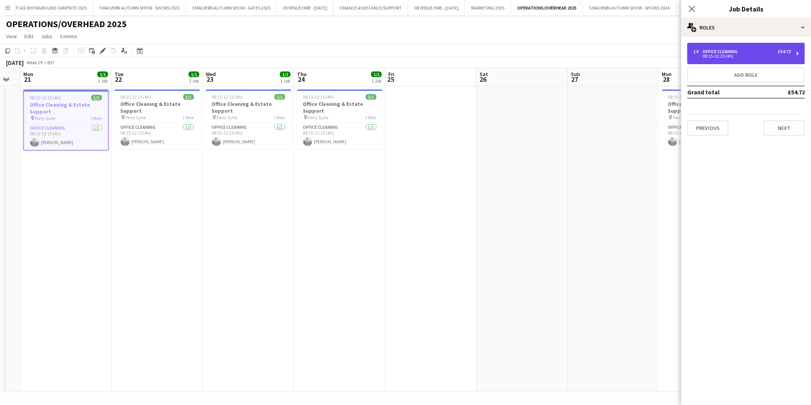
click at [746, 44] on div "1 x Office Cleaning £54.72 08:15-12:15 (4h)" at bounding box center [747, 53] width 118 height 21
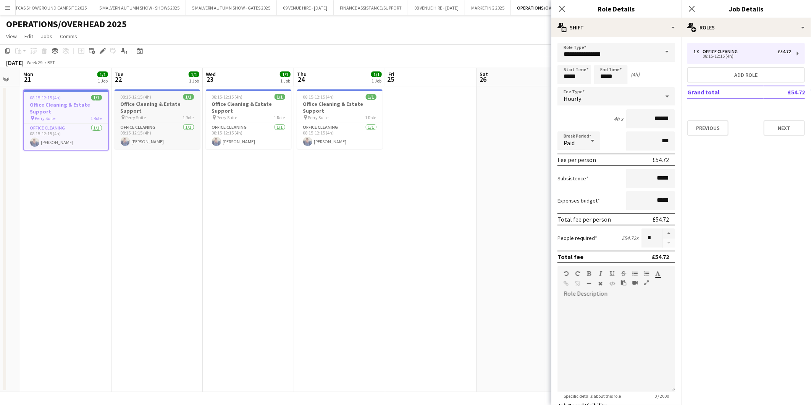
click at [143, 98] on span "08:15-12:15 (4h)" at bounding box center [136, 97] width 31 height 6
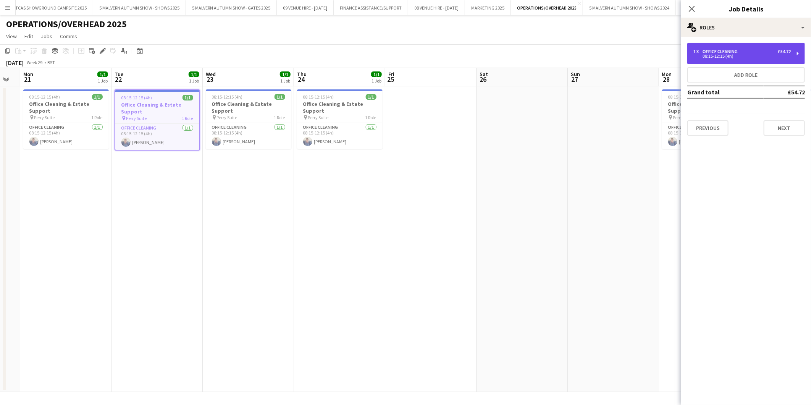
click at [742, 55] on div "08:15-12:15 (4h)" at bounding box center [742, 56] width 97 height 4
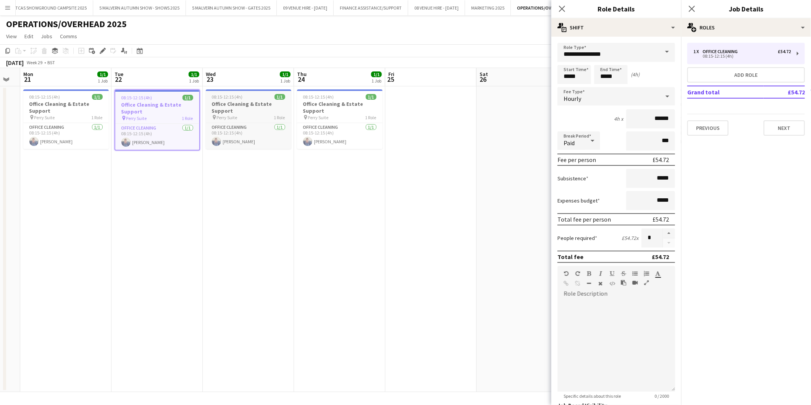
click at [265, 104] on h3 "Office Cleaning & Estate Support" at bounding box center [249, 107] width 86 height 14
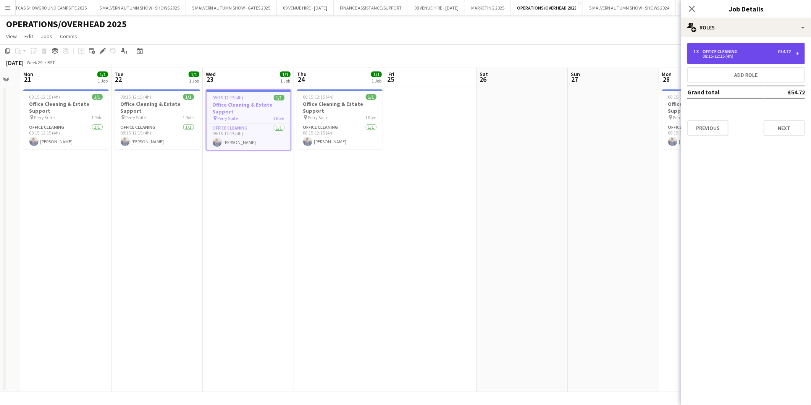
click at [761, 54] on div "08:15-12:15 (4h)" at bounding box center [742, 56] width 97 height 4
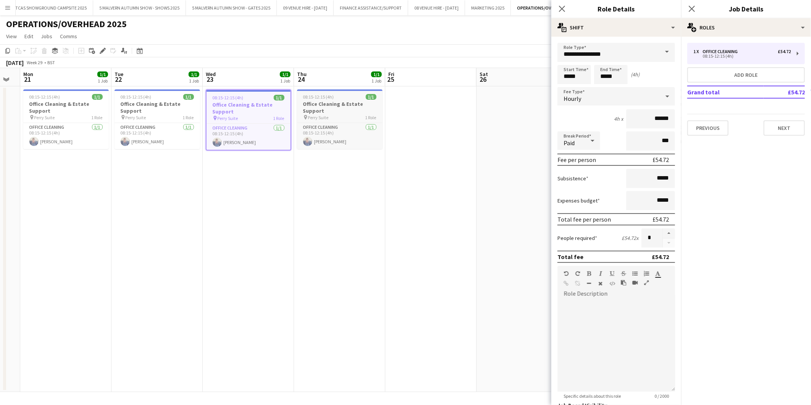
click at [330, 103] on h3 "Office Cleaning & Estate Support" at bounding box center [340, 107] width 86 height 14
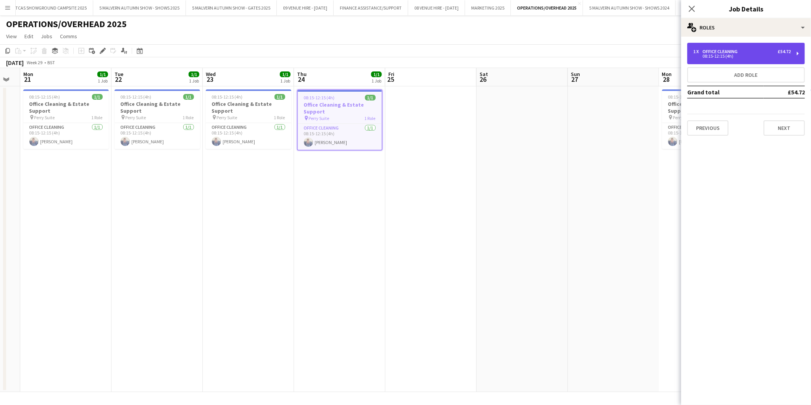
click at [757, 58] on div "08:15-12:15 (4h)" at bounding box center [742, 56] width 97 height 4
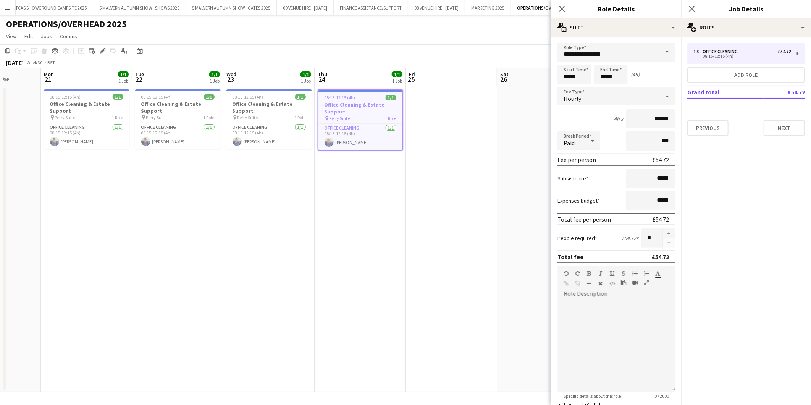
drag, startPoint x: 487, startPoint y: 121, endPoint x: 326, endPoint y: 125, distance: 161.6
click at [326, 125] on app-calendar-viewport "Fri 18 1/1 1 Job Sat 19 Sun 20 Mon 21 1/1 1 Job Tue 22 1/1 1 Job Wed 23 1/1 1 J…" at bounding box center [405, 230] width 811 height 324
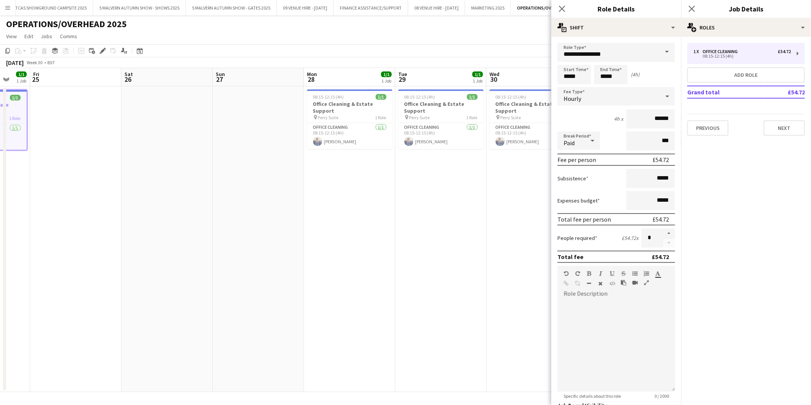
drag, startPoint x: 469, startPoint y: 129, endPoint x: 275, endPoint y: 131, distance: 193.7
click at [275, 131] on app-calendar-viewport "Tue 22 1/1 1 Job Wed 23 1/1 1 Job Thu 24 1/1 1 Job Fri 25 Sat 26 Sun 27 Mon 28 …" at bounding box center [405, 230] width 811 height 324
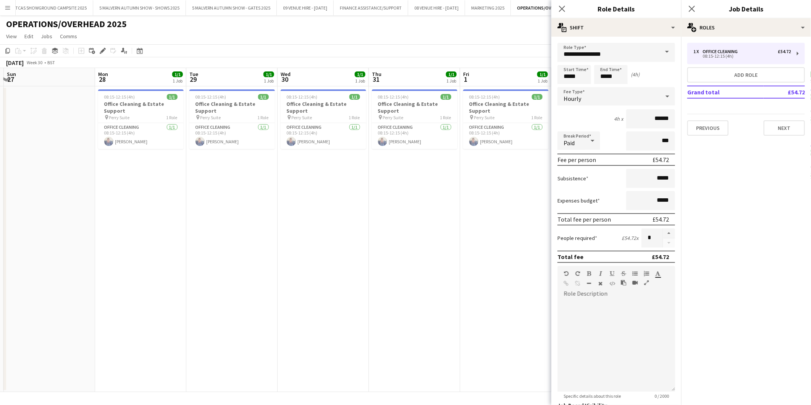
scroll to position [0, 298]
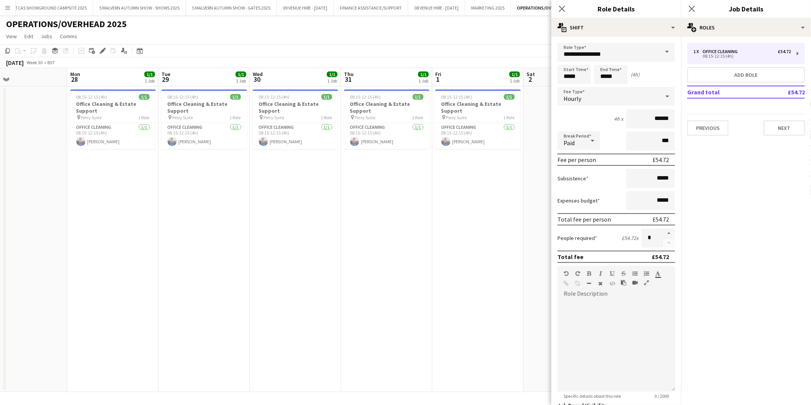
drag, startPoint x: 443, startPoint y: 115, endPoint x: 207, endPoint y: 123, distance: 236.6
click at [207, 123] on app-calendar-viewport "Thu 24 1/1 1 Job Fri 25 Sat 26 Sun 27 Mon 28 1/1 1 Job Tue 29 1/1 1 Job Wed 30 …" at bounding box center [405, 230] width 811 height 324
click at [100, 100] on h3 "Office Cleaning & Estate Support" at bounding box center [113, 107] width 86 height 14
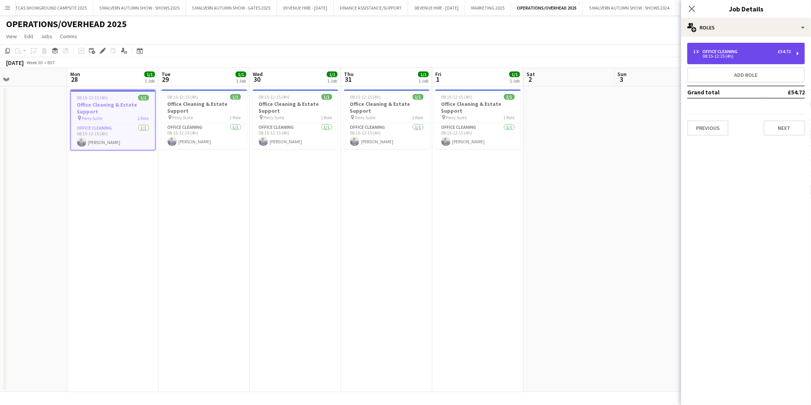
click at [713, 50] on div "Office Cleaning" at bounding box center [722, 51] width 38 height 5
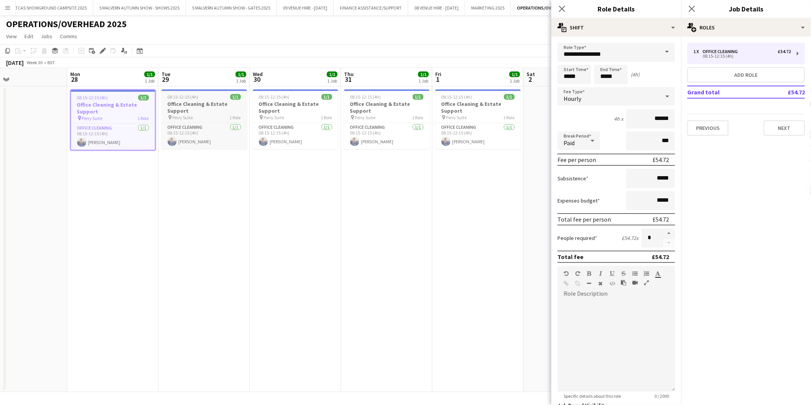
click at [212, 100] on h3 "Office Cleaning & Estate Support" at bounding box center [205, 107] width 86 height 14
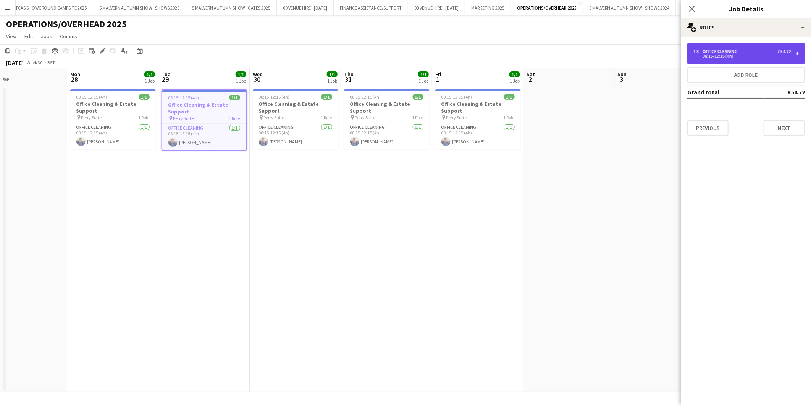
click at [751, 50] on div "1 x Office Cleaning £54.72" at bounding box center [742, 51] width 97 height 5
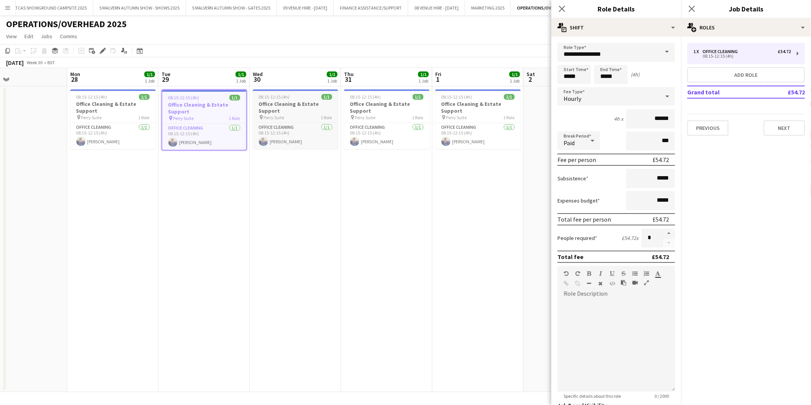
click at [314, 104] on h3 "Office Cleaning & Estate Support" at bounding box center [296, 107] width 86 height 14
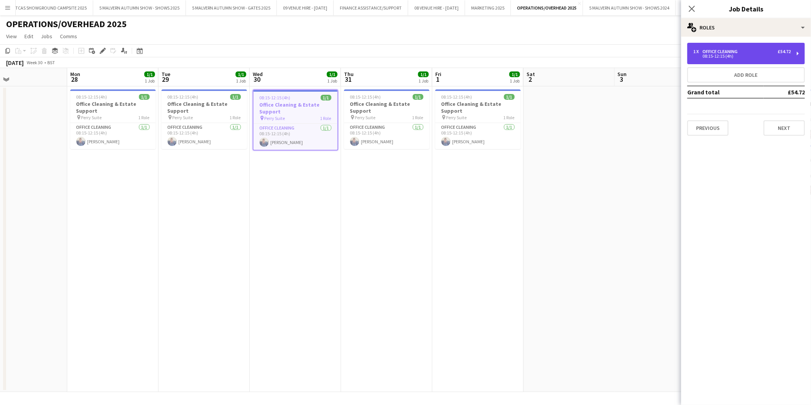
click at [716, 57] on div "08:15-12:15 (4h)" at bounding box center [742, 56] width 97 height 4
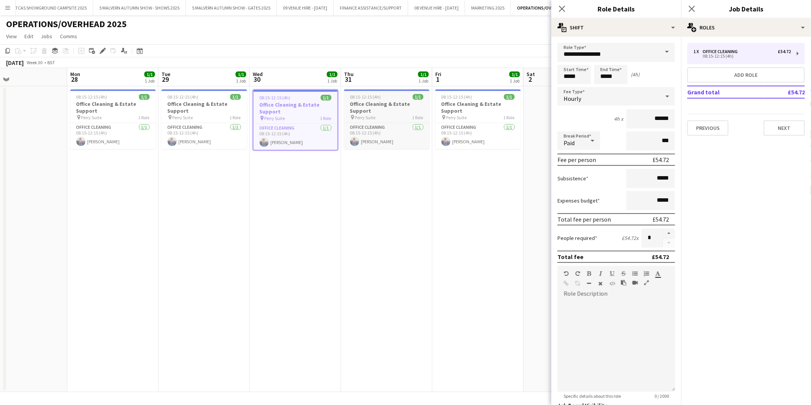
click at [395, 102] on h3 "Office Cleaning & Estate Support" at bounding box center [387, 107] width 86 height 14
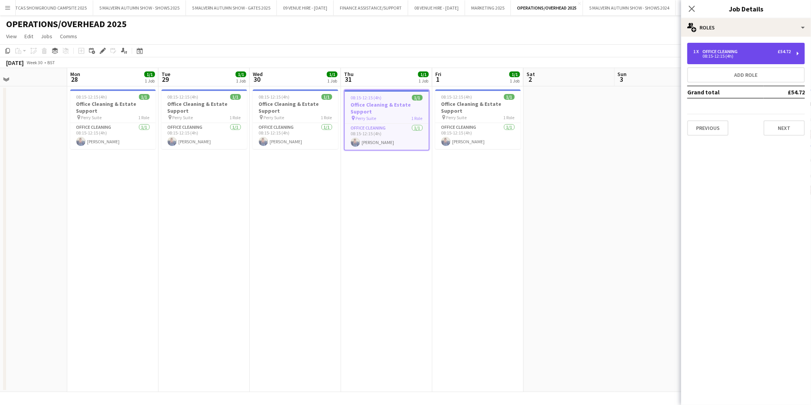
click at [704, 54] on div "08:15-12:15 (4h)" at bounding box center [742, 56] width 97 height 4
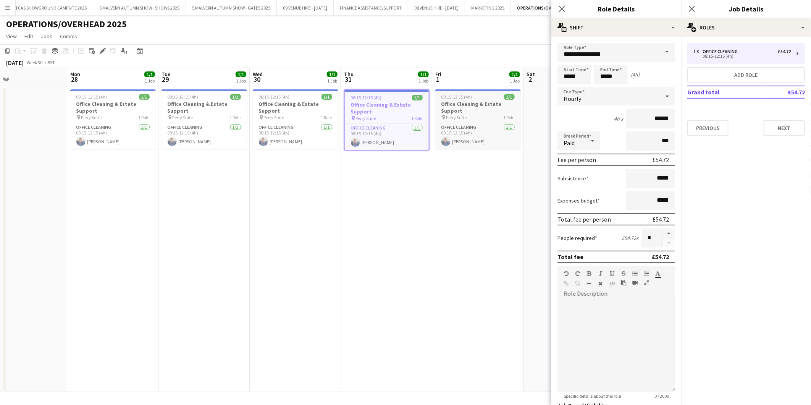
click at [468, 100] on h3 "Office Cleaning & Estate Support" at bounding box center [478, 107] width 86 height 14
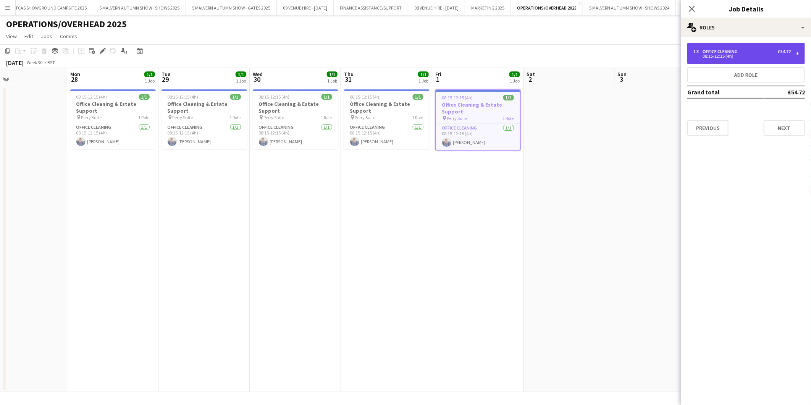
click at [724, 58] on div "08:15-12:15 (4h)" at bounding box center [742, 56] width 97 height 4
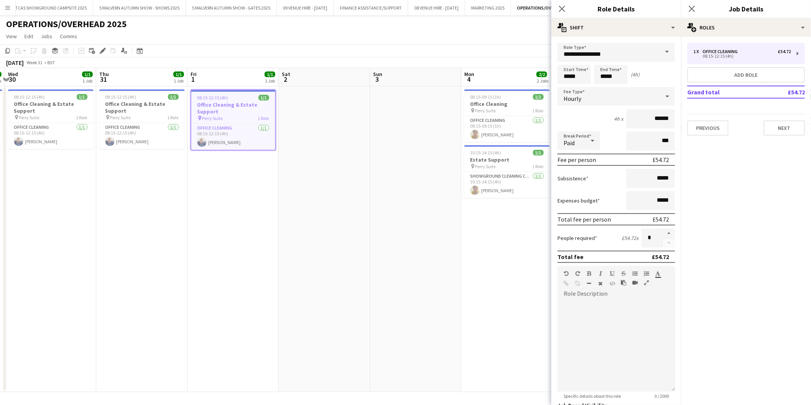
drag, startPoint x: 522, startPoint y: 201, endPoint x: 273, endPoint y: 204, distance: 249.1
click at [273, 204] on app-calendar-viewport "Sun 27 Mon 28 1/1 1 Job Tue 29 1/1 1 Job Wed 30 1/1 1 Job Thu 31 1/1 1 Job Fri …" at bounding box center [405, 230] width 811 height 324
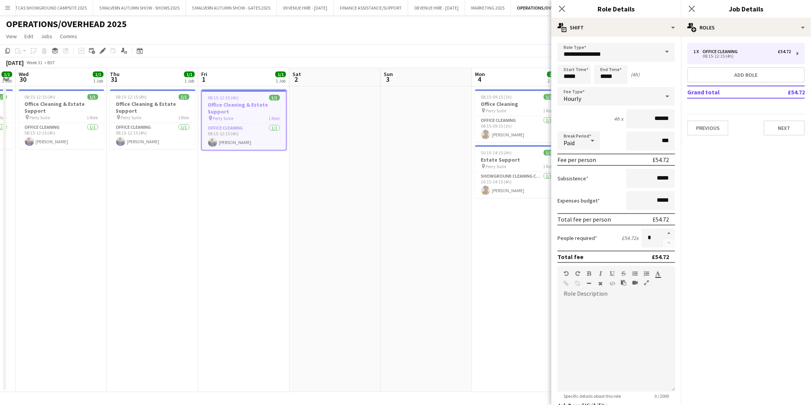
drag, startPoint x: 383, startPoint y: 190, endPoint x: 215, endPoint y: 186, distance: 168.1
click at [215, 186] on app-calendar-viewport "Sun 27 Mon 28 1/1 1 Job Tue 29 1/1 1 Job Wed 30 1/1 1 Job Thu 31 1/1 1 Job Fri …" at bounding box center [405, 230] width 811 height 324
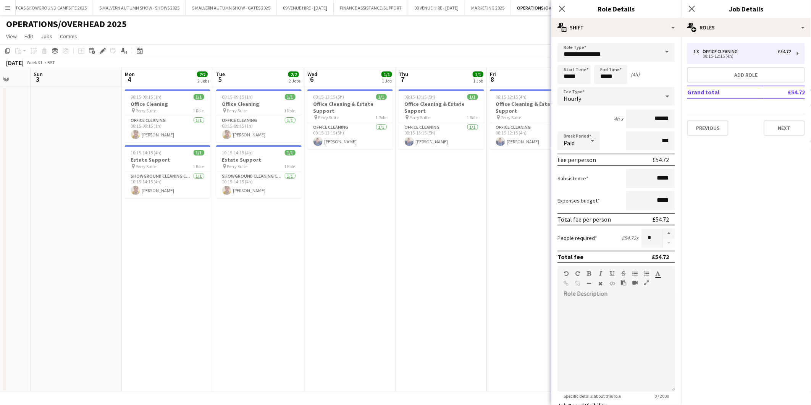
drag, startPoint x: 403, startPoint y: 132, endPoint x: 236, endPoint y: 134, distance: 167.3
click at [236, 134] on app-calendar-viewport "Thu 31 1/1 1 Job Fri 1 1/1 1 Job Sat 2 Sun 3 Mon 4 2/2 2 Jobs Tue 5 2/2 2 Jobs …" at bounding box center [405, 230] width 811 height 324
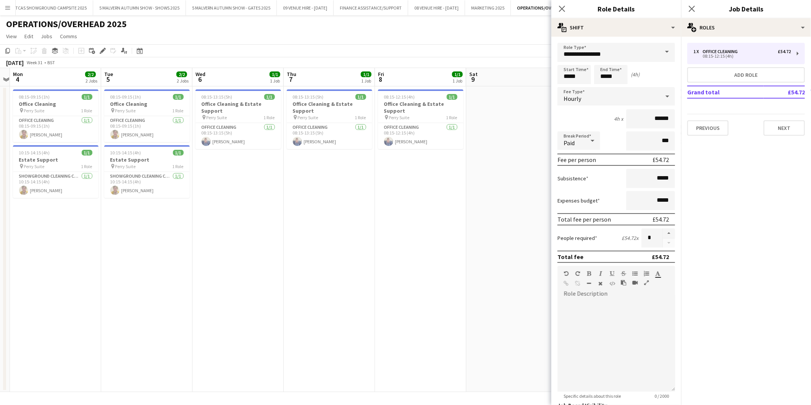
scroll to position [0, 268]
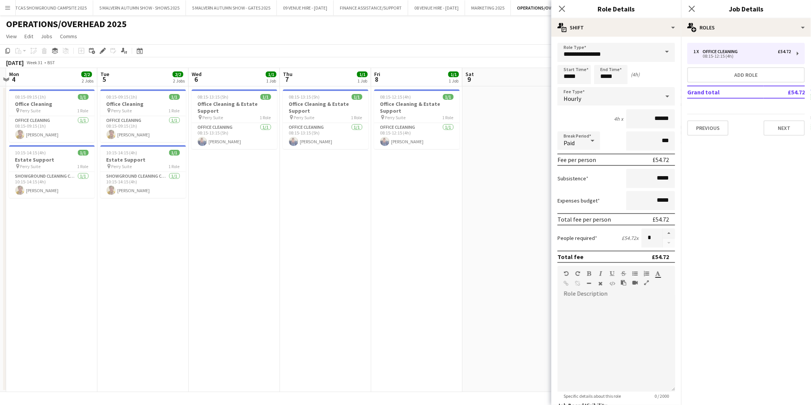
drag, startPoint x: 415, startPoint y: 121, endPoint x: 299, endPoint y: 134, distance: 116.1
click at [299, 134] on app-calendar-viewport "Fri 1 1/1 1 Job Sat 2 Sun 3 Mon 4 2/2 2 Jobs Tue 5 2/2 2 Jobs Wed 6 1/1 1 Job T…" at bounding box center [405, 230] width 811 height 324
click at [29, 95] on span "08:15-09:15 (1h)" at bounding box center [30, 97] width 31 height 6
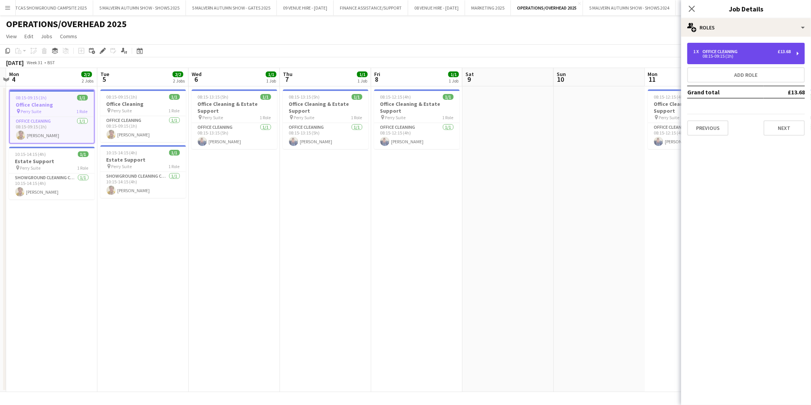
click at [738, 54] on div "08:15-09:15 (1h)" at bounding box center [742, 56] width 97 height 4
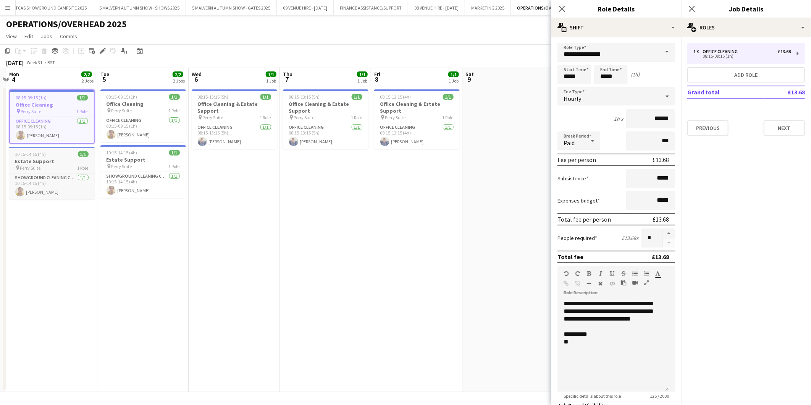
click at [55, 159] on h3 "Estate Support" at bounding box center [52, 161] width 86 height 7
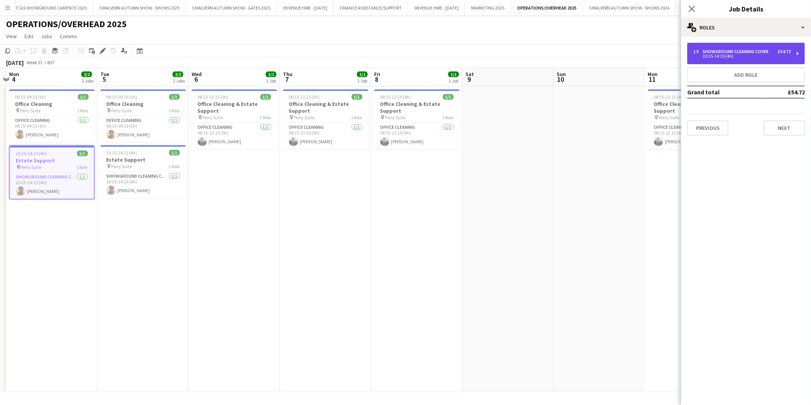
click at [727, 44] on div "1 x Showground Cleaning Cover £54.72 10:15-14:15 (4h)" at bounding box center [747, 53] width 118 height 21
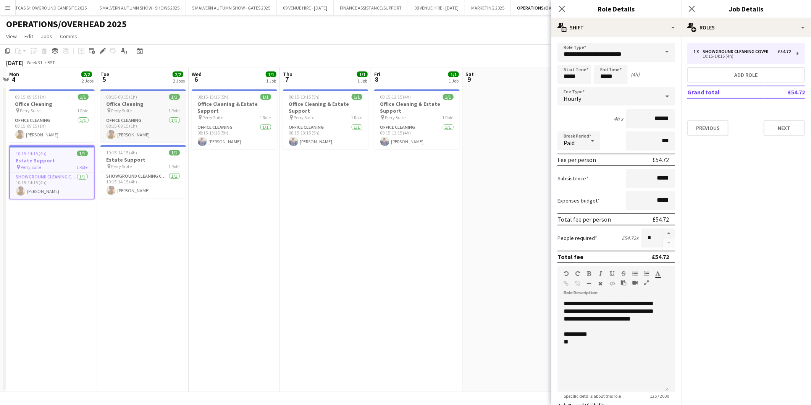
click at [144, 100] on h3 "Office Cleaning" at bounding box center [143, 103] width 86 height 7
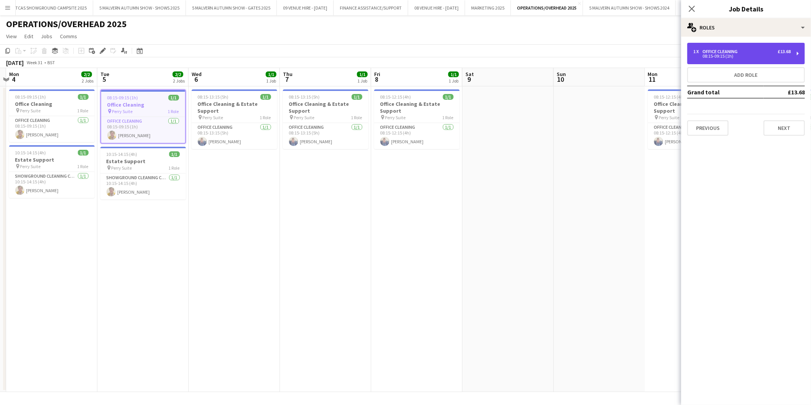
click at [736, 57] on div "08:15-09:15 (1h)" at bounding box center [742, 56] width 97 height 4
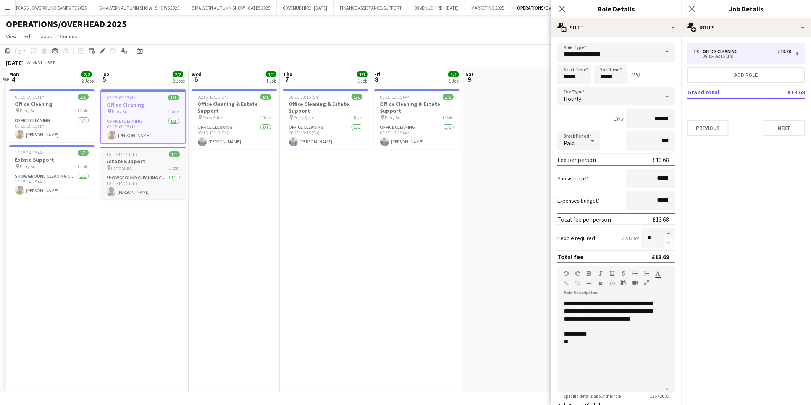
click at [163, 154] on div "10:15-14:15 (4h) 1/1" at bounding box center [143, 154] width 86 height 6
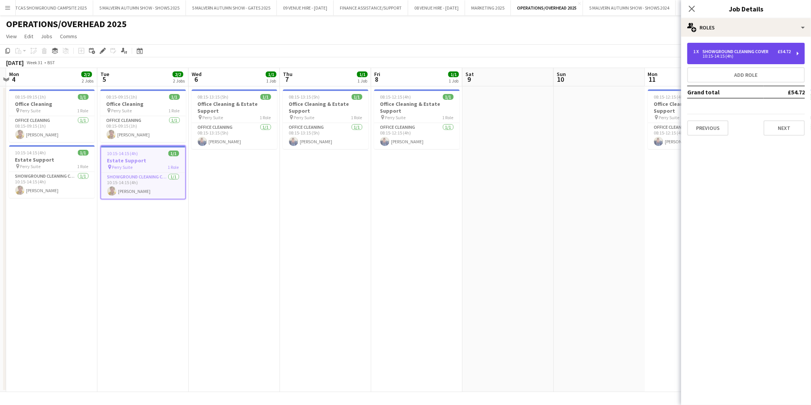
click at [710, 61] on div "1 x Showground Cleaning Cover £54.72 10:15-14:15 (4h)" at bounding box center [747, 53] width 118 height 21
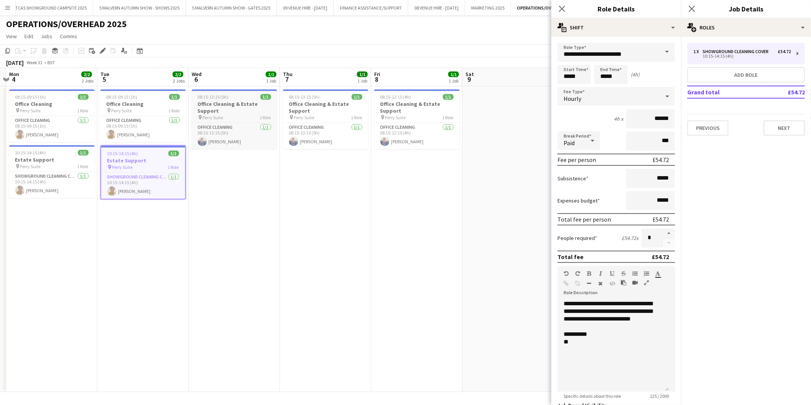
click at [241, 102] on h3 "Office Cleaning & Estate Support" at bounding box center [235, 107] width 86 height 14
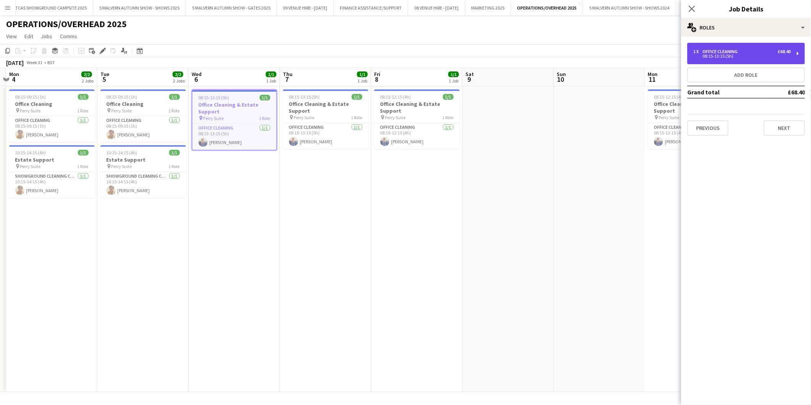
click at [729, 50] on div "Office Cleaning" at bounding box center [722, 51] width 38 height 5
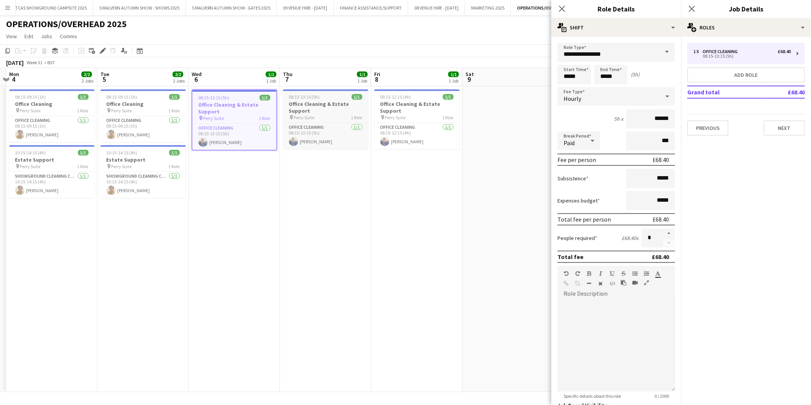
click at [336, 100] on h3 "Office Cleaning & Estate Support" at bounding box center [326, 107] width 86 height 14
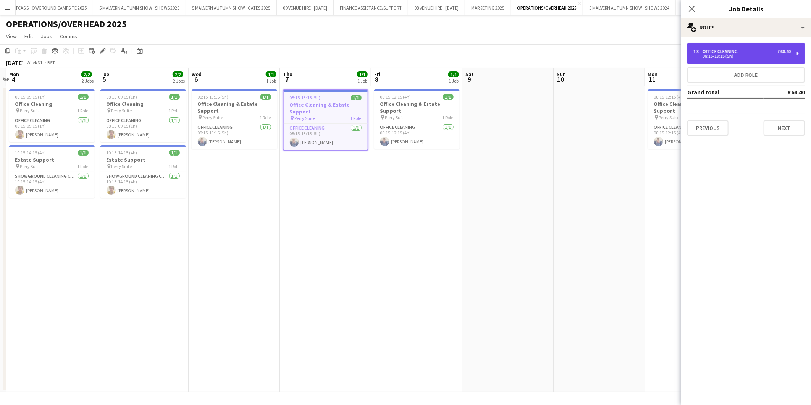
click at [742, 62] on div "1 x Office Cleaning £68.40 08:15-13:15 (5h)" at bounding box center [747, 53] width 118 height 21
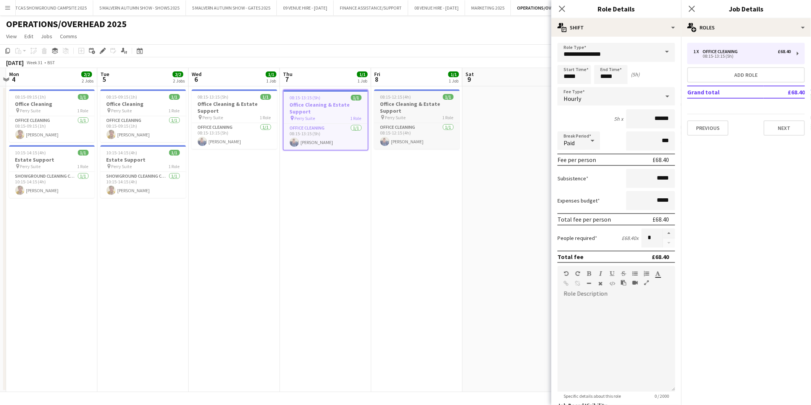
click at [423, 109] on h3 "Office Cleaning & Estate Support" at bounding box center [417, 107] width 86 height 14
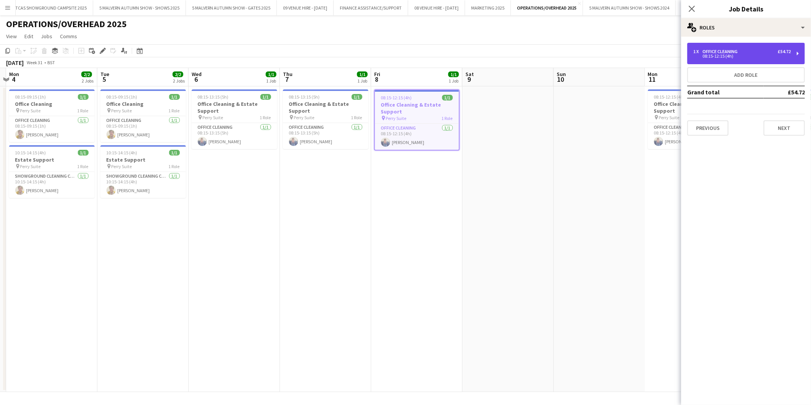
click at [715, 52] on div "Office Cleaning" at bounding box center [722, 51] width 38 height 5
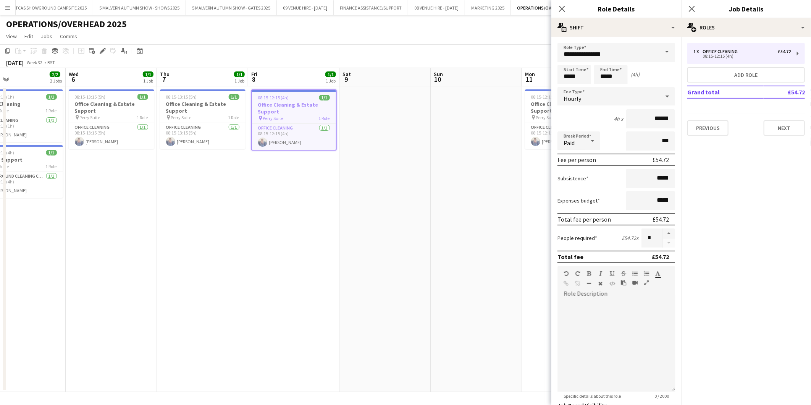
drag, startPoint x: 512, startPoint y: 115, endPoint x: 386, endPoint y: 118, distance: 125.7
click at [388, 118] on app-calendar-viewport "Sat 2 Sun 3 Mon 4 2/2 2 Jobs Tue 5 2/2 2 Jobs Wed 6 1/1 1 Job Thu 7 1/1 1 Job F…" at bounding box center [405, 230] width 811 height 324
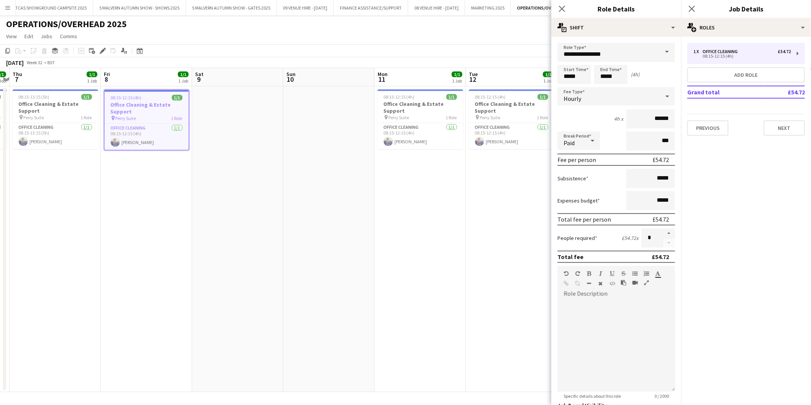
drag, startPoint x: 453, startPoint y: 128, endPoint x: 306, endPoint y: 113, distance: 147.0
click at [306, 113] on app-calendar-viewport "Mon 4 2/2 2 Jobs Tue 5 2/2 2 Jobs Wed 6 1/1 1 Job Thu 7 1/1 1 Job Fri 8 1/1 1 J…" at bounding box center [405, 230] width 811 height 324
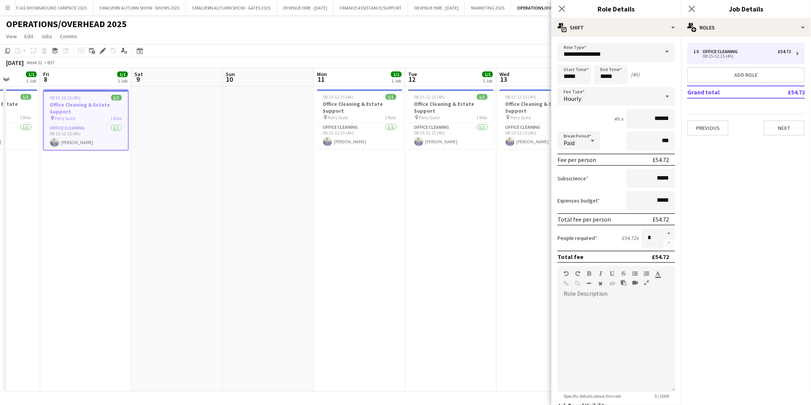
drag, startPoint x: 501, startPoint y: 108, endPoint x: 349, endPoint y: 115, distance: 152.2
click at [349, 115] on app-calendar-viewport "Tue 5 2/2 2 Jobs Wed 6 1/1 1 Job Thu 7 1/1 1 Job Fri 8 1/1 1 Job Sat 9 Sun 10 M…" at bounding box center [405, 230] width 811 height 324
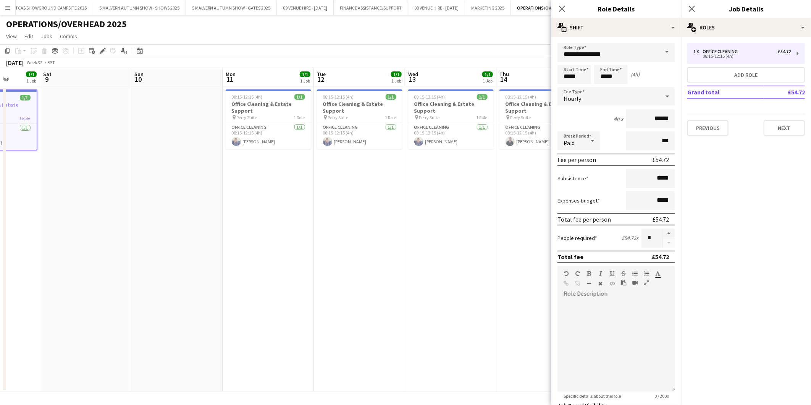
scroll to position [0, 281]
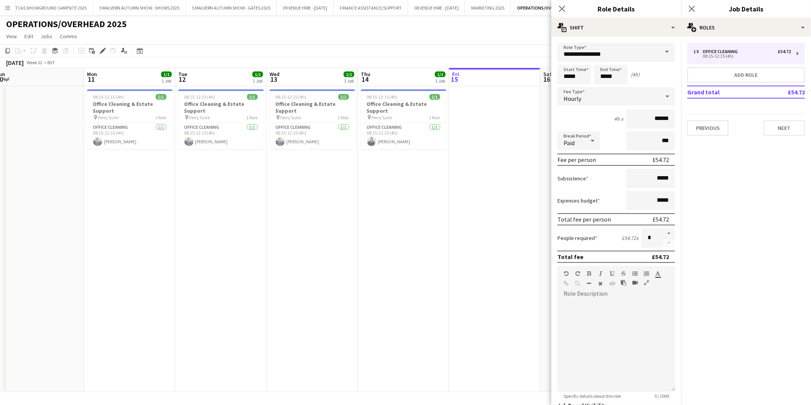
drag, startPoint x: 465, startPoint y: 109, endPoint x: 327, endPoint y: 115, distance: 138.8
click at [327, 115] on app-calendar-viewport "Thu 7 1/1 1 Job Fri 8 1/1 1 Job Sat 9 Sun 10 Mon 11 1/1 1 Job Tue 12 1/1 1 Job …" at bounding box center [405, 230] width 811 height 324
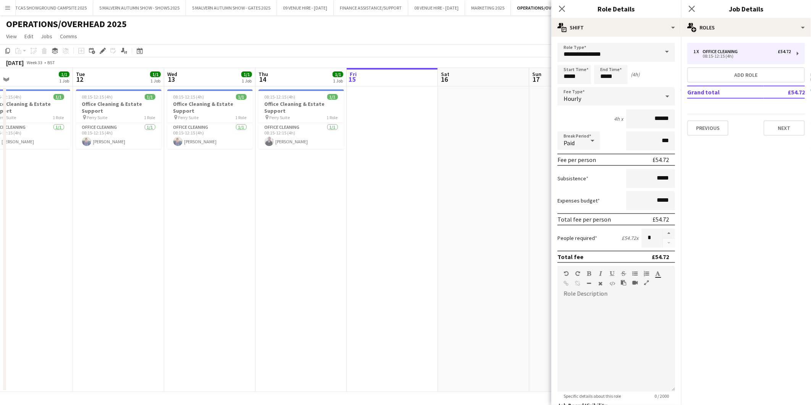
scroll to position [0, 199]
drag, startPoint x: 416, startPoint y: 115, endPoint x: 316, endPoint y: 120, distance: 100.6
click at [316, 120] on app-calendar-viewport "Sat 9 Sun 10 Mon 11 1/1 1 Job Tue 12 1/1 1 Job Wed 13 1/1 1 Job Thu 14 1/1 1 Jo…" at bounding box center [405, 230] width 811 height 324
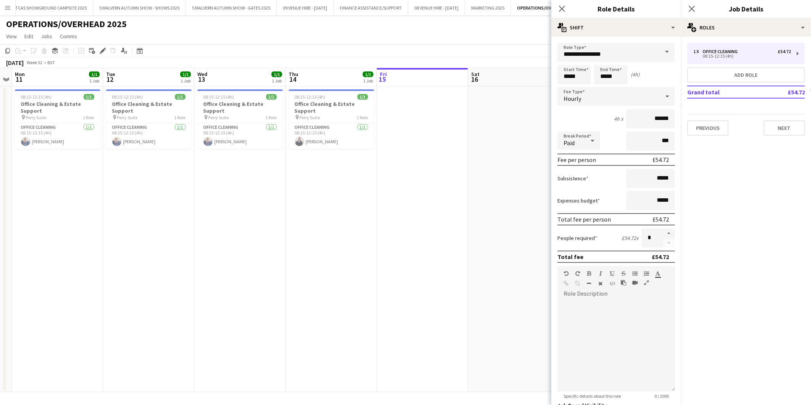
scroll to position [0, 165]
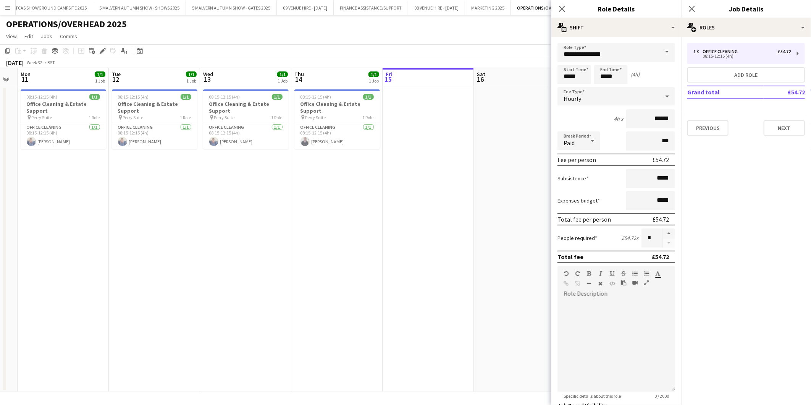
drag, startPoint x: 297, startPoint y: 104, endPoint x: 332, endPoint y: 99, distance: 34.7
click at [332, 99] on app-calendar-viewport "Sat 9 Sun 10 Mon 11 1/1 1 Job Tue 12 1/1 1 Job Wed 13 1/1 1 Job Thu 14 1/1 1 Jo…" at bounding box center [405, 230] width 811 height 324
click at [44, 96] on span "08:15-12:15 (4h)" at bounding box center [42, 97] width 31 height 6
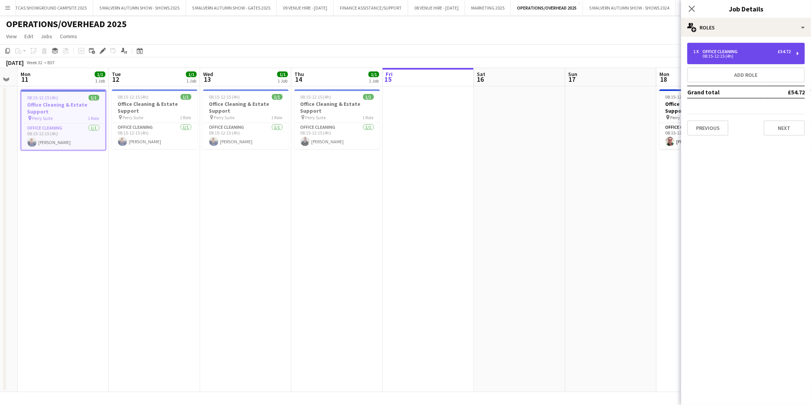
click at [723, 52] on div "Office Cleaning" at bounding box center [722, 51] width 38 height 5
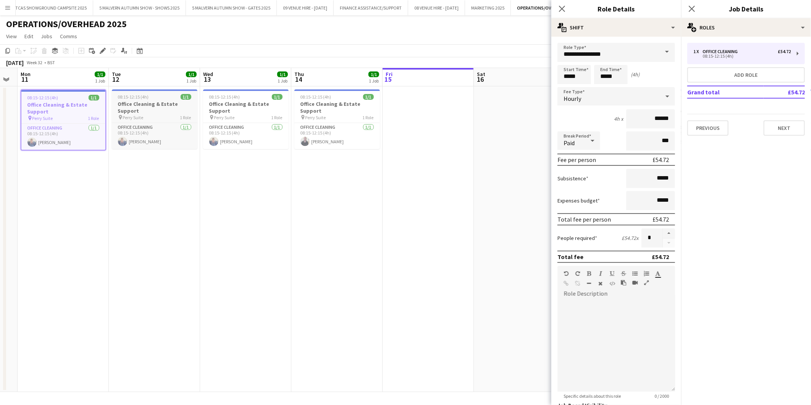
click at [133, 100] on app-job-card "08:15-12:15 (4h) 1/1 Office Cleaning & Estate Support pin Perry Suite 1 Role Of…" at bounding box center [155, 119] width 86 height 60
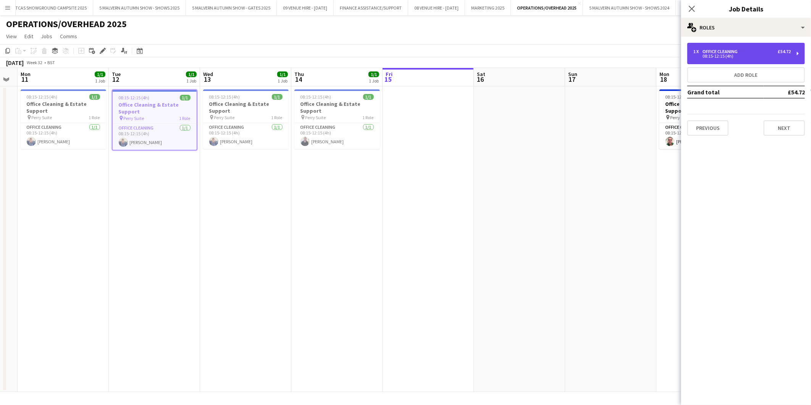
click at [746, 59] on div "1 x Office Cleaning £54.72 08:15-12:15 (4h)" at bounding box center [747, 53] width 118 height 21
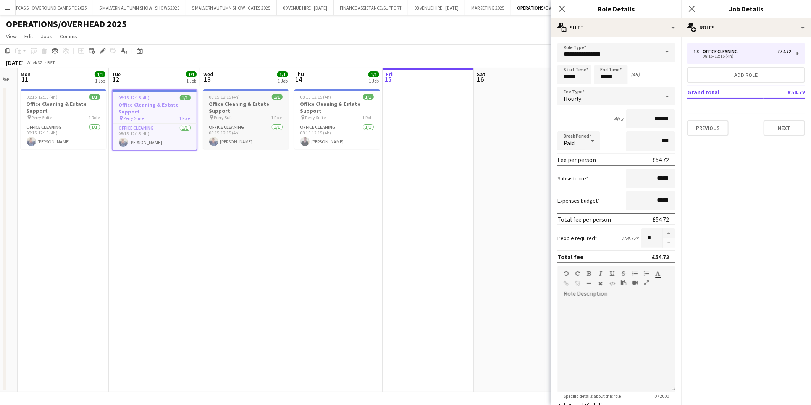
click at [249, 104] on h3 "Office Cleaning & Estate Support" at bounding box center [246, 107] width 86 height 14
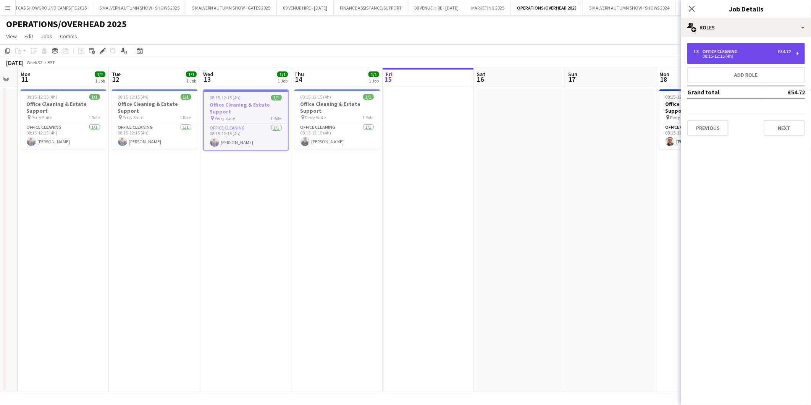
click at [712, 51] on div "Office Cleaning" at bounding box center [722, 51] width 38 height 5
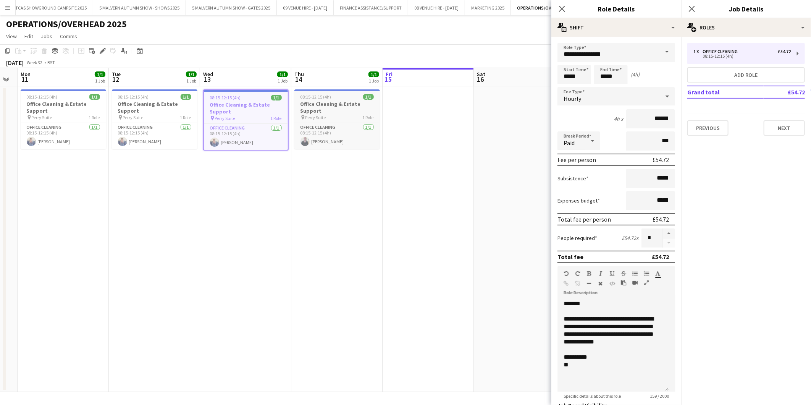
click at [338, 101] on h3 "Office Cleaning & Estate Support" at bounding box center [338, 107] width 86 height 14
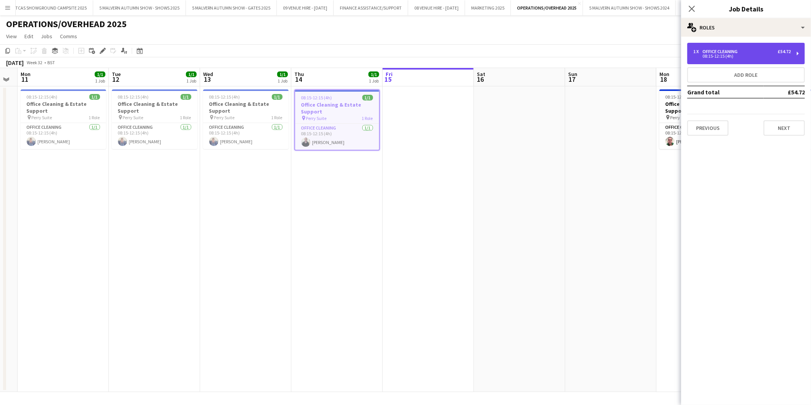
click at [748, 56] on div "08:15-12:15 (4h)" at bounding box center [742, 56] width 97 height 4
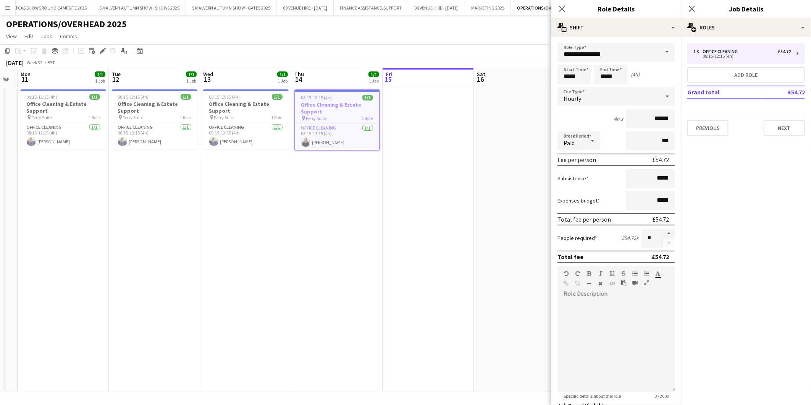
click at [463, 143] on app-date-cell at bounding box center [428, 239] width 91 height 306
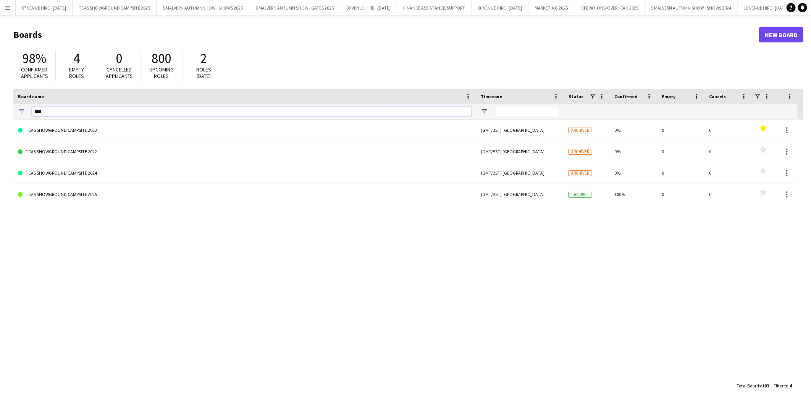
drag, startPoint x: 58, startPoint y: 110, endPoint x: 20, endPoint y: 110, distance: 38.2
click at [20, 110] on div "****" at bounding box center [244, 111] width 463 height 15
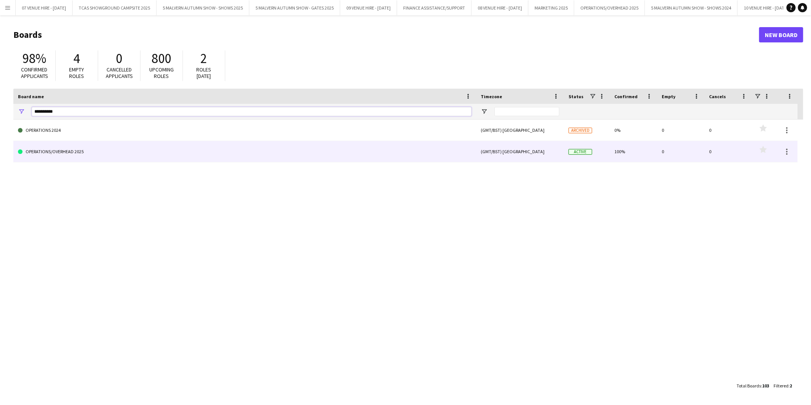
type input "**********"
click at [64, 153] on link "OPERATIONS/OVERHEAD 2025" at bounding box center [245, 151] width 454 height 21
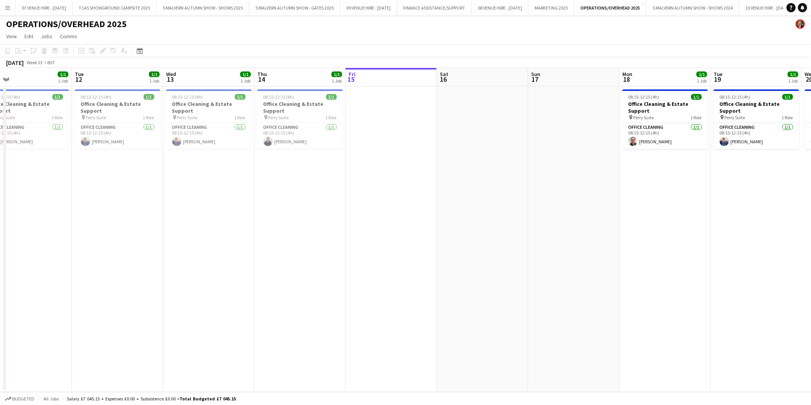
scroll to position [0, 176]
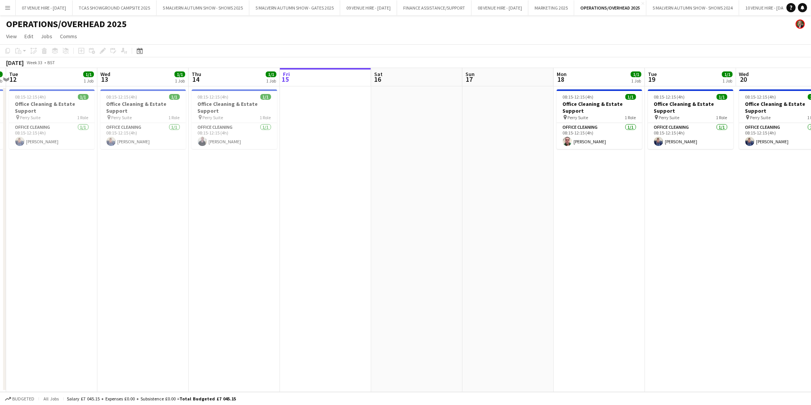
drag, startPoint x: 46, startPoint y: 104, endPoint x: 235, endPoint y: 86, distance: 189.5
click at [235, 86] on app-calendar-viewport "Sun 10 Mon 11 1/1 1 Job Tue 12 1/1 1 Job Wed 13 1/1 1 Job Thu 14 1/1 1 Job Fri …" at bounding box center [405, 230] width 811 height 324
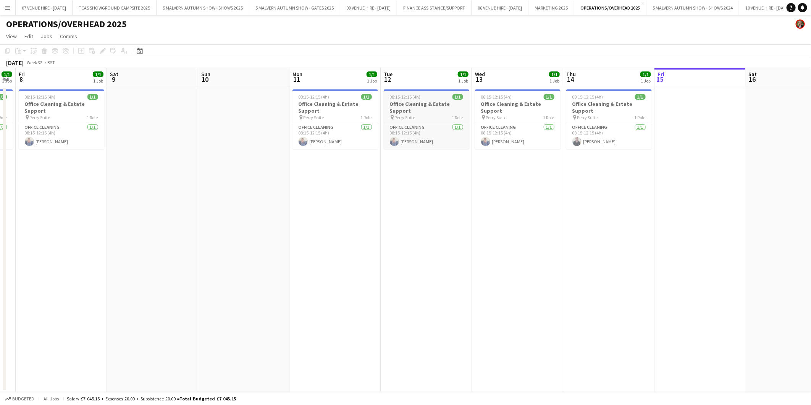
drag, startPoint x: 110, startPoint y: 100, endPoint x: 459, endPoint y: 118, distance: 349.6
click at [485, 116] on app-calendar-viewport "Wed 6 1/1 1 Job Thu 7 1/1 1 Job Fri 8 1/1 1 Job Sat 9 Sun 10 Mon 11 1/1 1 Job T…" at bounding box center [405, 230] width 811 height 324
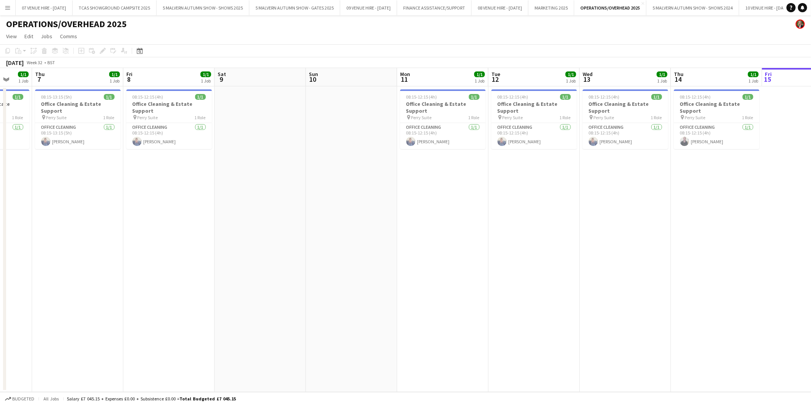
drag, startPoint x: 67, startPoint y: 108, endPoint x: 361, endPoint y: 108, distance: 293.4
click at [361, 108] on app-calendar-viewport "Tue 5 Wed 6 1/1 1 Job Thu 7 1/1 1 Job Fri 8 1/1 1 Job Sat 9 Sun 10 Mon 11 1/1 1…" at bounding box center [405, 230] width 811 height 324
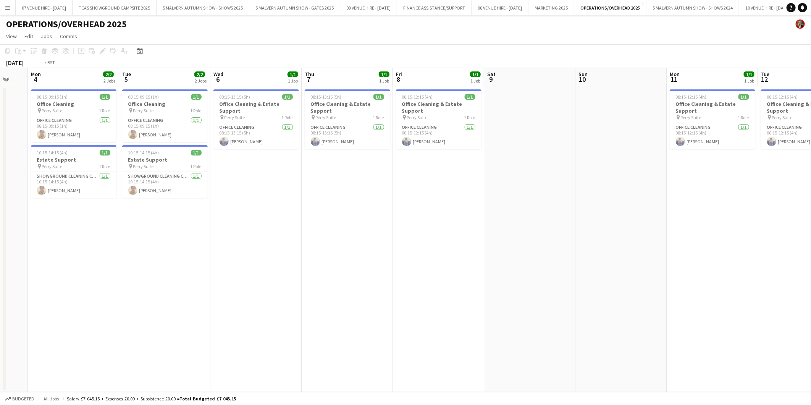
drag, startPoint x: 178, startPoint y: 101, endPoint x: 444, endPoint y: 113, distance: 266.5
click at [444, 113] on app-calendar-viewport "Sat 2 Sun 3 Mon 4 2/2 2 Jobs Tue 5 2/2 2 Jobs Wed 6 1/1 1 Job Thu 7 1/1 1 Job F…" at bounding box center [405, 230] width 811 height 324
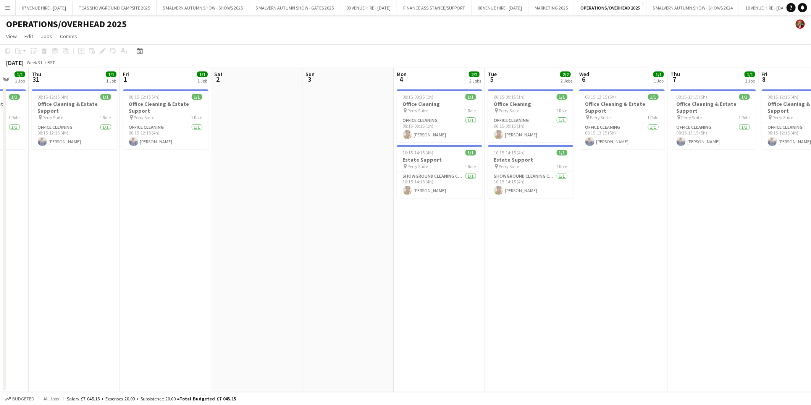
drag, startPoint x: 215, startPoint y: 117, endPoint x: 398, endPoint y: 119, distance: 183.4
click at [398, 119] on app-calendar-viewport "Tue 29 1/1 1 Job Wed 30 1/1 1 Job Thu 31 1/1 1 Job Fri 1 1/1 1 Job Sat 2 Sun 3 …" at bounding box center [405, 230] width 811 height 324
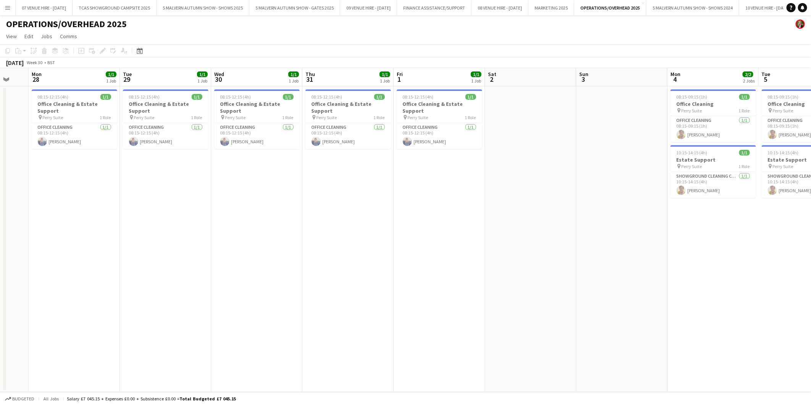
drag, startPoint x: 187, startPoint y: 113, endPoint x: 439, endPoint y: 113, distance: 251.4
click at [439, 113] on app-calendar-viewport "Sat 26 Sun 27 Mon 28 1/1 1 Job Tue 29 1/1 1 Job Wed 30 1/1 1 Job Thu 31 1/1 1 J…" at bounding box center [405, 230] width 811 height 324
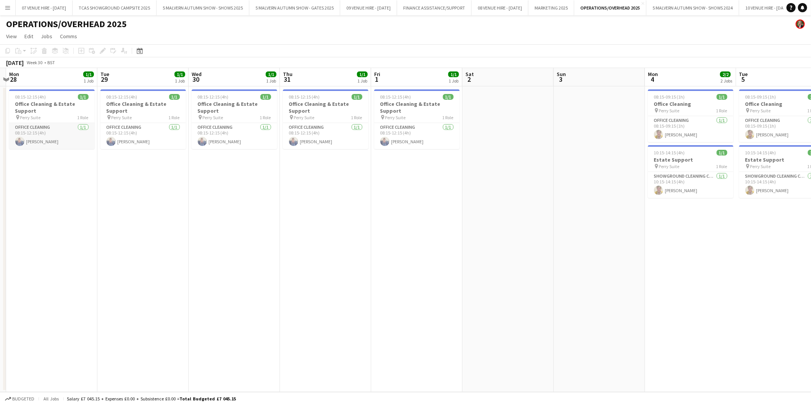
click at [40, 139] on app-card-role "Office Cleaning [DATE] 08:15-12:15 (4h) [PERSON_NAME]" at bounding box center [52, 136] width 86 height 26
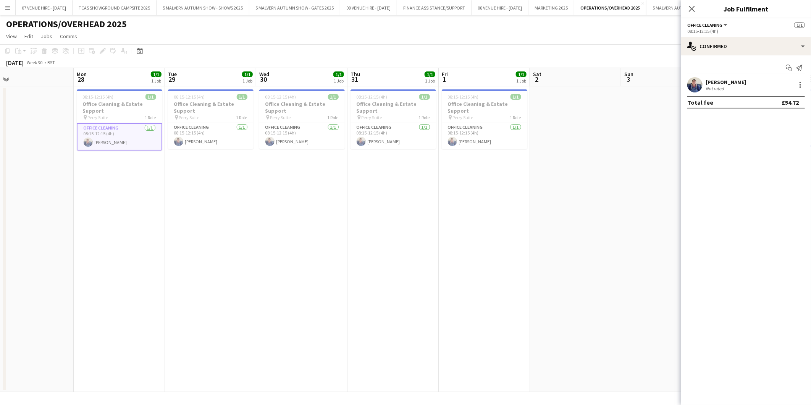
drag, startPoint x: 40, startPoint y: 113, endPoint x: 292, endPoint y: 129, distance: 253.0
click at [382, 121] on app-calendar-viewport "Fri 25 Sat 26 Sun 27 Mon 28 1/1 1 Job Tue 29 1/1 1 Job Wed 30 1/1 1 Job Thu 31 …" at bounding box center [405, 230] width 811 height 324
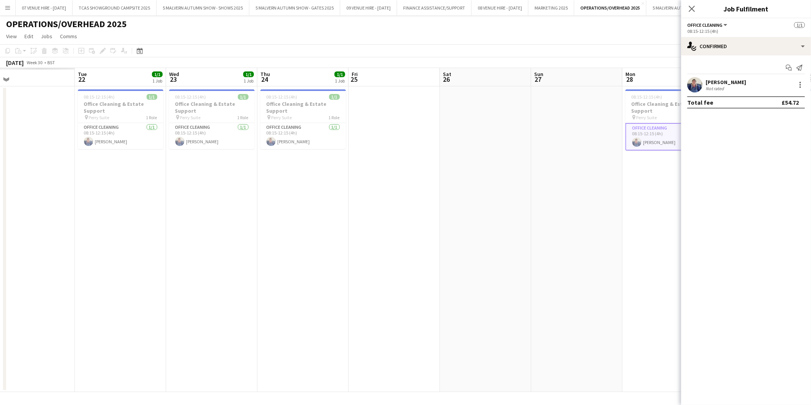
drag, startPoint x: 33, startPoint y: 129, endPoint x: 304, endPoint y: 133, distance: 271.2
click at [304, 133] on app-calendar-viewport "Sat 19 Sun 20 Mon 21 Tue 22 1/1 1 Job Wed 23 1/1 1 Job Thu 24 1/1 1 Job Fri 25 …" at bounding box center [405, 230] width 811 height 324
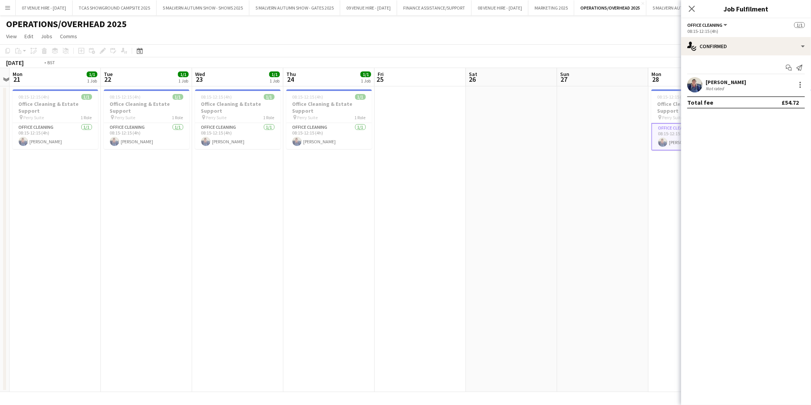
drag, startPoint x: 278, startPoint y: 119, endPoint x: 341, endPoint y: 123, distance: 62.8
click at [341, 123] on app-calendar-viewport "Sat 19 Sun 20 Mon 21 1/1 1 Job Tue 22 1/1 1 Job Wed 23 1/1 1 Job Thu 24 1/1 1 J…" at bounding box center [405, 230] width 811 height 324
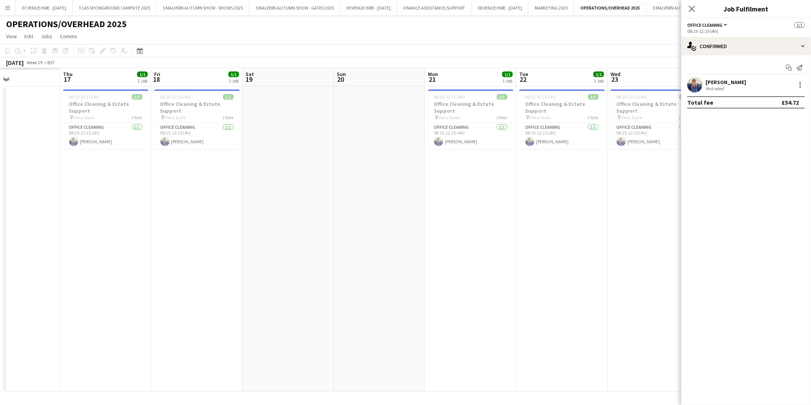
scroll to position [0, 219]
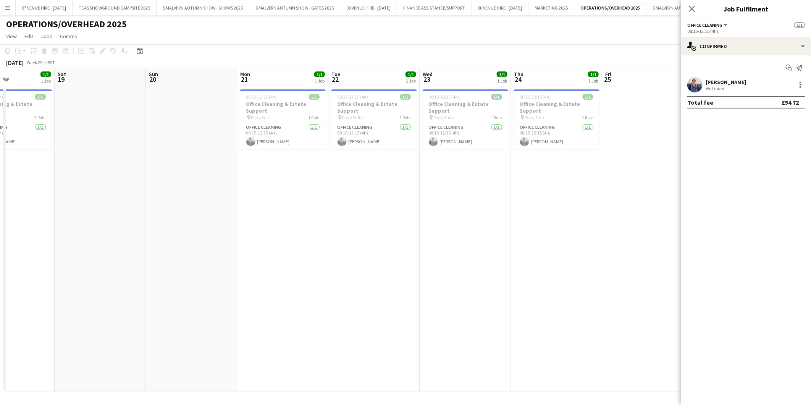
drag, startPoint x: 63, startPoint y: 116, endPoint x: 382, endPoint y: 126, distance: 319.5
click at [382, 126] on app-calendar-viewport "Wed 16 Thu 17 1/1 1 Job Fri 18 1/1 1 Job Sat 19 Sun 20 Mon 21 1/1 1 Job Tue 22 …" at bounding box center [405, 230] width 811 height 324
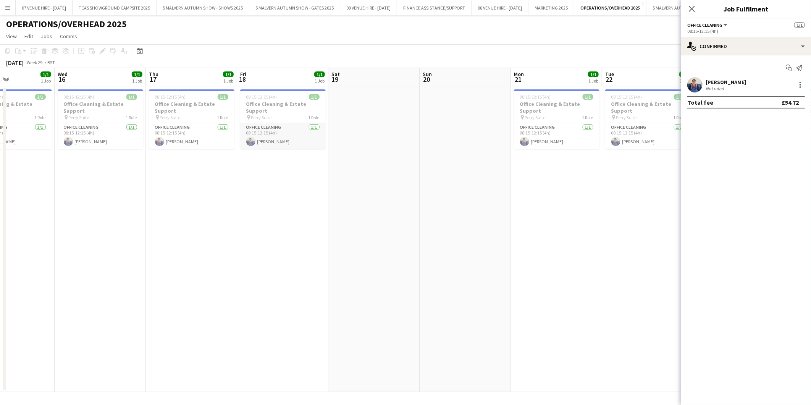
click at [273, 139] on app-card-role "Office Cleaning [DATE] 08:15-12:15 (4h) [PERSON_NAME]" at bounding box center [283, 136] width 86 height 26
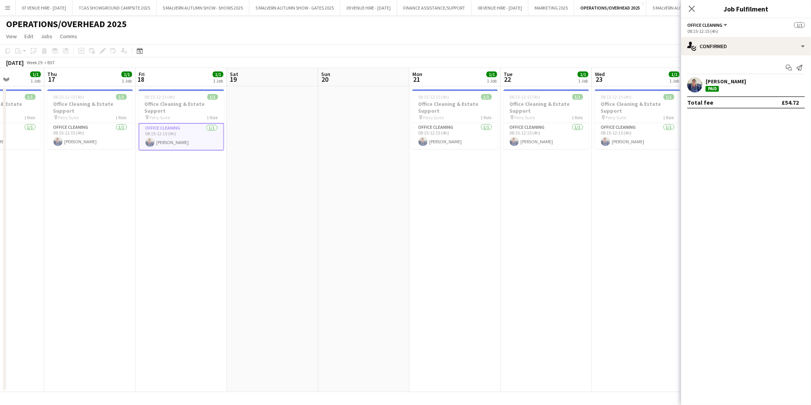
drag, startPoint x: 393, startPoint y: 118, endPoint x: 201, endPoint y: 124, distance: 193.0
click at [201, 124] on app-calendar-viewport "Mon 14 1/1 1 Job Tue 15 1/1 1 Job Wed 16 1/1 1 Job Thu 17 1/1 1 Job Fri 18 1/1 …" at bounding box center [405, 230] width 811 height 324
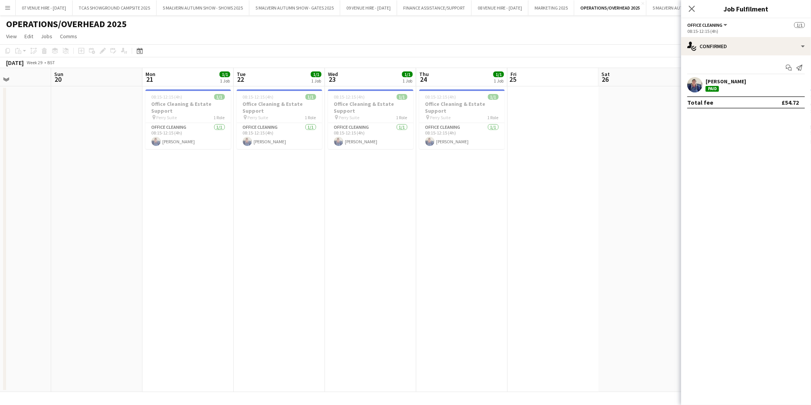
drag, startPoint x: 432, startPoint y: 121, endPoint x: 246, endPoint y: 121, distance: 186.0
click at [246, 121] on app-calendar-viewport "Wed 16 1/1 1 Job Thu 17 1/1 1 Job Fri 18 1/1 1 Job Sat 19 Sun 20 Mon 21 1/1 1 J…" at bounding box center [405, 230] width 811 height 324
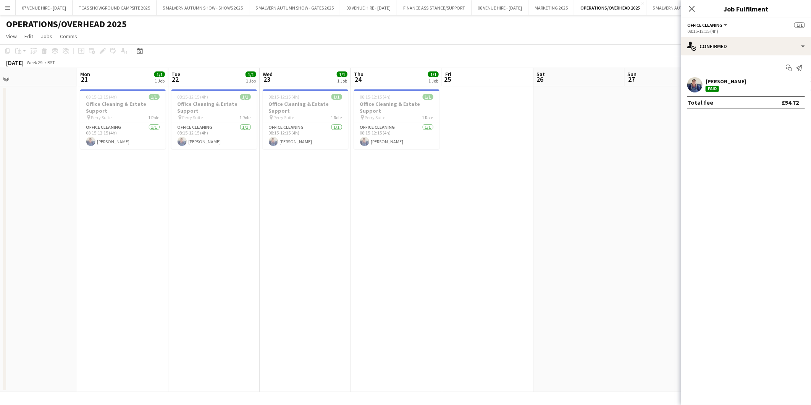
scroll to position [0, 253]
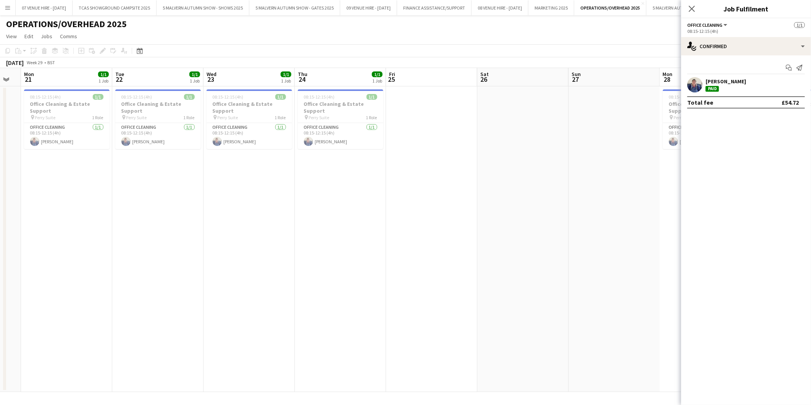
drag, startPoint x: 319, startPoint y: 118, endPoint x: 208, endPoint y: 121, distance: 111.2
click at [208, 121] on app-calendar-viewport "Fri 18 1/1 1 Job Sat 19 Sun 20 Mon 21 1/1 1 Job Tue 22 1/1 1 Job Wed 23 1/1 1 J…" at bounding box center [405, 230] width 811 height 324
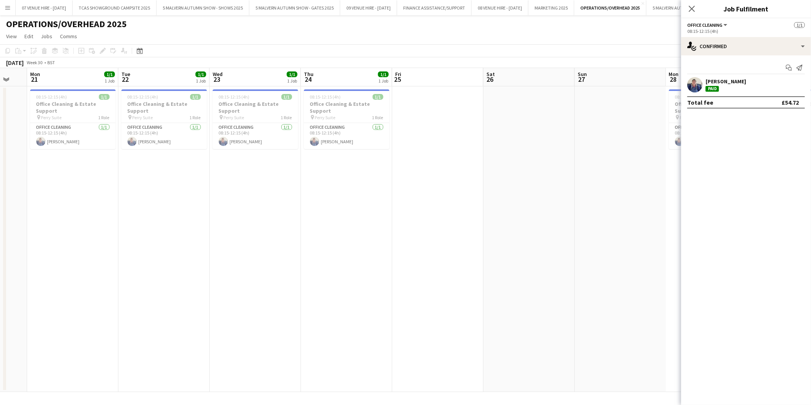
drag, startPoint x: 434, startPoint y: 104, endPoint x: 167, endPoint y: 105, distance: 267.8
click at [167, 105] on app-calendar-viewport "Fri 18 1/1 1 Job Sat 19 Sun 20 Mon 21 1/1 1 Job Tue 22 1/1 1 Job Wed 23 1/1 1 J…" at bounding box center [405, 230] width 811 height 324
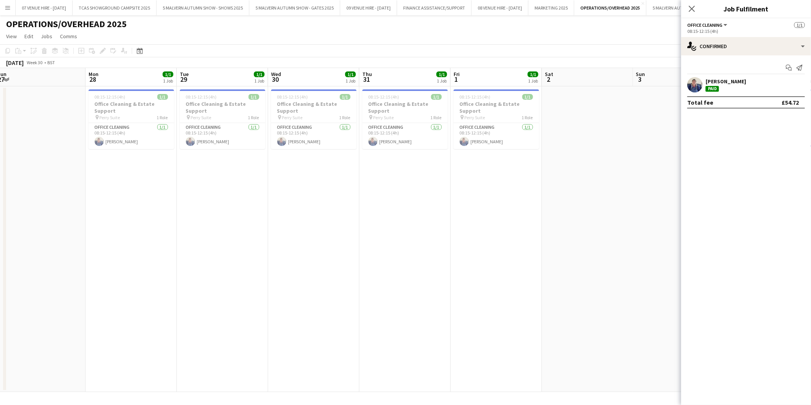
scroll to position [0, 293]
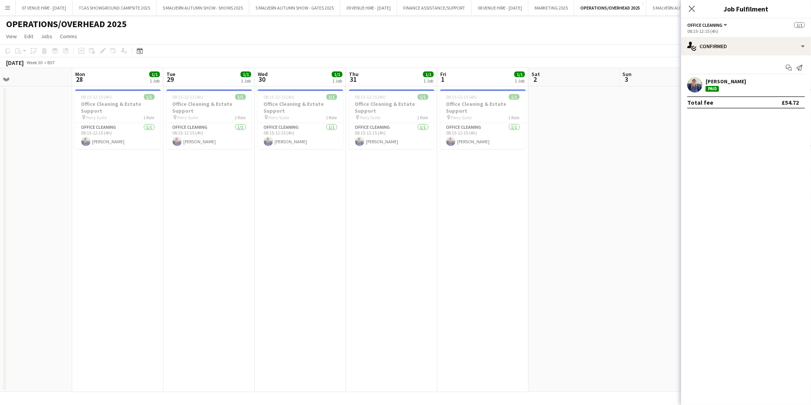
drag, startPoint x: 456, startPoint y: 113, endPoint x: 136, endPoint y: 132, distance: 320.7
click at [136, 132] on app-calendar-viewport "Thu 24 1/1 1 Job Fri 25 Sat 26 Sun 27 Mon 28 1/1 1 Job Tue 29 1/1 1 Job Wed 30 …" at bounding box center [405, 230] width 811 height 324
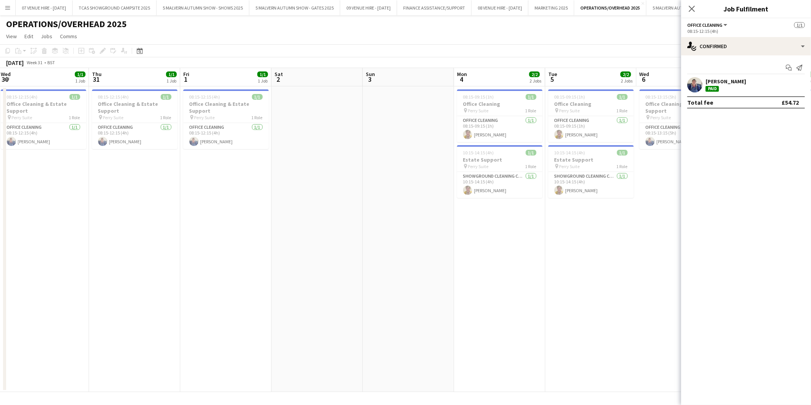
scroll to position [0, 265]
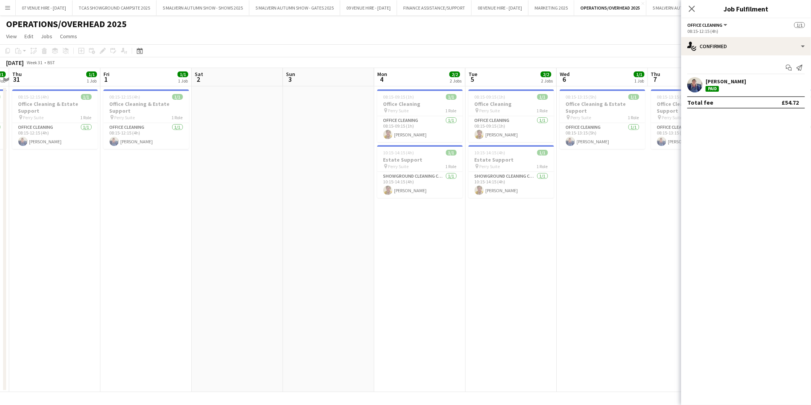
drag, startPoint x: 464, startPoint y: 99, endPoint x: 128, endPoint y: 127, distance: 337.7
click at [128, 127] on app-calendar-viewport "Mon 28 1/1 1 Job Tue 29 1/1 1 Job Wed 30 1/1 1 Job Thu 31 1/1 1 Job Fri 1 1/1 1…" at bounding box center [405, 230] width 811 height 324
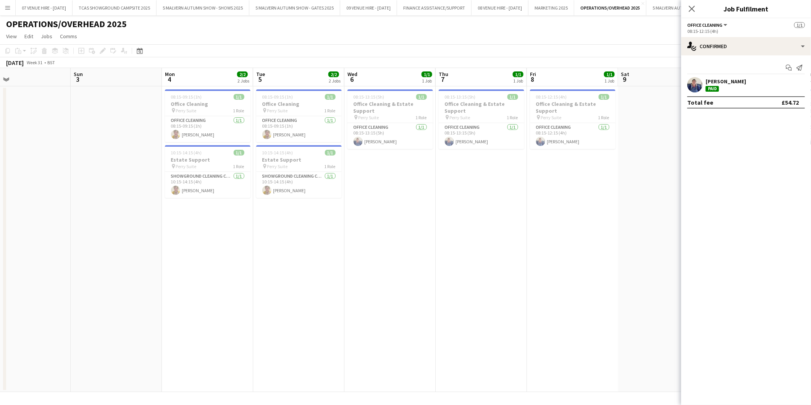
scroll to position [0, 270]
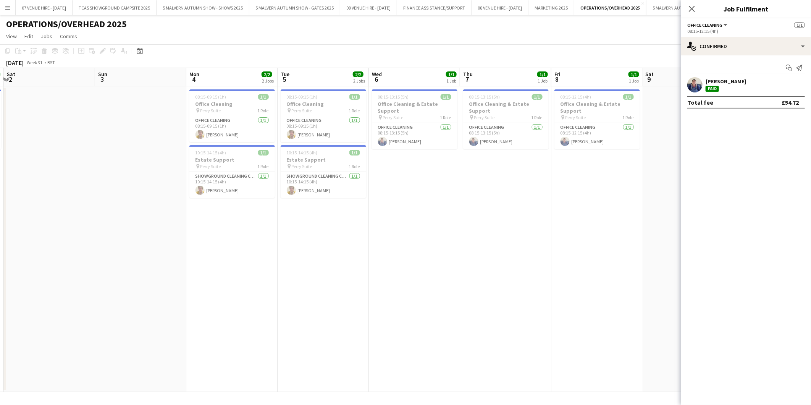
drag, startPoint x: 348, startPoint y: 120, endPoint x: 160, endPoint y: 133, distance: 188.4
click at [160, 133] on app-calendar-viewport "Wed 30 1/1 1 Job Thu 31 1/1 1 Job Fri 1 1/1 1 Job Sat 2 Sun 3 Mon 4 2/2 2 Jobs …" at bounding box center [405, 230] width 811 height 324
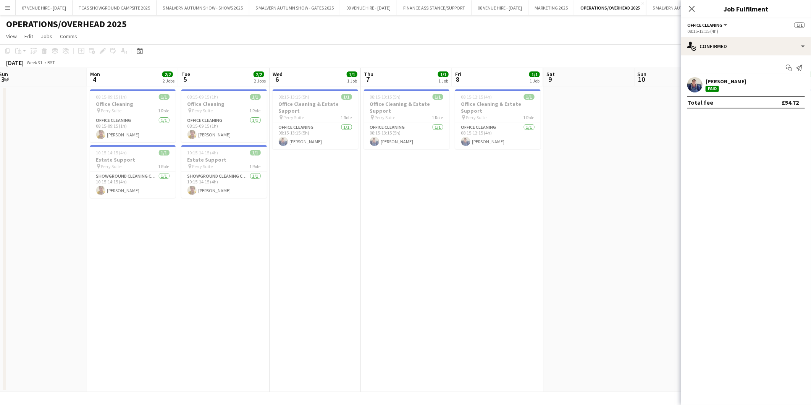
scroll to position [0, 280]
drag, startPoint x: 328, startPoint y: 106, endPoint x: 227, endPoint y: 112, distance: 101.4
click at [227, 112] on app-calendar-viewport "Thu 31 1/1 1 Job Fri 1 1/1 1 Job Sat 2 Sun 3 Mon 4 2/2 2 Jobs Tue 5 2/2 2 Jobs …" at bounding box center [405, 230] width 811 height 324
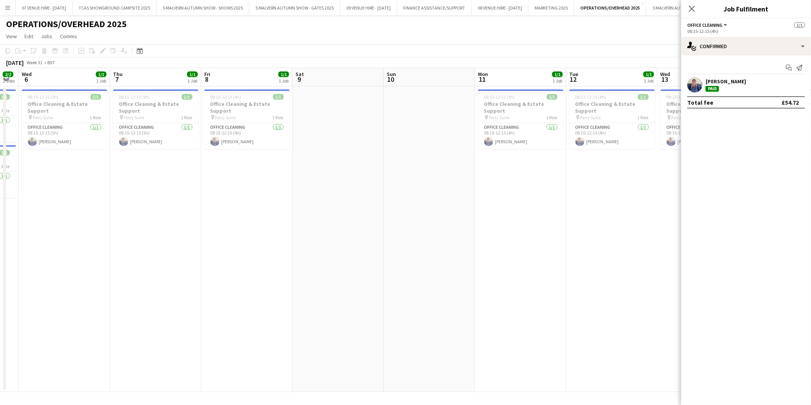
drag, startPoint x: 566, startPoint y: 97, endPoint x: 316, endPoint y: 134, distance: 252.1
click at [316, 134] on app-calendar-viewport "Sun 3 Mon 4 2/2 2 Jobs Tue 5 2/2 2 Jobs Wed 6 1/1 1 Job Thu 7 1/1 1 Job Fri 8 1…" at bounding box center [405, 230] width 811 height 324
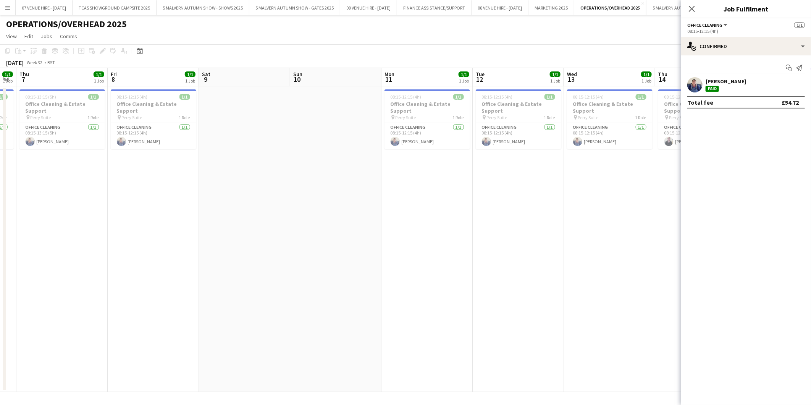
drag, startPoint x: 409, startPoint y: 133, endPoint x: 315, endPoint y: 134, distance: 93.6
click at [315, 134] on app-calendar-viewport "Mon 4 2/2 2 Jobs Tue 5 2/2 2 Jobs Wed 6 1/1 1 Job Thu 7 1/1 1 Job Fri 8 1/1 1 J…" at bounding box center [405, 230] width 811 height 324
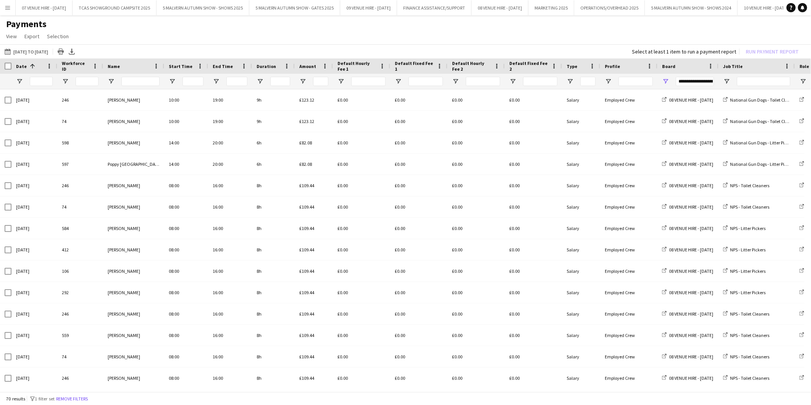
click at [7, 6] on app-icon "Menu" at bounding box center [8, 8] width 6 height 6
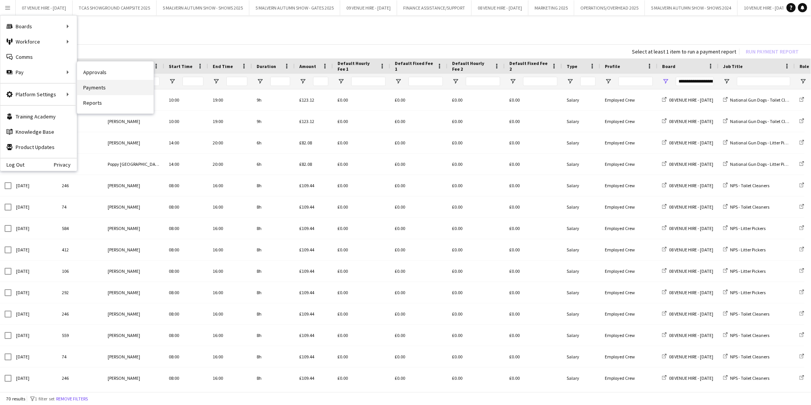
click at [96, 88] on link "Payments" at bounding box center [115, 87] width 76 height 15
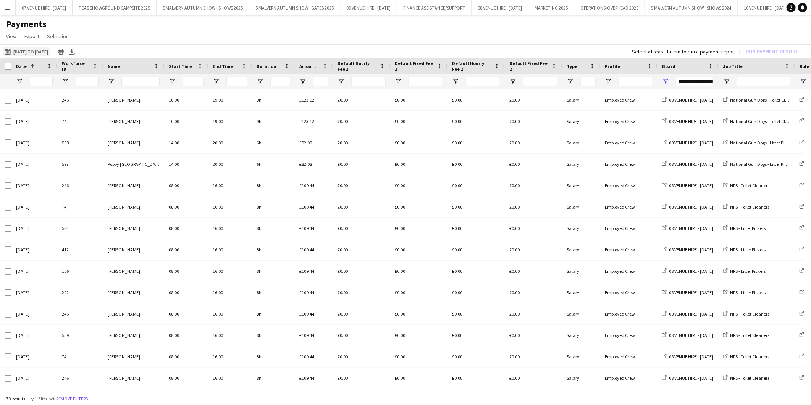
click at [35, 51] on button "[DATE] to [DATE] [DATE] to [DATE]" at bounding box center [26, 51] width 47 height 9
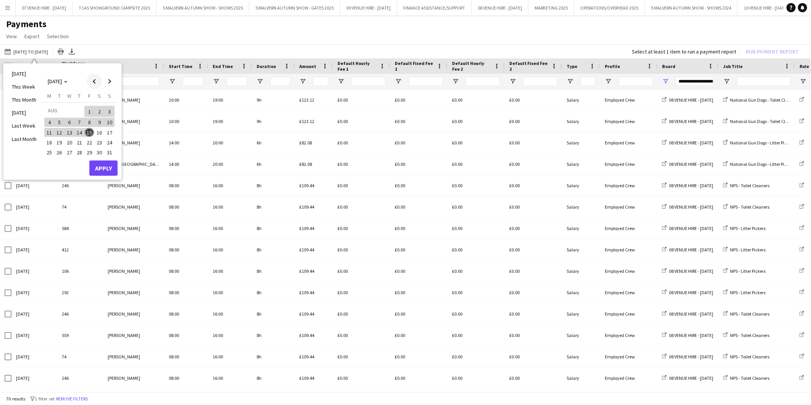
click at [94, 78] on span "Previous month" at bounding box center [94, 81] width 15 height 15
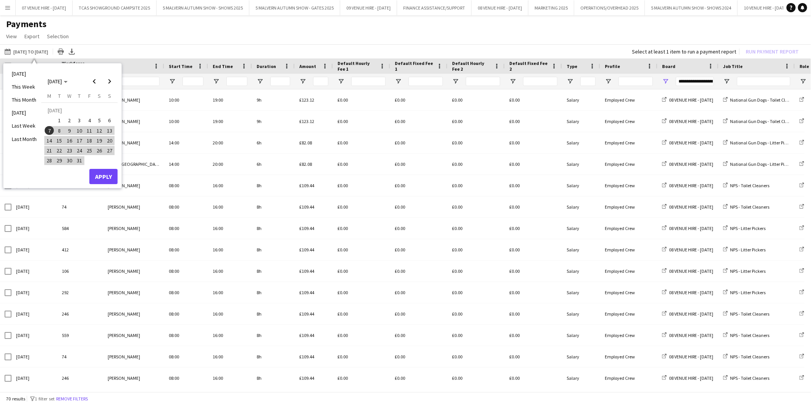
click at [111, 138] on span "20" at bounding box center [109, 140] width 9 height 9
click at [110, 79] on span "Next month" at bounding box center [109, 81] width 15 height 15
click at [90, 132] on span "15" at bounding box center [89, 132] width 9 height 9
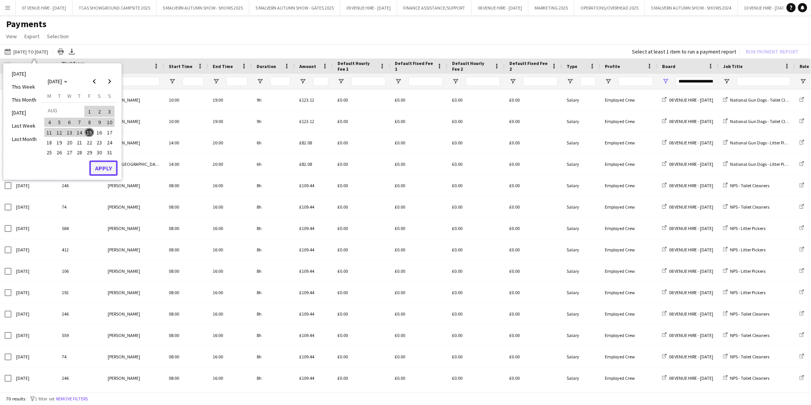
click at [106, 162] on button "Apply" at bounding box center [103, 167] width 28 height 15
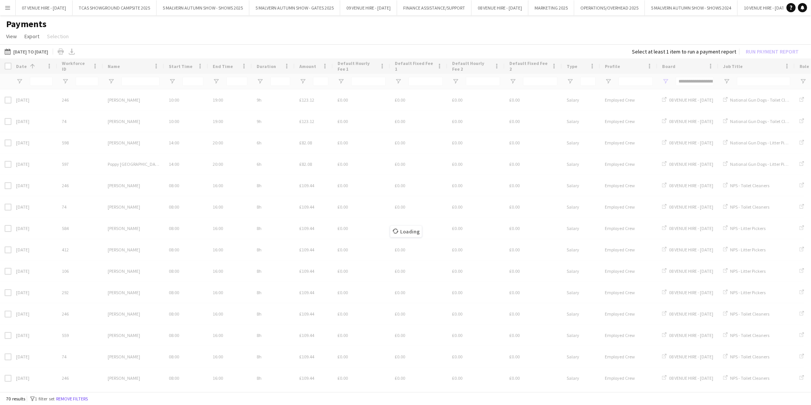
type input "***"
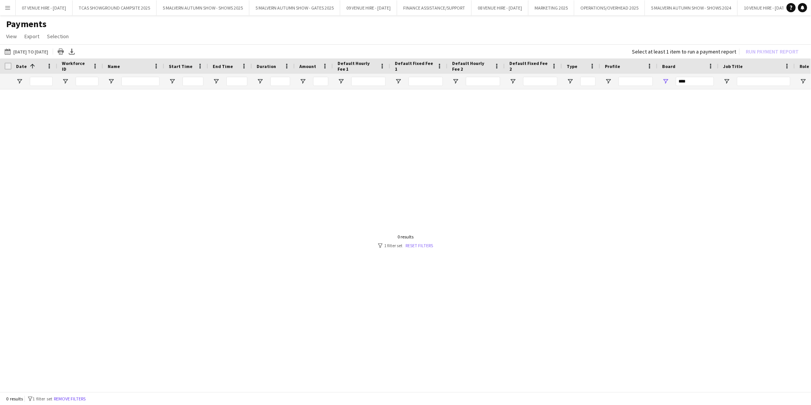
click at [426, 246] on link "Reset filters" at bounding box center [420, 246] width 28 height 6
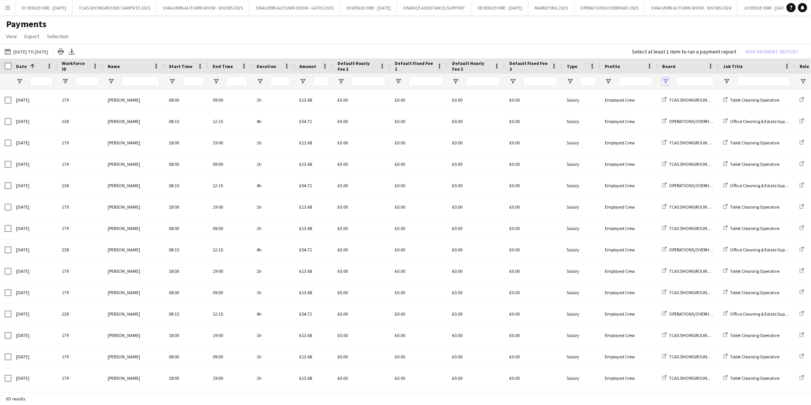
click at [665, 81] on span "Open Filter Menu" at bounding box center [665, 81] width 7 height 7
type input "**********"
click at [657, 40] on app-page-menu "View Customise view Customise filters Reset Filters Reset View Reset All Export…" at bounding box center [405, 37] width 811 height 15
click at [724, 80] on span "Open Filter Menu" at bounding box center [727, 81] width 7 height 7
click at [690, 32] on app-page-menu "View Customise view Customise filters Reset Filters Reset View Reset All Export…" at bounding box center [405, 37] width 811 height 15
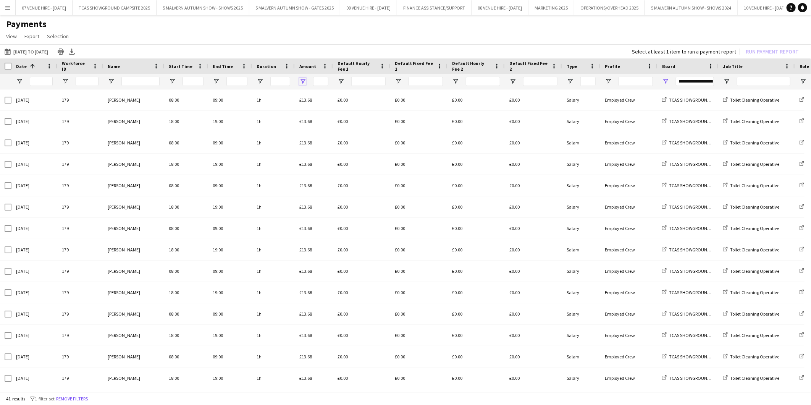
click at [303, 79] on span "Open Filter Menu" at bounding box center [302, 81] width 7 height 7
click at [316, 36] on app-page-menu "View Customise view Customise filters Reset Filters Reset View Reset All Export…" at bounding box center [405, 37] width 811 height 15
click at [261, 79] on span "Open Filter Menu" at bounding box center [260, 81] width 7 height 7
click at [269, 39] on app-page-menu "View Customise view Customise filters Reset Filters Reset View Reset All Export…" at bounding box center [405, 37] width 811 height 15
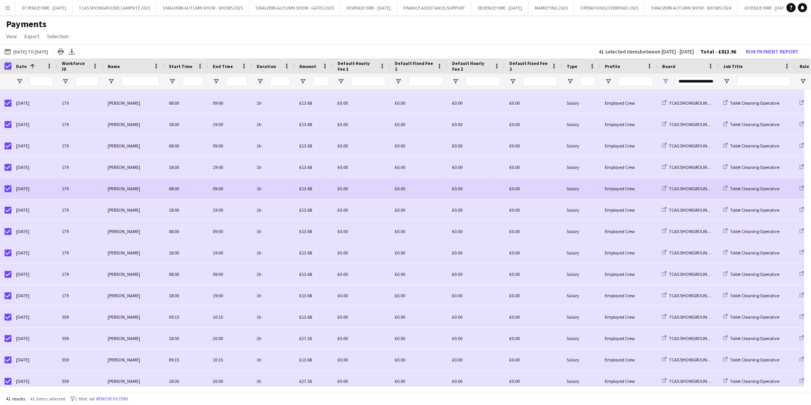
scroll to position [579, 0]
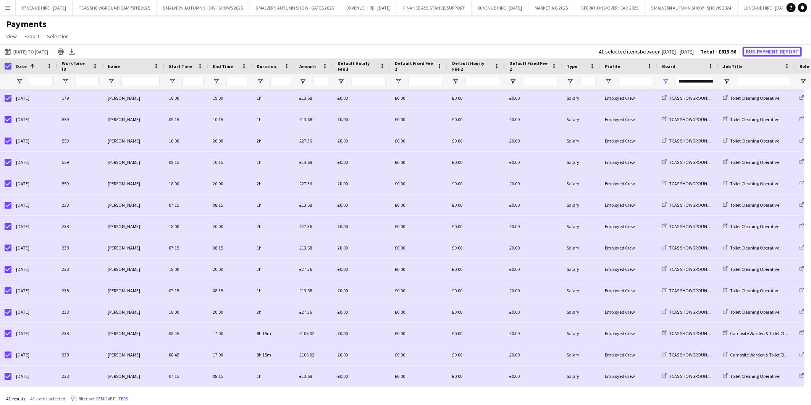
click at [775, 51] on button "Run Payment Report" at bounding box center [772, 52] width 59 height 10
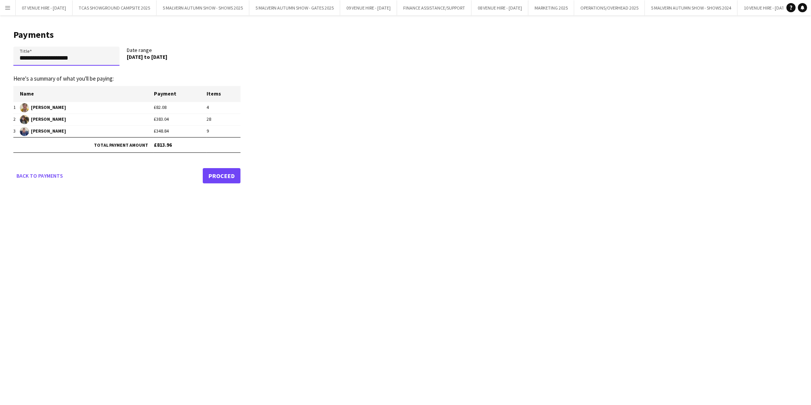
click at [86, 58] on input "**********" at bounding box center [66, 56] width 106 height 19
drag, startPoint x: 89, startPoint y: 60, endPoint x: -26, endPoint y: 380, distance: 339.9
click at [0, 380] on html "Menu Boards Boards Boards All jobs Status Workforce Workforce My Workforce Recr…" at bounding box center [405, 202] width 811 height 405
drag, startPoint x: 32, startPoint y: 57, endPoint x: 113, endPoint y: 54, distance: 80.7
click at [113, 54] on input "**********" at bounding box center [66, 56] width 106 height 19
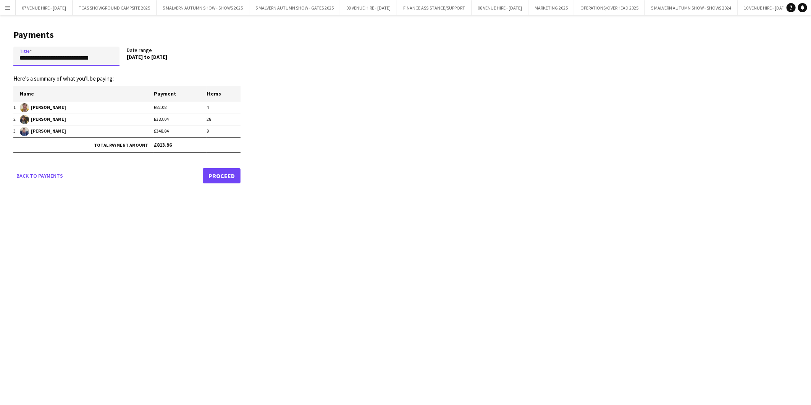
click at [32, 56] on input "**********" at bounding box center [66, 56] width 106 height 19
drag, startPoint x: 55, startPoint y: 58, endPoint x: 100, endPoint y: 57, distance: 45.5
click at [92, 54] on input "**********" at bounding box center [66, 56] width 106 height 19
click at [115, 62] on input "**********" at bounding box center [66, 56] width 106 height 19
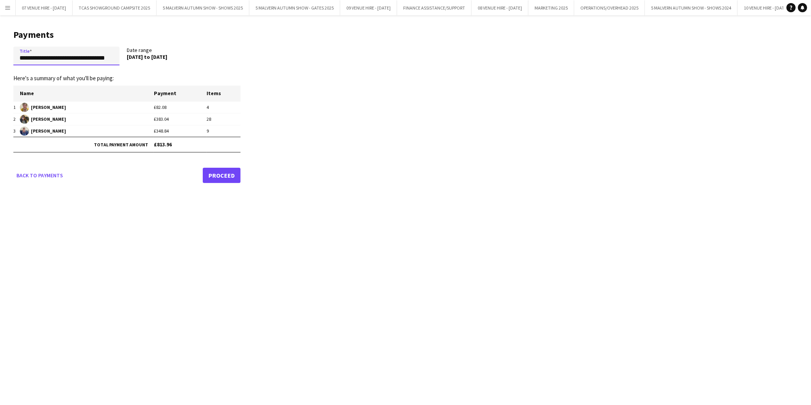
drag, startPoint x: 52, startPoint y: 58, endPoint x: 120, endPoint y: 61, distance: 68.1
click at [120, 61] on app-form-group "**********" at bounding box center [70, 56] width 114 height 19
type input "**********"
click at [223, 178] on link "Proceed" at bounding box center [222, 175] width 38 height 15
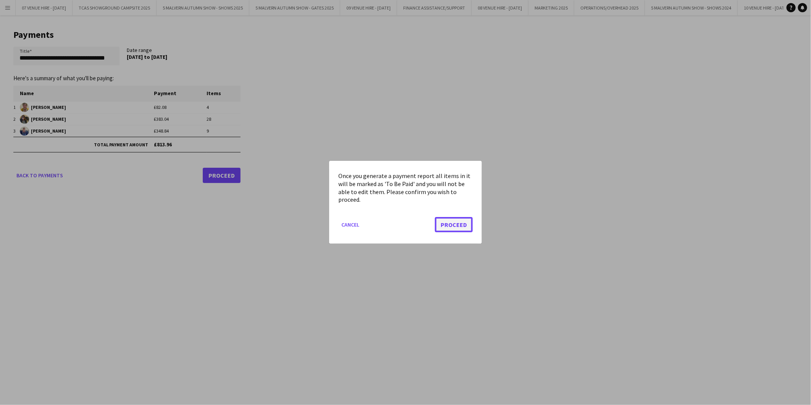
click at [465, 226] on button "Proceed" at bounding box center [454, 224] width 38 height 15
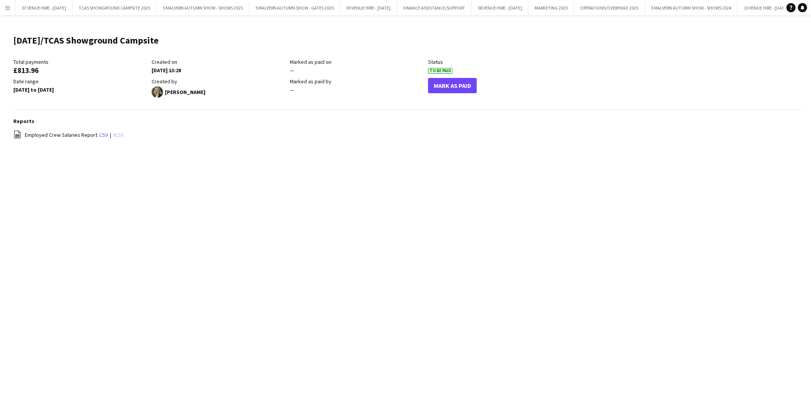
click at [117, 133] on link "xlsx" at bounding box center [118, 134] width 11 height 7
click at [301, 251] on div "Menu Boards Boards Boards All jobs Status Workforce Workforce My Workforce Recr…" at bounding box center [405, 202] width 811 height 405
click at [6, 6] on app-icon "Menu" at bounding box center [8, 8] width 6 height 6
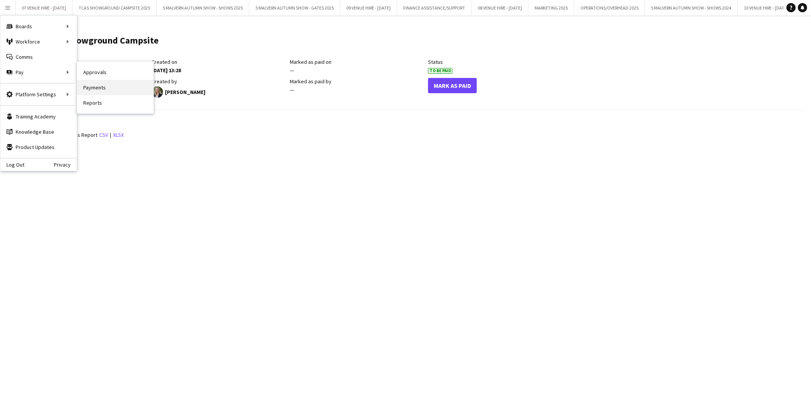
click at [87, 86] on link "Payments" at bounding box center [115, 87] width 76 height 15
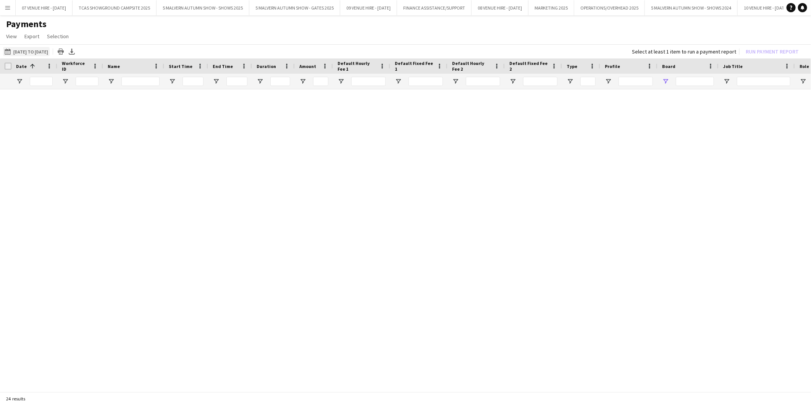
click at [50, 53] on button "[DATE] to [DATE] [DATE] to [DATE]" at bounding box center [26, 51] width 47 height 9
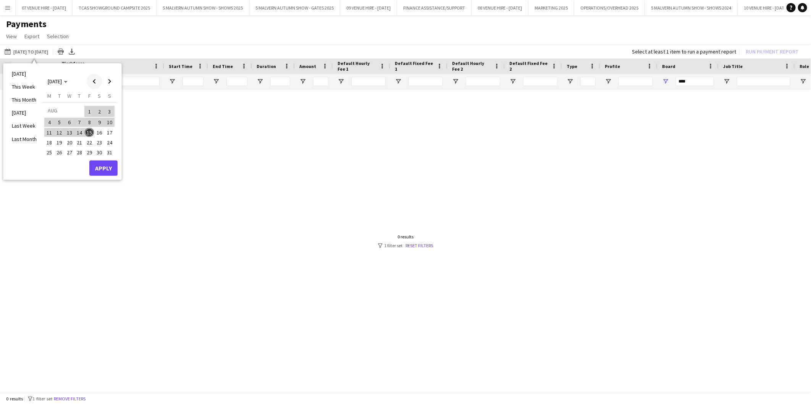
click at [94, 79] on span "Previous month" at bounding box center [94, 81] width 15 height 15
click at [58, 118] on span "1" at bounding box center [59, 120] width 9 height 9
click at [108, 81] on span "Next month" at bounding box center [109, 81] width 15 height 15
click at [101, 130] on span "16" at bounding box center [99, 132] width 9 height 9
click at [109, 165] on button "Apply" at bounding box center [103, 167] width 28 height 15
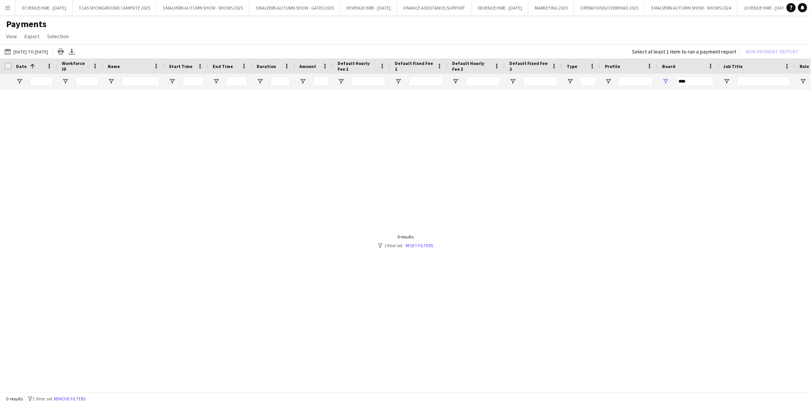
click at [419, 240] on div "0 results filter-1 1 filter set Reset filters" at bounding box center [405, 241] width 55 height 15
click at [419, 246] on link "Reset filters" at bounding box center [420, 246] width 28 height 6
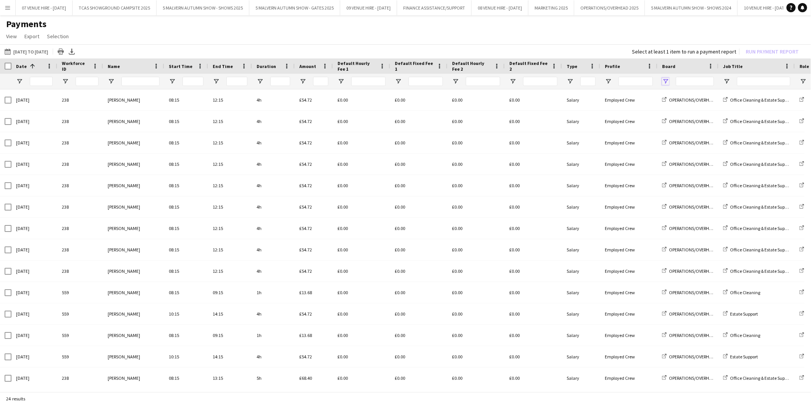
click at [667, 79] on span "Open Filter Menu" at bounding box center [665, 81] width 7 height 7
type input "**********"
click at [601, 33] on app-page-menu "View Customise view Customise filters Reset Filters Reset View Reset All Export…" at bounding box center [405, 37] width 811 height 15
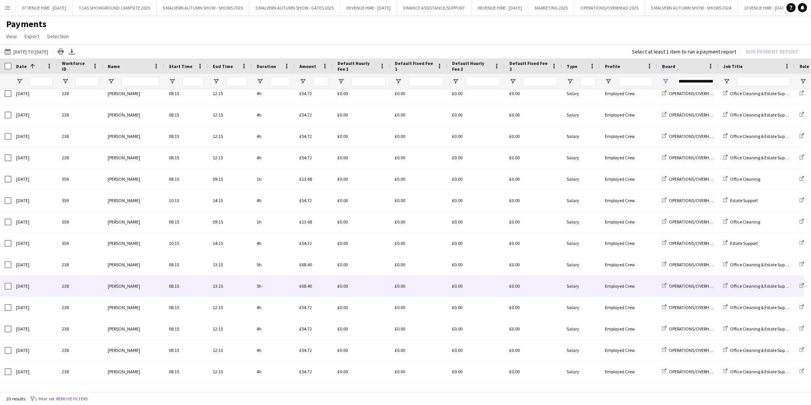
scroll to position [131, 0]
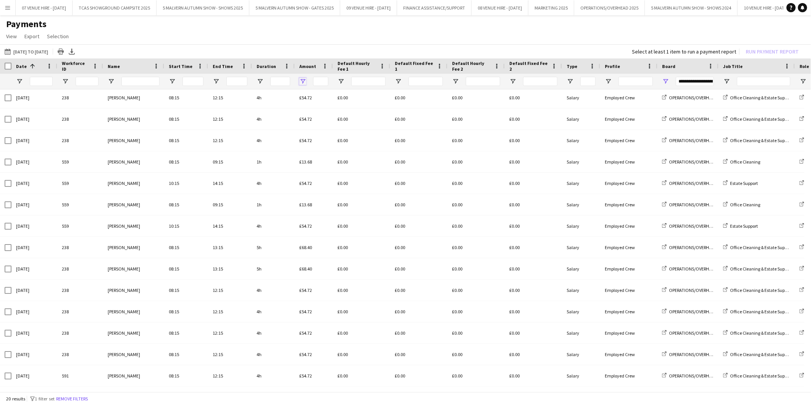
click at [303, 78] on span "Open Filter Menu" at bounding box center [302, 81] width 7 height 7
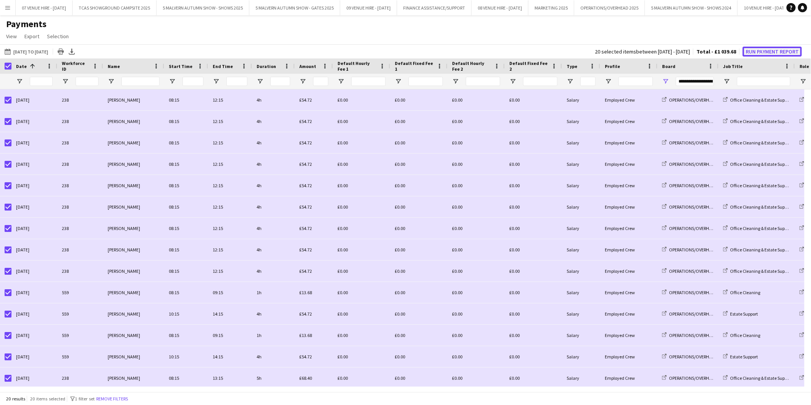
click at [769, 52] on button "Run Payment Report" at bounding box center [772, 52] width 59 height 10
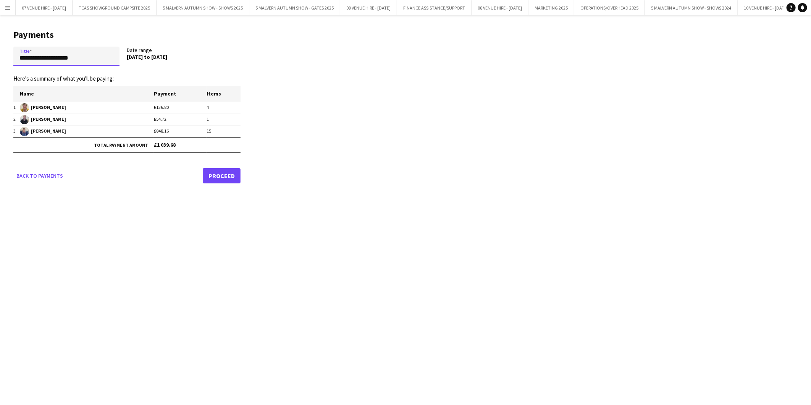
drag, startPoint x: 94, startPoint y: 61, endPoint x: -31, endPoint y: 389, distance: 350.5
click at [0, 389] on html "Menu Boards Boards Boards All jobs Status Workforce Workforce My Workforce Recr…" at bounding box center [405, 202] width 811 height 405
drag, startPoint x: 113, startPoint y: 57, endPoint x: 52, endPoint y: 55, distance: 61.9
click at [52, 55] on input "**********" at bounding box center [66, 56] width 106 height 19
type input "**********"
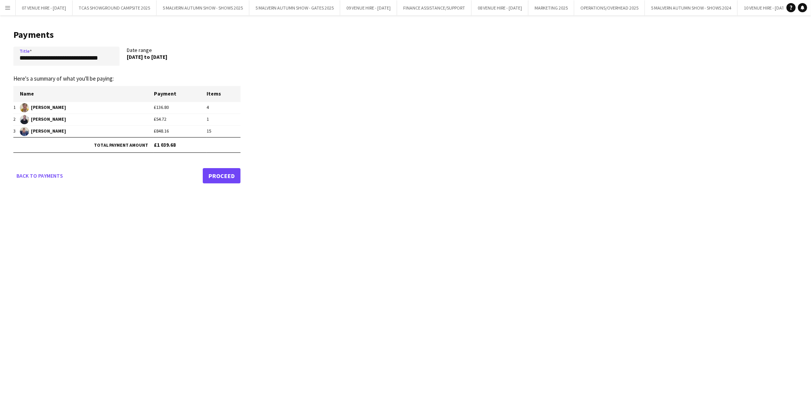
click at [230, 180] on link "Proceed" at bounding box center [222, 175] width 38 height 15
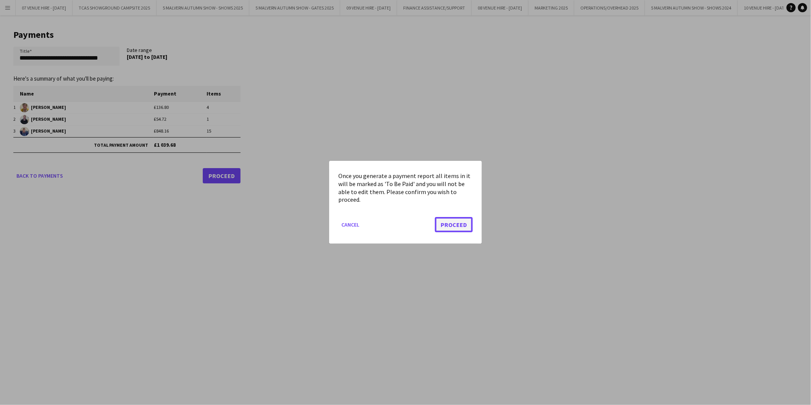
click at [437, 223] on button "Proceed" at bounding box center [454, 224] width 38 height 15
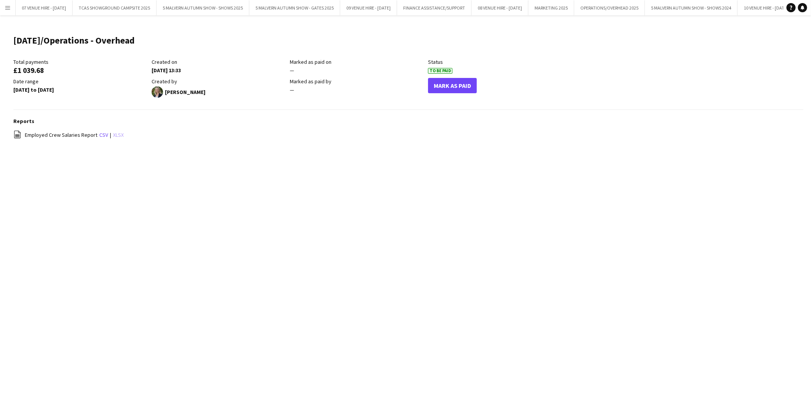
click at [116, 133] on link "xlsx" at bounding box center [118, 134] width 11 height 7
drag, startPoint x: 344, startPoint y: 197, endPoint x: 335, endPoint y: 195, distance: 9.5
click at [343, 197] on div "Menu Boards Boards Boards All jobs Status Workforce Workforce My Workforce Recr…" at bounding box center [405, 202] width 811 height 405
click at [5, 3] on button "Menu" at bounding box center [7, 7] width 15 height 15
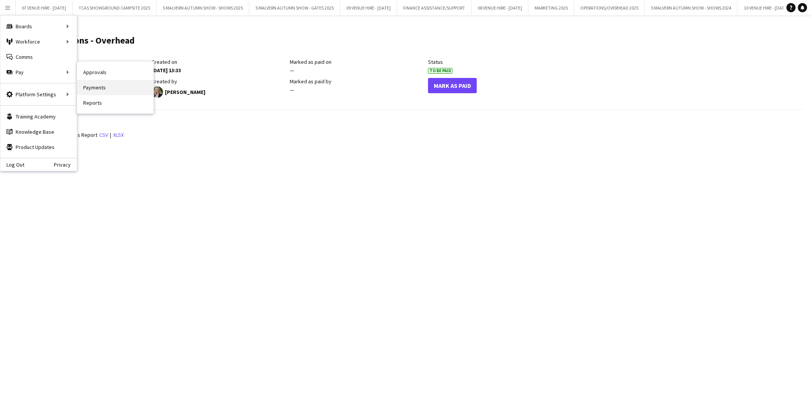
click at [100, 86] on link "Payments" at bounding box center [115, 87] width 76 height 15
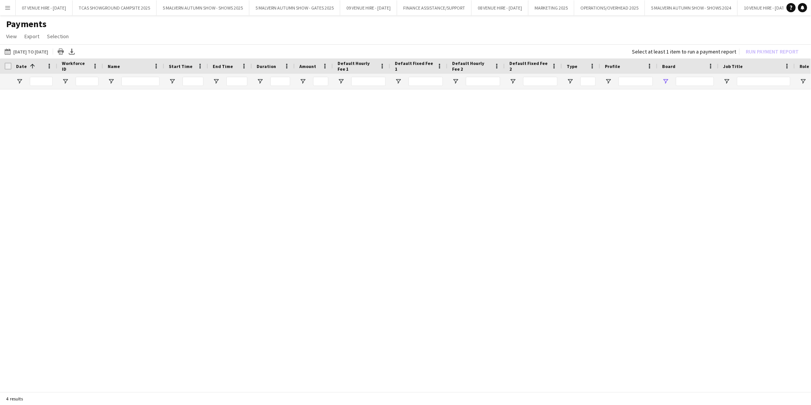
type input "***"
click at [426, 247] on link "Reset filters" at bounding box center [420, 246] width 28 height 6
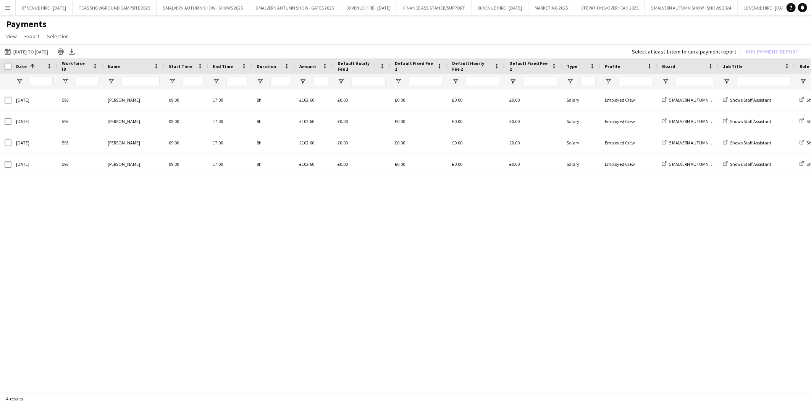
click at [359, 358] on div "[DATE] 593 [PERSON_NAME] 09:00 17:00 8h £102.60 £0.00 £0.00 £0.00 £0.00 Salary …" at bounding box center [405, 237] width 811 height 297
click at [555, 235] on div "[DATE] 593 [PERSON_NAME] 09:00 17:00 8h £102.60 £0.00 £0.00 £0.00 £0.00 Salary …" at bounding box center [405, 237] width 811 height 297
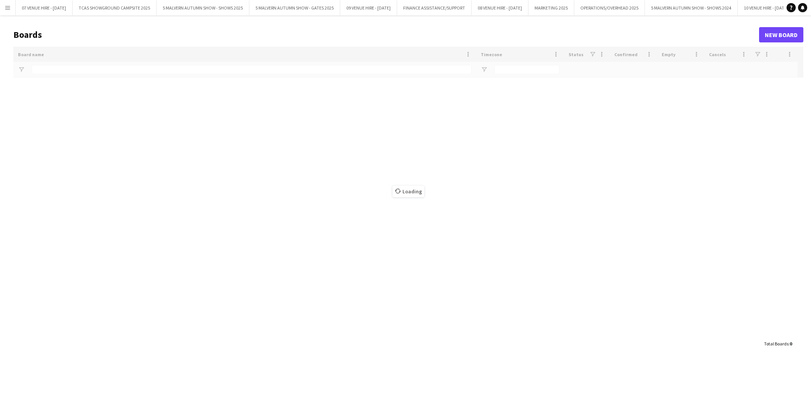
type input "**********"
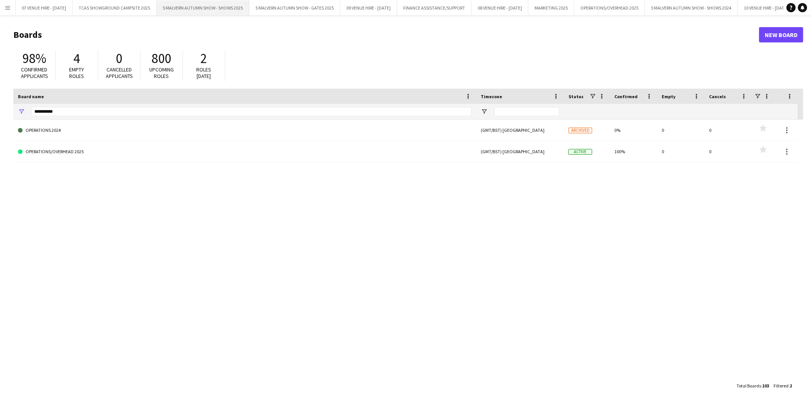
click at [224, 7] on button "5 MALVERN AUTUMN SHOW - SHOWS 2025 Close" at bounding box center [203, 7] width 93 height 15
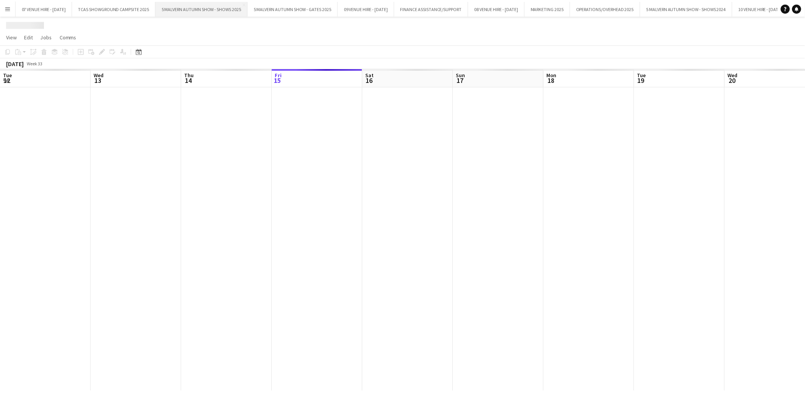
scroll to position [0, 182]
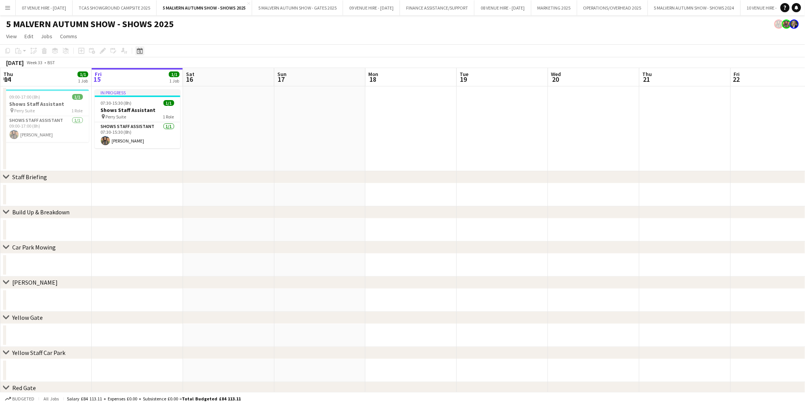
click at [142, 54] on div "Date picker" at bounding box center [139, 50] width 9 height 9
click at [200, 78] on span "Next month" at bounding box center [201, 77] width 15 height 15
click at [199, 146] on span "28" at bounding box center [200, 146] width 9 height 9
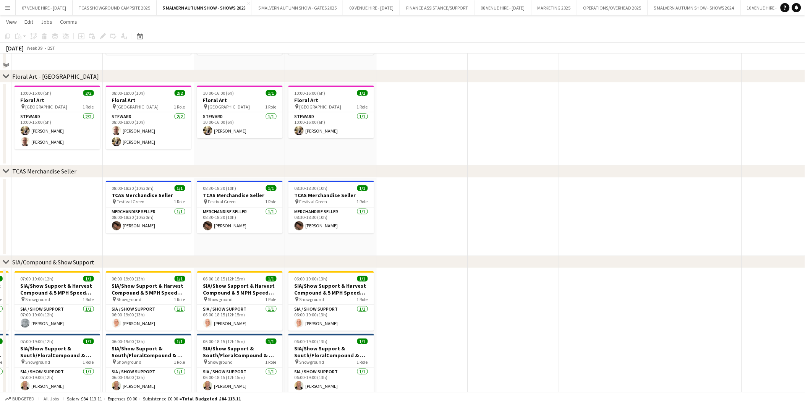
scroll to position [2986, 0]
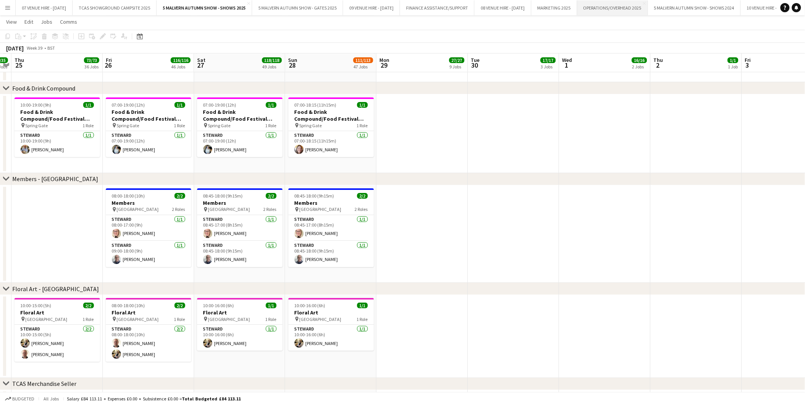
click at [648, 8] on button "OPERATIONS/OVERHEAD 2025 Close" at bounding box center [612, 7] width 71 height 15
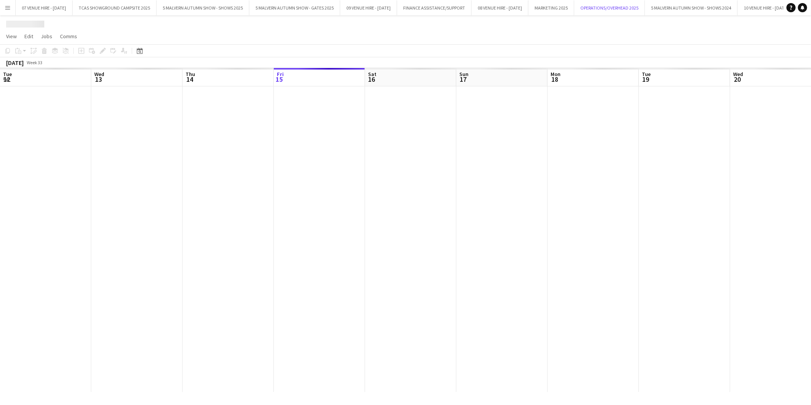
scroll to position [0, 182]
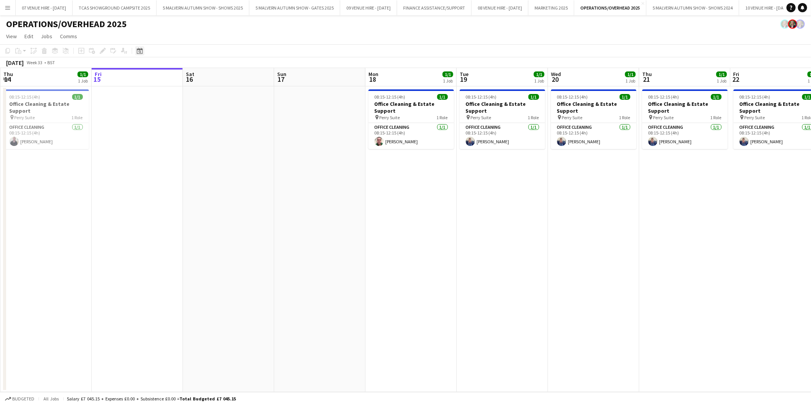
click at [137, 50] on icon "Date picker" at bounding box center [140, 51] width 6 height 6
click at [199, 78] on span "Next month" at bounding box center [201, 77] width 15 height 15
click at [201, 142] on span "28" at bounding box center [200, 146] width 9 height 9
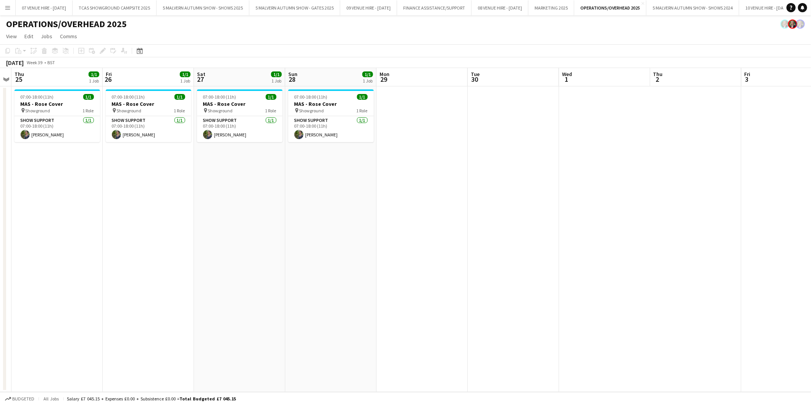
scroll to position [0, 198]
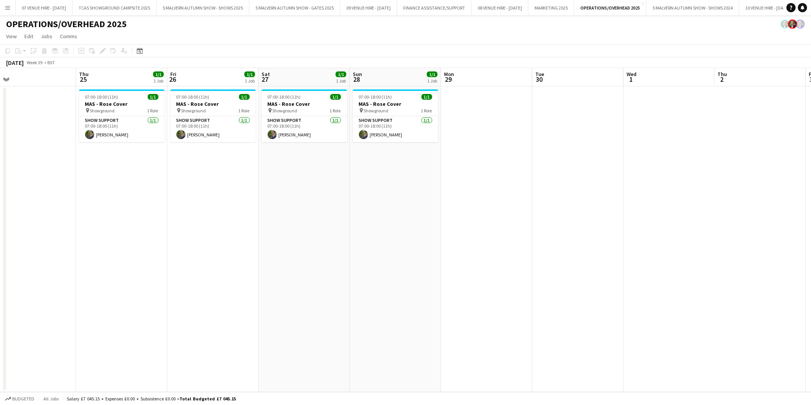
drag, startPoint x: 201, startPoint y: 115, endPoint x: 265, endPoint y: 118, distance: 64.6
click at [265, 118] on app-calendar-viewport "Mon 22 Tue 23 Wed 24 Thu 25 1/1 1 Job Fri 26 1/1 1 Job Sat 27 1/1 1 Job Sun 28 …" at bounding box center [405, 230] width 811 height 324
click at [104, 268] on app-date-cell "07:00-18:00 (11h) 1/1 MAS - Rose Cover pin Showground 1 Role Show Support [DATE…" at bounding box center [121, 239] width 91 height 306
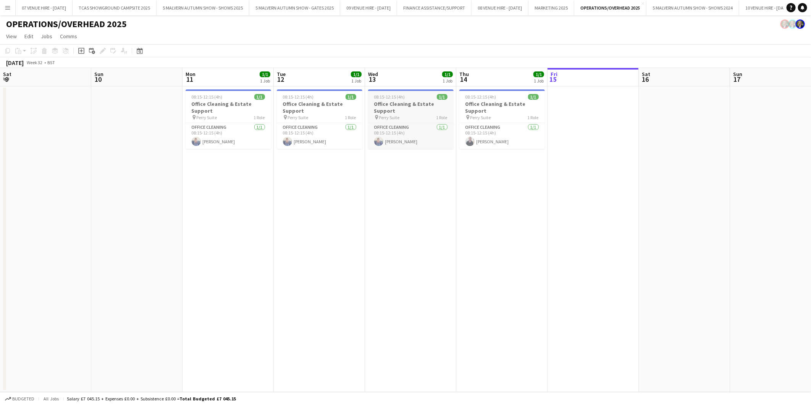
scroll to position [0, 165]
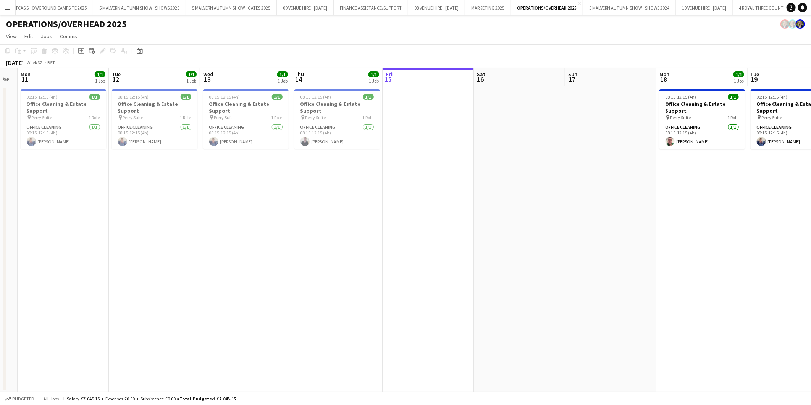
click at [8, 3] on button "Menu" at bounding box center [7, 7] width 15 height 15
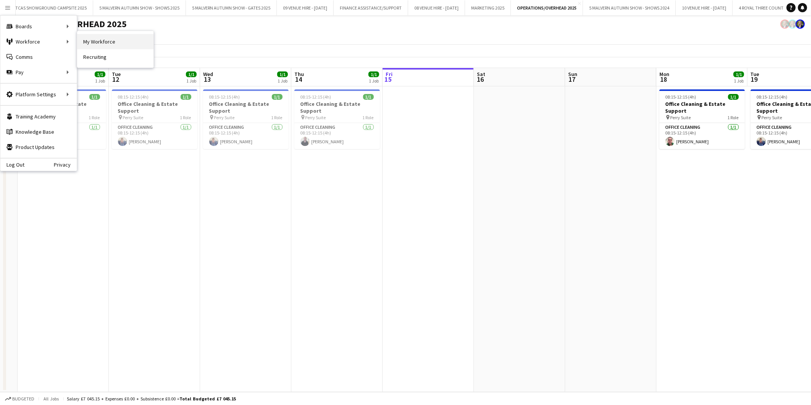
click at [89, 42] on link "My Workforce" at bounding box center [115, 41] width 76 height 15
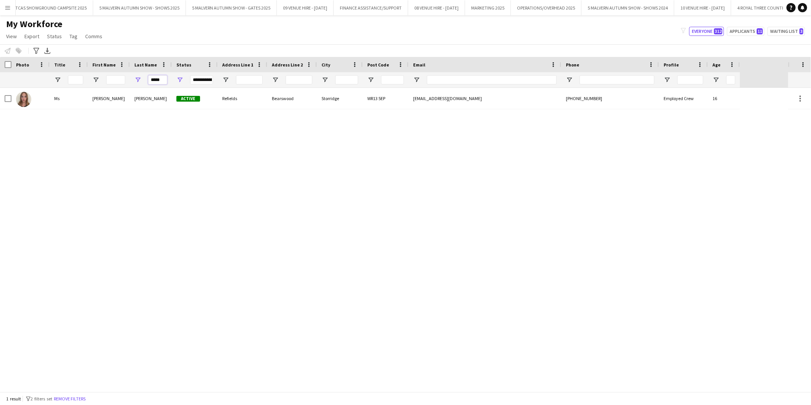
drag, startPoint x: 150, startPoint y: 78, endPoint x: 167, endPoint y: 77, distance: 16.8
click at [167, 77] on input "*****" at bounding box center [157, 79] width 19 height 9
type input "***"
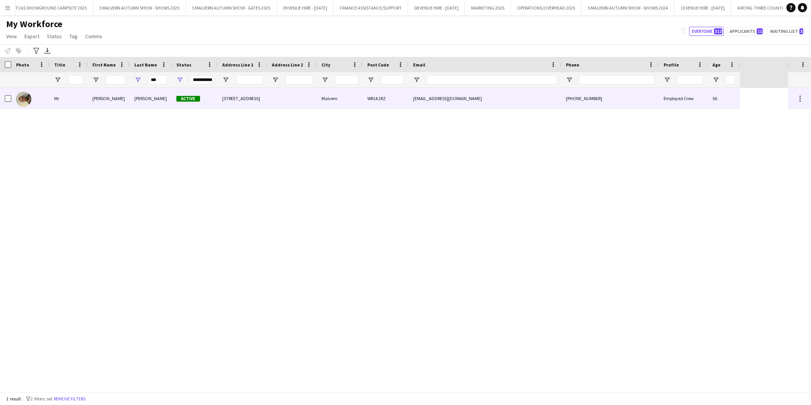
click at [18, 98] on img at bounding box center [23, 99] width 15 height 15
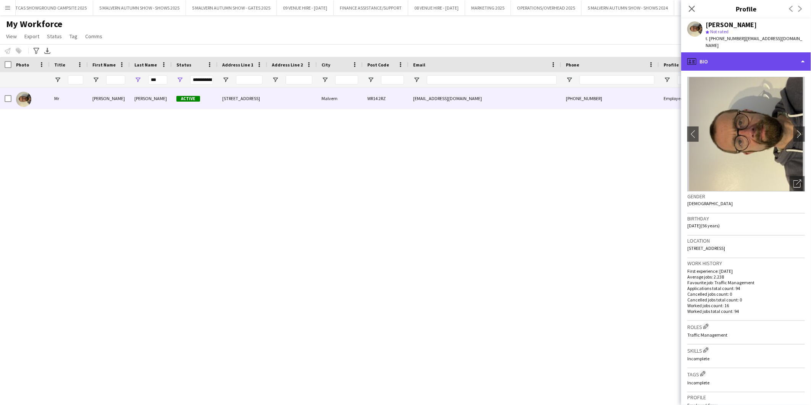
click at [712, 52] on div "profile Bio" at bounding box center [746, 61] width 130 height 18
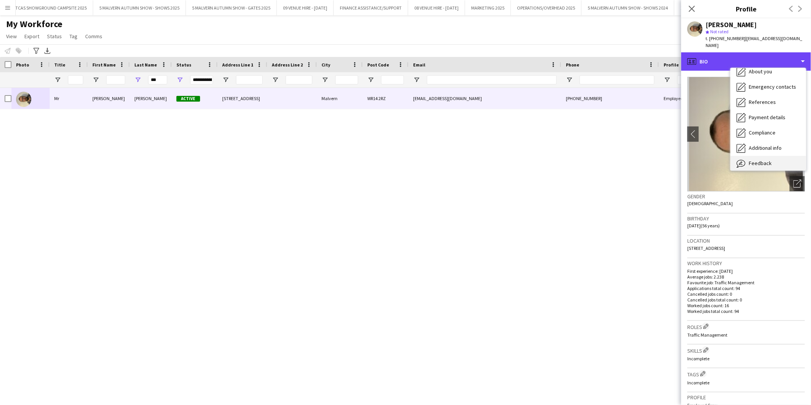
scroll to position [71, 0]
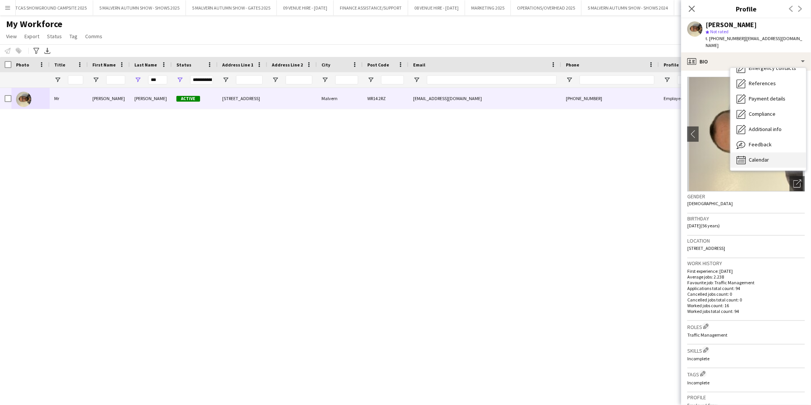
click at [764, 156] on span "Calendar" at bounding box center [759, 159] width 20 height 7
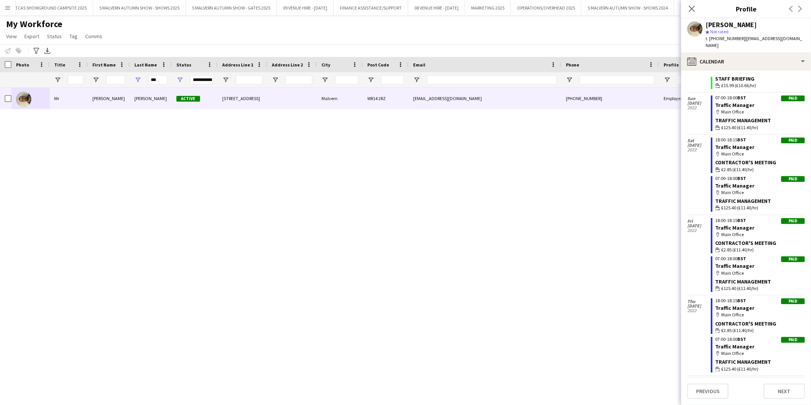
scroll to position [3555, 0]
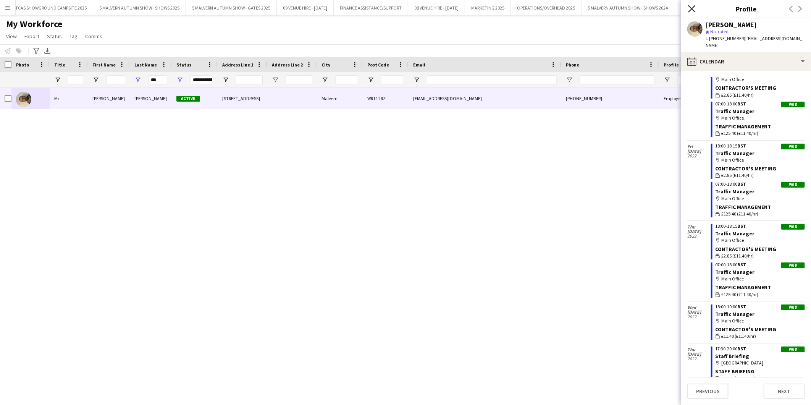
click at [690, 10] on icon at bounding box center [691, 8] width 7 height 7
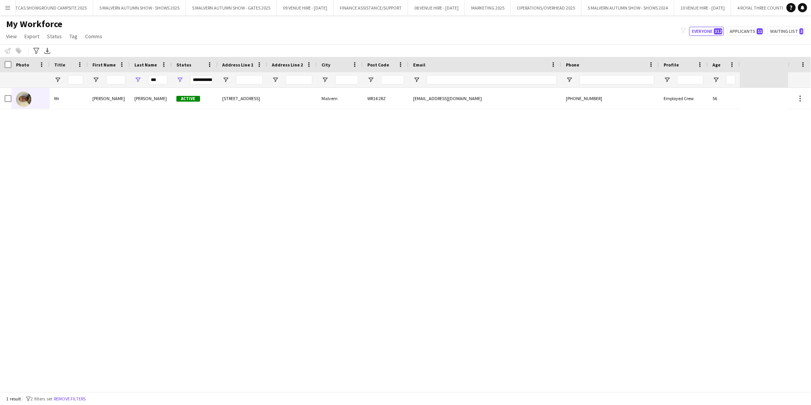
click at [8, 5] on app-icon "Menu" at bounding box center [8, 8] width 6 height 6
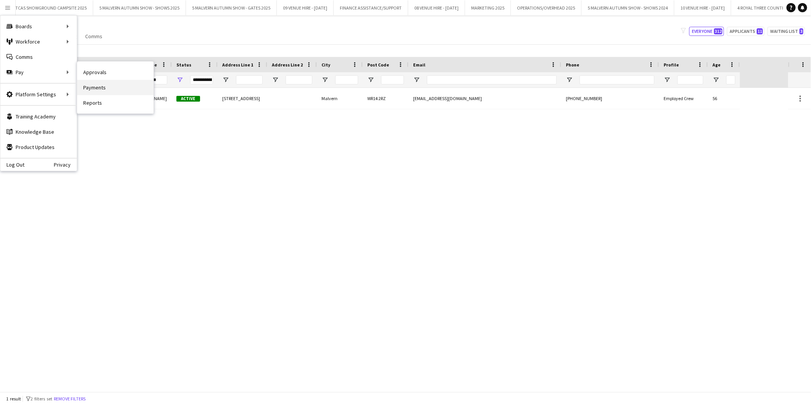
click at [105, 88] on link "Payments" at bounding box center [115, 87] width 76 height 15
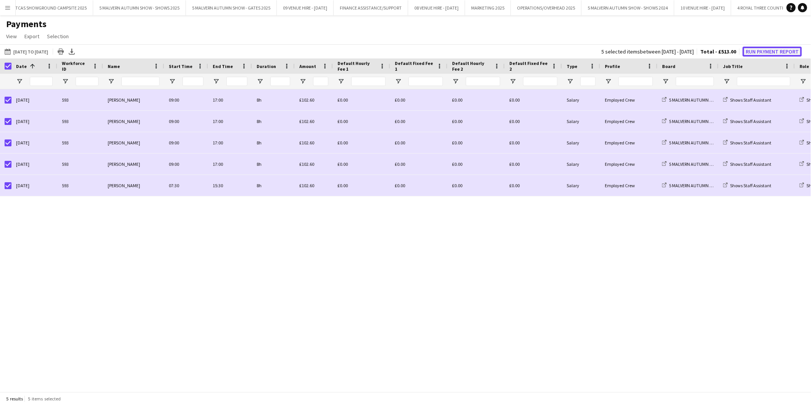
click at [747, 50] on button "Run Payment Report" at bounding box center [772, 52] width 59 height 10
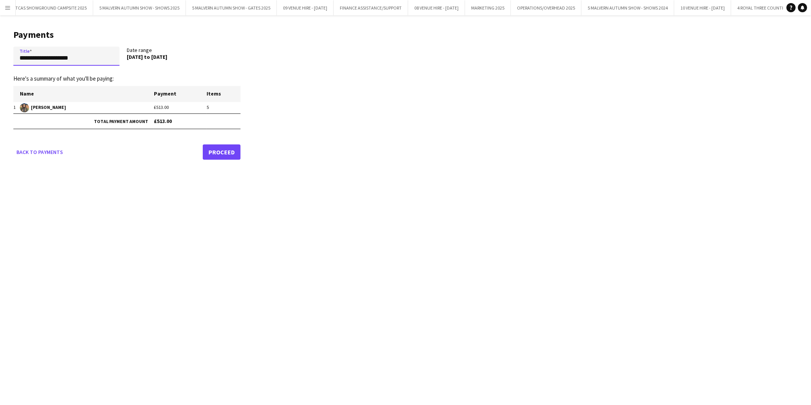
drag, startPoint x: 96, startPoint y: 58, endPoint x: -2, endPoint y: 60, distance: 98.2
click at [0, 60] on html "Menu Boards Boards Boards All jobs Status Workforce Workforce My Workforce Recr…" at bounding box center [405, 202] width 811 height 405
type input "*"
drag, startPoint x: 118, startPoint y: 58, endPoint x: 50, endPoint y: 56, distance: 68.8
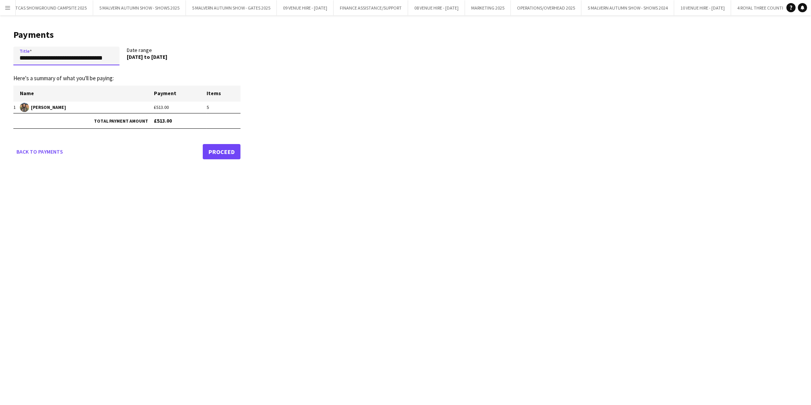
click at [50, 56] on input "**********" at bounding box center [66, 56] width 106 height 19
type input "**********"
click at [225, 150] on link "Proceed" at bounding box center [222, 151] width 38 height 15
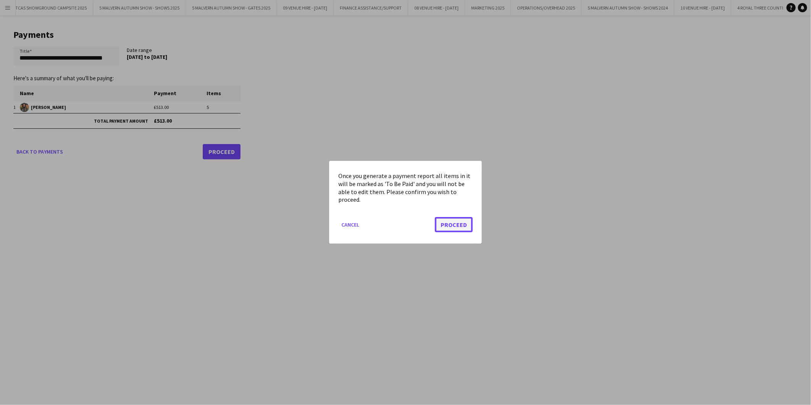
click at [446, 220] on button "Proceed" at bounding box center [454, 224] width 38 height 15
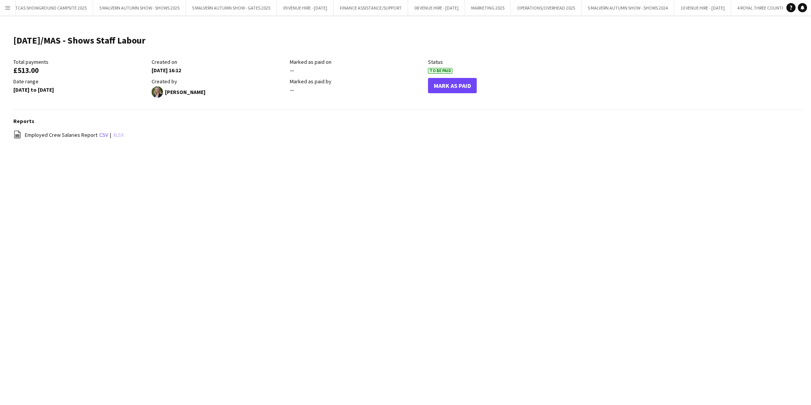
click at [117, 134] on link "xlsx" at bounding box center [118, 134] width 11 height 7
click at [522, 332] on div "Menu Boards Boards Boards All jobs Status Workforce Workforce My Workforce Recr…" at bounding box center [405, 202] width 811 height 405
